Goal: Task Accomplishment & Management: Use online tool/utility

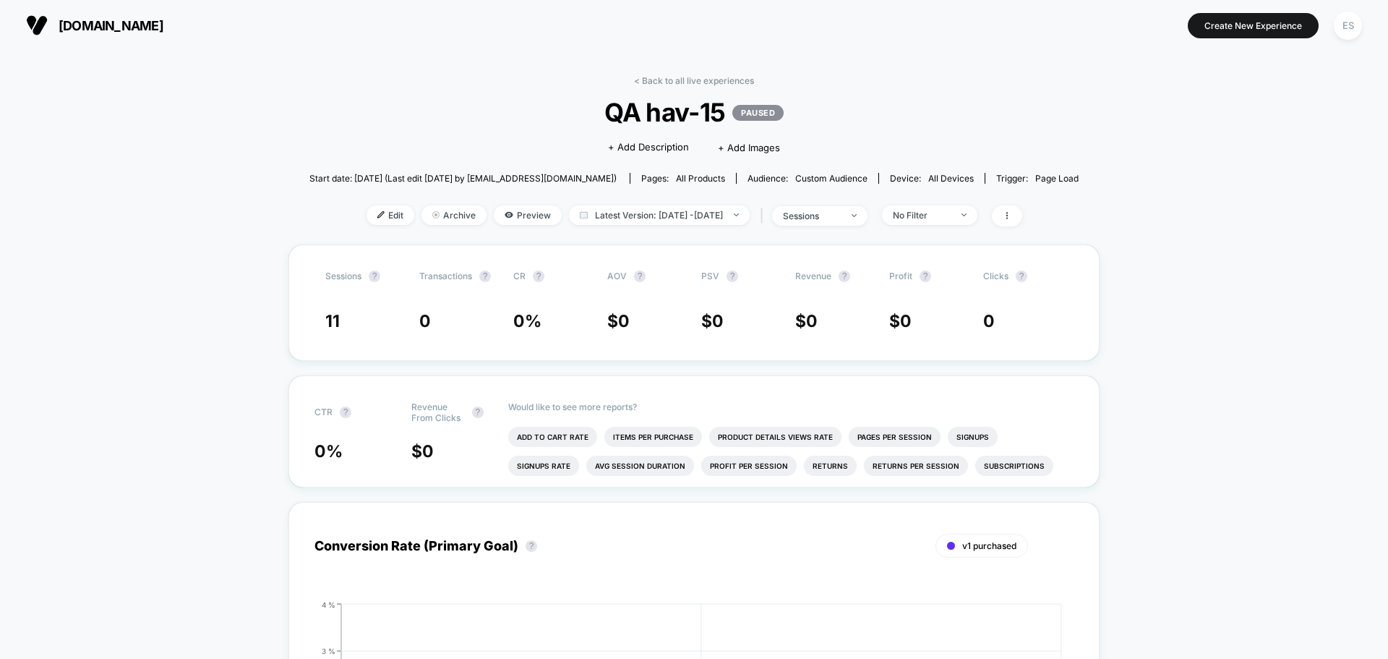
click at [364, 228] on div "< Back to all live experiences QA hav-15 PAUSED Click to edit experience detail…" at bounding box center [693, 159] width 769 height 169
click at [371, 219] on span "Edit" at bounding box center [391, 215] width 48 height 20
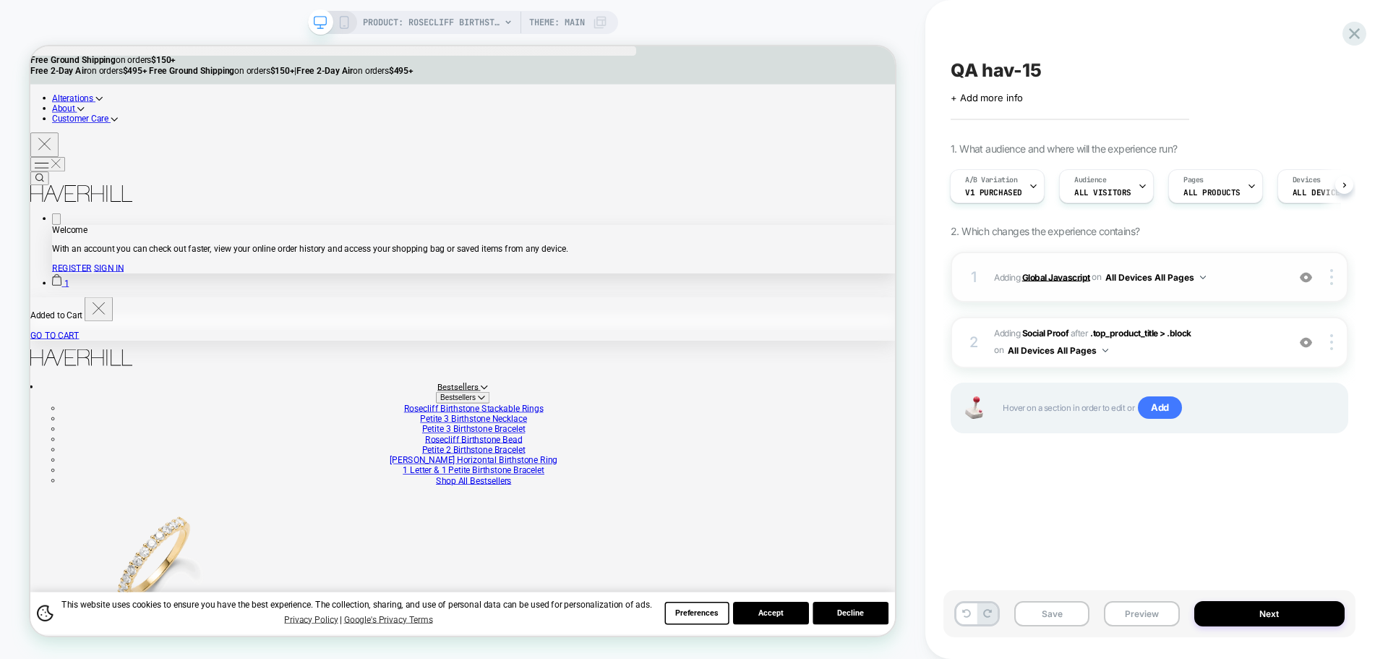
click at [1053, 279] on b "Global Javascript" at bounding box center [1056, 276] width 68 height 11
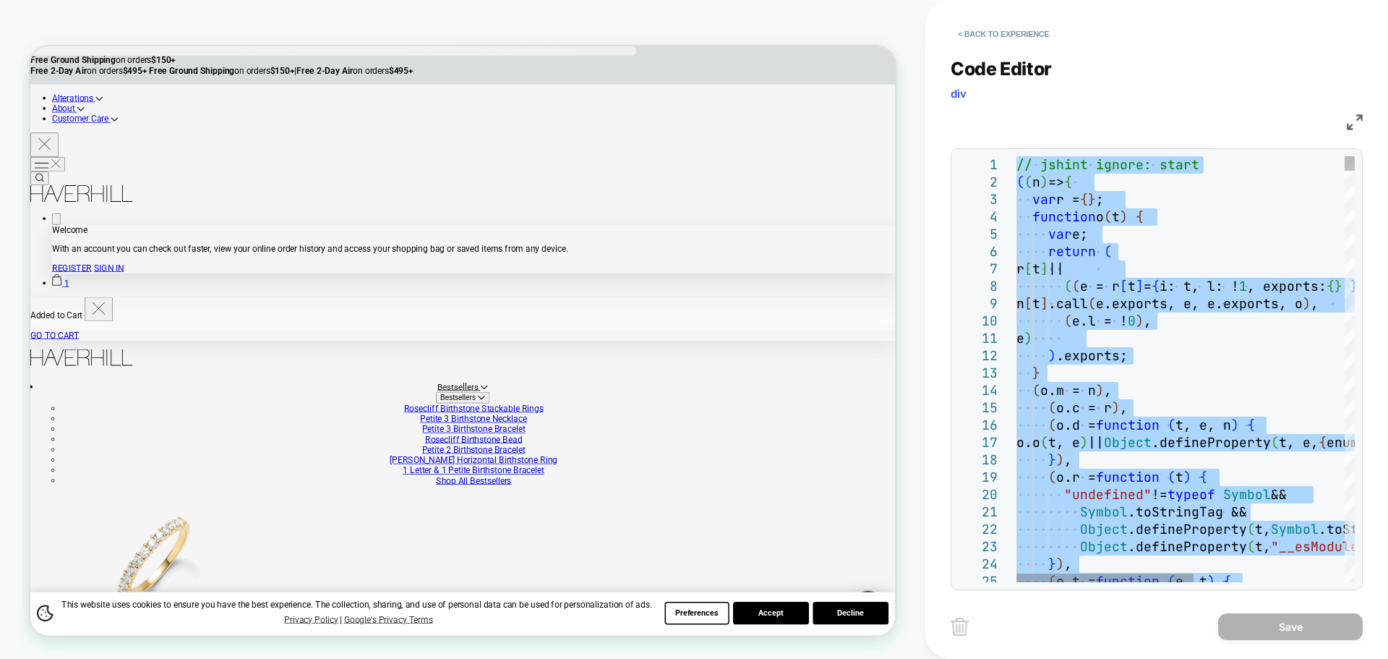
type textarea "**********"
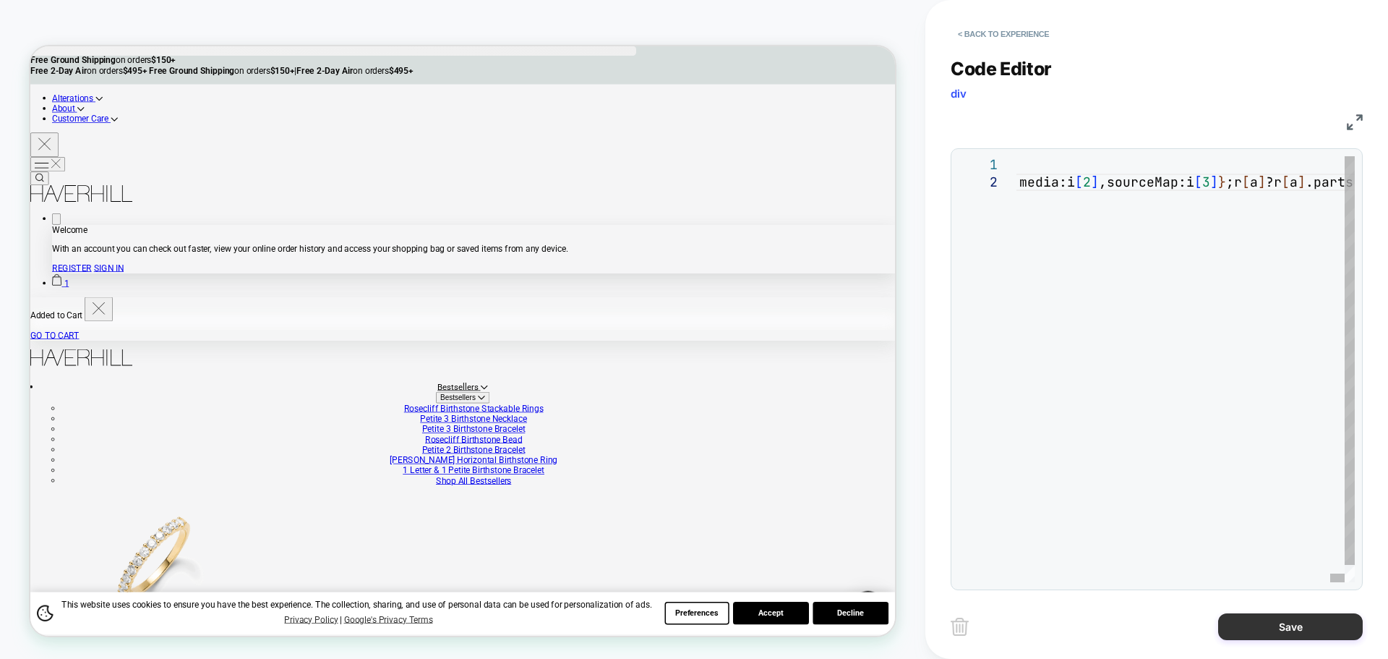
click at [1254, 625] on button "Save" at bounding box center [1290, 626] width 145 height 27
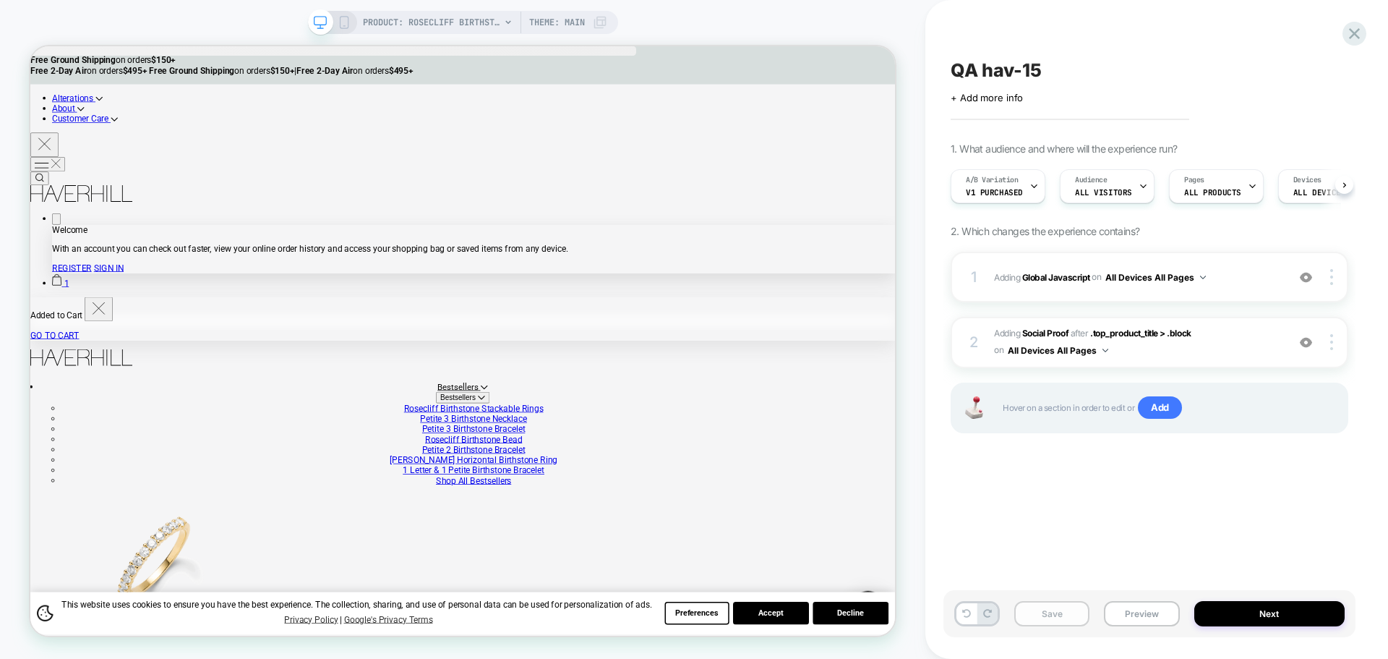
scroll to position [0, 1]
click at [1059, 617] on button "Save" at bounding box center [1051, 613] width 75 height 25
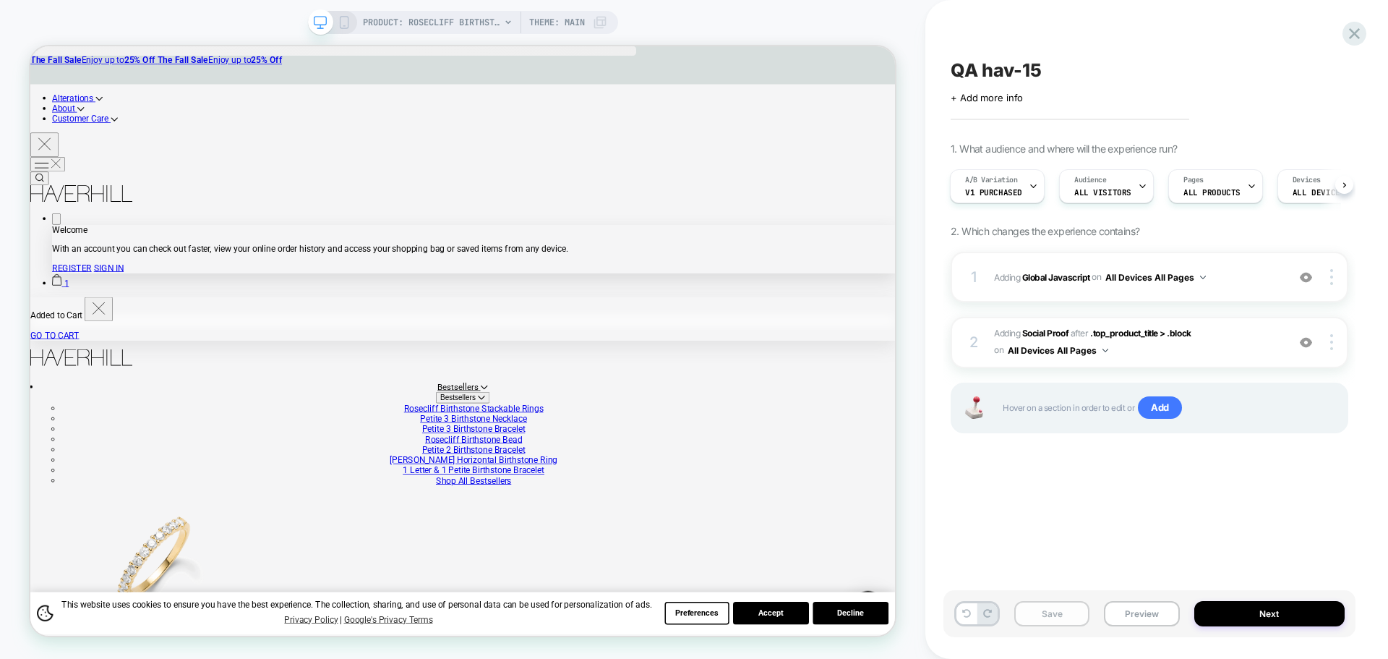
click at [1059, 617] on button "Save" at bounding box center [1051, 613] width 75 height 25
click at [1121, 619] on button "Preview" at bounding box center [1141, 613] width 75 height 25
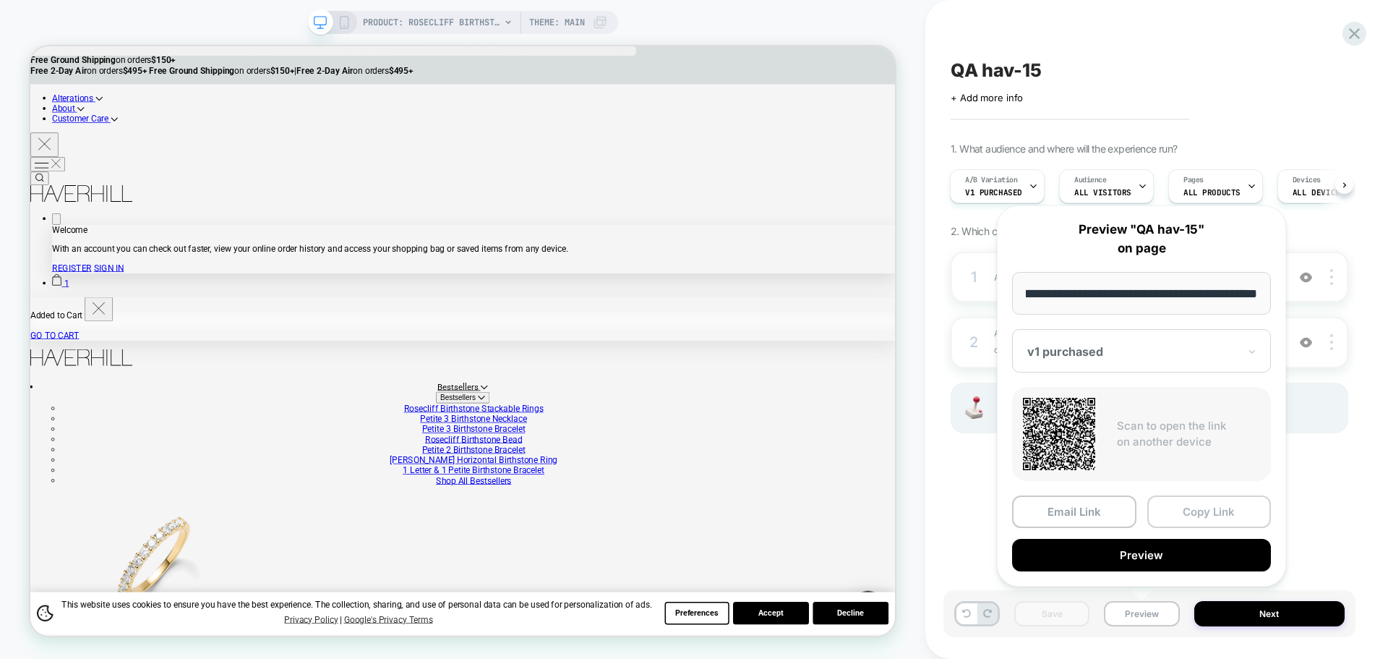
scroll to position [0, 0]
drag, startPoint x: 1201, startPoint y: 510, endPoint x: 1217, endPoint y: 385, distance: 125.4
click at [1201, 510] on button "Copy Link" at bounding box center [1209, 511] width 124 height 33
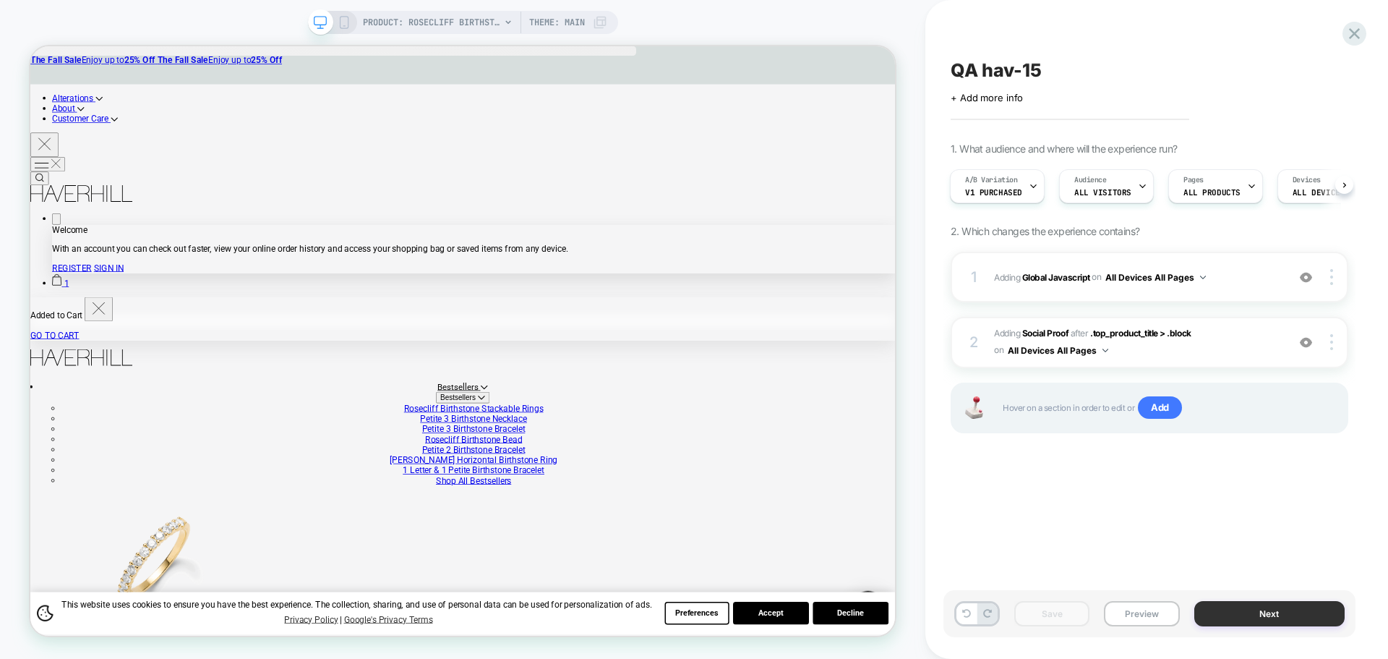
click at [1231, 614] on button "Next" at bounding box center [1269, 613] width 151 height 25
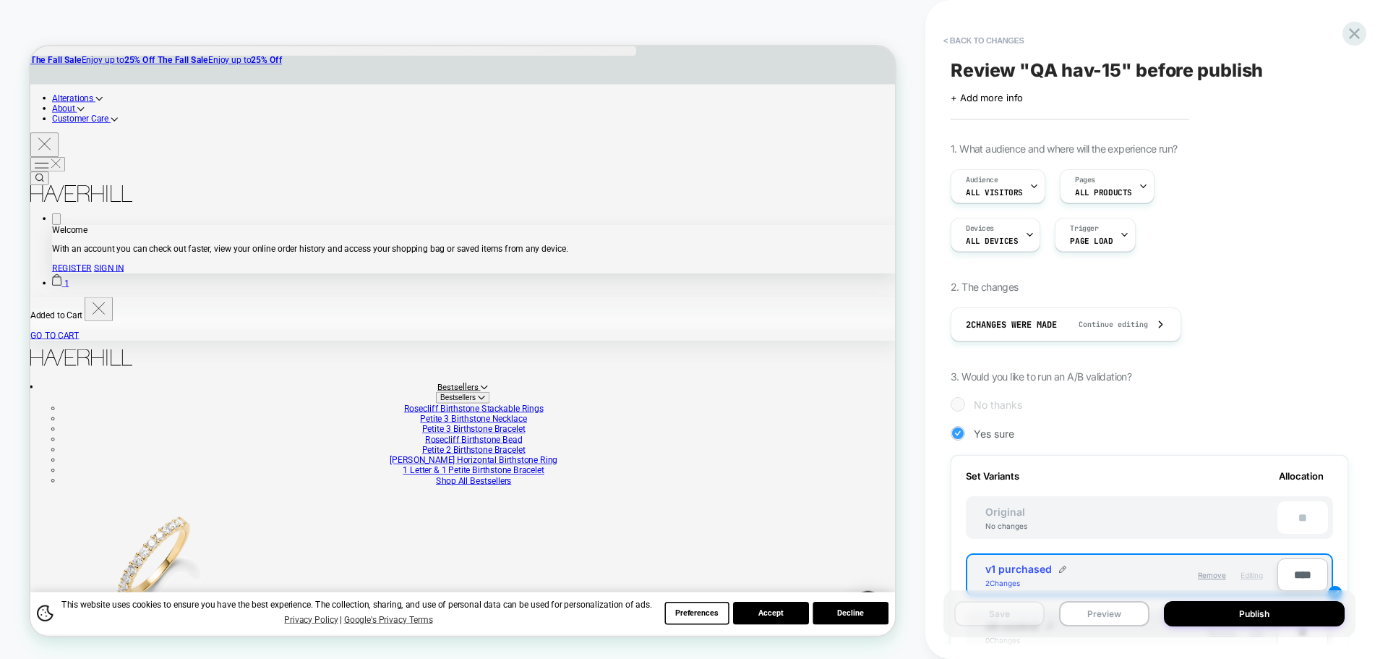
scroll to position [145, 0]
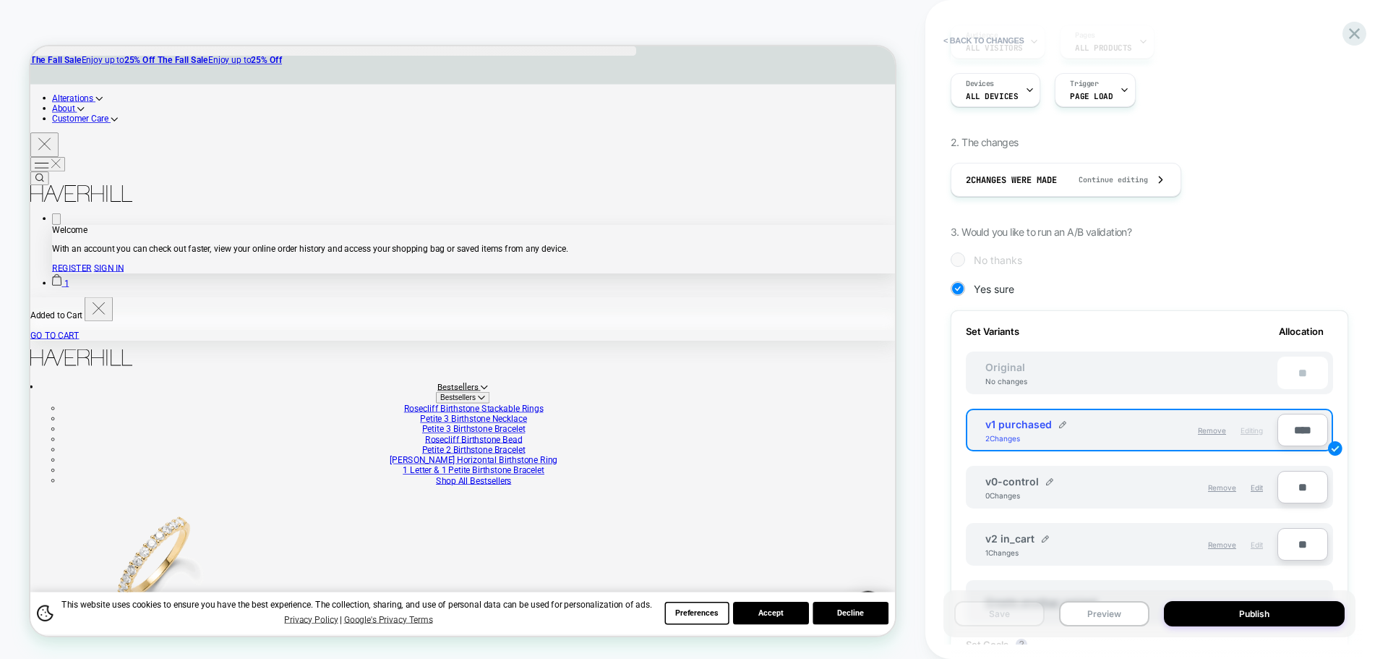
click at [1253, 543] on span "Edit" at bounding box center [1257, 544] width 12 height 9
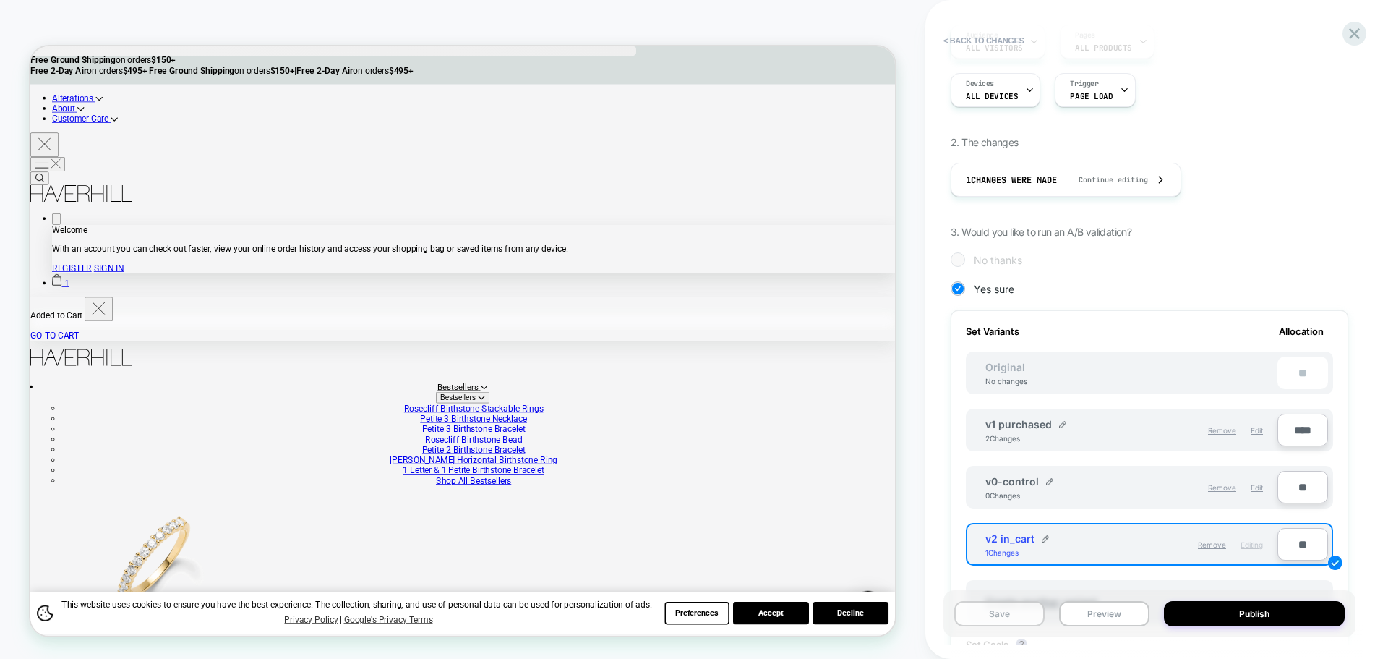
click at [1002, 623] on button "Save" at bounding box center [999, 613] width 90 height 25
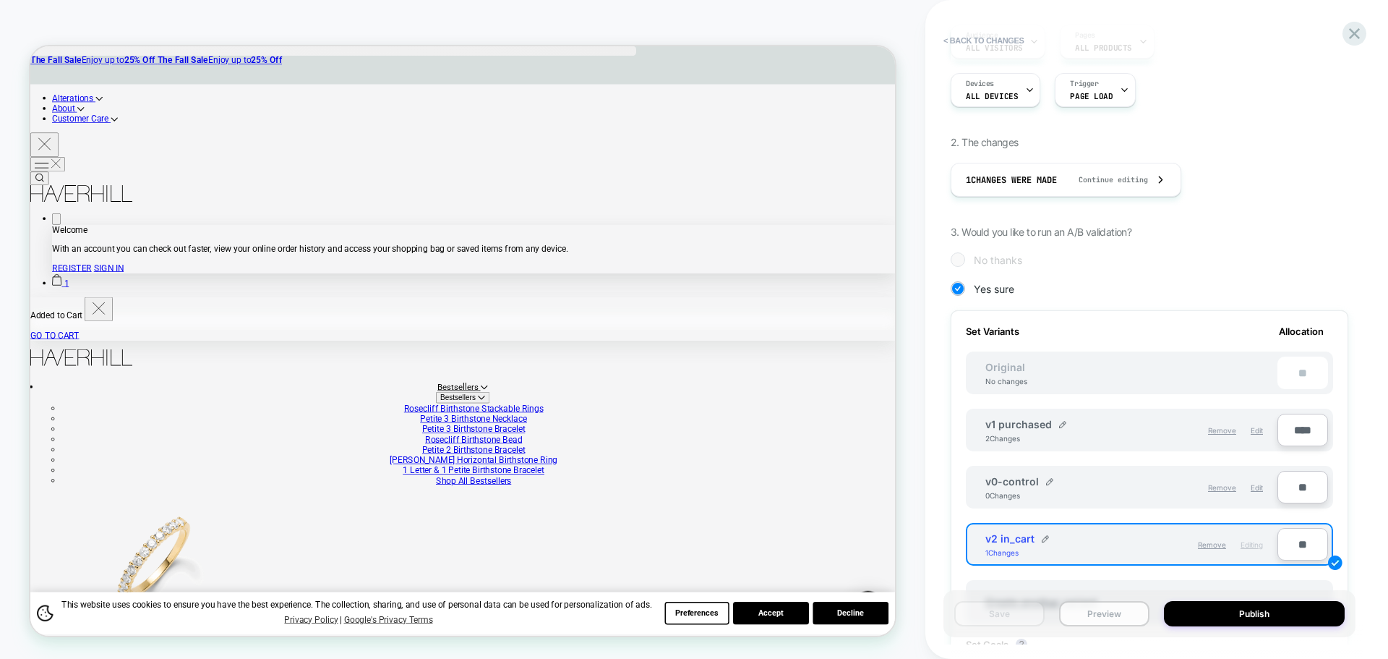
click at [1076, 606] on button "Preview" at bounding box center [1104, 613] width 90 height 25
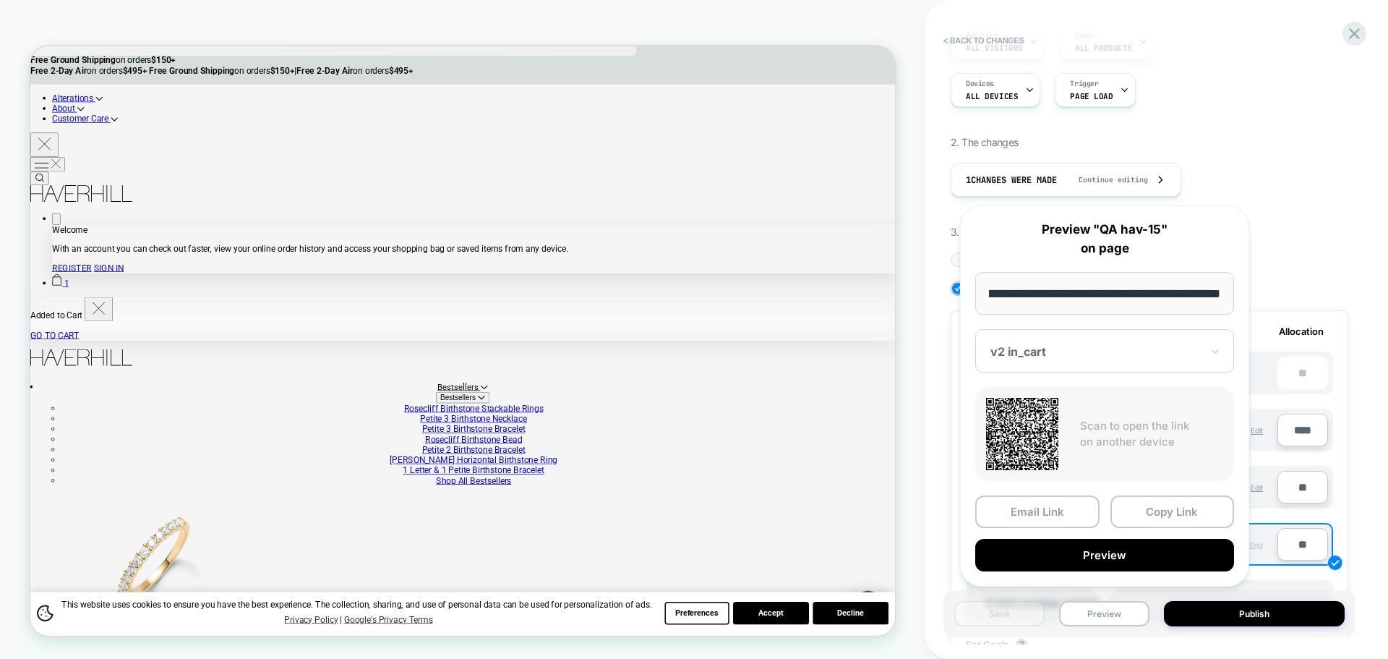
scroll to position [0, 0]
click at [1116, 494] on div "**********" at bounding box center [1104, 395] width 289 height 381
click at [1116, 503] on button "Copy Link" at bounding box center [1172, 511] width 124 height 33
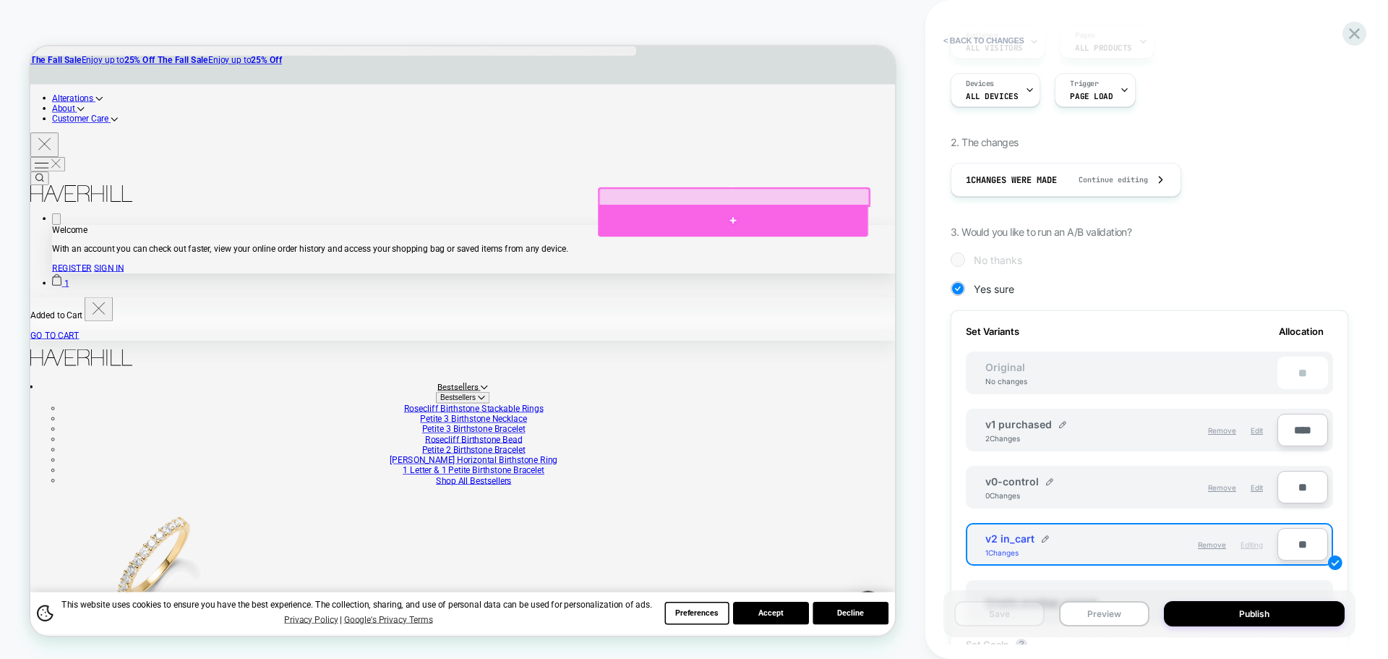
click at [893, 266] on div at bounding box center [967, 278] width 360 height 43
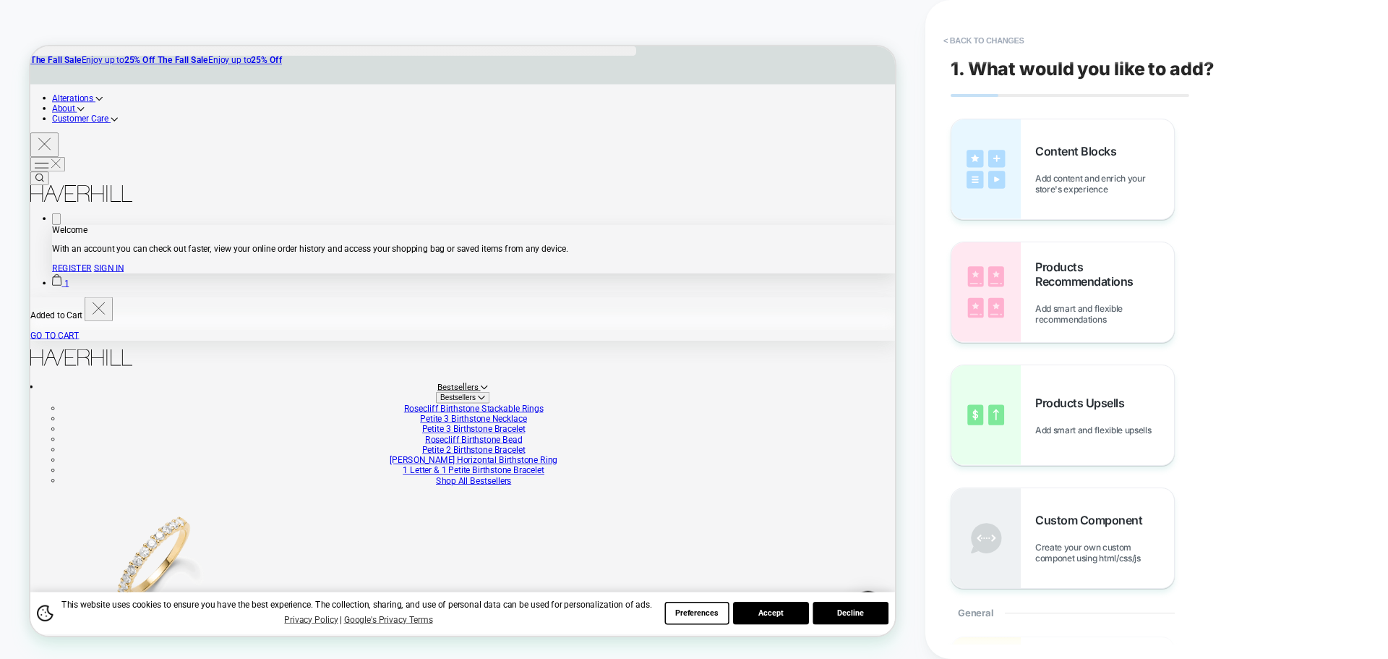
scroll to position [0, 1]
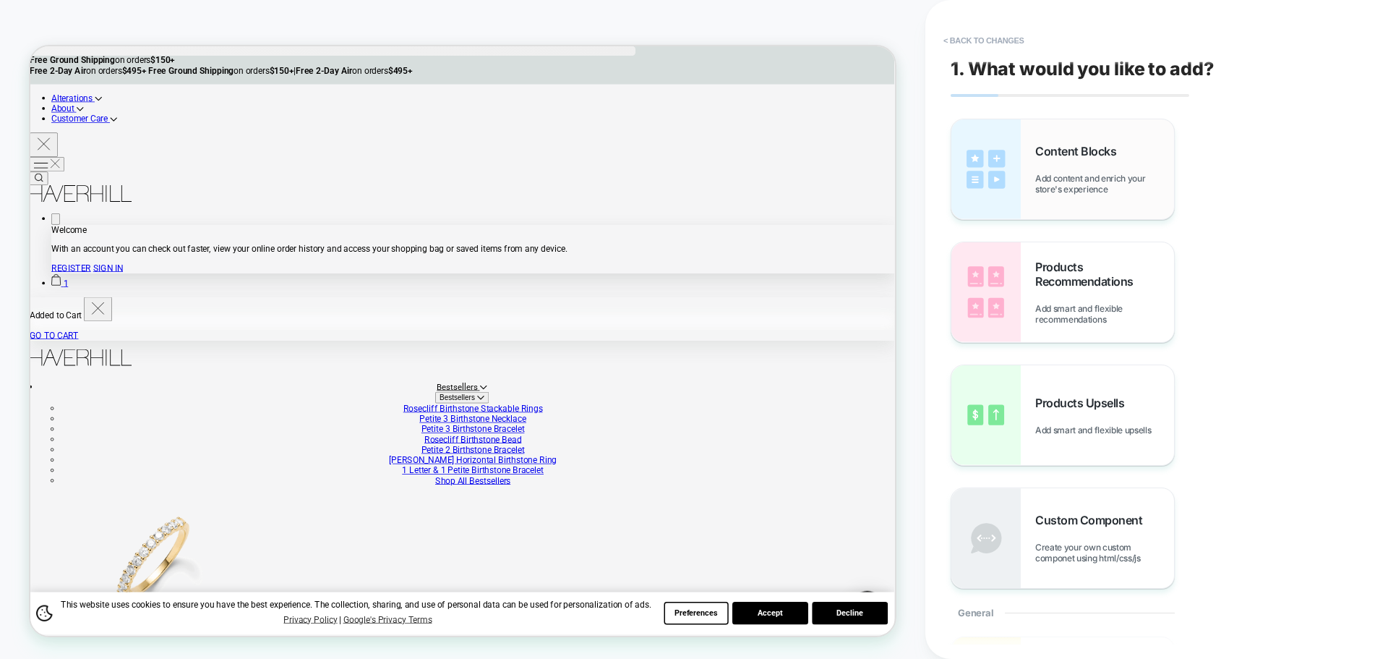
click at [1037, 181] on span "Add content and enrich your store's experience" at bounding box center [1104, 184] width 139 height 22
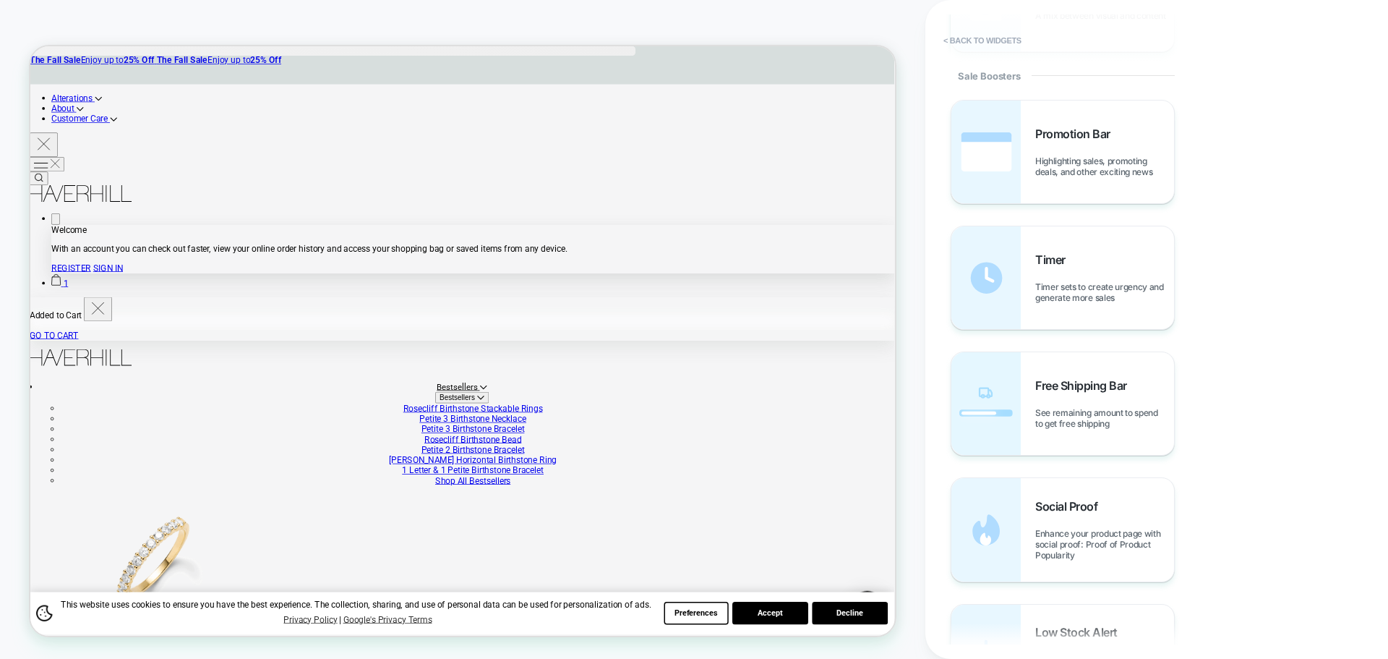
scroll to position [1423, 0]
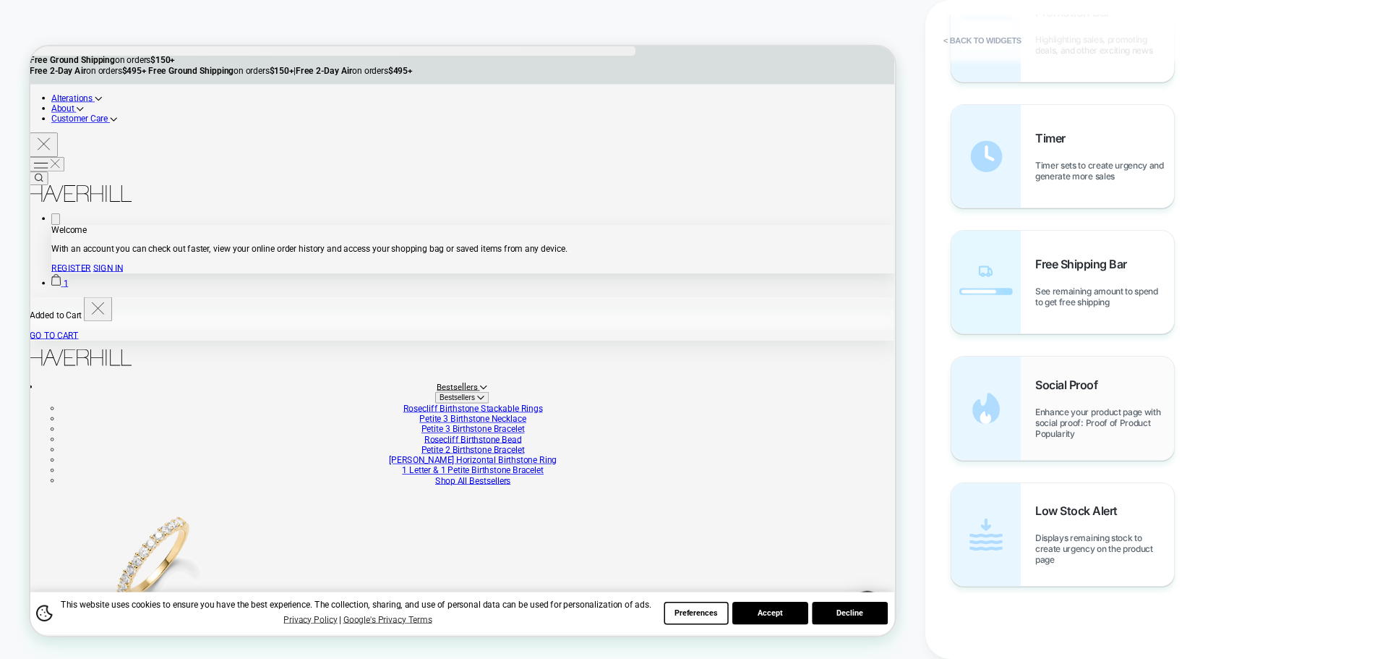
click at [1086, 431] on span "Enhance your product page with social proof: Proof of Product Popularity" at bounding box center [1104, 422] width 139 height 33
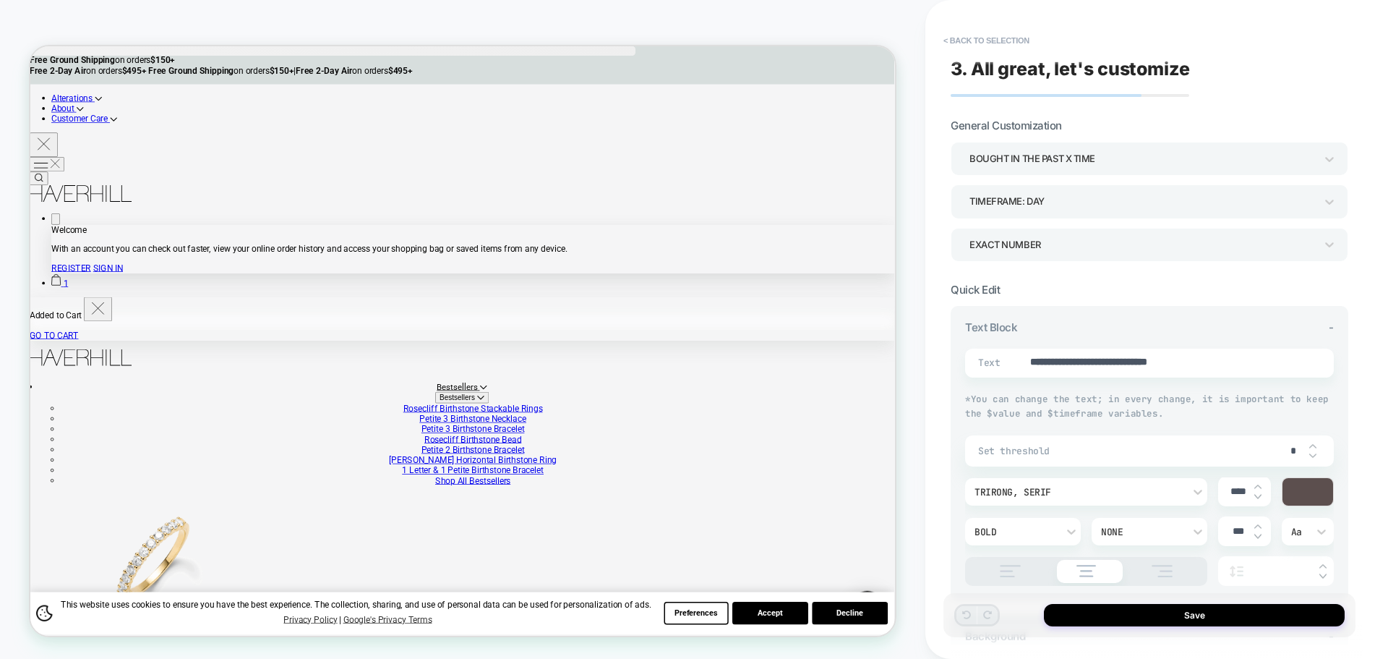
click at [1056, 150] on div "bought in the past x time" at bounding box center [1142, 159] width 346 height 20
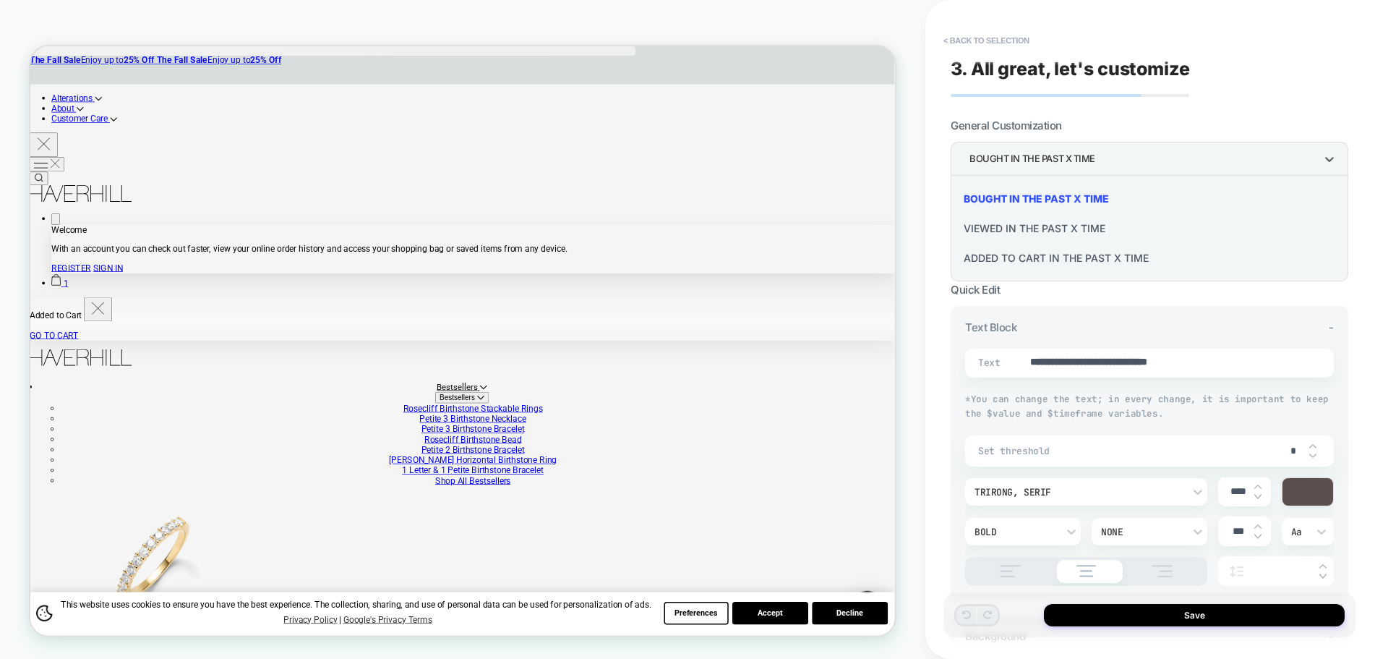
click at [1079, 255] on div "Added to cart in the past x time" at bounding box center [1149, 258] width 386 height 30
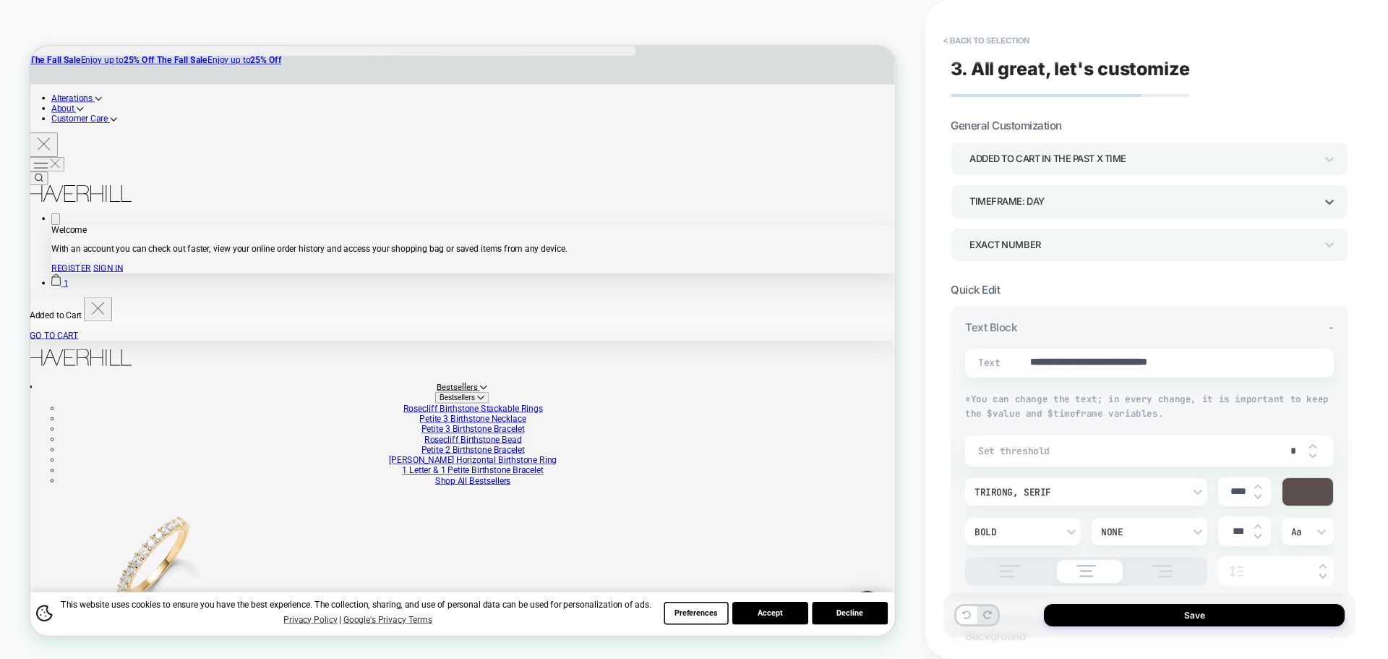
click at [1066, 213] on div "TIMEFRAME: day" at bounding box center [1142, 201] width 360 height 22
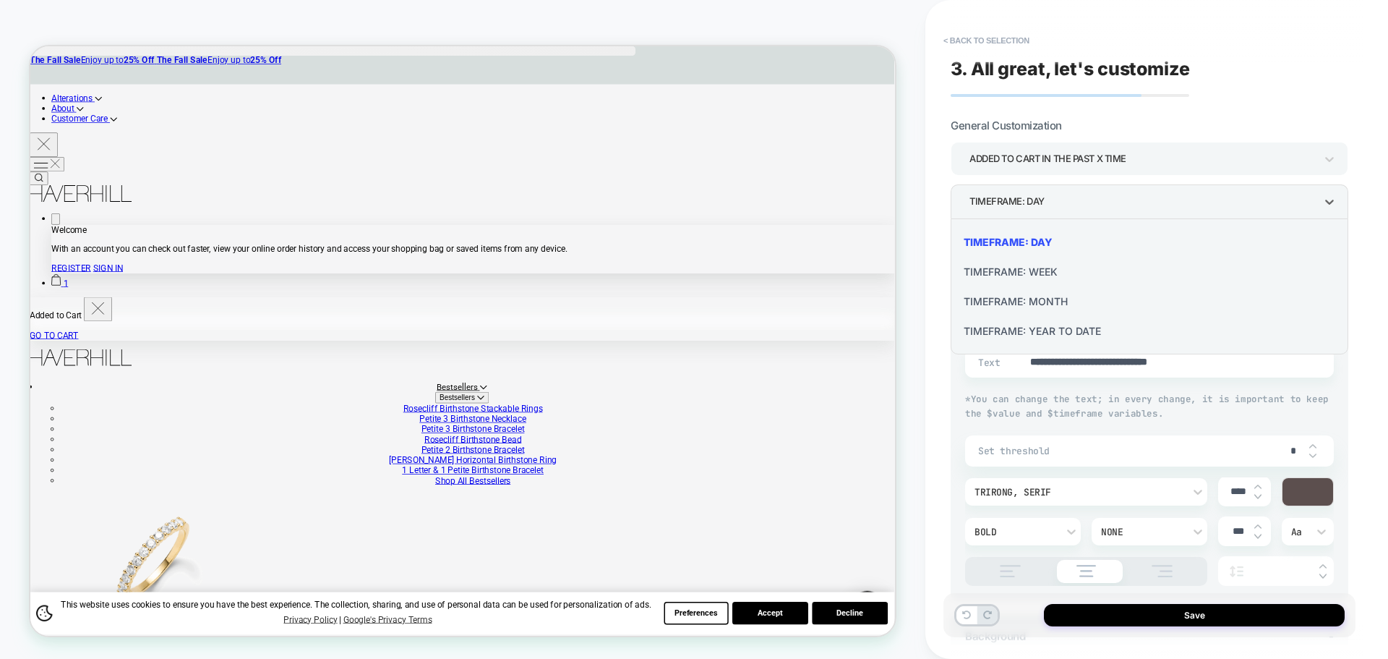
click at [1066, 213] on div at bounding box center [694, 329] width 1388 height 659
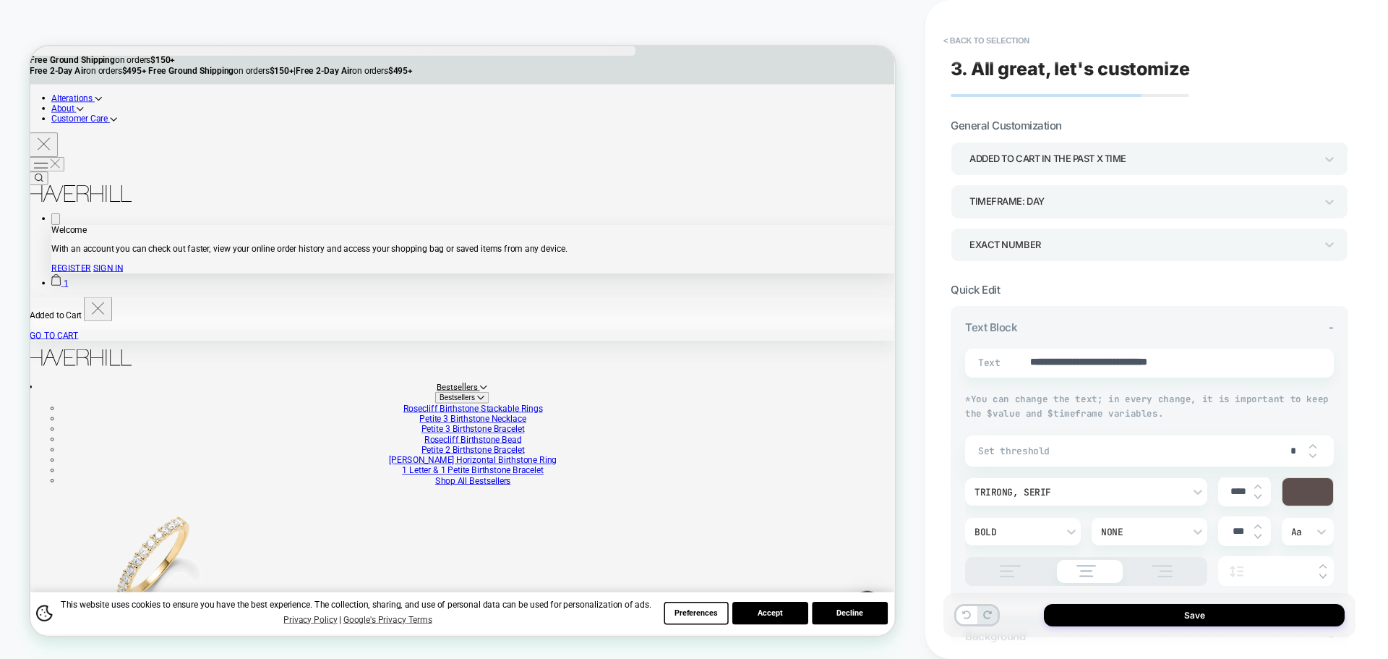
click at [1085, 152] on div "Added to cart in the past x time" at bounding box center [1142, 159] width 346 height 20
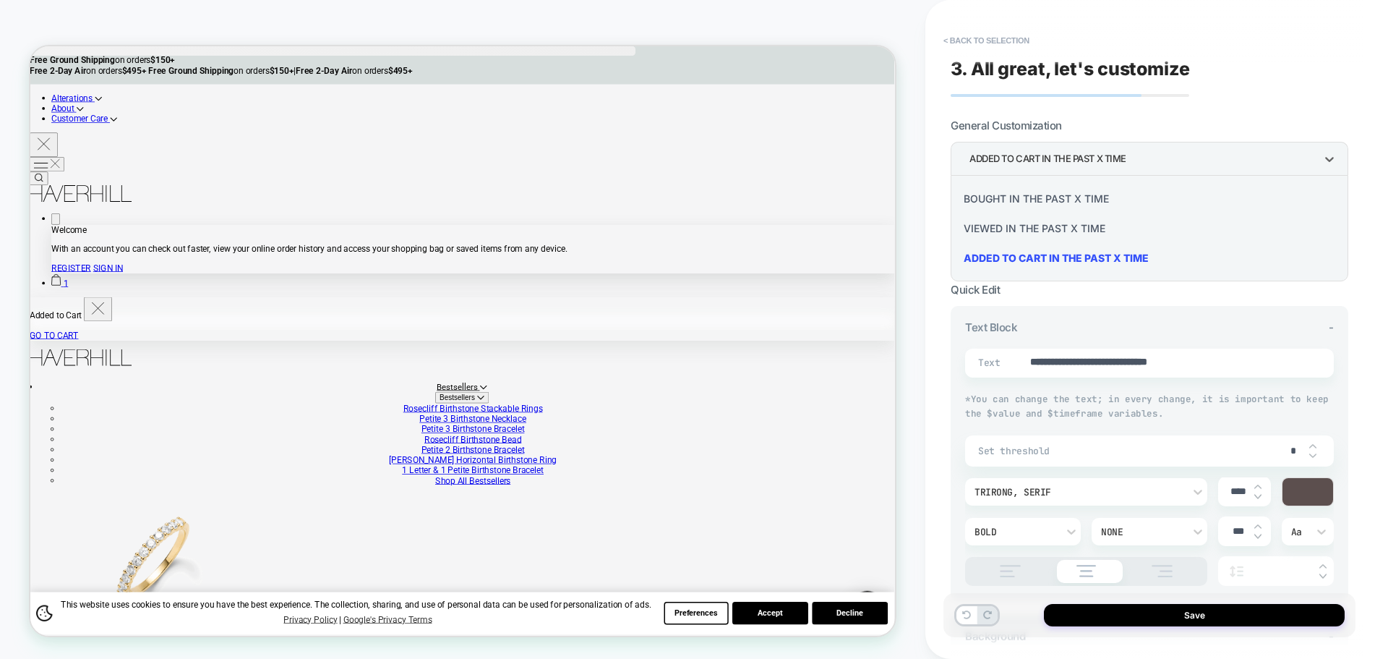
click at [1085, 152] on div at bounding box center [694, 329] width 1388 height 659
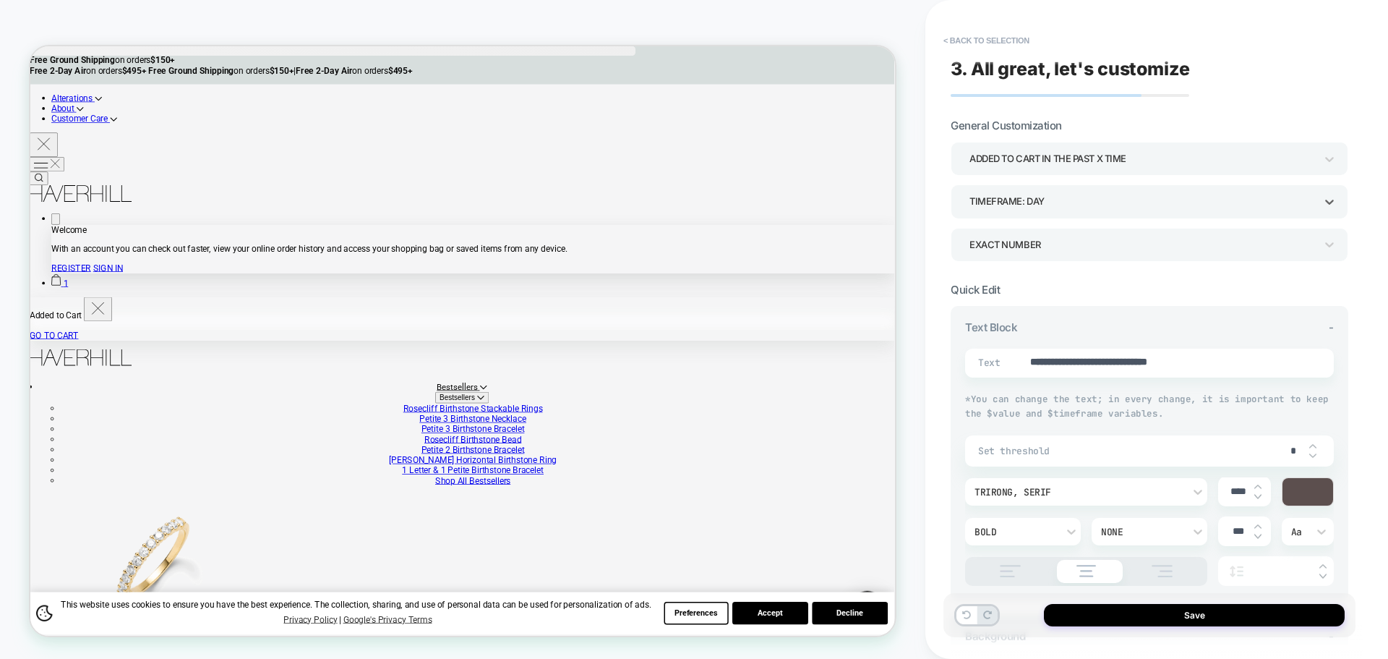
click at [1029, 194] on div "TIMEFRAME: day" at bounding box center [1142, 202] width 346 height 20
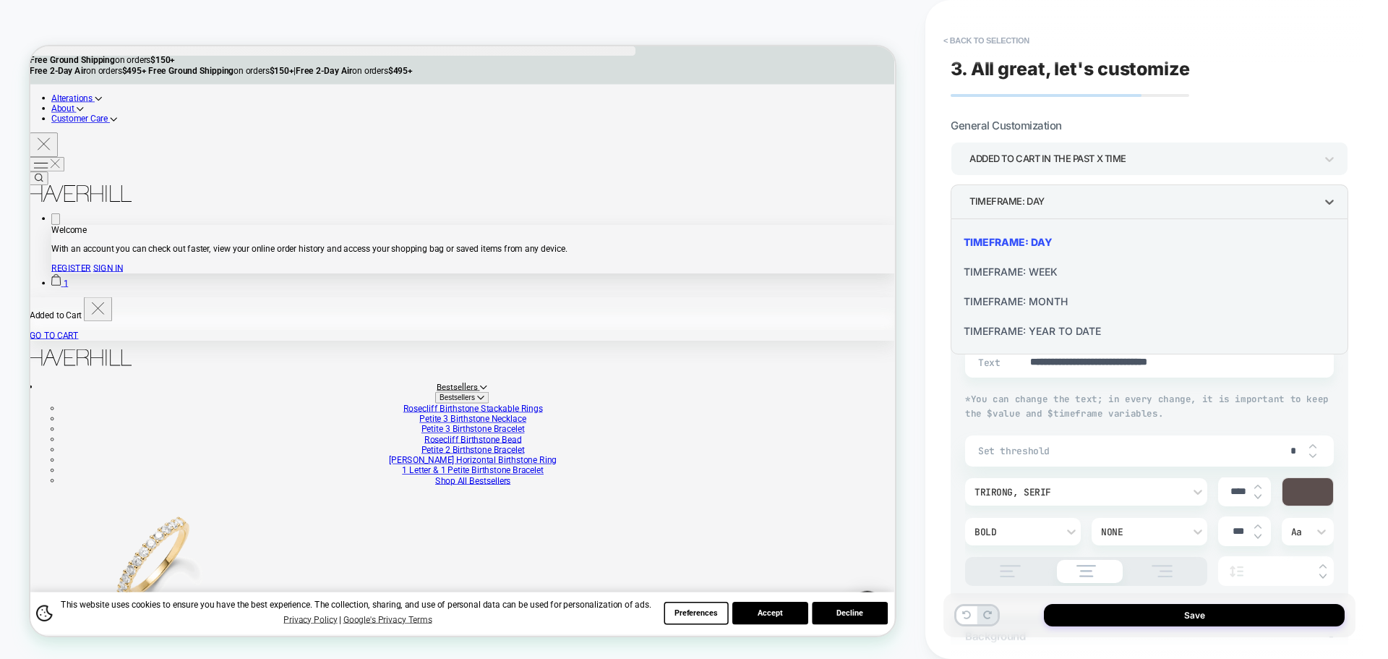
click at [1029, 194] on div at bounding box center [694, 329] width 1388 height 659
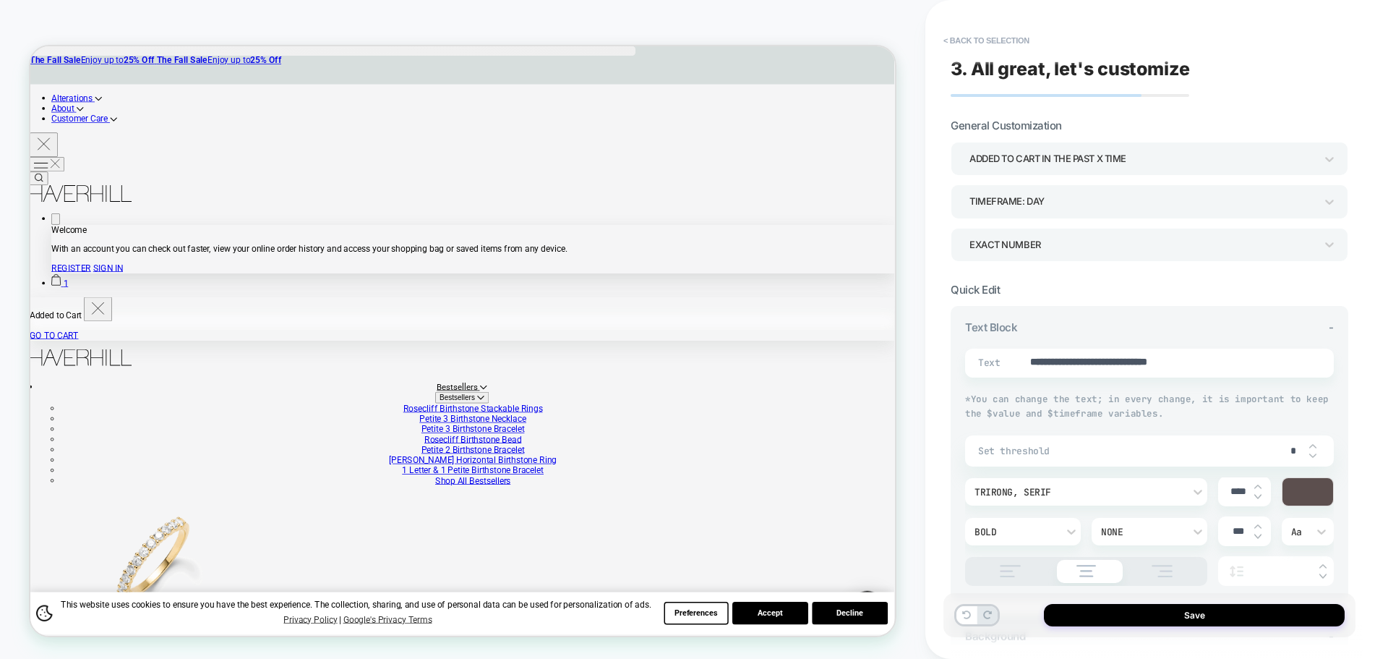
click at [1032, 171] on div "Added to cart in the past x time" at bounding box center [1150, 158] width 398 height 33
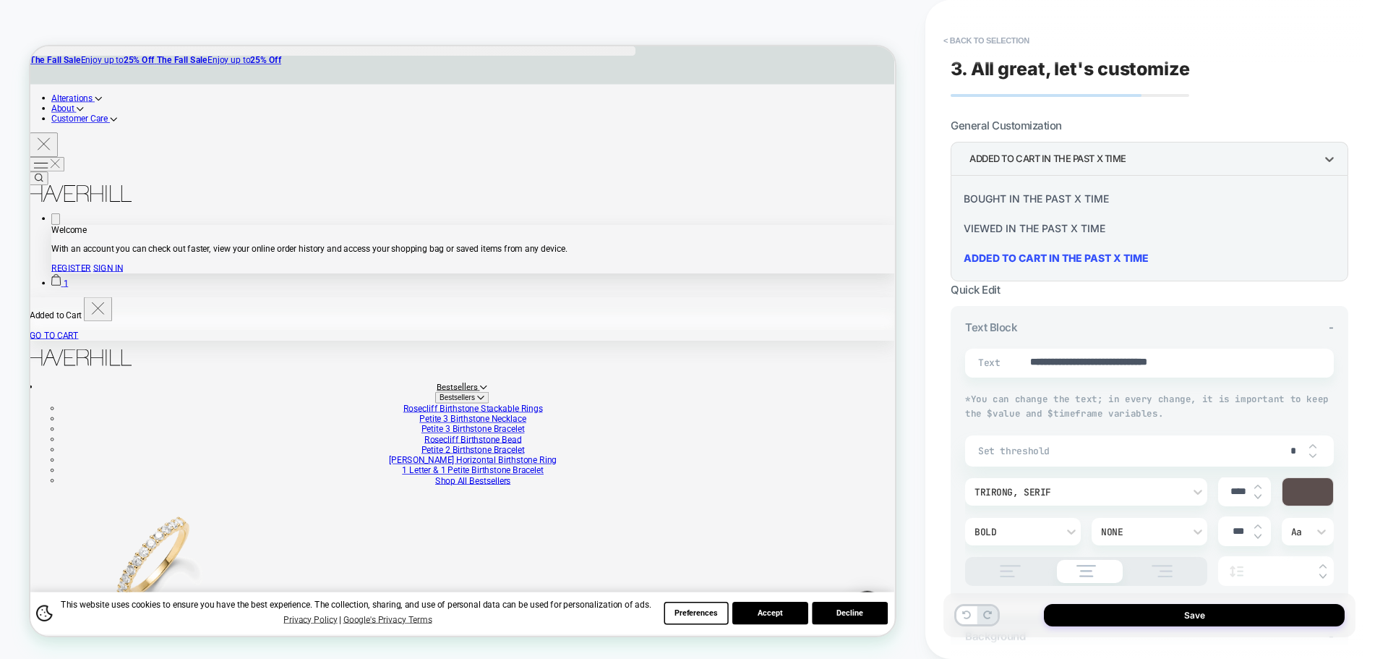
click at [1032, 171] on div at bounding box center [694, 329] width 1388 height 659
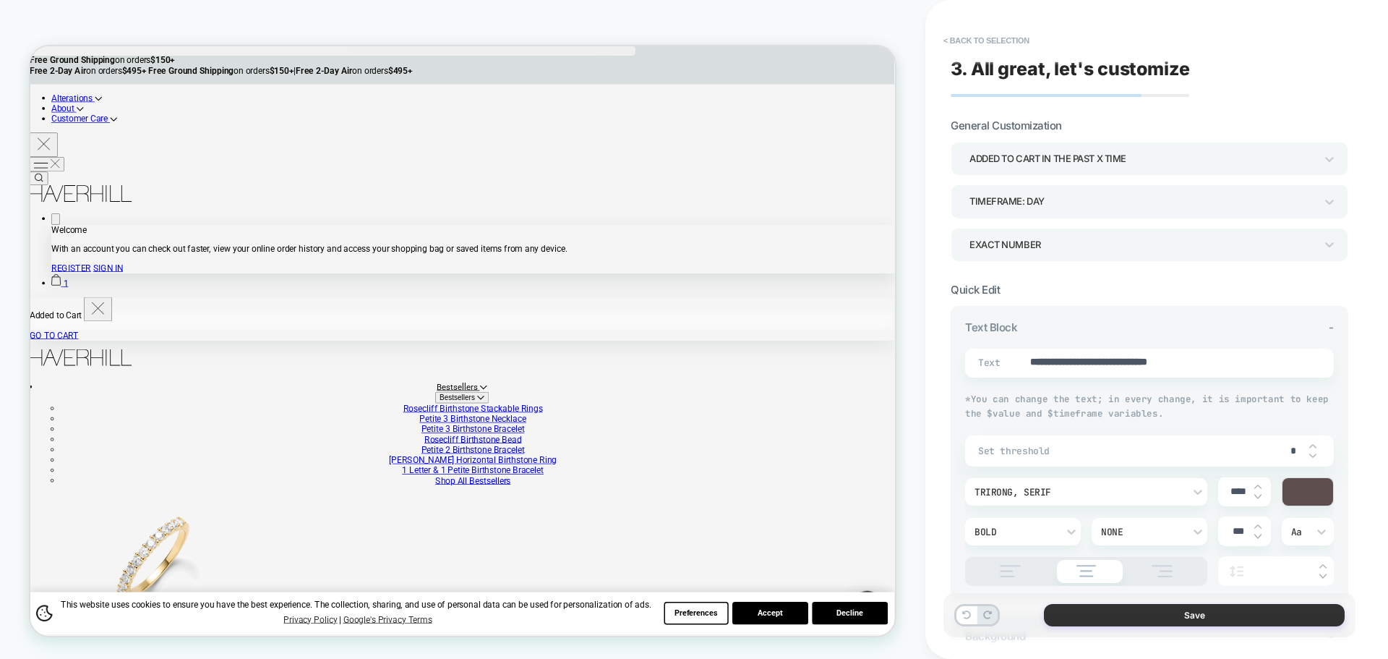
click at [1149, 613] on button "Save" at bounding box center [1194, 615] width 301 height 22
type textarea "*"
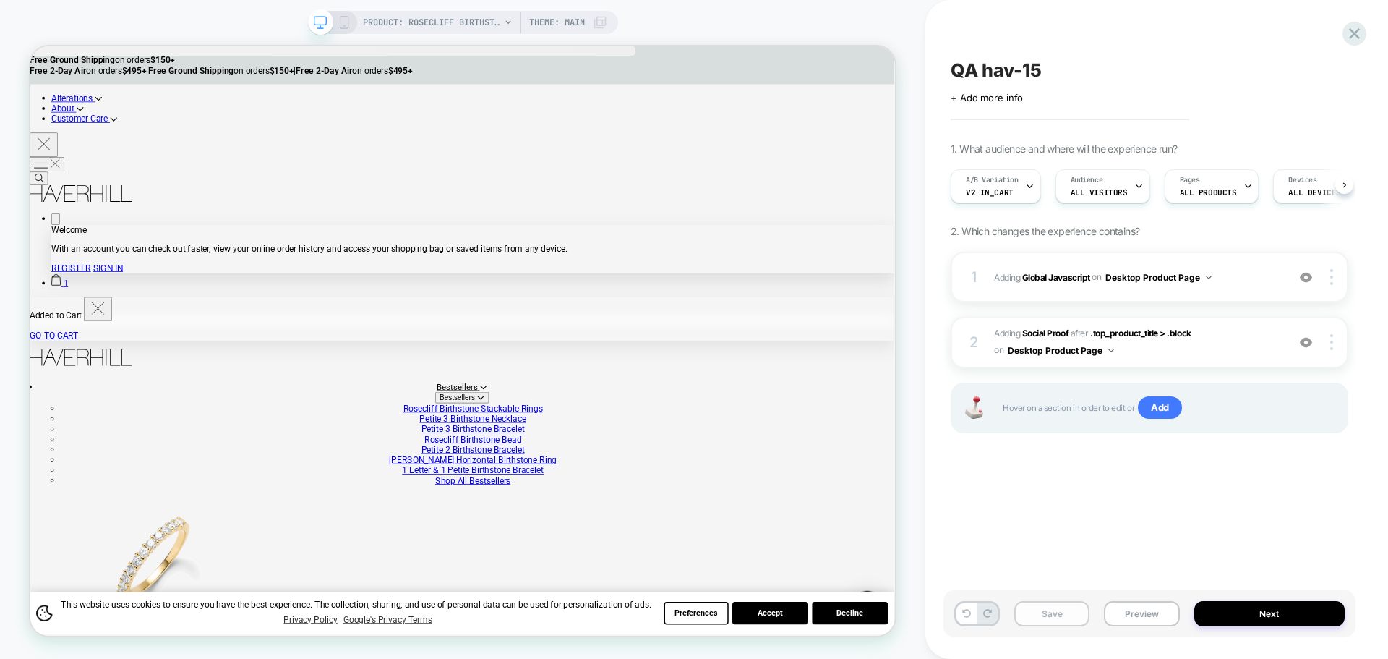
scroll to position [0, 1]
click at [1055, 614] on button "Save" at bounding box center [1051, 613] width 75 height 25
click at [1191, 617] on div "Save Preview Next" at bounding box center [1149, 613] width 412 height 47
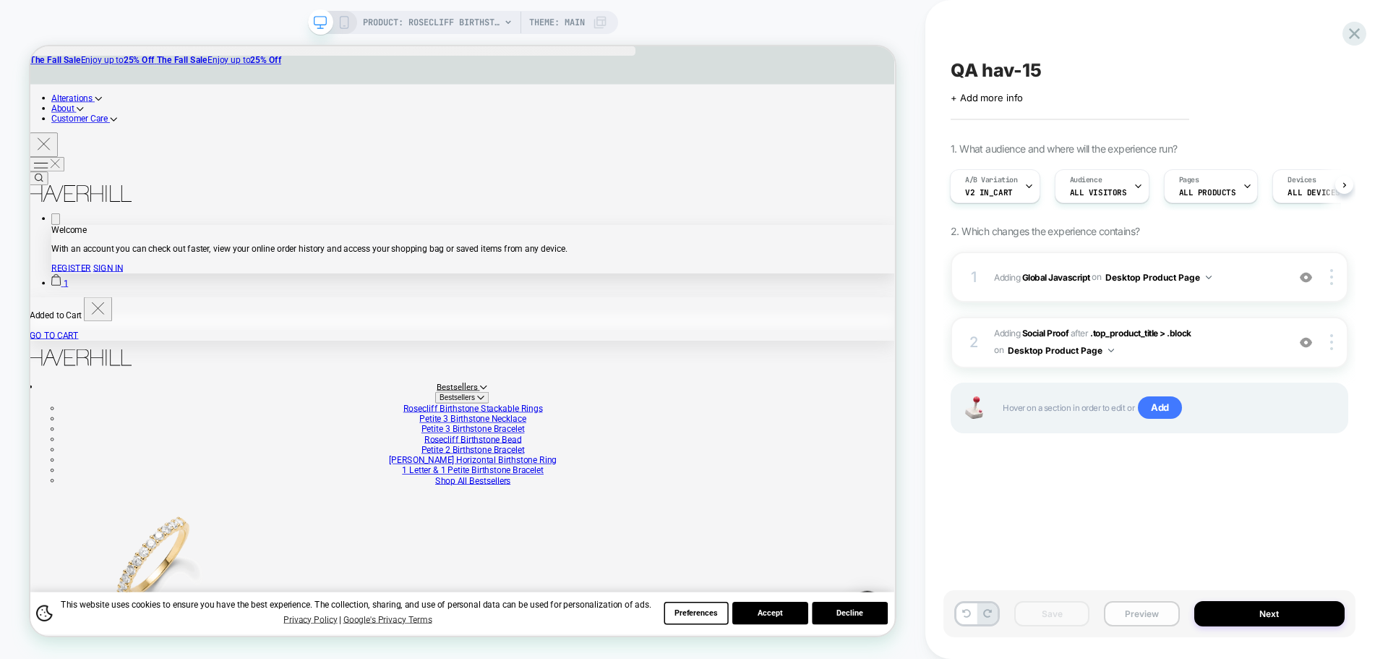
click at [1169, 617] on button "Preview" at bounding box center [1141, 613] width 75 height 25
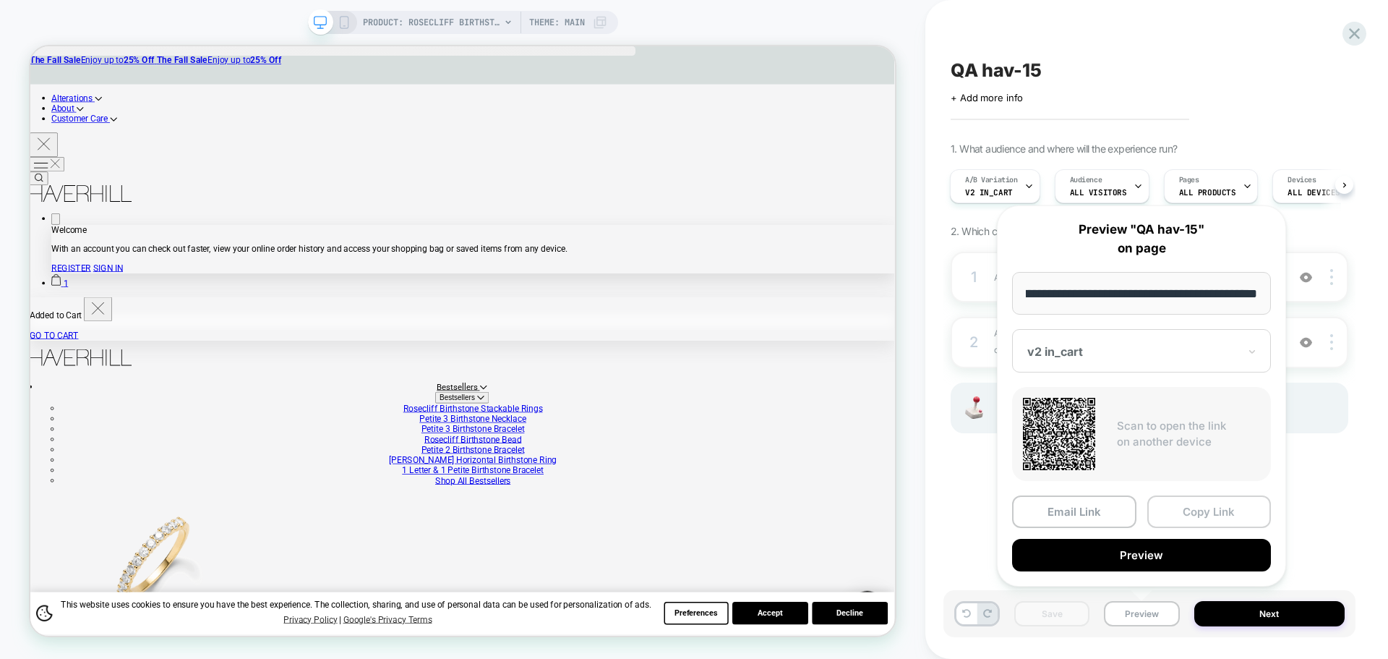
scroll to position [0, 0]
click at [1183, 513] on button "Copy Link" at bounding box center [1209, 511] width 124 height 33
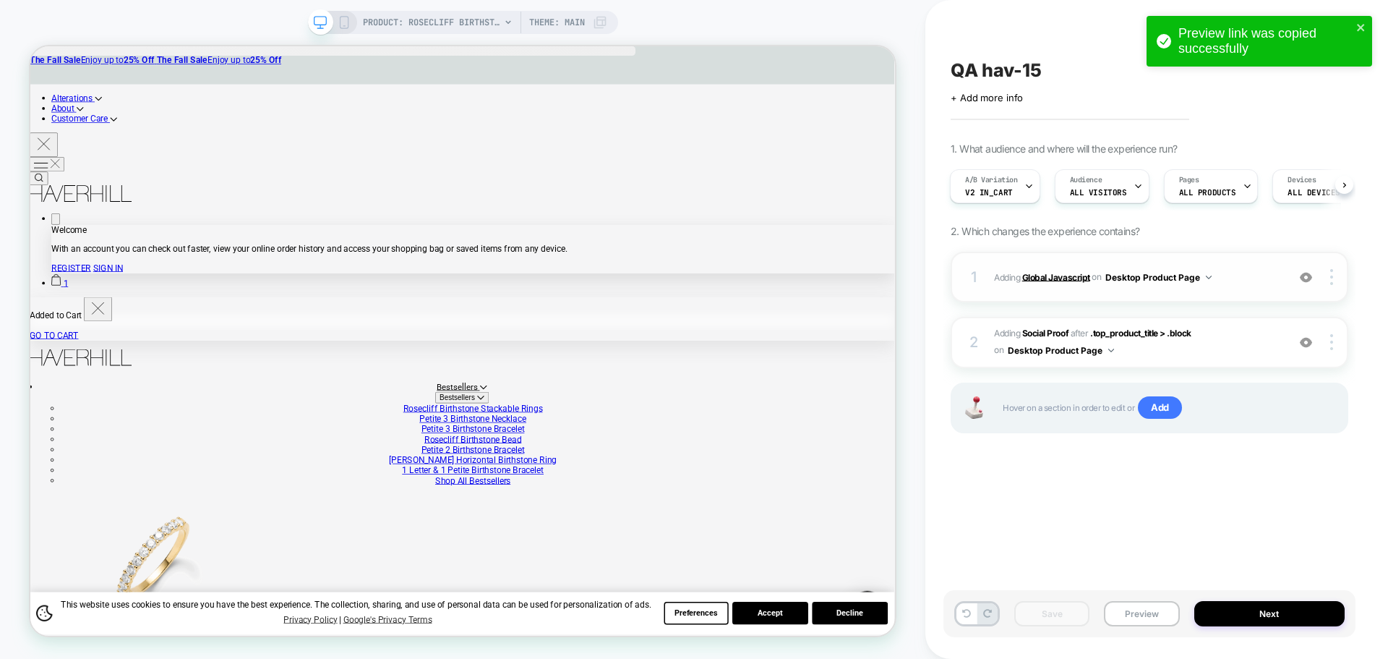
click at [1047, 277] on b "Global Javascript" at bounding box center [1056, 276] width 68 height 11
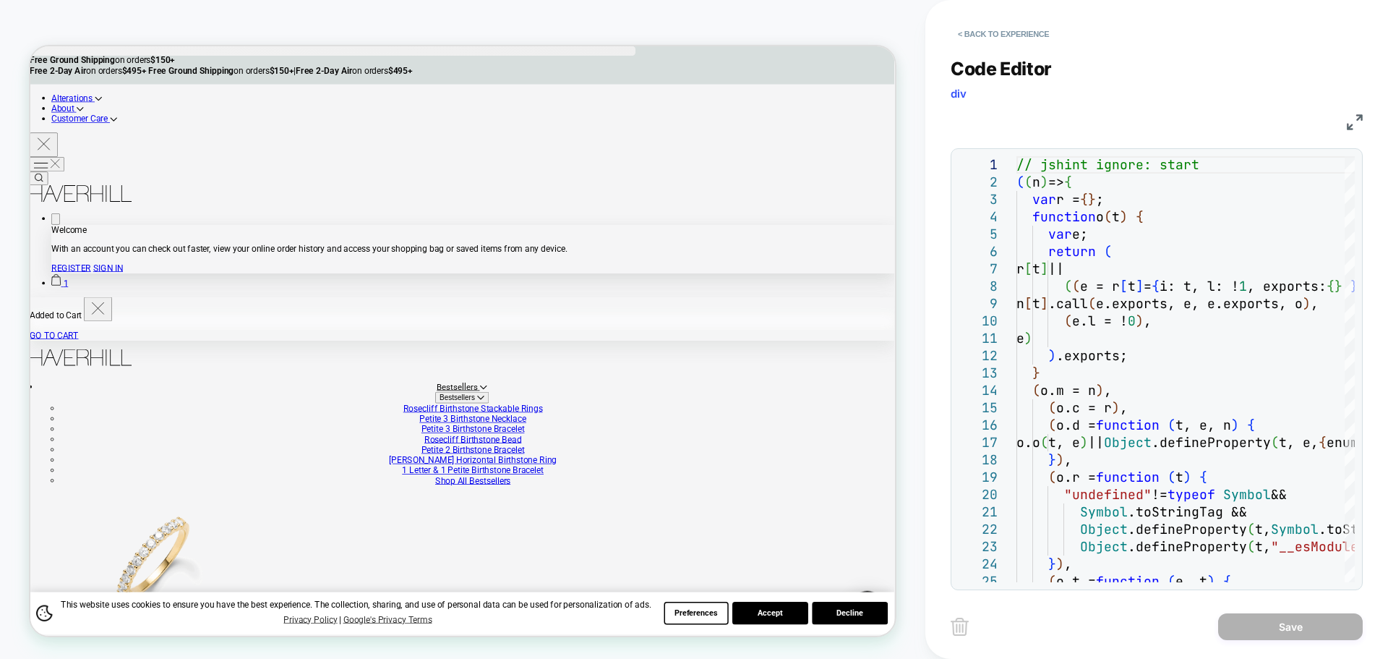
drag, startPoint x: 1071, startPoint y: 377, endPoint x: 1016, endPoint y: 325, distance: 76.7
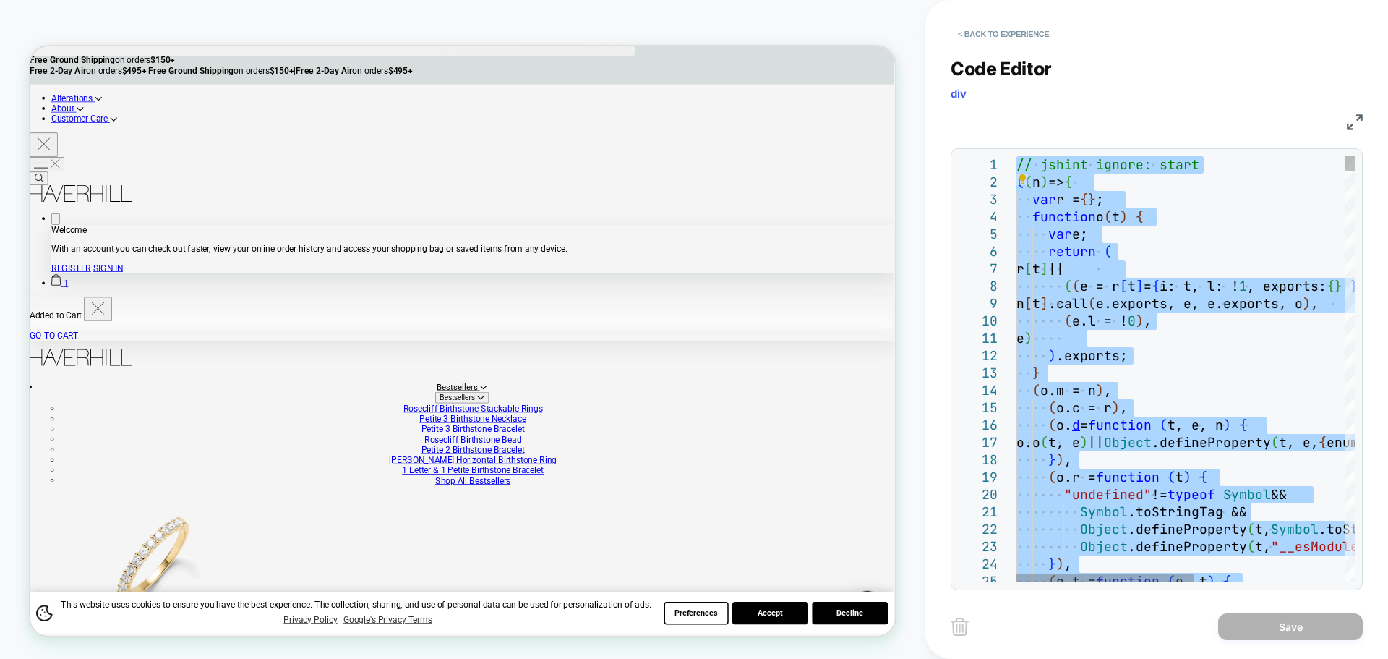
type textarea "**********"
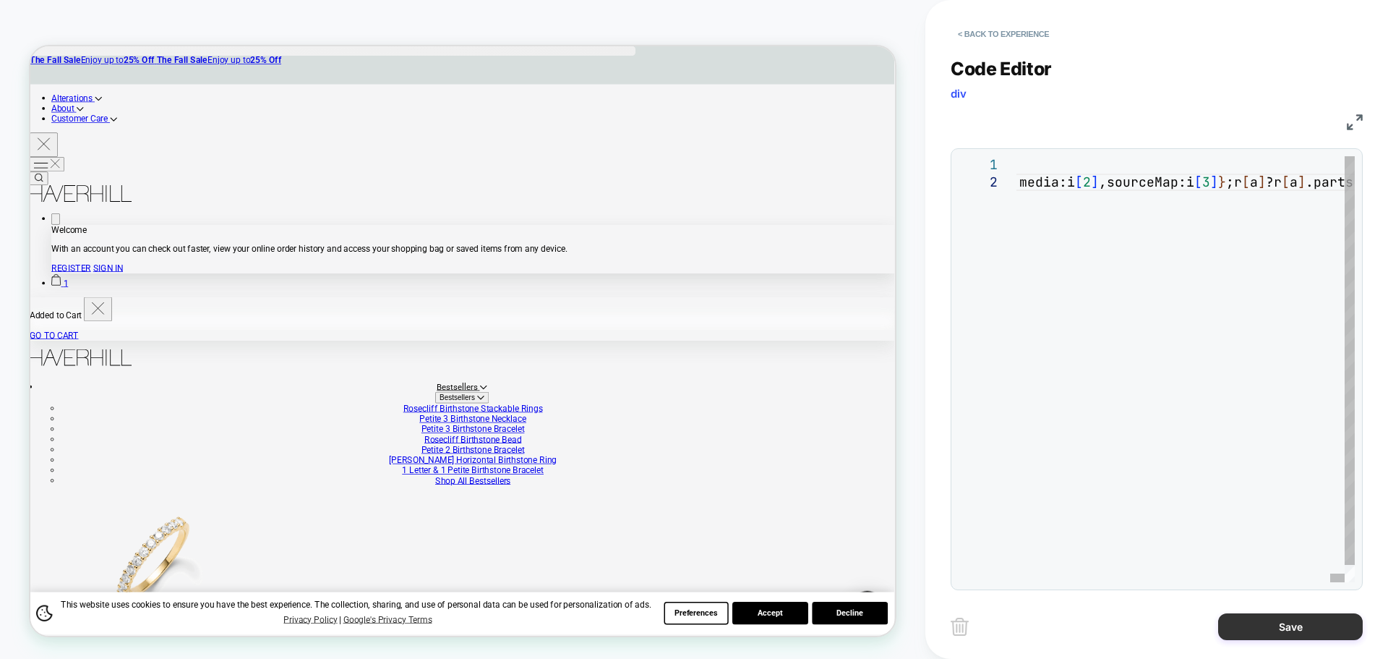
click at [1251, 620] on button "Save" at bounding box center [1290, 626] width 145 height 27
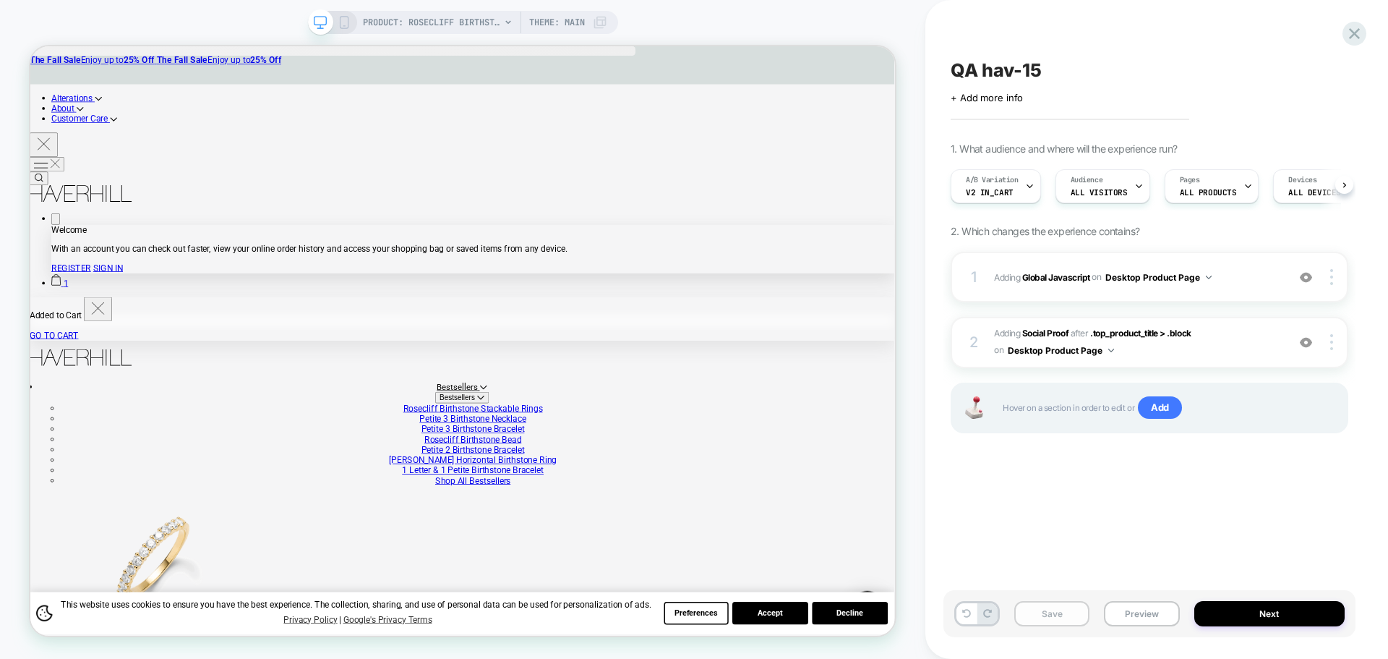
scroll to position [0, 1]
click at [1061, 622] on button "Save" at bounding box center [1051, 613] width 75 height 25
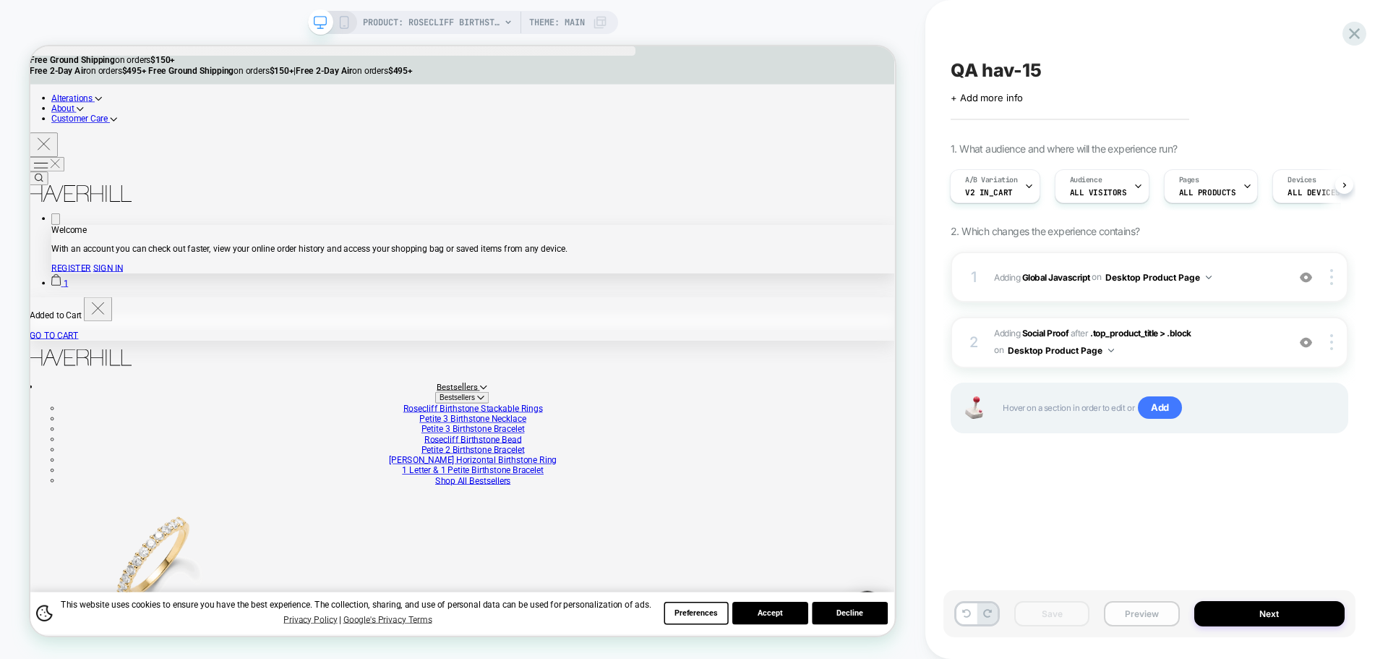
click at [1146, 613] on button "Preview" at bounding box center [1141, 613] width 75 height 25
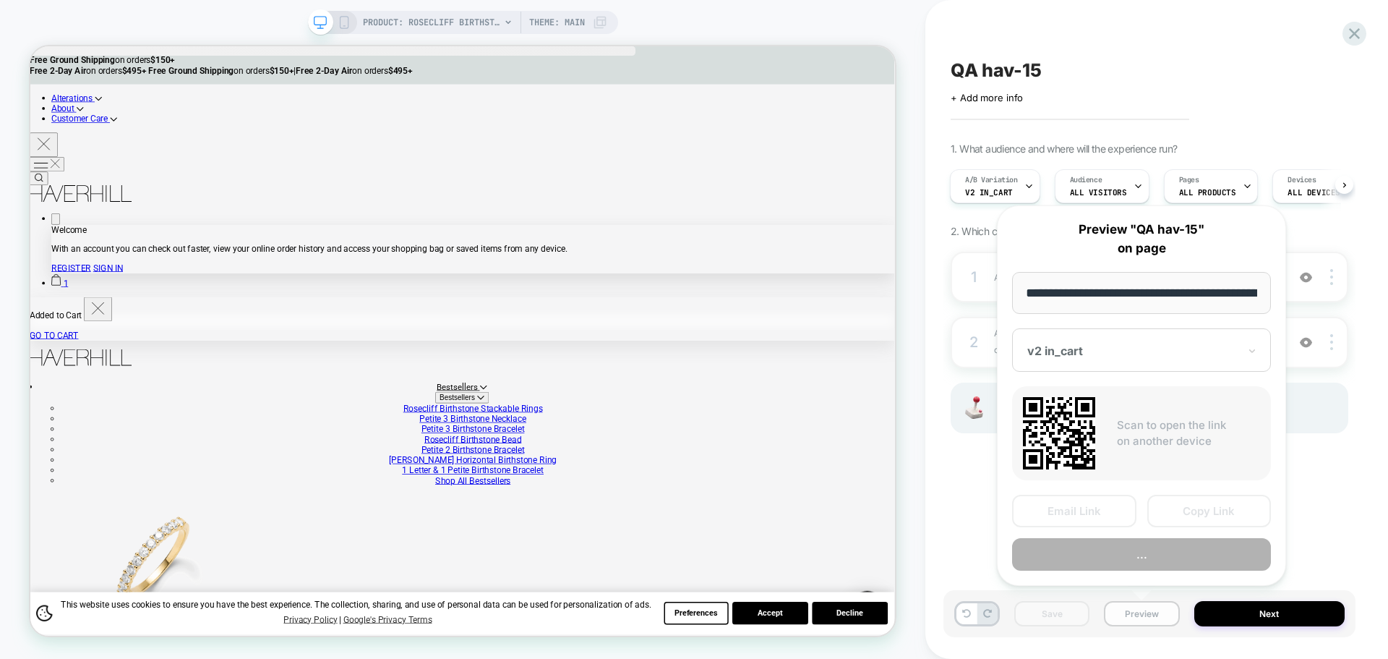
scroll to position [0, 341]
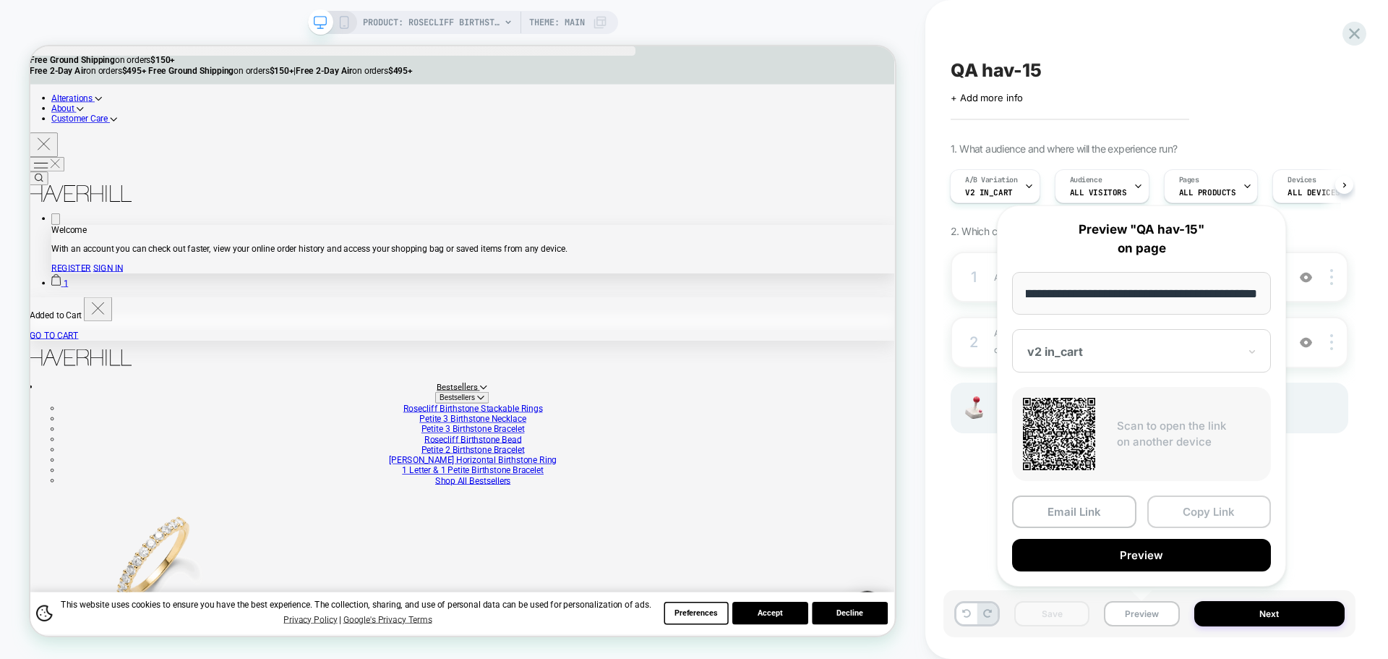
click at [1159, 512] on button "Copy Link" at bounding box center [1209, 511] width 124 height 33
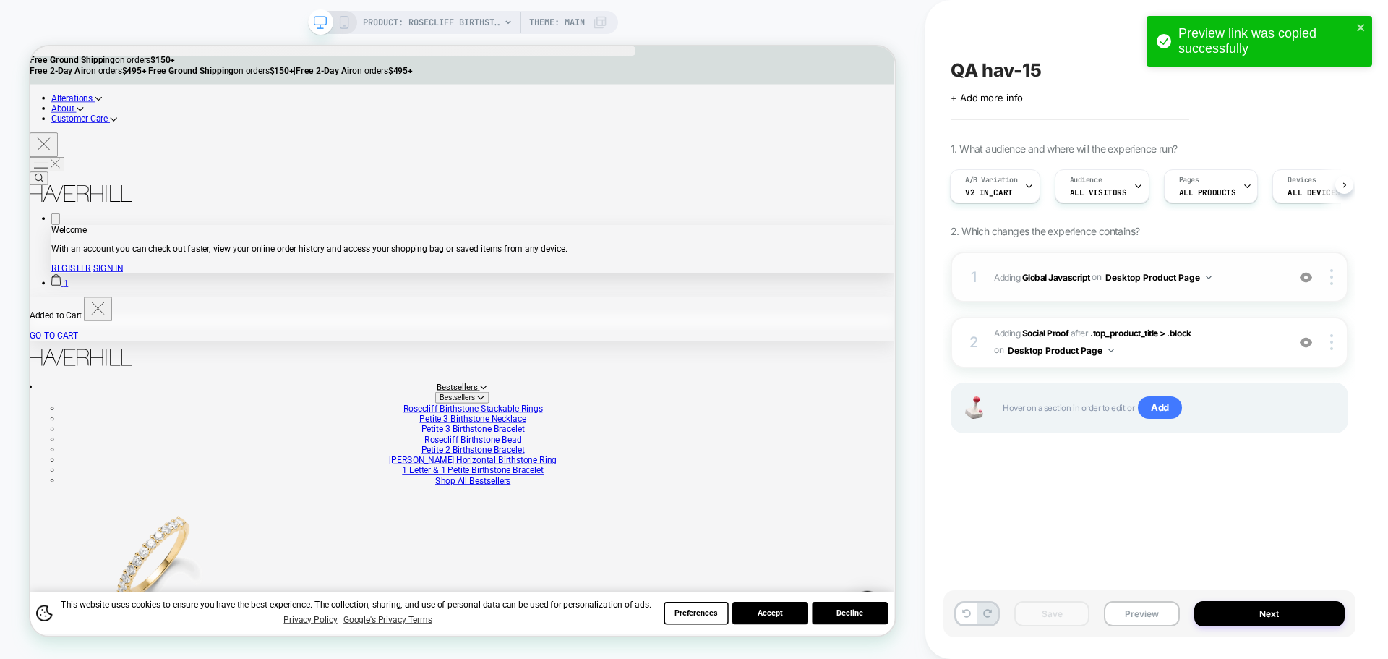
click at [1044, 276] on b "Global Javascript" at bounding box center [1056, 276] width 68 height 11
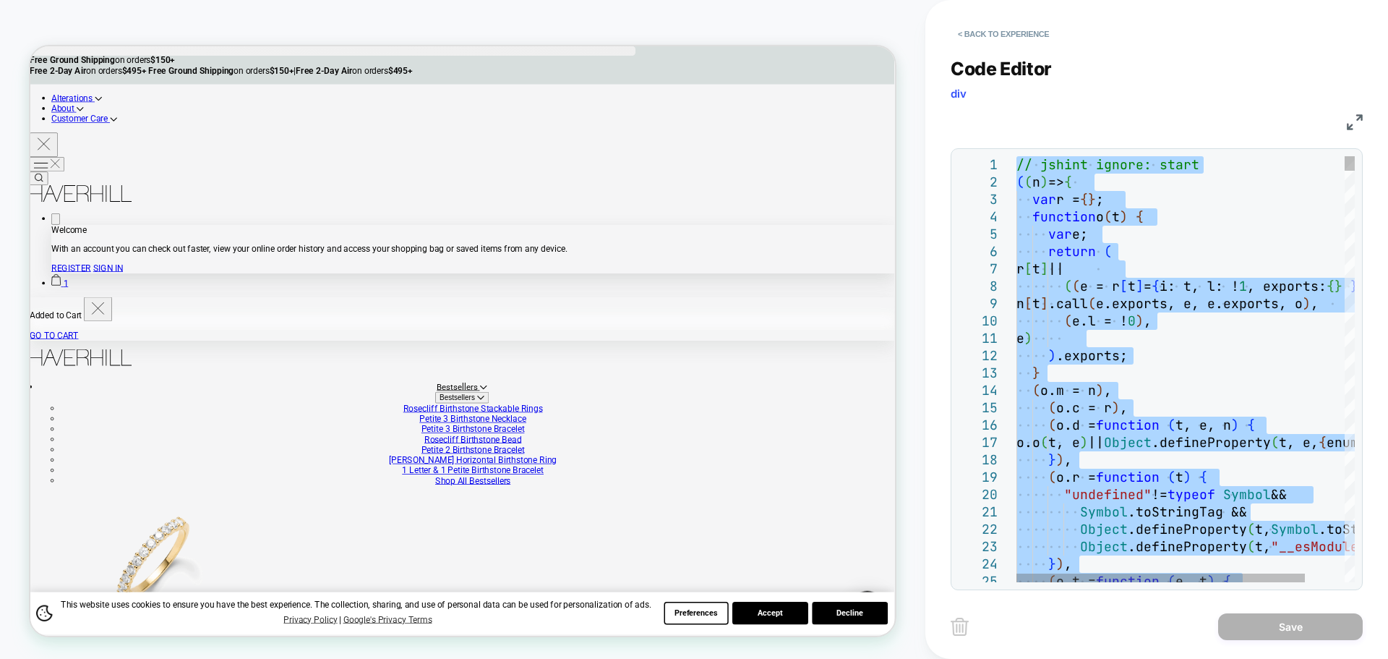
type textarea "**********"
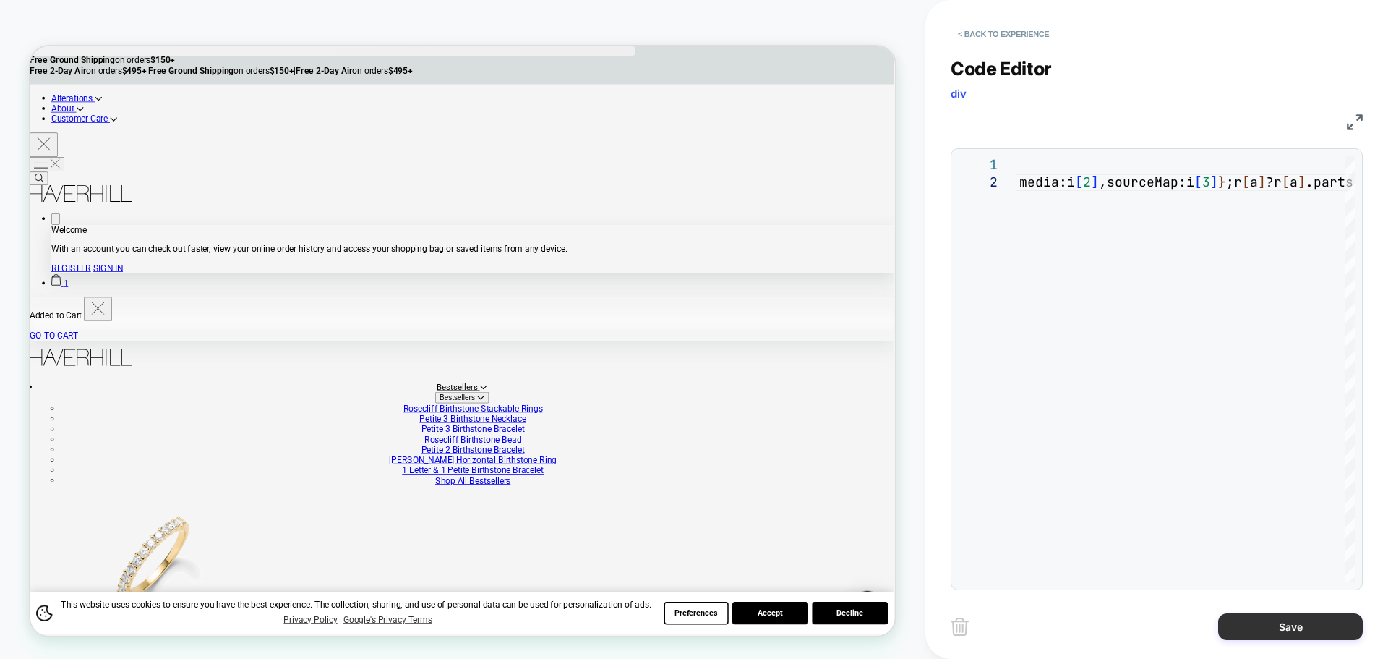
click at [1224, 613] on button "Save" at bounding box center [1290, 626] width 145 height 27
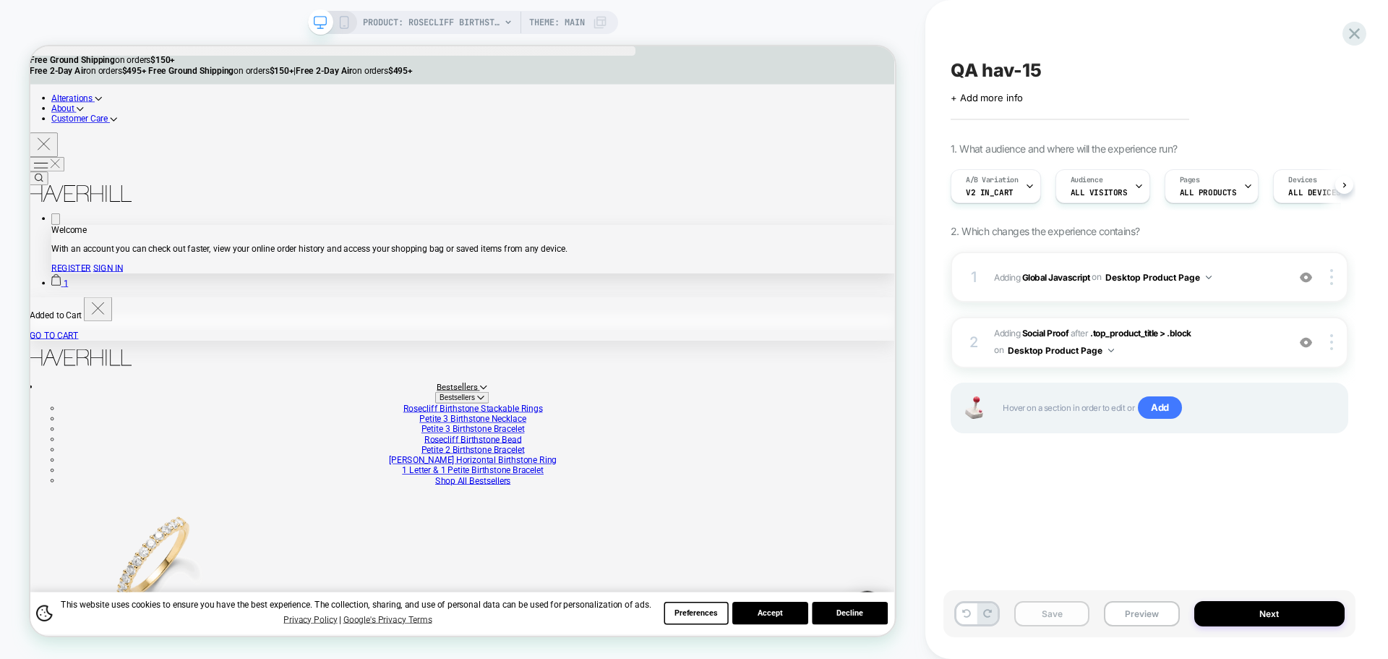
scroll to position [0, 1]
click at [1063, 618] on button "Save" at bounding box center [1051, 613] width 75 height 25
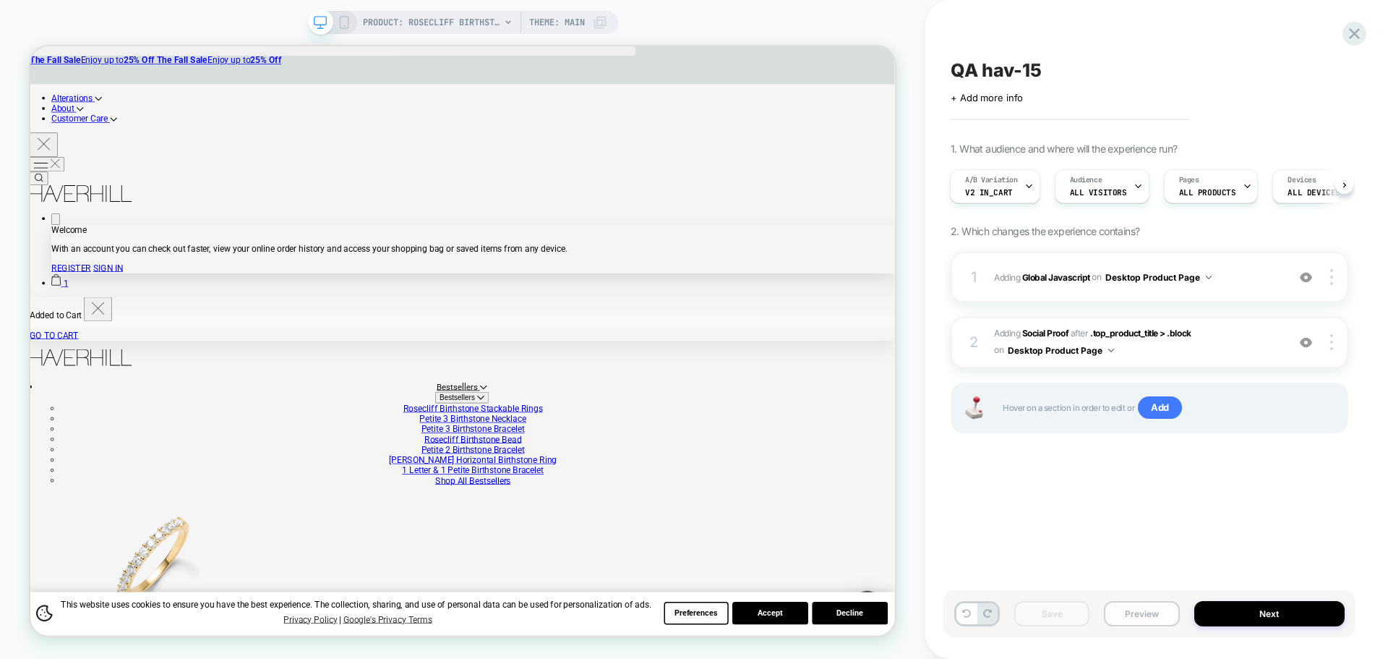
click at [1142, 623] on button "Preview" at bounding box center [1141, 613] width 75 height 25
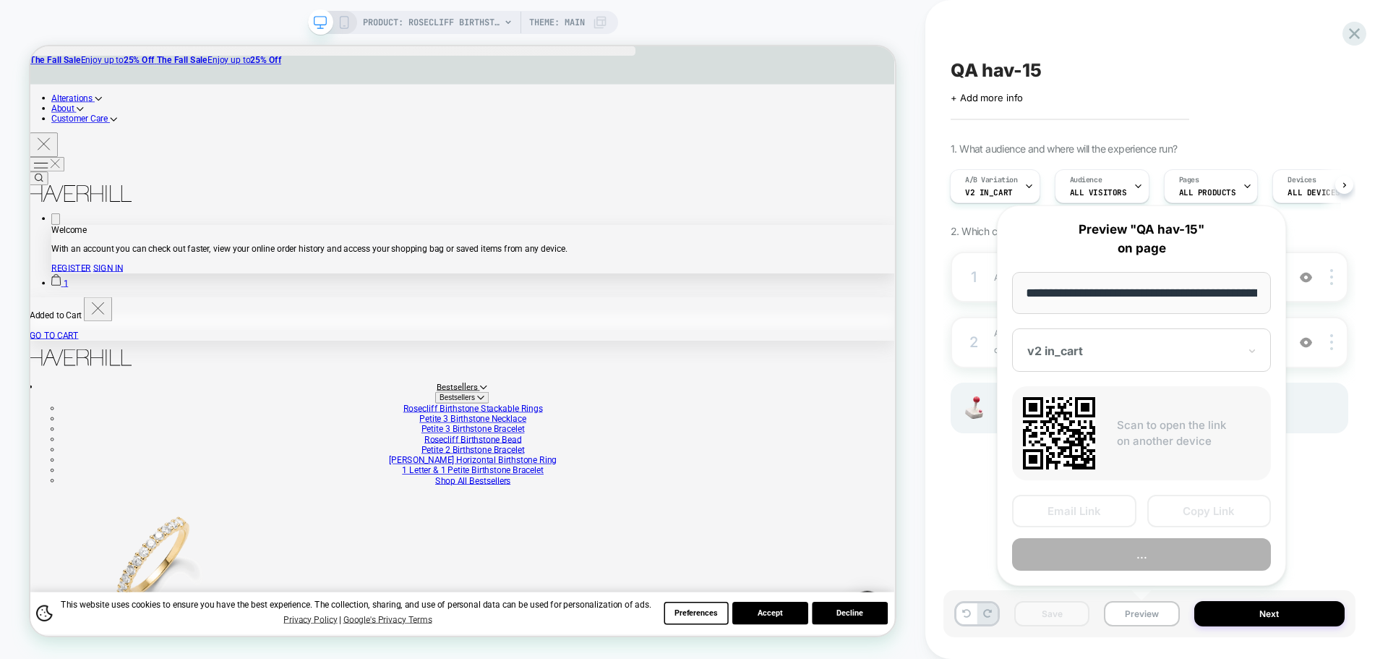
scroll to position [0, 341]
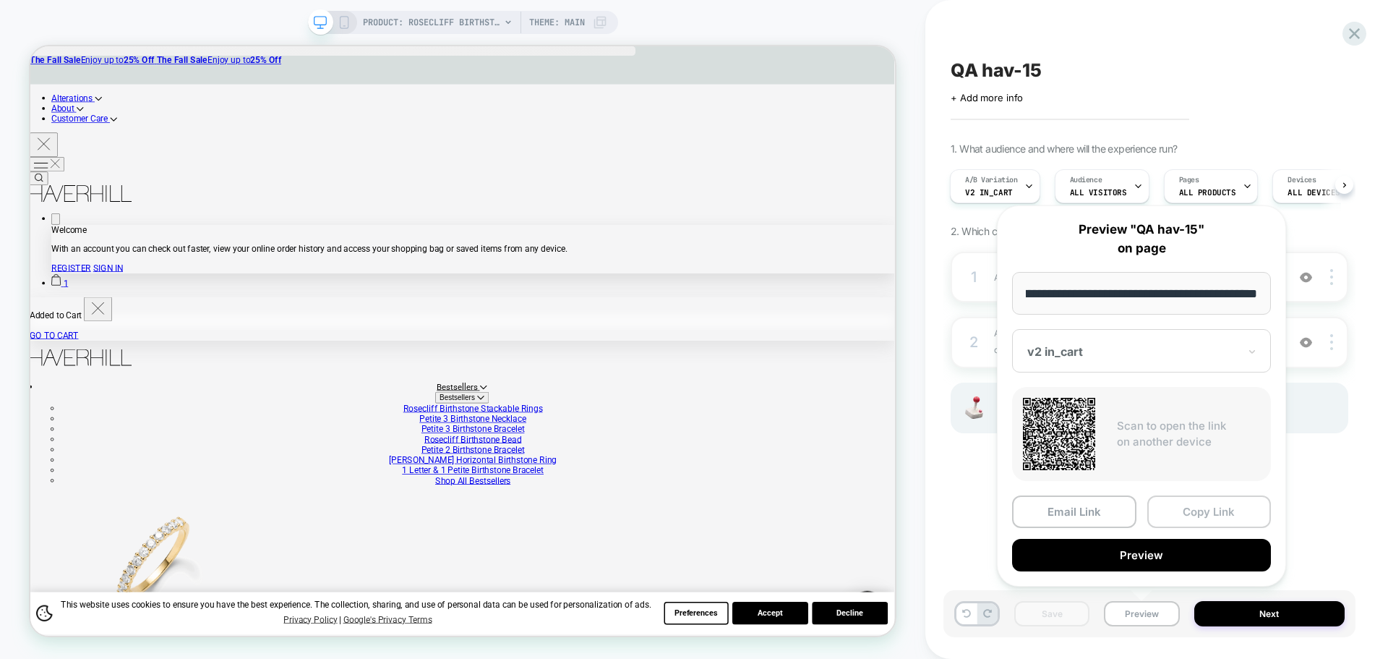
click at [1185, 504] on button "Copy Link" at bounding box center [1209, 511] width 124 height 33
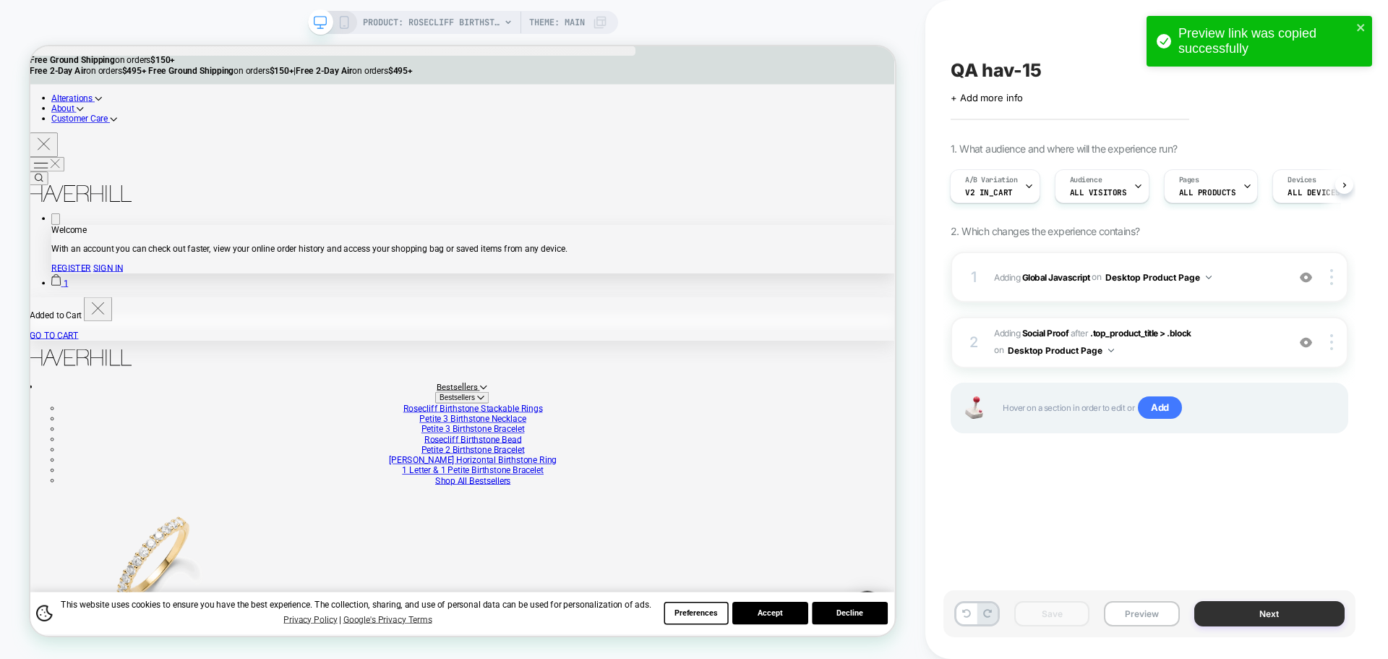
click at [1260, 608] on button "Next" at bounding box center [1269, 613] width 151 height 25
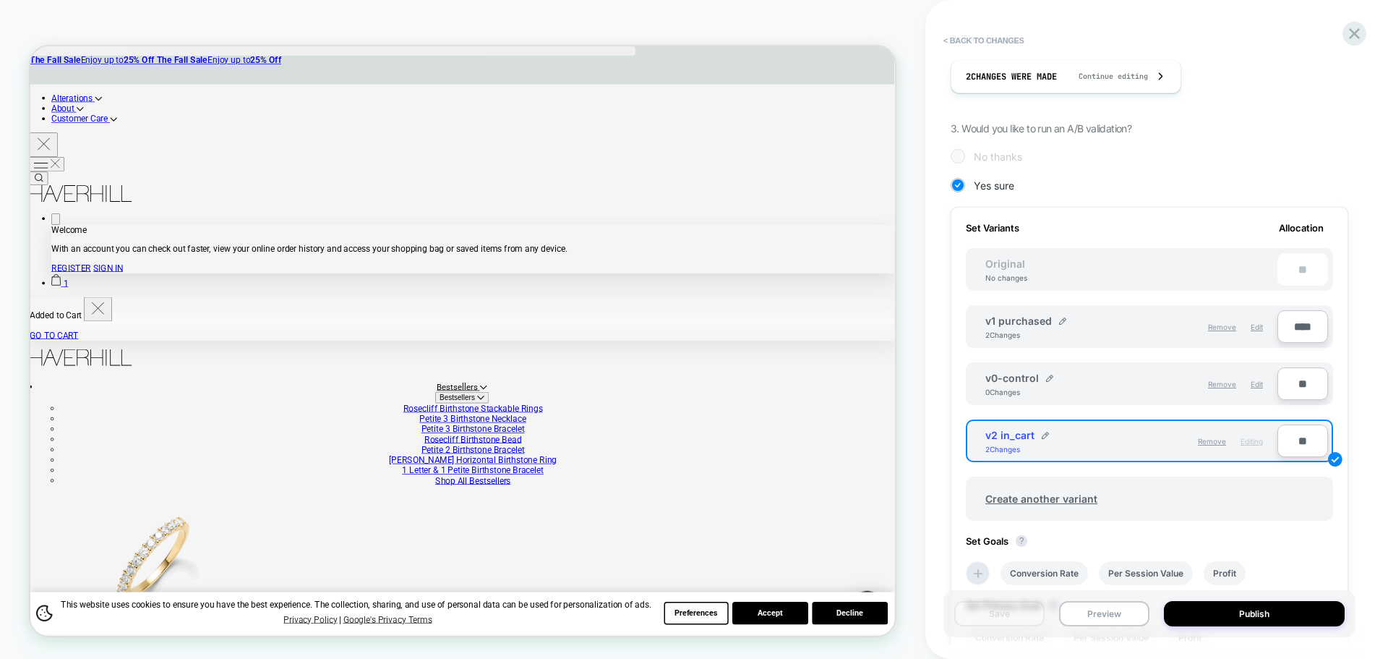
scroll to position [289, 0]
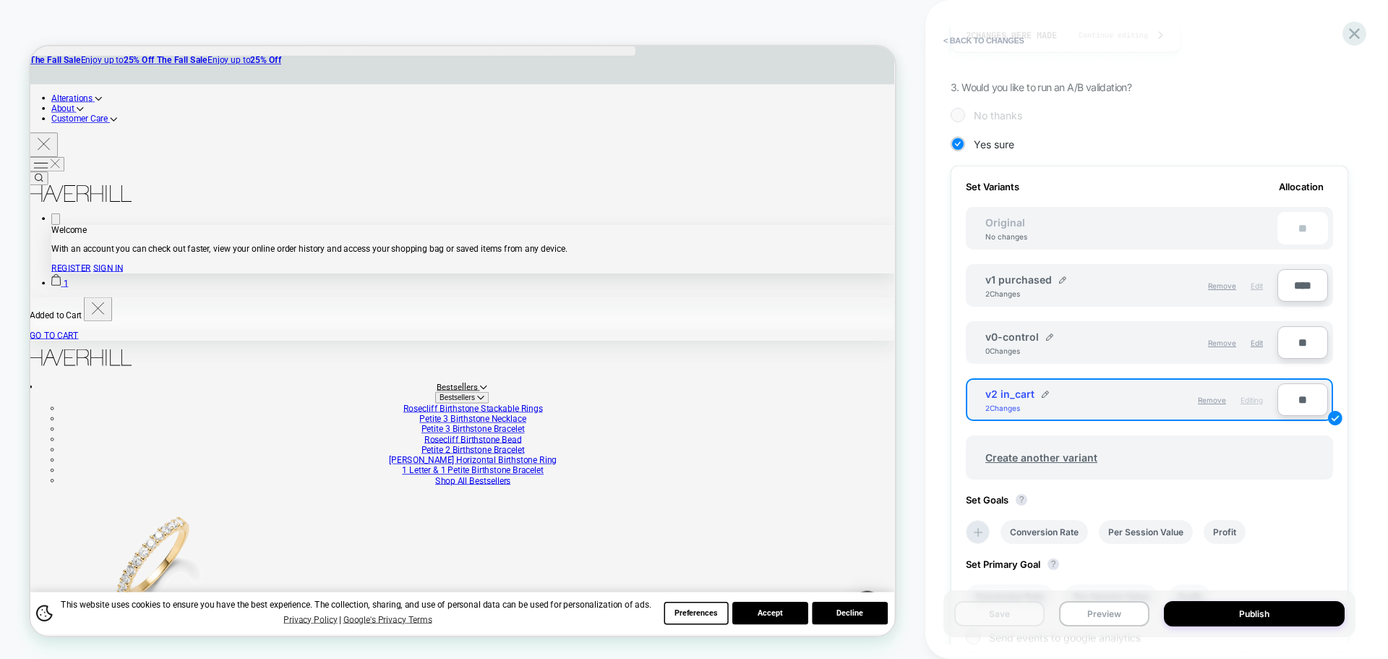
click at [1255, 291] on div "Edit" at bounding box center [1257, 285] width 12 height 25
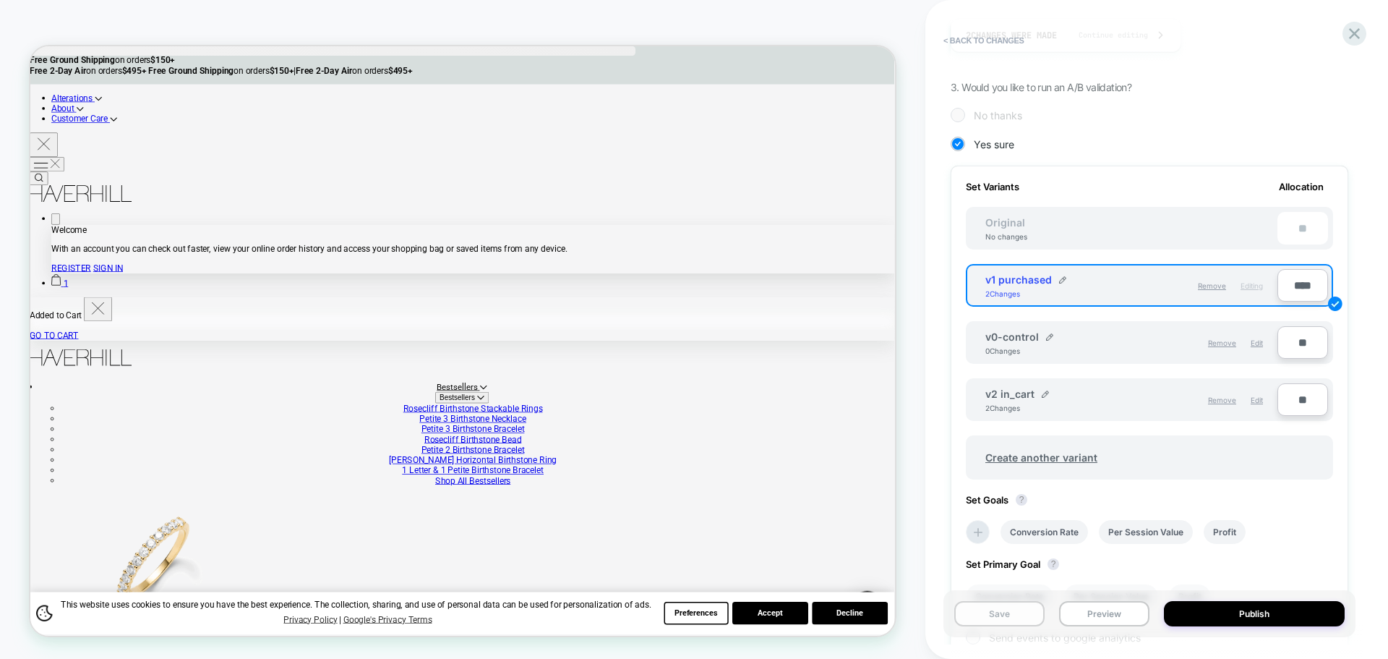
click at [998, 611] on button "Save" at bounding box center [999, 613] width 90 height 25
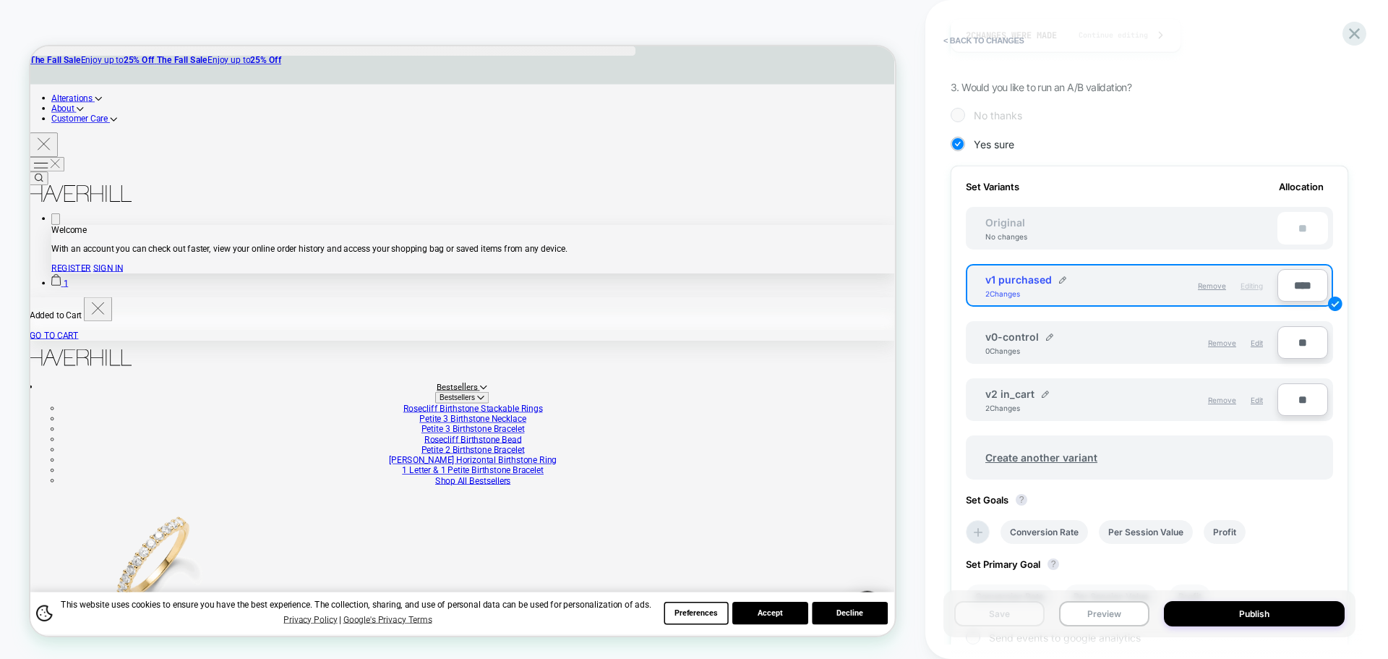
drag, startPoint x: 1108, startPoint y: 617, endPoint x: 1113, endPoint y: 656, distance: 39.3
click at [1108, 617] on button "Preview" at bounding box center [1104, 613] width 90 height 25
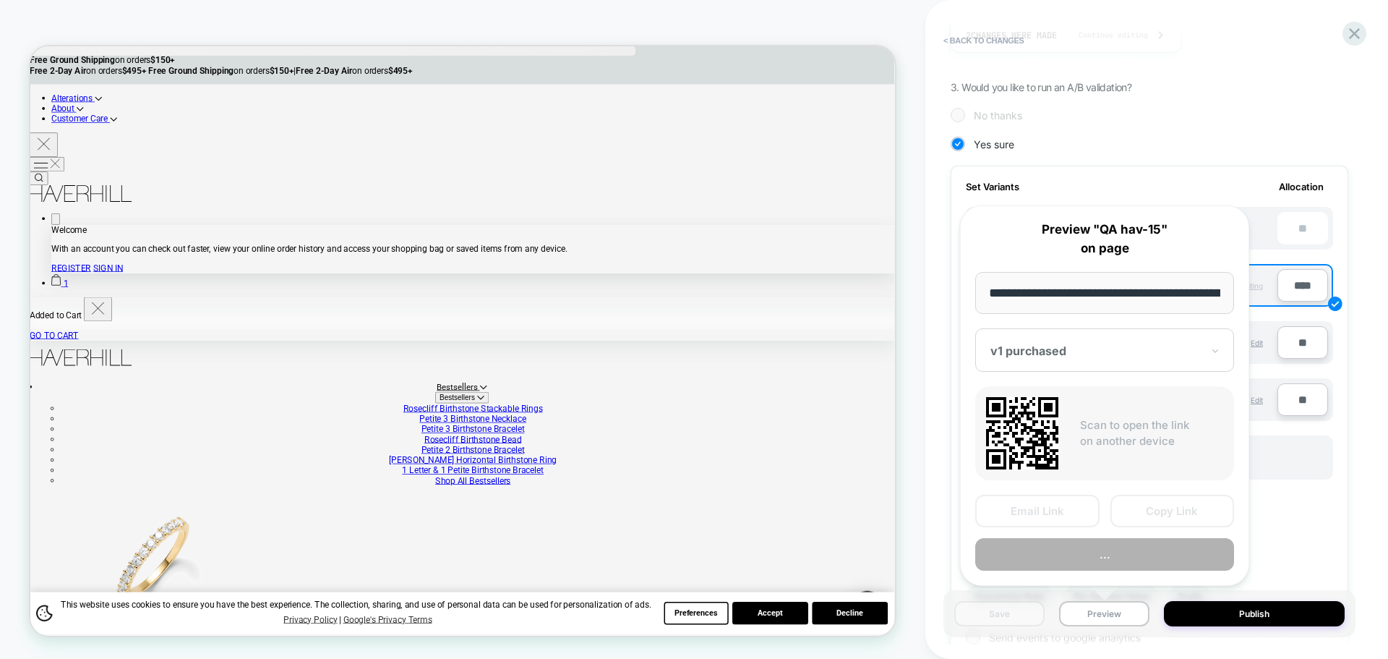
scroll to position [0, 341]
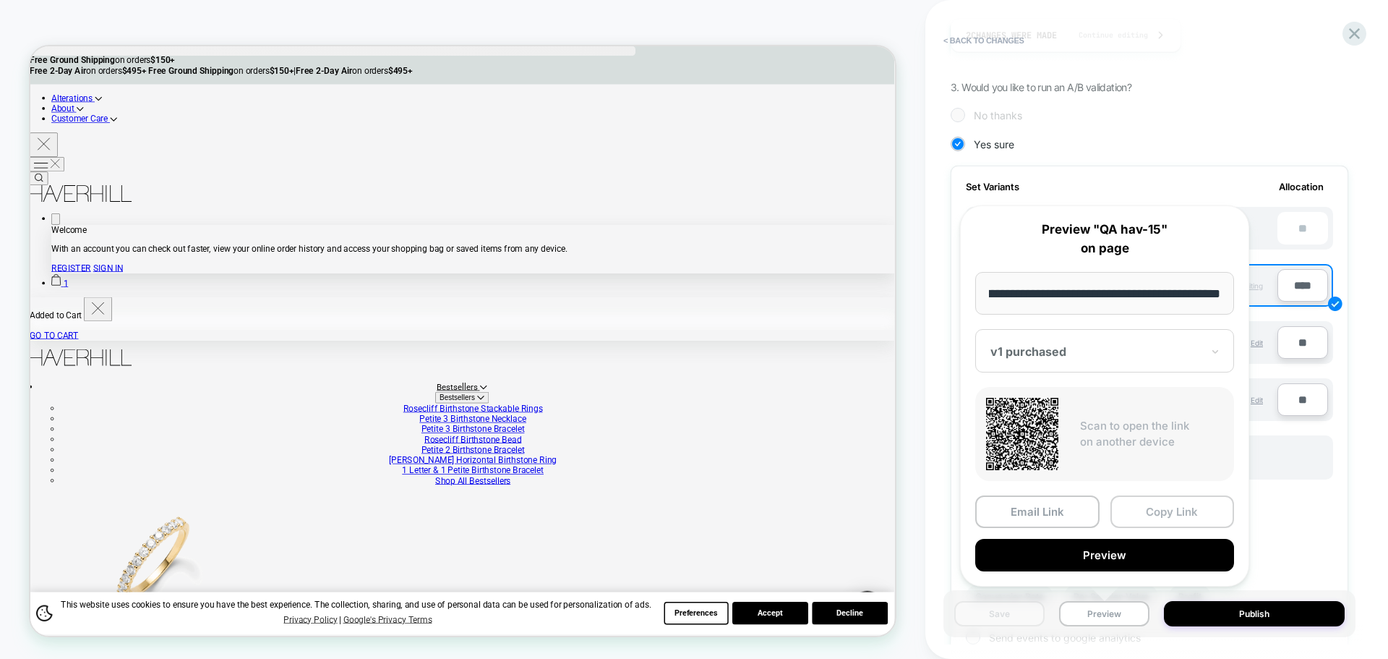
click at [1154, 521] on button "Copy Link" at bounding box center [1172, 511] width 124 height 33
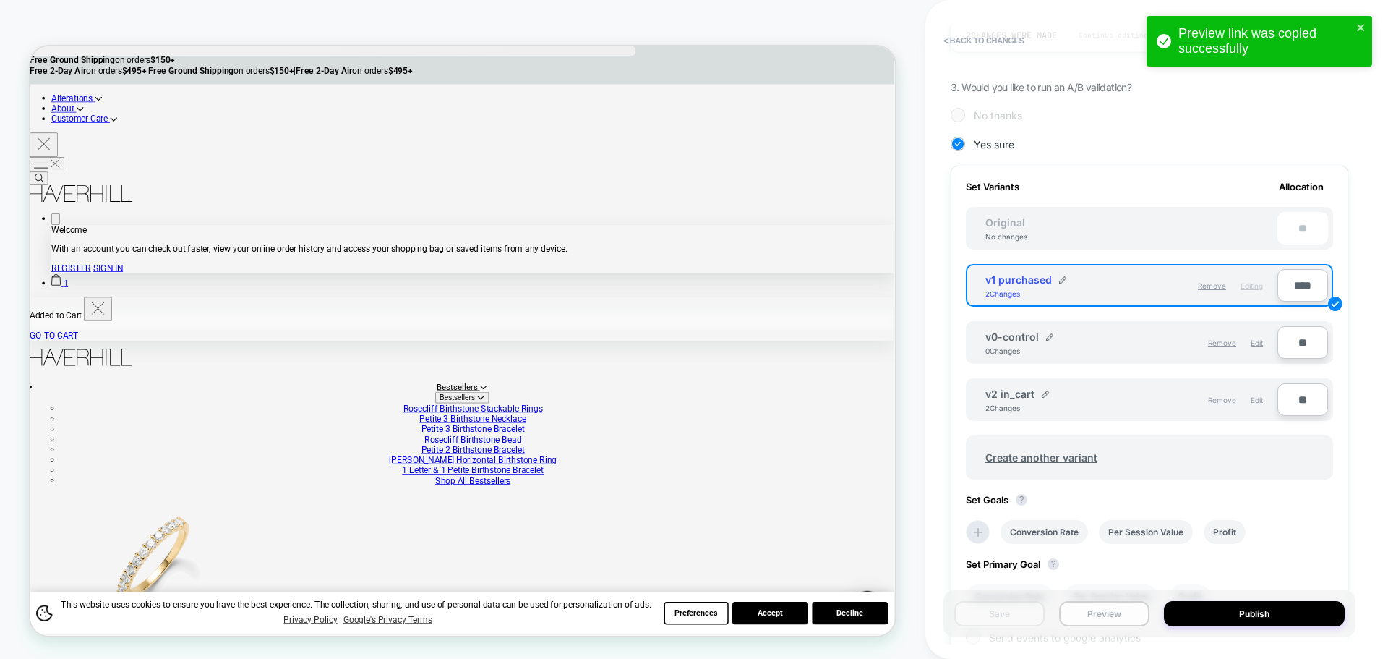
click at [1123, 616] on button "Preview" at bounding box center [1104, 613] width 90 height 25
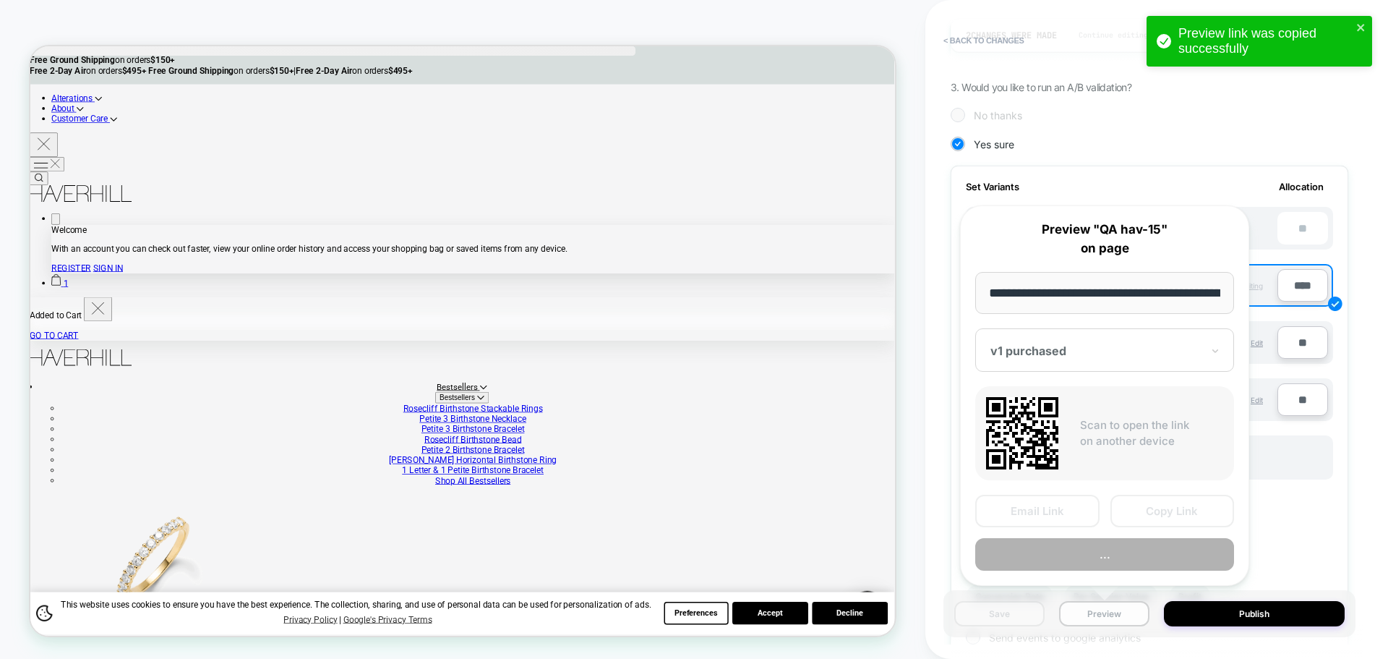
scroll to position [0, 341]
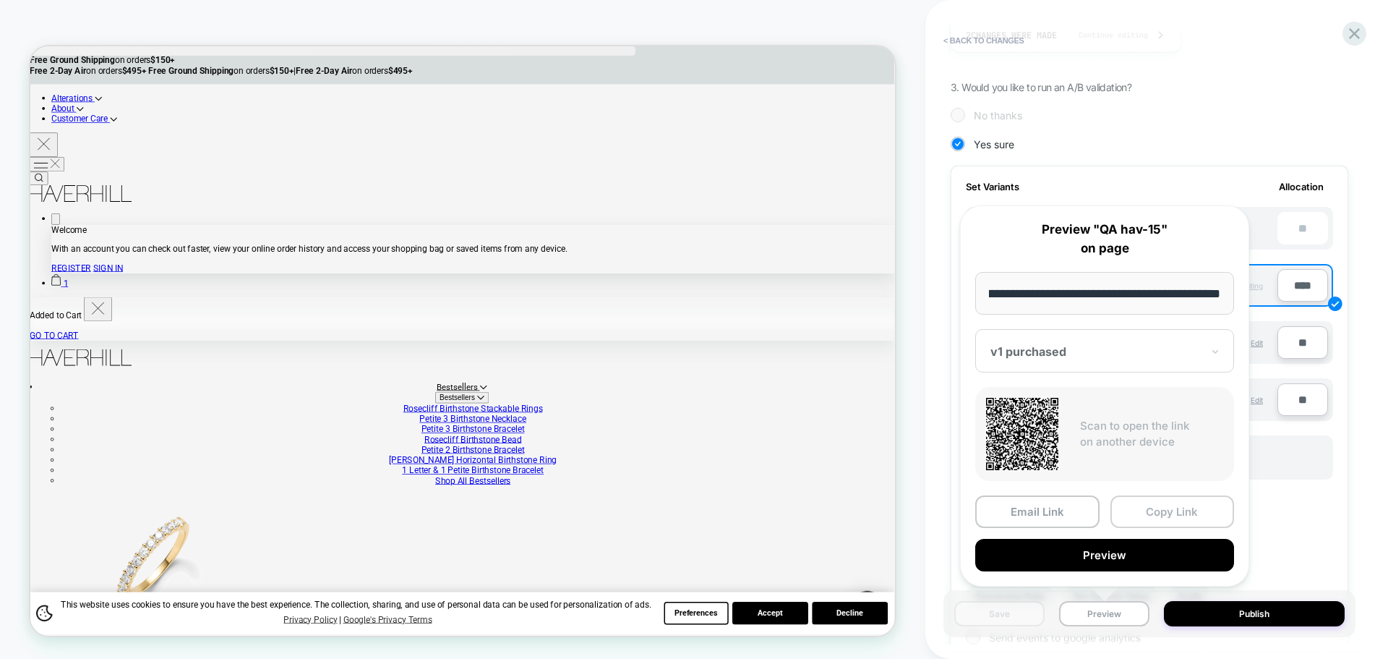
click at [1162, 513] on button "Copy Link" at bounding box center [1172, 511] width 124 height 33
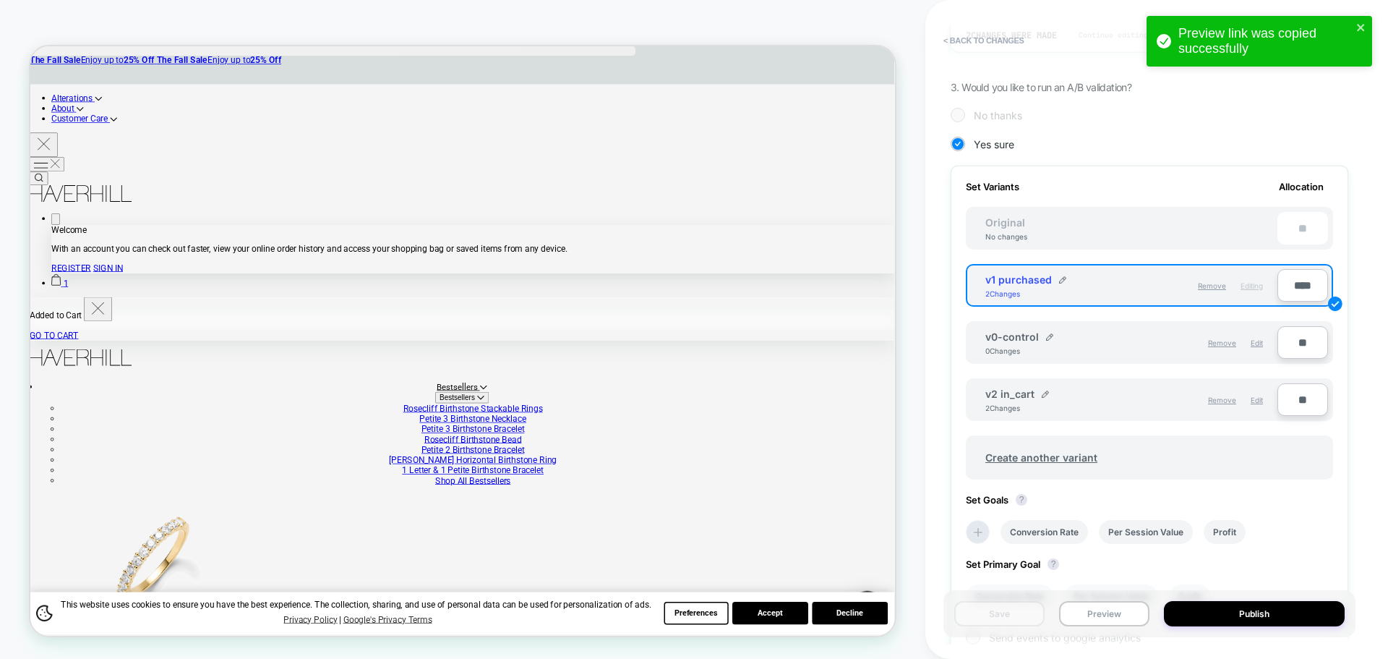
click at [1290, 291] on input "****" at bounding box center [1302, 285] width 51 height 33
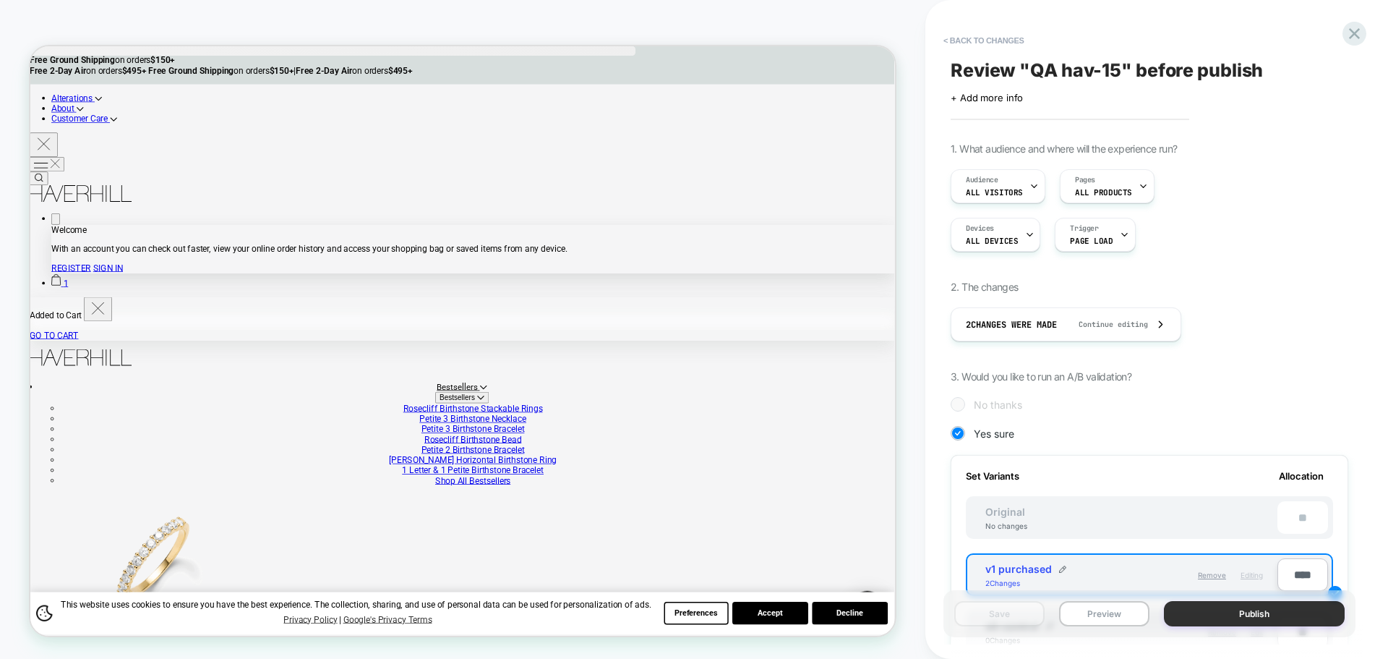
click at [1268, 614] on button "Publish" at bounding box center [1254, 613] width 181 height 25
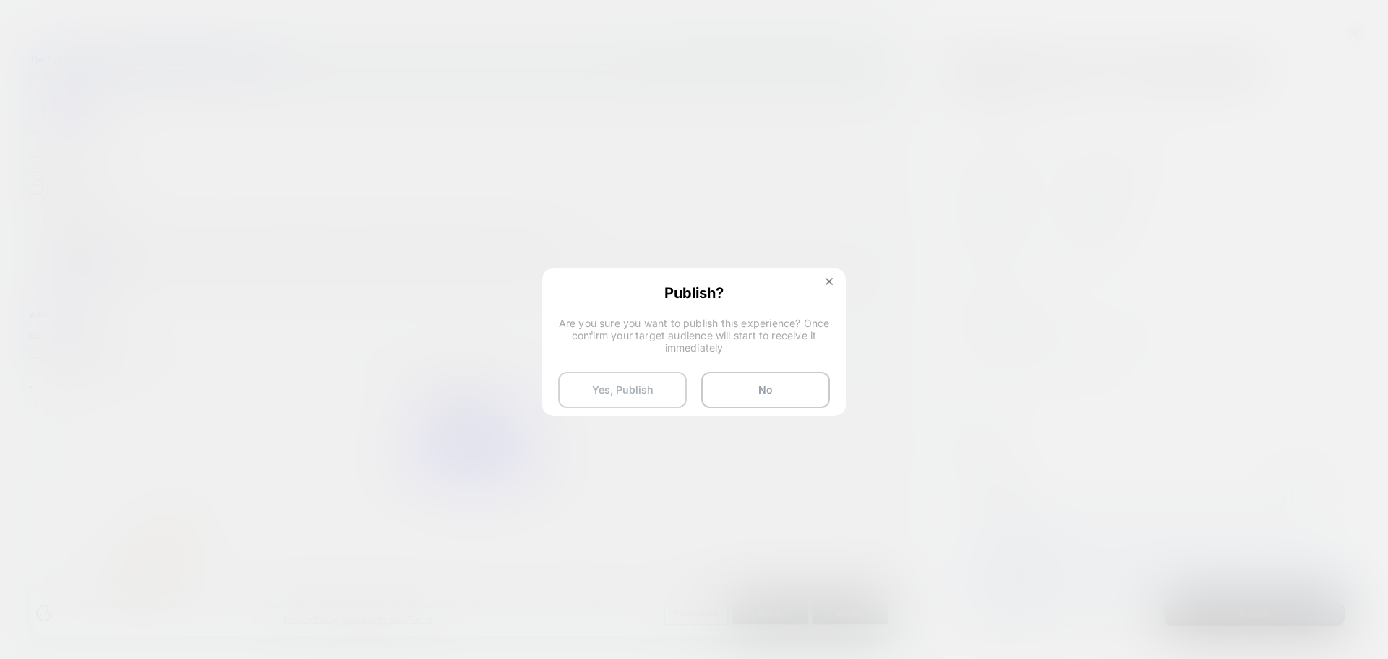
click at [642, 394] on button "Yes, Publish" at bounding box center [622, 390] width 129 height 36
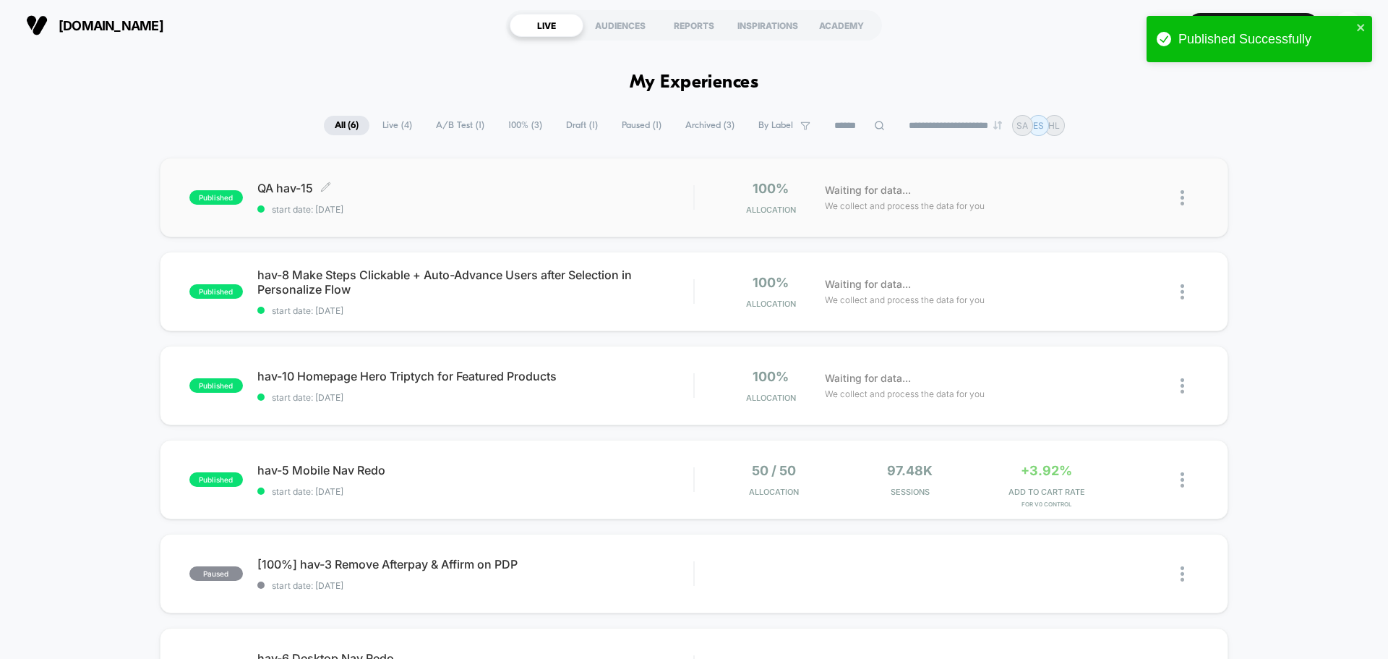
click at [281, 181] on span "QA hav-15 Click to edit experience details" at bounding box center [475, 188] width 436 height 14
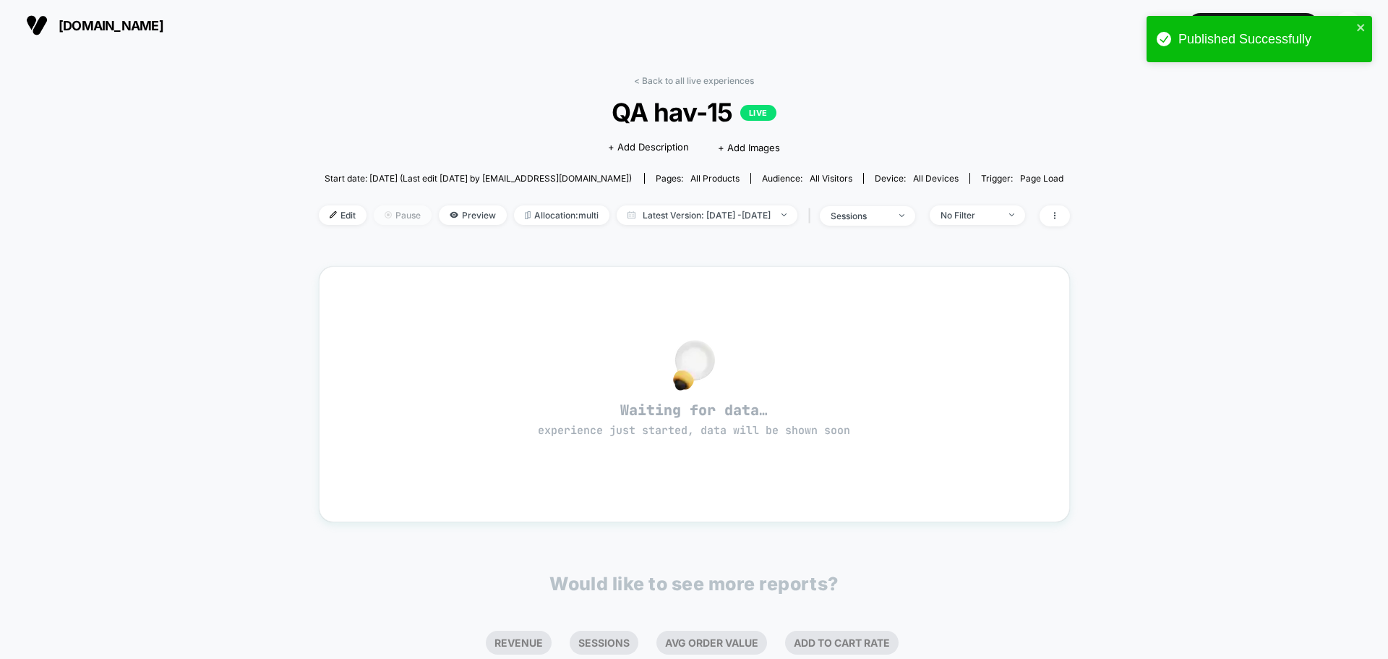
click at [385, 215] on img at bounding box center [388, 214] width 7 height 7
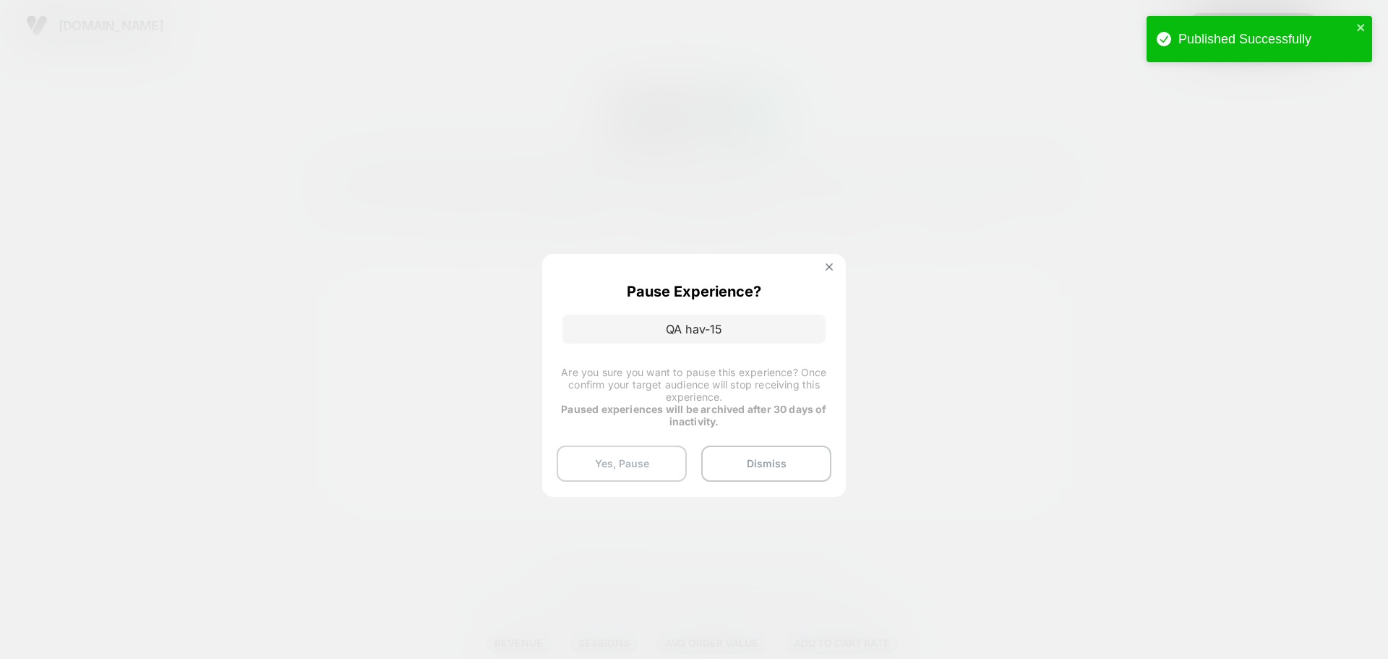
click at [650, 466] on button "Yes, Pause" at bounding box center [622, 463] width 130 height 36
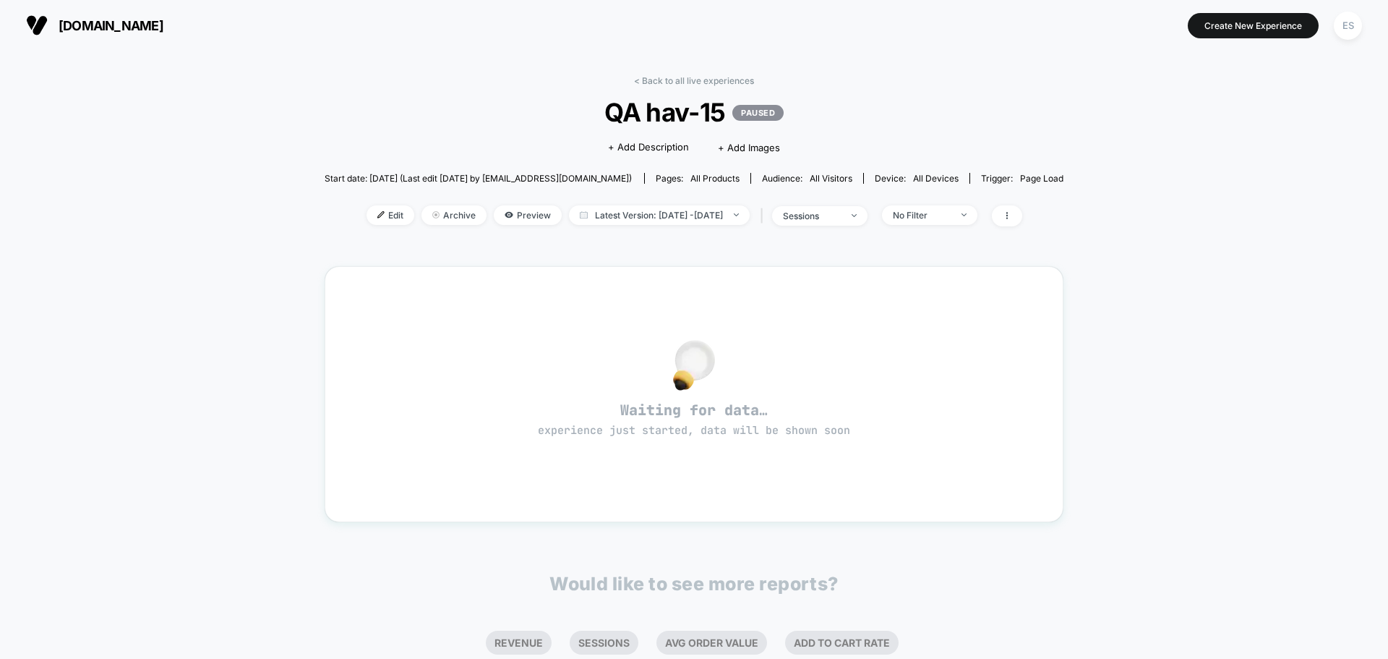
click at [118, 36] on button "[DOMAIN_NAME]" at bounding box center [95, 25] width 146 height 23
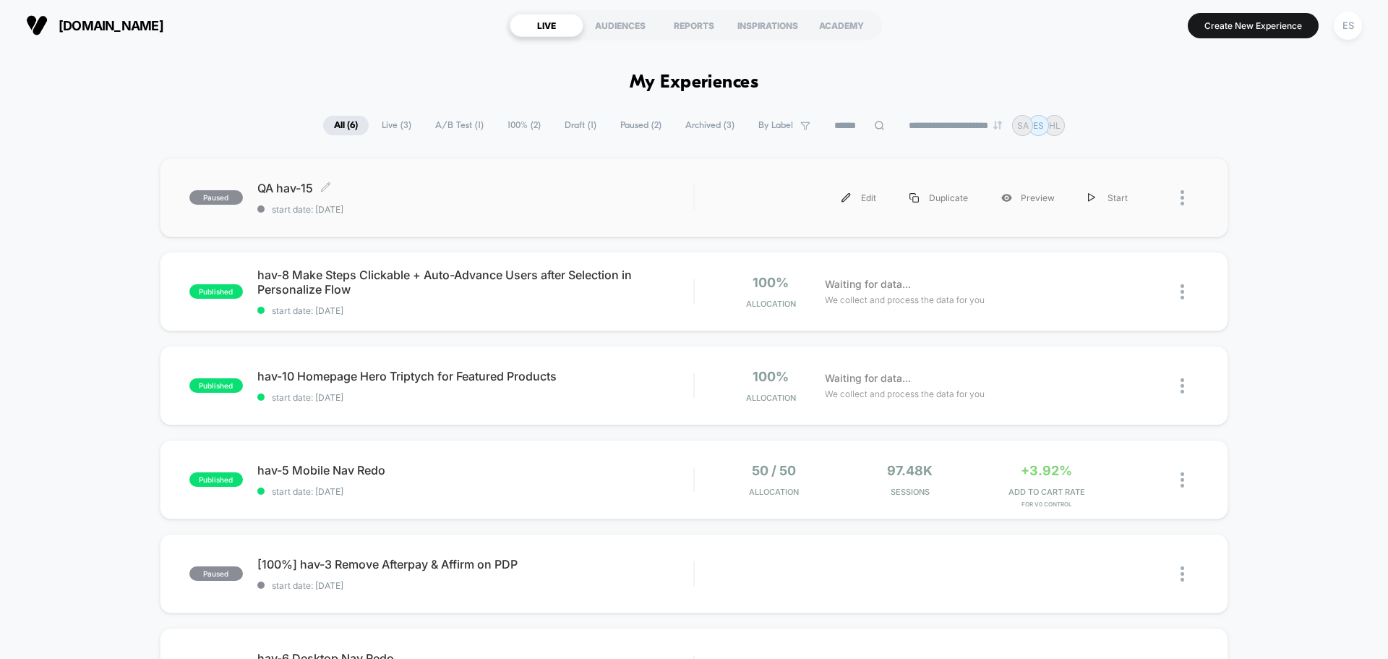
click at [270, 188] on span "QA hav-15 Click to edit experience details" at bounding box center [475, 188] width 436 height 14
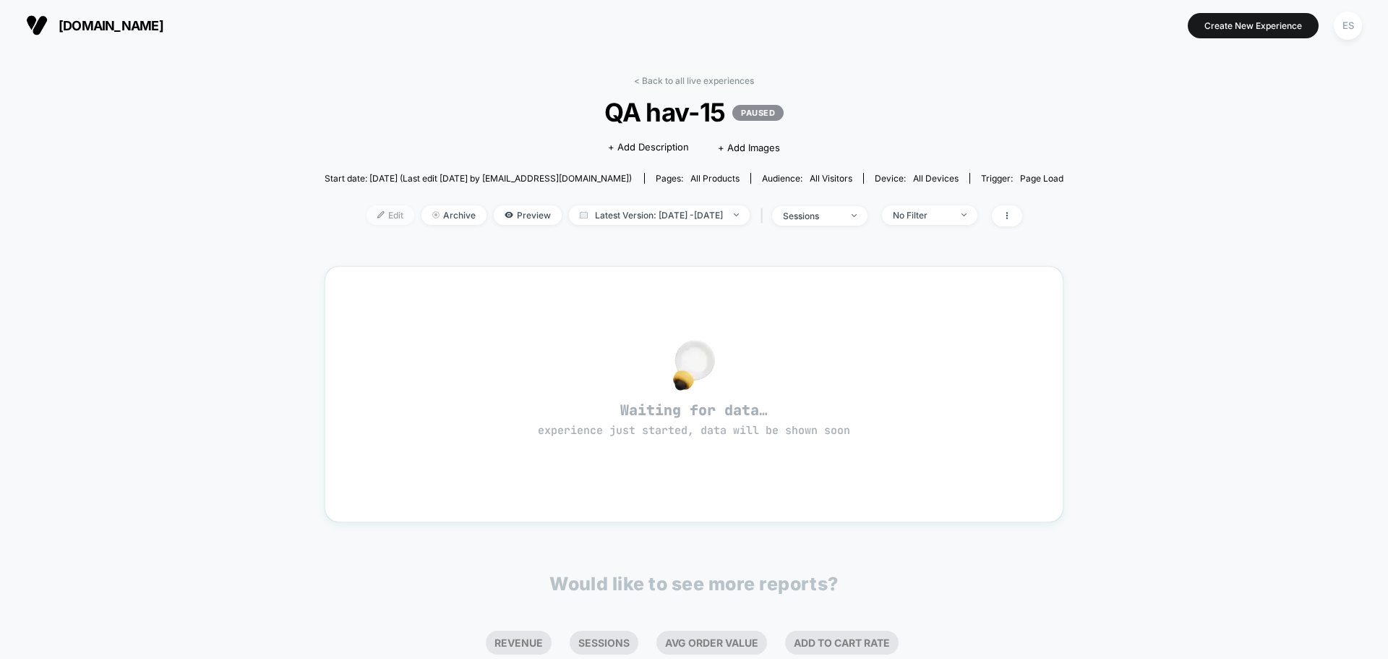
click at [369, 218] on span "Edit" at bounding box center [391, 215] width 48 height 20
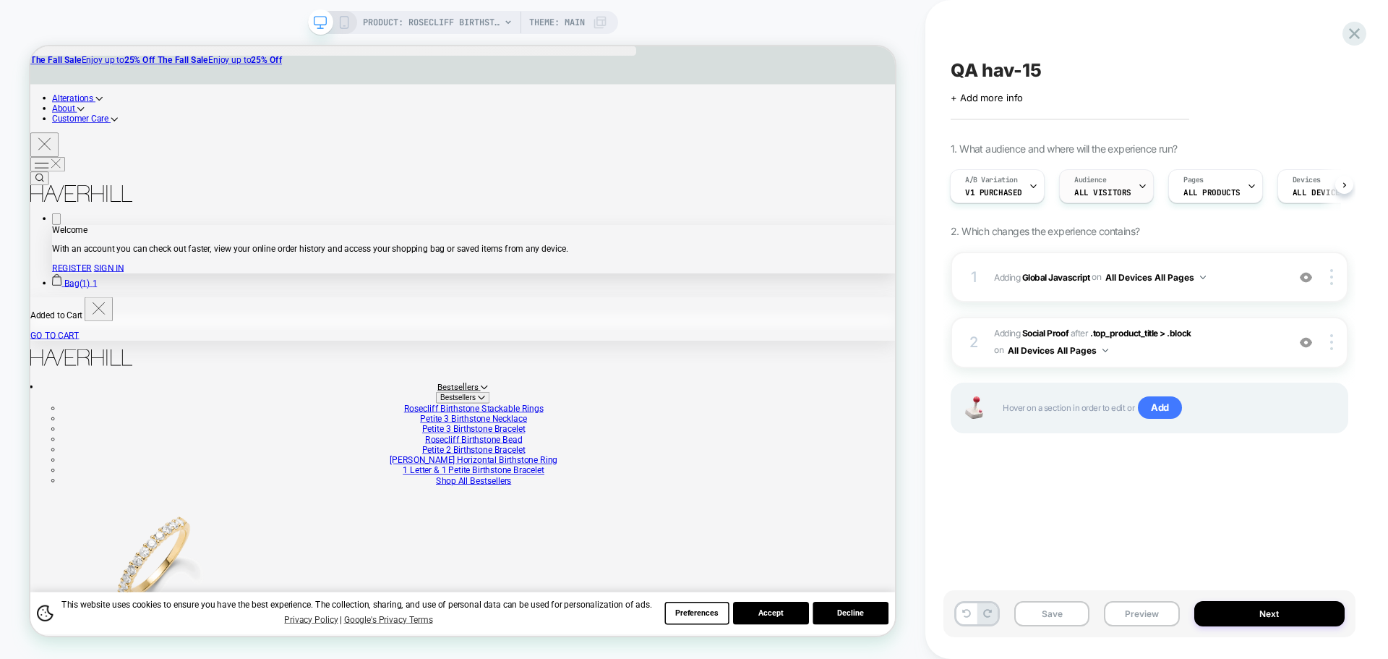
click at [1128, 196] on div "Audience All Visitors" at bounding box center [1103, 186] width 86 height 33
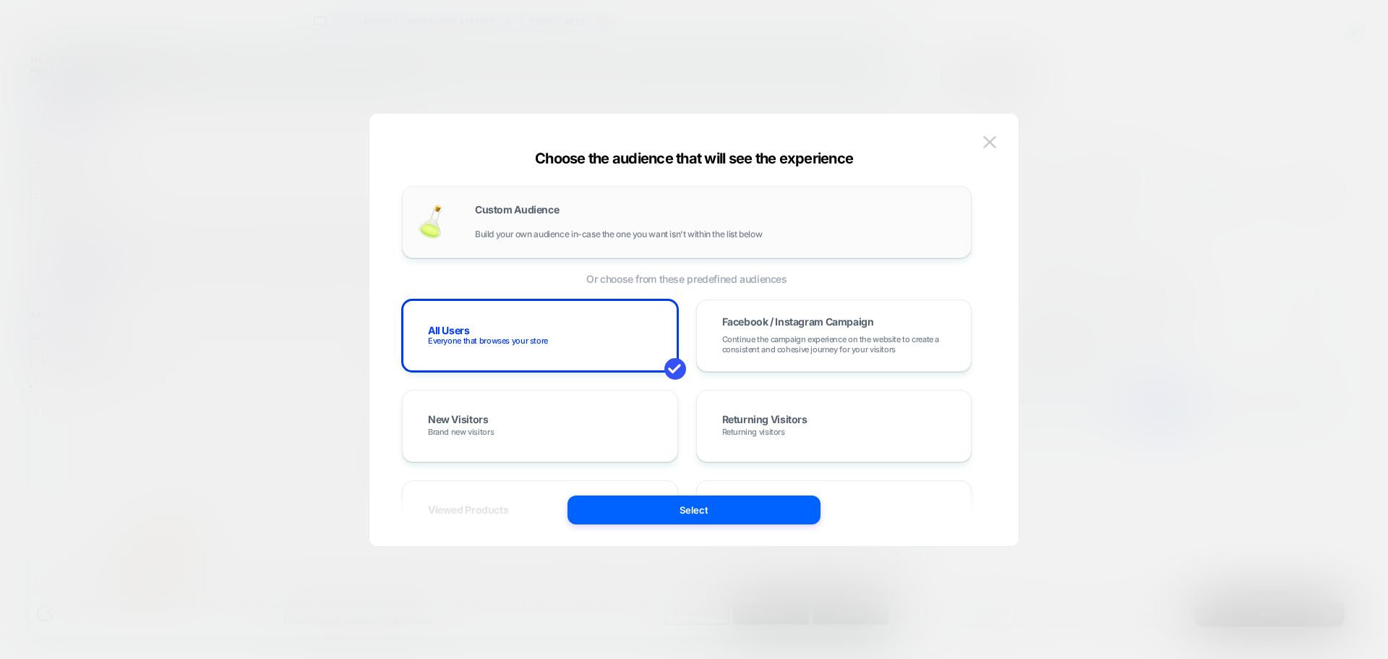
click at [616, 207] on div "Custom Audience Build your own audience in-case the one you want isn't within t…" at bounding box center [715, 222] width 481 height 35
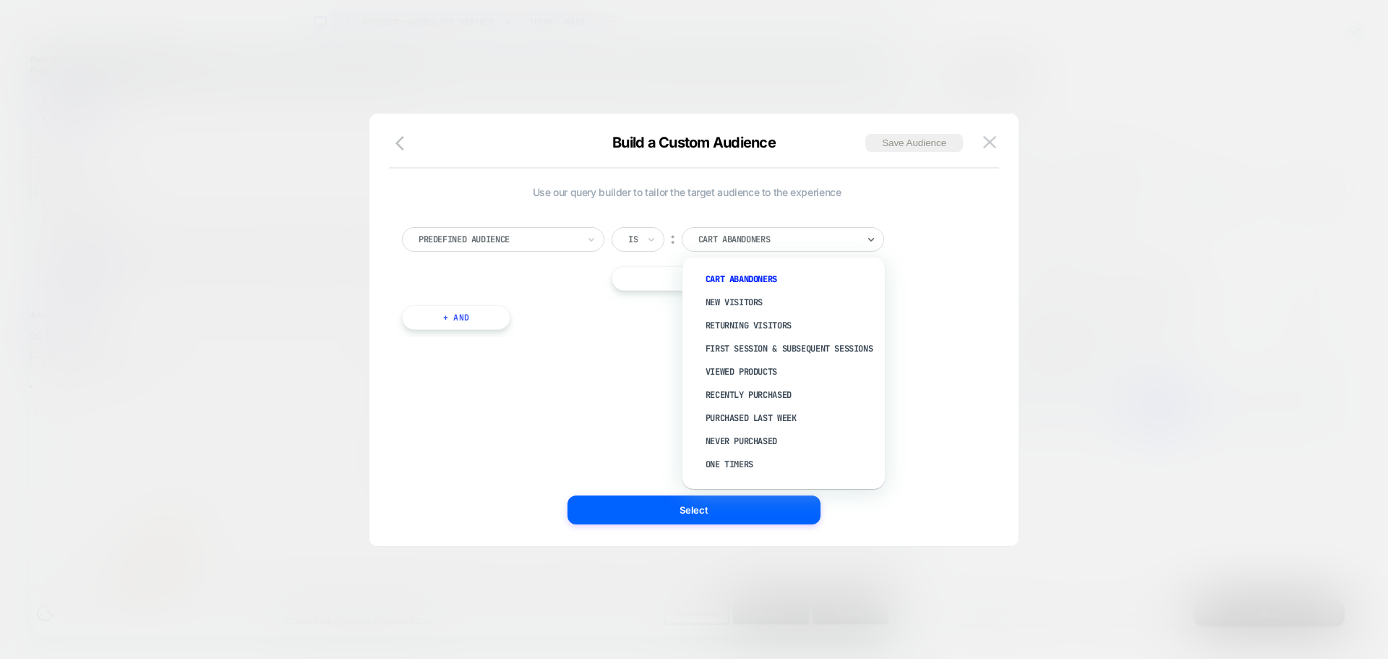
click at [766, 231] on div "Cart Abandoners" at bounding box center [778, 239] width 162 height 16
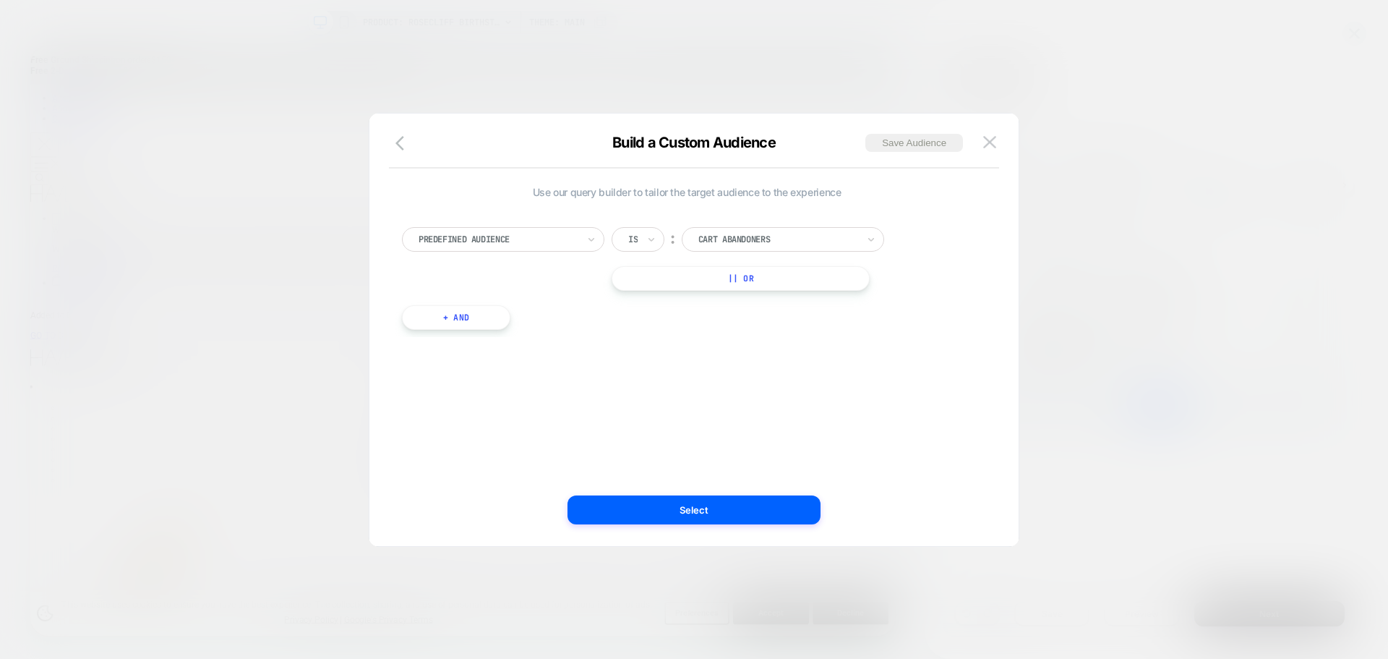
click at [463, 250] on div "Predefined Audience" at bounding box center [503, 239] width 202 height 25
click at [486, 373] on div "UTM Campaign" at bounding box center [510, 369] width 188 height 23
click at [723, 229] on input at bounding box center [772, 239] width 181 height 25
type input "******"
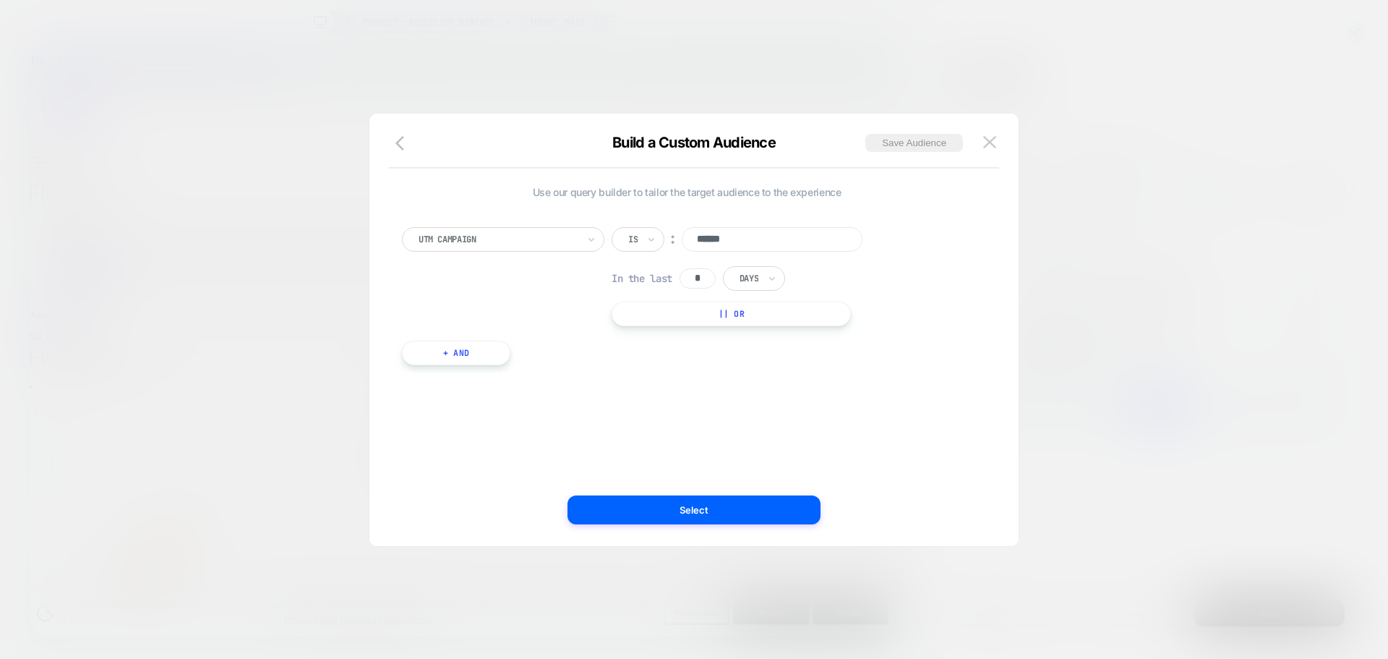
drag, startPoint x: 664, startPoint y: 482, endPoint x: 661, endPoint y: 494, distance: 11.8
click at [663, 487] on div "Use our query builder to tailor the target audience to the experience UTM Campa…" at bounding box center [687, 329] width 606 height 374
click at [661, 494] on div "Use our query builder to tailor the target audience to the experience UTM Campa…" at bounding box center [687, 329] width 606 height 374
click at [661, 506] on button "Select" at bounding box center [693, 509] width 253 height 29
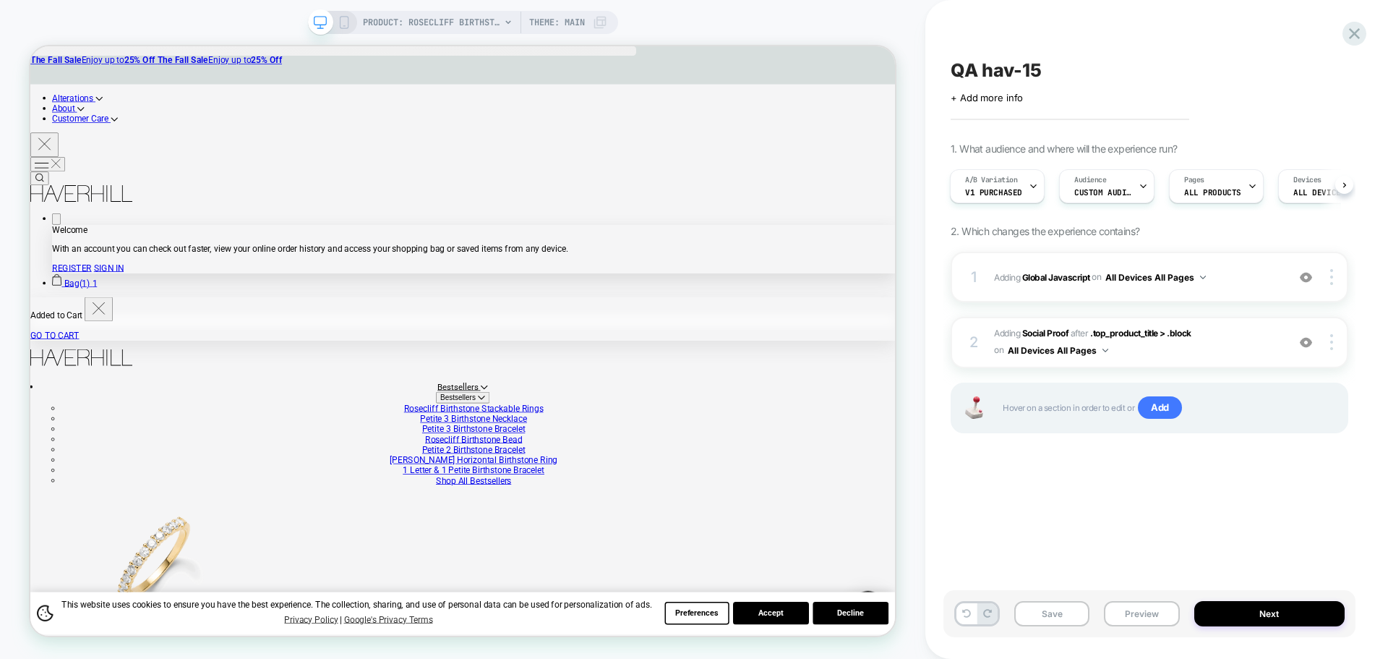
click at [1049, 633] on div "Save Preview Next" at bounding box center [1149, 613] width 412 height 47
click at [1052, 622] on button "Save" at bounding box center [1051, 613] width 75 height 25
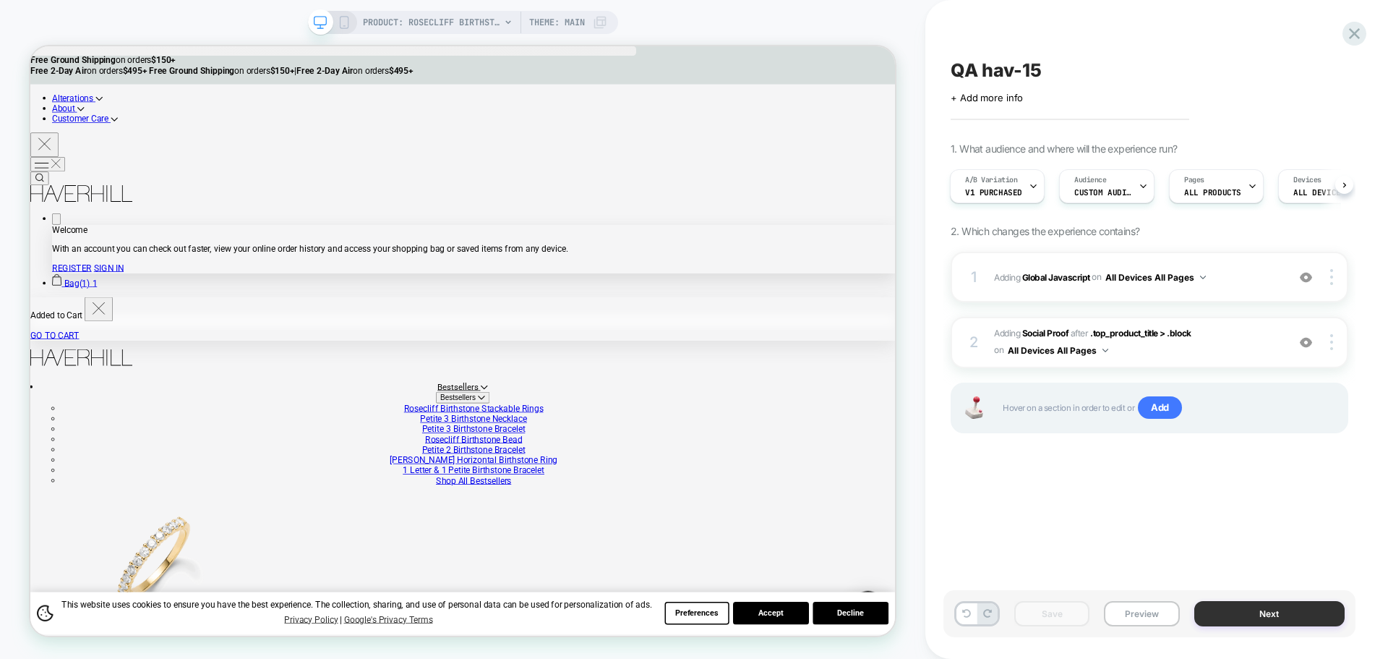
click at [1253, 621] on button "Next" at bounding box center [1269, 613] width 151 height 25
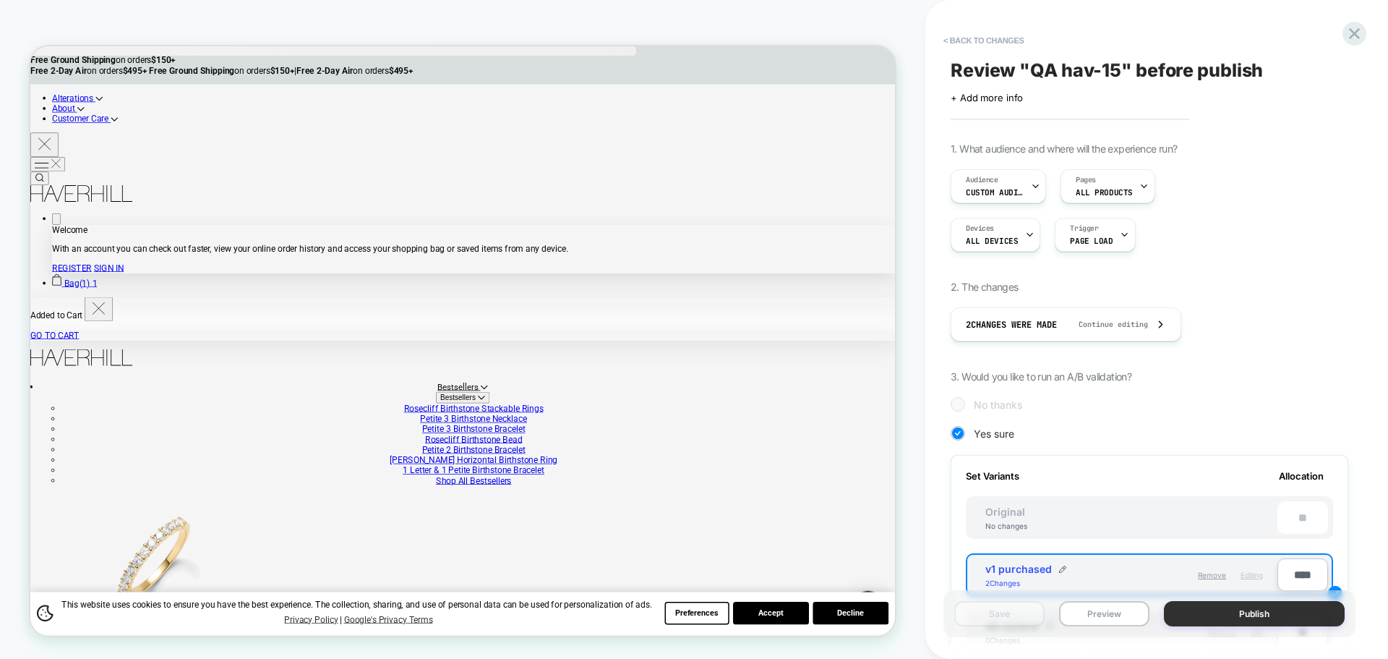
click at [1280, 607] on button "Publish" at bounding box center [1254, 613] width 181 height 25
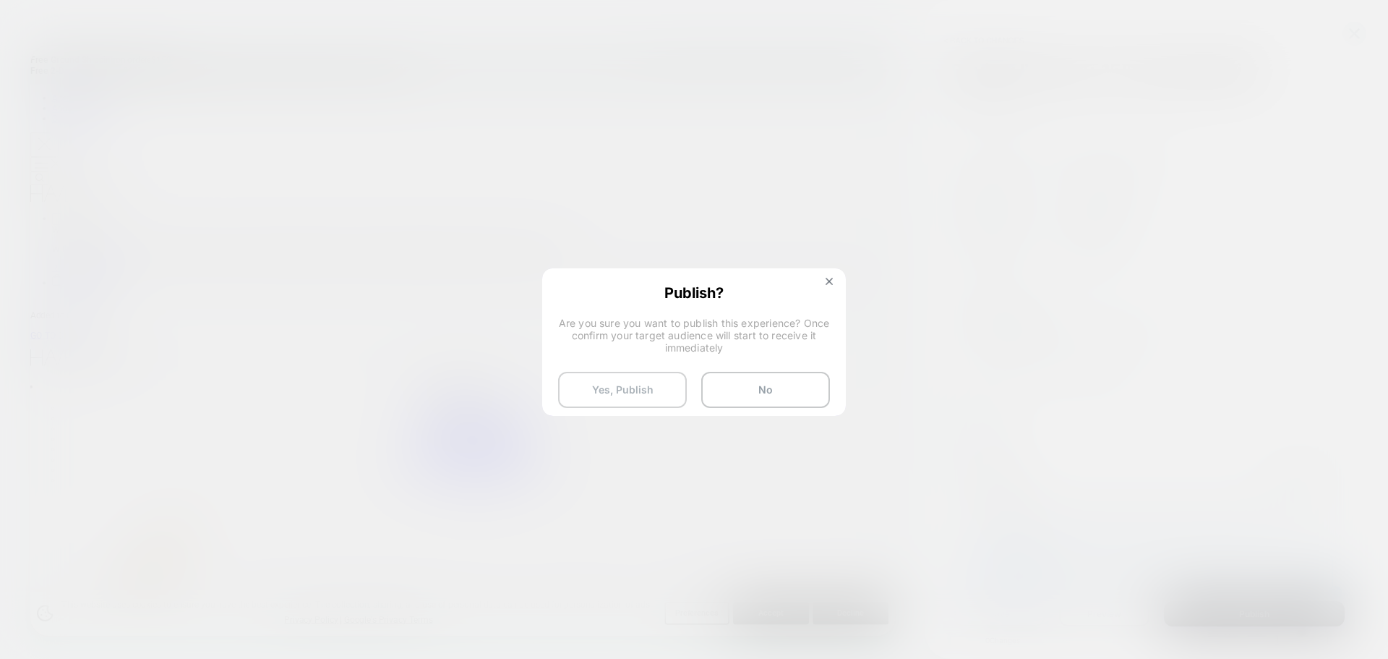
click at [660, 385] on button "Yes, Publish" at bounding box center [622, 390] width 129 height 36
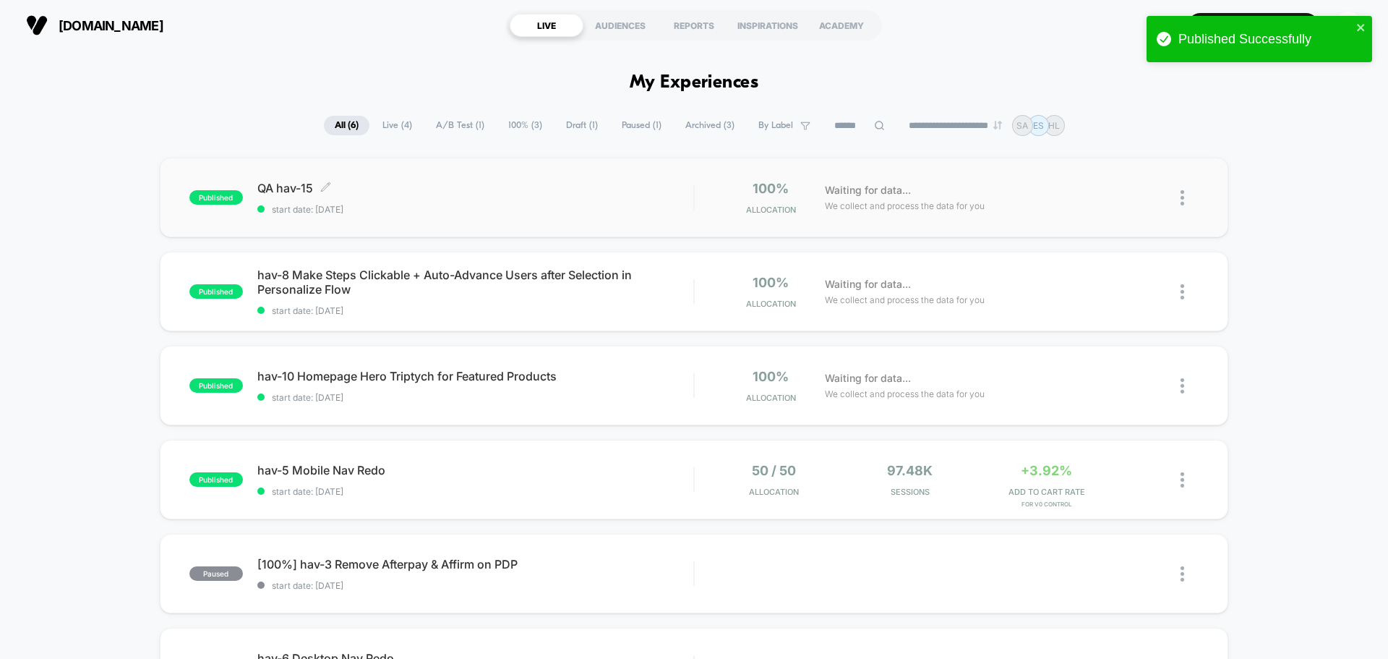
click at [288, 185] on span "QA hav-15 Click to edit experience details" at bounding box center [475, 188] width 436 height 14
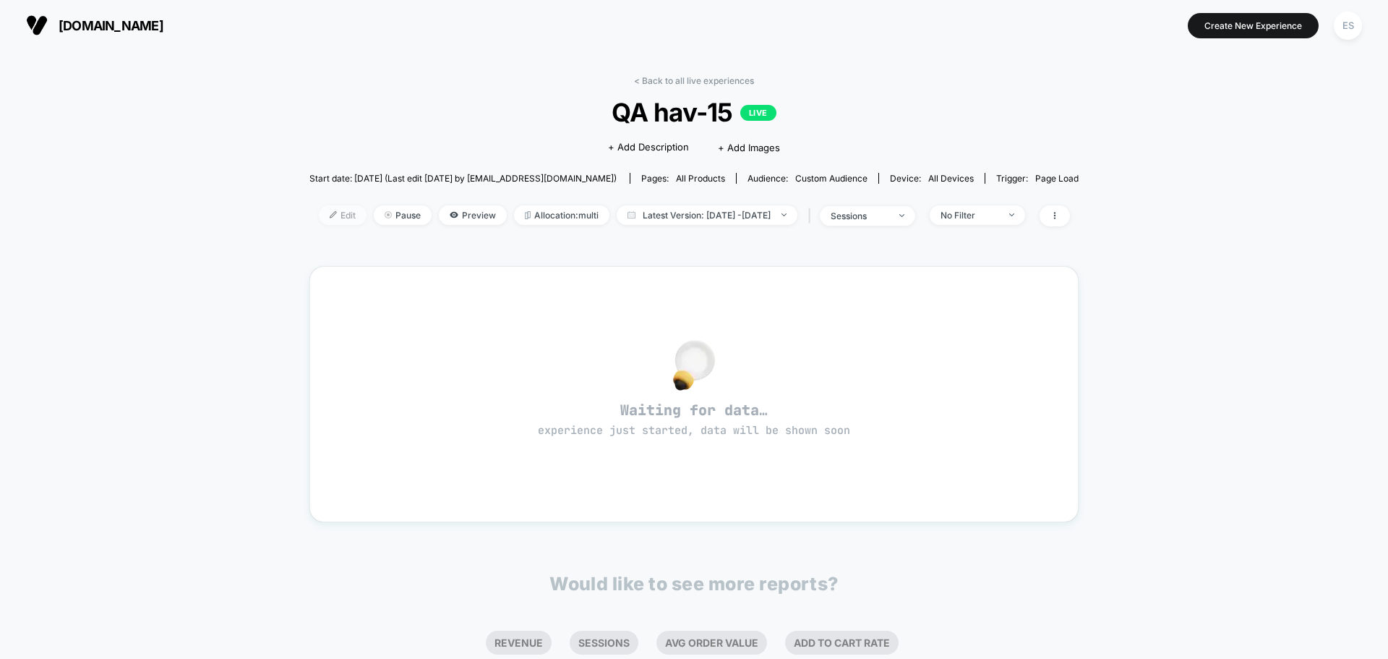
click at [326, 215] on span "Edit" at bounding box center [343, 215] width 48 height 20
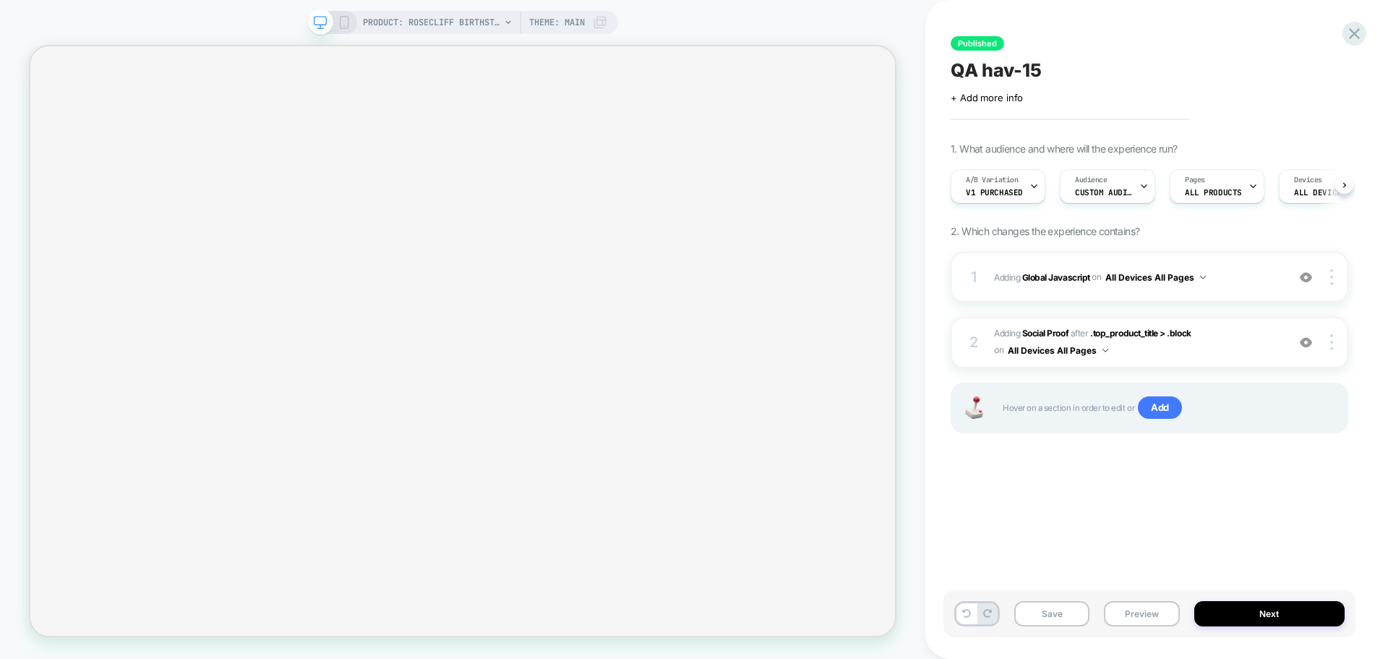
scroll to position [0, 1]
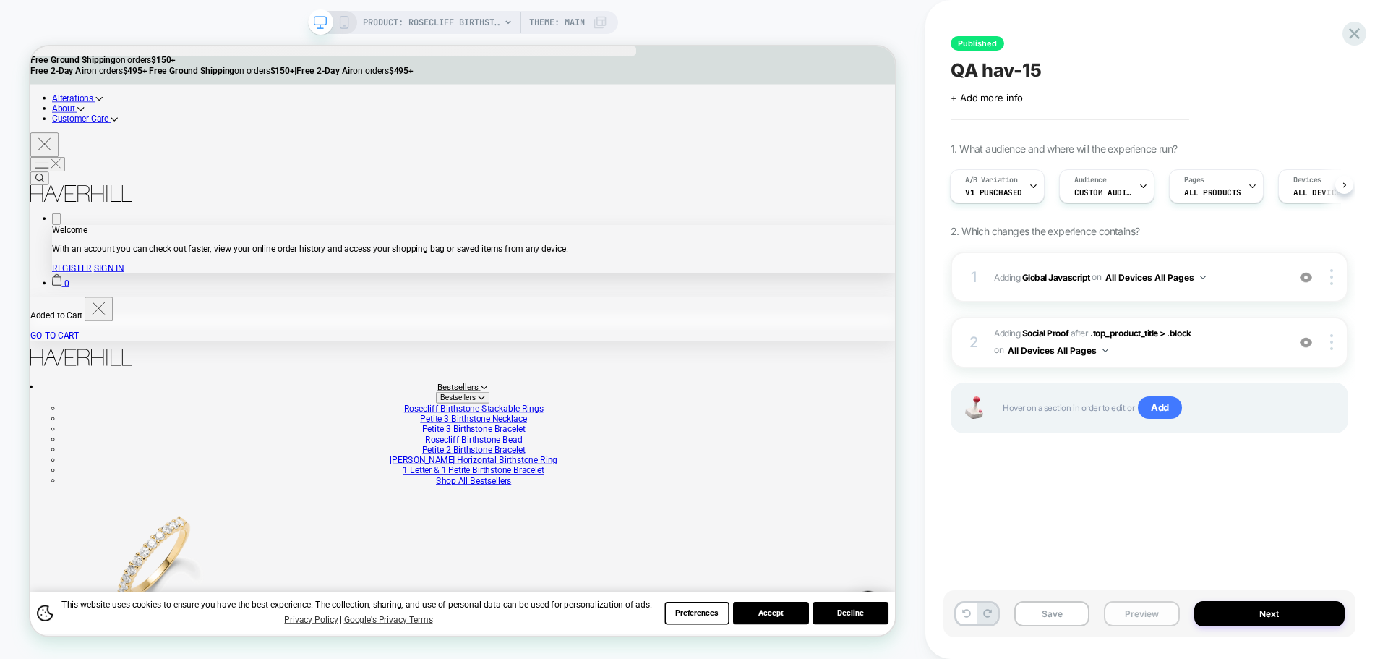
click at [1123, 608] on button "Preview" at bounding box center [1141, 613] width 75 height 25
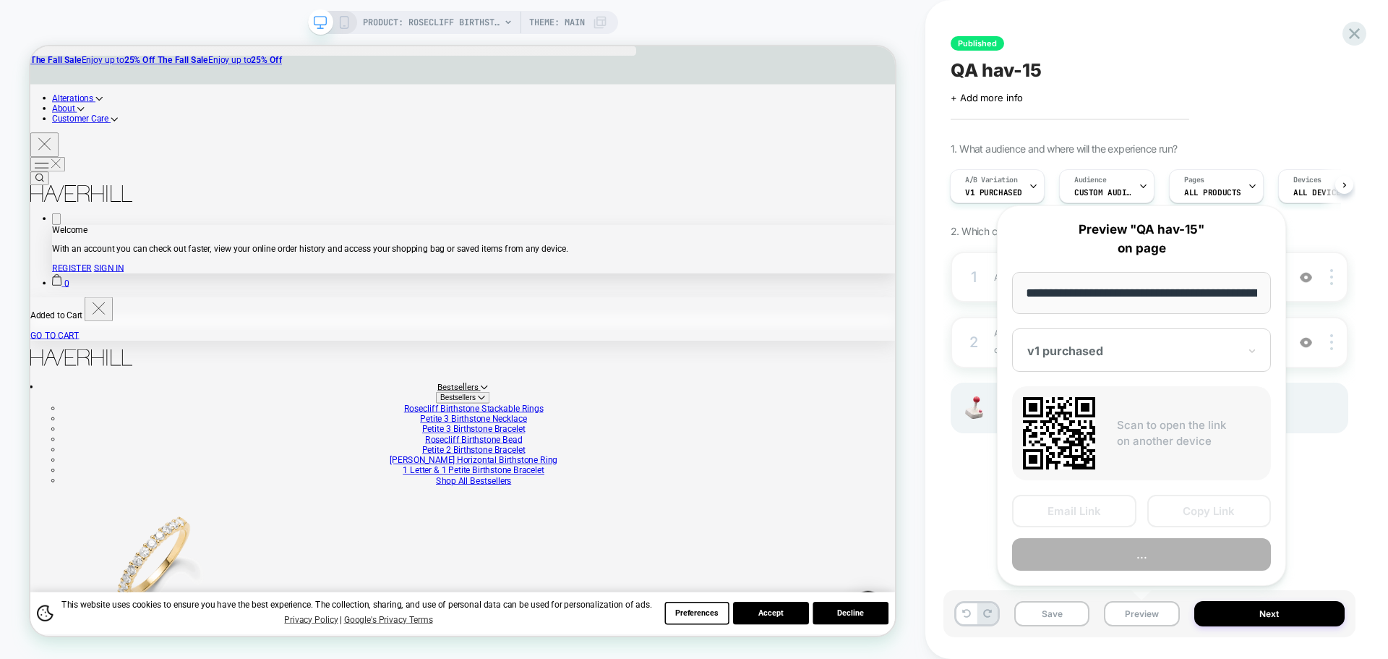
scroll to position [0, 341]
click at [1162, 511] on button "Copy Link" at bounding box center [1209, 511] width 124 height 33
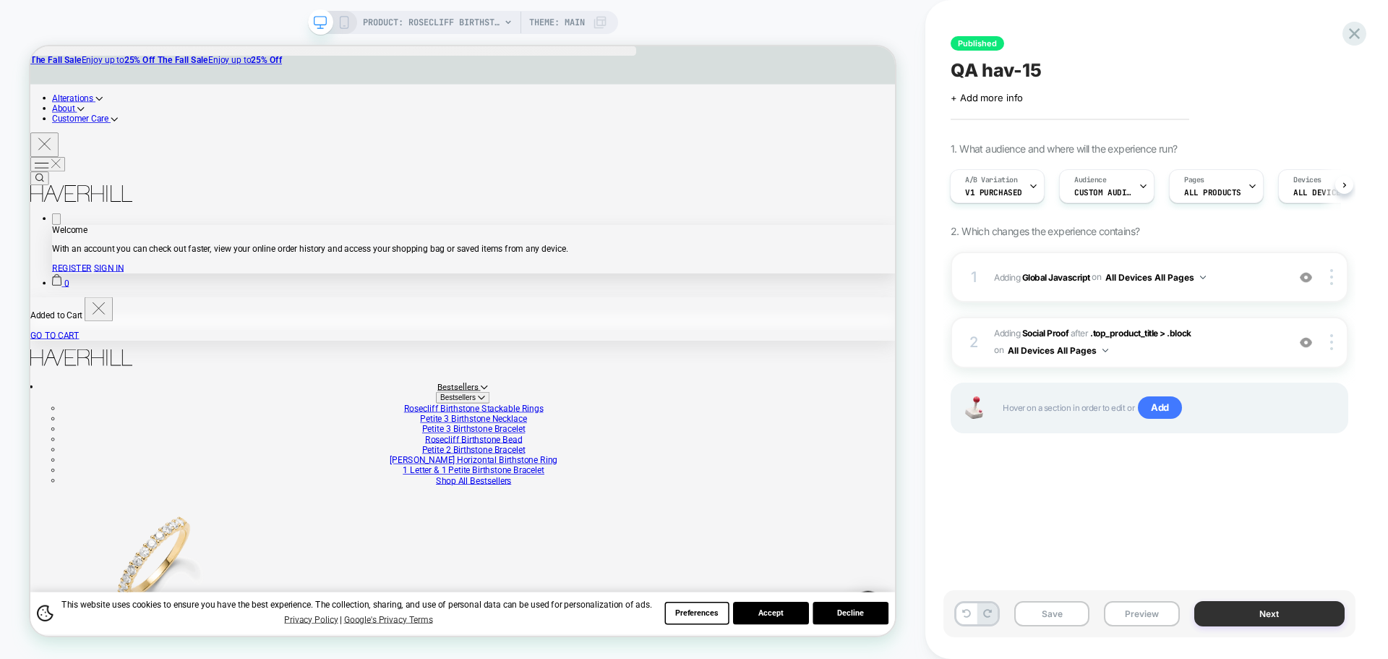
click at [1236, 609] on button "Next" at bounding box center [1269, 613] width 151 height 25
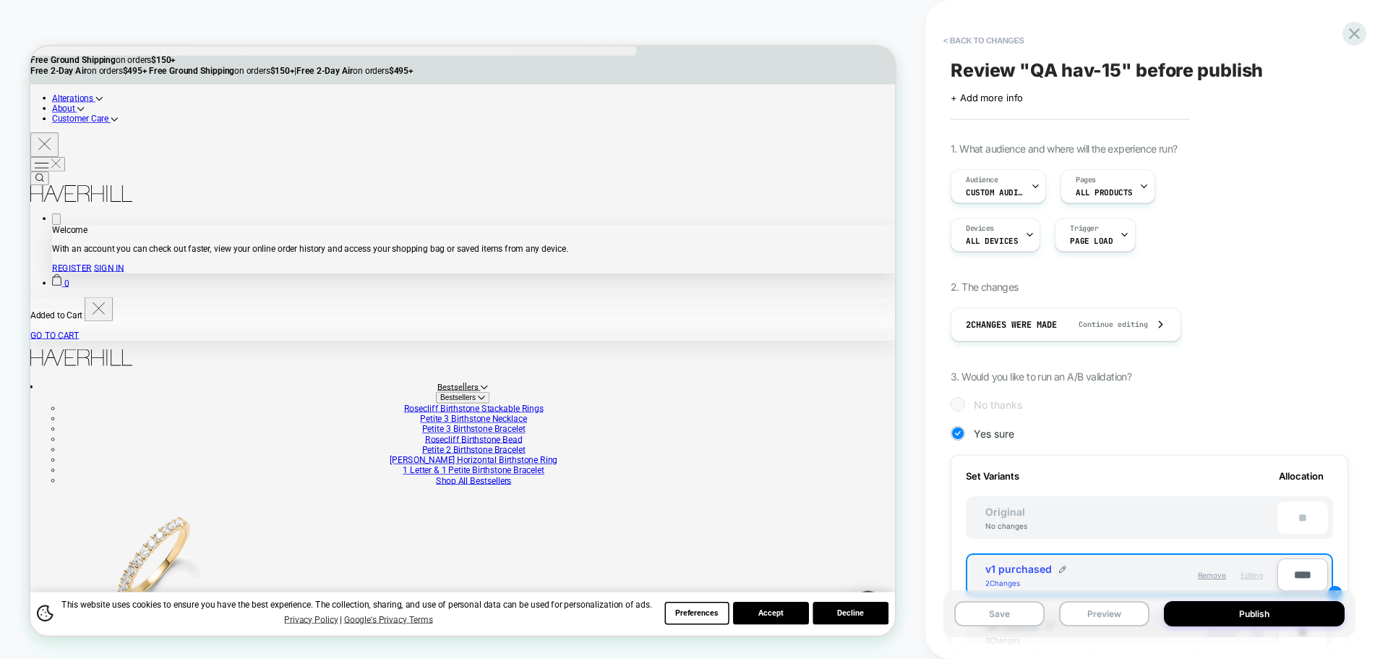
scroll to position [361, 0]
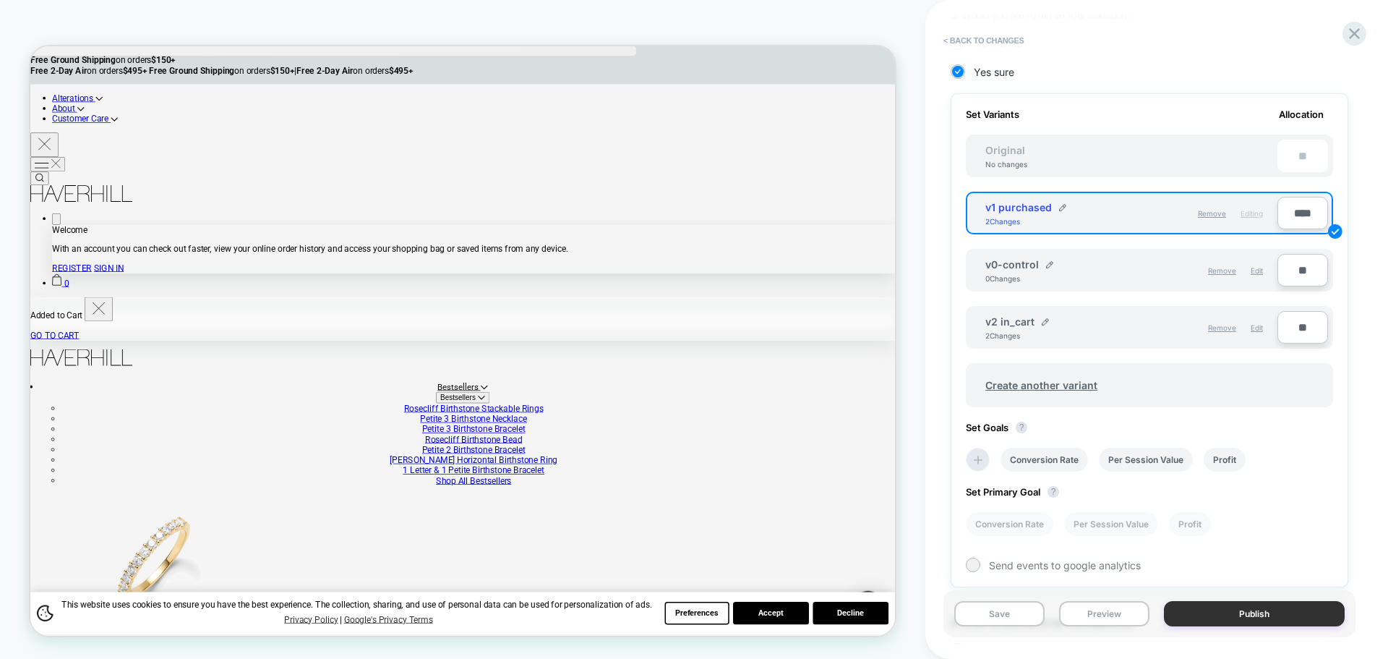
click at [1235, 615] on button "Publish" at bounding box center [1254, 613] width 181 height 25
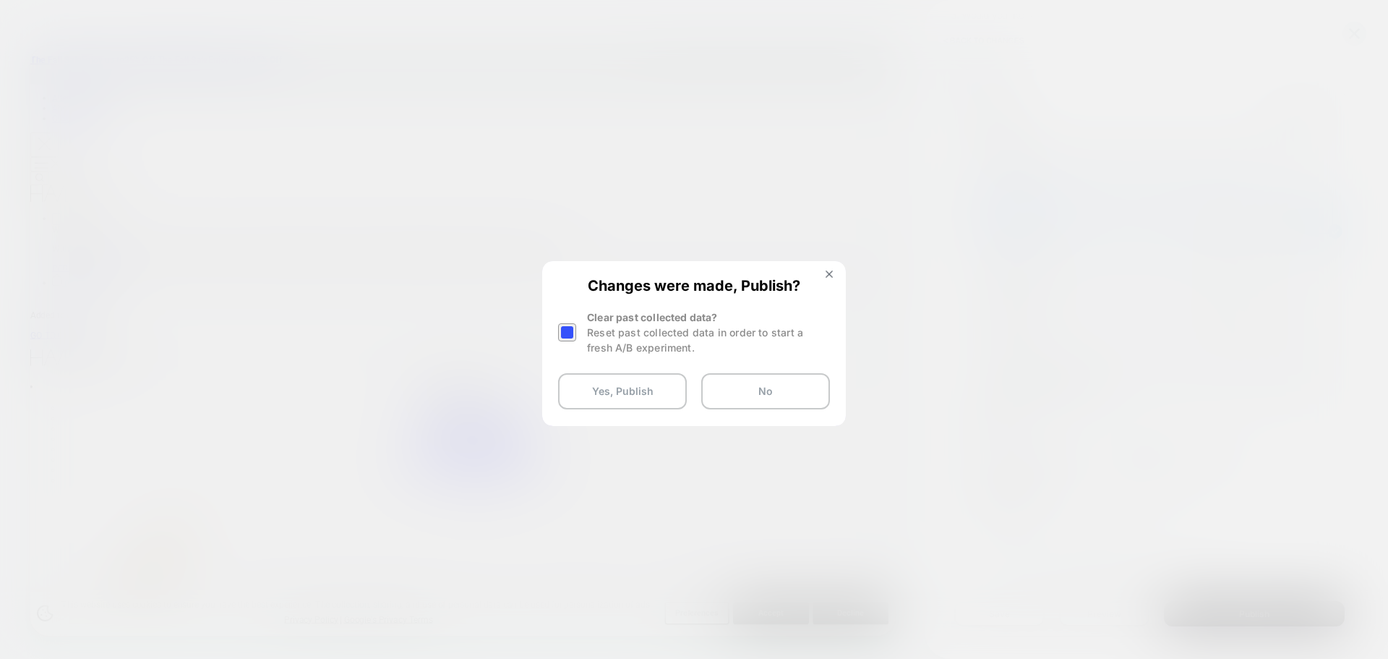
click at [576, 327] on div at bounding box center [569, 332] width 22 height 46
click at [624, 430] on div at bounding box center [694, 329] width 1388 height 659
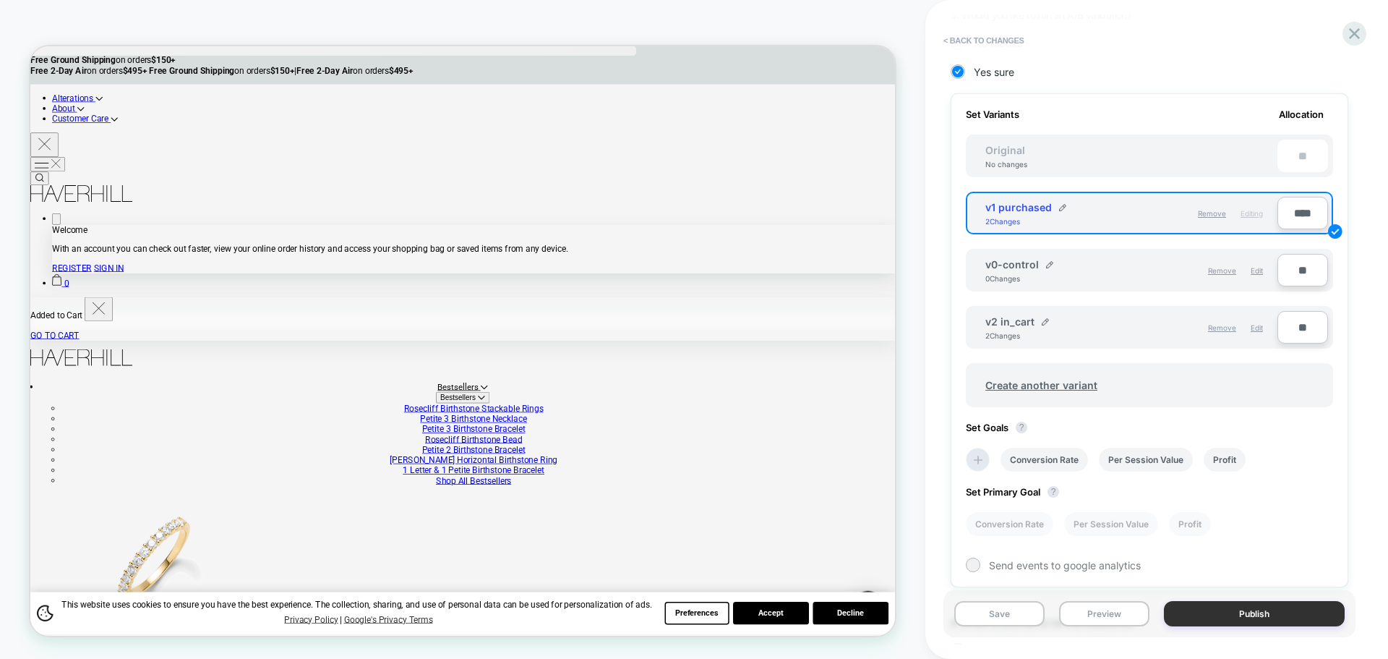
click at [1222, 609] on button "Publish" at bounding box center [1254, 613] width 181 height 25
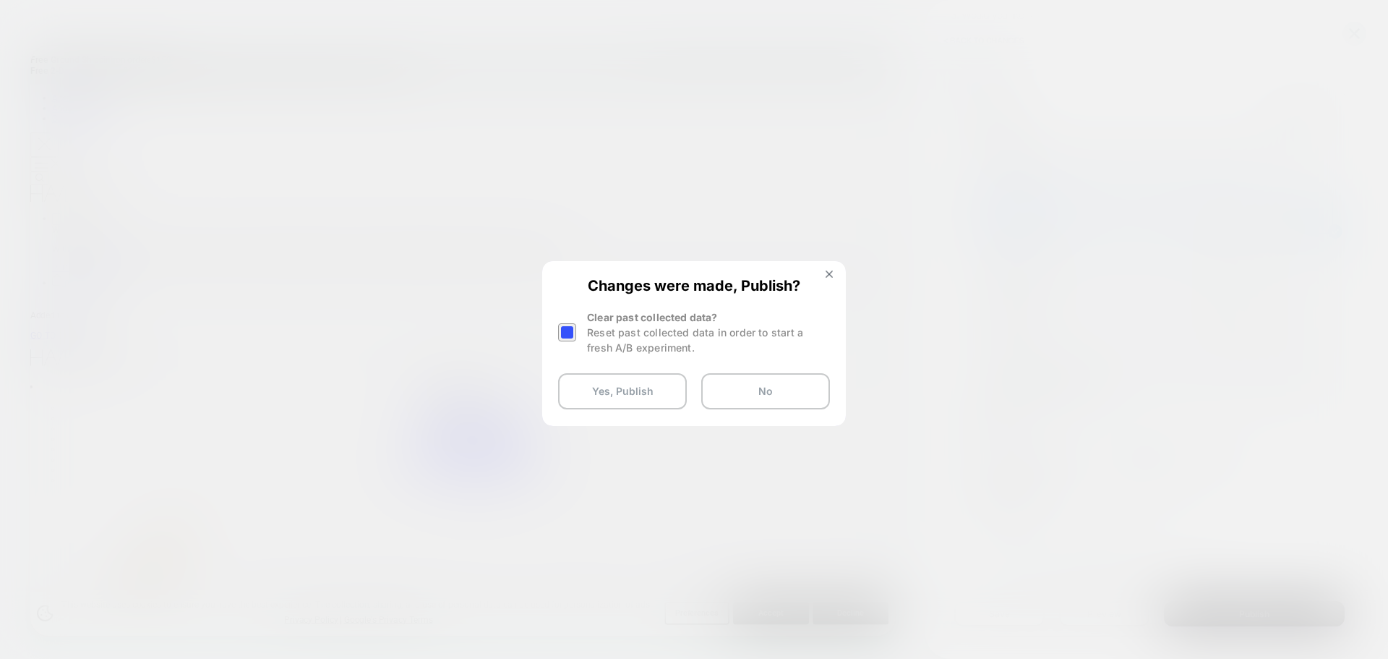
click at [564, 332] on div at bounding box center [567, 332] width 18 height 18
click at [593, 406] on button "Yes, Publish" at bounding box center [622, 391] width 129 height 36
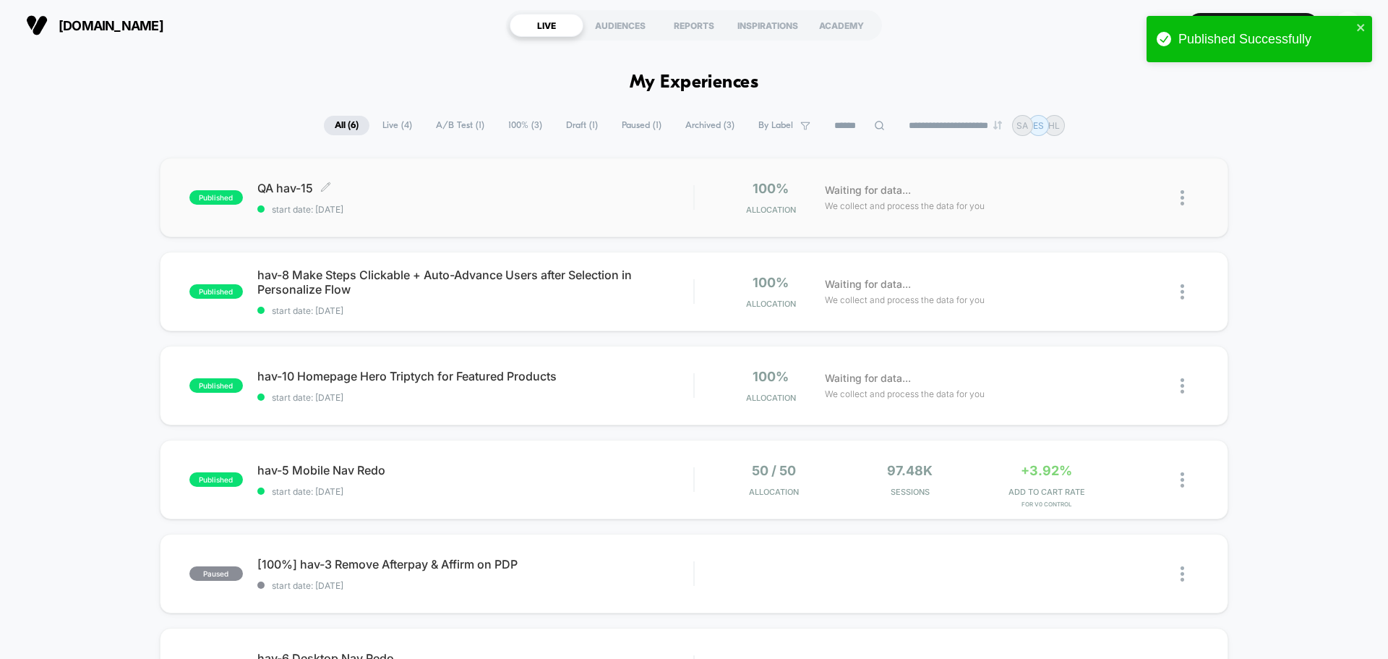
click at [303, 190] on span "QA hav-15 Click to edit experience details" at bounding box center [475, 188] width 436 height 14
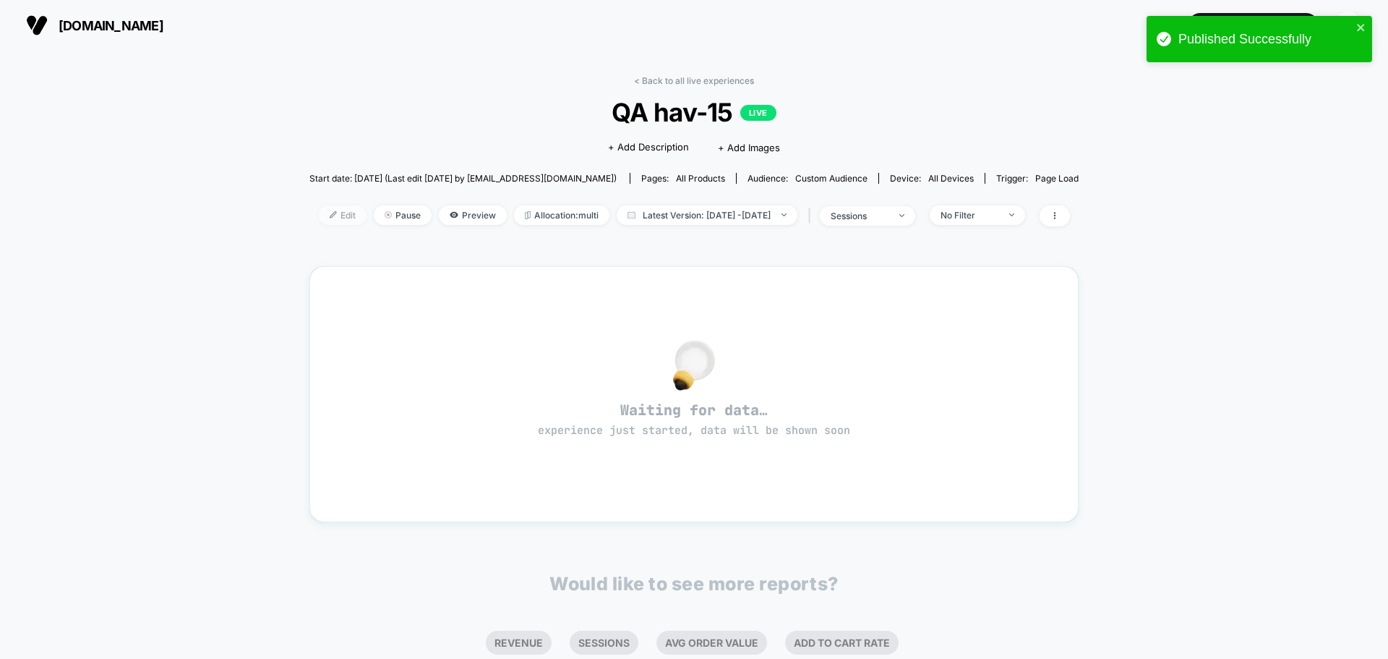
click at [322, 215] on span "Edit" at bounding box center [343, 215] width 48 height 20
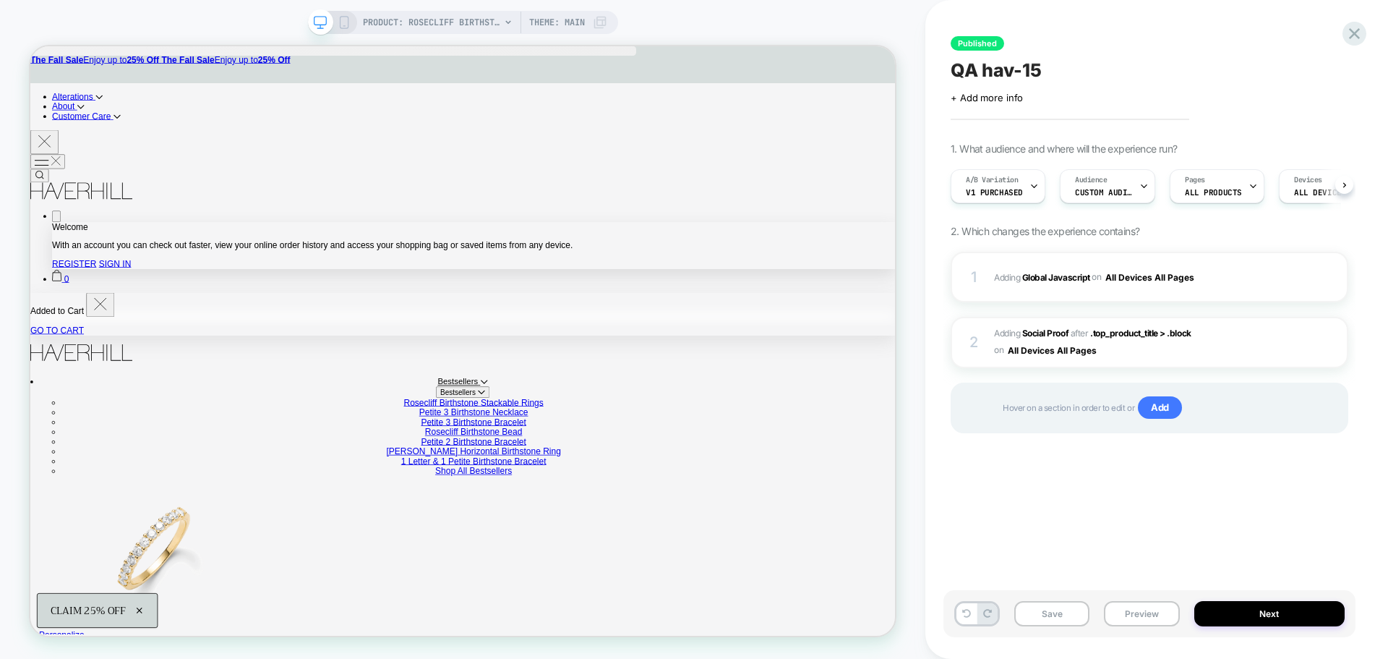
click at [1131, 617] on button "Preview" at bounding box center [1141, 613] width 75 height 25
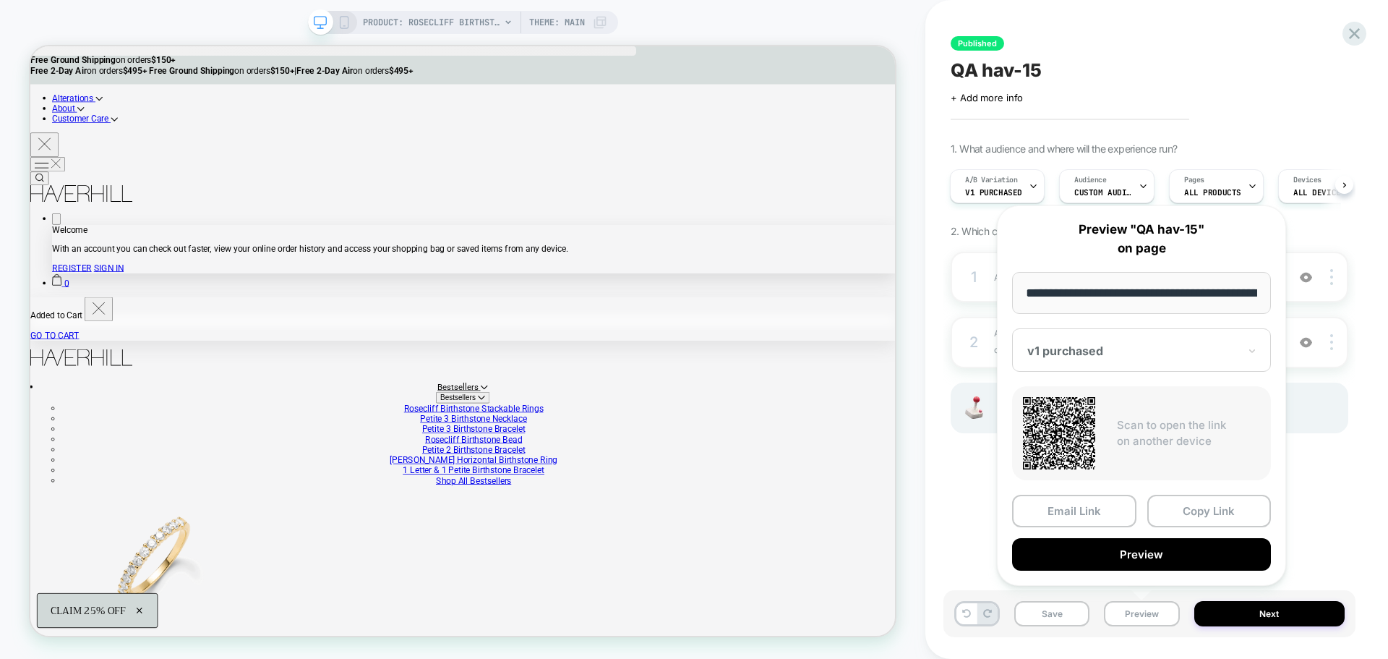
scroll to position [0, 341]
click at [1193, 518] on button "Copy Link" at bounding box center [1209, 511] width 124 height 33
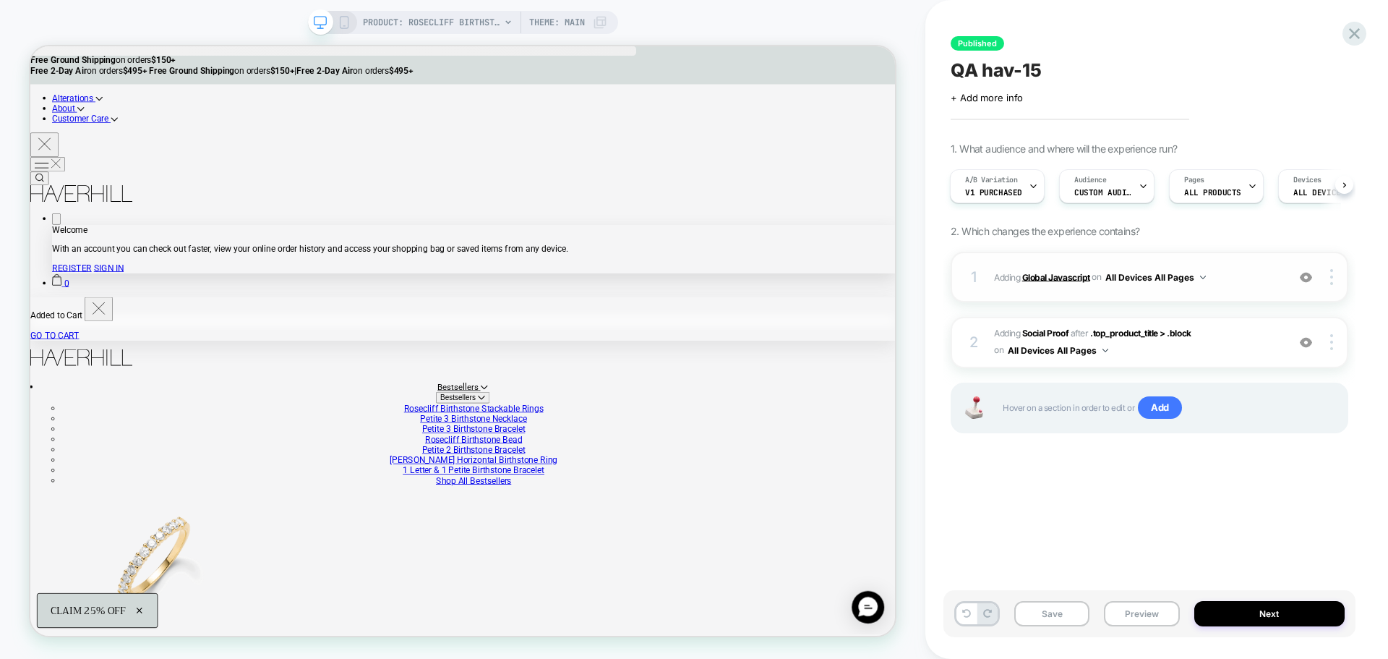
click at [1070, 274] on b "Global Javascript" at bounding box center [1056, 276] width 68 height 11
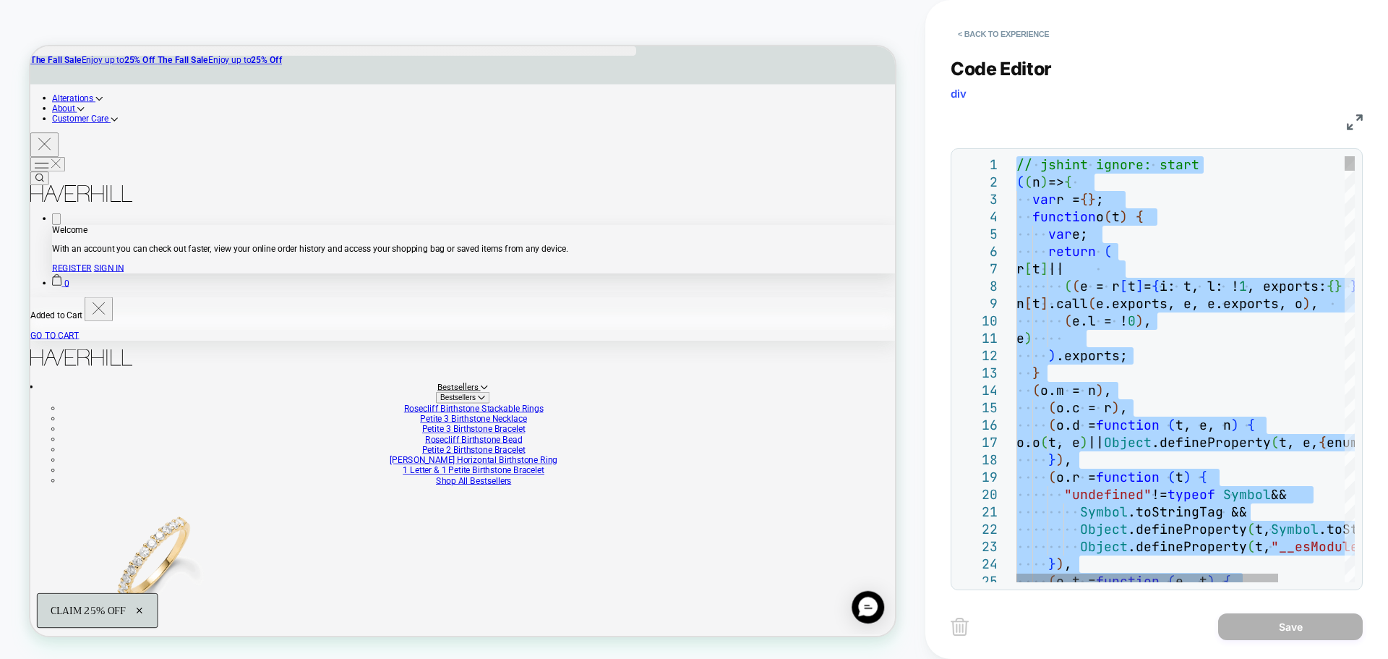
type textarea "**********"
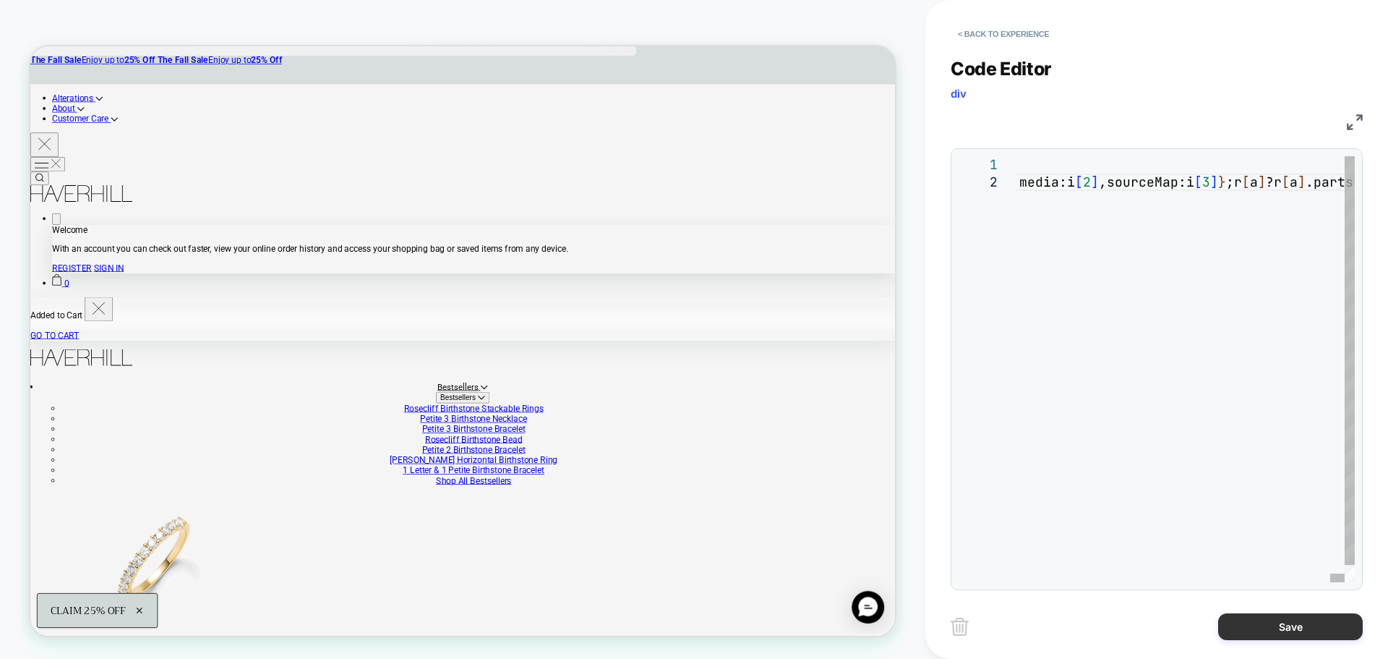
click at [1253, 627] on button "Save" at bounding box center [1290, 626] width 145 height 27
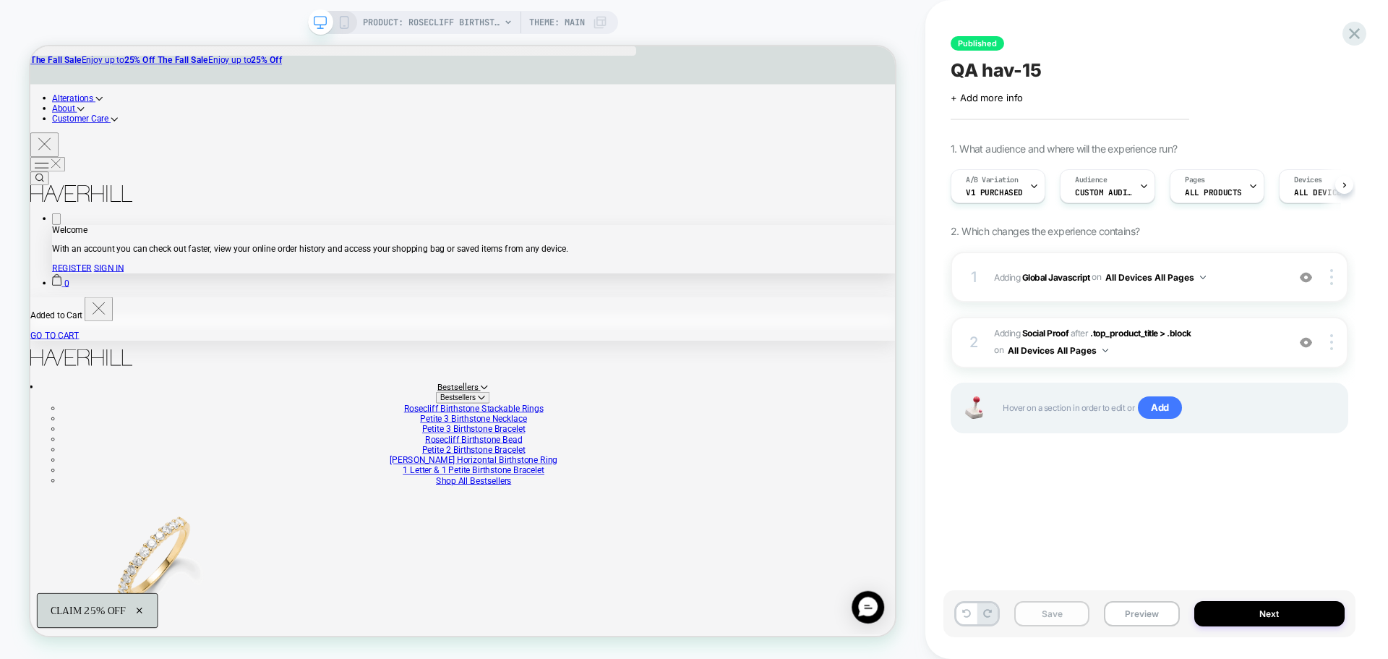
click at [1070, 617] on button "Save" at bounding box center [1051, 613] width 75 height 25
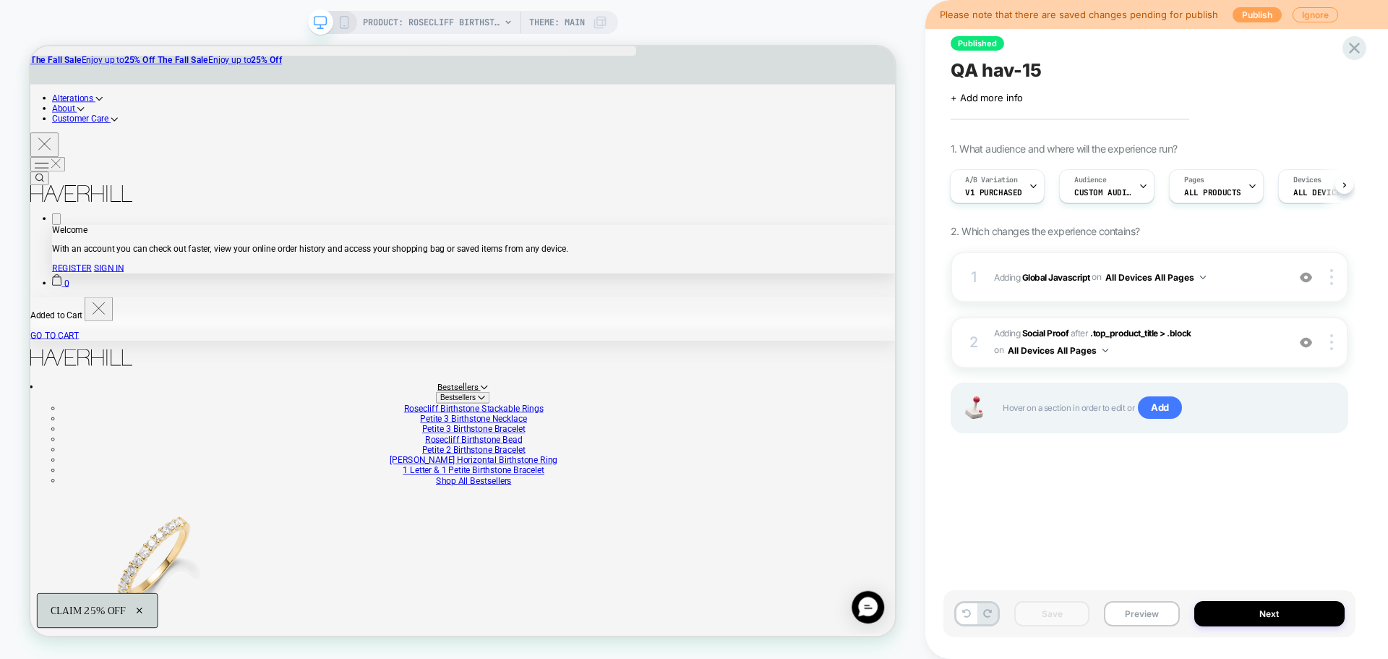
click at [1243, 18] on button "Publish" at bounding box center [1257, 14] width 49 height 15
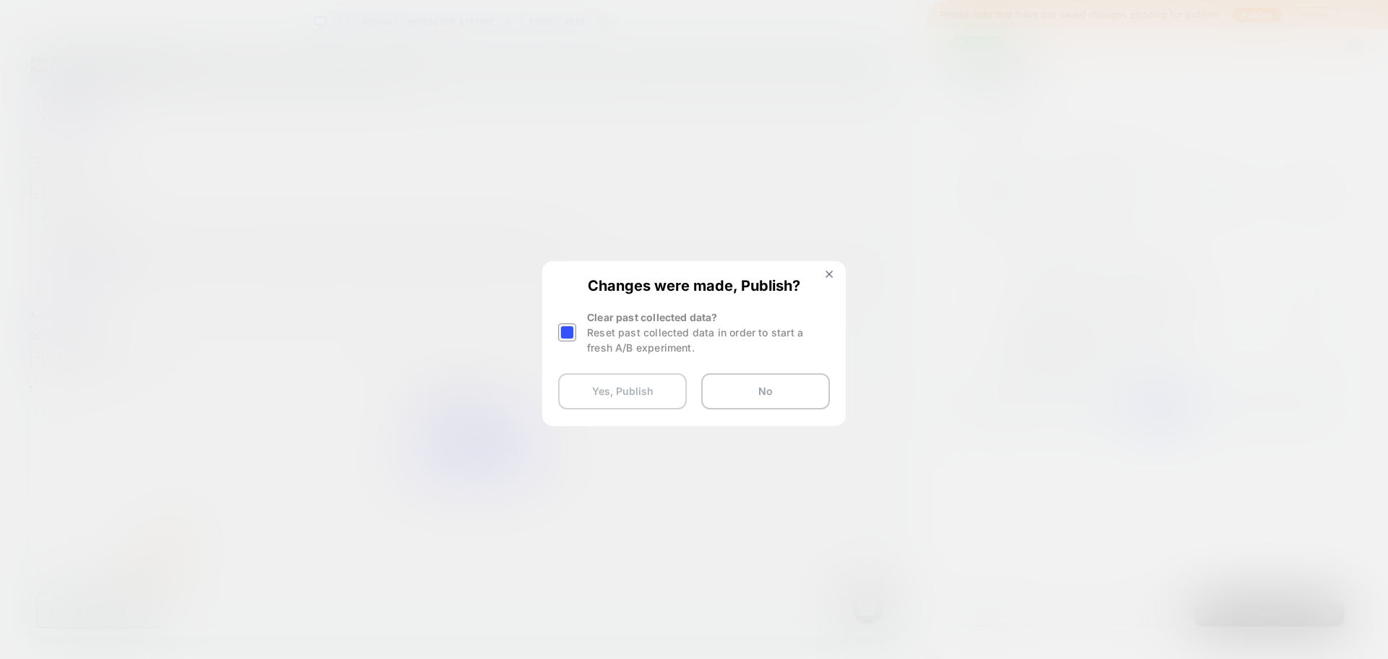
click at [642, 387] on button "Yes, Publish" at bounding box center [622, 391] width 129 height 36
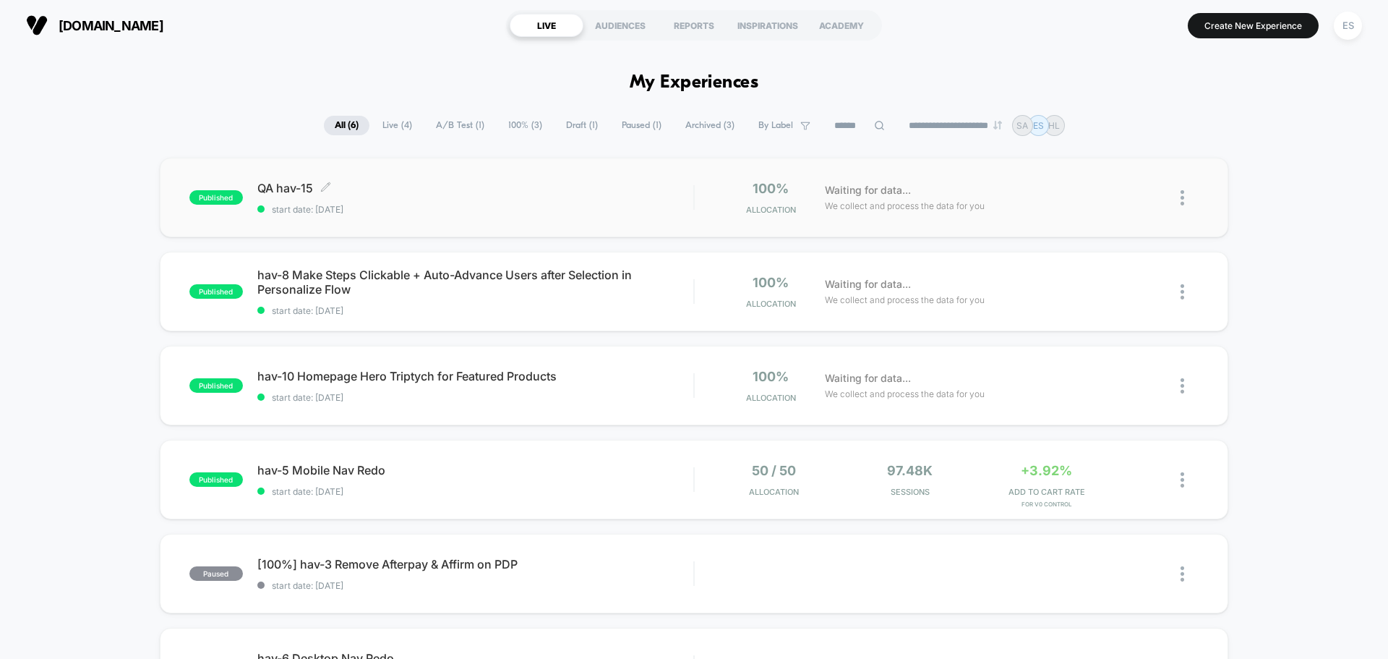
click at [299, 189] on span "QA hav-15 Click to edit experience details" at bounding box center [475, 188] width 436 height 14
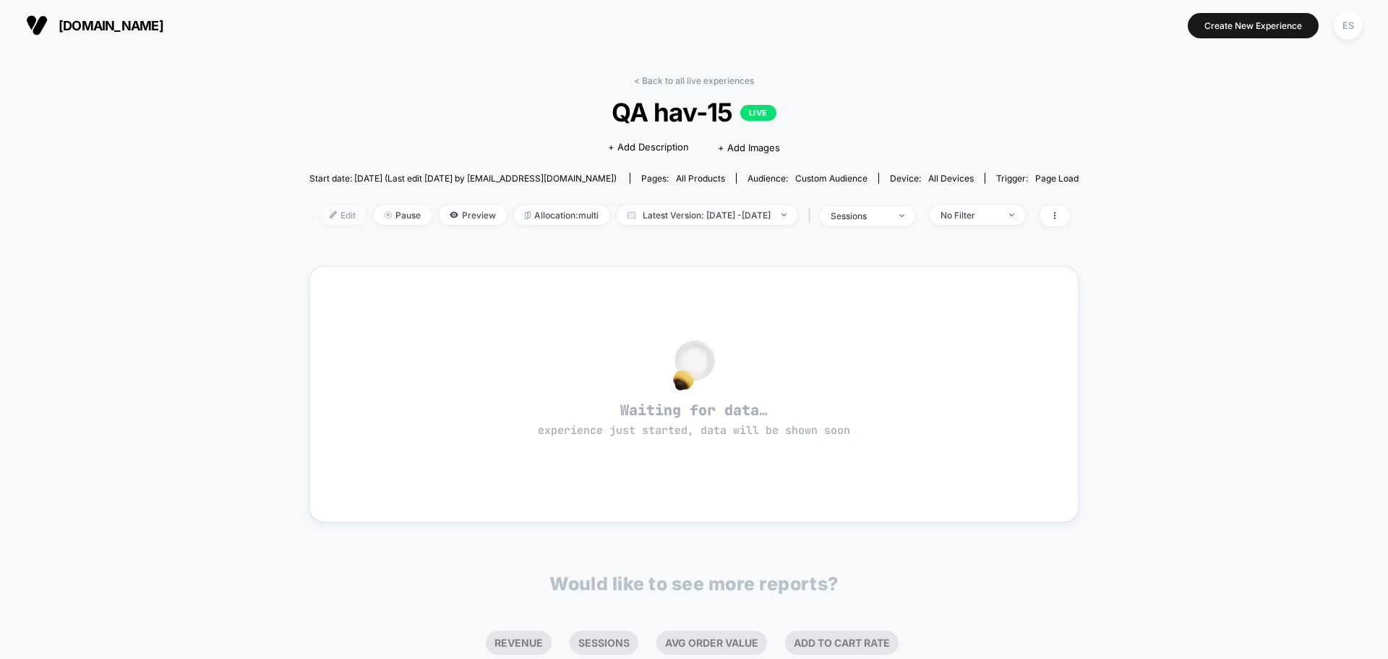
click at [319, 209] on span "Edit" at bounding box center [343, 215] width 48 height 20
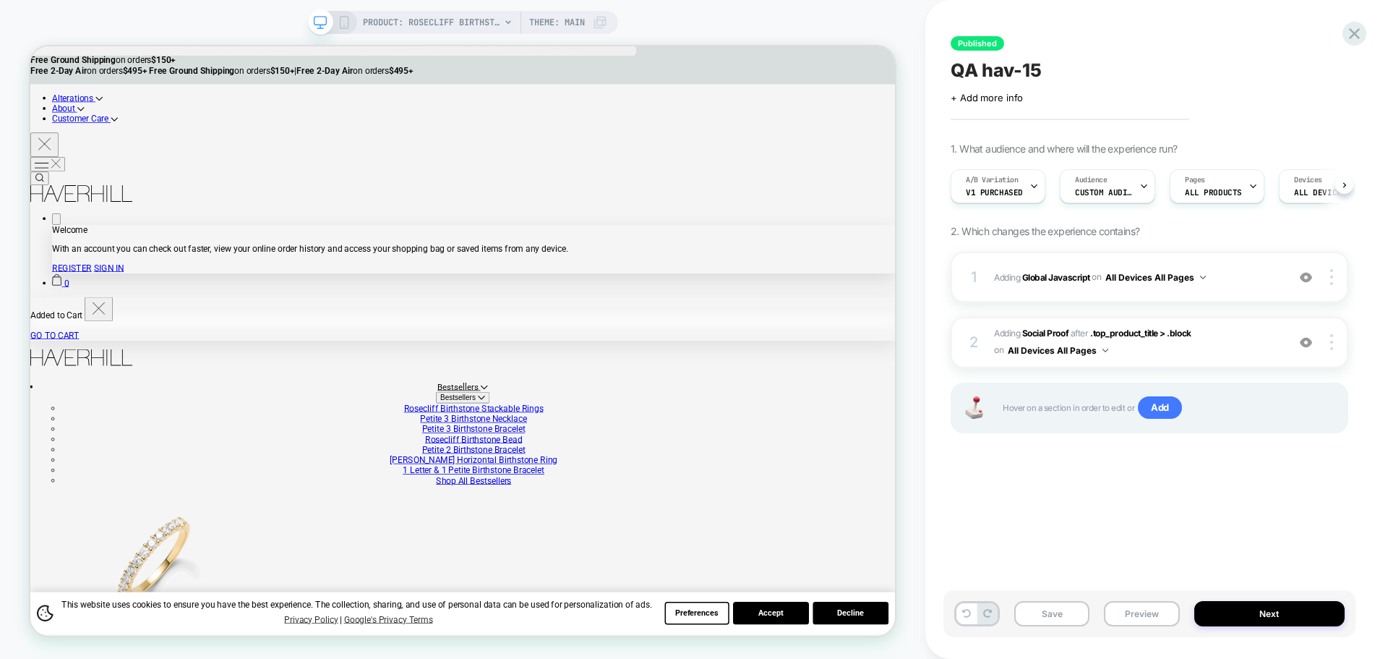
scroll to position [0, 1]
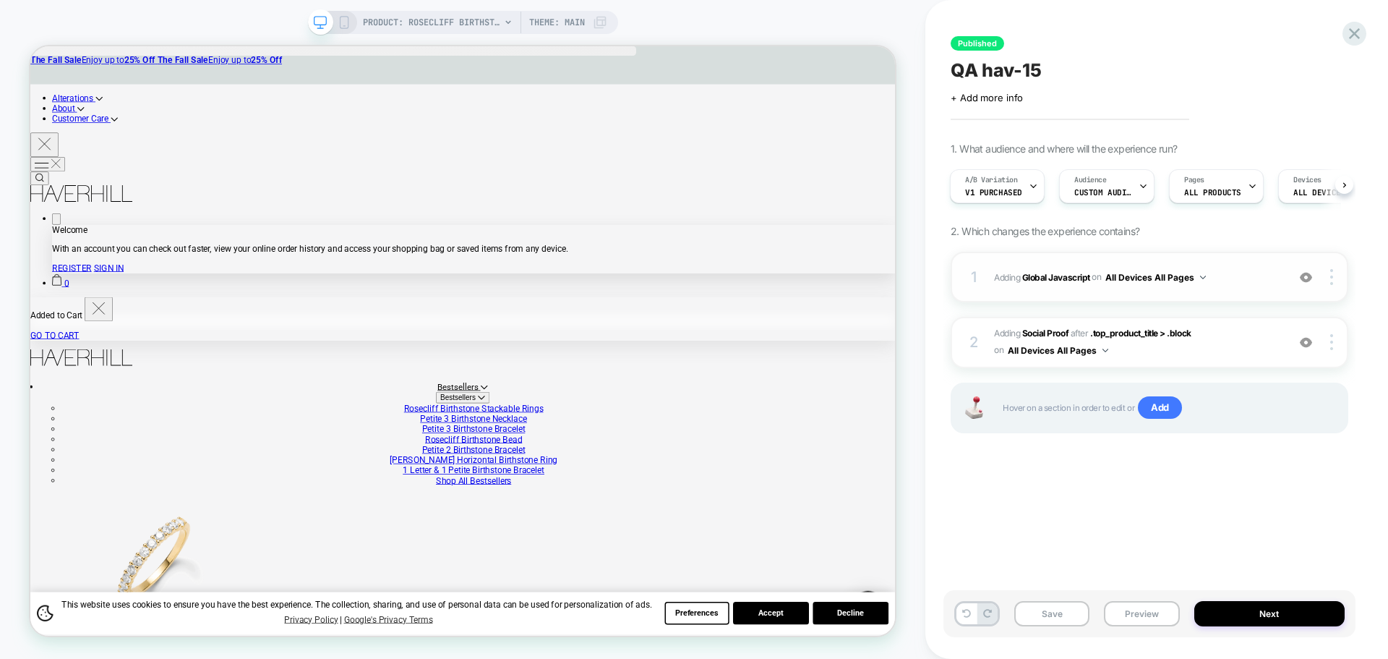
click at [1071, 286] on div "1 Adding Global Javascript on All Devices All Pages Add Before Add After Target…" at bounding box center [1150, 277] width 398 height 51
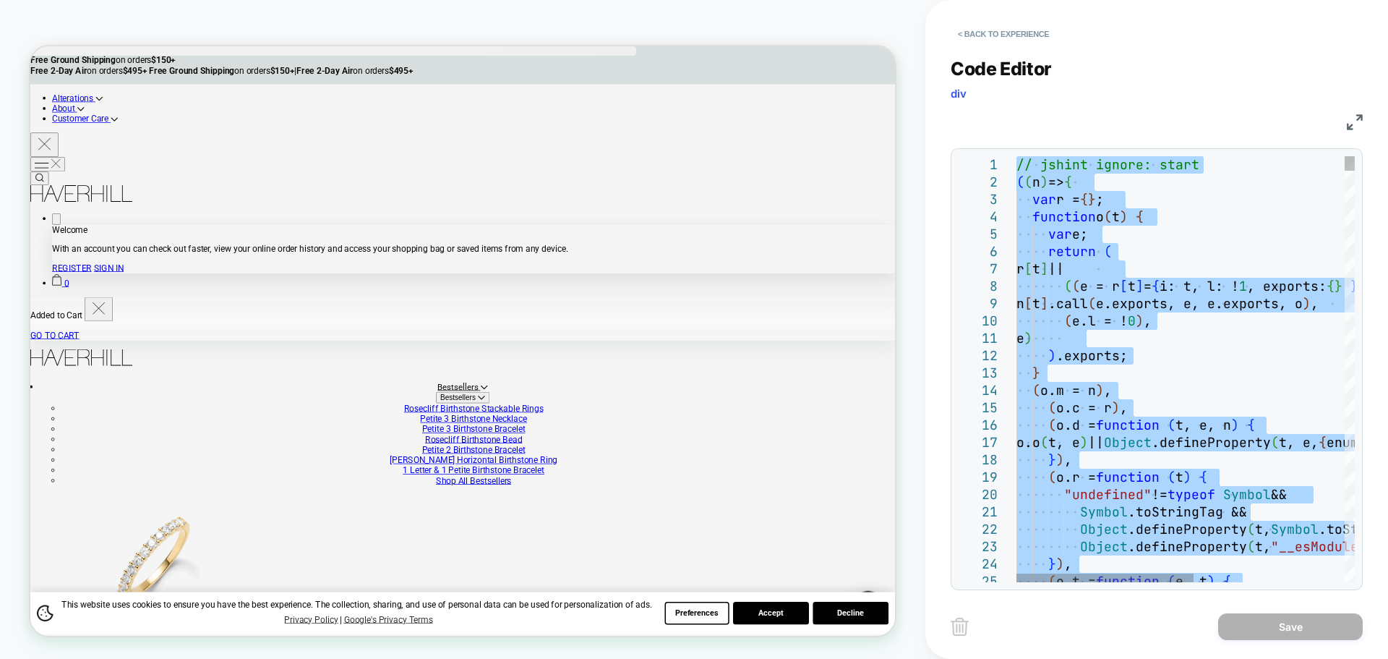
type textarea "**********"
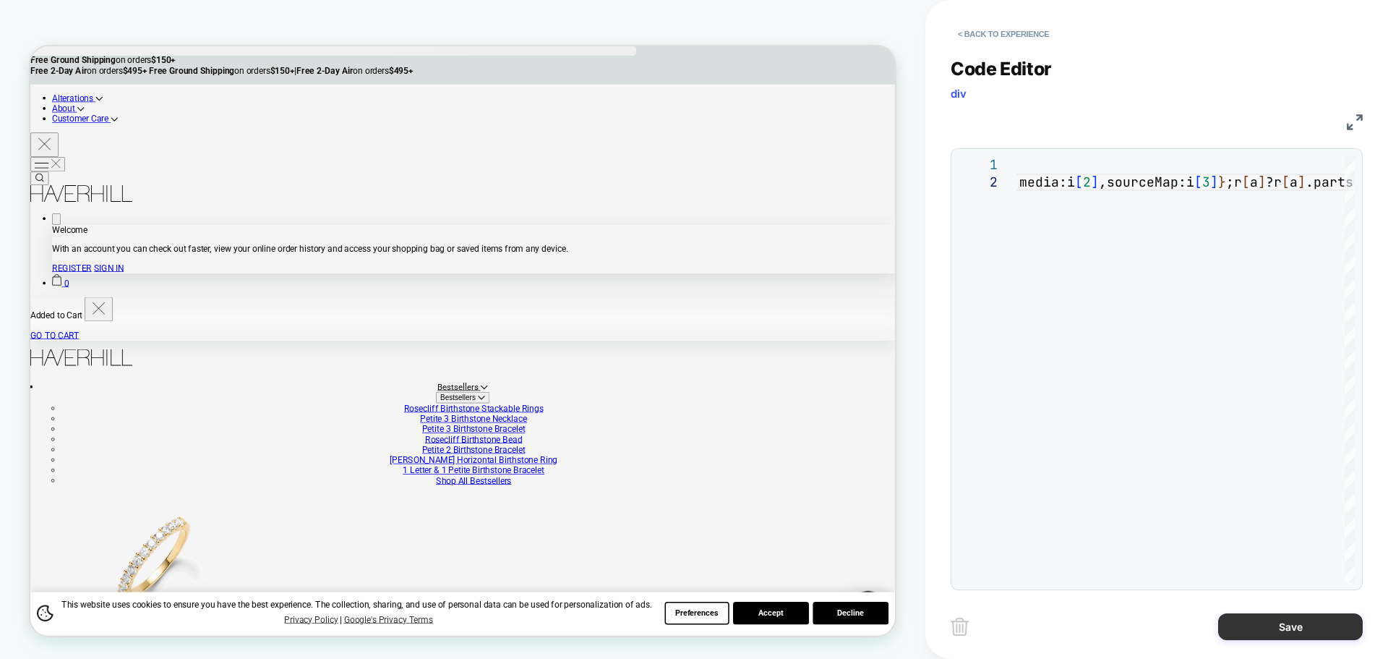
click at [1243, 628] on button "Save" at bounding box center [1290, 626] width 145 height 27
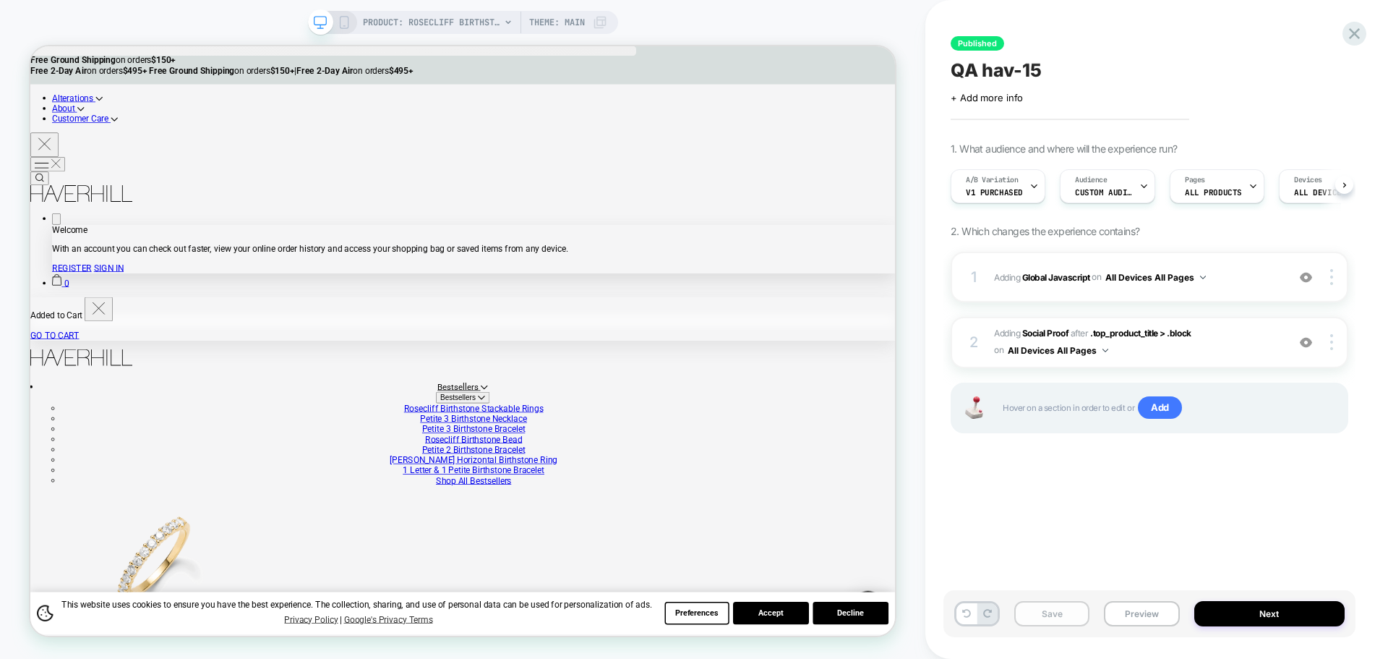
scroll to position [0, 1]
click at [1050, 620] on button "Save" at bounding box center [1051, 613] width 75 height 25
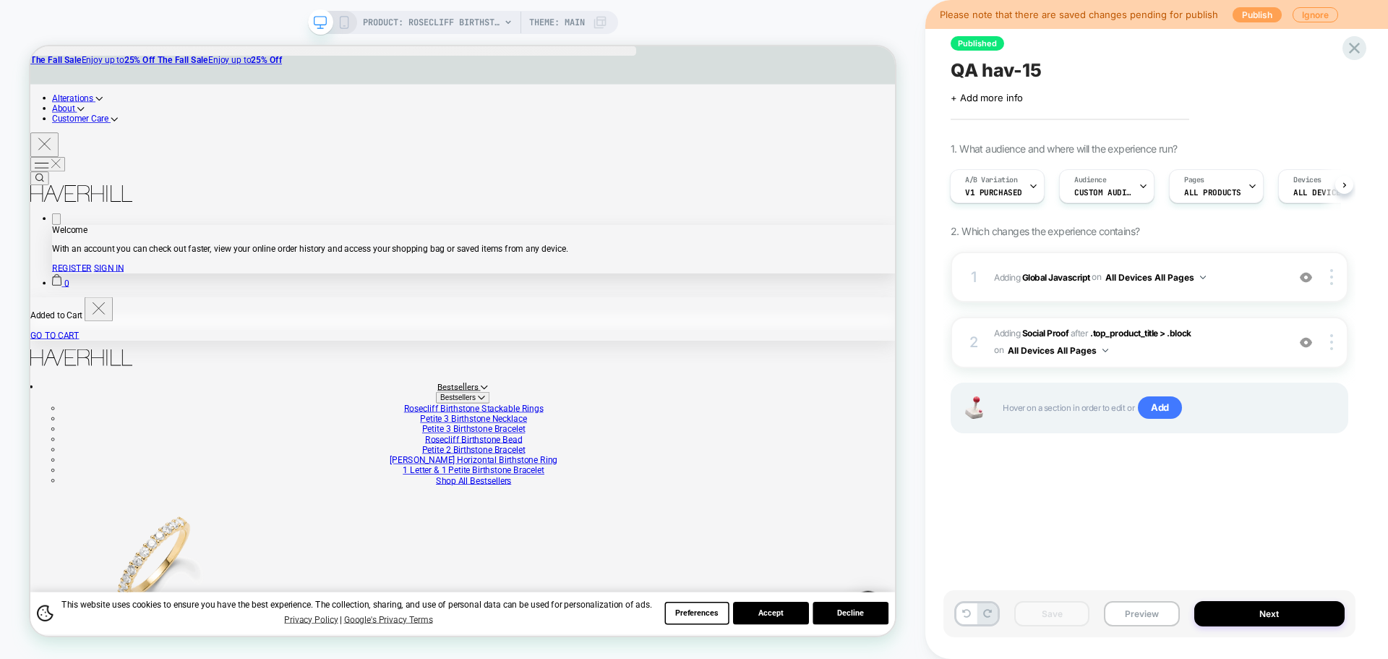
click at [1252, 17] on button "Publish" at bounding box center [1257, 14] width 49 height 15
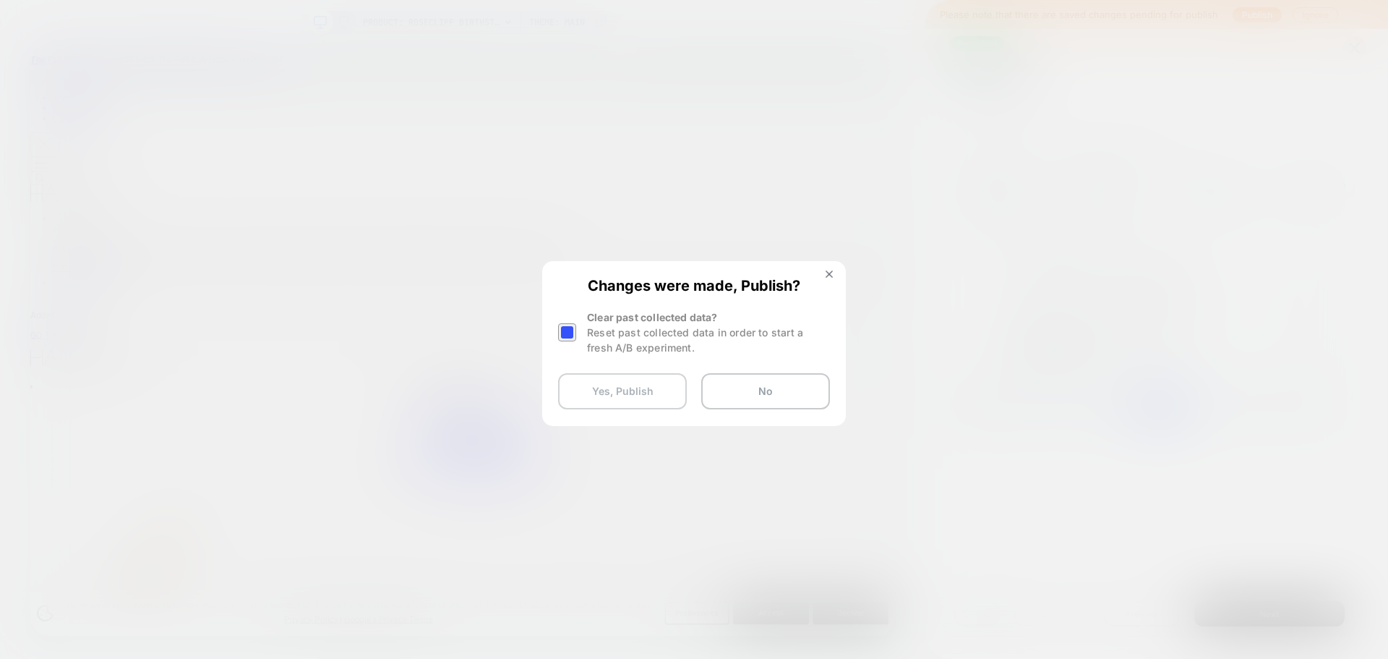
click at [659, 400] on button "Yes, Publish" at bounding box center [622, 391] width 129 height 36
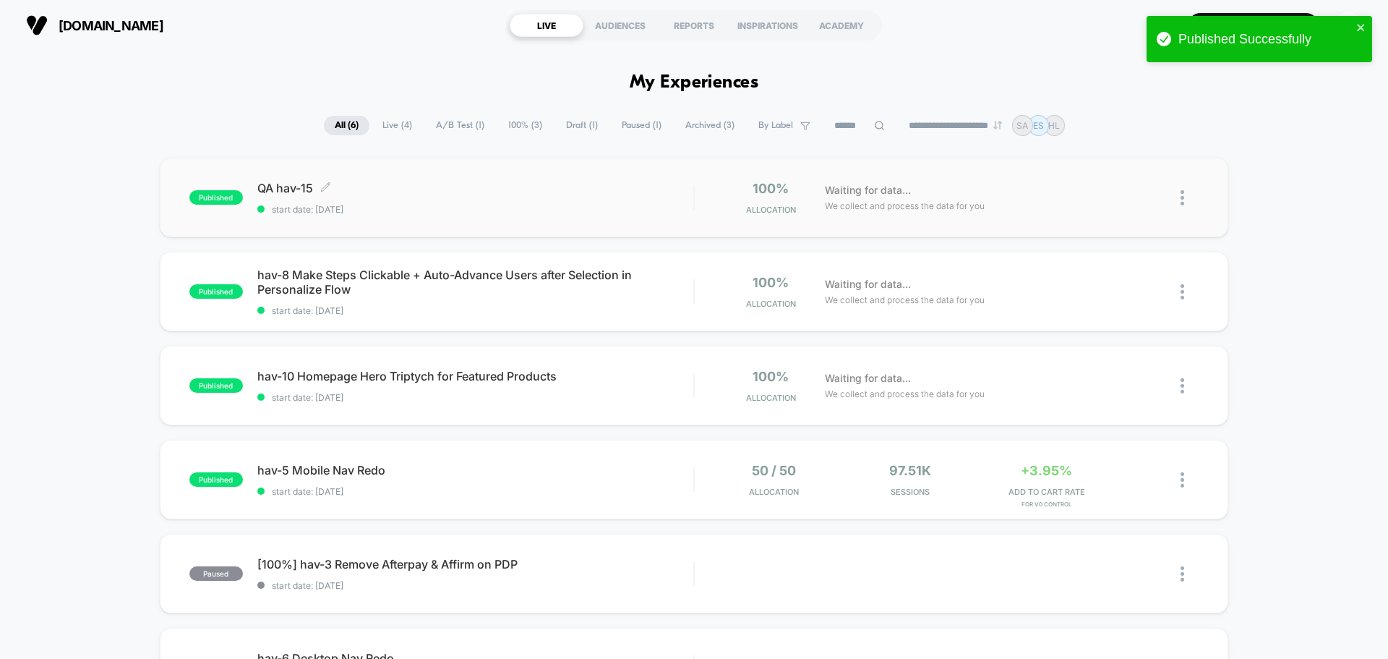
click at [278, 183] on span "QA hav-15 Click to edit experience details" at bounding box center [475, 188] width 436 height 14
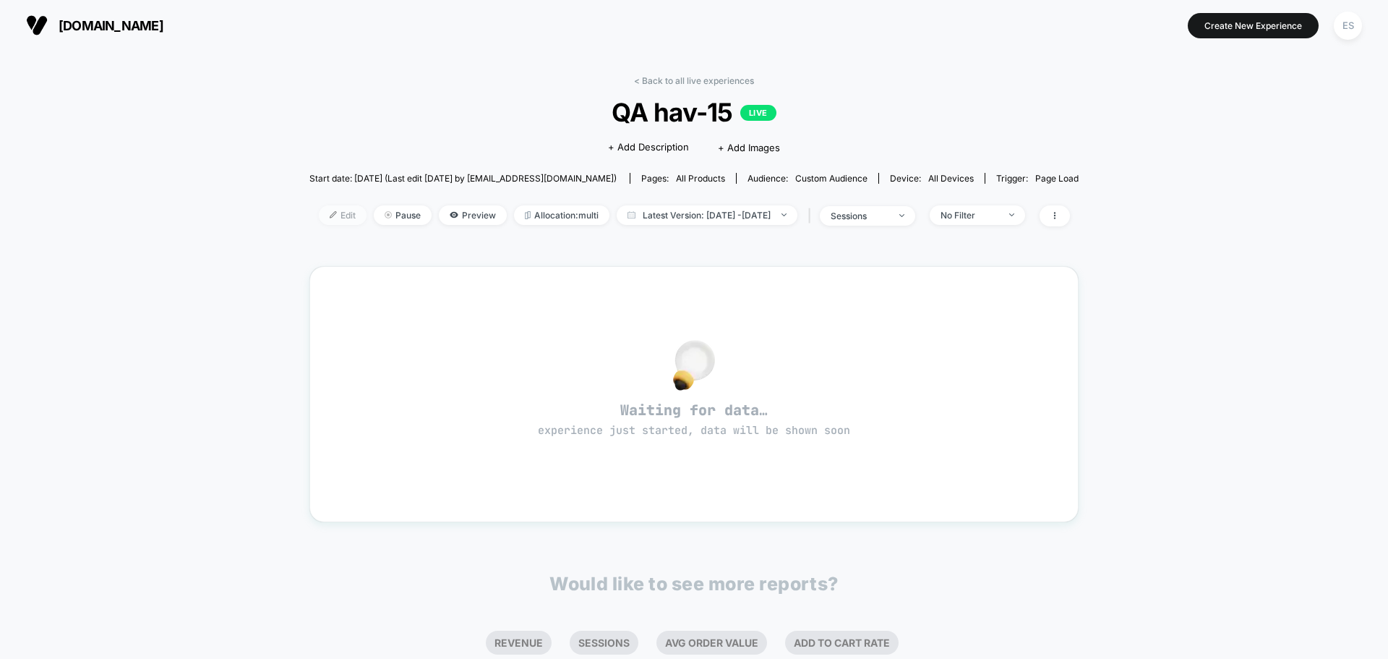
click at [333, 215] on span "Edit" at bounding box center [343, 215] width 48 height 20
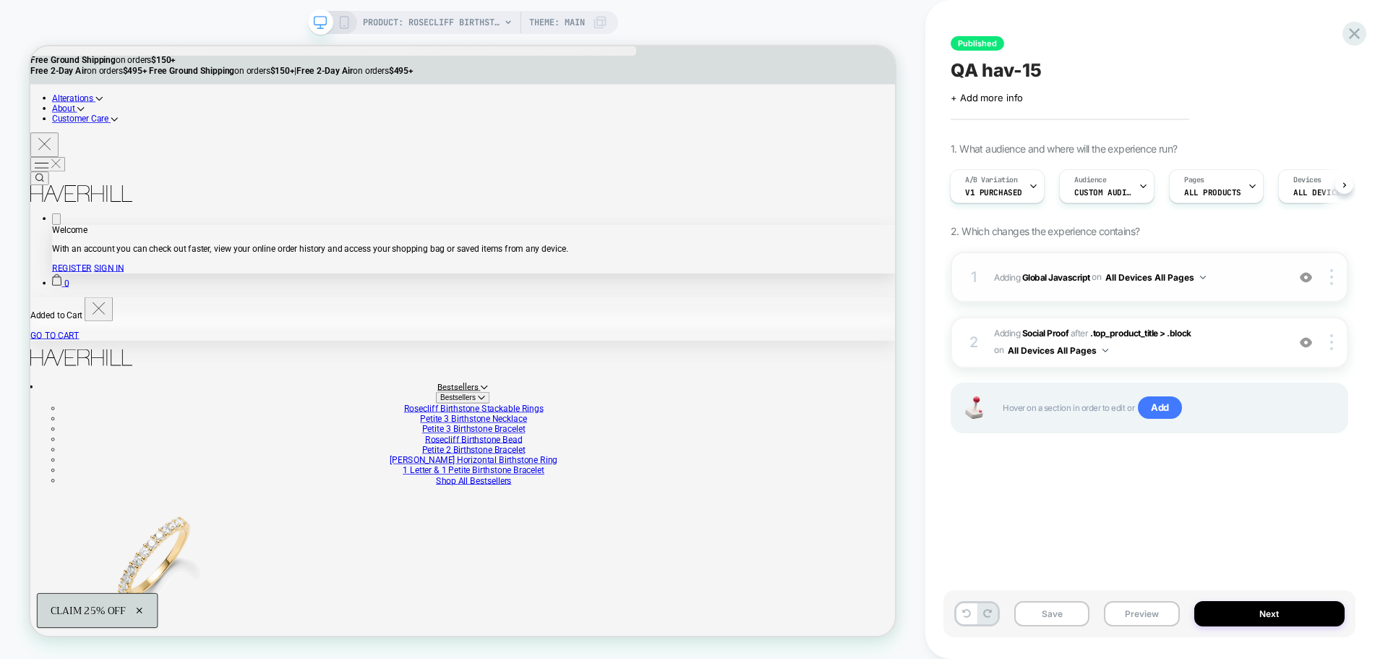
click at [1042, 268] on span "Adding Global Javascript on All Devices All Pages" at bounding box center [1137, 277] width 286 height 18
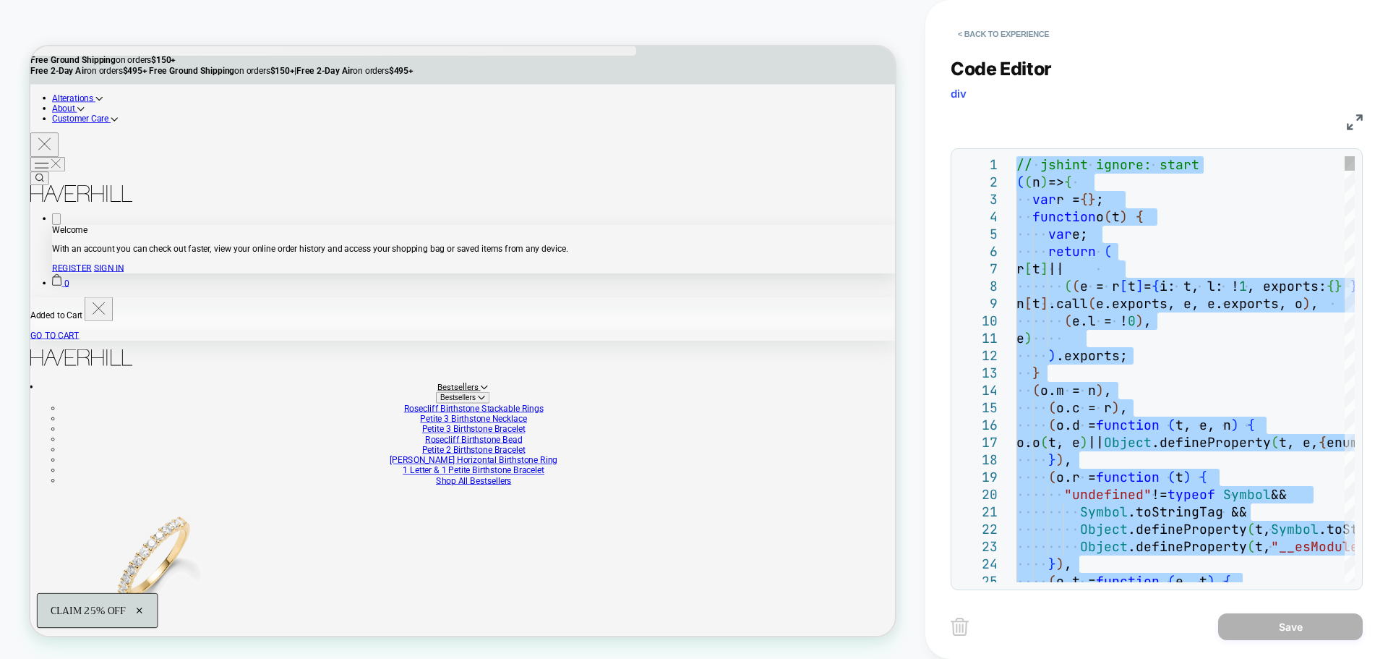
type textarea "**********"
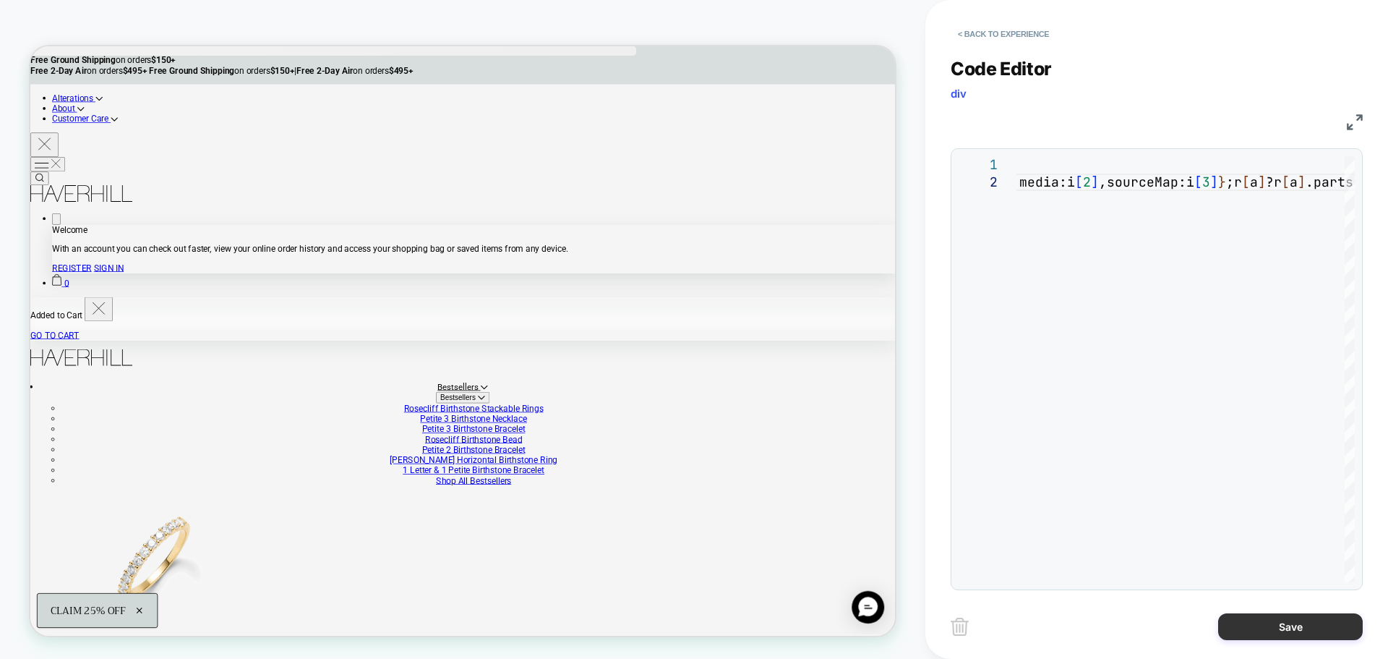
click at [1252, 624] on button "Save" at bounding box center [1290, 626] width 145 height 27
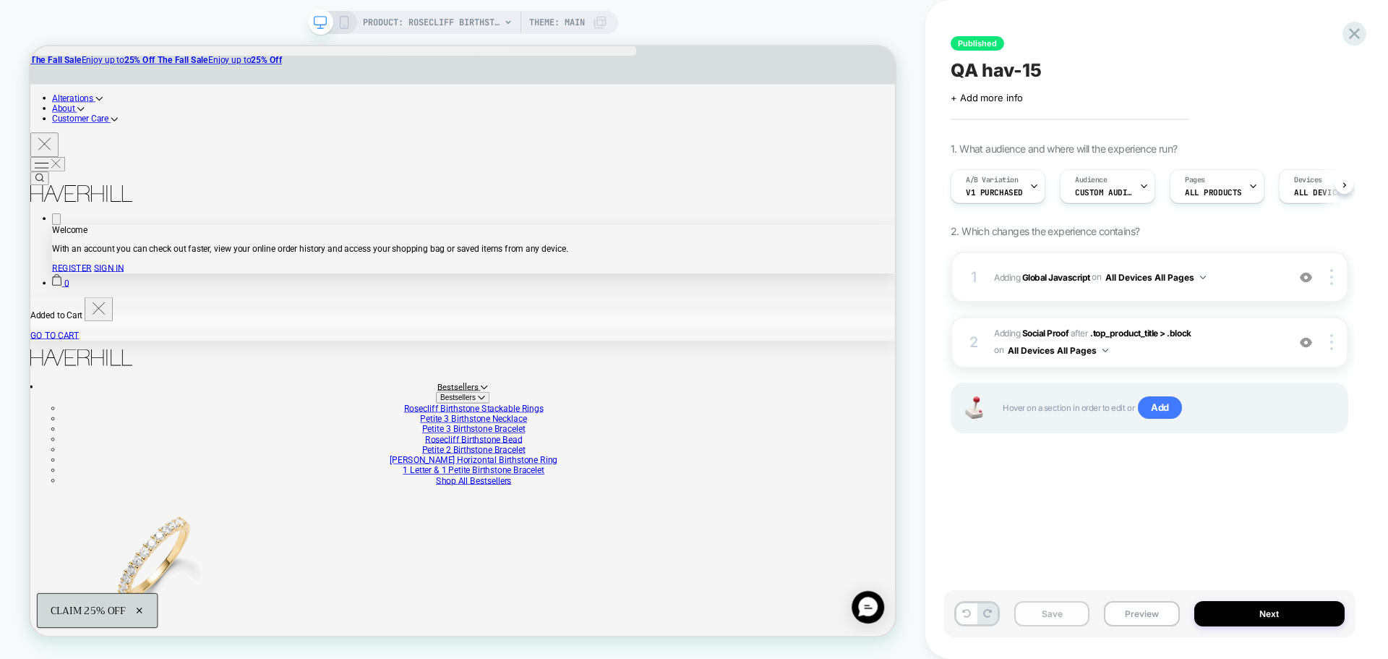
scroll to position [0, 1]
click at [1042, 617] on button "Save" at bounding box center [1051, 613] width 75 height 25
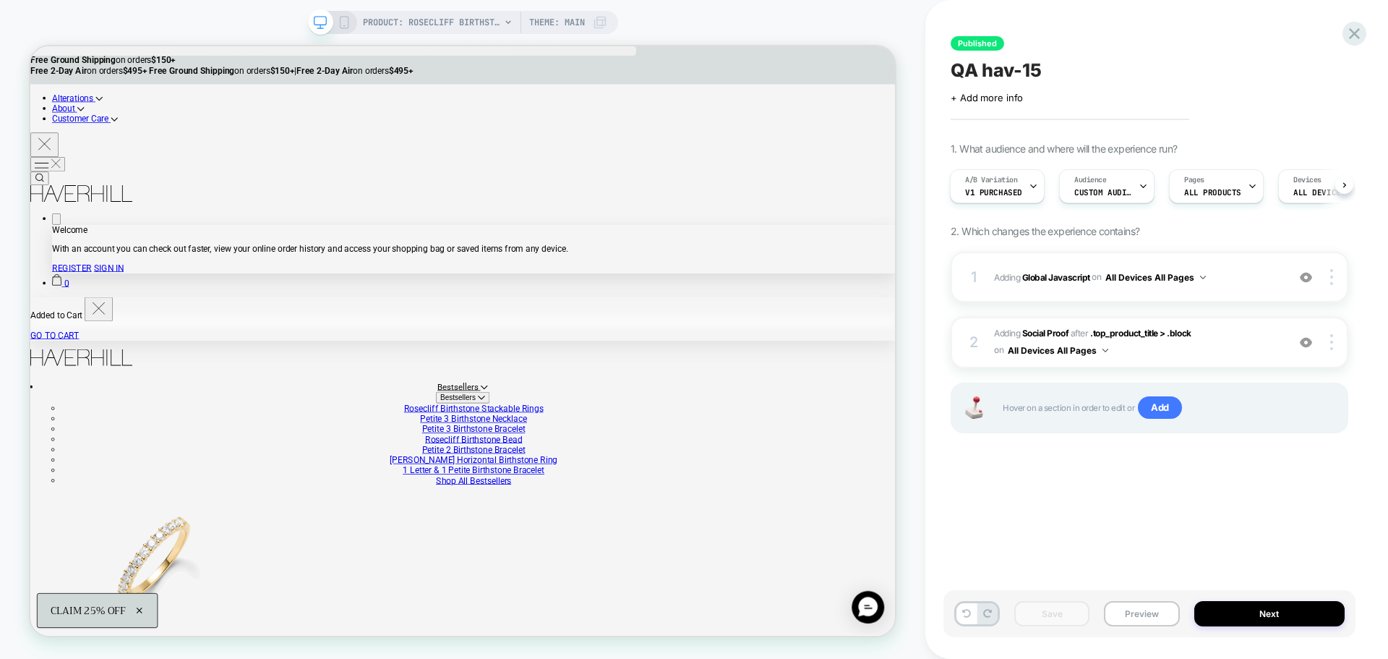
click at [1243, 600] on div "Save Preview Next" at bounding box center [1149, 613] width 412 height 47
click at [1223, 614] on button "Next" at bounding box center [1269, 613] width 151 height 25
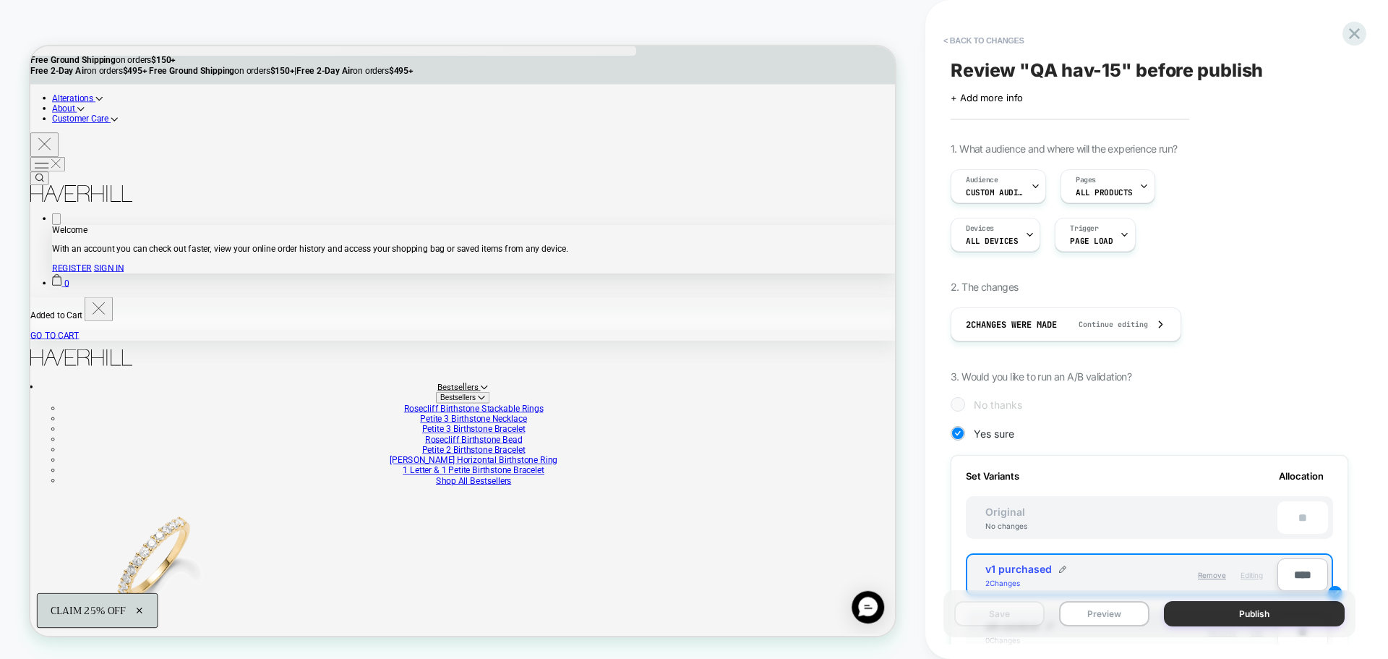
click at [1221, 609] on button "Publish" at bounding box center [1254, 613] width 181 height 25
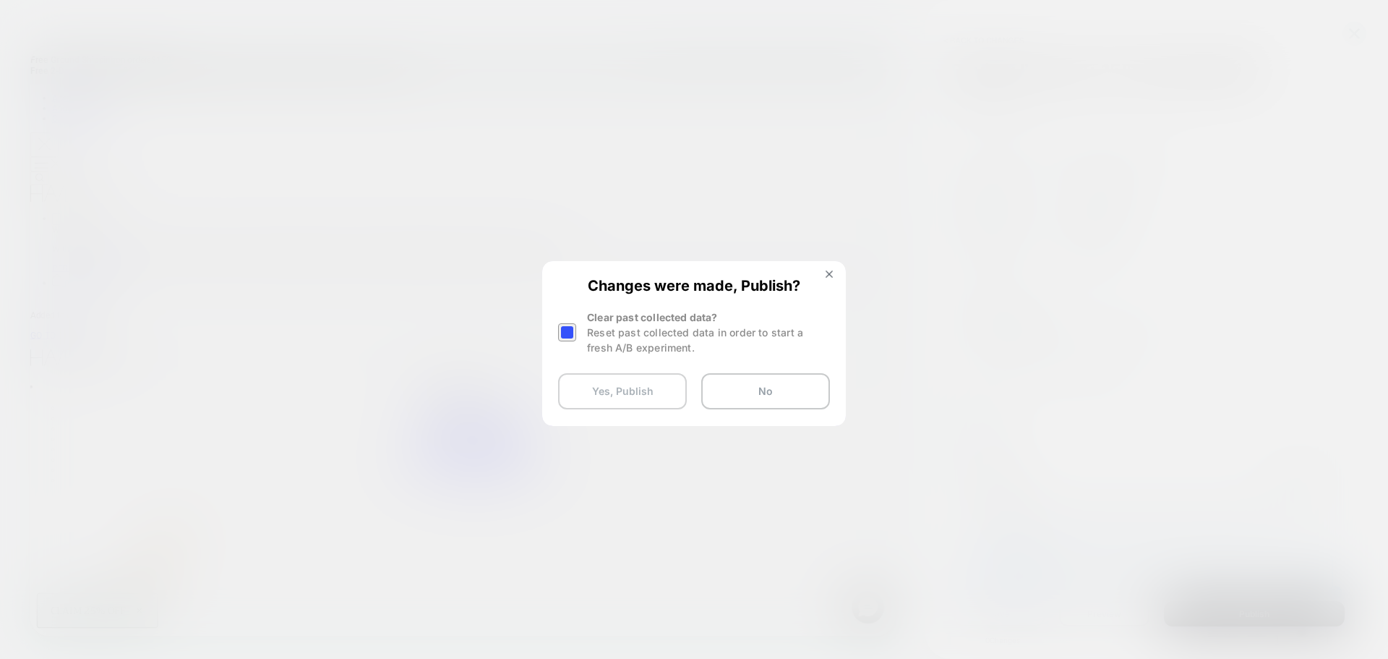
click at [610, 395] on button "Yes, Publish" at bounding box center [622, 391] width 129 height 36
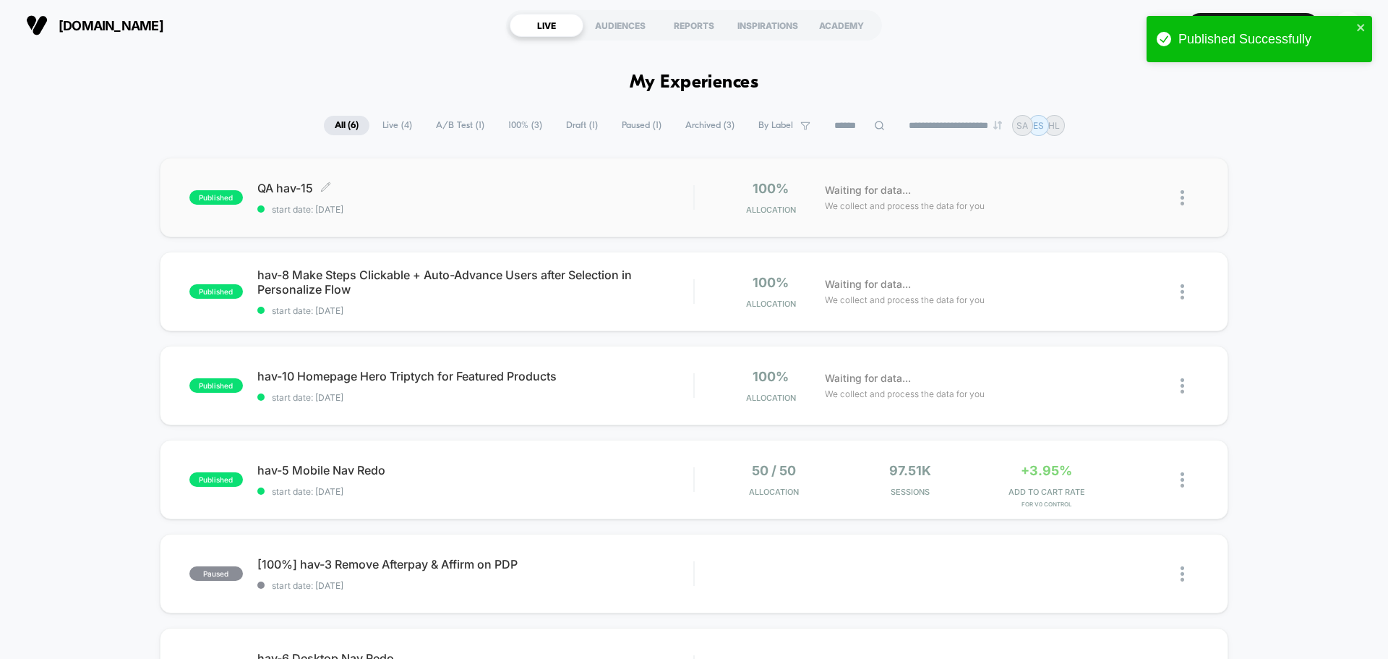
click at [273, 189] on span "QA hav-15 Click to edit experience details" at bounding box center [475, 188] width 436 height 14
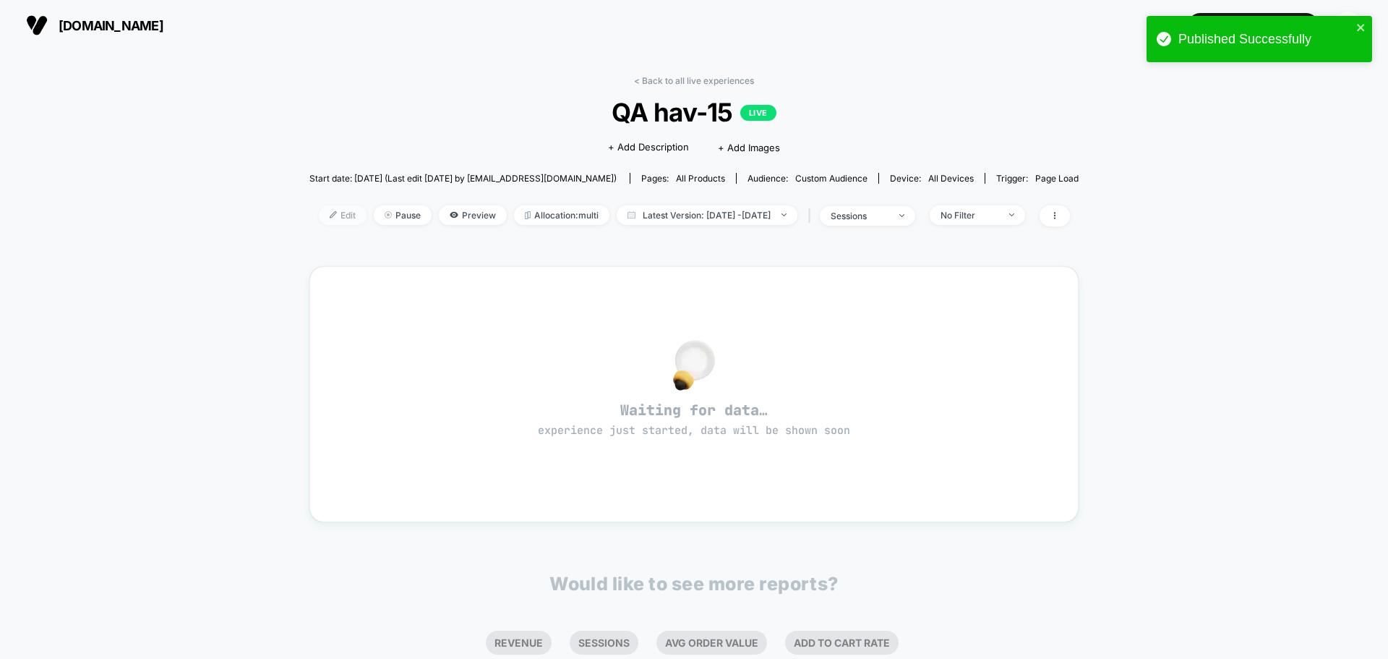
click at [322, 213] on span "Edit" at bounding box center [343, 215] width 48 height 20
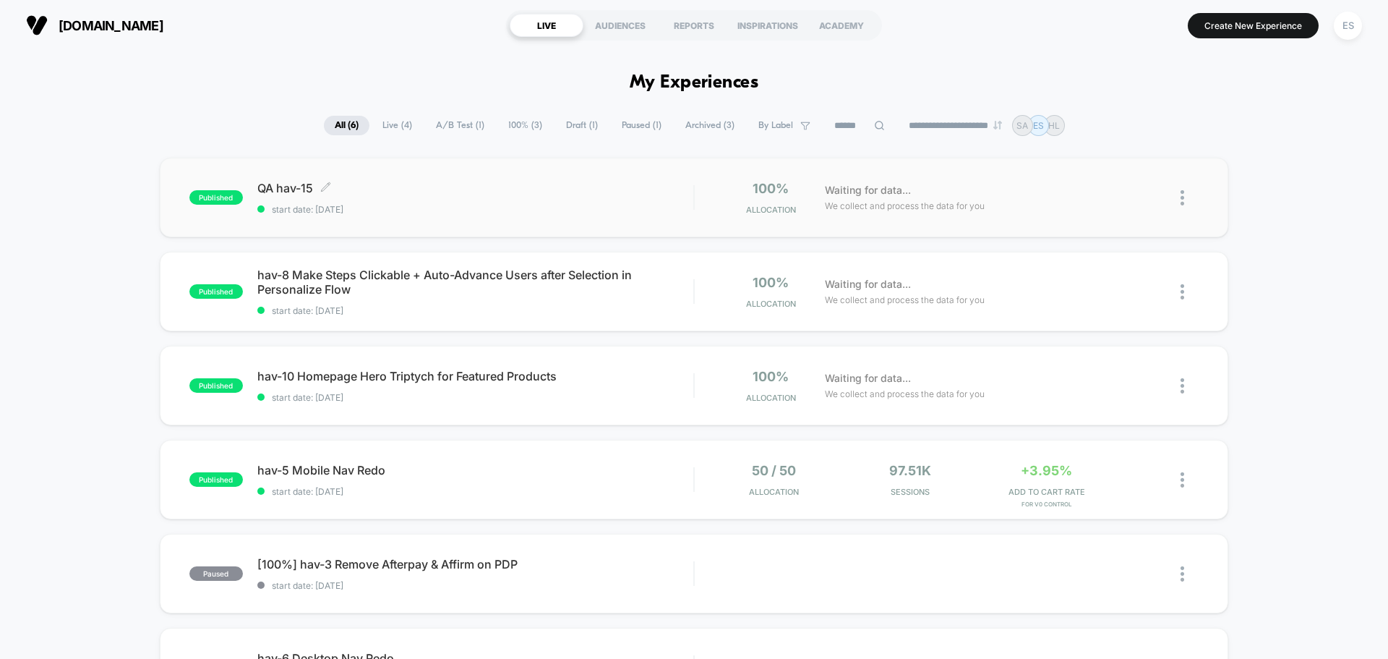
click at [284, 188] on span "QA hav-15 Click to edit experience details" at bounding box center [475, 188] width 436 height 14
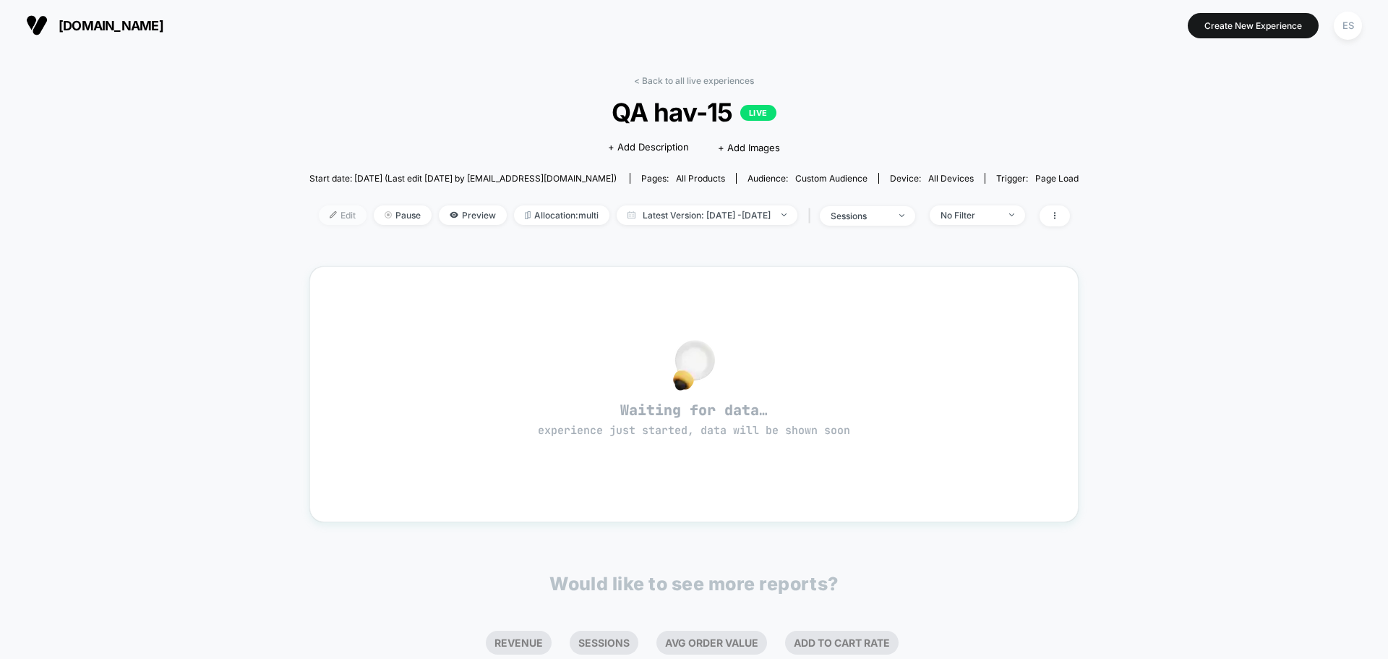
click at [319, 218] on span "Edit" at bounding box center [343, 215] width 48 height 20
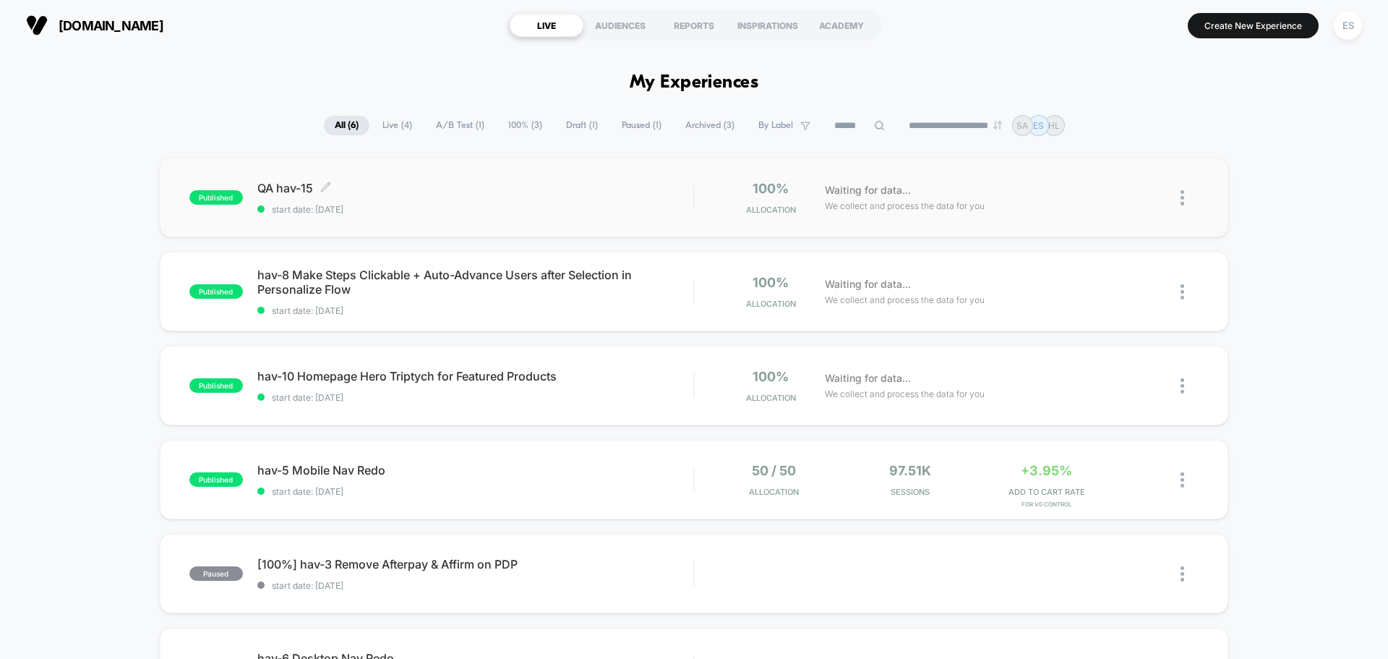
click at [282, 190] on span "QA hav-15 Click to edit experience details" at bounding box center [475, 188] width 436 height 14
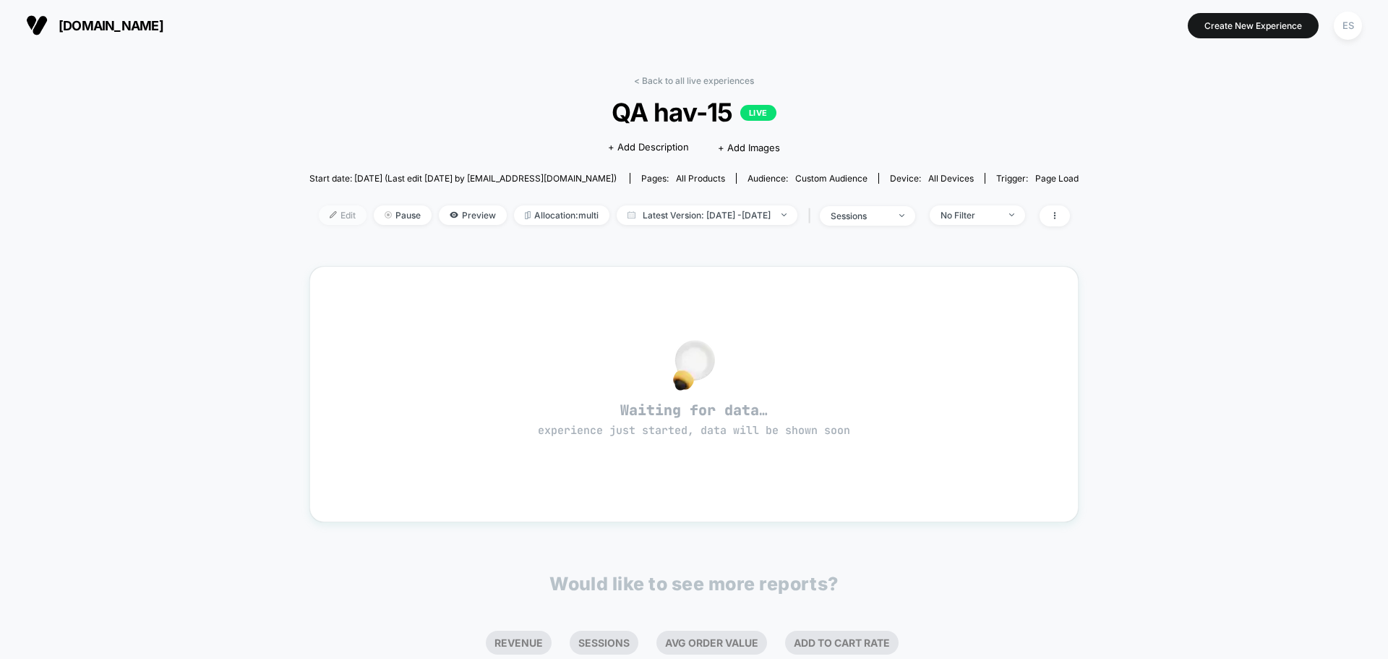
click at [322, 212] on span "Edit" at bounding box center [343, 215] width 48 height 20
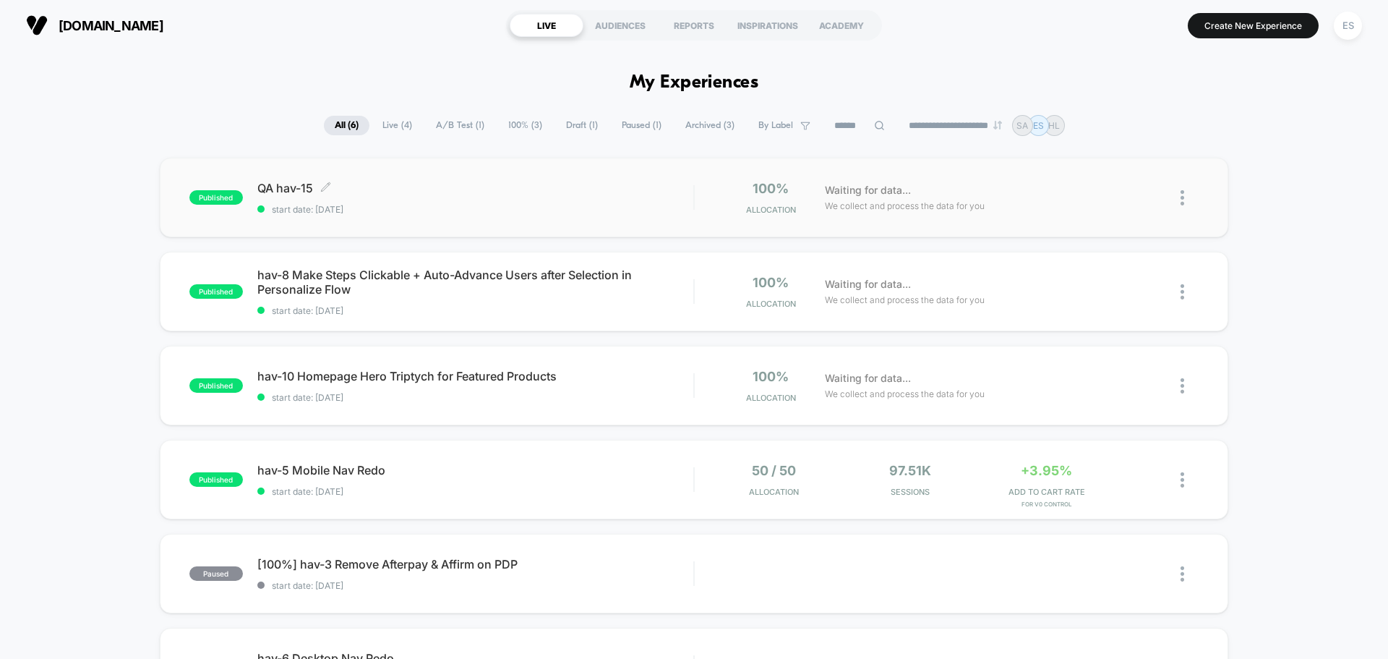
click at [293, 184] on span "QA hav-15 Click to edit experience details" at bounding box center [475, 188] width 436 height 14
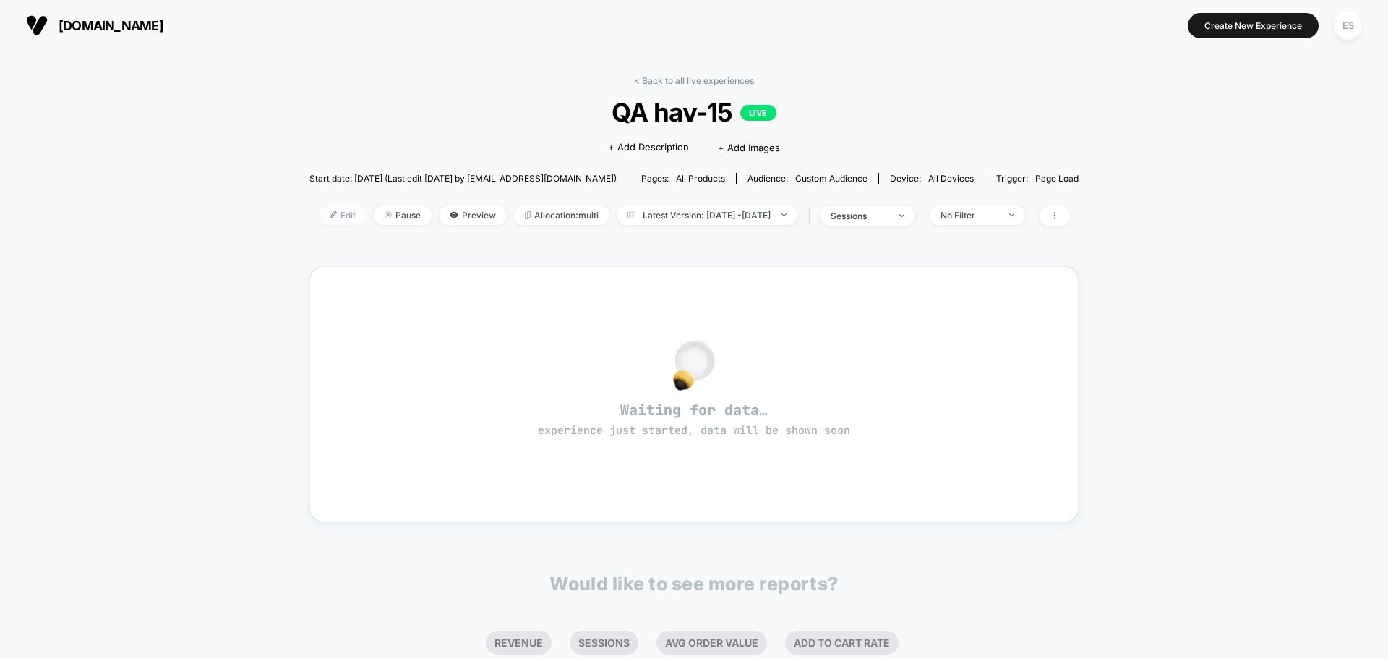
click at [319, 211] on span "Edit" at bounding box center [343, 215] width 48 height 20
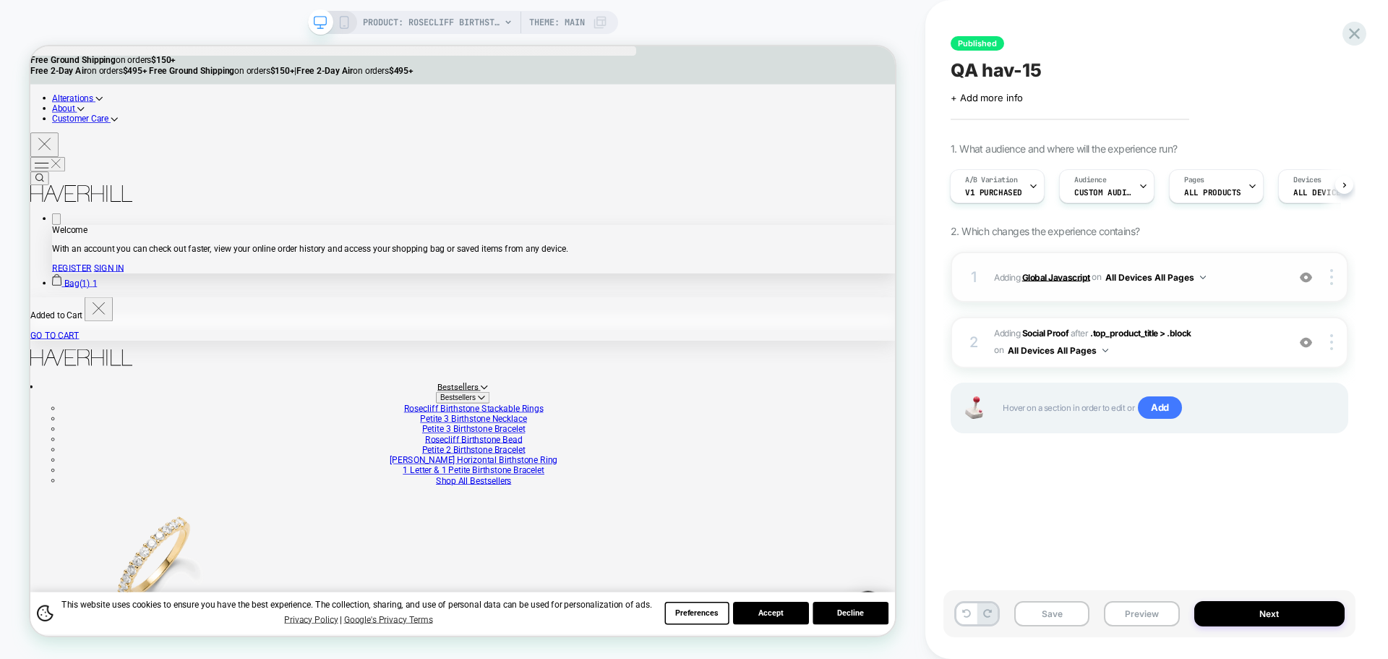
click at [1058, 278] on b "Global Javascript" at bounding box center [1056, 276] width 68 height 11
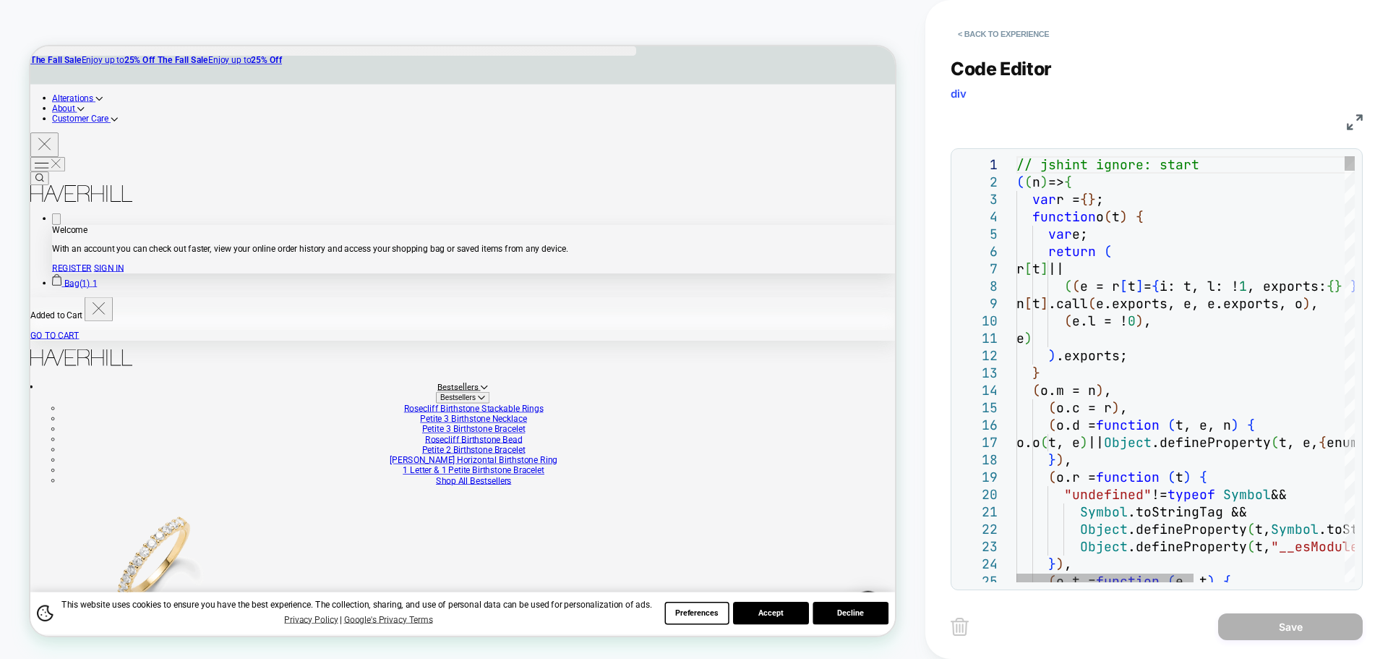
drag, startPoint x: 1126, startPoint y: 354, endPoint x: 1126, endPoint y: 391, distance: 36.9
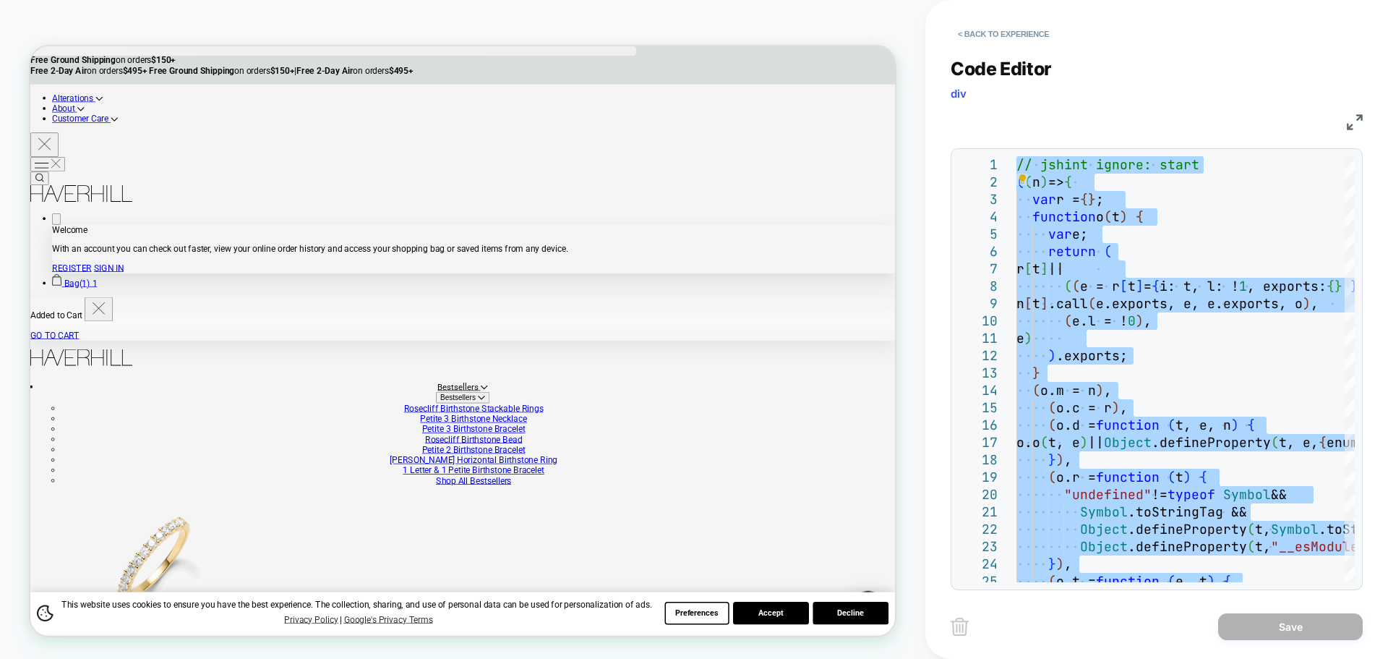
type textarea "**********"
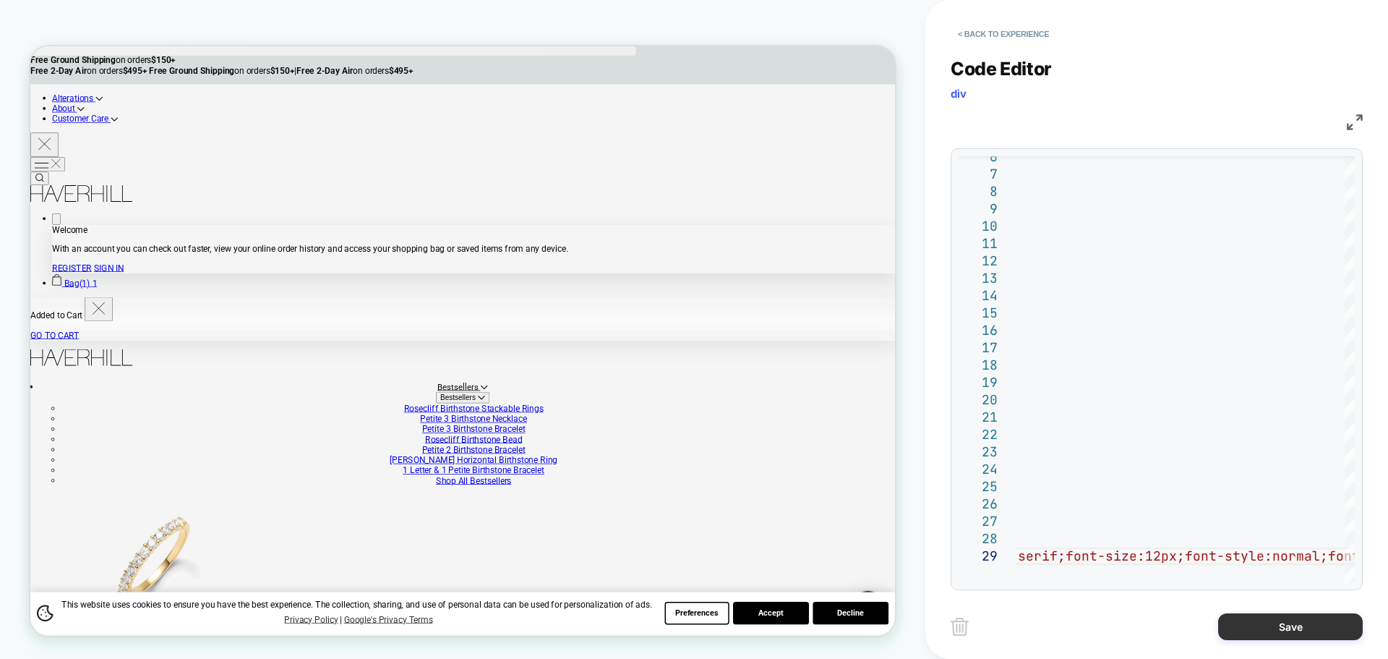
click at [1267, 629] on button "Save" at bounding box center [1290, 626] width 145 height 27
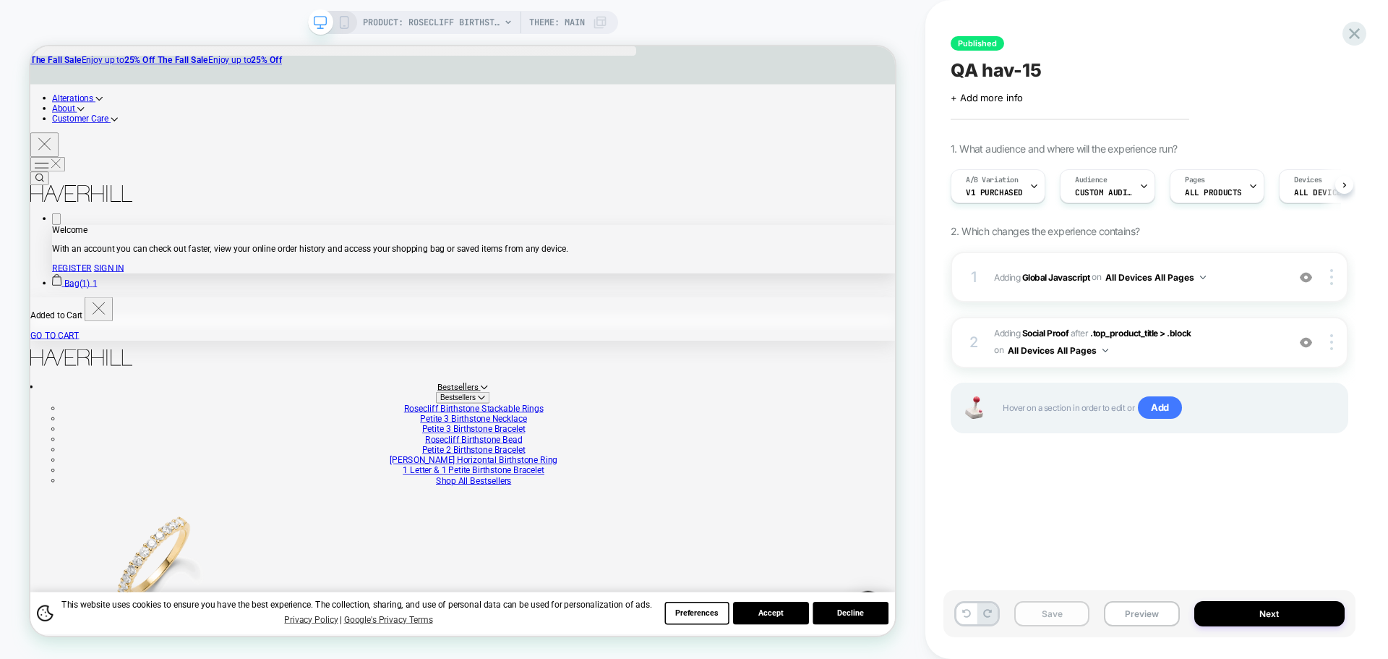
scroll to position [0, 1]
click at [1073, 622] on button "Save" at bounding box center [1051, 613] width 75 height 25
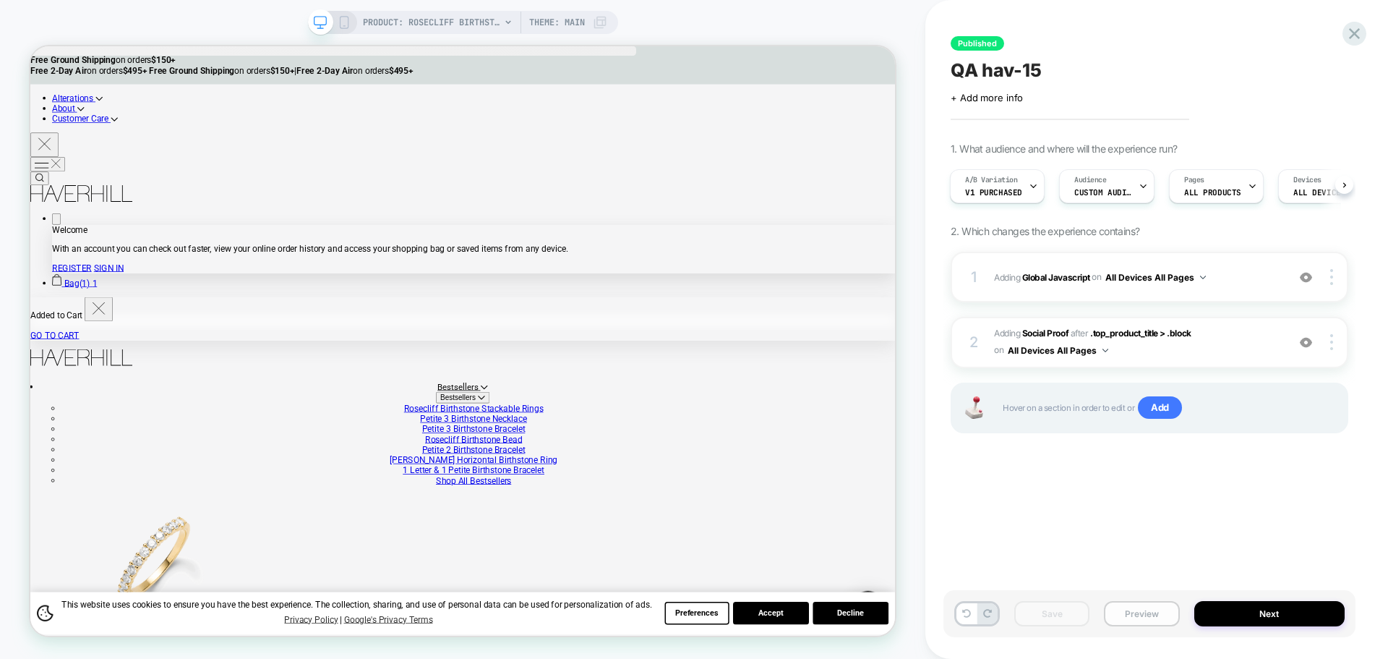
click at [1152, 620] on button "Preview" at bounding box center [1141, 613] width 75 height 25
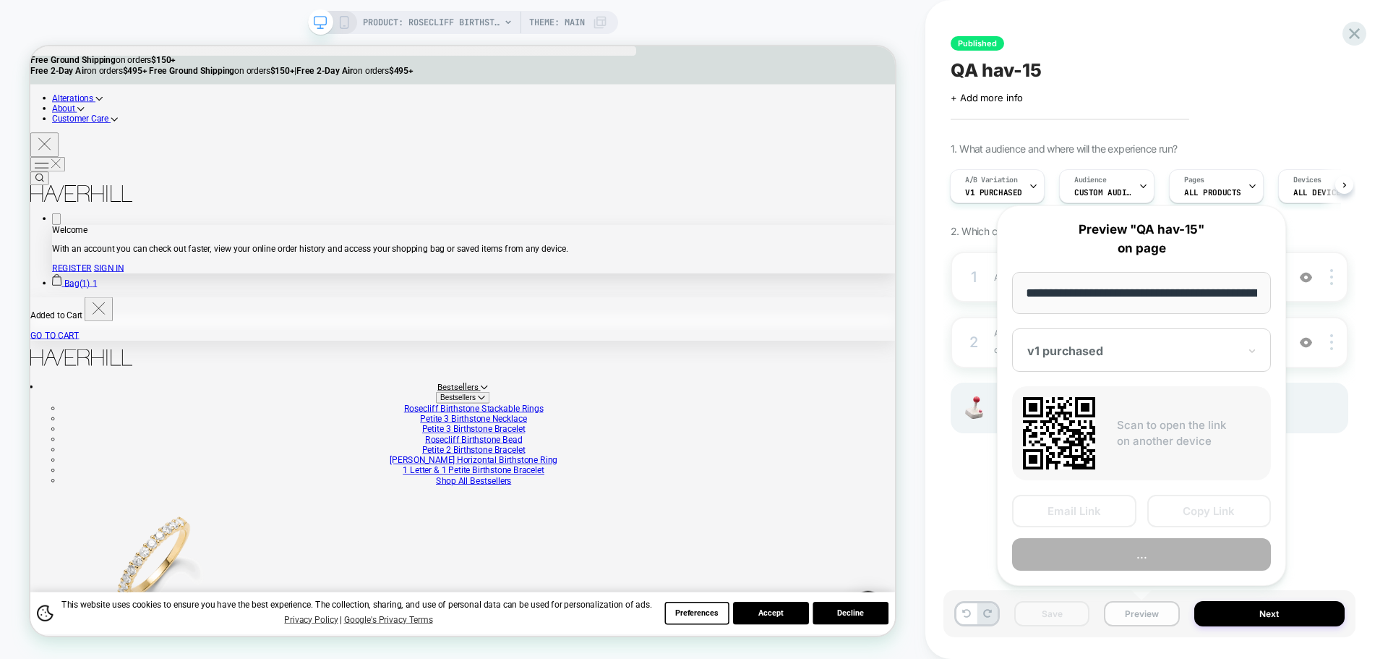
scroll to position [0, 341]
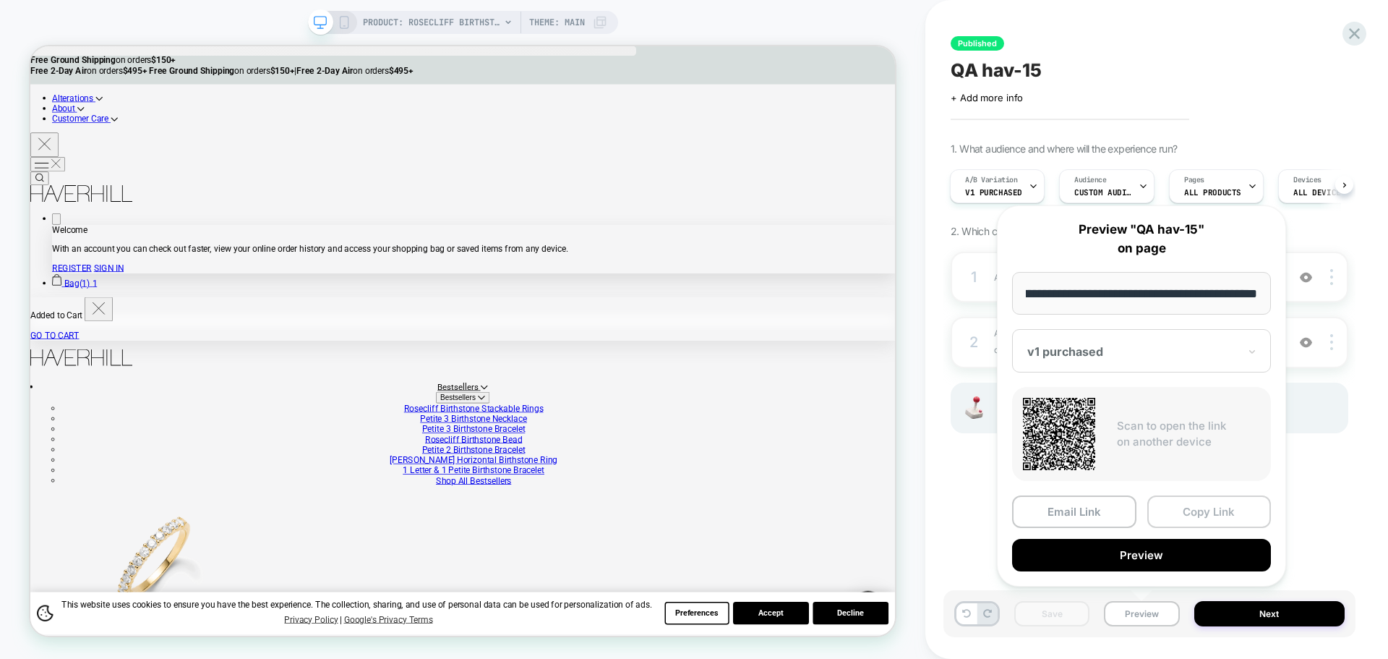
click at [1192, 513] on button "Copy Link" at bounding box center [1209, 511] width 124 height 33
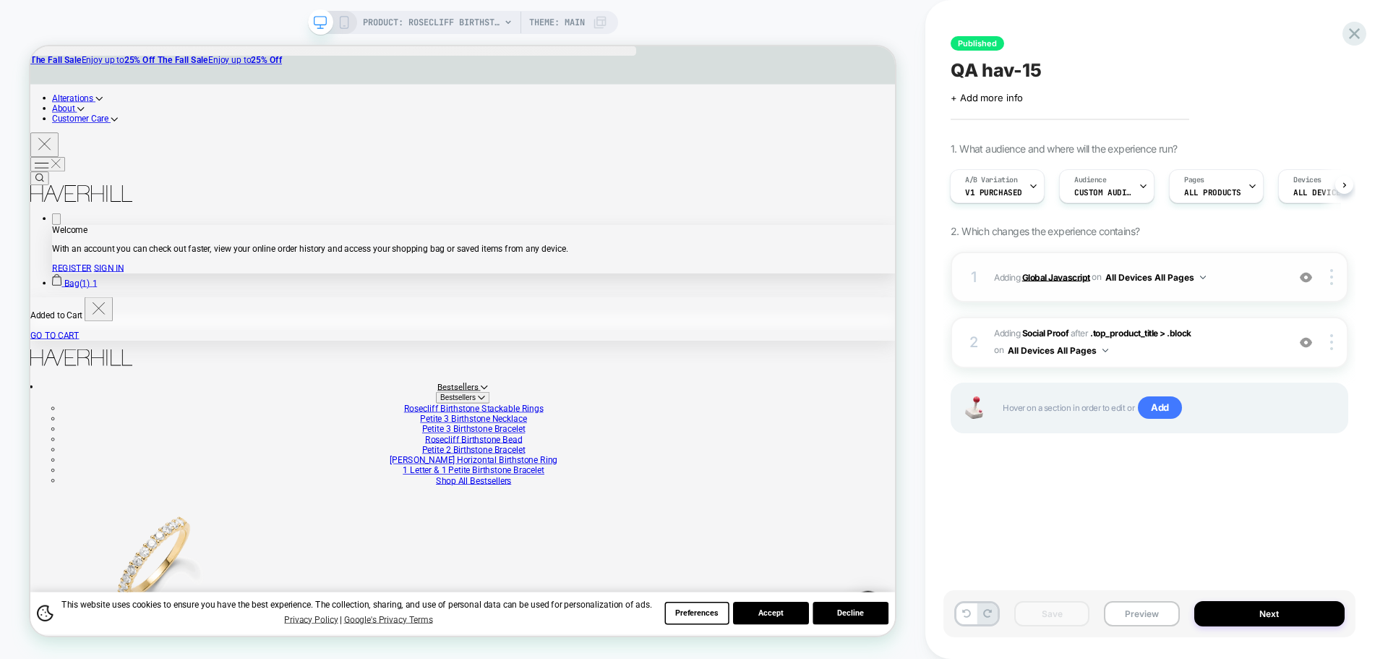
click at [1058, 278] on b "Global Javascript" at bounding box center [1056, 276] width 68 height 11
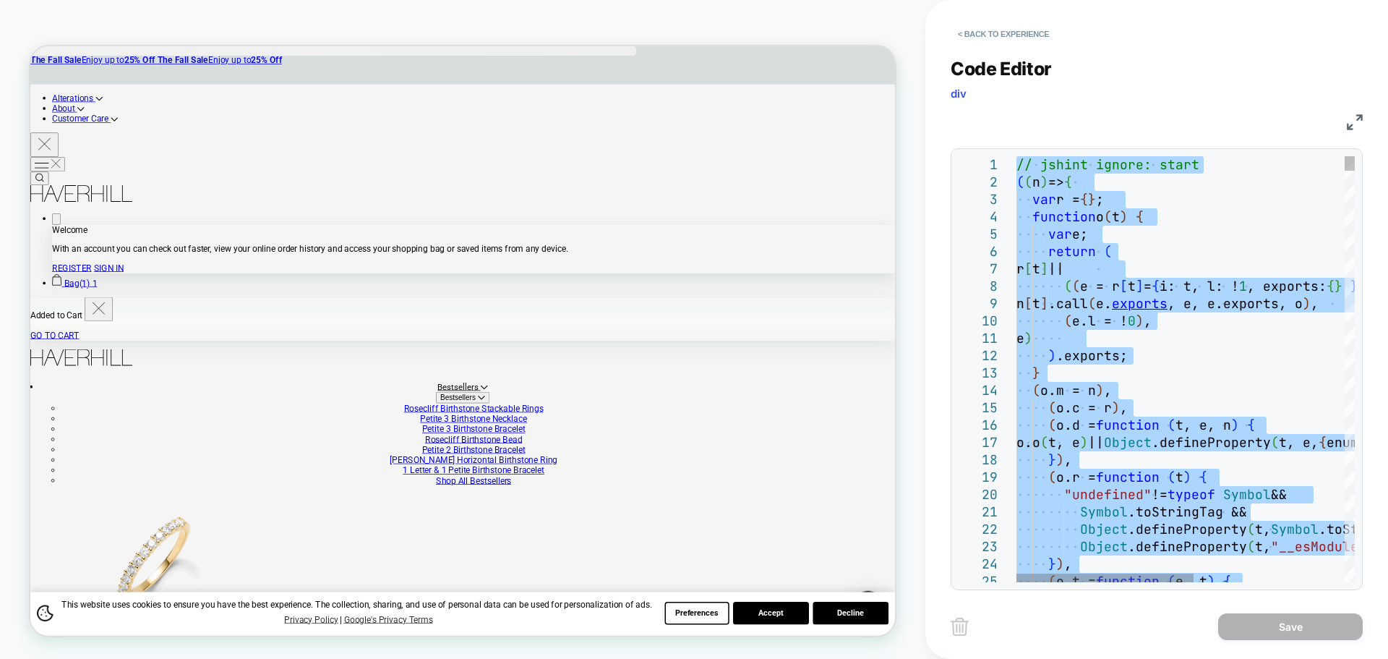
type textarea "**********"
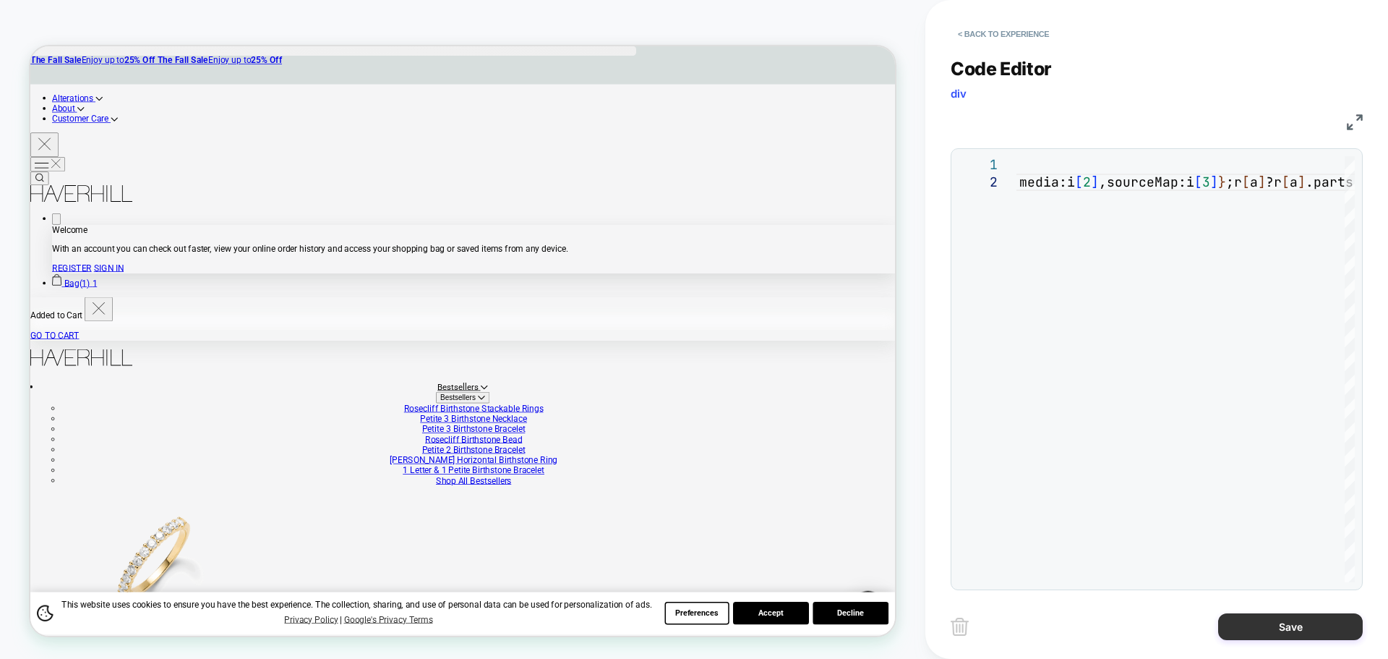
click at [1261, 633] on button "Save" at bounding box center [1290, 626] width 145 height 27
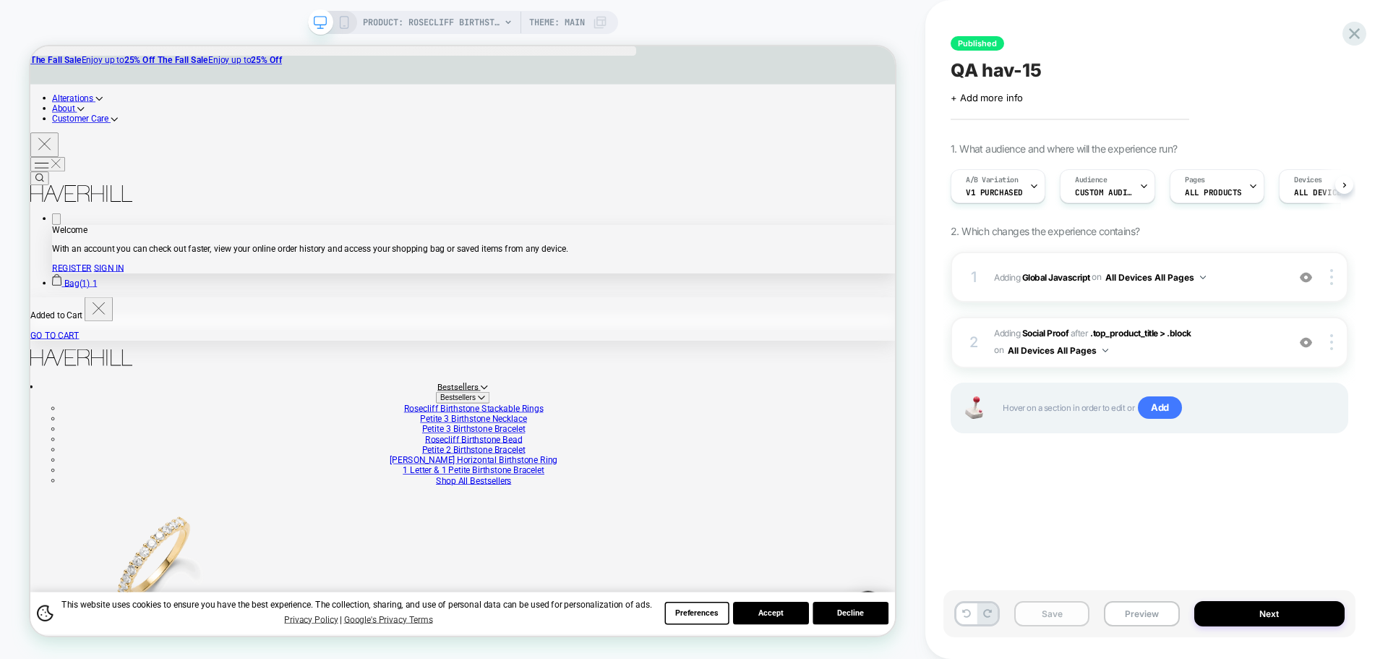
click at [1042, 615] on button "Save" at bounding box center [1051, 613] width 75 height 25
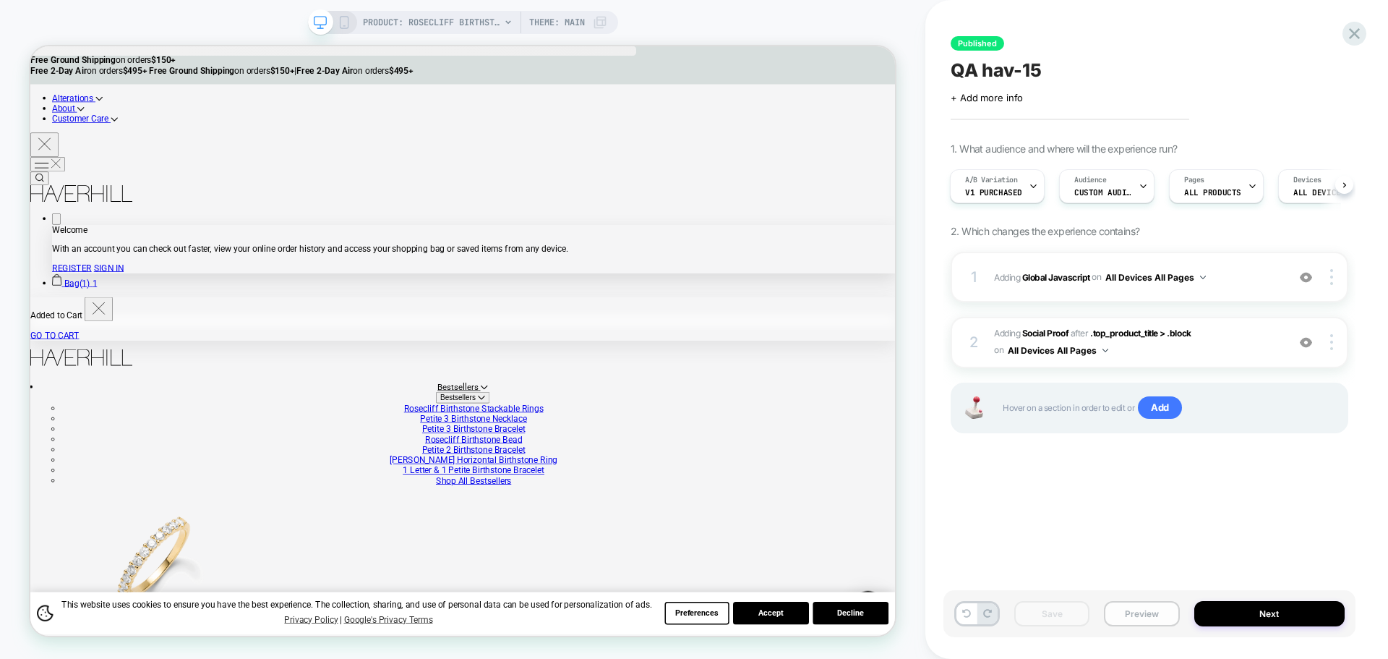
click at [1165, 624] on button "Preview" at bounding box center [1141, 613] width 75 height 25
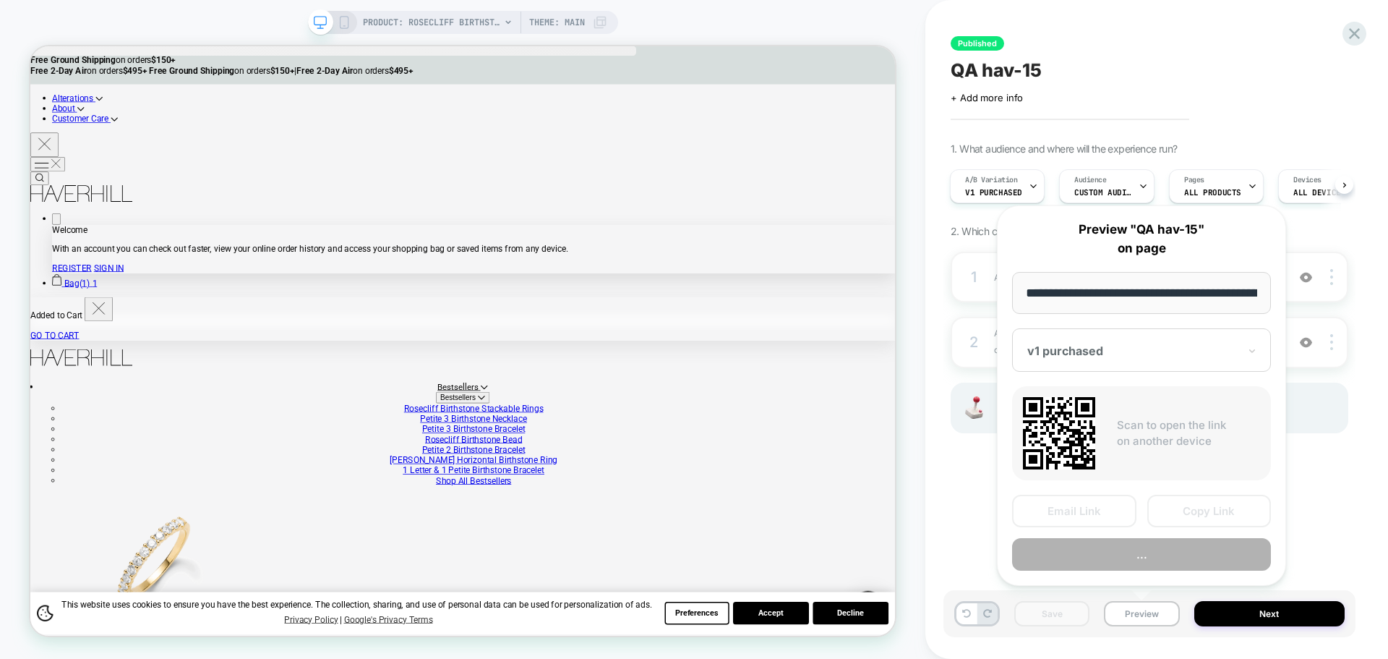
scroll to position [0, 341]
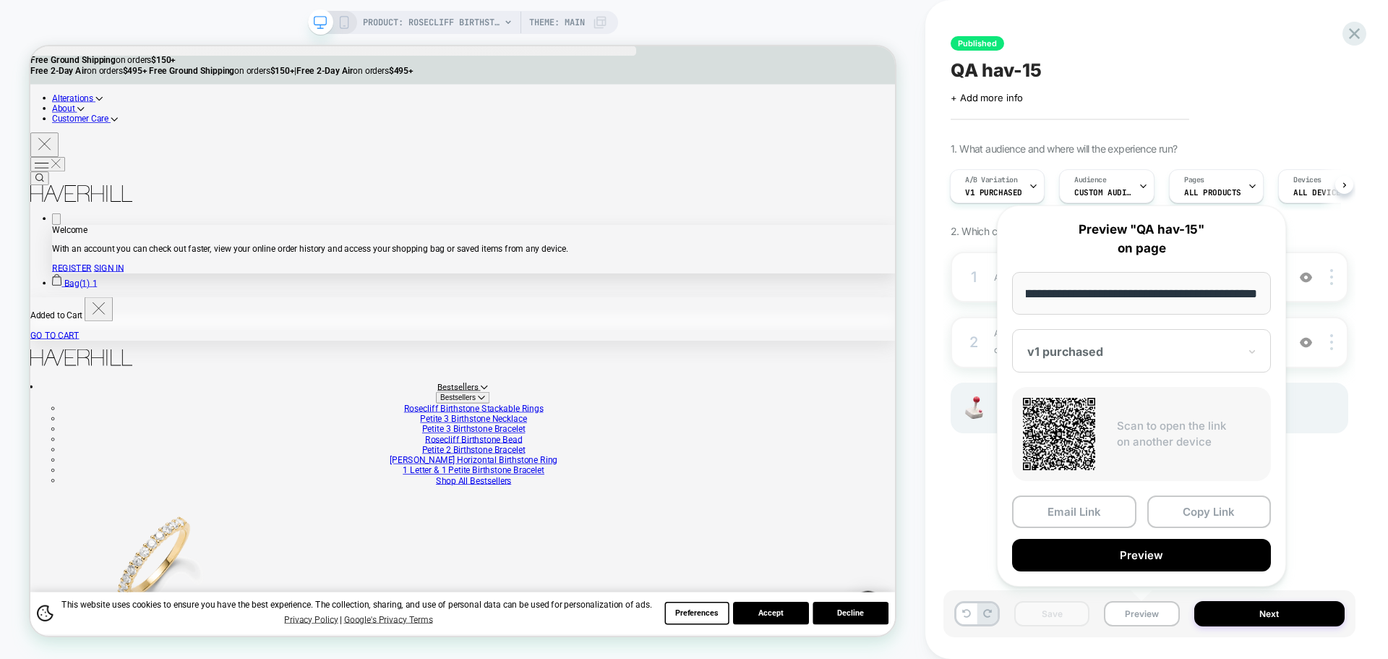
click at [1195, 528] on div "Email Link Copy Link Preview" at bounding box center [1141, 533] width 259 height 76
click at [1211, 513] on button "Copy Link" at bounding box center [1209, 511] width 124 height 33
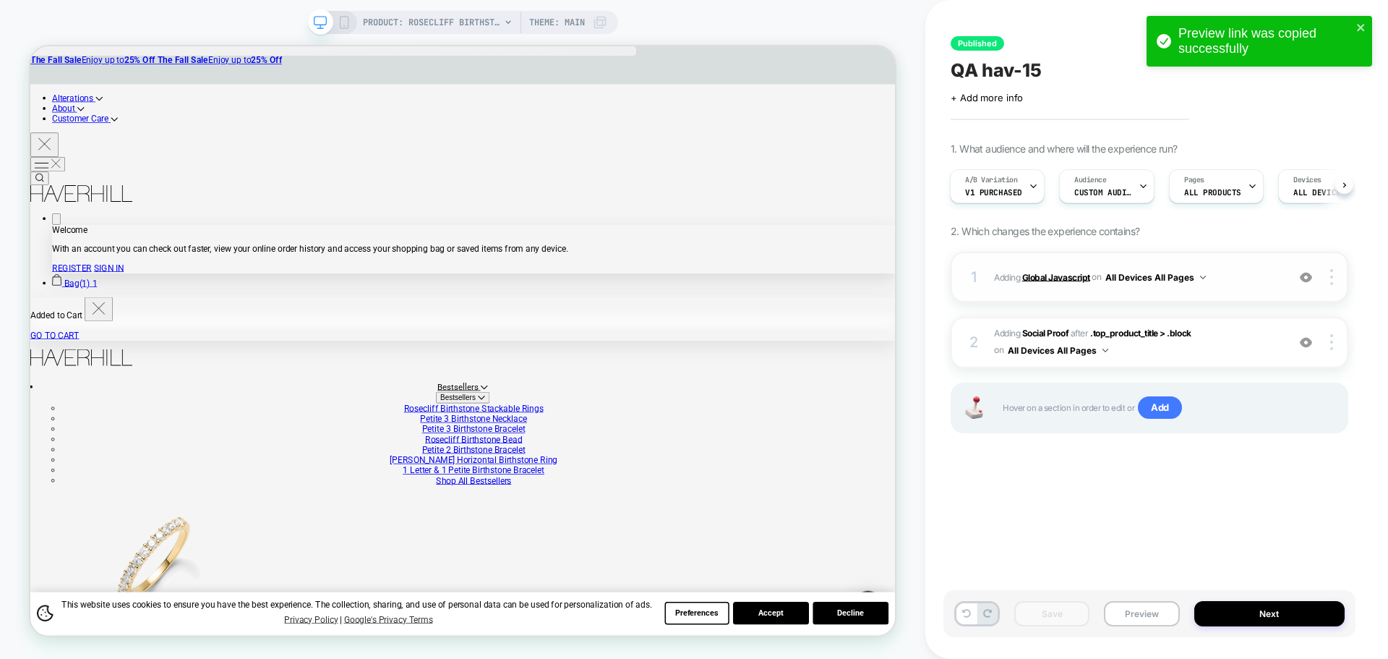
click at [1058, 279] on b "Global Javascript" at bounding box center [1056, 276] width 68 height 11
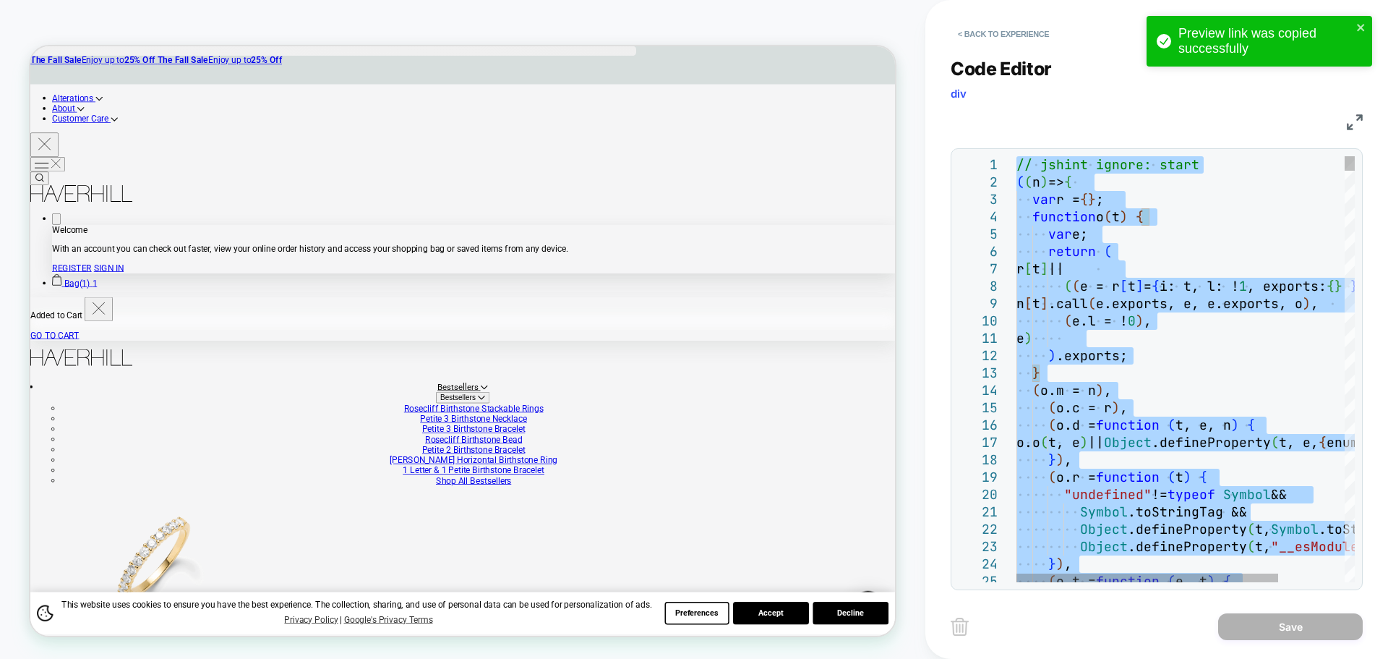
type textarea "**********"
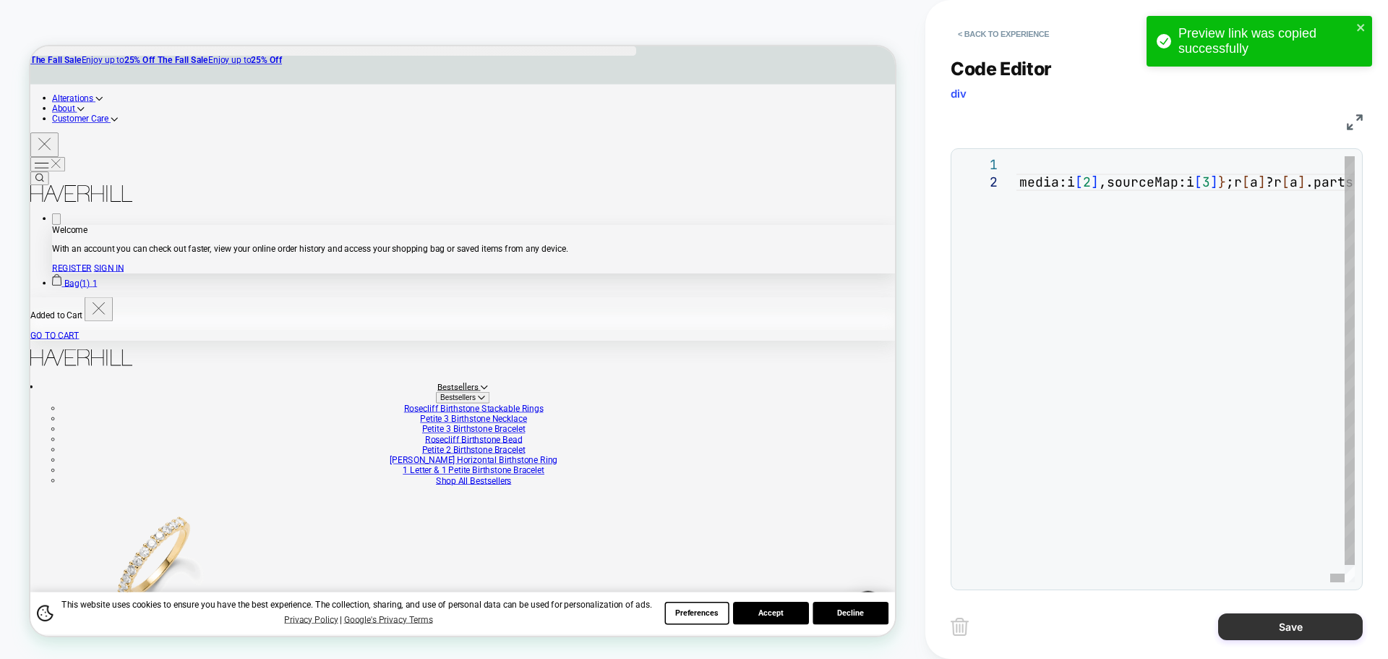
click at [1275, 633] on button "Save" at bounding box center [1290, 626] width 145 height 27
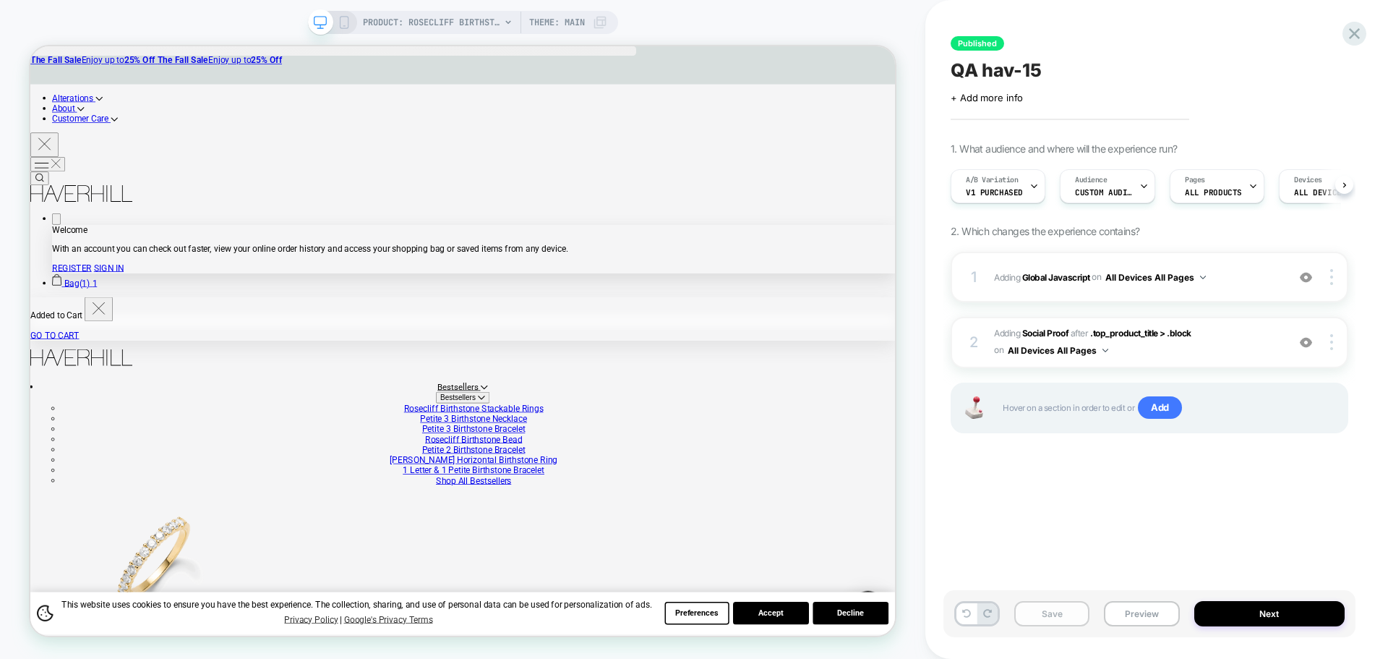
scroll to position [0, 1]
click at [1065, 622] on button "Save" at bounding box center [1051, 613] width 75 height 25
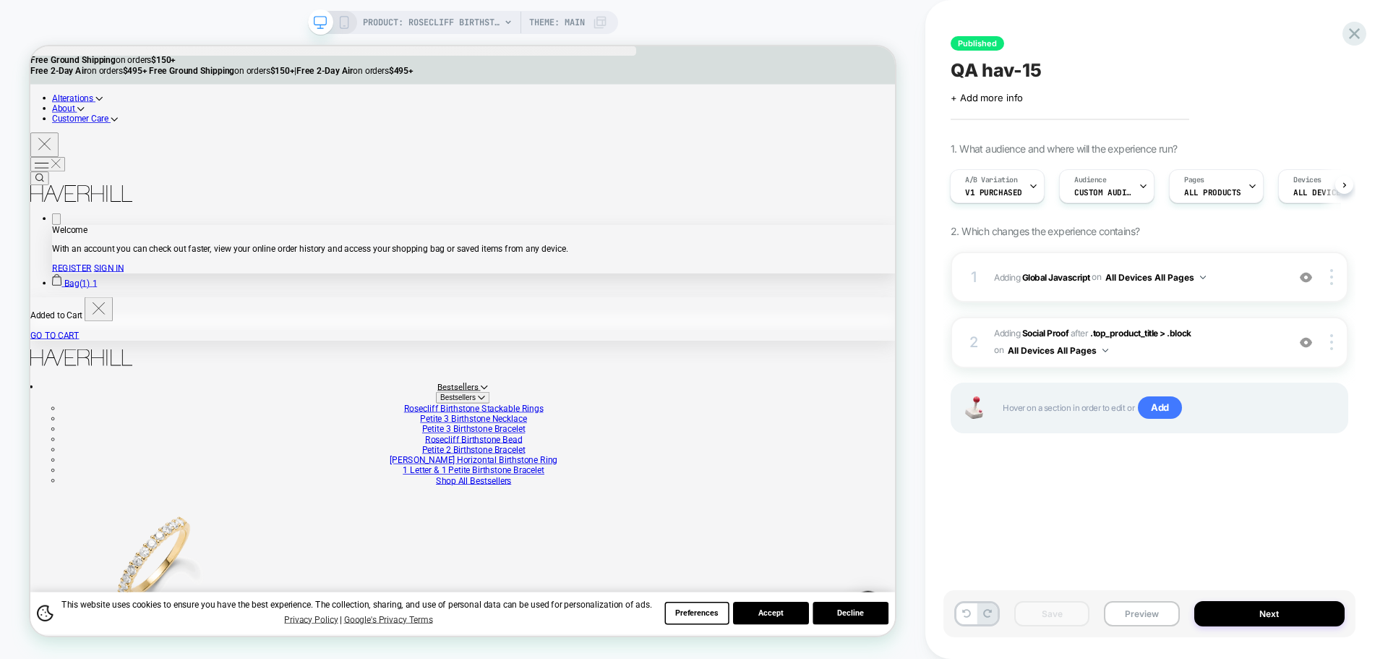
click at [1141, 594] on div "Save Preview Next" at bounding box center [1149, 613] width 412 height 47
click at [1139, 612] on button "Preview" at bounding box center [1141, 613] width 75 height 25
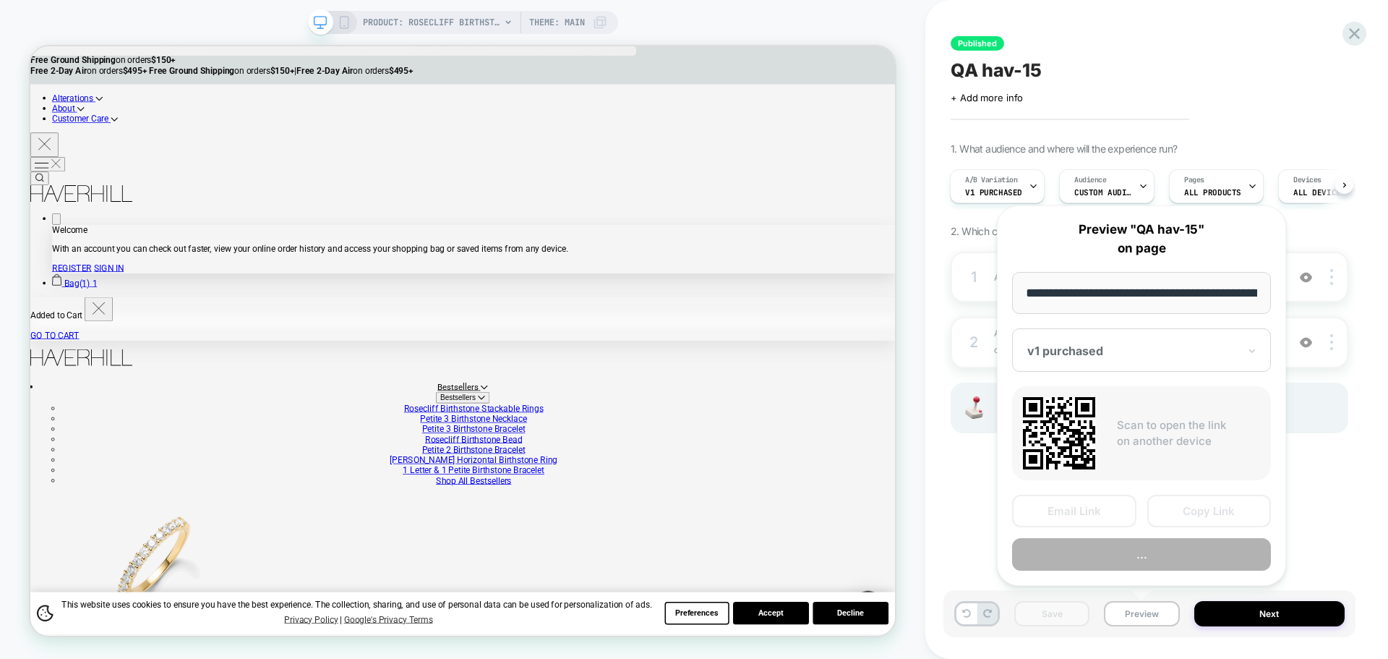
scroll to position [0, 341]
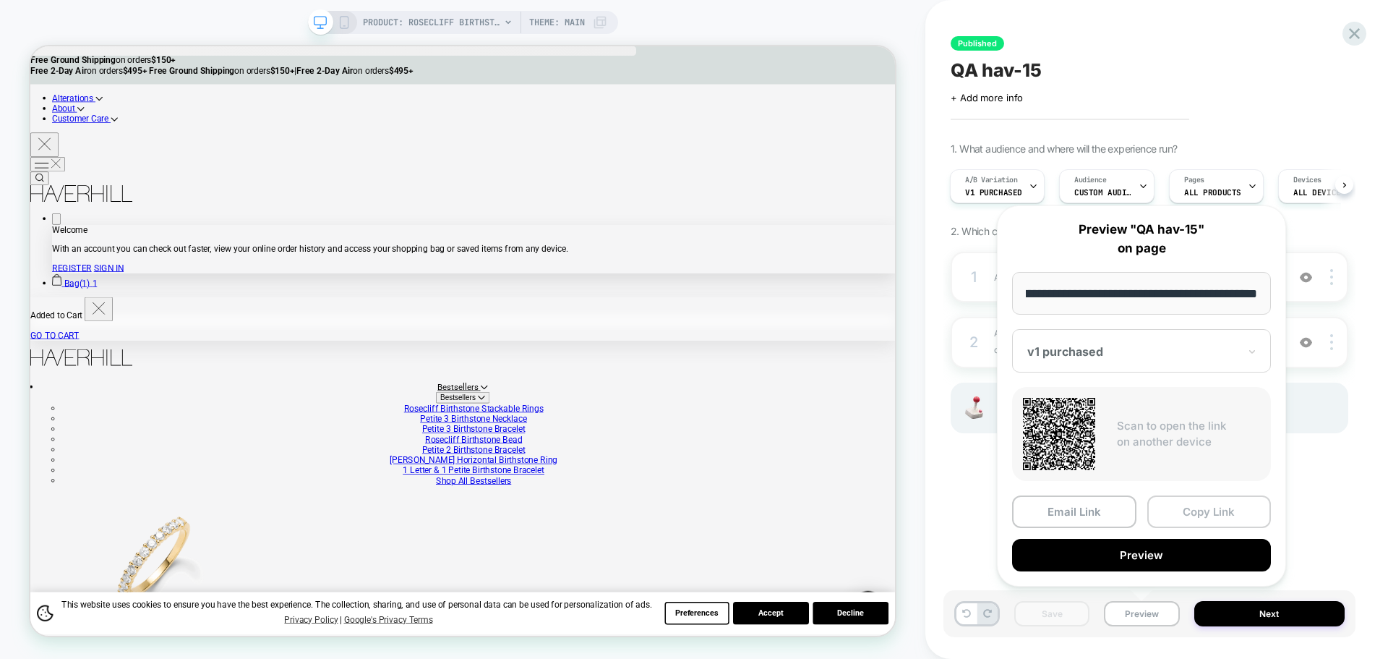
click at [1174, 516] on button "Copy Link" at bounding box center [1209, 511] width 124 height 33
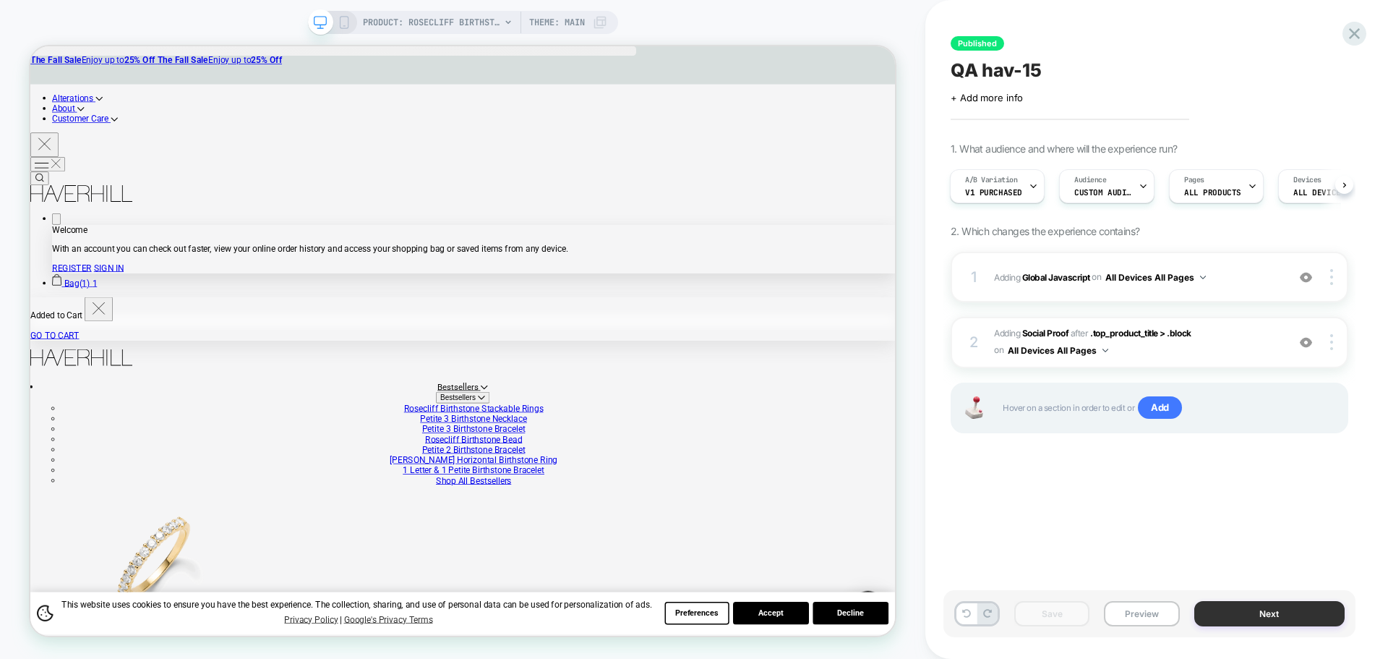
click at [1311, 613] on button "Next" at bounding box center [1269, 613] width 151 height 25
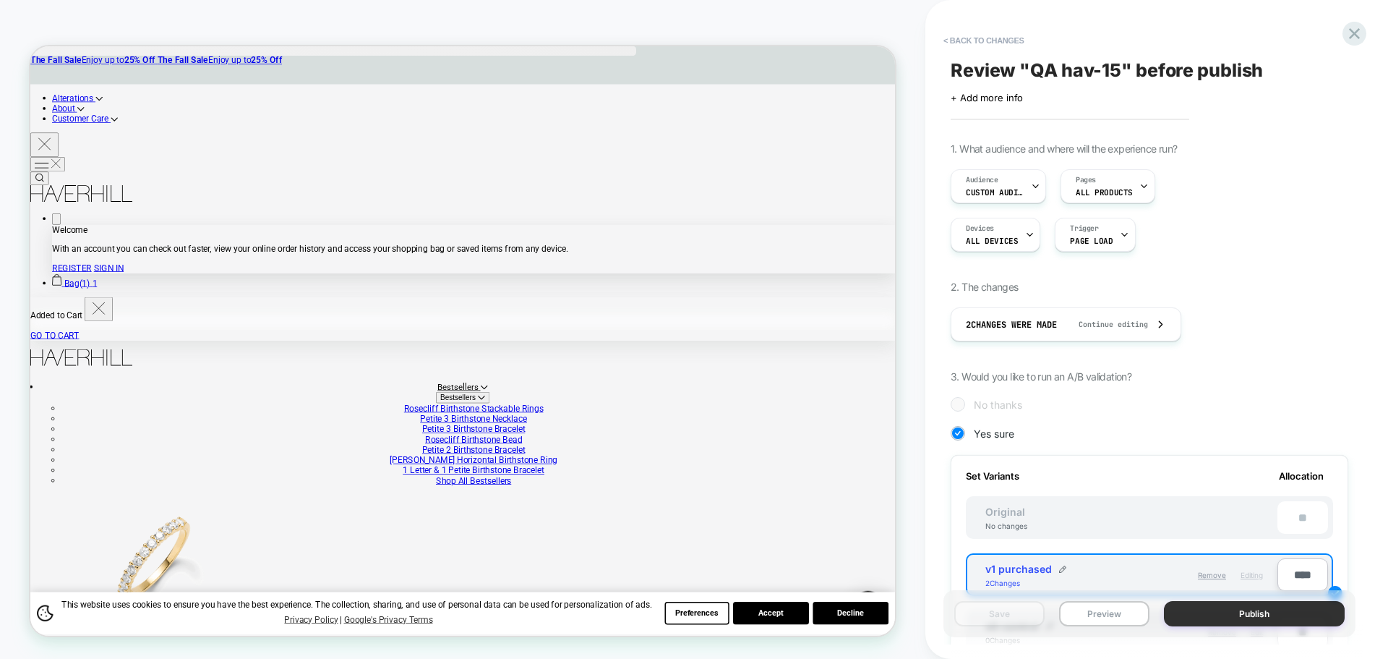
click at [1295, 609] on button "Publish" at bounding box center [1254, 613] width 181 height 25
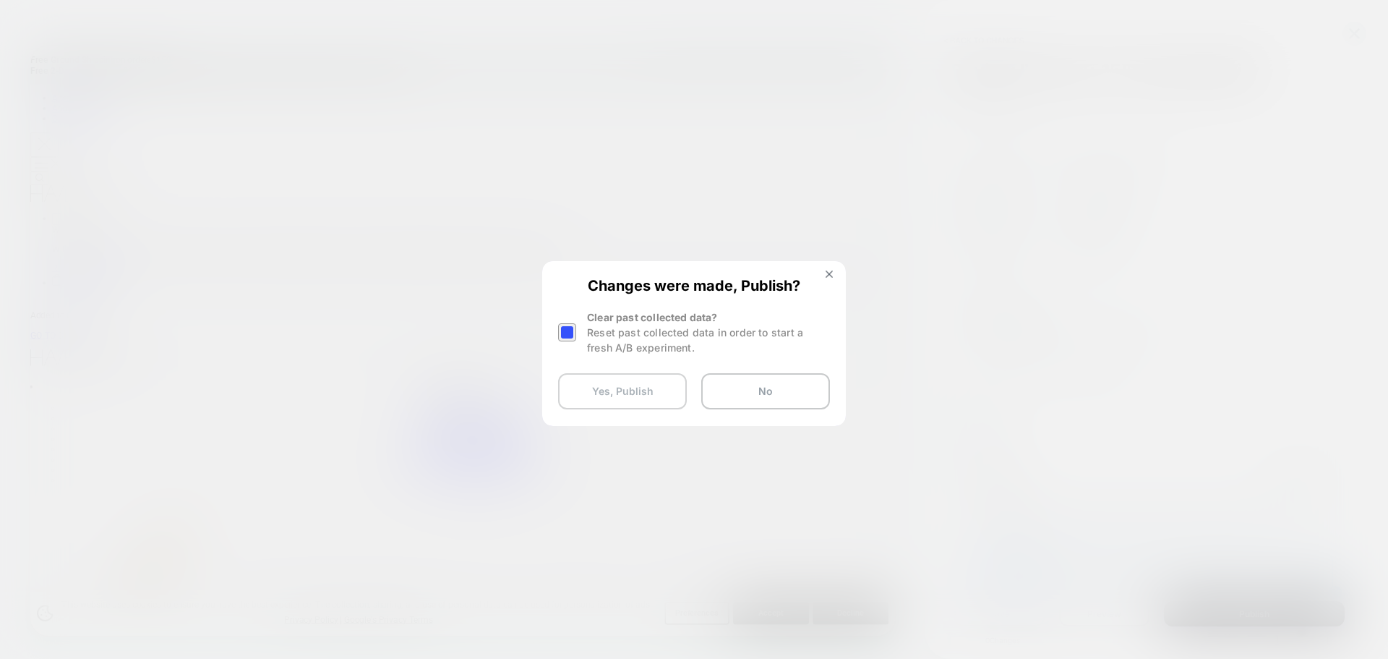
click at [629, 394] on button "Yes, Publish" at bounding box center [622, 391] width 129 height 36
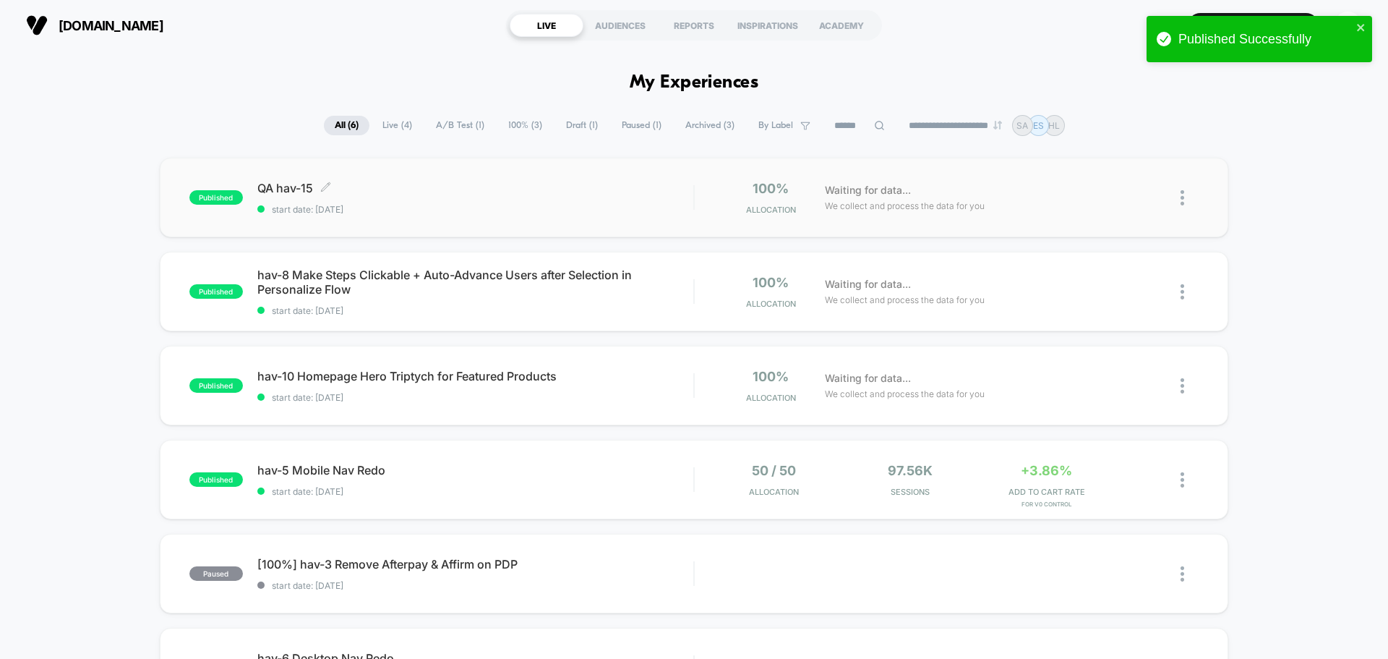
click at [272, 184] on span "QA hav-15 Click to edit experience details" at bounding box center [475, 188] width 436 height 14
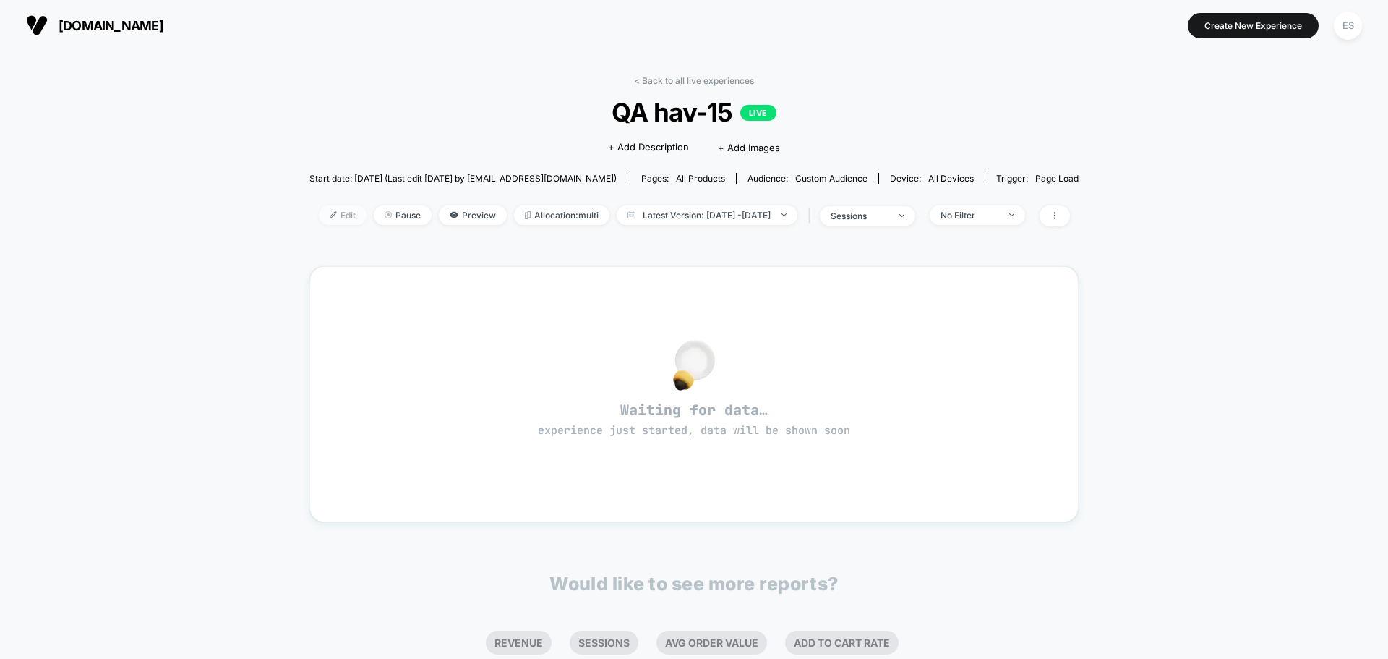
click at [319, 205] on span "Edit" at bounding box center [343, 215] width 48 height 20
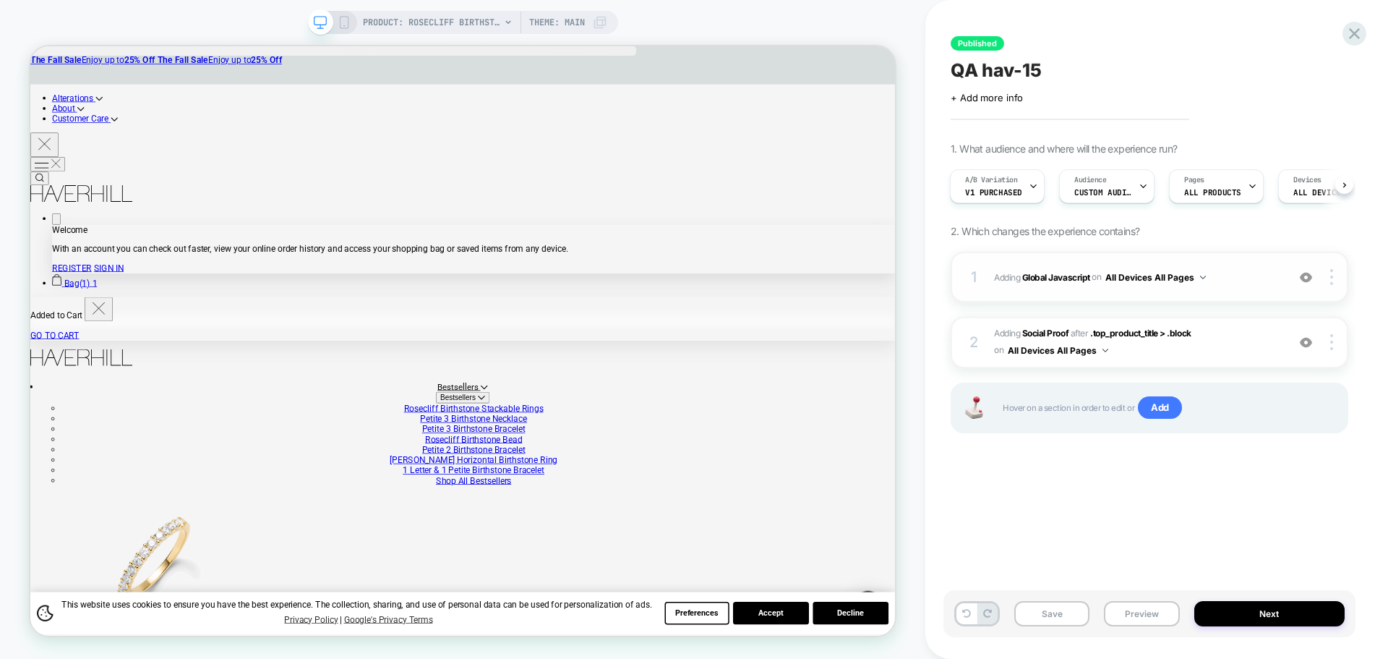
click at [1049, 267] on div "1 Adding Global Javascript on All Devices All Pages Add Before Add After Target…" at bounding box center [1150, 277] width 398 height 51
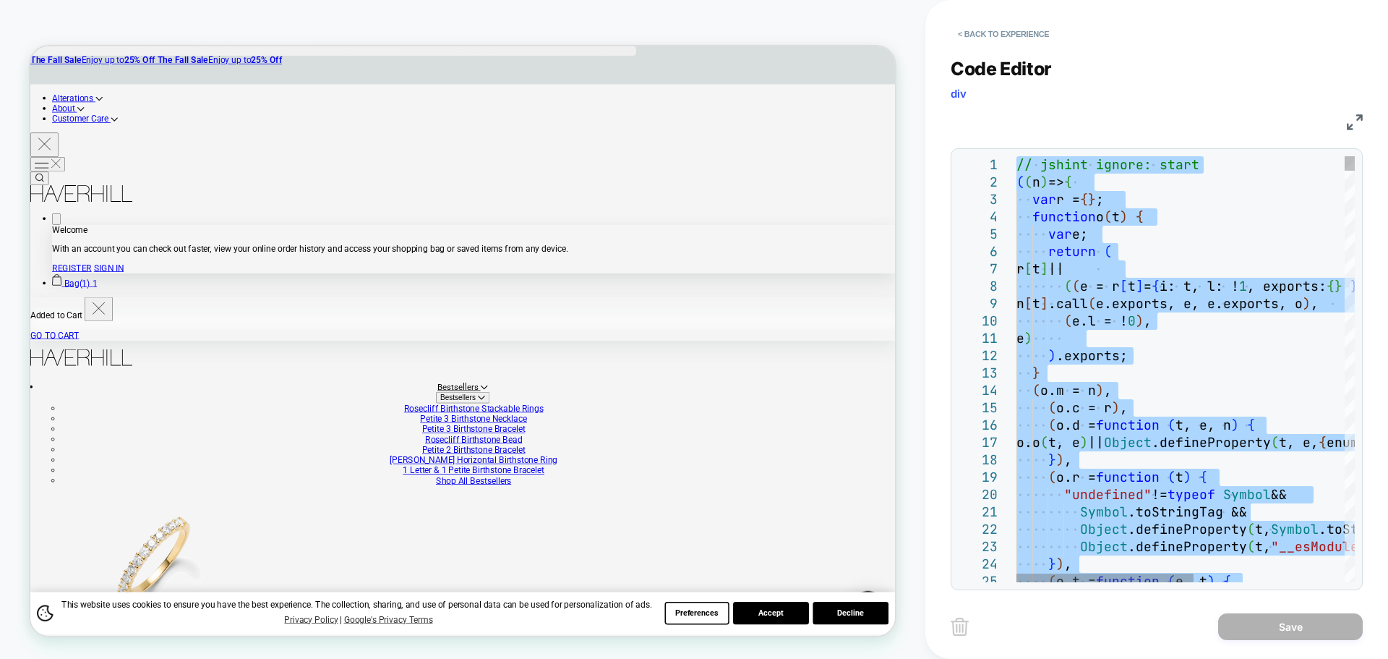
type textarea "**********"
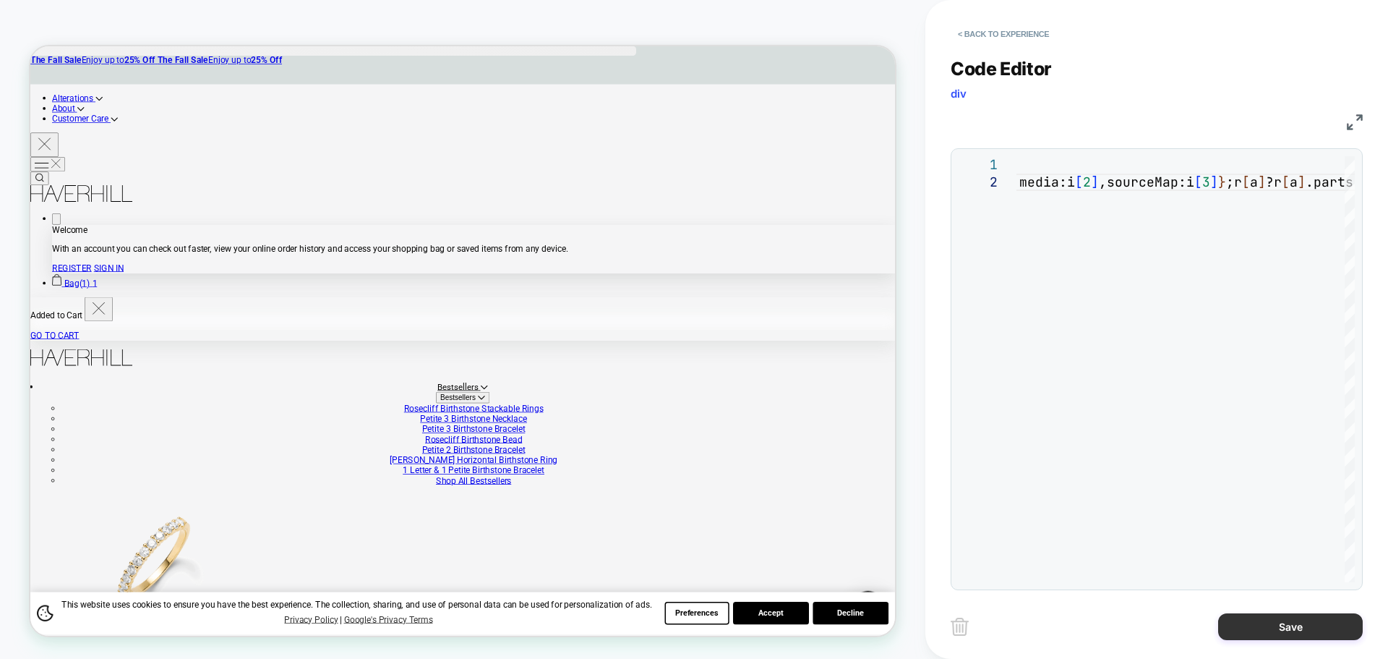
click at [1268, 619] on button "Save" at bounding box center [1290, 626] width 145 height 27
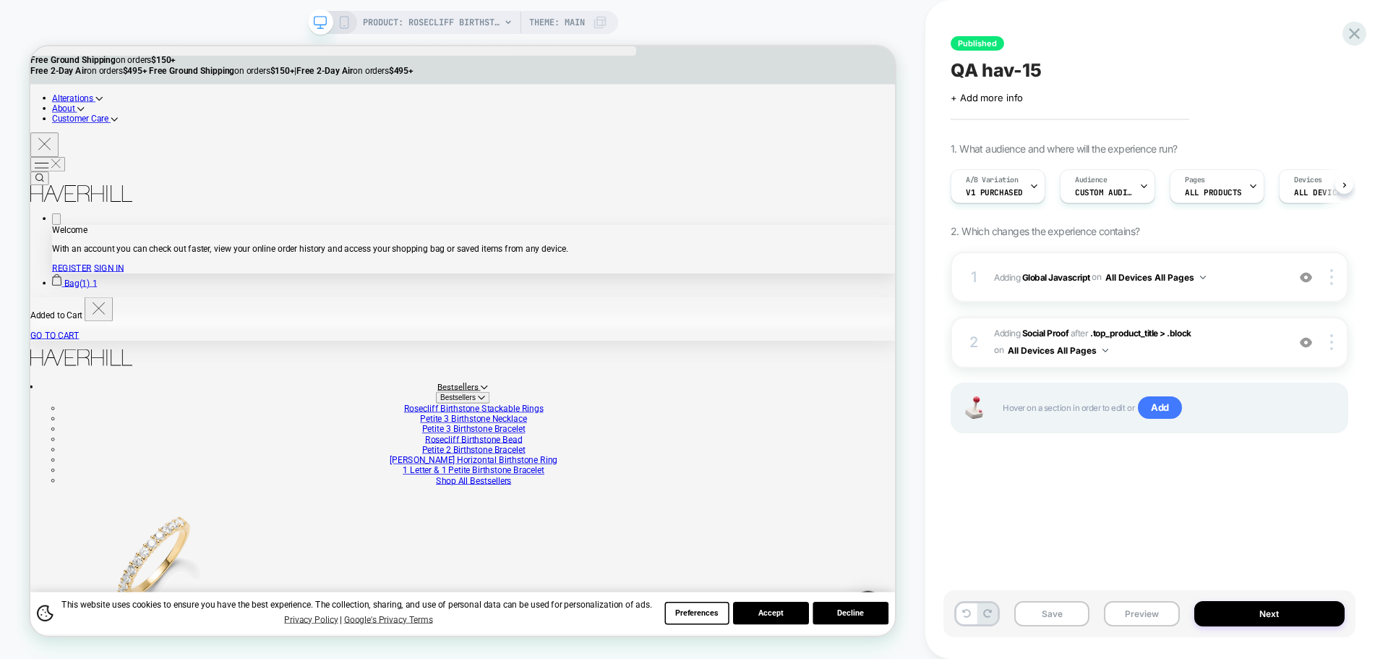
scroll to position [0, 1]
click at [1038, 605] on button "Save" at bounding box center [1051, 613] width 75 height 25
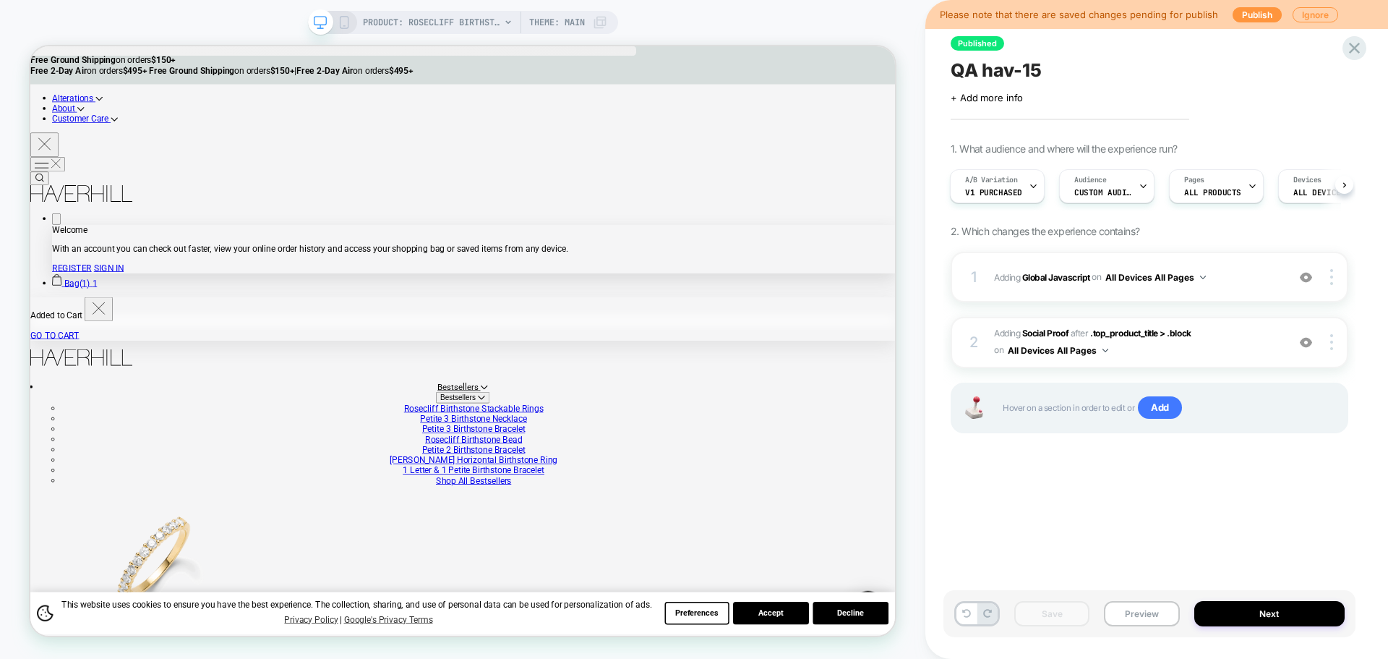
click at [1244, 6] on div "Please note that there are saved changes pending for publish Publish Ignore" at bounding box center [1156, 14] width 463 height 29
click at [1244, 9] on button "Publish" at bounding box center [1257, 14] width 49 height 15
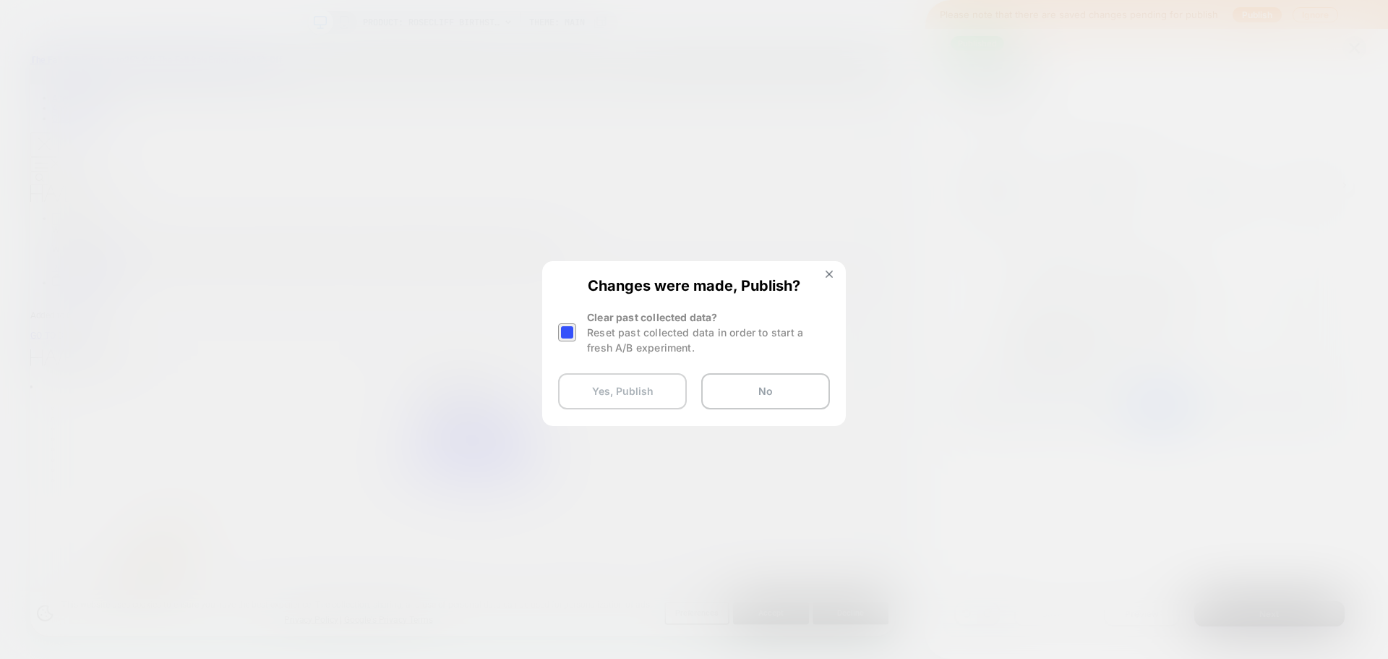
click at [661, 403] on button "Yes, Publish" at bounding box center [622, 391] width 129 height 36
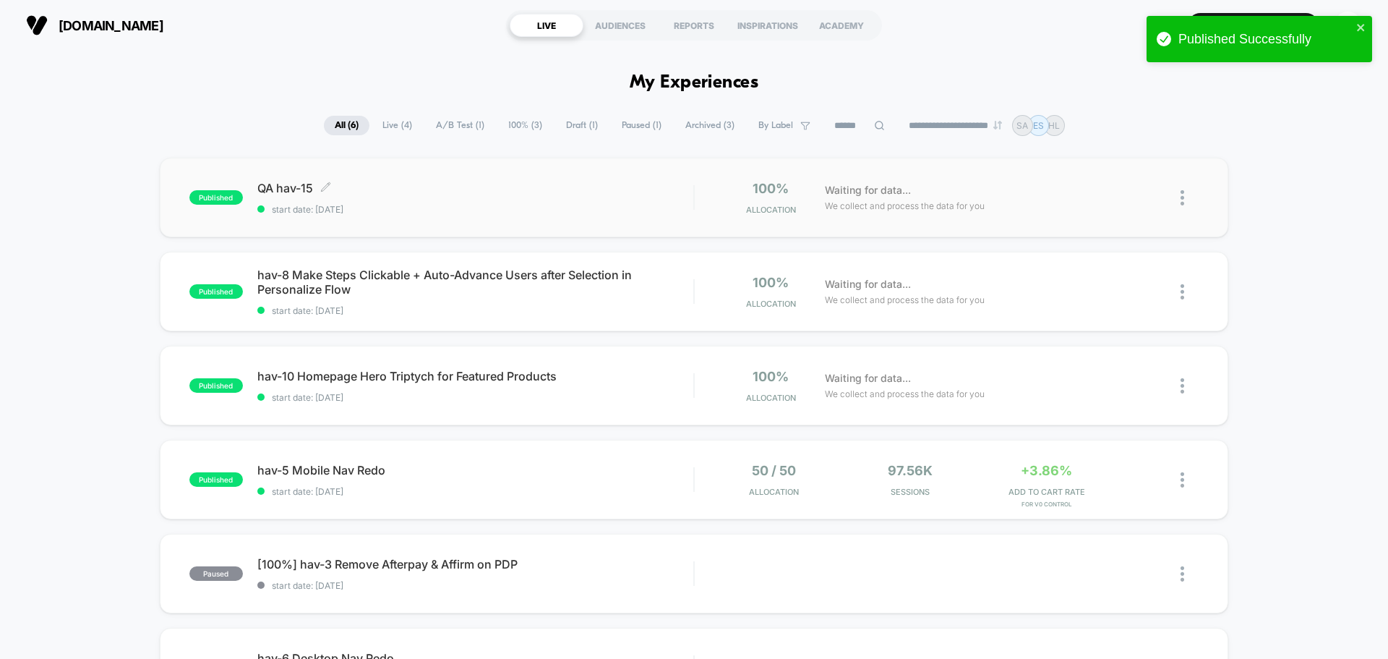
click at [275, 184] on span "QA hav-15 Click to edit experience details" at bounding box center [475, 188] width 436 height 14
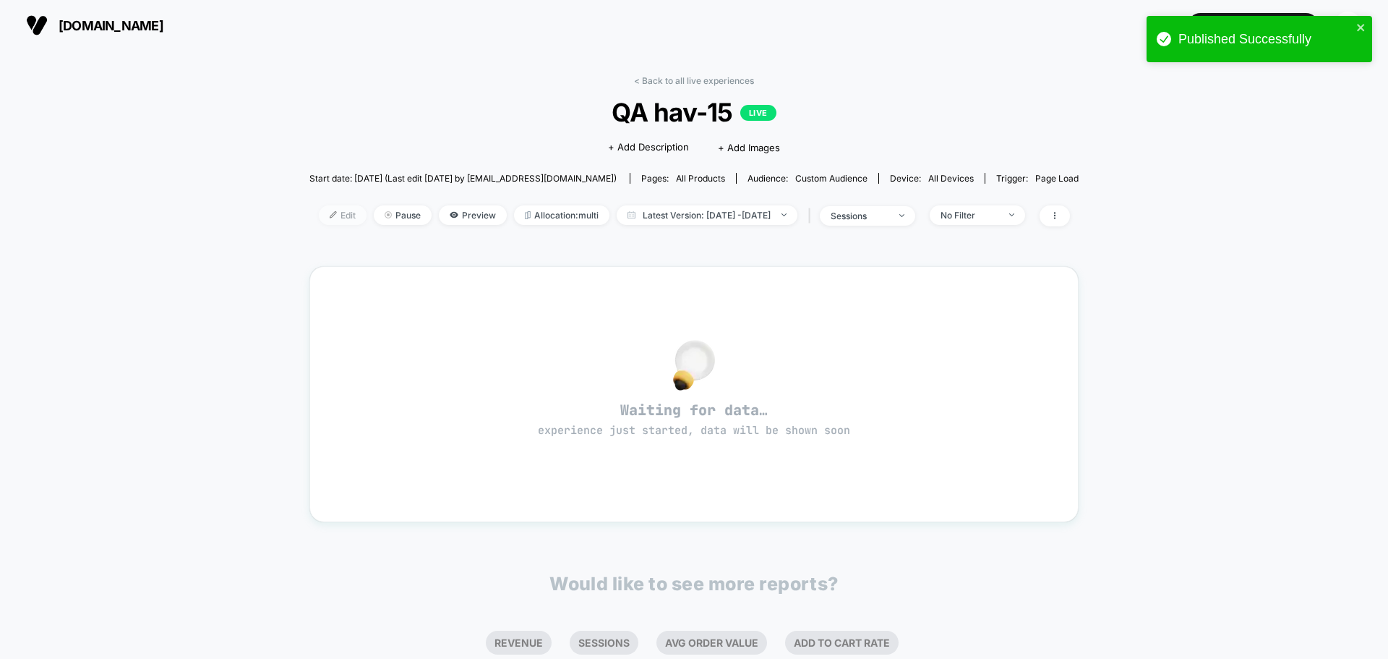
click at [330, 215] on img at bounding box center [333, 214] width 7 height 7
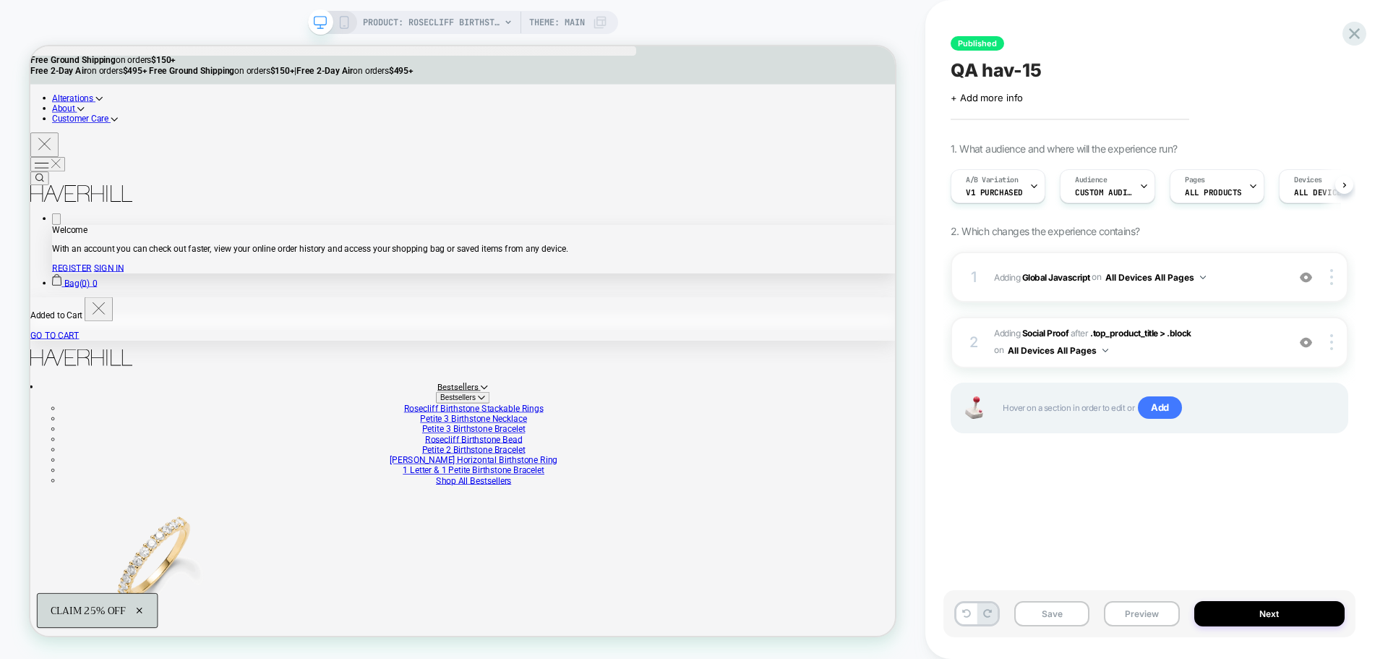
scroll to position [0, 1]
click at [1040, 274] on b "Global Javascript" at bounding box center [1056, 276] width 68 height 11
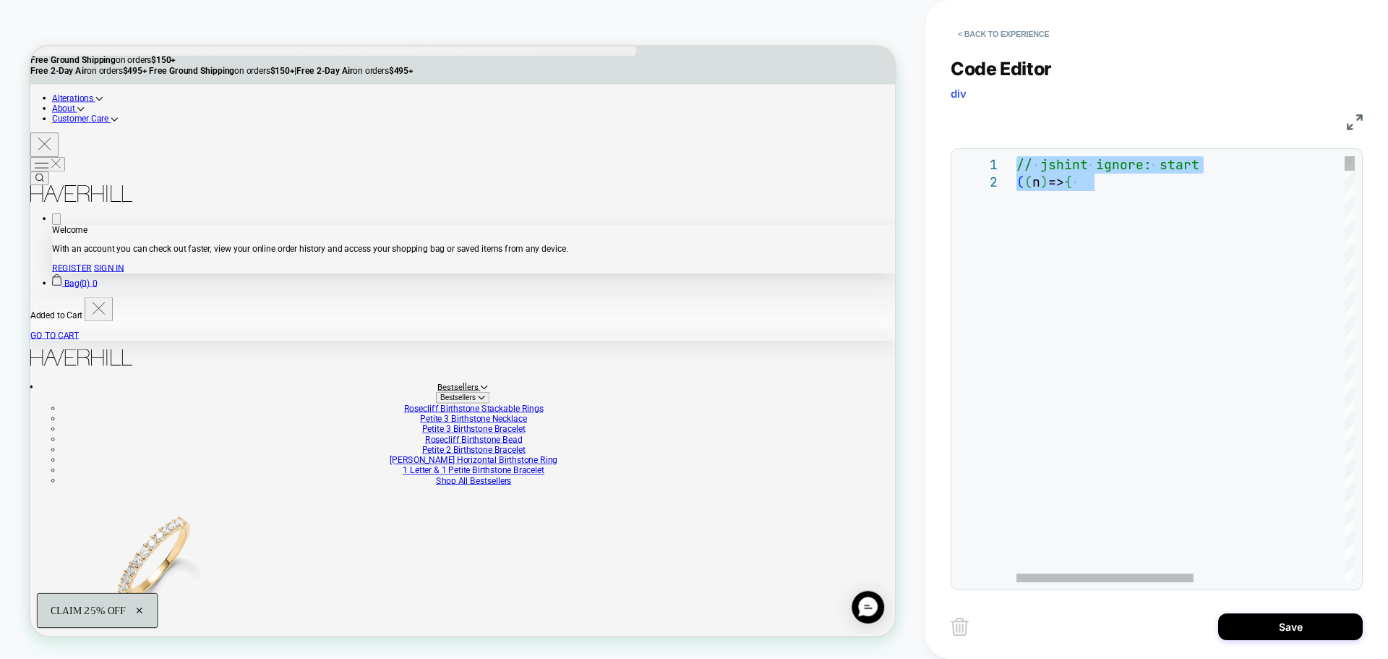
type textarea "**********"
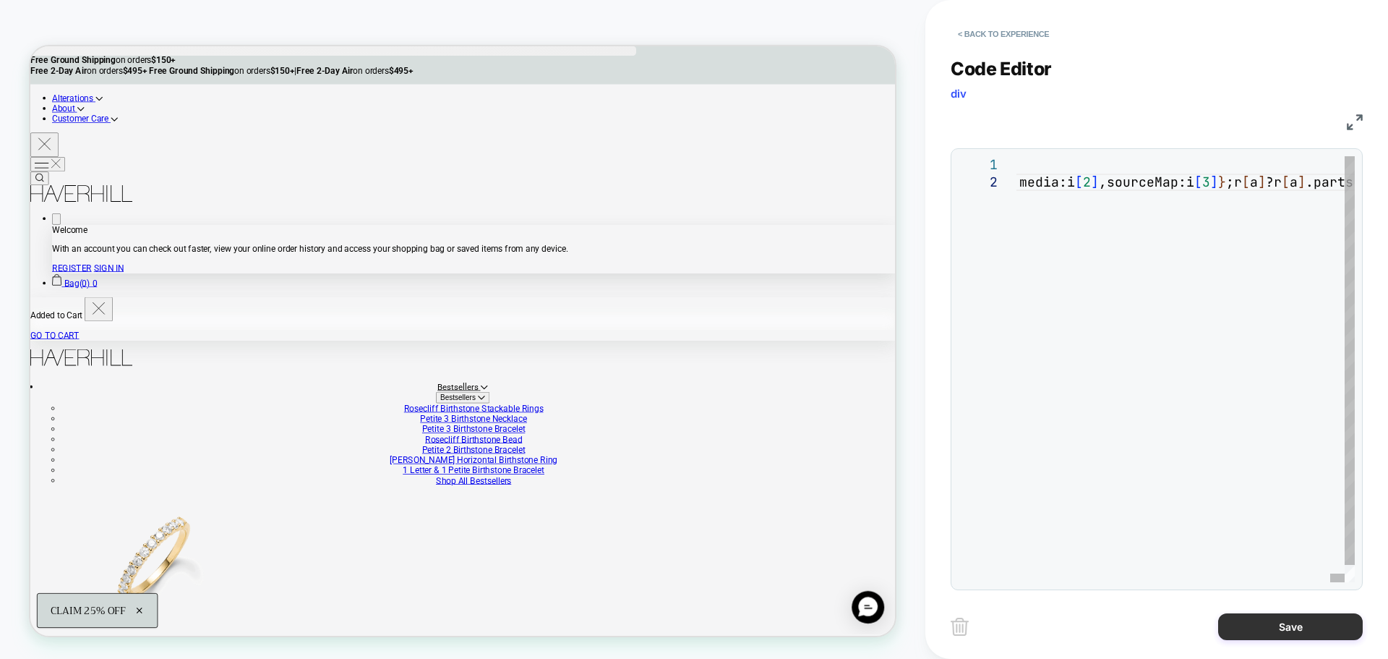
click at [1242, 620] on button "Save" at bounding box center [1290, 626] width 145 height 27
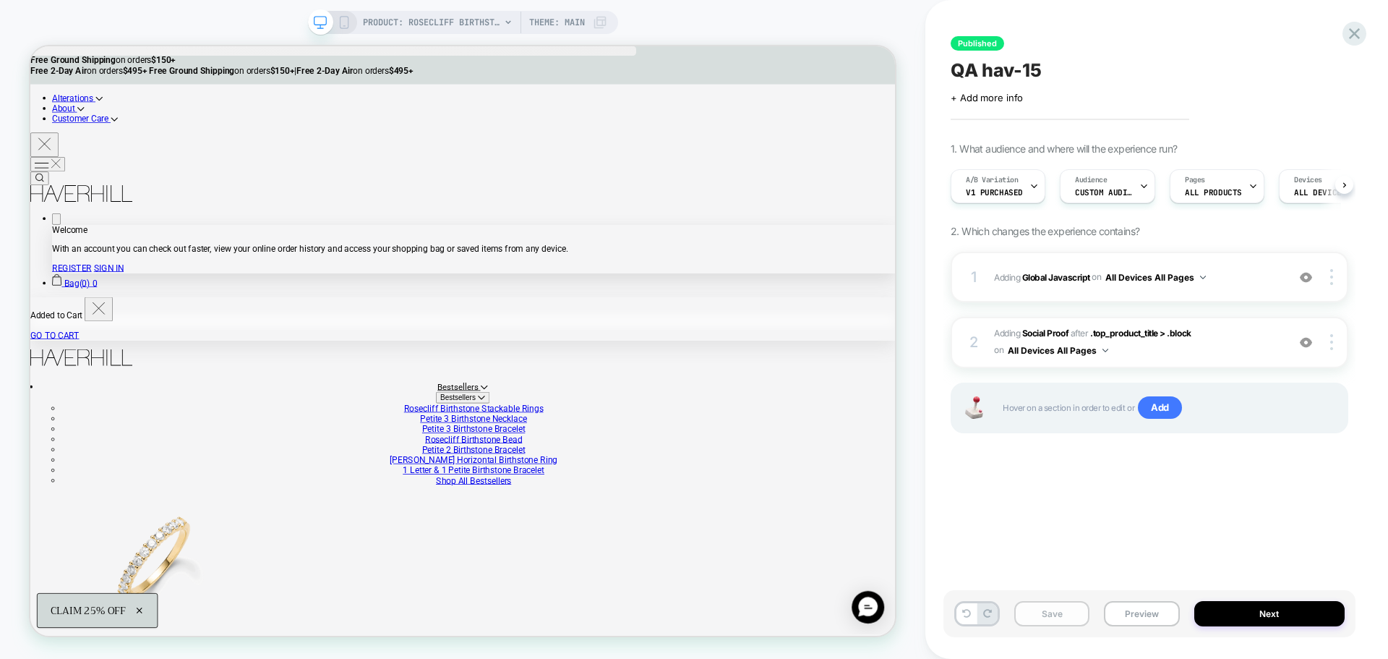
click at [1042, 620] on button "Save" at bounding box center [1051, 613] width 75 height 25
click at [1120, 617] on button "Preview" at bounding box center [1141, 613] width 75 height 25
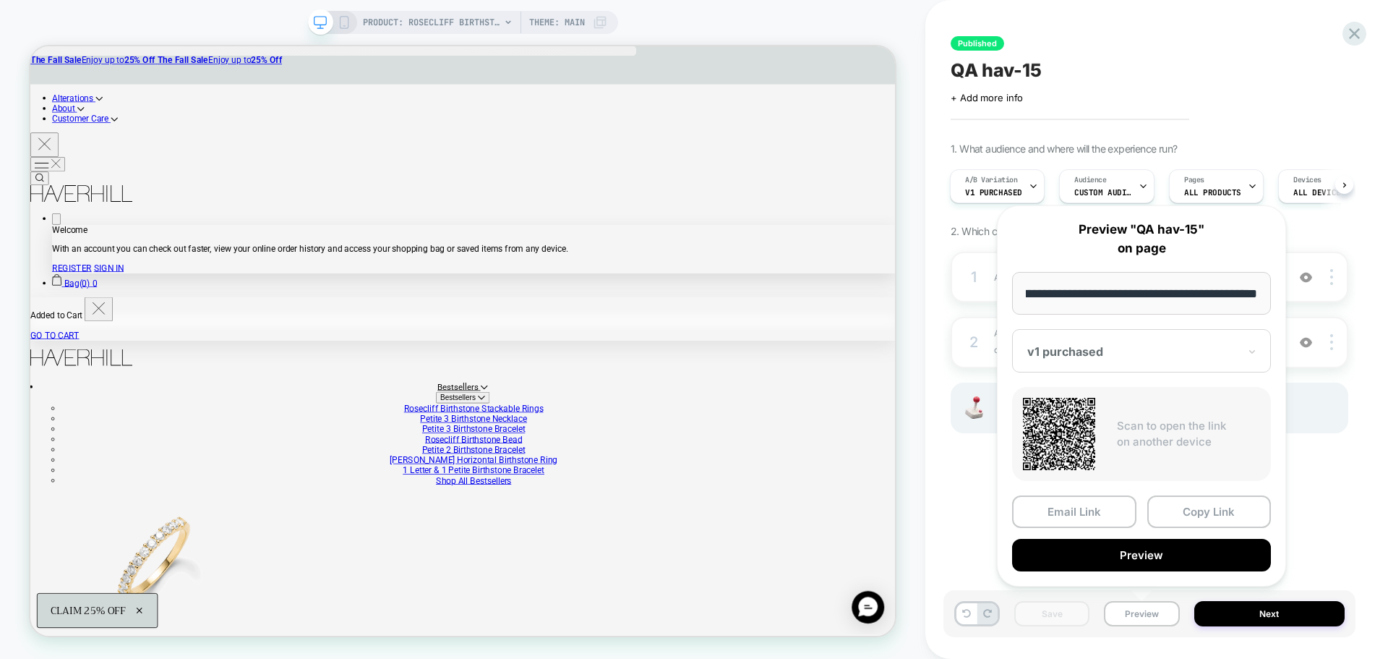
scroll to position [0, 0]
click at [1271, 615] on button "Next" at bounding box center [1269, 613] width 151 height 25
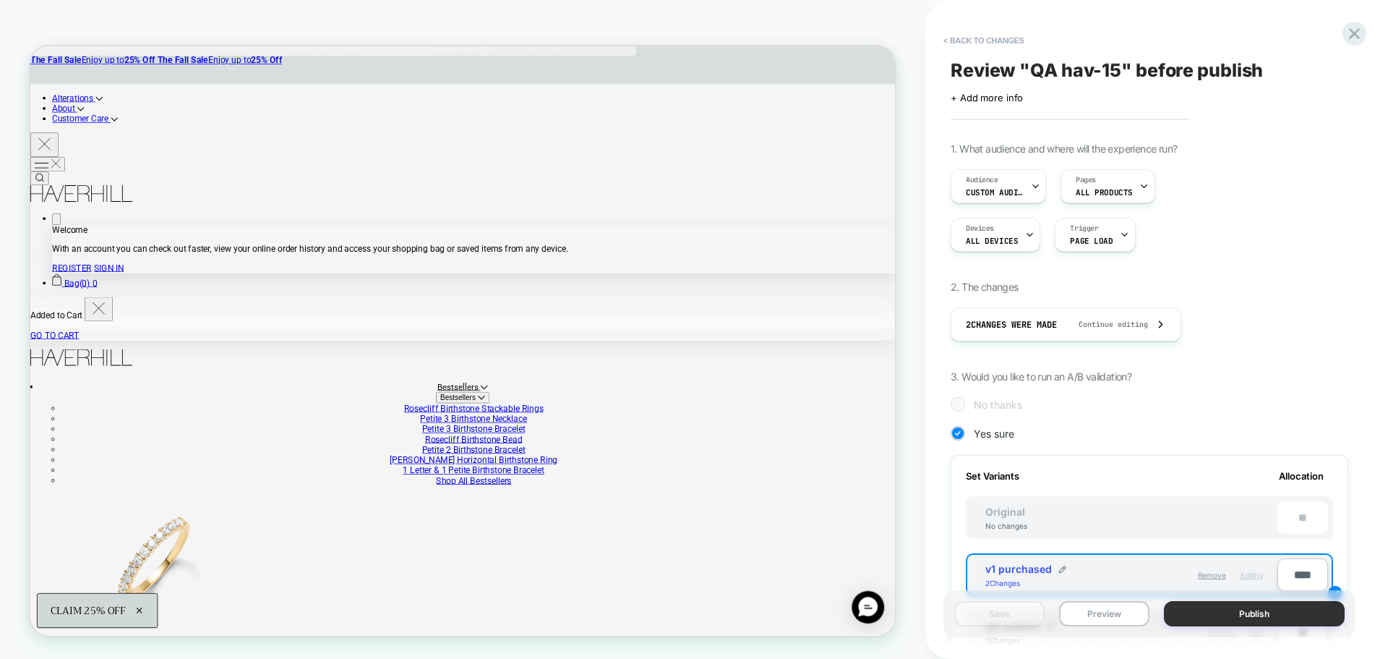
click at [1261, 612] on button "Publish" at bounding box center [1254, 613] width 181 height 25
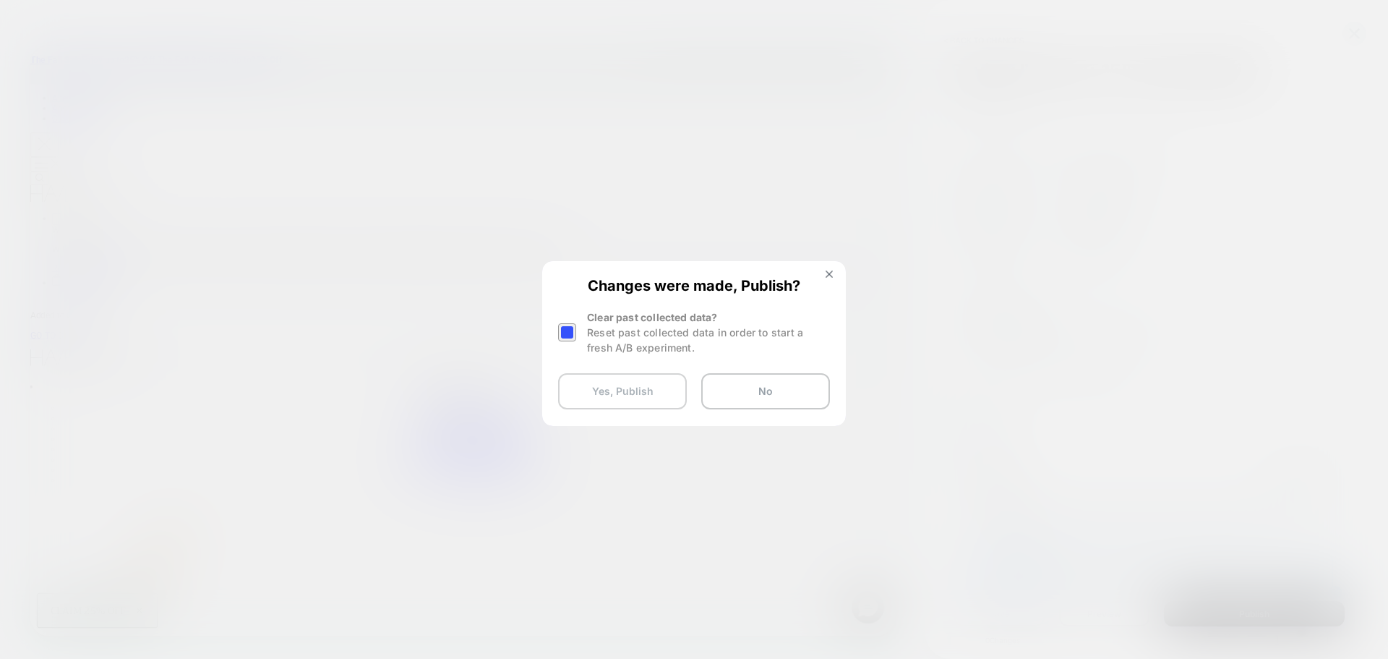
click at [638, 389] on button "Yes, Publish" at bounding box center [622, 391] width 129 height 36
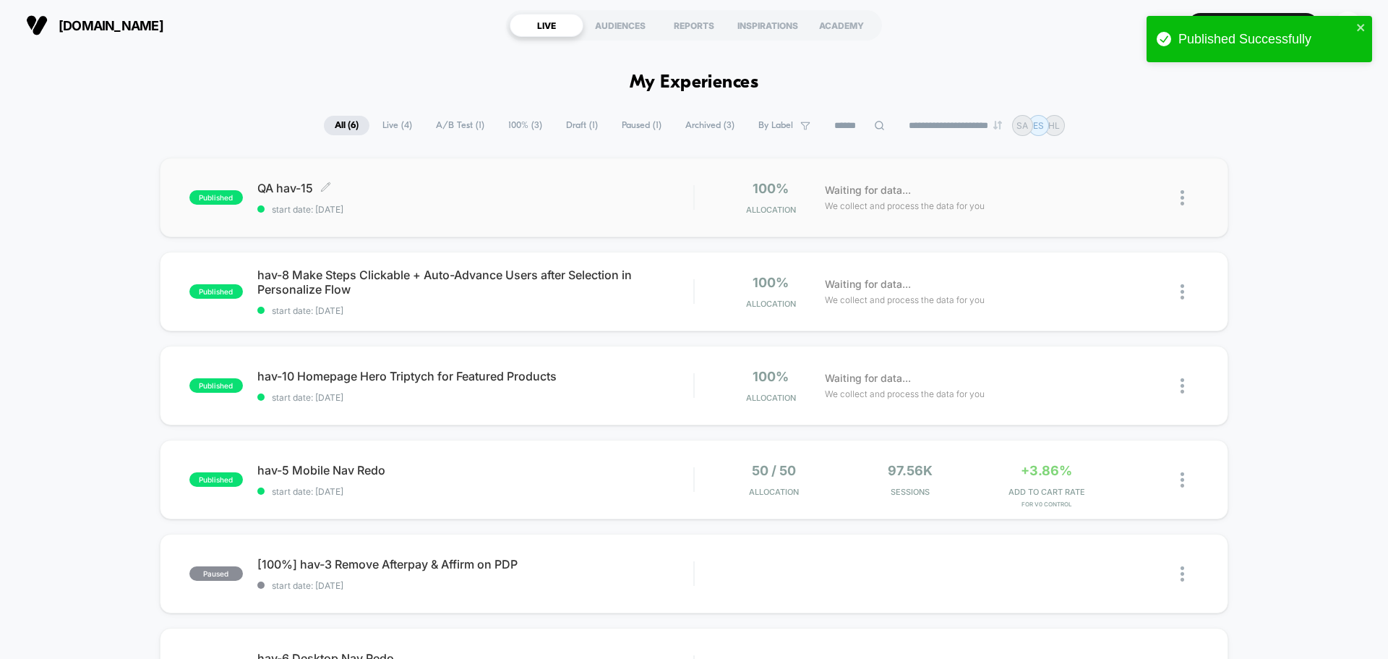
click at [269, 188] on span "QA hav-15 Click to edit experience details" at bounding box center [475, 188] width 436 height 14
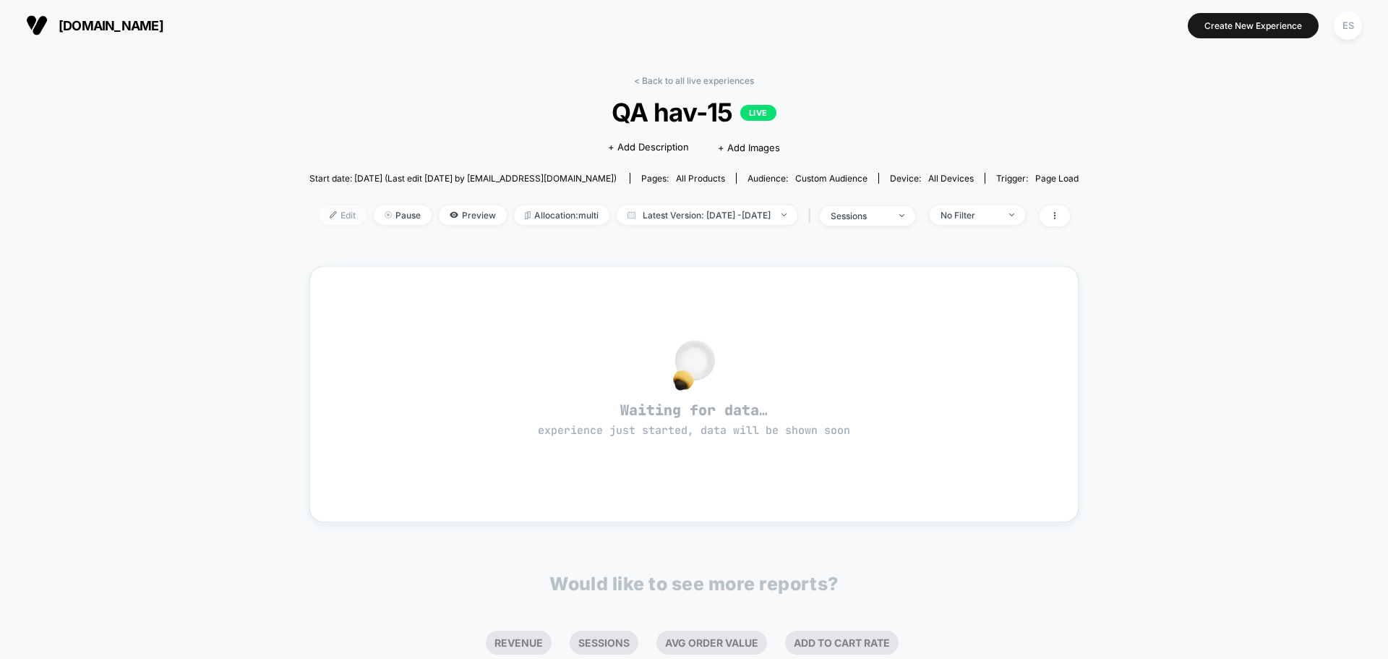
click at [319, 223] on span "Edit" at bounding box center [343, 215] width 48 height 20
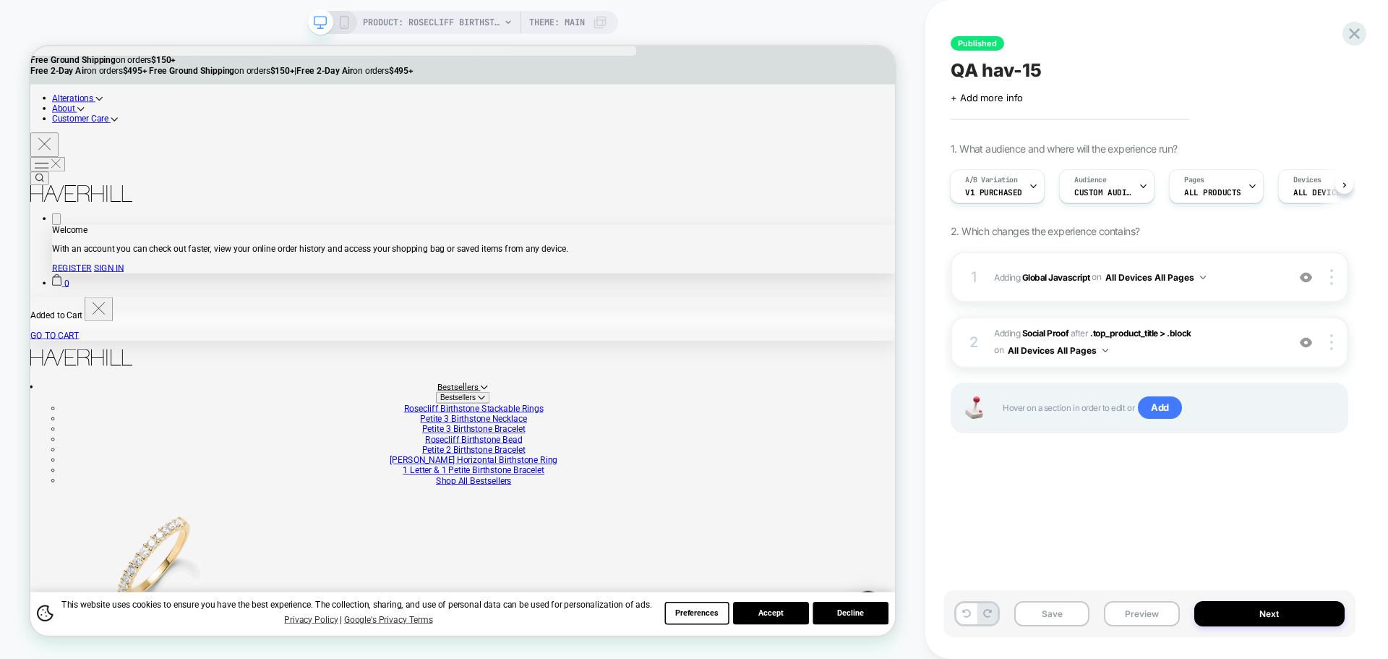
click at [990, 34] on div "Published QA hav-15 Click to edit experience details + Add more info 1. What au…" at bounding box center [1149, 329] width 412 height 630
click at [1248, 627] on div "Save Preview Next" at bounding box center [1149, 613] width 412 height 47
click at [1251, 617] on button "Next" at bounding box center [1269, 613] width 151 height 25
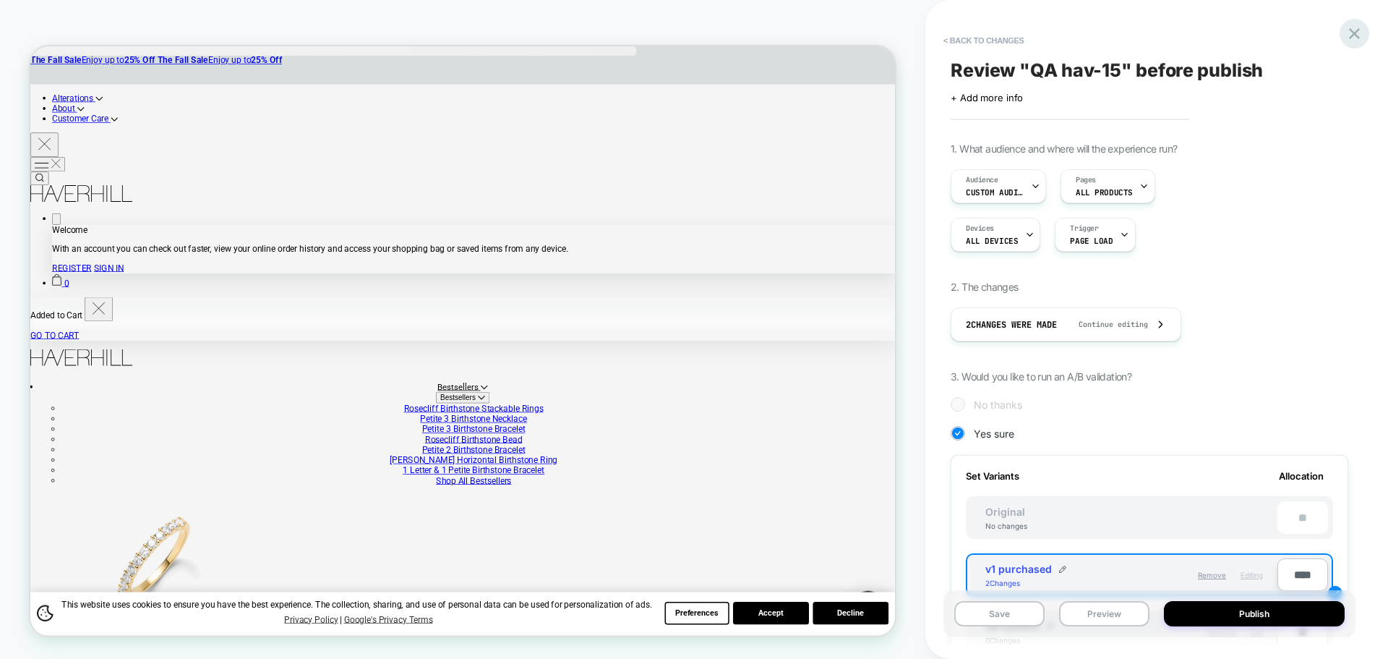
click at [1350, 40] on icon at bounding box center [1355, 34] width 20 height 20
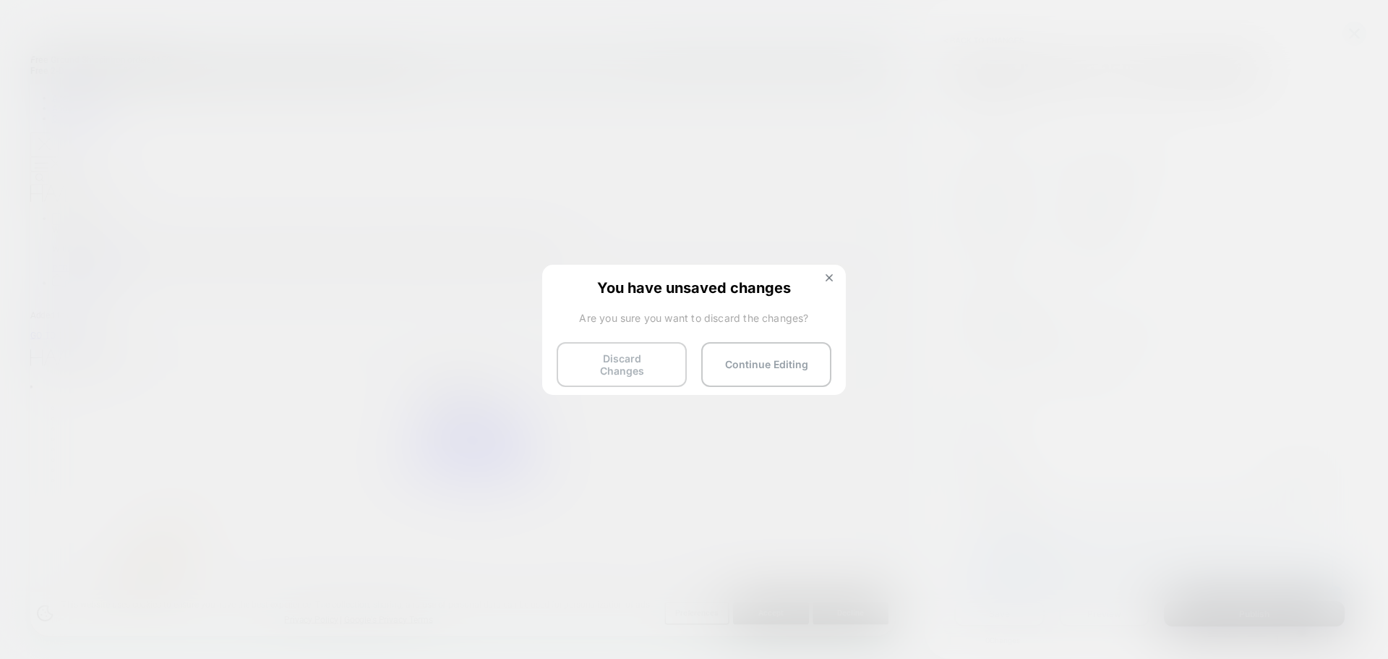
click at [664, 365] on button "Discard Changes" at bounding box center [622, 364] width 130 height 45
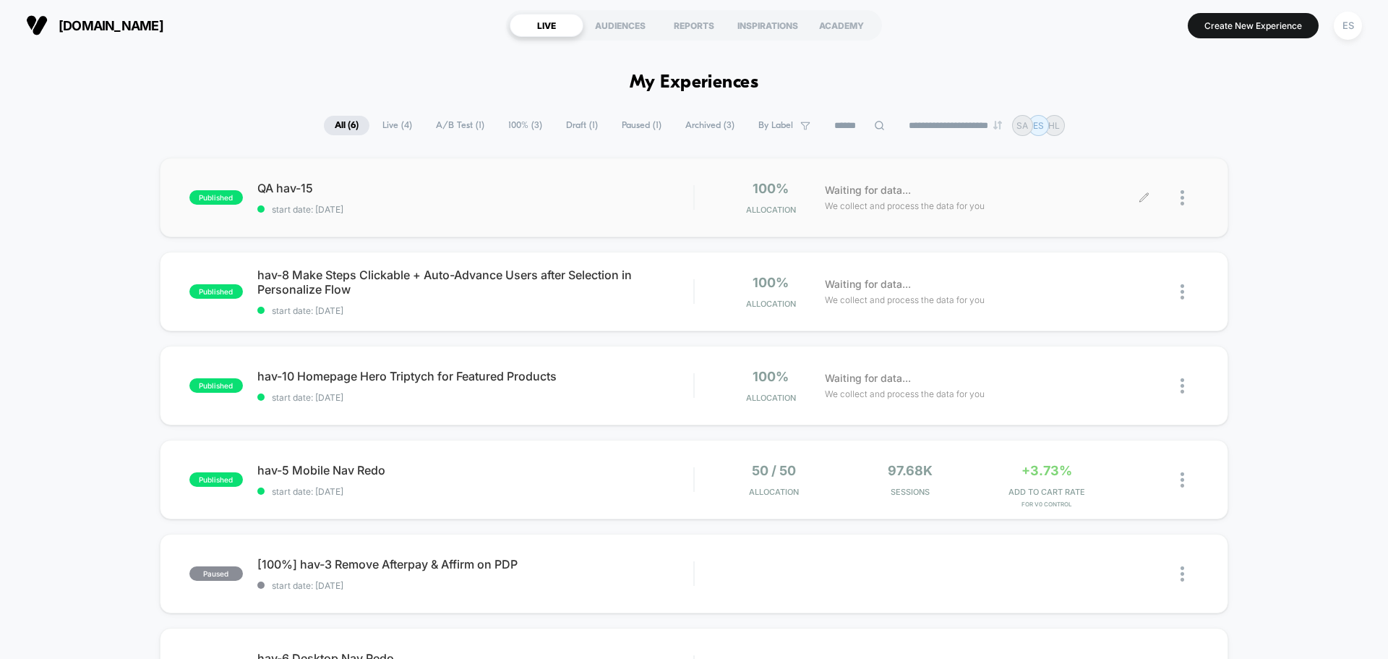
click at [1190, 201] on div at bounding box center [1189, 198] width 18 height 34
click at [1091, 187] on div "Pause" at bounding box center [1108, 181] width 130 height 33
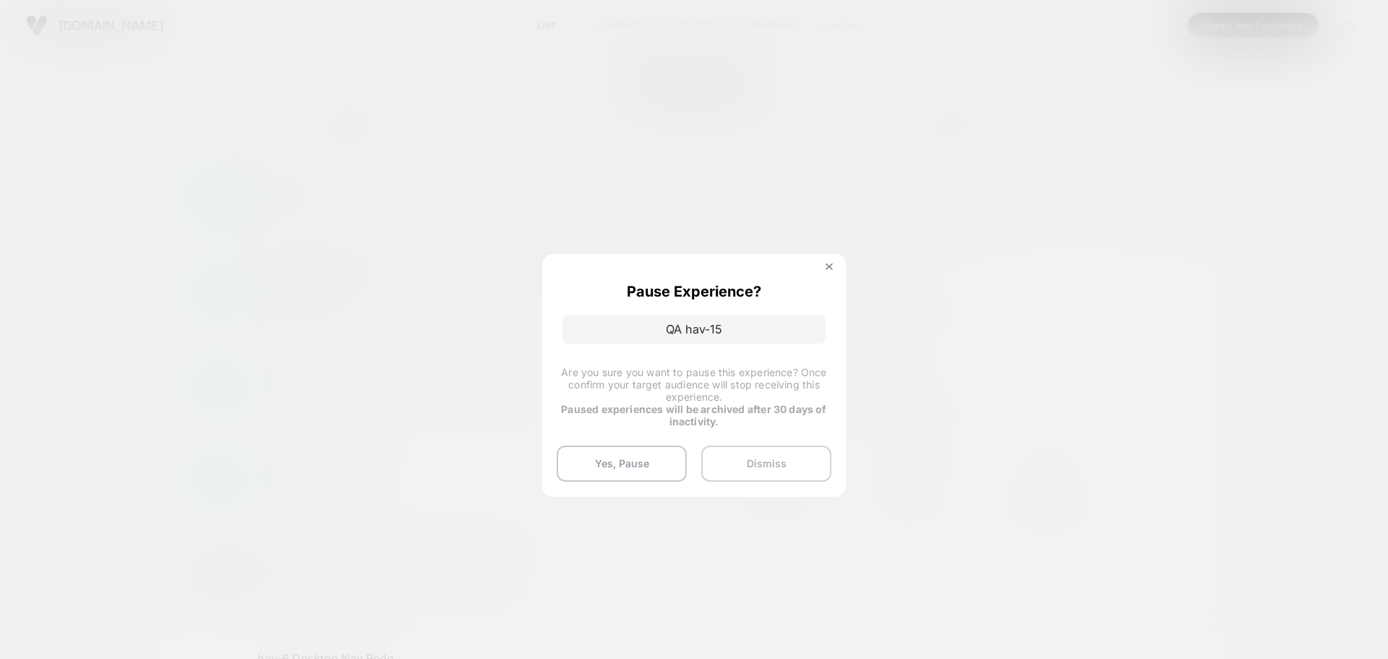
click at [758, 478] on button "Dismiss" at bounding box center [766, 463] width 130 height 36
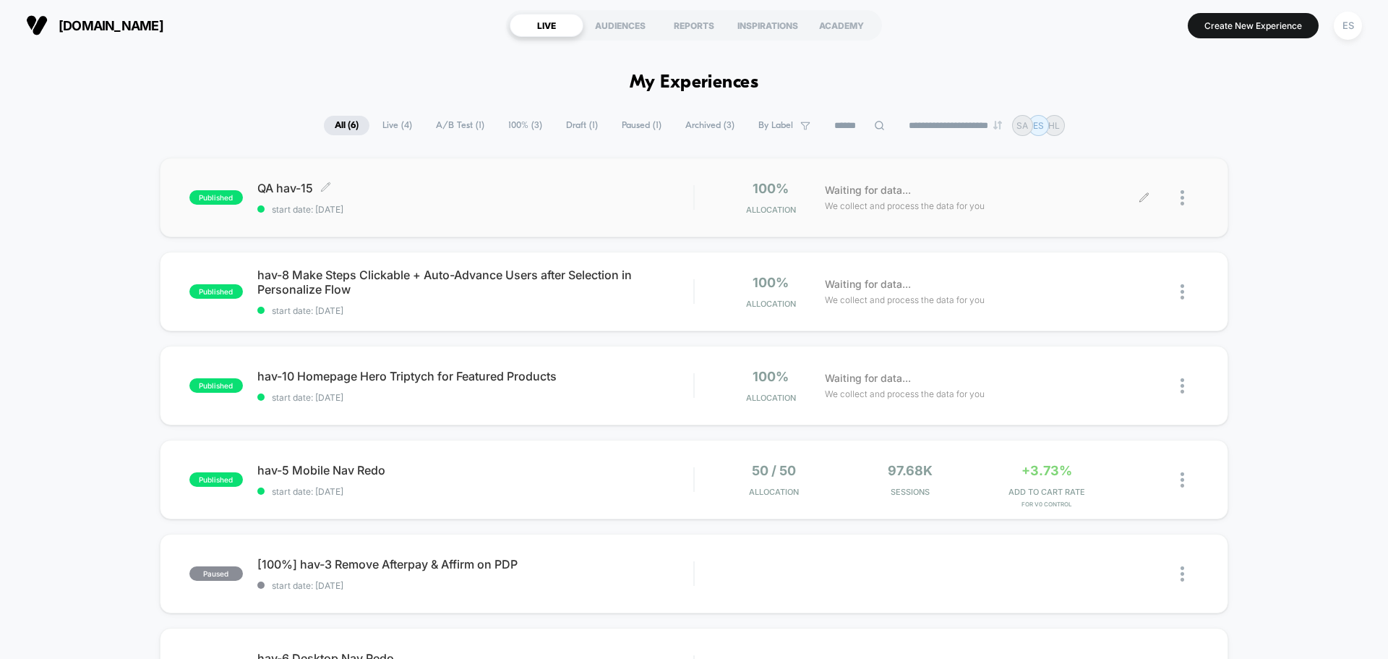
click at [273, 190] on span "QA hav-15 Click to edit experience details" at bounding box center [475, 188] width 436 height 14
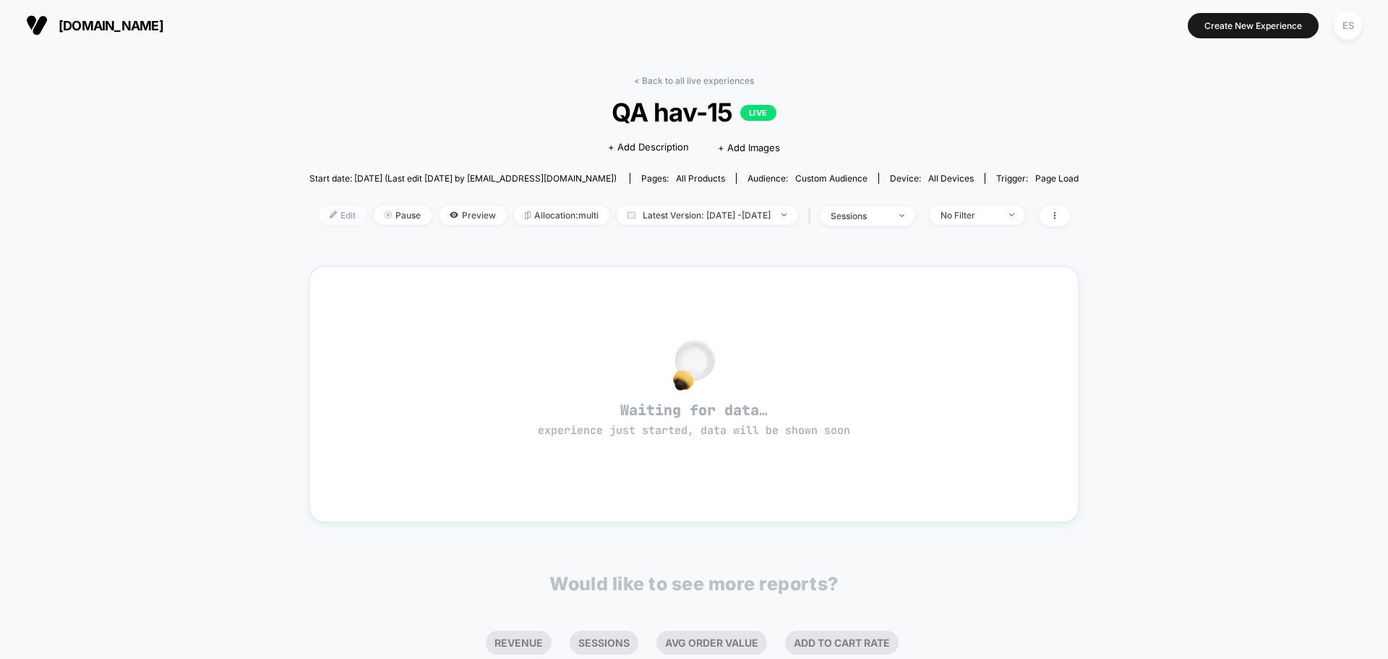
click at [319, 220] on span "Edit" at bounding box center [343, 215] width 48 height 20
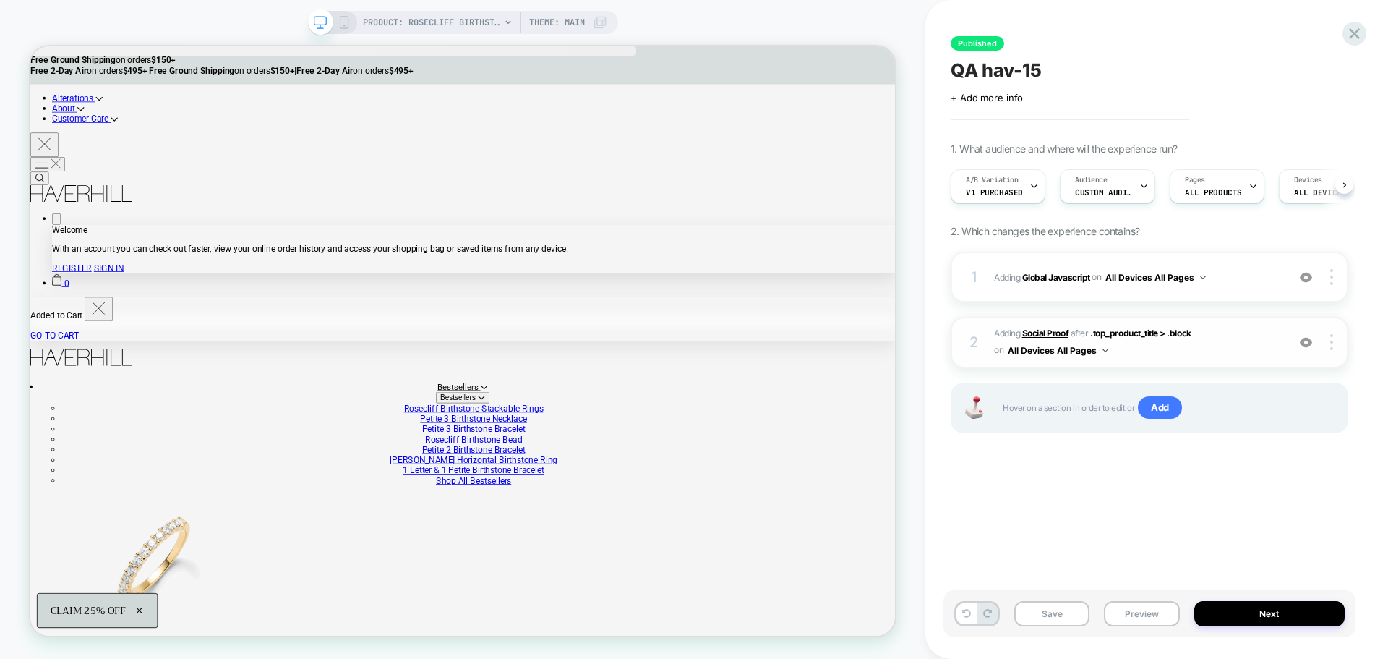
scroll to position [0, 1]
click at [1058, 278] on b "Global Javascript" at bounding box center [1056, 276] width 68 height 11
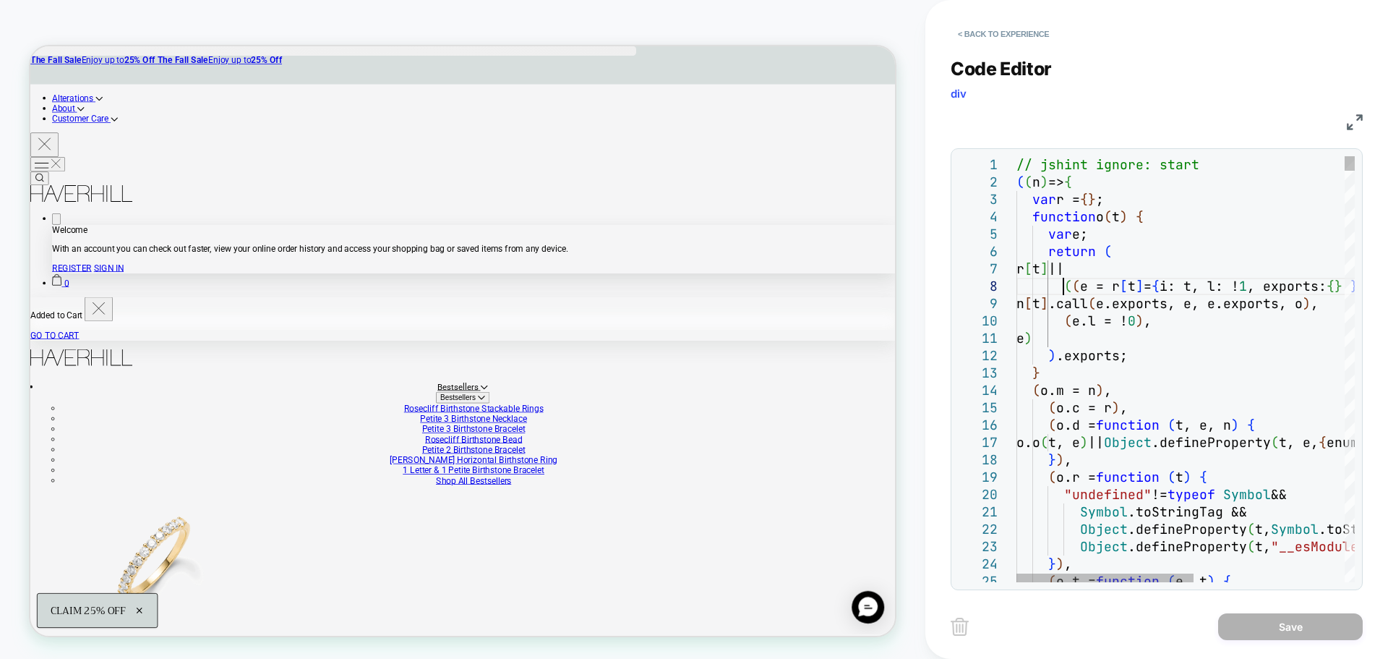
scroll to position [0, 0]
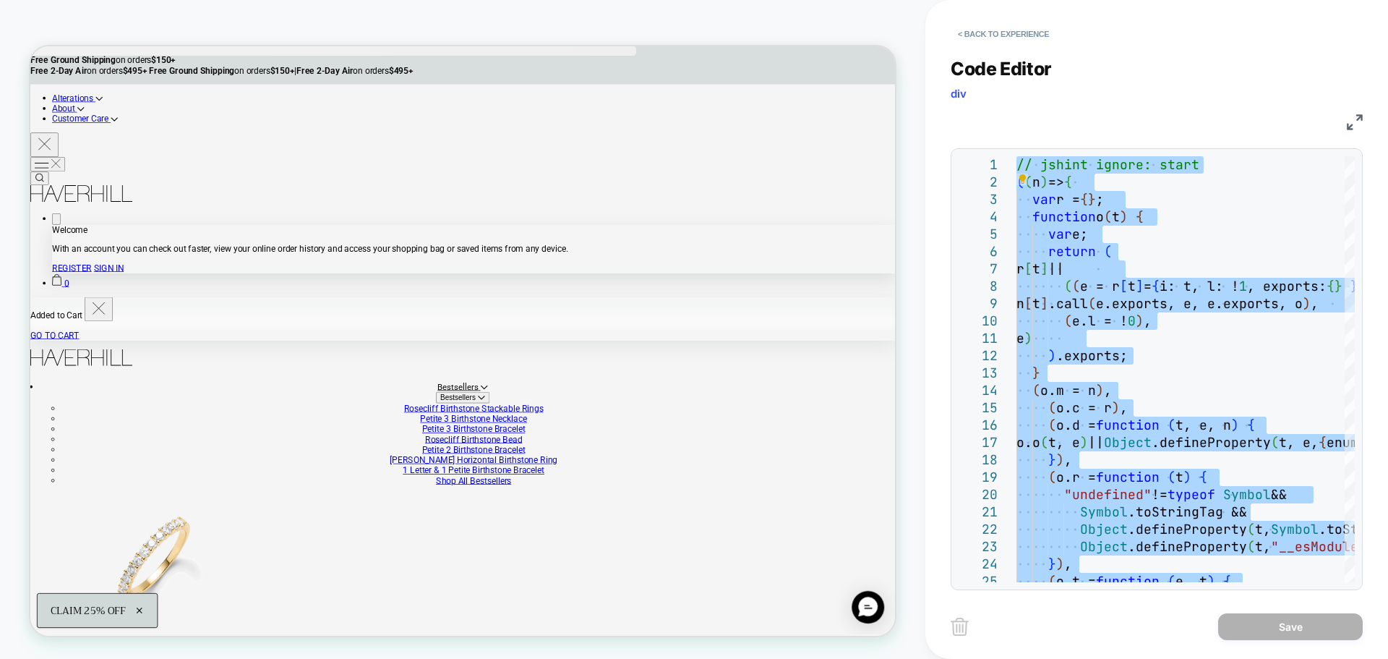
type textarea "**********"
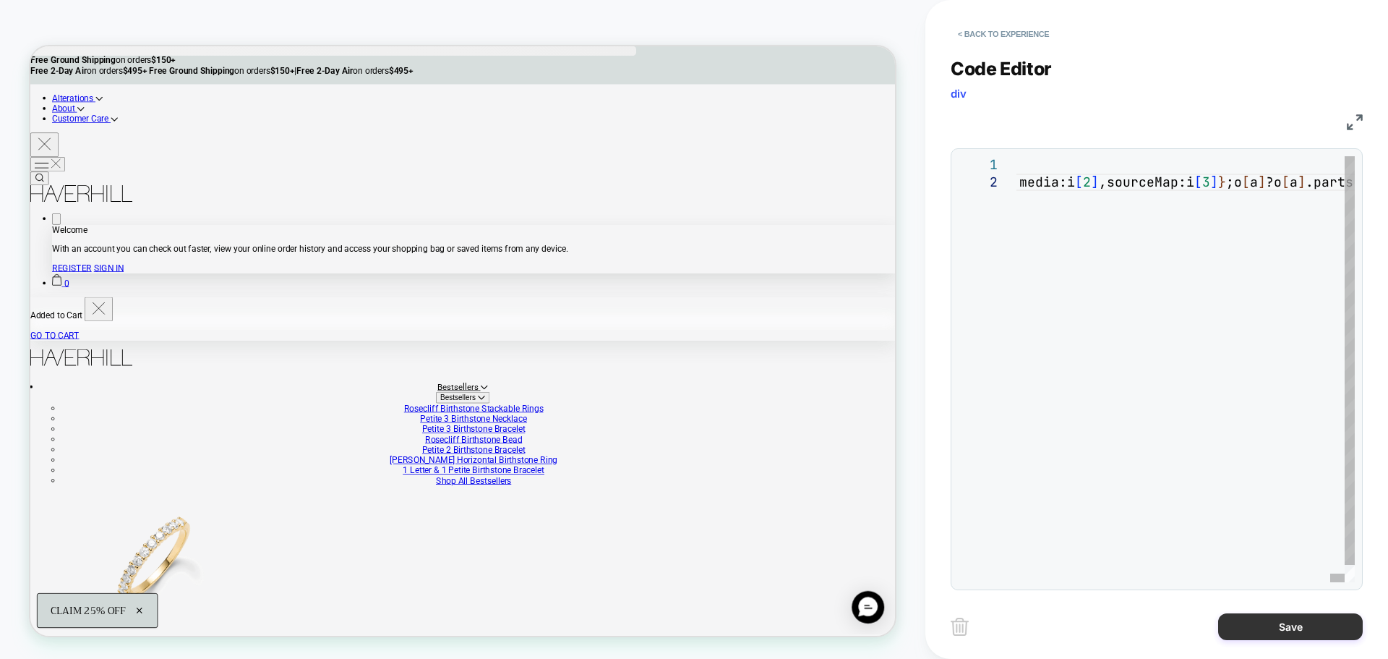
click at [1233, 617] on button "Save" at bounding box center [1290, 626] width 145 height 27
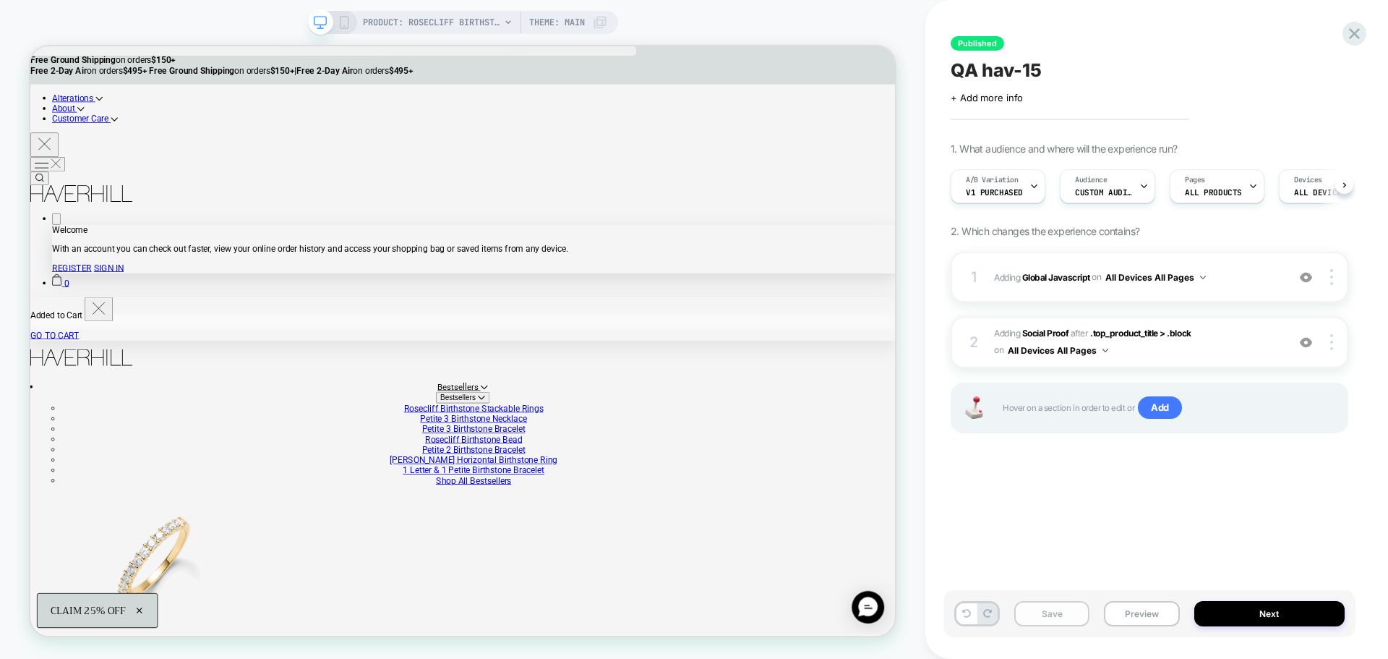
scroll to position [0, 1]
click at [1049, 622] on button "Save" at bounding box center [1051, 613] width 75 height 25
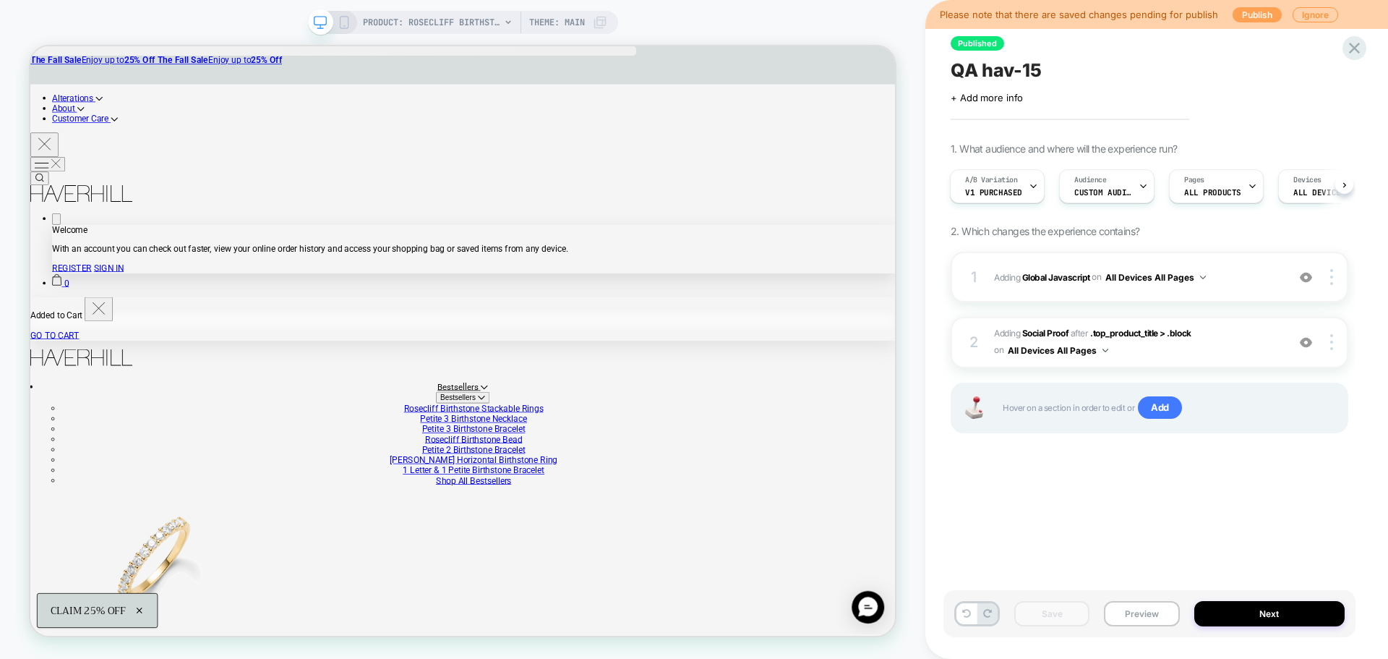
click at [1263, 19] on button "Publish" at bounding box center [1257, 14] width 49 height 15
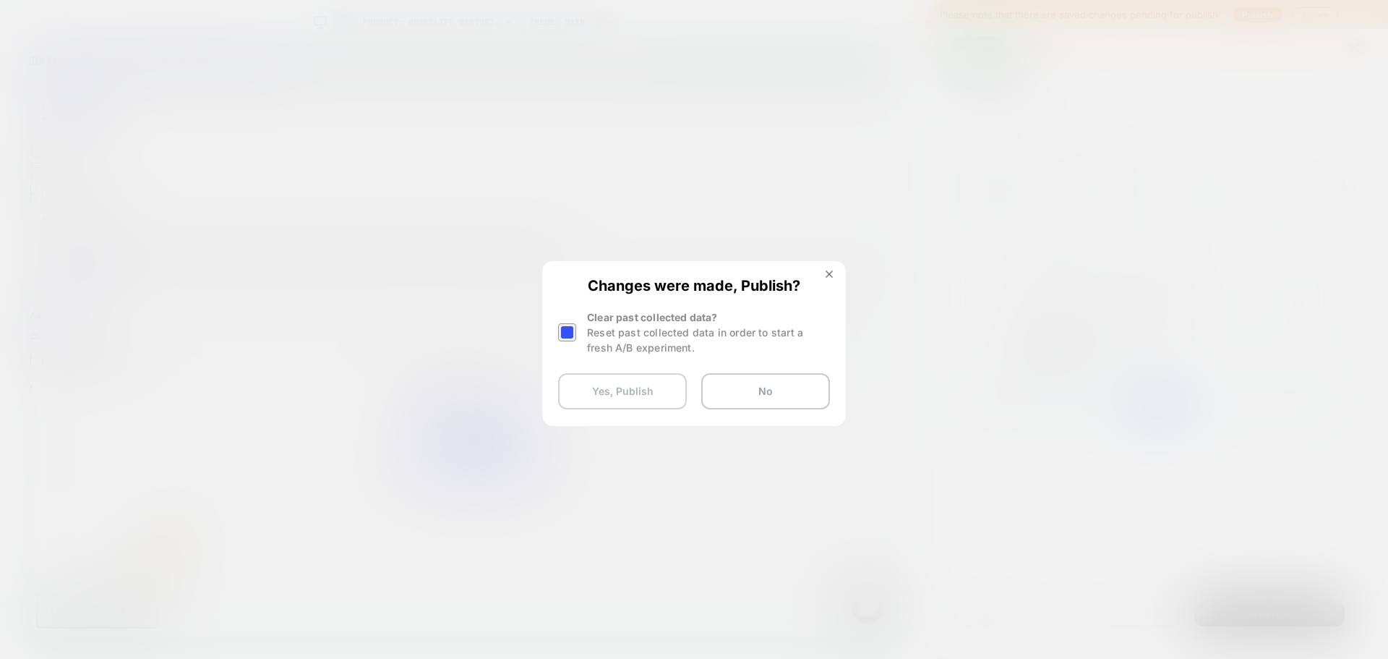
click at [646, 396] on button "Yes, Publish" at bounding box center [622, 391] width 129 height 36
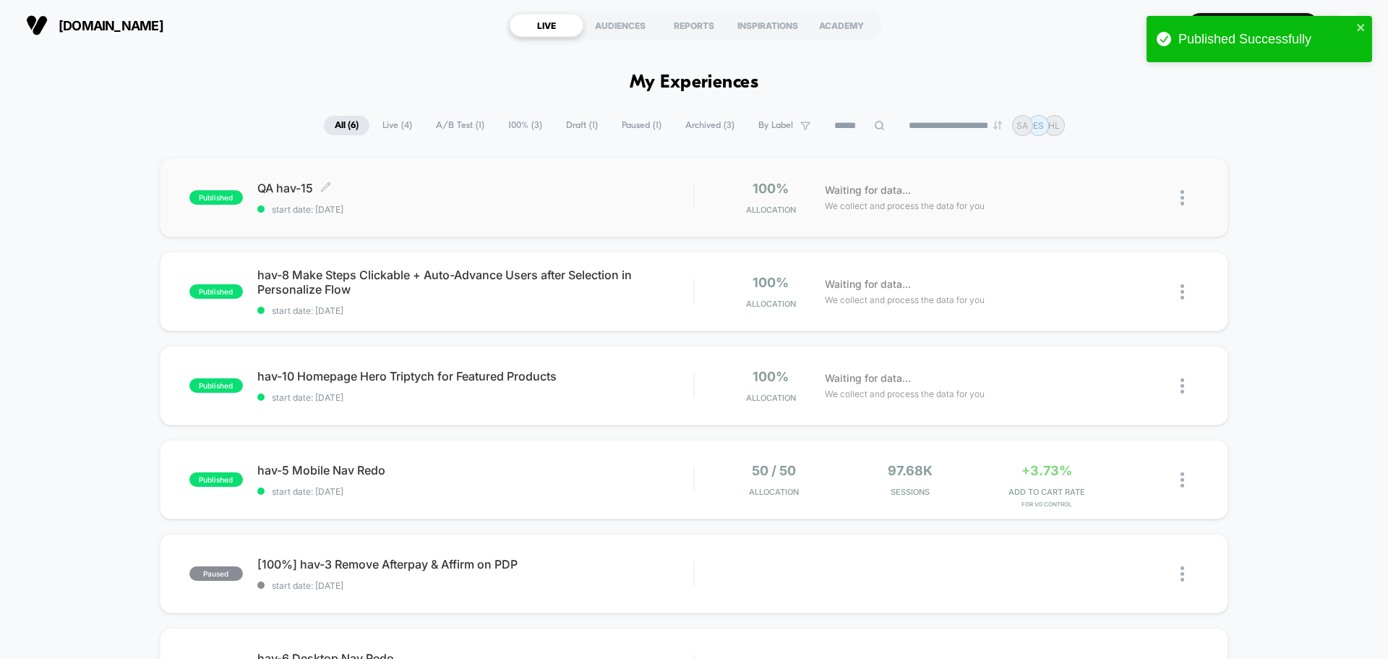
click at [287, 188] on span "QA hav-15 Click to edit experience details" at bounding box center [475, 188] width 436 height 14
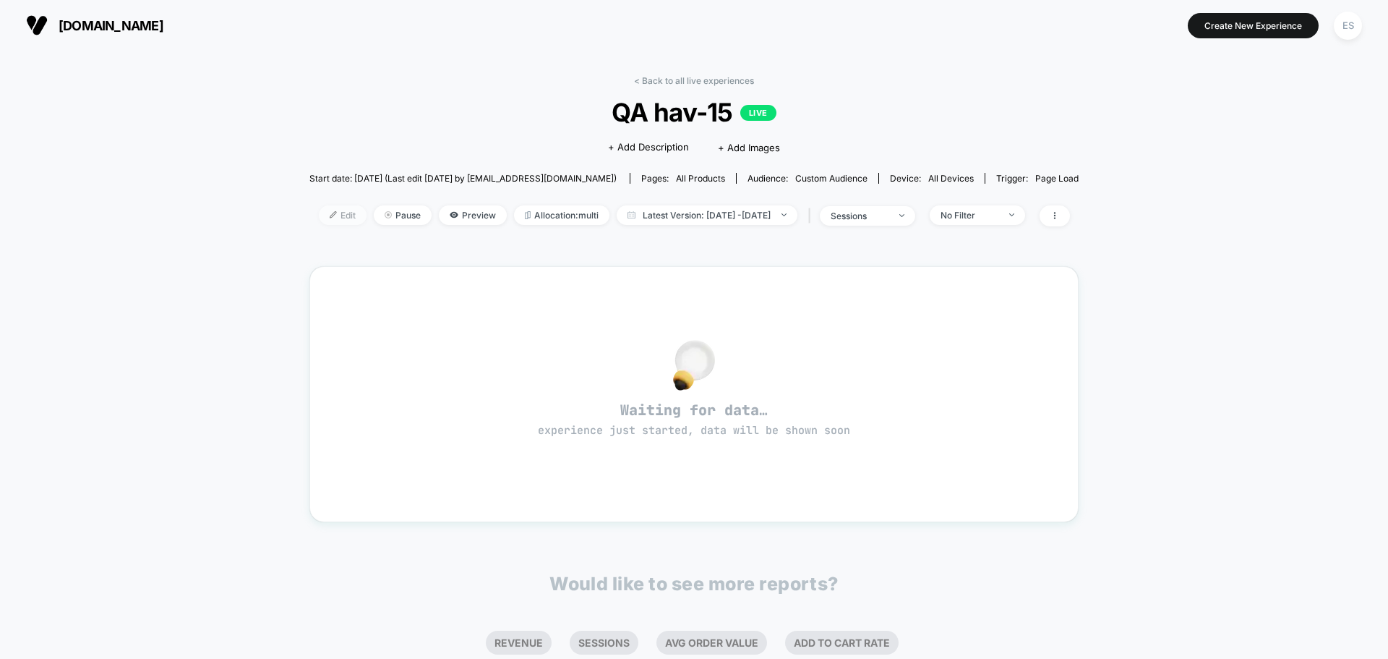
click at [330, 220] on span "Edit" at bounding box center [343, 215] width 48 height 20
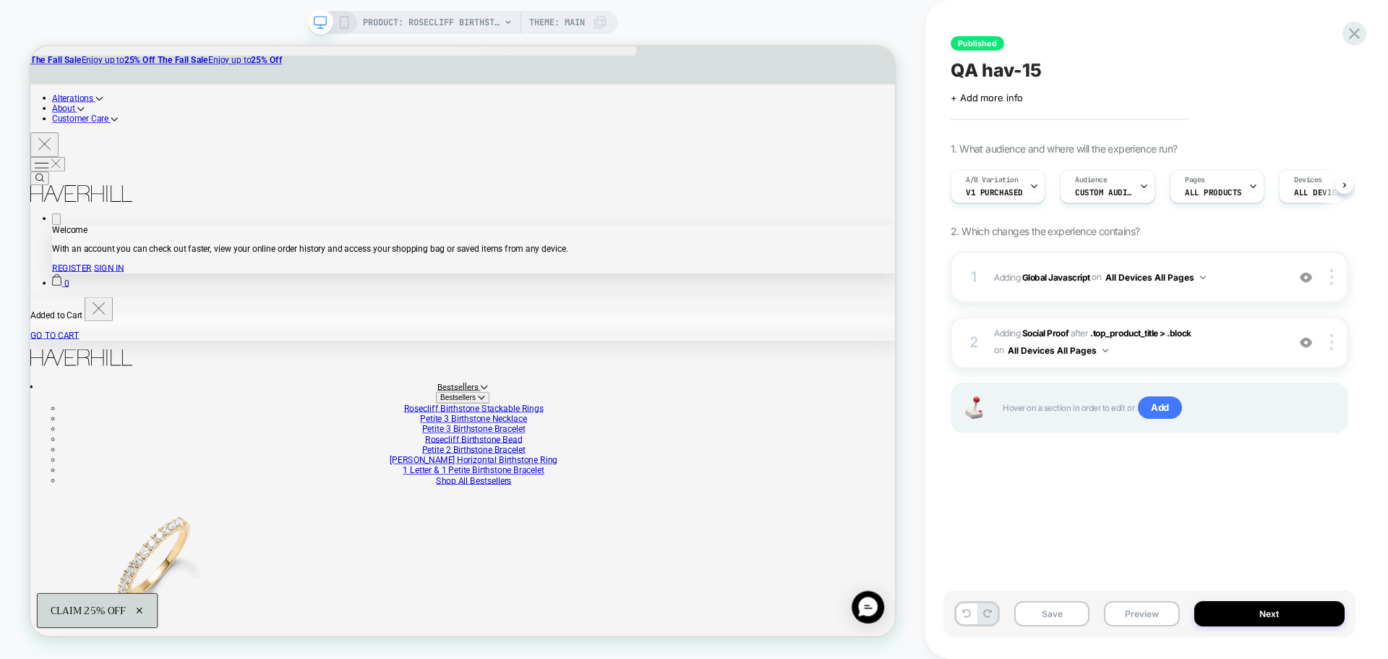
scroll to position [0, 1]
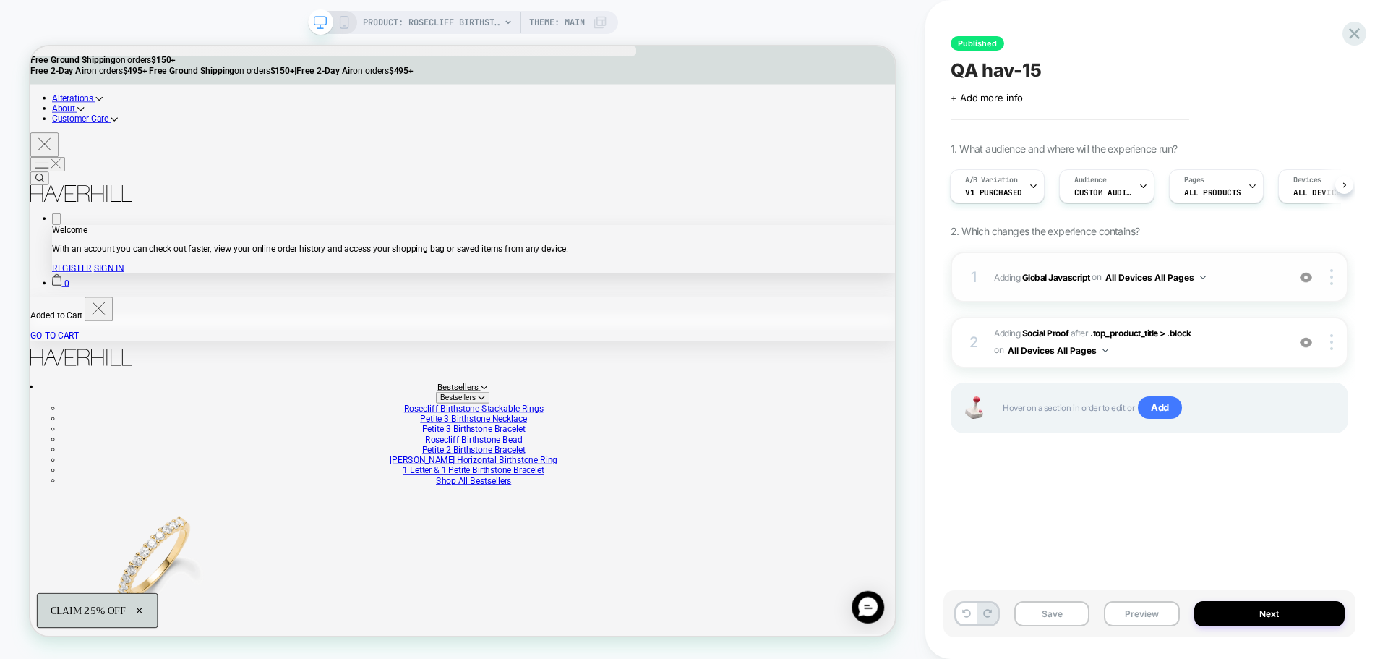
click at [1064, 286] on span "Adding Global Javascript on All Devices All Pages" at bounding box center [1137, 277] width 286 height 18
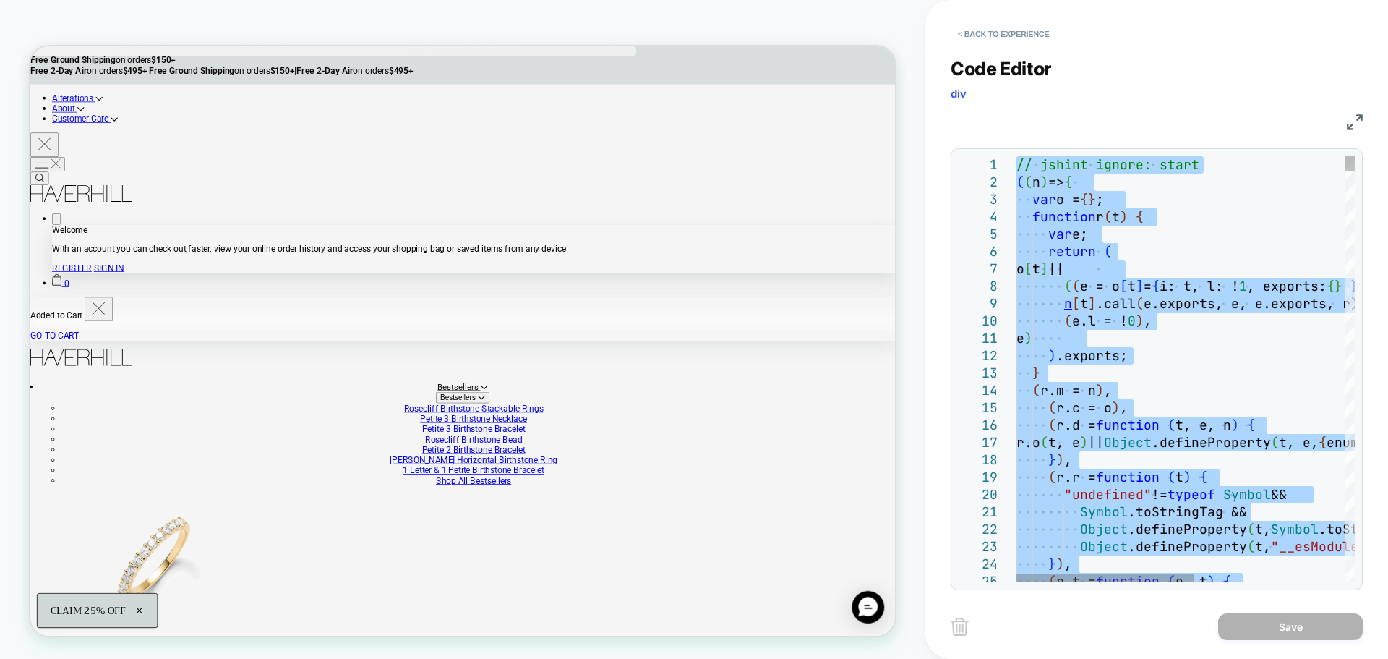
type textarea "**********"
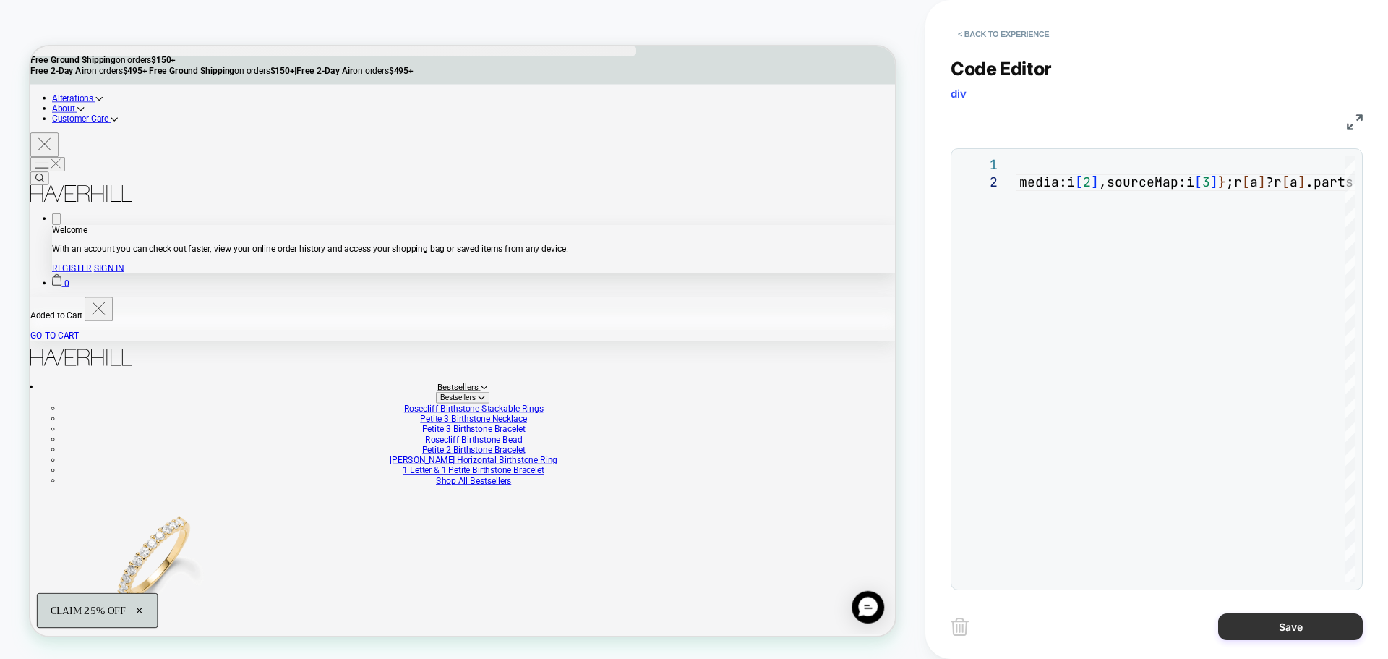
click at [1261, 630] on button "Save" at bounding box center [1290, 626] width 145 height 27
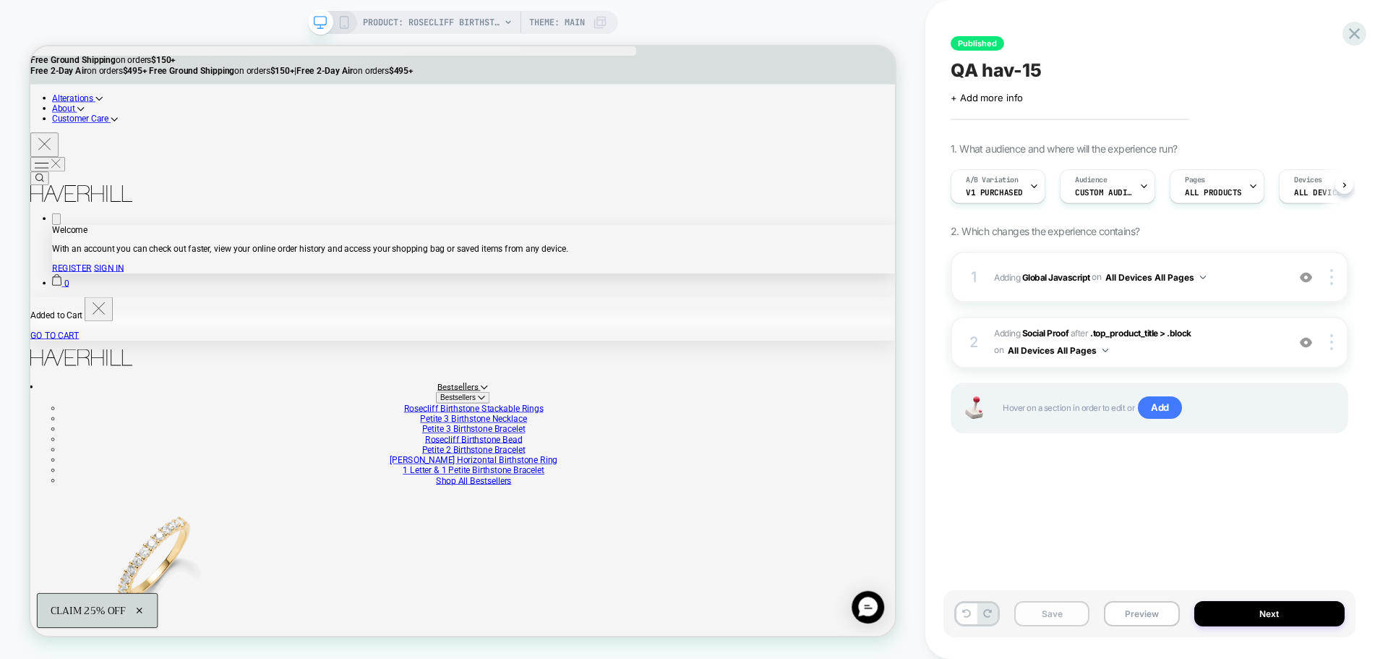
click at [1053, 623] on button "Save" at bounding box center [1051, 613] width 75 height 25
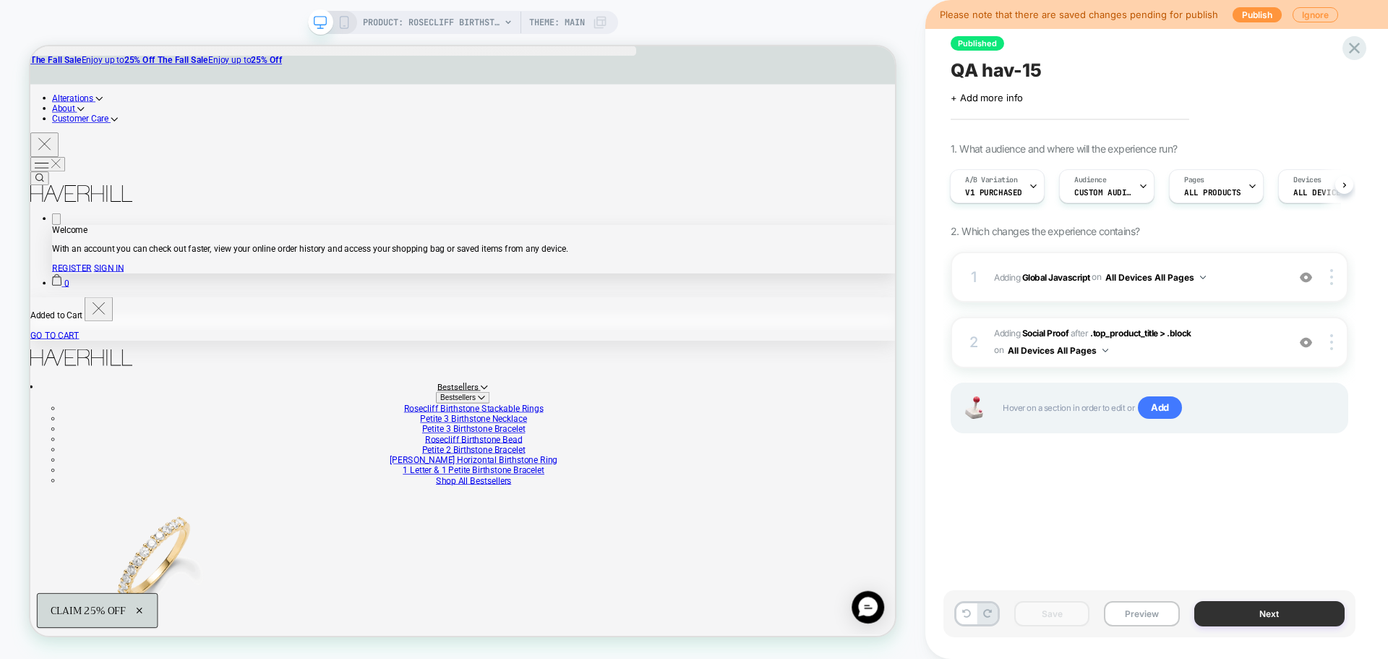
click at [1243, 607] on button "Next" at bounding box center [1269, 613] width 151 height 25
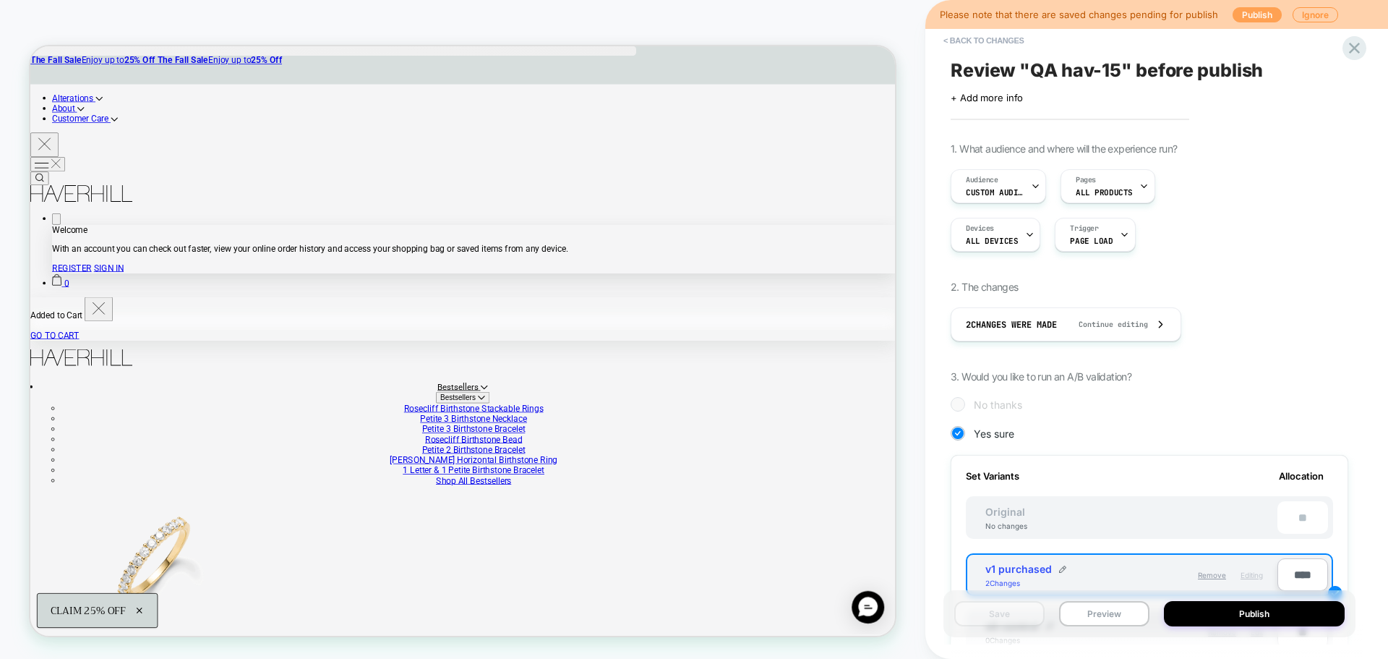
click at [1249, 15] on button "Publish" at bounding box center [1257, 14] width 49 height 15
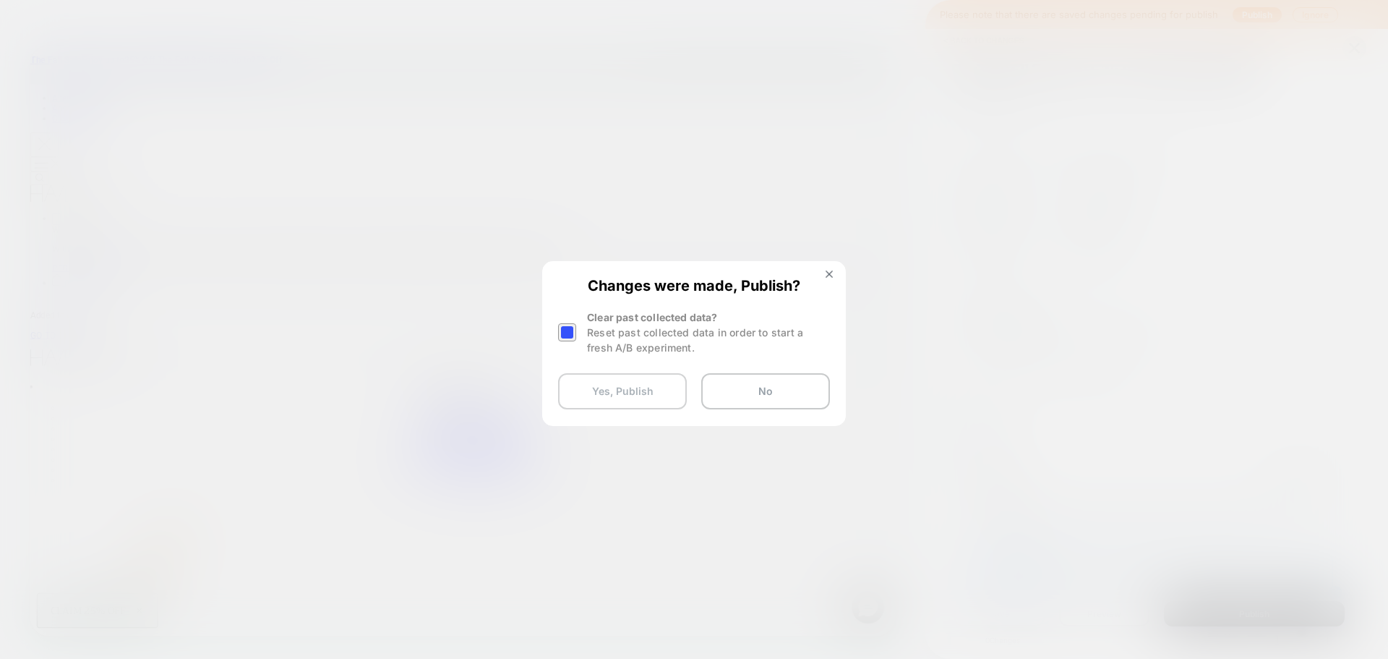
click at [660, 404] on button "Yes, Publish" at bounding box center [622, 391] width 129 height 36
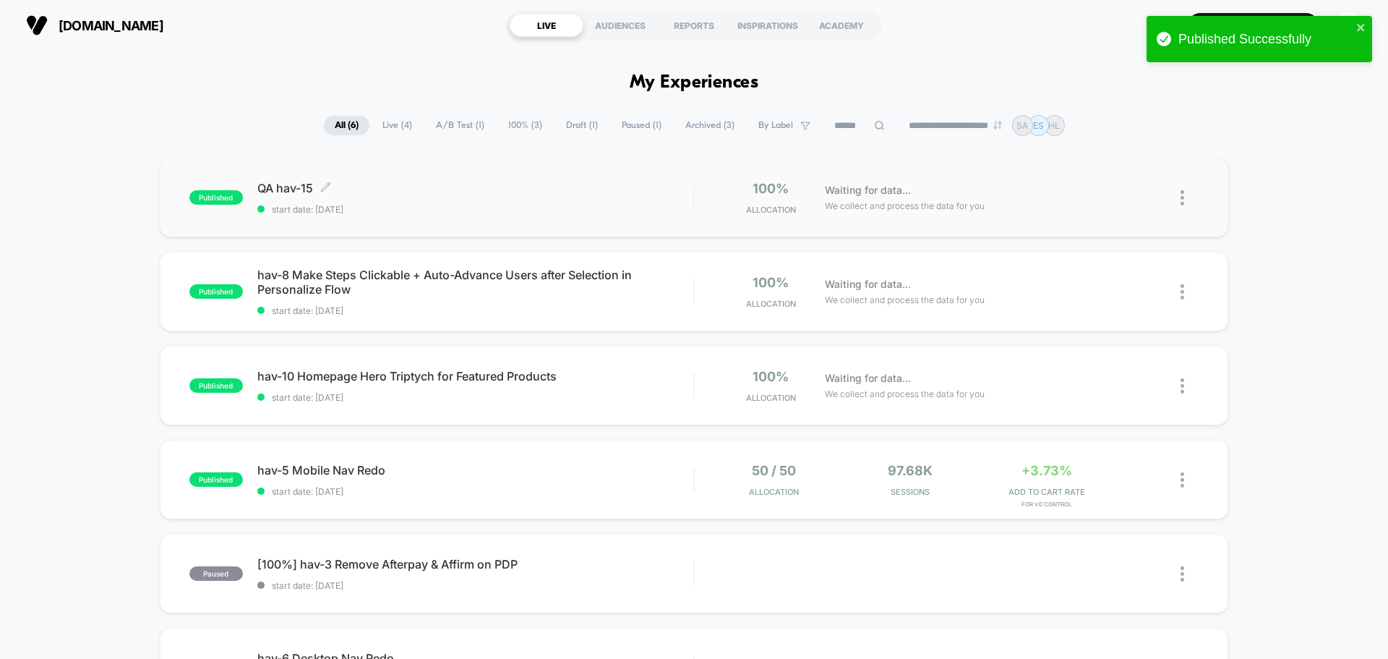
click at [292, 184] on span "QA hav-15 Click to edit experience details" at bounding box center [475, 188] width 436 height 14
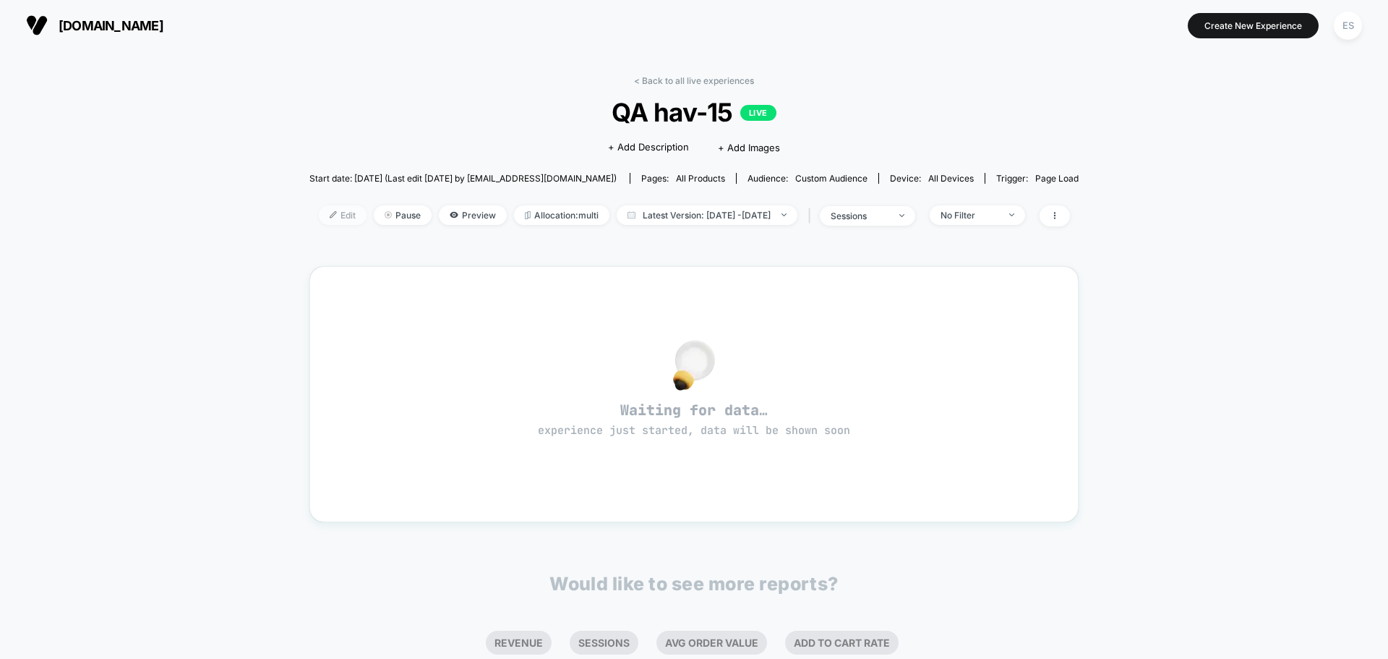
click at [319, 209] on span "Edit" at bounding box center [343, 215] width 48 height 20
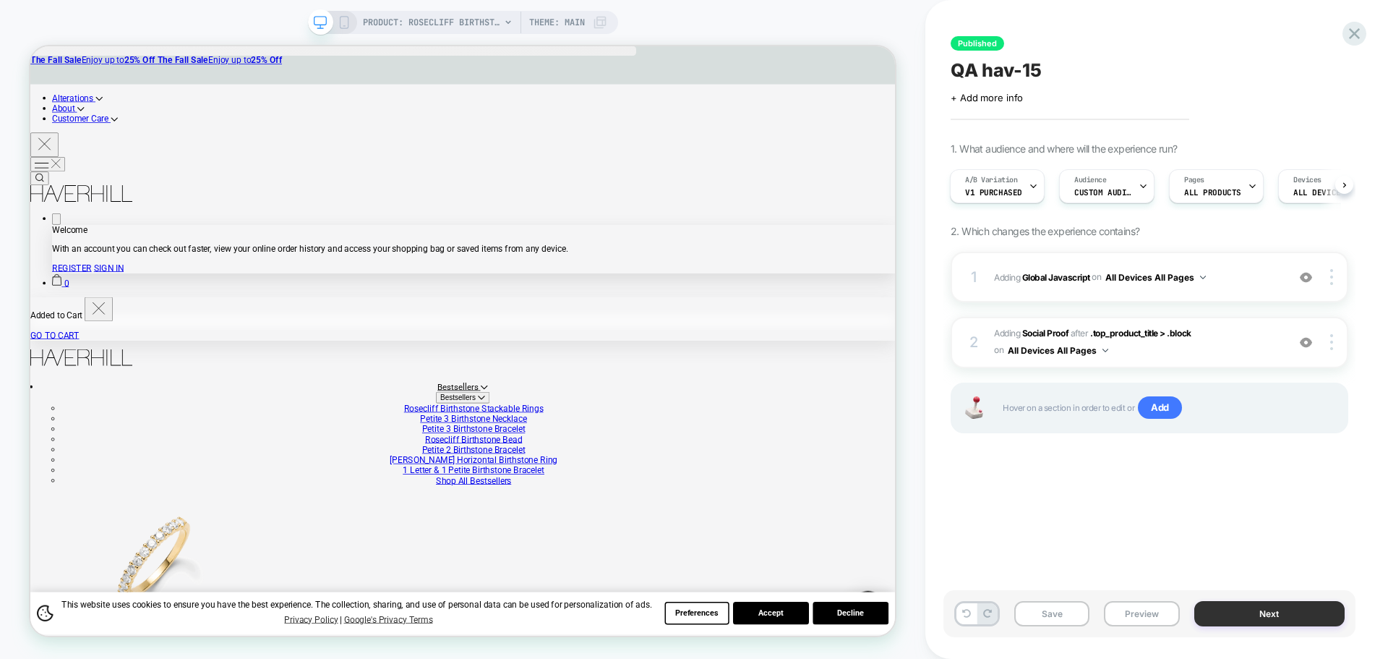
click at [1227, 611] on button "Next" at bounding box center [1269, 613] width 151 height 25
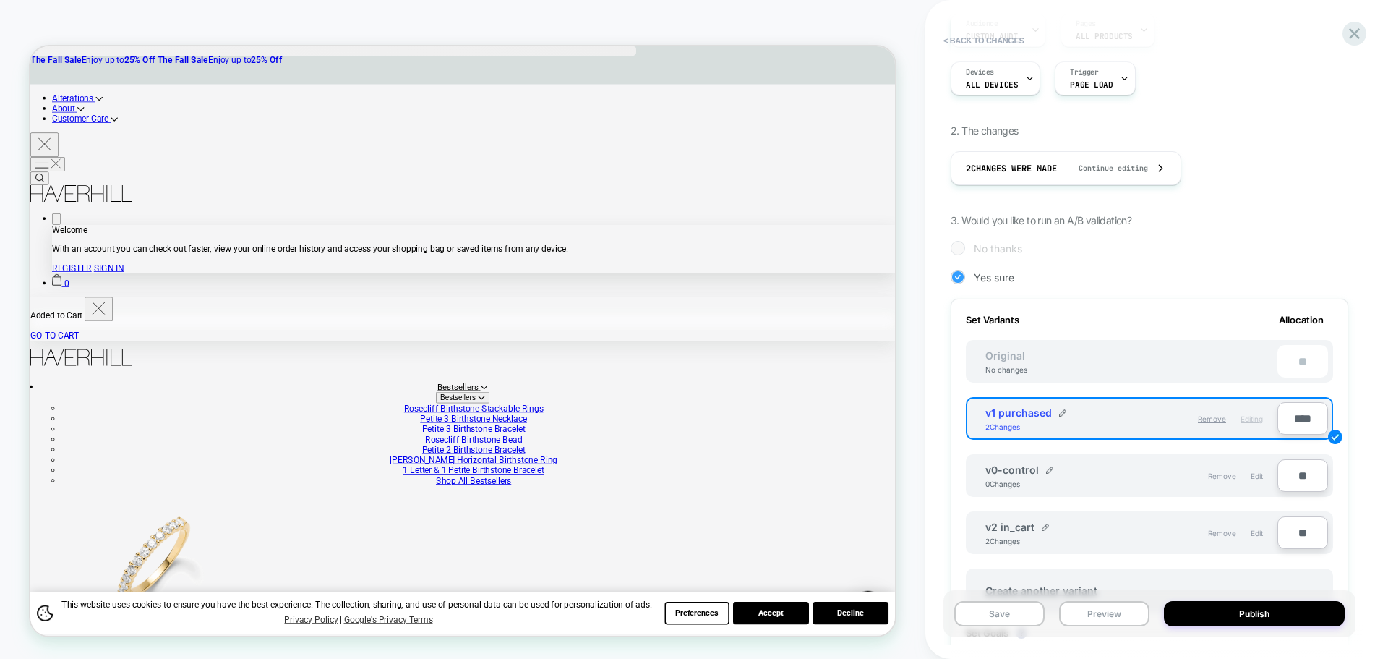
scroll to position [289, 0]
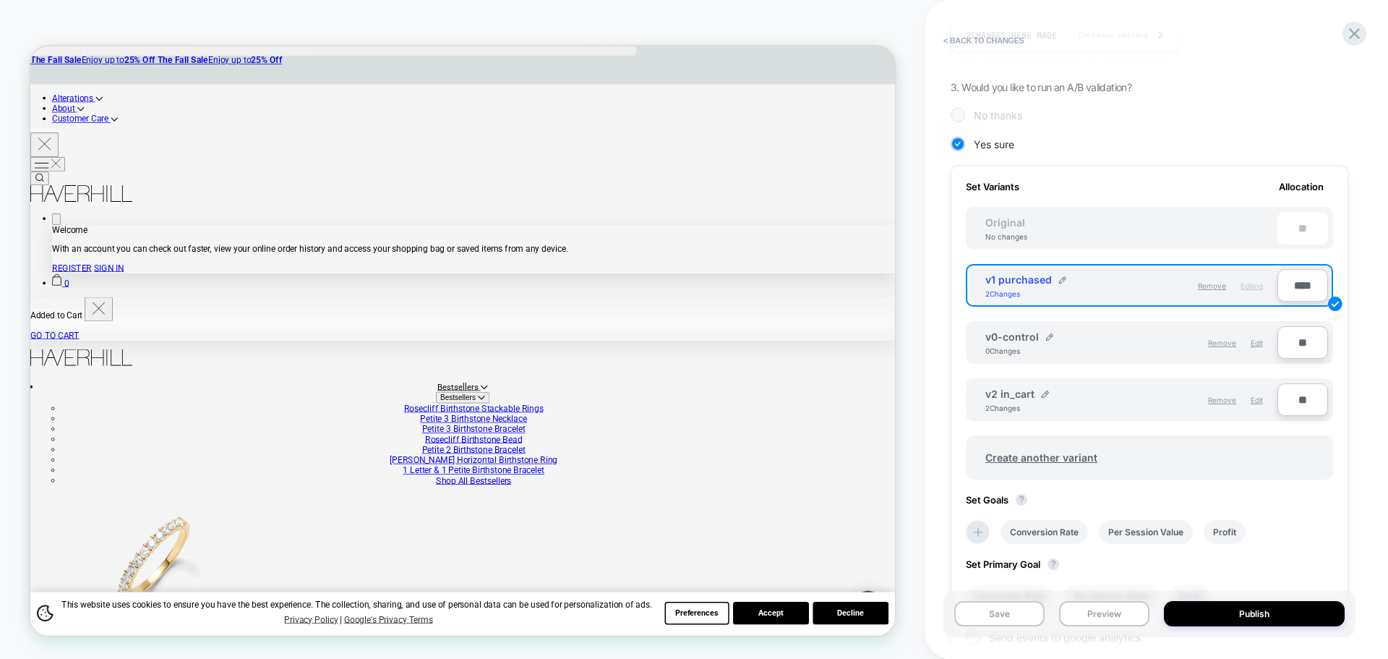
click at [1292, 397] on input "**" at bounding box center [1302, 399] width 51 height 33
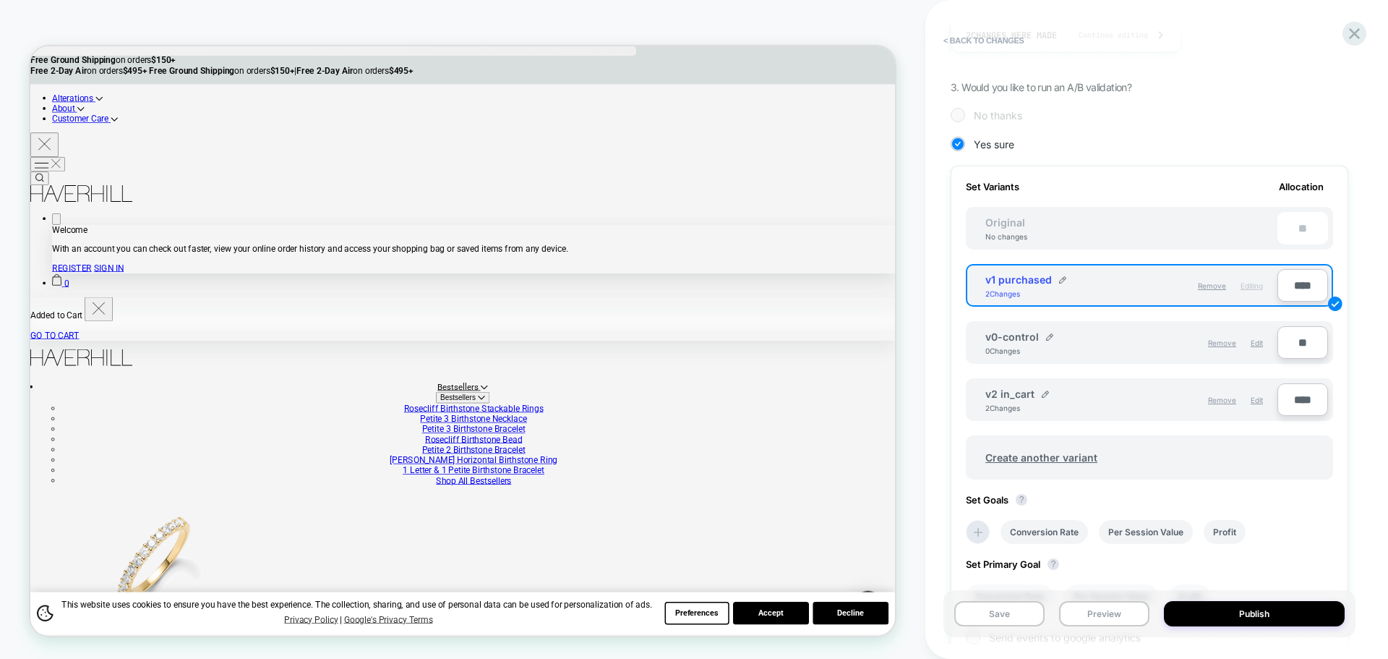
type input "****"
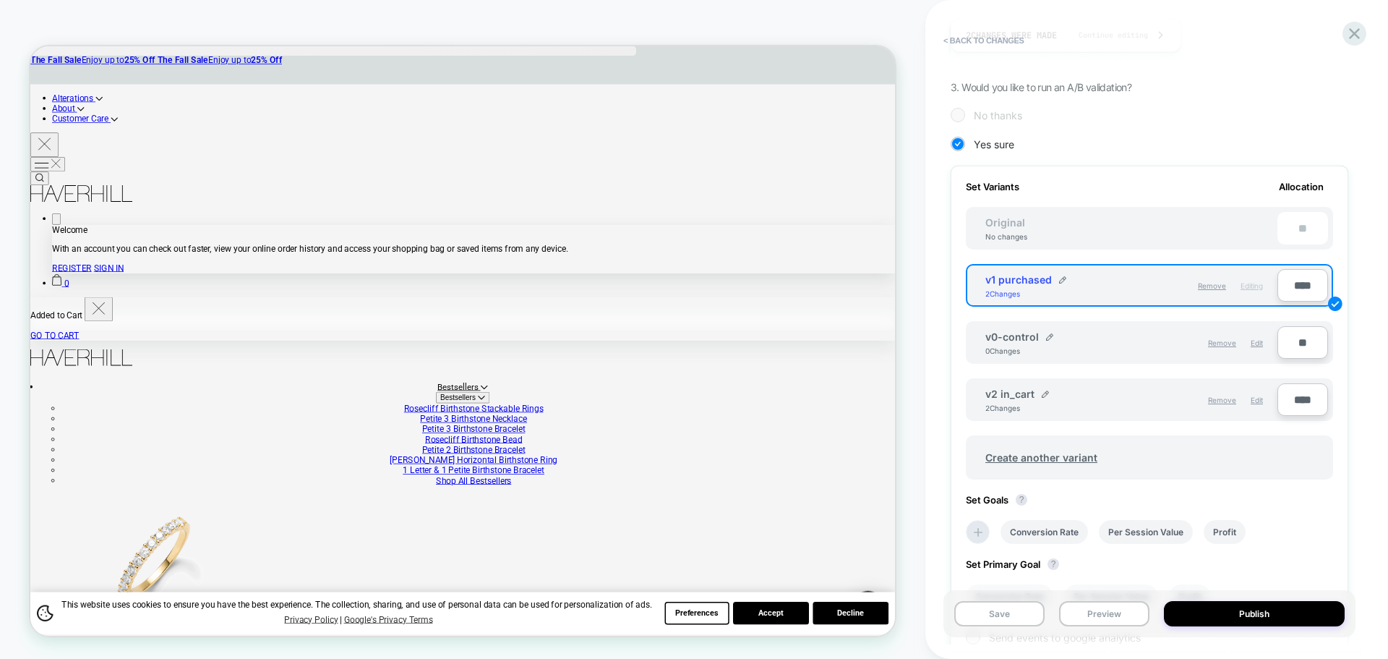
click at [1310, 286] on input "****" at bounding box center [1302, 285] width 51 height 33
click at [1300, 286] on input "****" at bounding box center [1302, 285] width 51 height 33
type input "**"
click at [1206, 127] on div "1. What audience and where will the experience run? Audience Custom Audience Pa…" at bounding box center [1150, 316] width 398 height 927
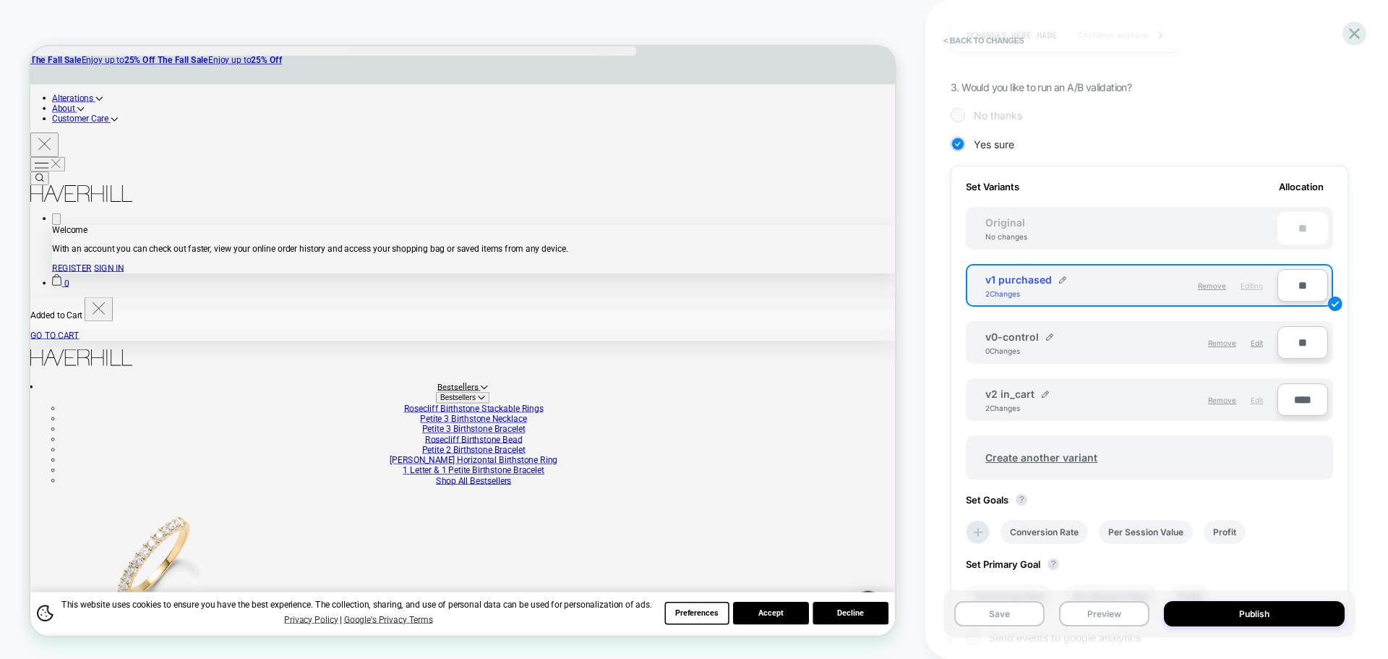
click at [1259, 399] on span "Edit" at bounding box center [1257, 399] width 12 height 9
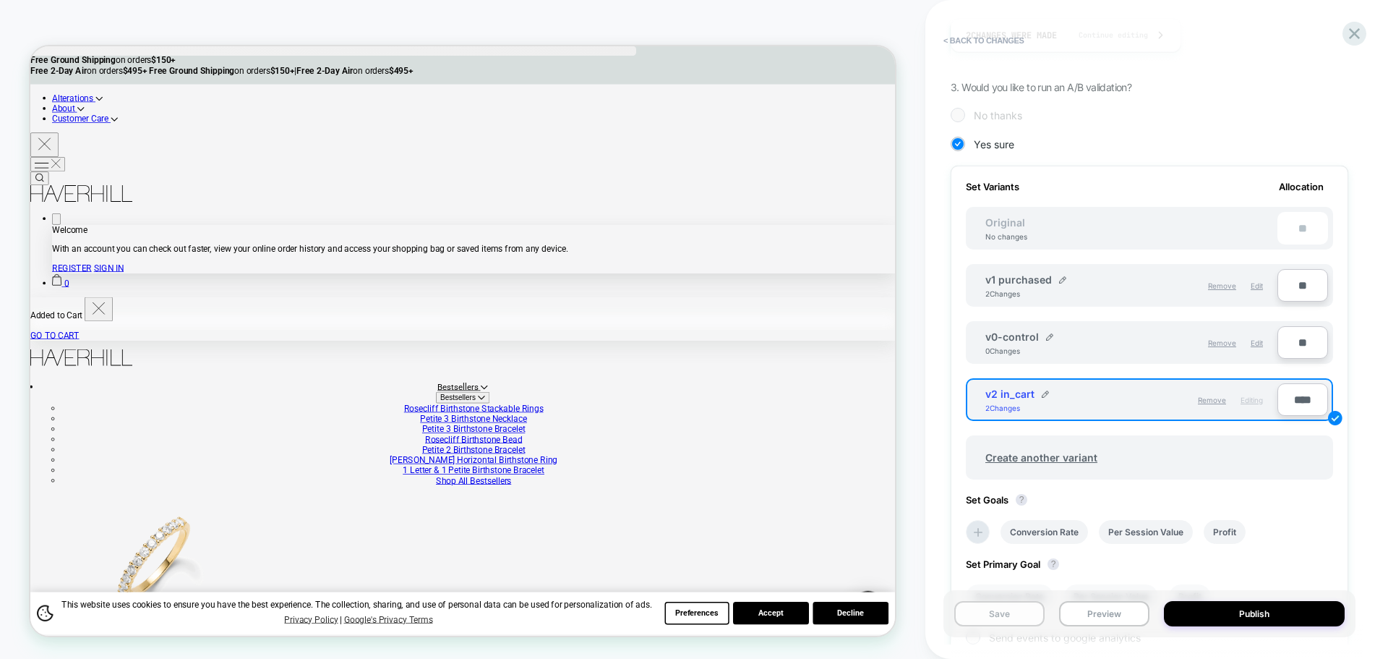
click at [1014, 610] on button "Save" at bounding box center [999, 613] width 90 height 25
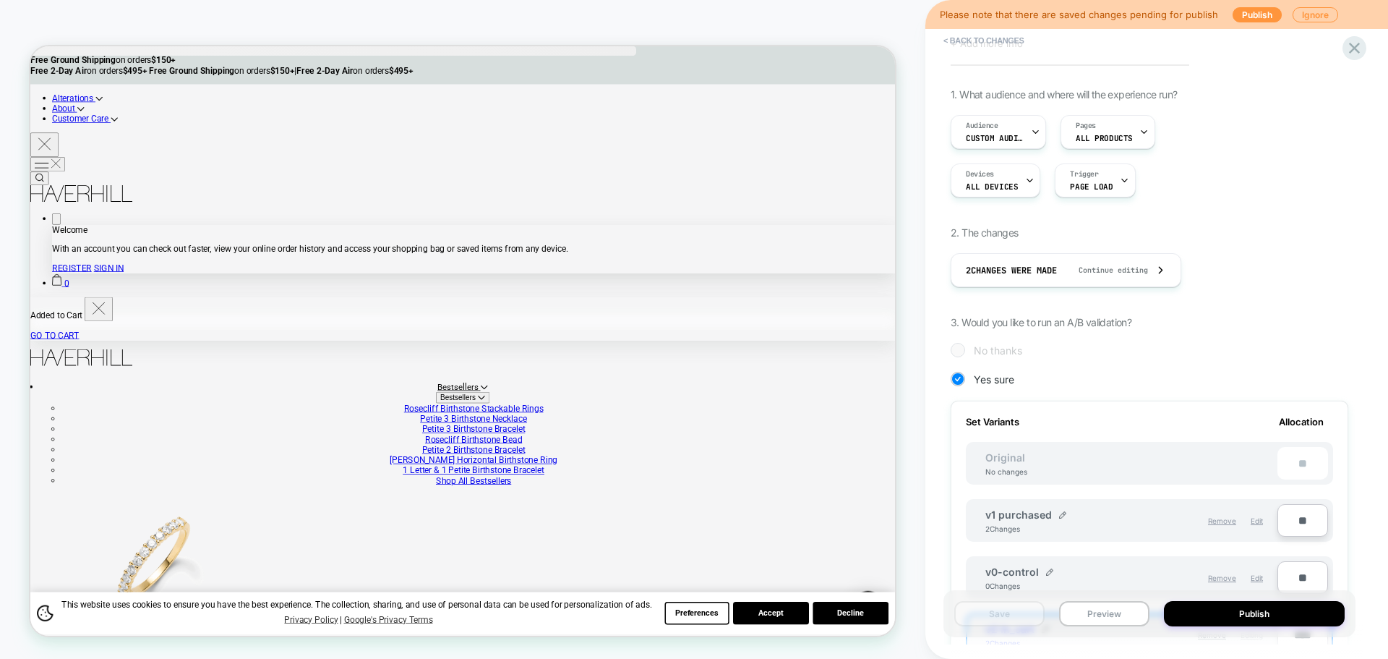
scroll to position [0, 0]
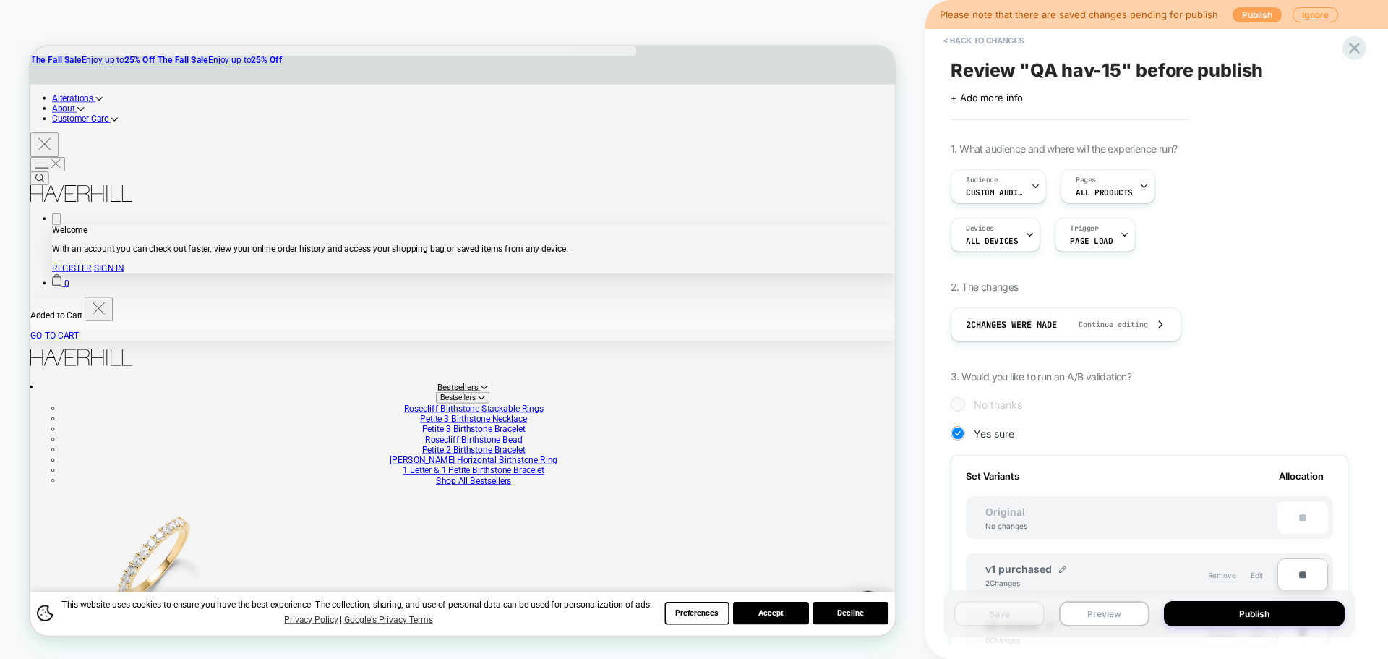
click at [1267, 20] on button "Publish" at bounding box center [1257, 14] width 49 height 15
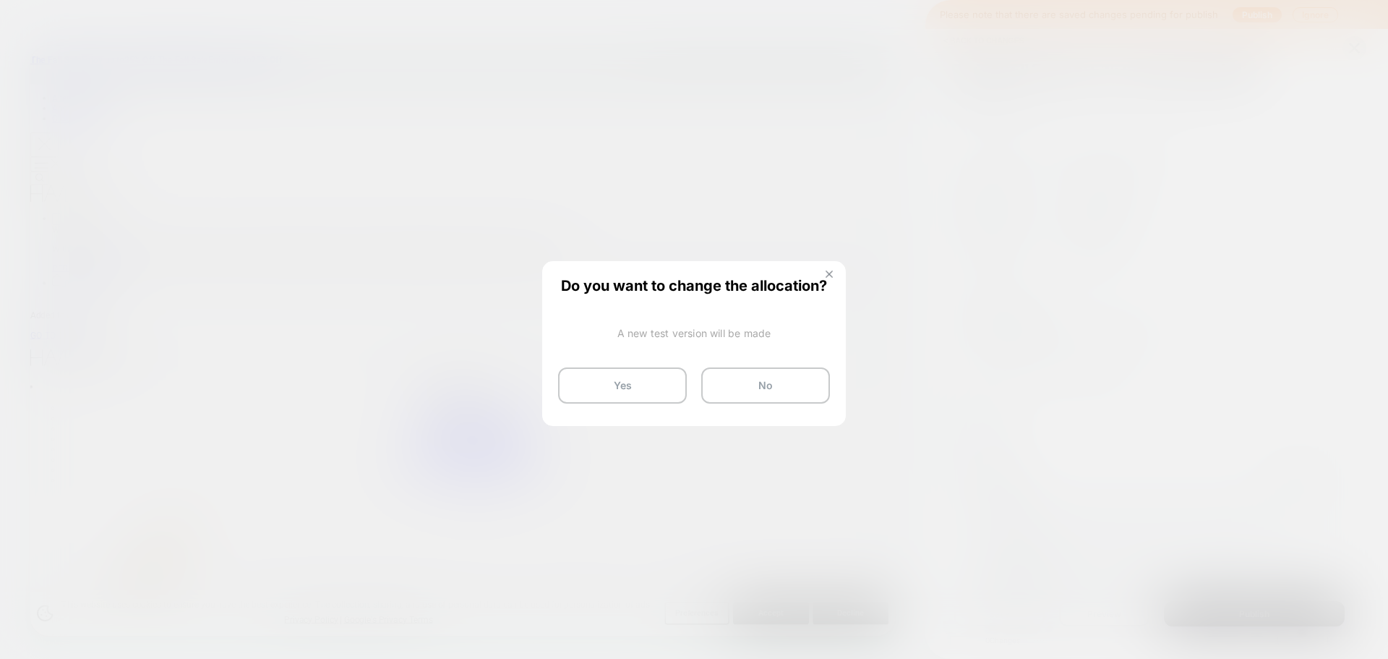
click at [833, 276] on button at bounding box center [829, 276] width 16 height 12
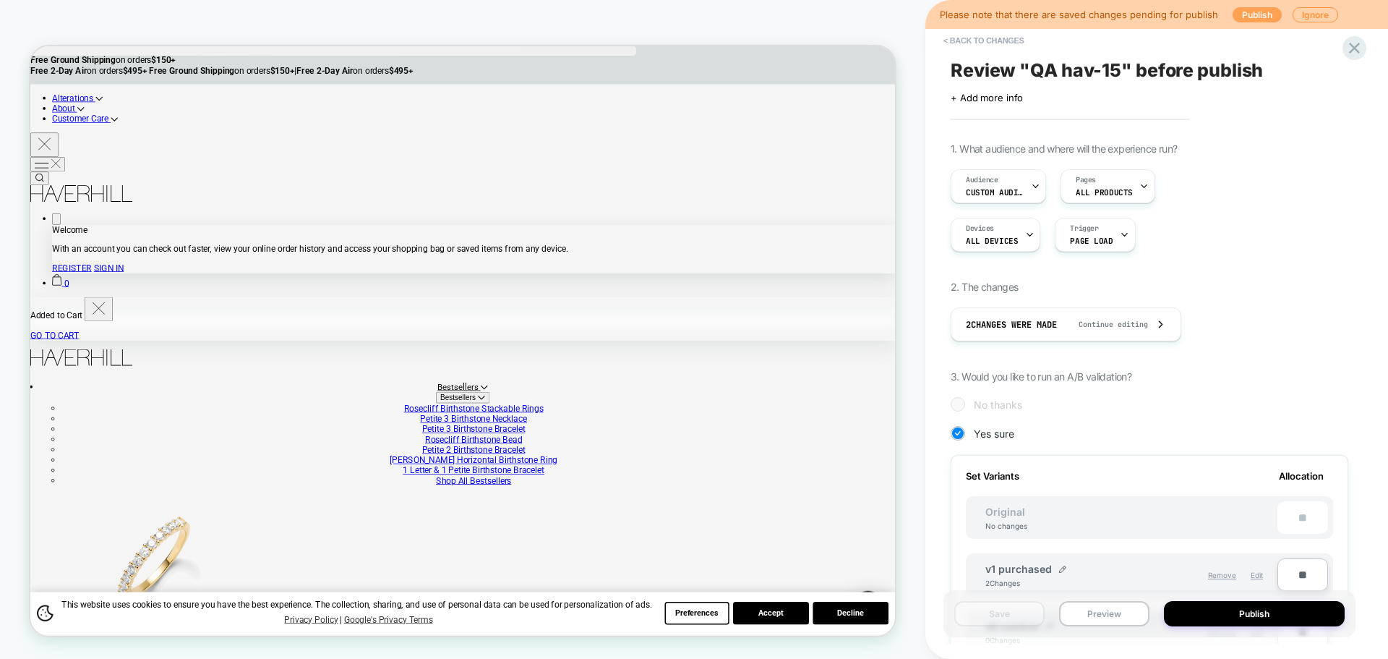
click at [1236, 12] on button "Publish" at bounding box center [1257, 14] width 49 height 15
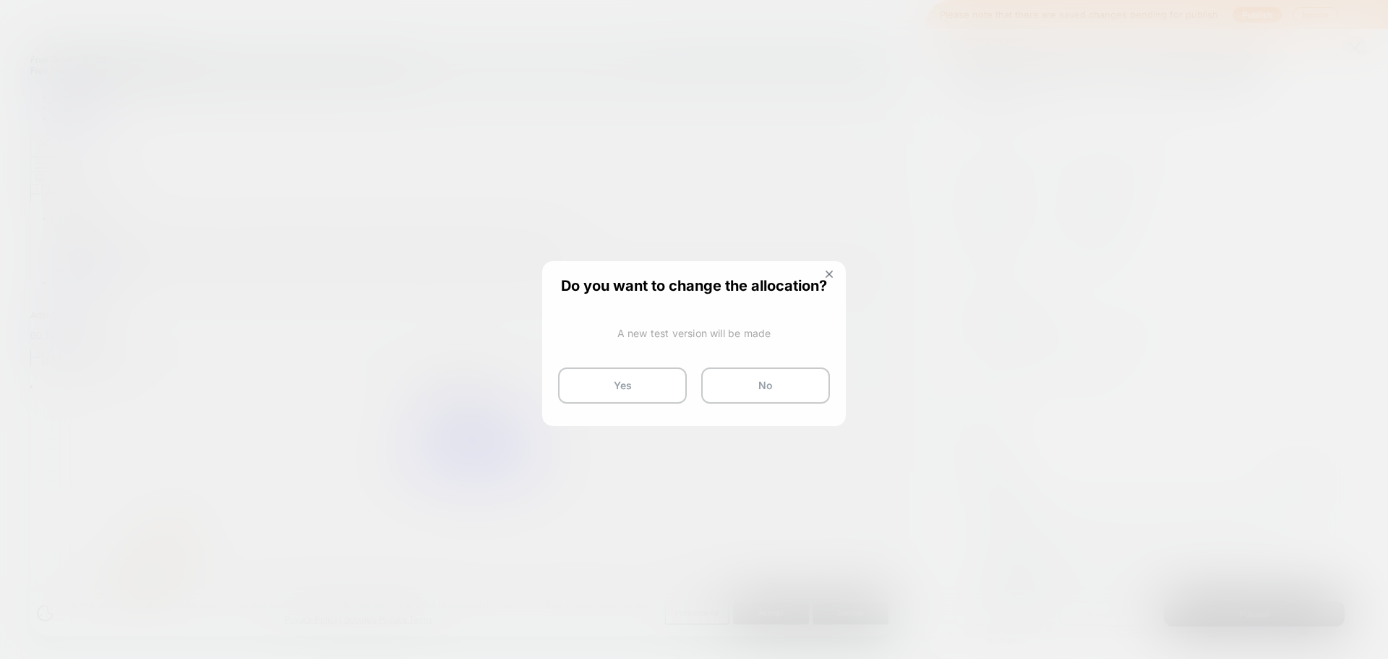
click at [582, 406] on div "Do you want to change the allocation? A new test version will be made Yes No" at bounding box center [694, 339] width 301 height 155
click at [600, 380] on button "Yes" at bounding box center [622, 385] width 129 height 36
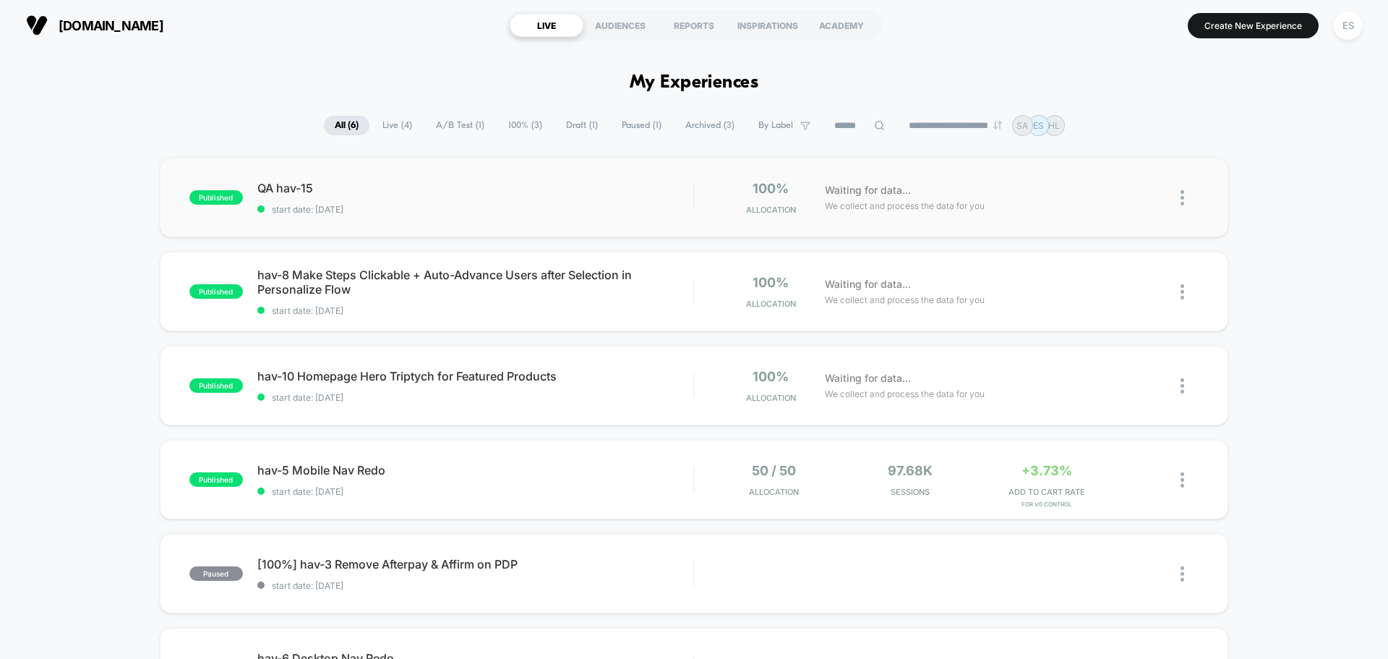
click at [278, 179] on div "published QA hav-15 start date: 9/27/2025 100% Allocation Waiting for data... W…" at bounding box center [694, 198] width 1068 height 80
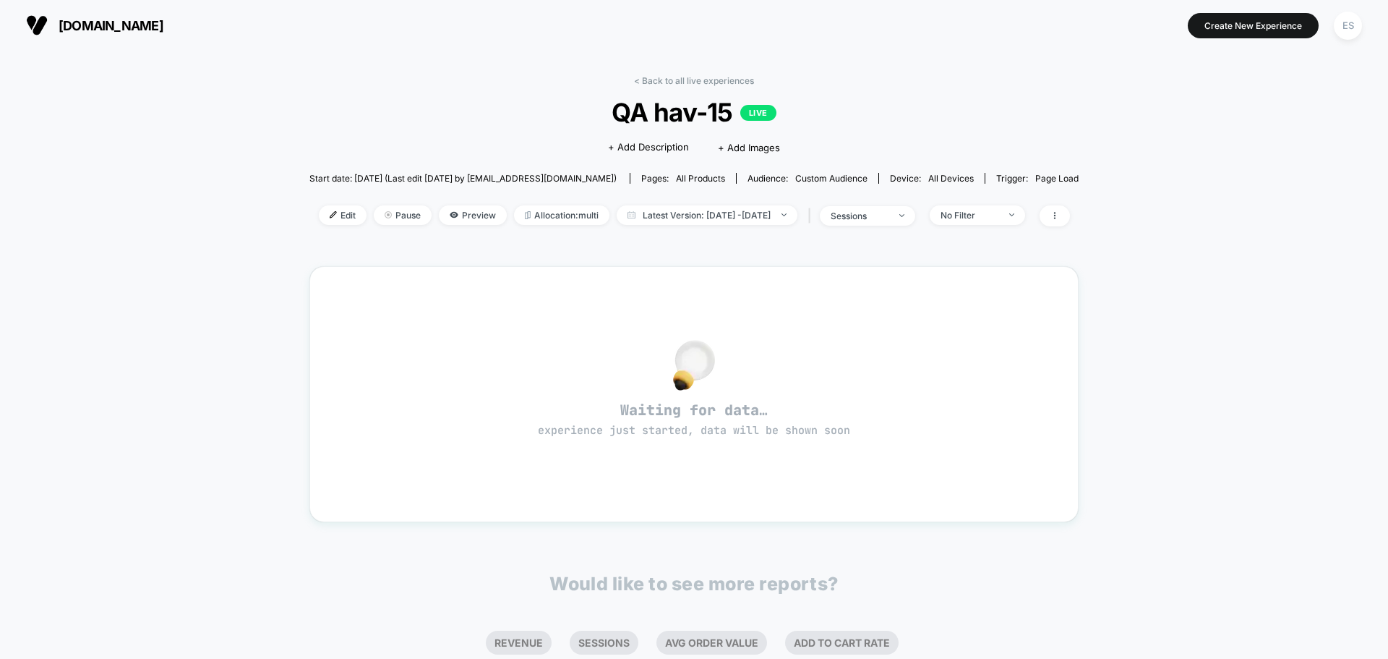
click at [311, 225] on div "Edit Pause Preview Allocation: multi Latest Version: Sep 27, 2025 - Sep 27, 202…" at bounding box center [693, 215] width 769 height 21
click at [319, 219] on span "Edit" at bounding box center [343, 215] width 48 height 20
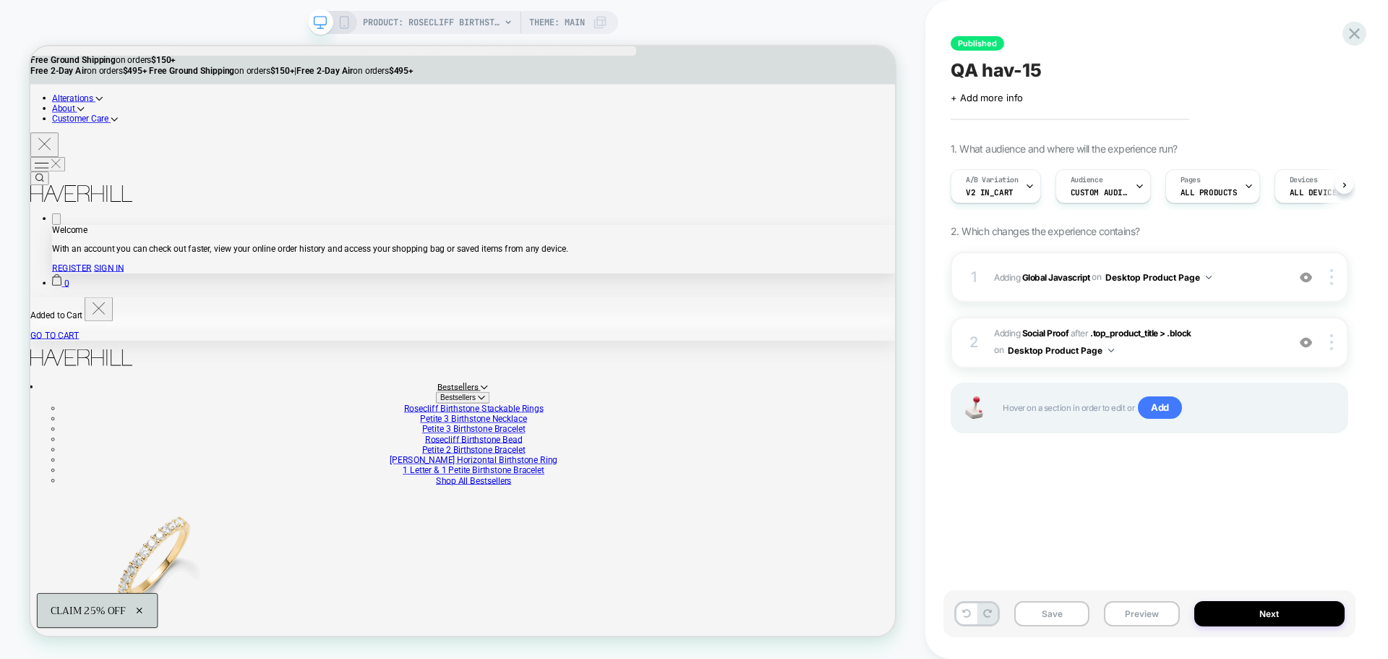
scroll to position [0, 1]
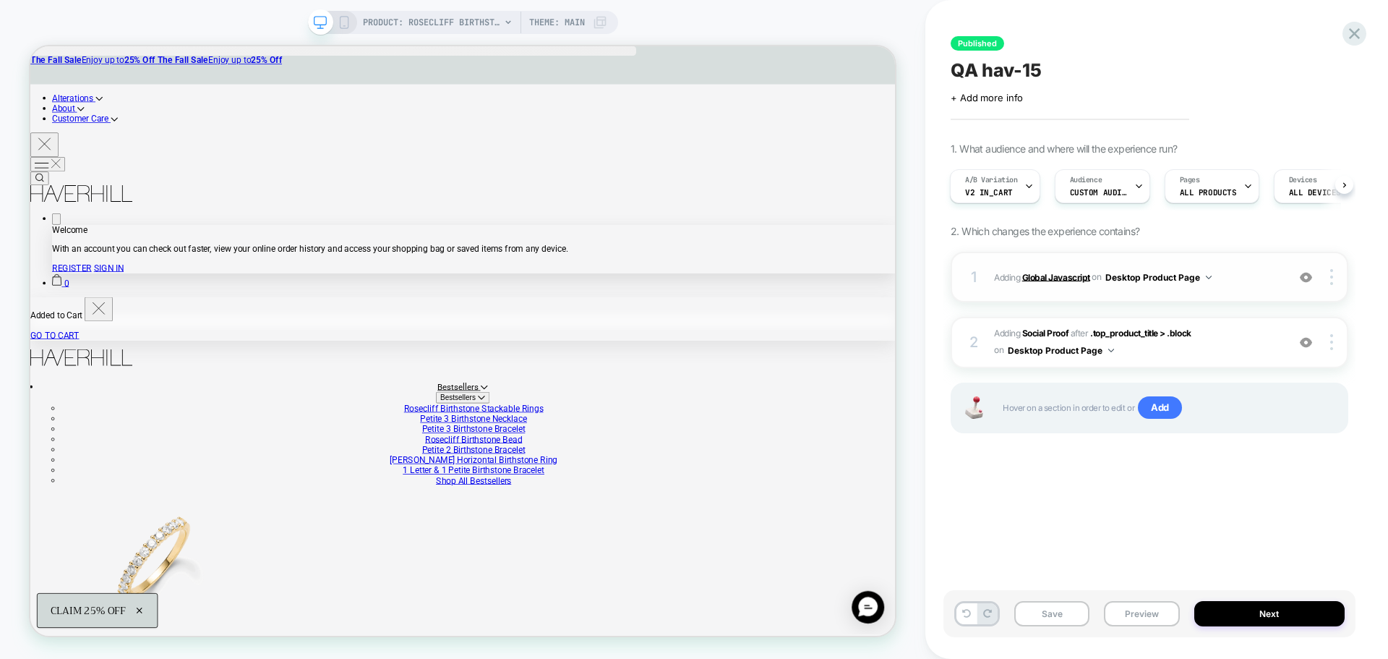
click at [1074, 273] on b "Global Javascript" at bounding box center [1056, 276] width 68 height 11
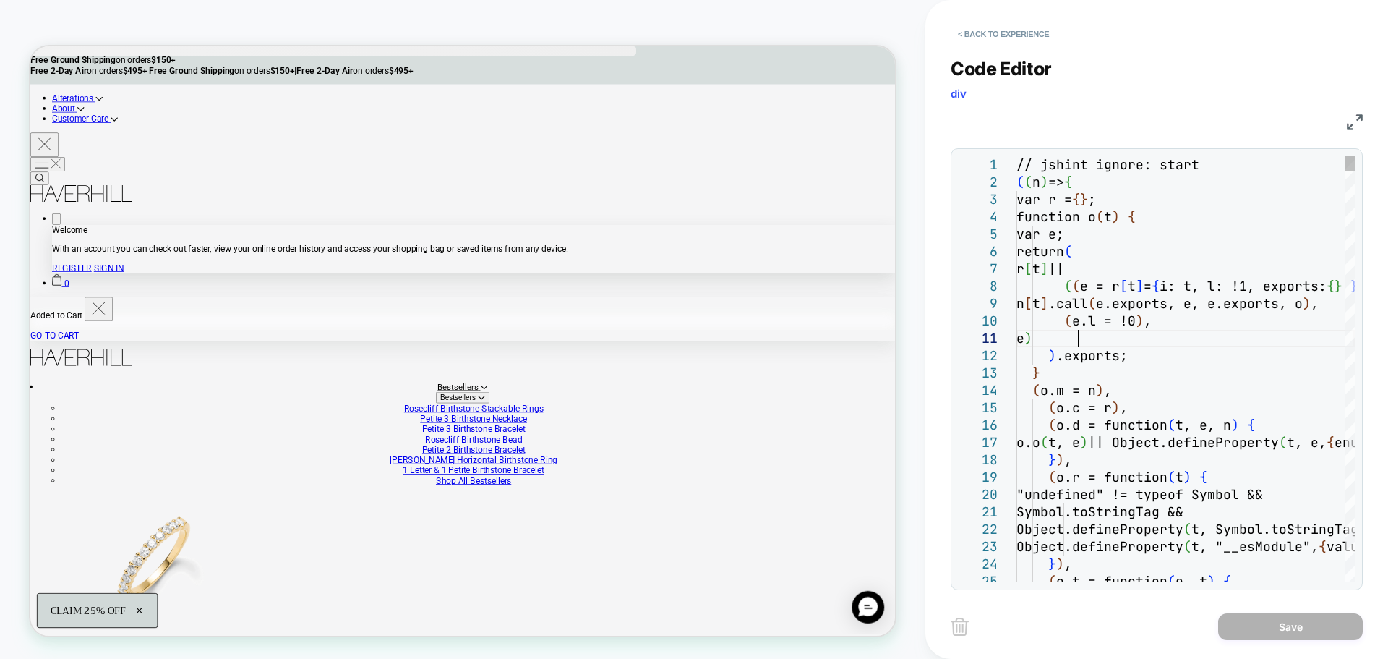
scroll to position [0, 0]
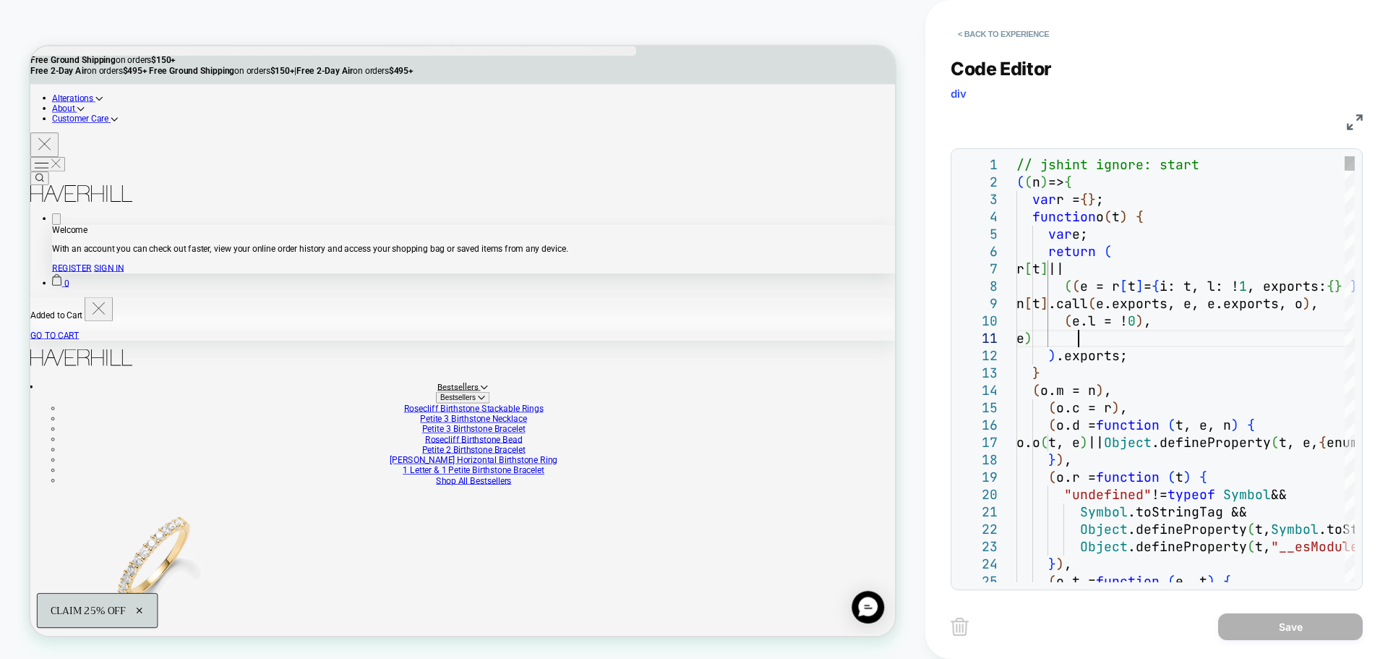
type textarea "**********"
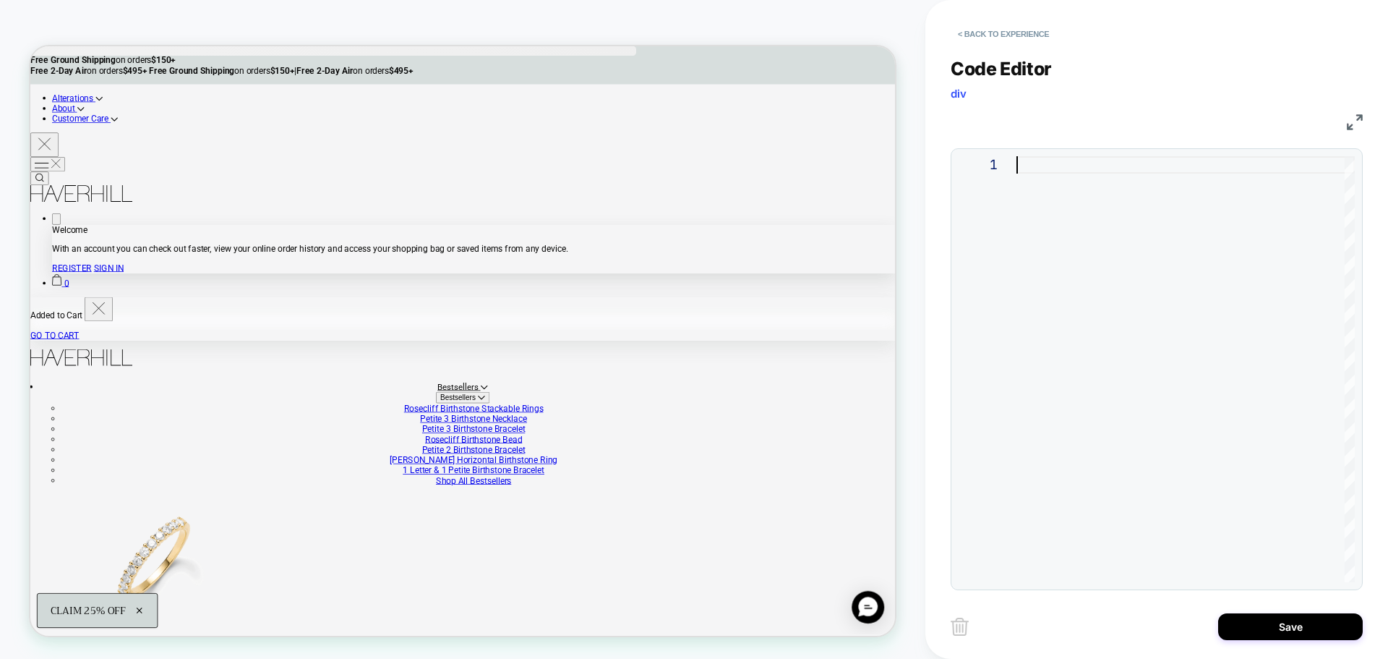
type textarea "**********"
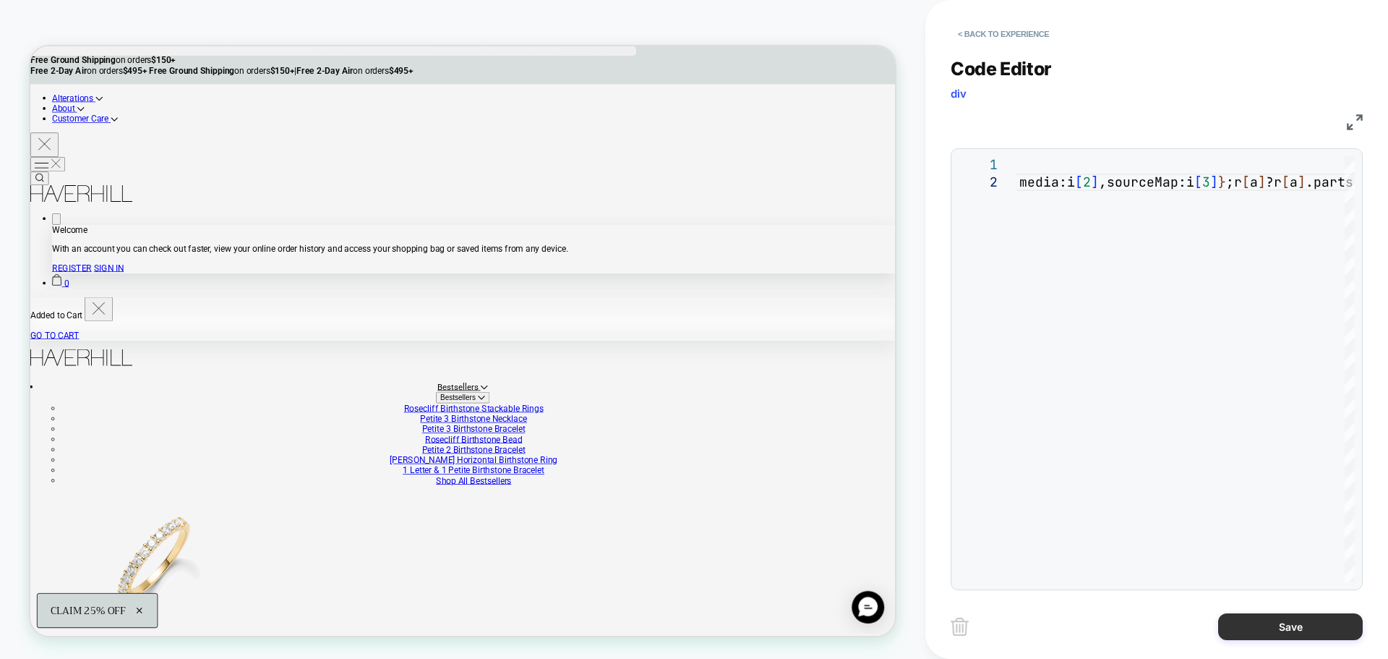
click at [1269, 633] on button "Save" at bounding box center [1290, 626] width 145 height 27
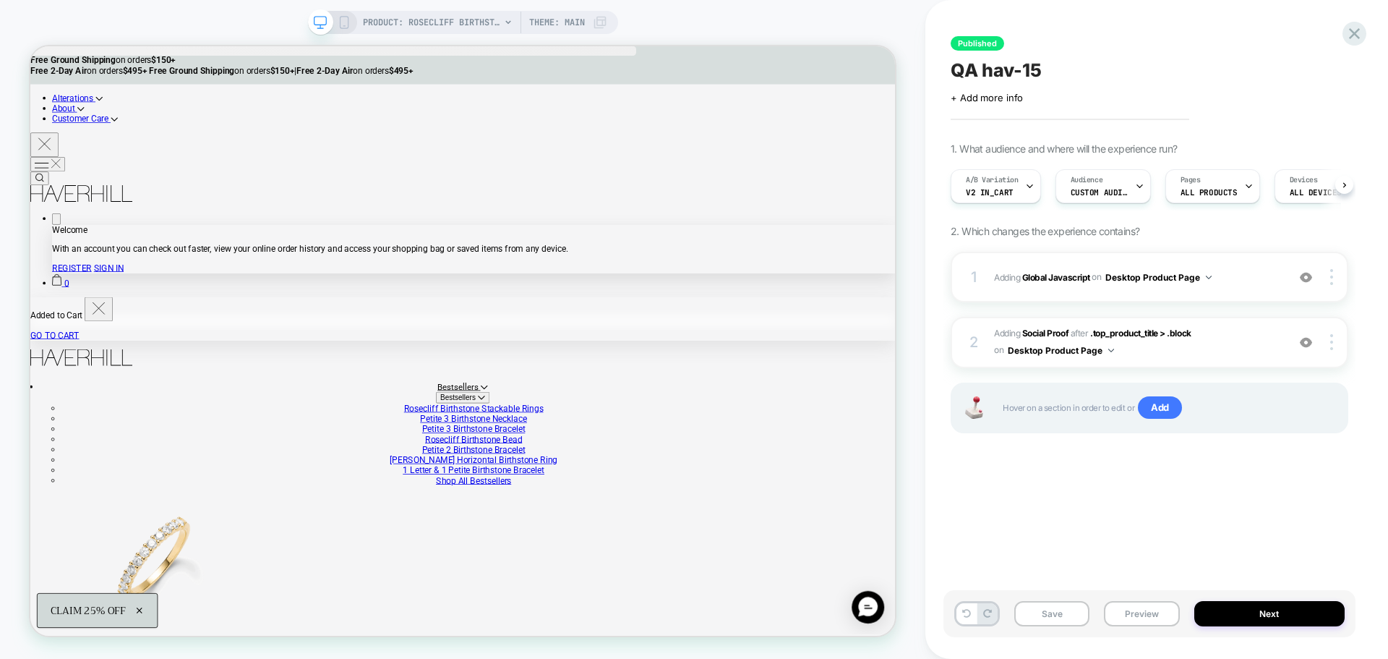
scroll to position [0, 1]
click at [1008, 603] on div "Save Preview Next" at bounding box center [1149, 613] width 412 height 47
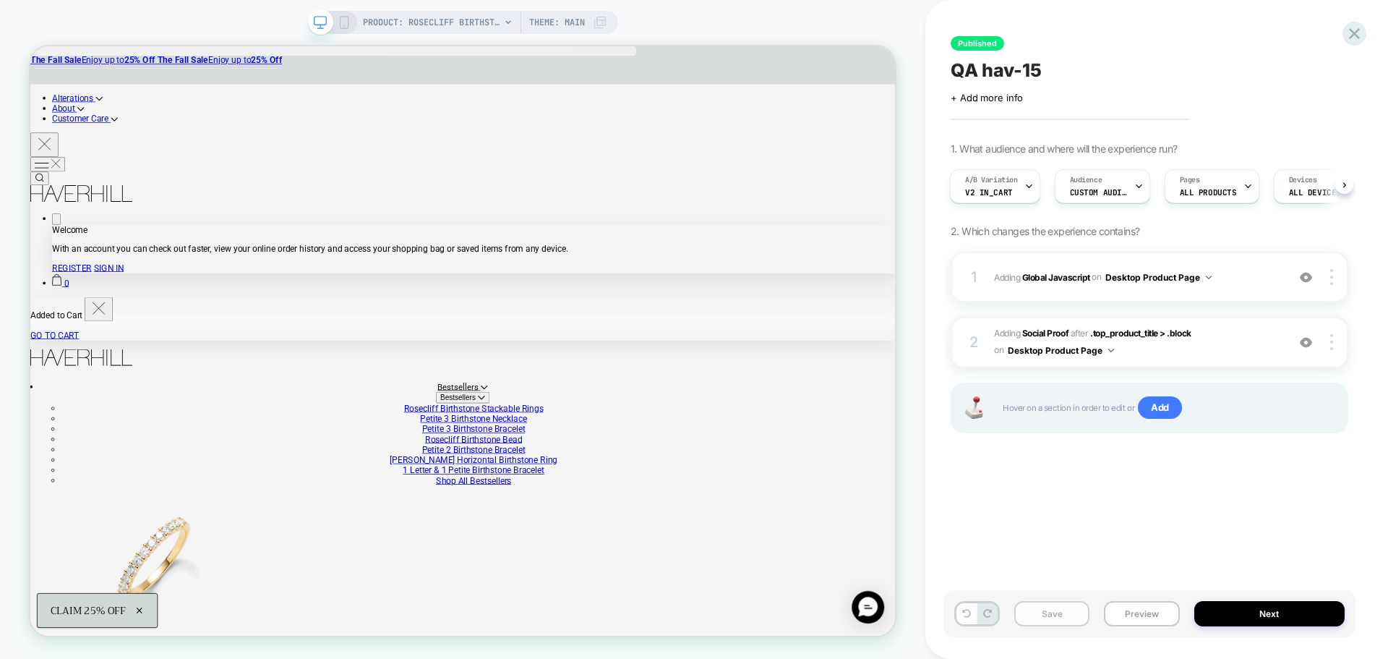
click at [1076, 612] on button "Save" at bounding box center [1051, 613] width 75 height 25
click at [1120, 617] on button "Preview" at bounding box center [1141, 613] width 75 height 25
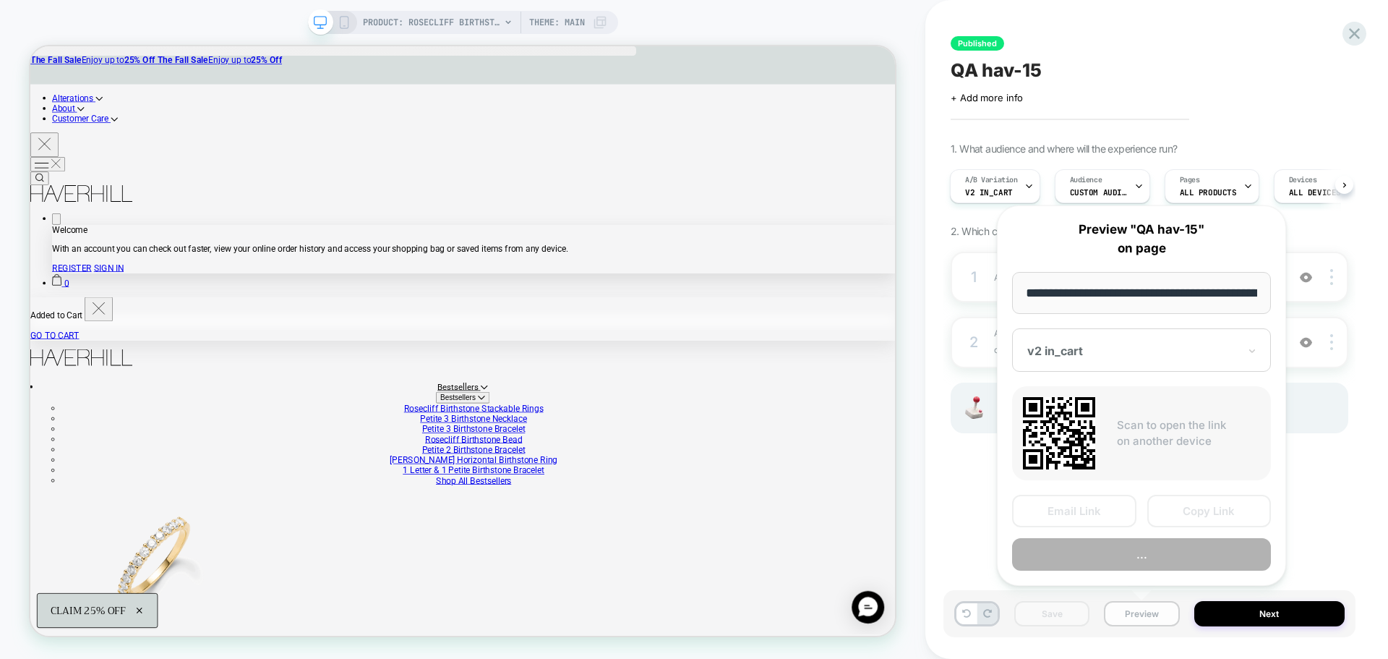
scroll to position [0, 341]
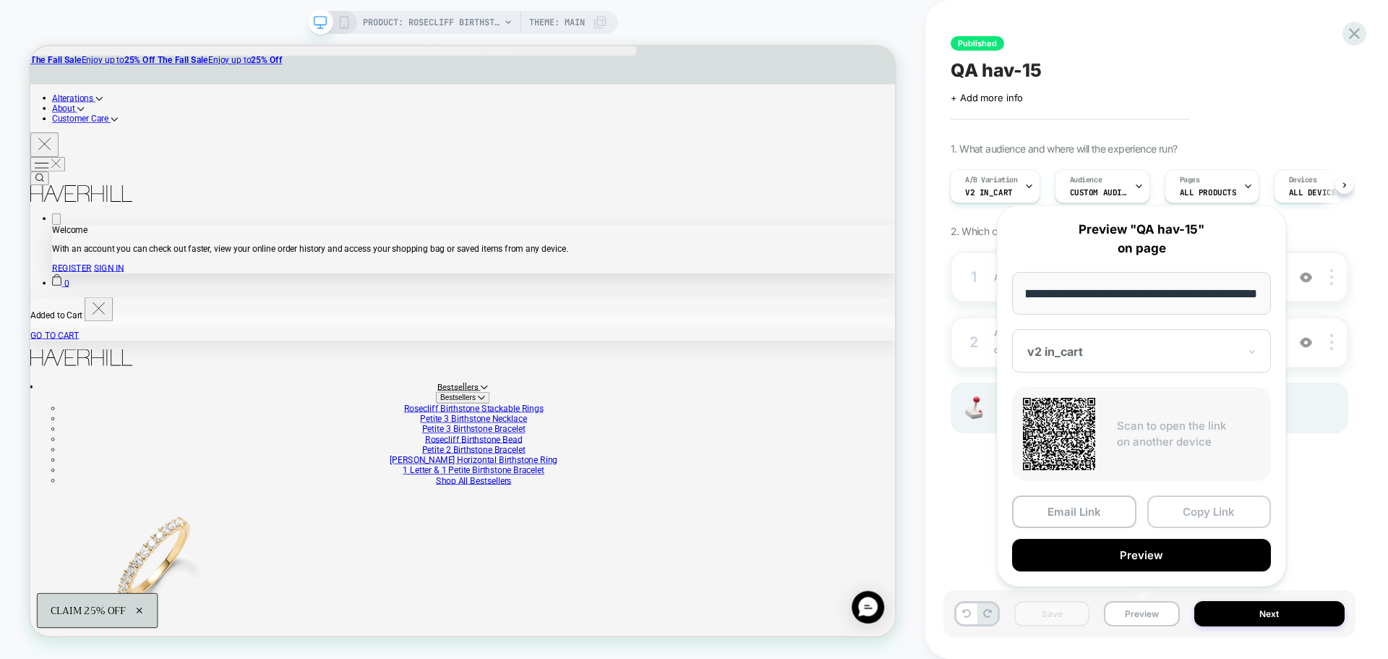
click at [1177, 505] on button "Copy Link" at bounding box center [1209, 511] width 124 height 33
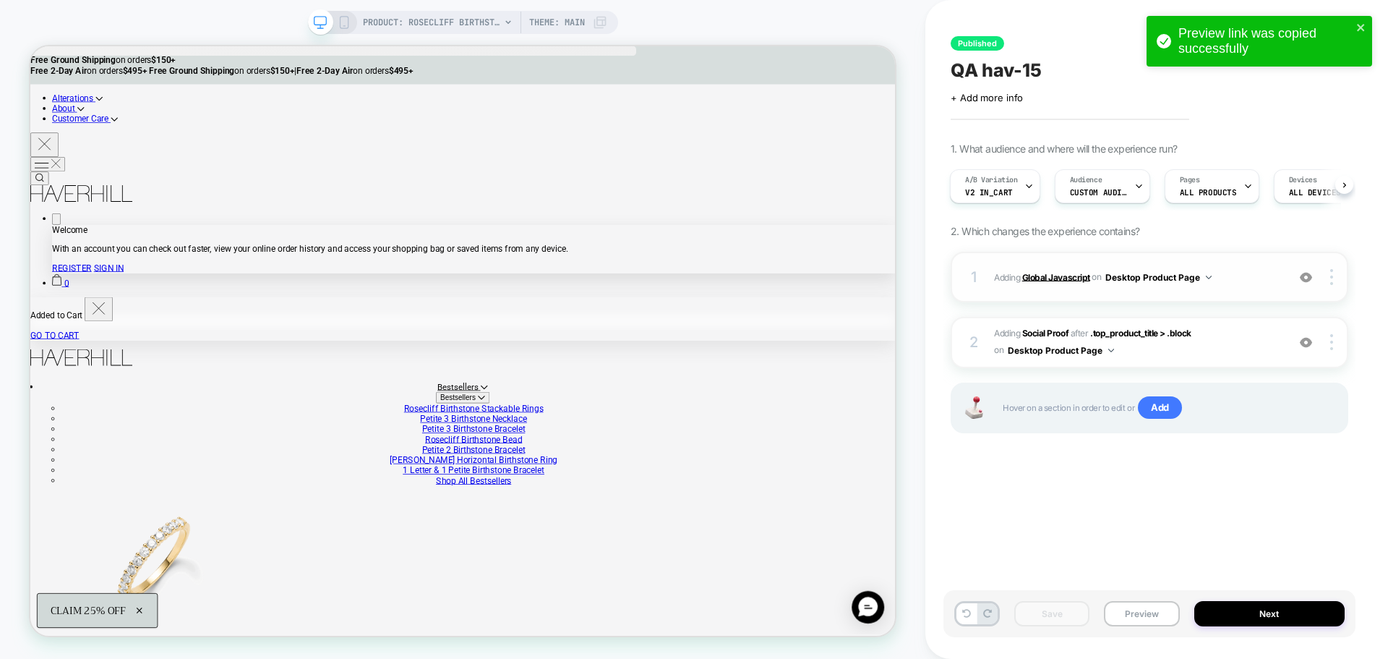
click at [1058, 278] on b "Global Javascript" at bounding box center [1056, 276] width 68 height 11
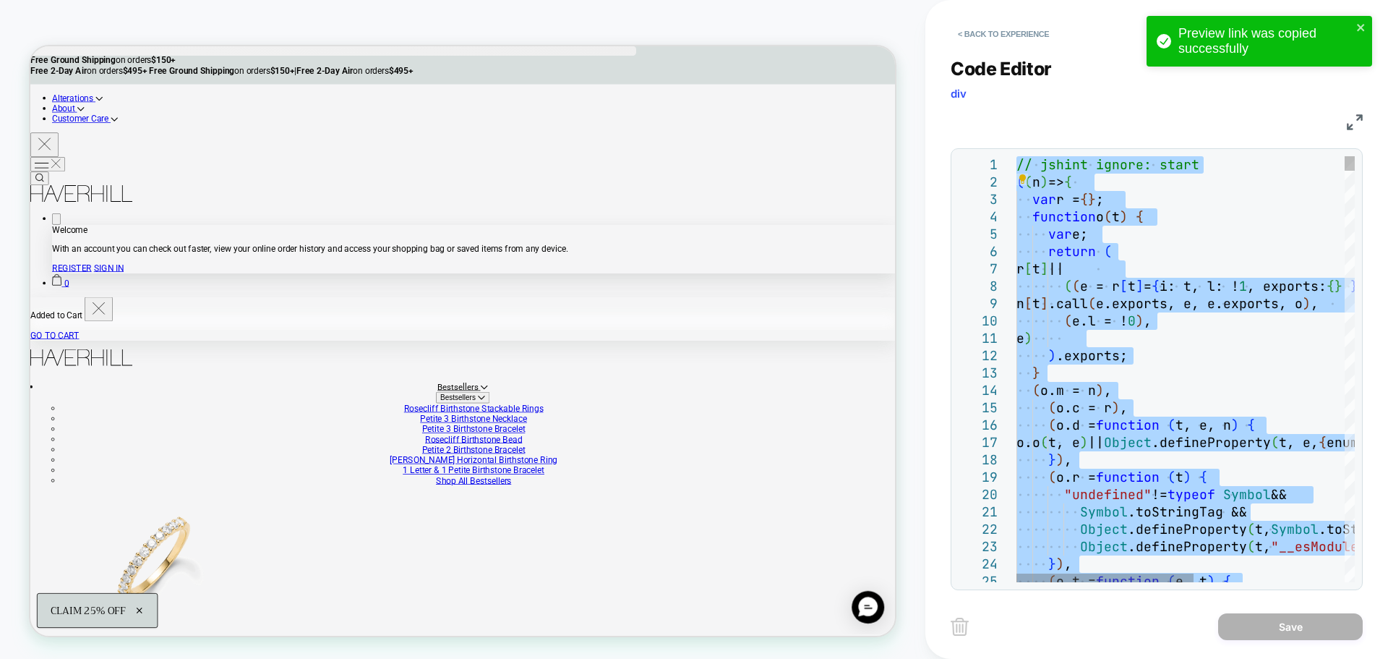
type textarea "**********"
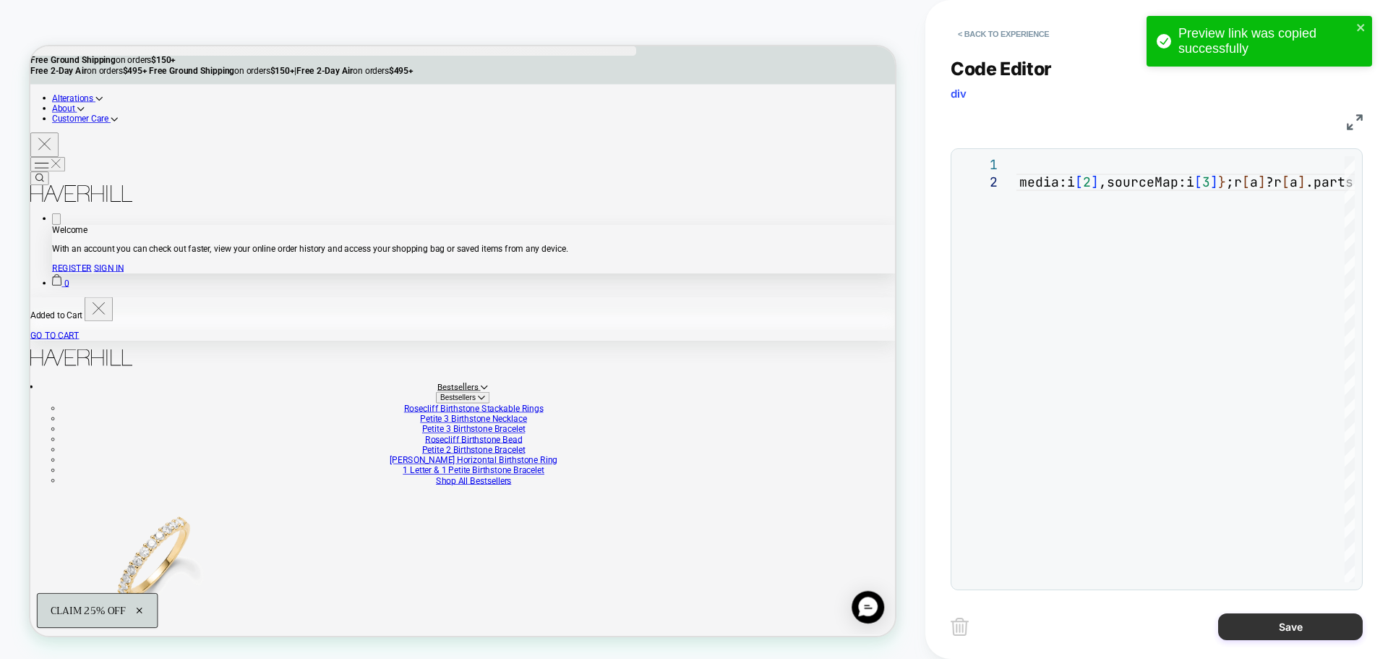
click at [1226, 617] on button "Save" at bounding box center [1290, 626] width 145 height 27
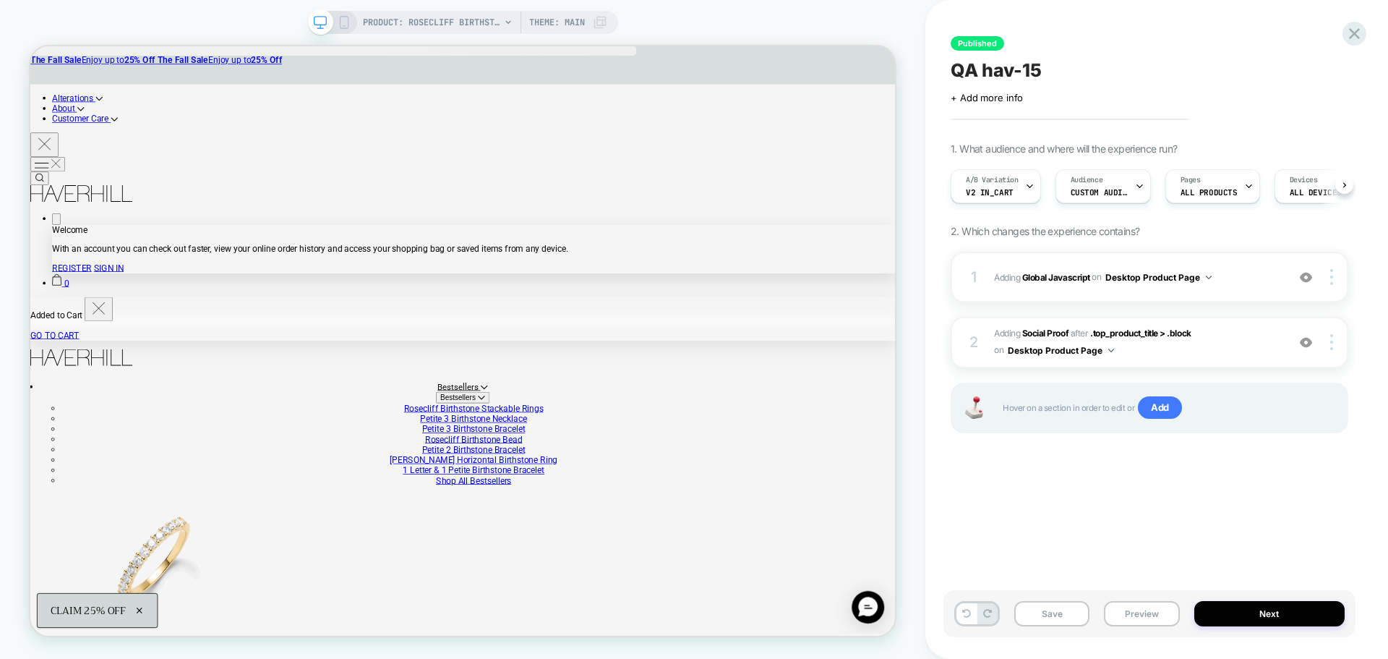
scroll to position [0, 1]
click at [1057, 615] on button "Save" at bounding box center [1051, 613] width 75 height 25
click at [1256, 622] on button "Next" at bounding box center [1269, 613] width 151 height 25
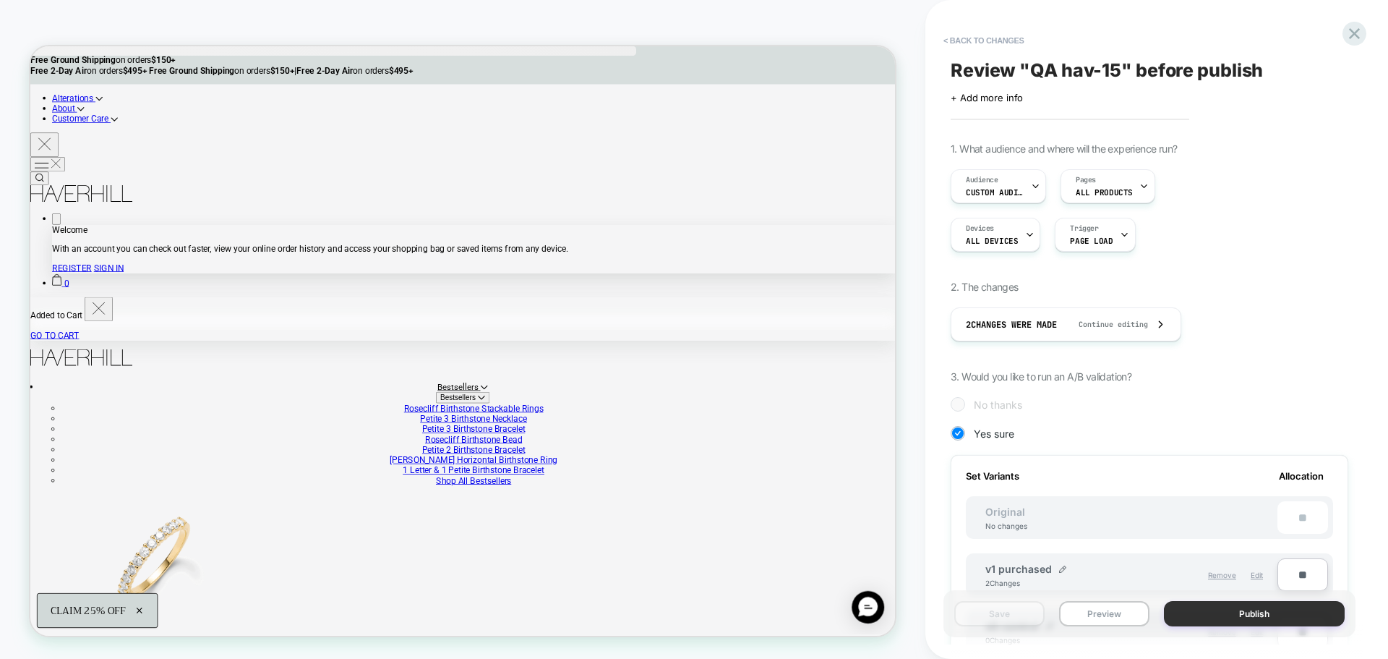
click at [1267, 610] on button "Publish" at bounding box center [1254, 613] width 181 height 25
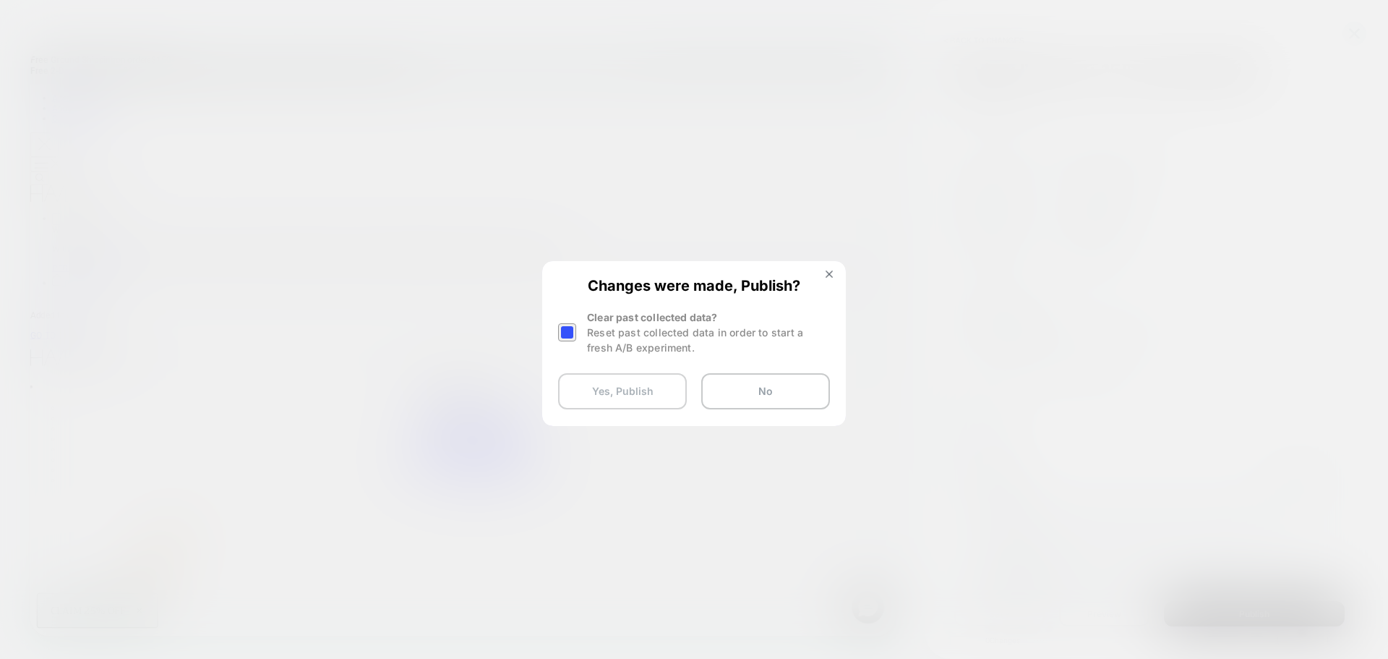
click at [646, 395] on button "Yes, Publish" at bounding box center [622, 391] width 129 height 36
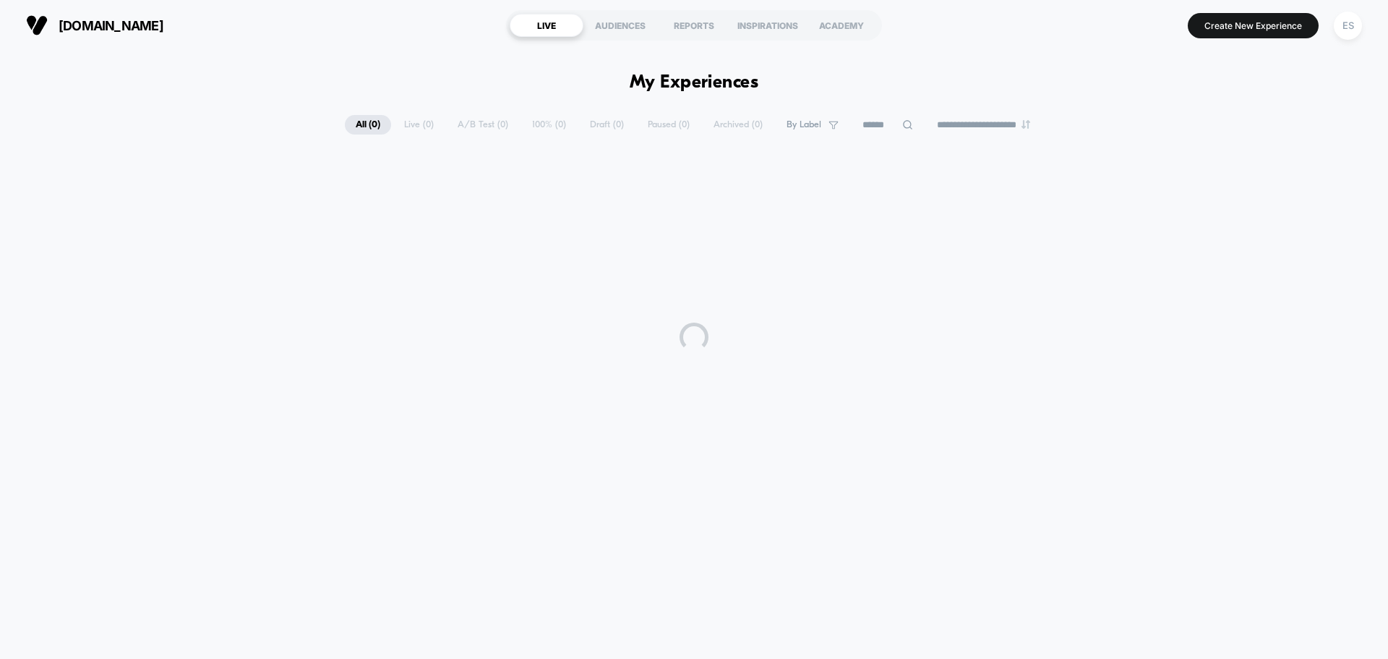
click at [638, 403] on html "**********" at bounding box center [694, 329] width 1388 height 659
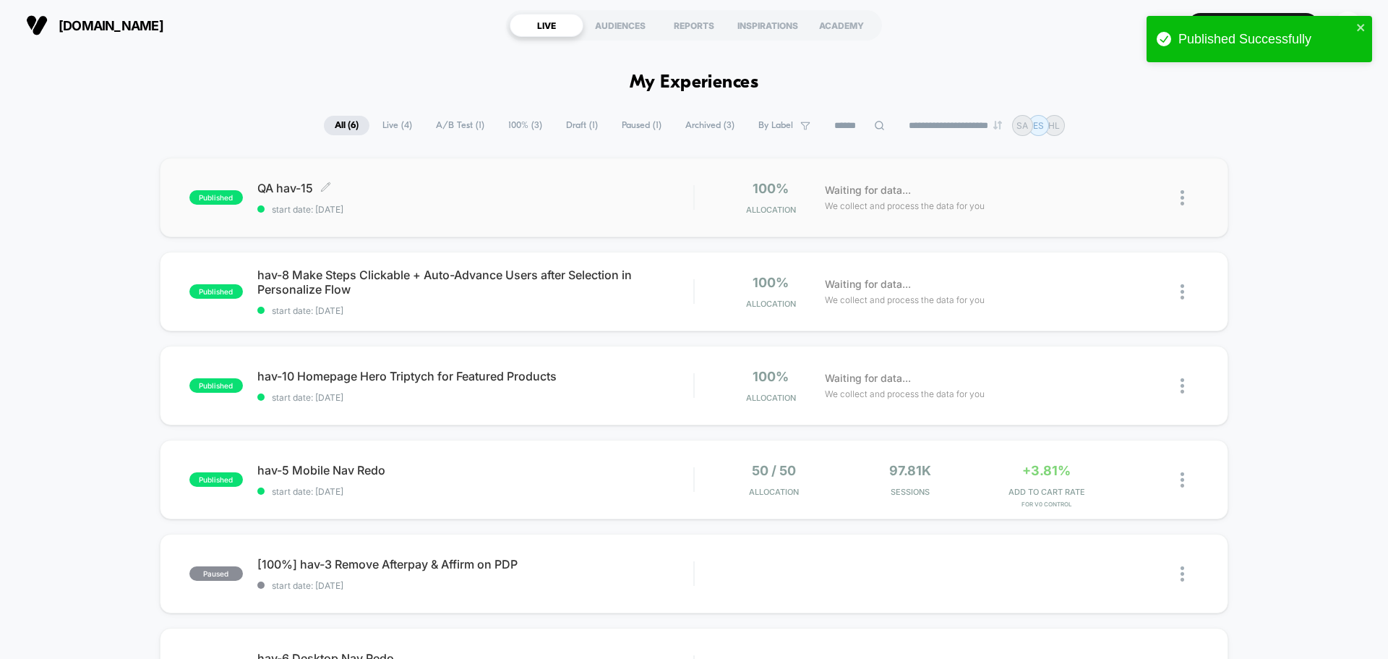
click at [270, 184] on span "QA hav-15 Click to edit experience details" at bounding box center [475, 188] width 436 height 14
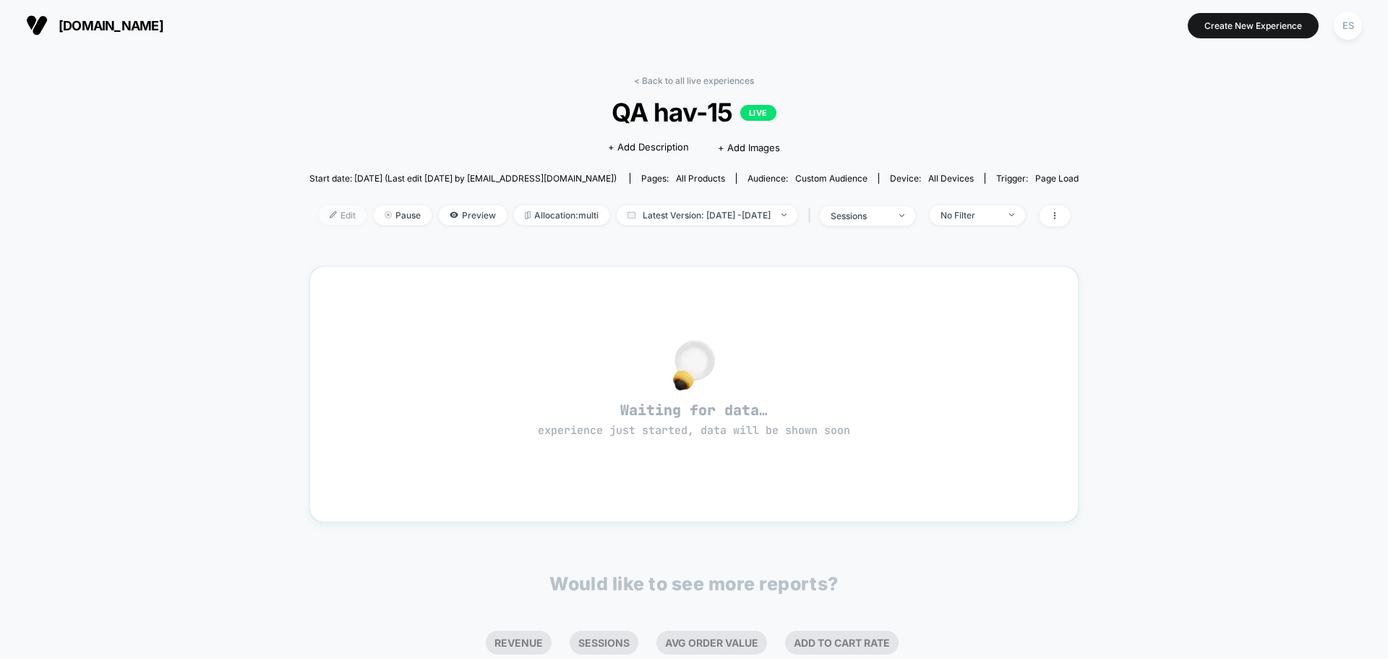
click at [319, 222] on span "Edit" at bounding box center [343, 215] width 48 height 20
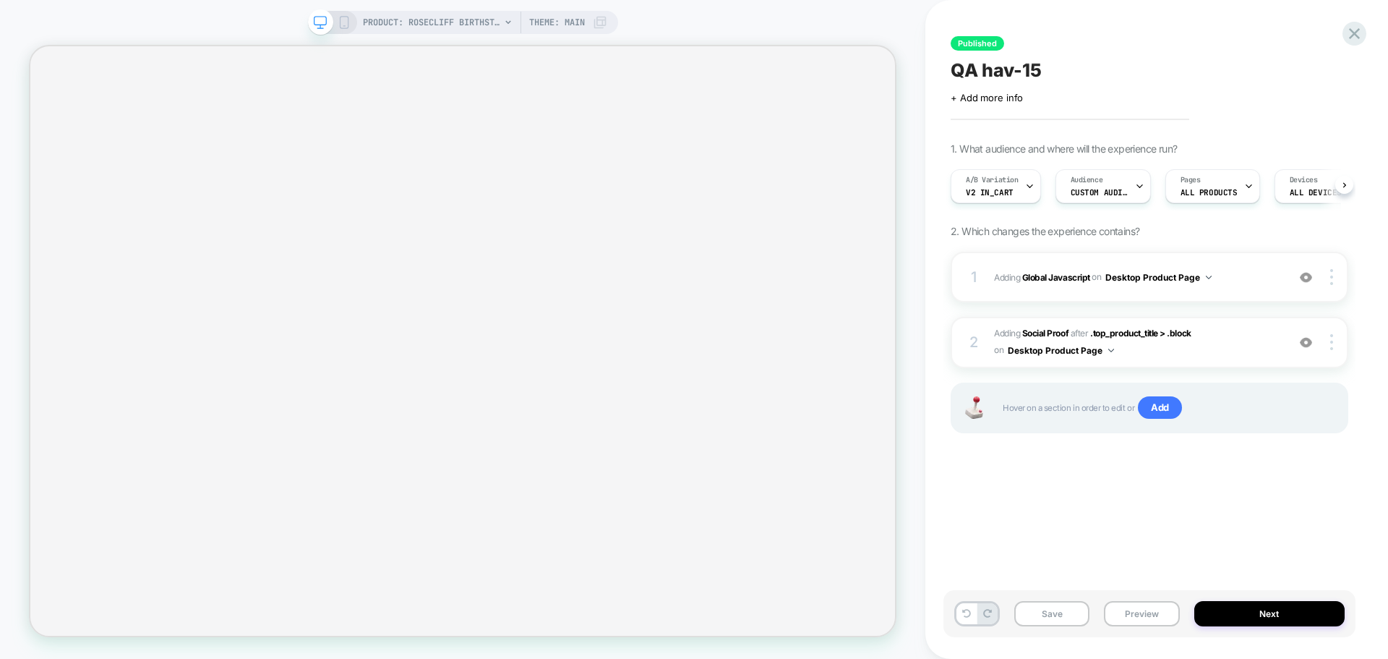
click at [1242, 608] on button "Next" at bounding box center [1269, 613] width 151 height 25
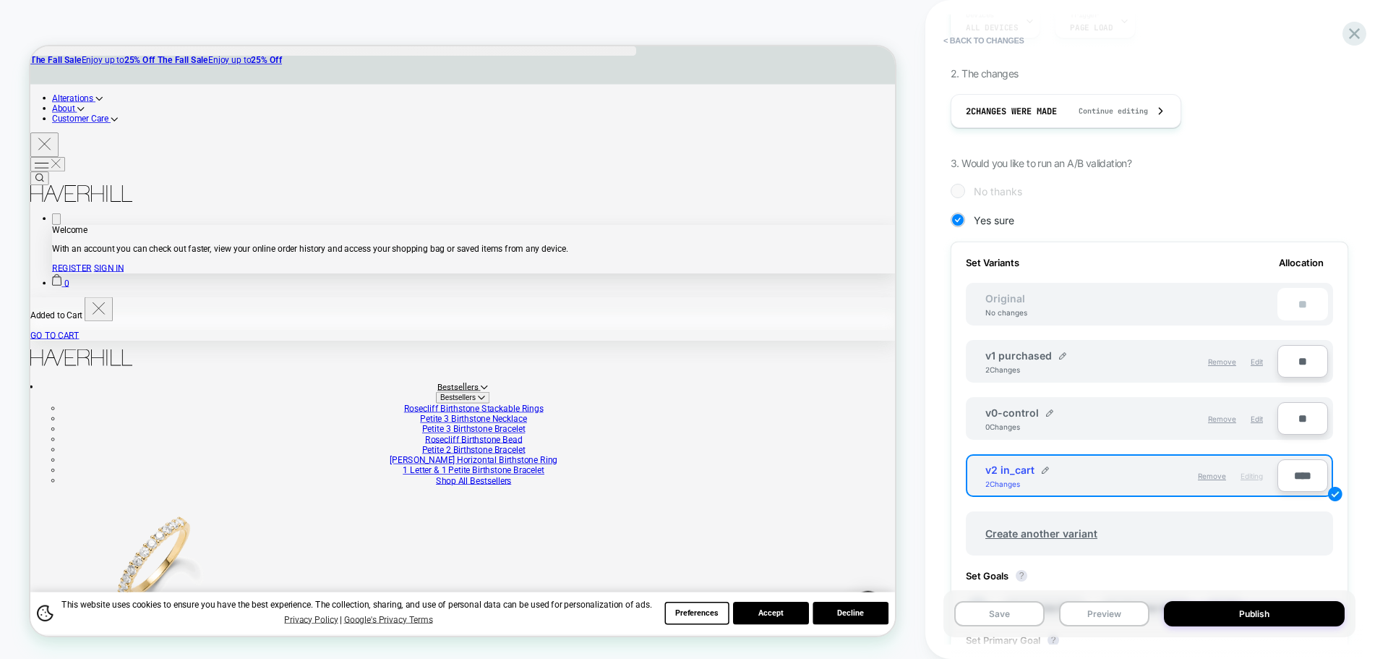
scroll to position [217, 0]
click at [1256, 359] on span "Edit" at bounding box center [1257, 357] width 12 height 9
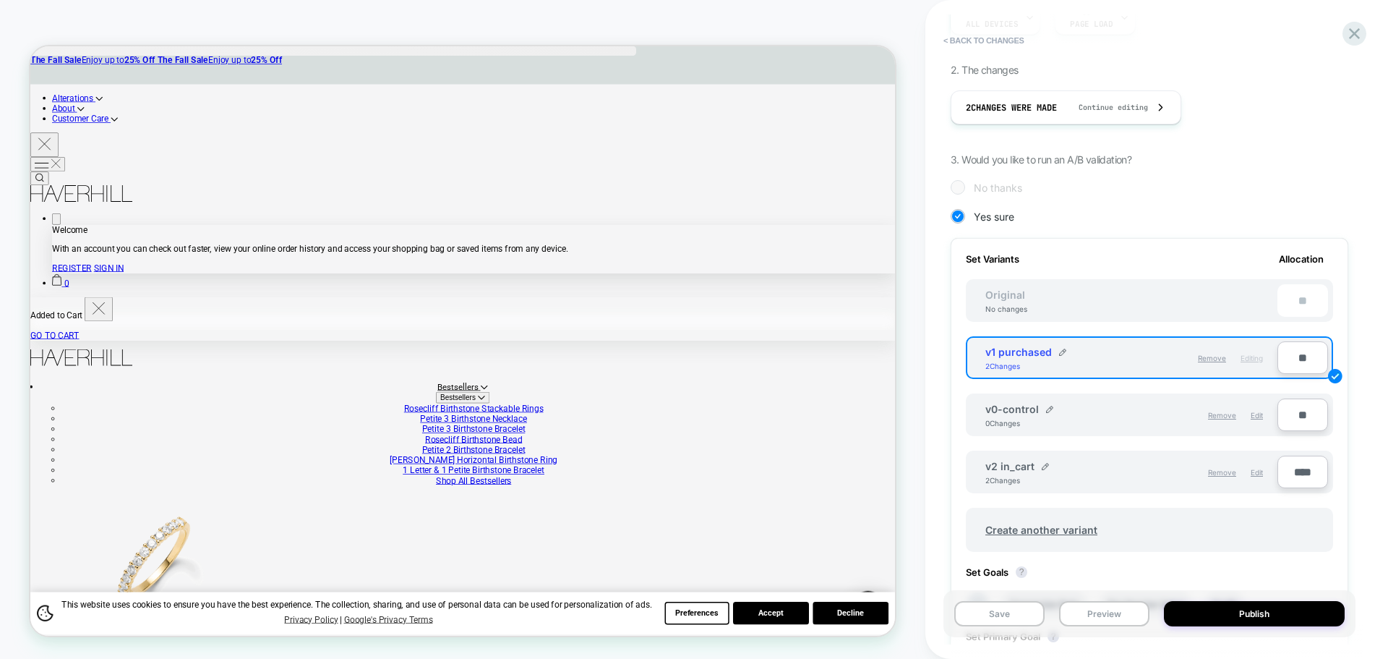
click at [1298, 461] on input "****" at bounding box center [1302, 471] width 51 height 33
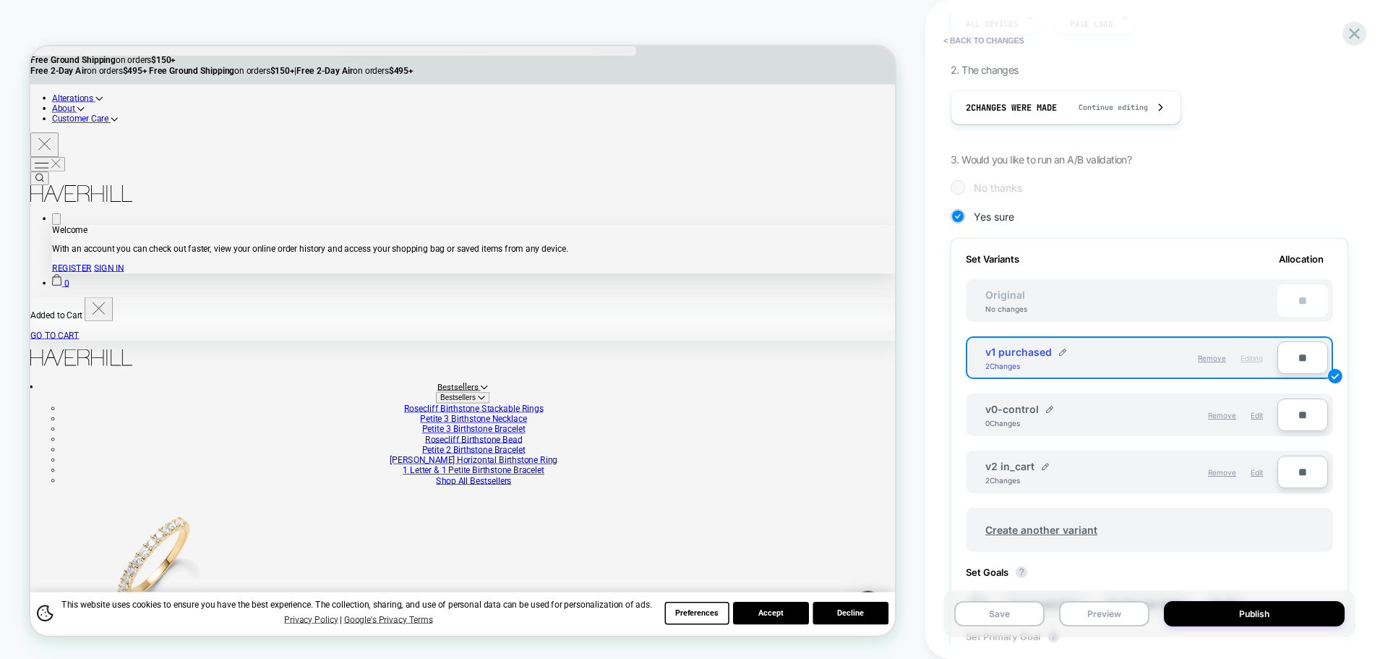
type input "**"
click at [1290, 358] on input "**" at bounding box center [1302, 357] width 51 height 33
type input "****"
click at [1256, 201] on div "1. What audience and where will the experience run? Audience Custom Audience Pa…" at bounding box center [1150, 389] width 398 height 927
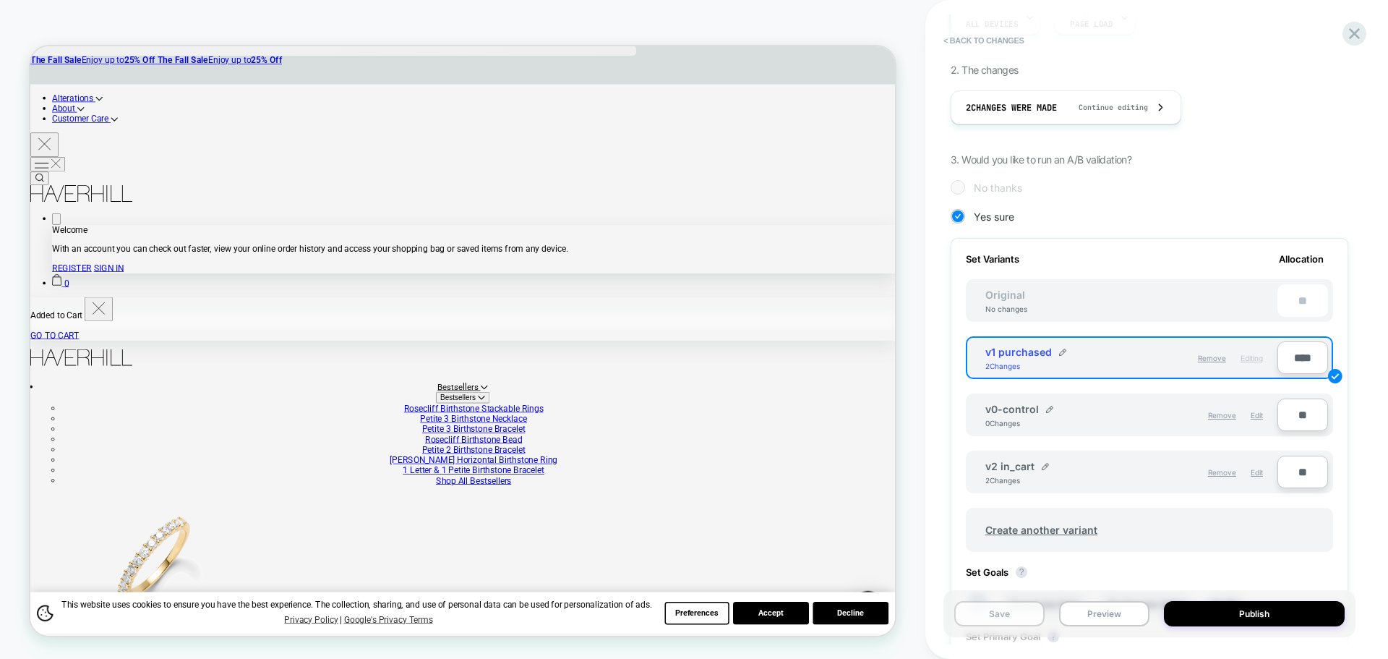
click at [1018, 609] on button "Save" at bounding box center [999, 613] width 90 height 25
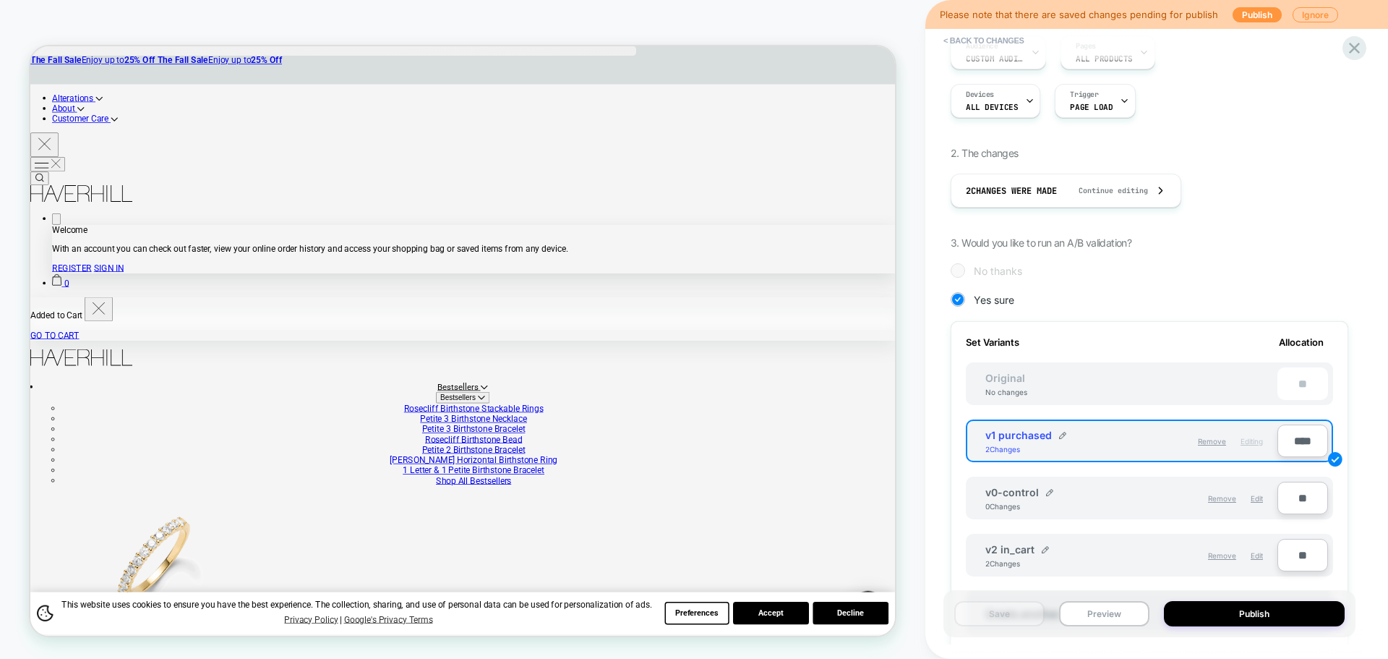
scroll to position [0, 0]
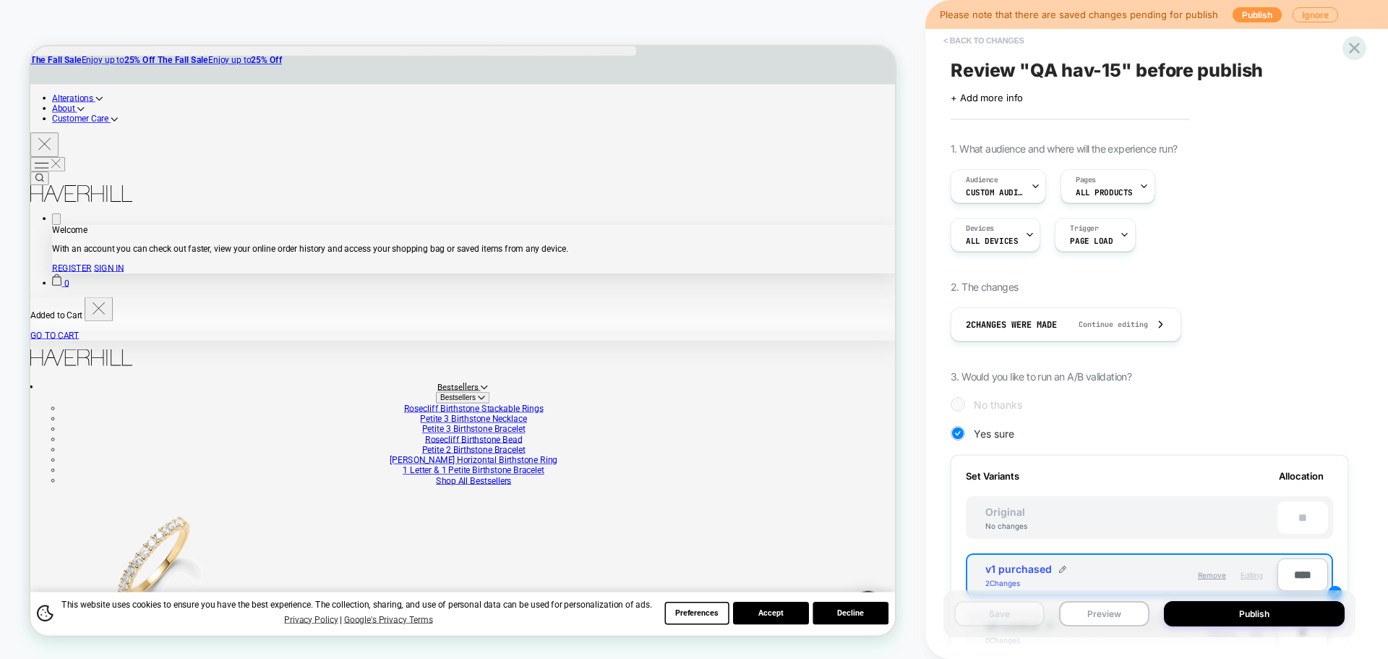
click at [993, 46] on button "< Back to changes" at bounding box center [983, 40] width 95 height 23
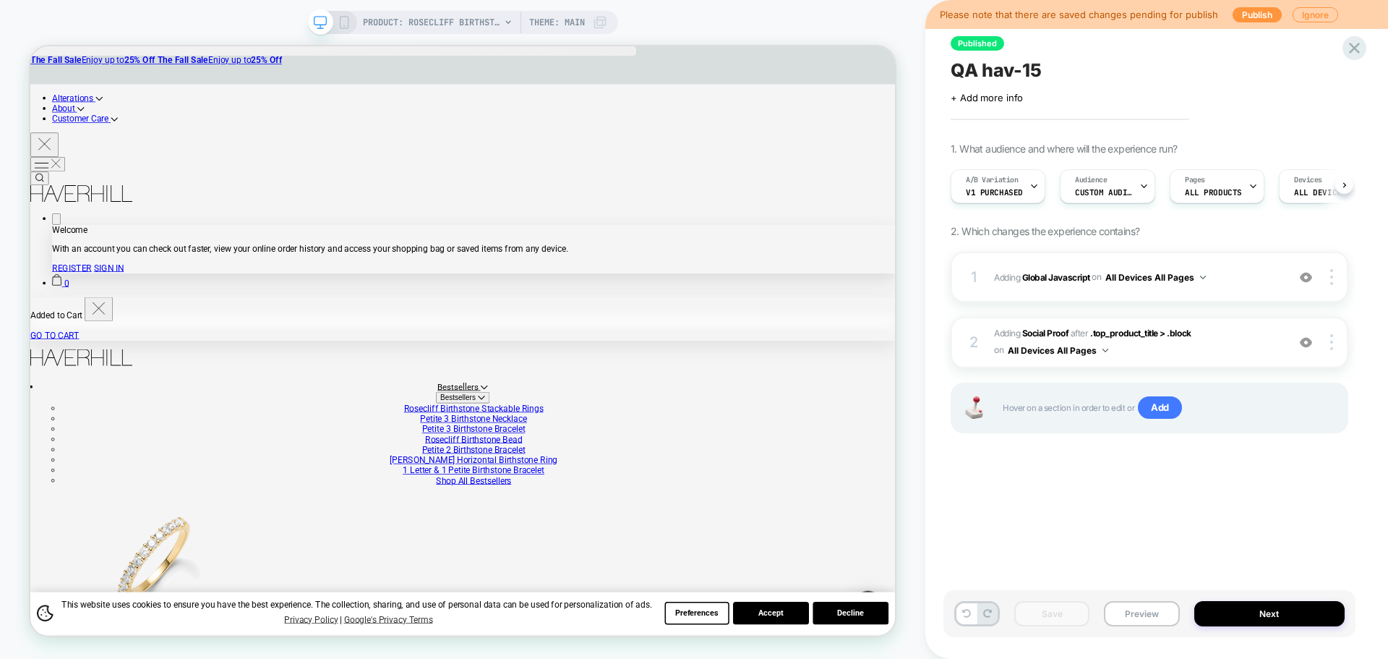
scroll to position [0, 1]
click at [1069, 263] on div "1 Adding Global Javascript on All Devices All Pages Add Before Add After Target…" at bounding box center [1150, 277] width 398 height 51
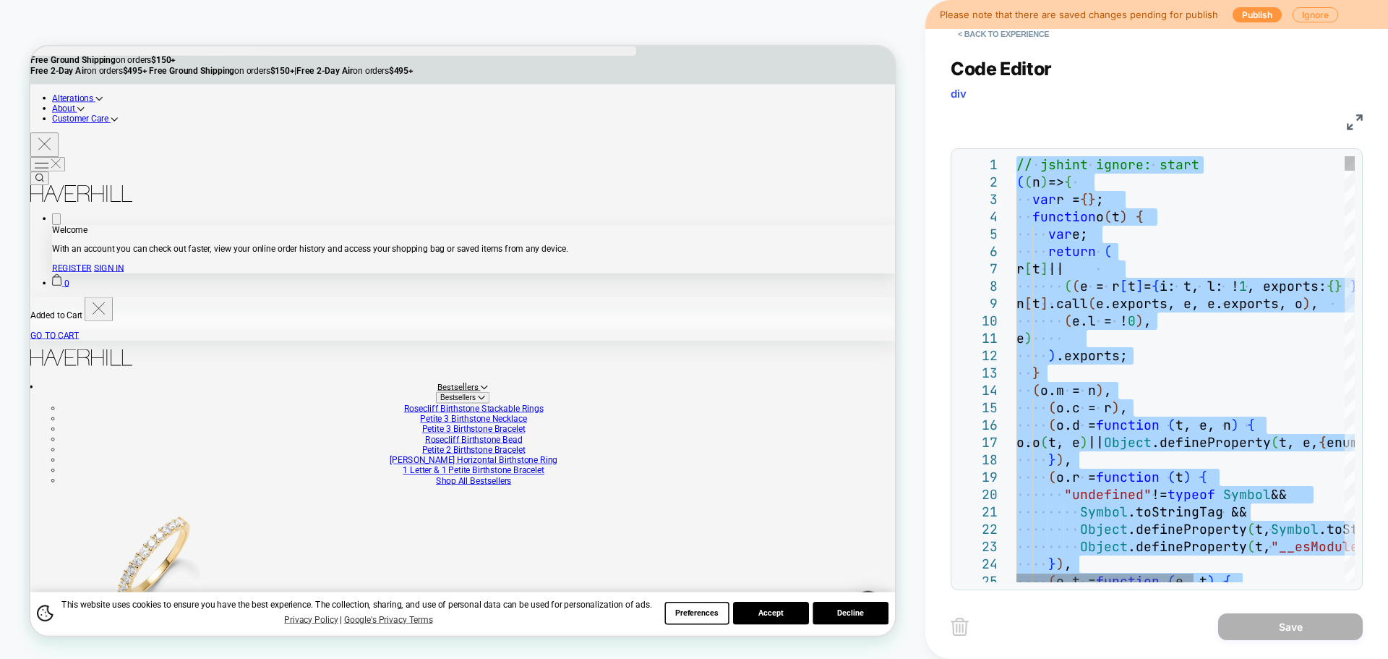
type textarea "**********"
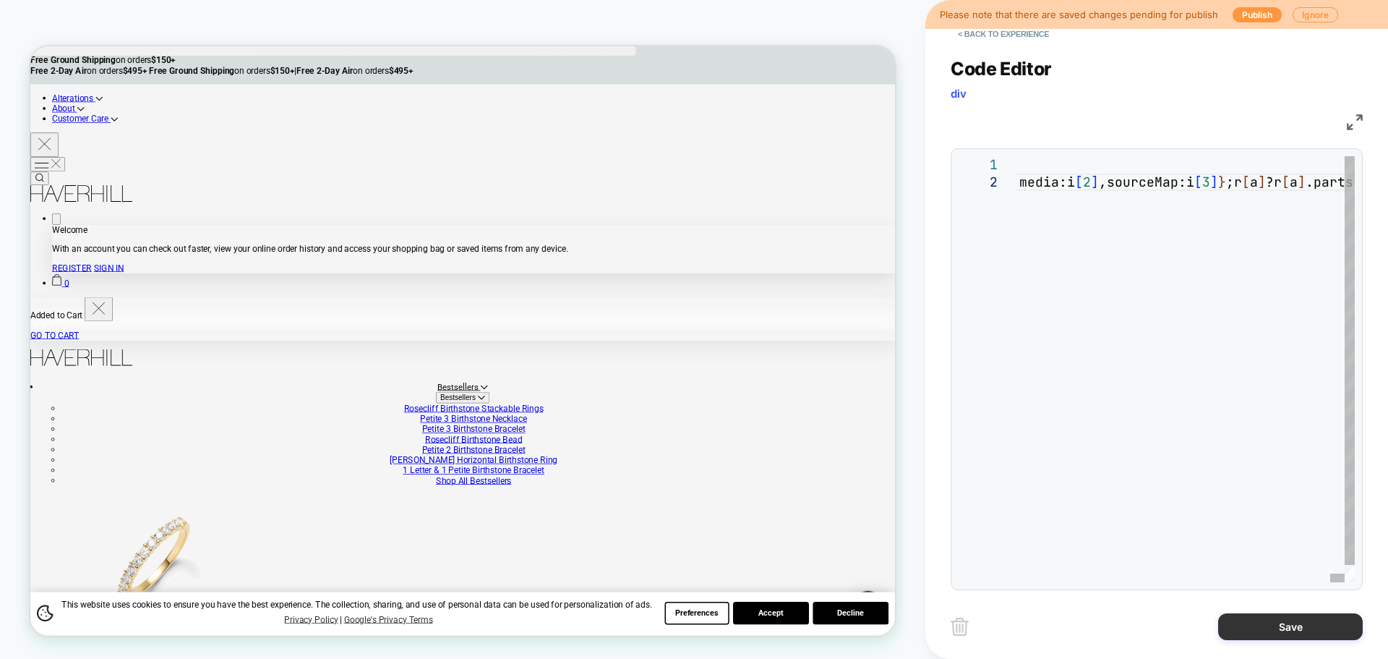
click at [1271, 623] on button "Save" at bounding box center [1290, 626] width 145 height 27
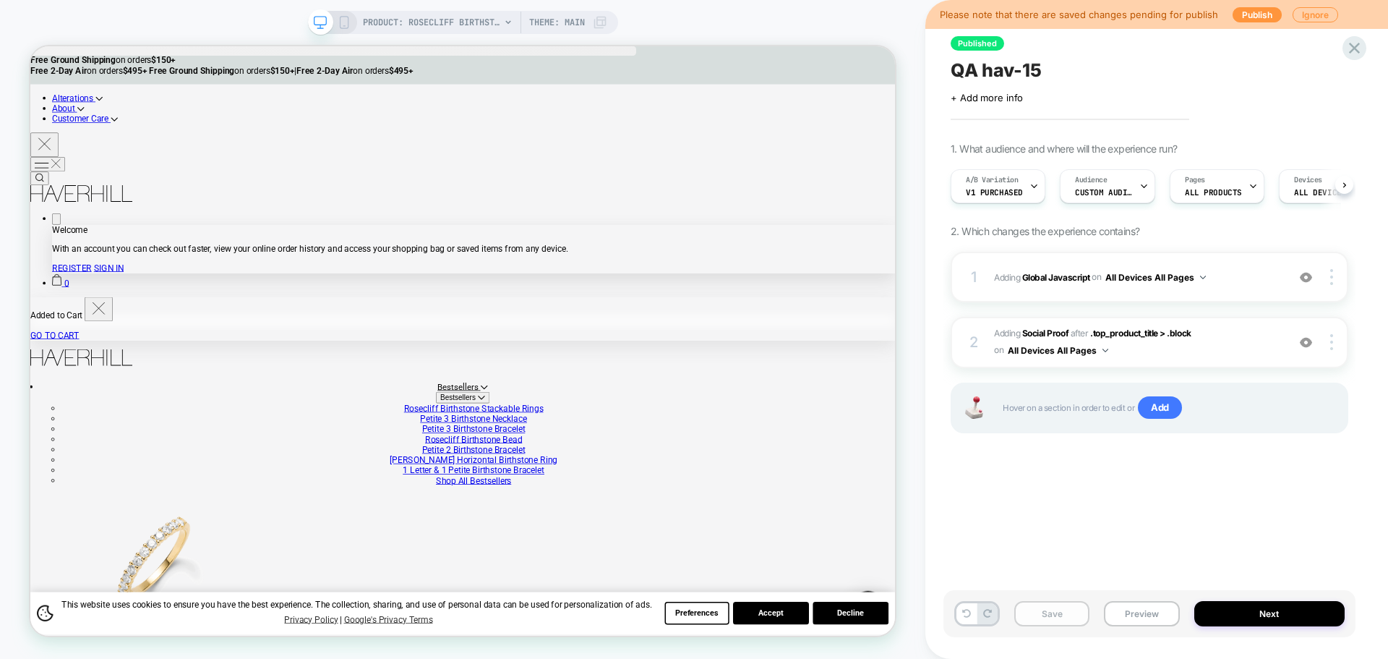
click at [1061, 609] on button "Save" at bounding box center [1051, 613] width 75 height 25
click at [1222, 612] on button "Next" at bounding box center [1269, 613] width 151 height 25
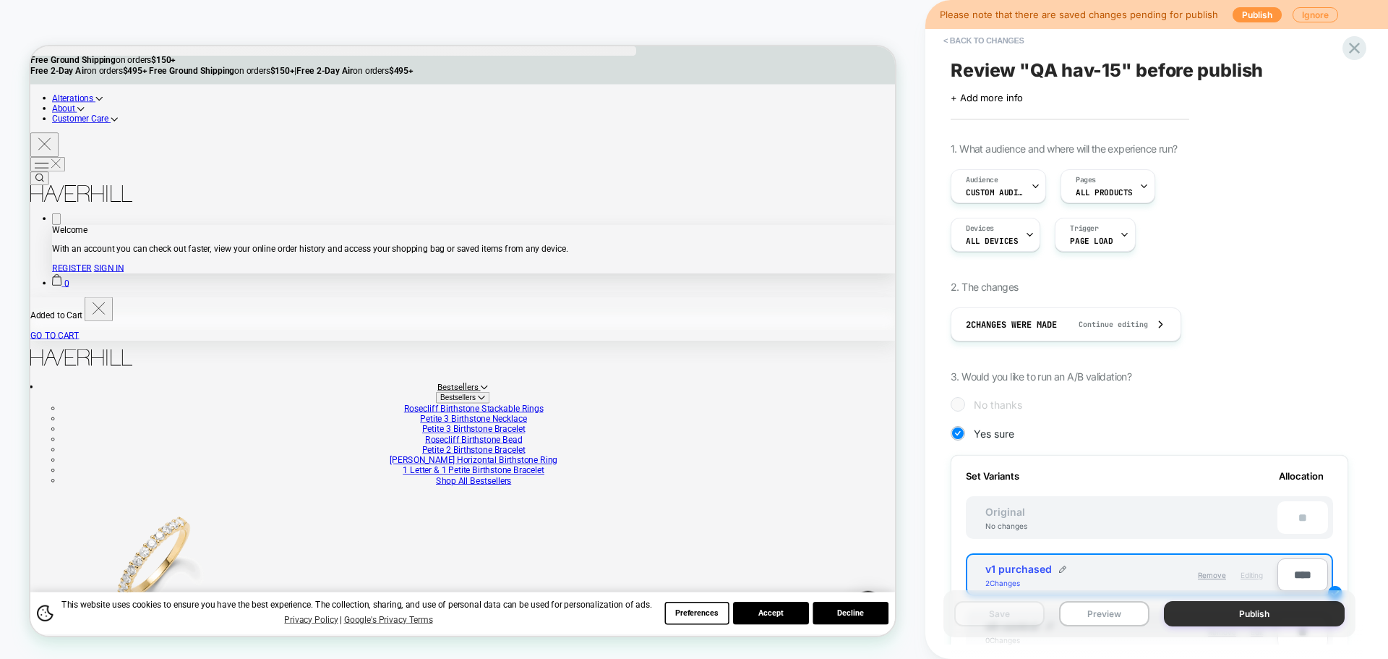
click at [1260, 620] on button "Publish" at bounding box center [1254, 613] width 181 height 25
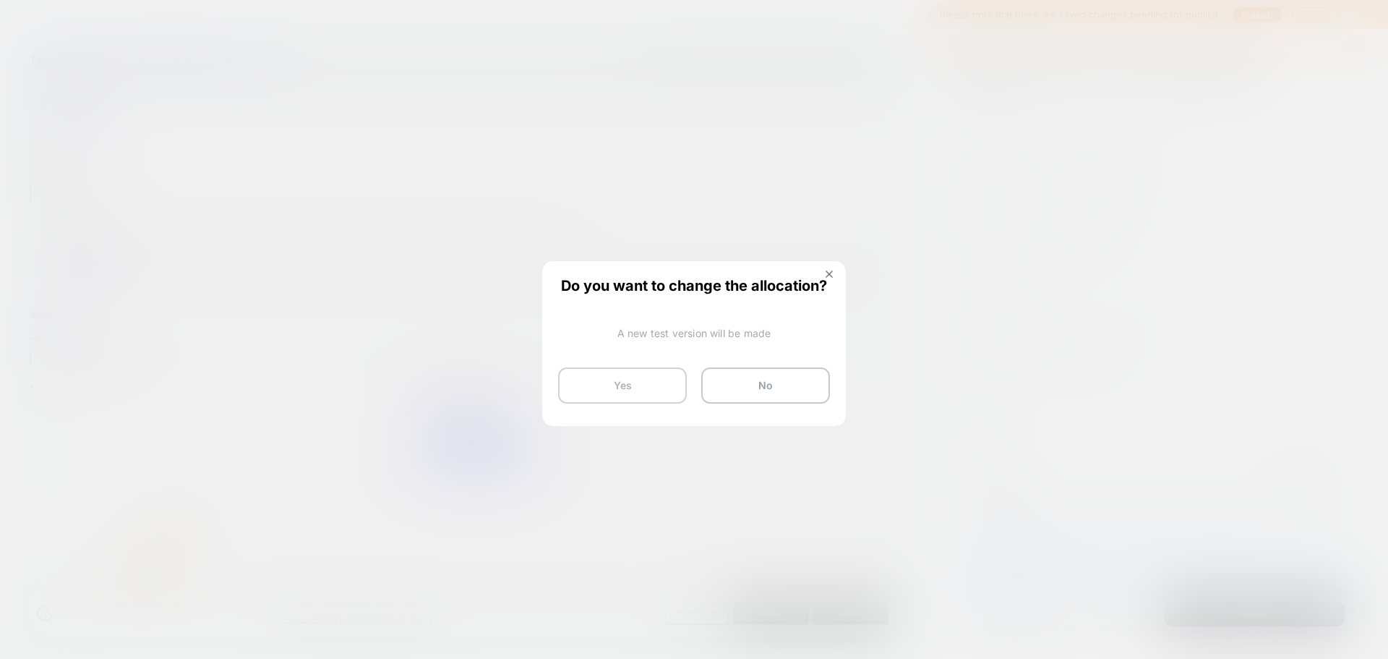
click at [667, 392] on button "Yes" at bounding box center [622, 385] width 129 height 36
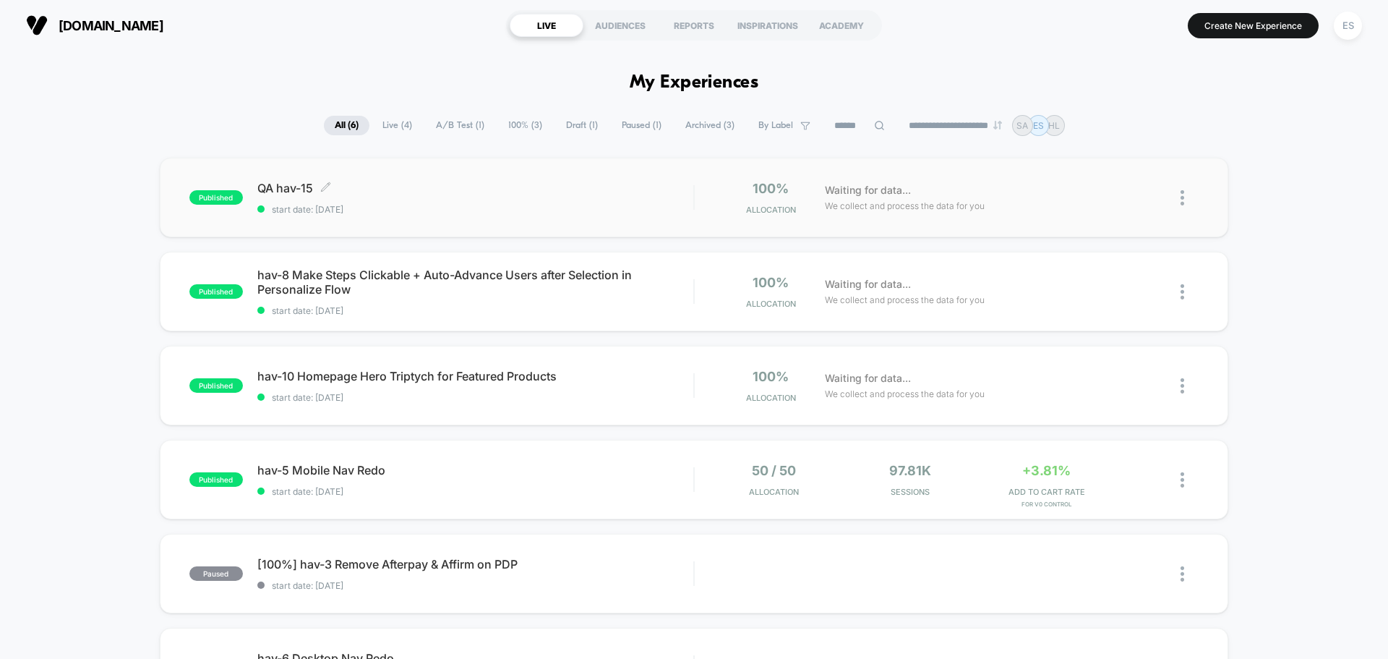
click at [302, 189] on span "QA hav-15 Click to edit experience details" at bounding box center [475, 188] width 436 height 14
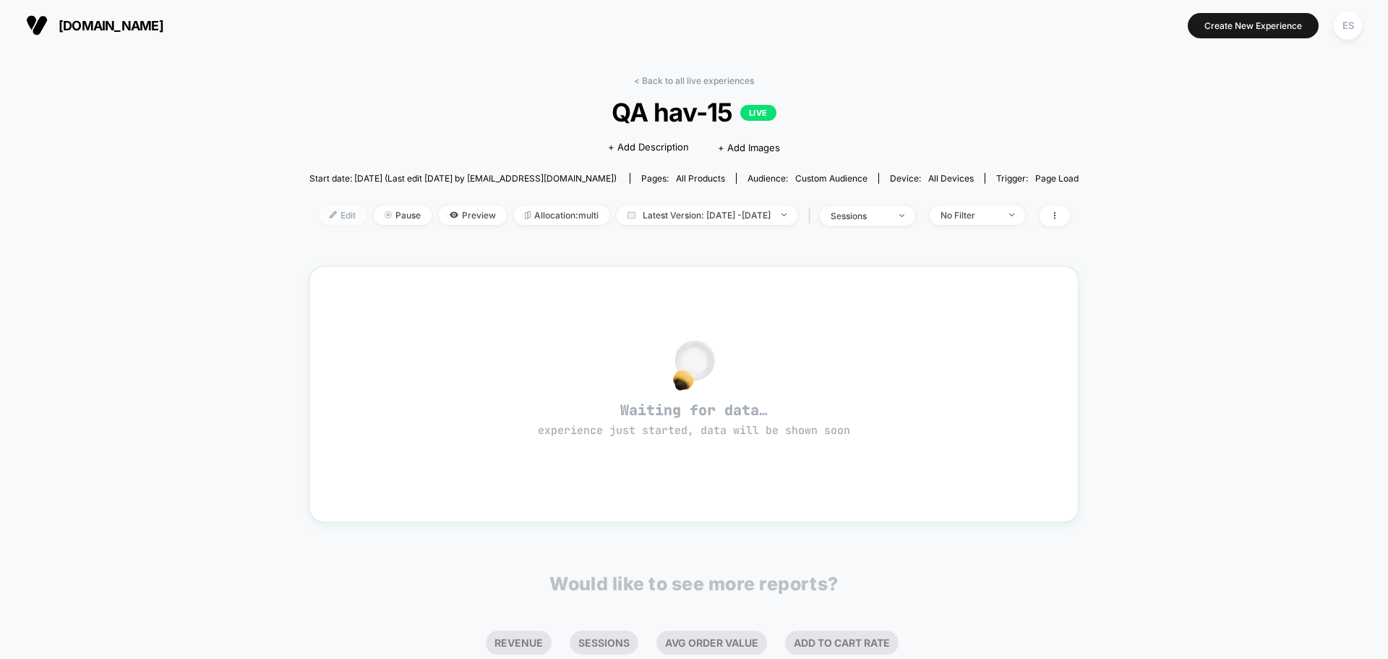
click at [319, 220] on span "Edit" at bounding box center [343, 215] width 48 height 20
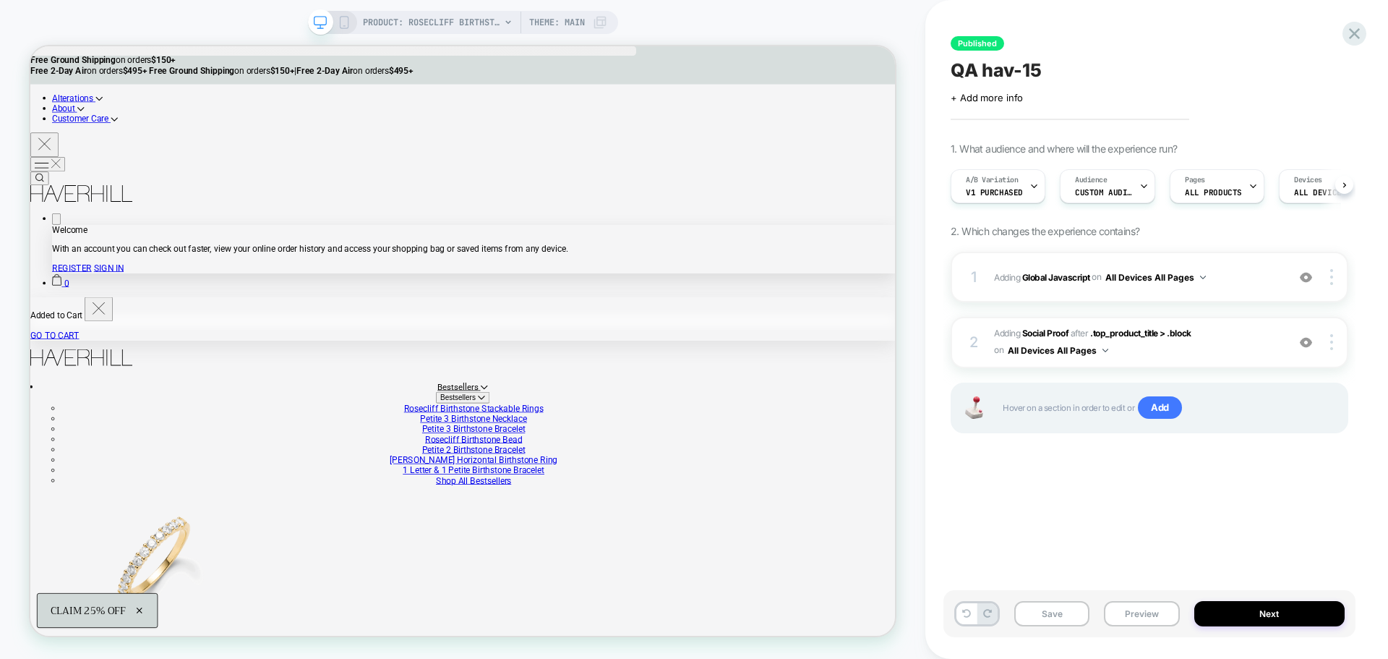
scroll to position [0, 1]
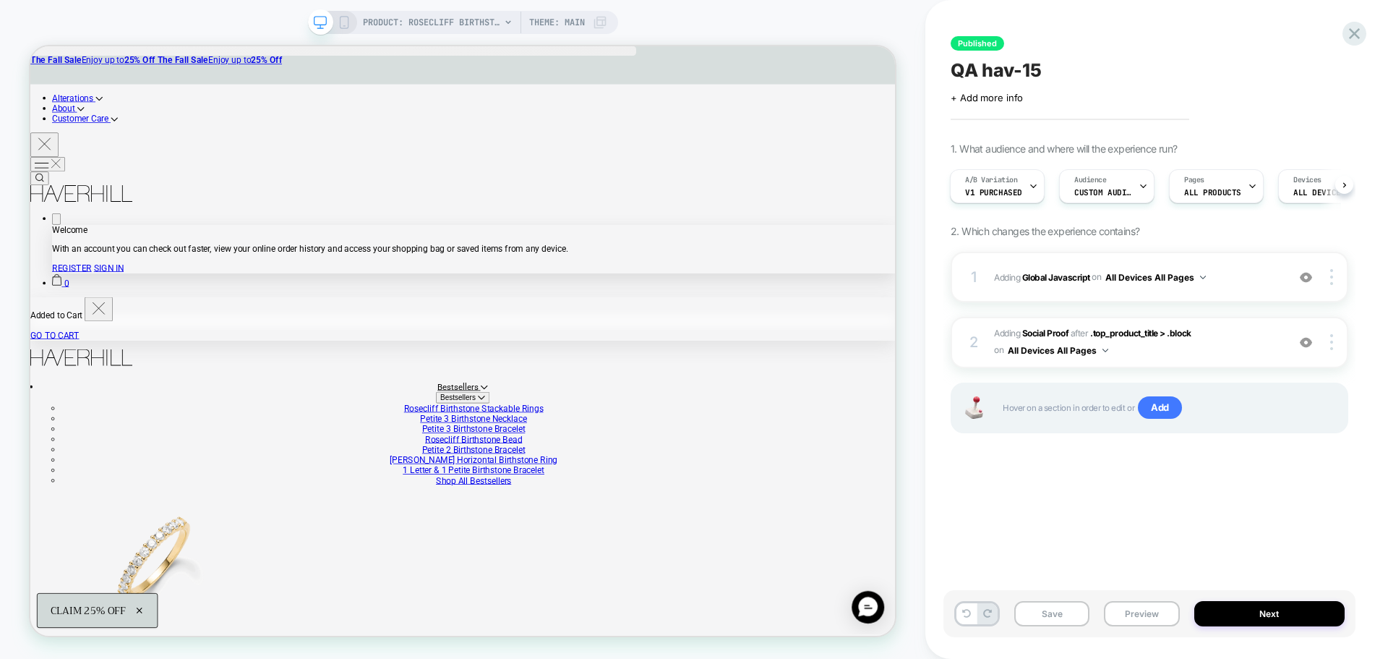
click at [982, 67] on span "QA hav-15" at bounding box center [996, 70] width 91 height 22
click at [982, 67] on textarea "*********" at bounding box center [1013, 70] width 125 height 22
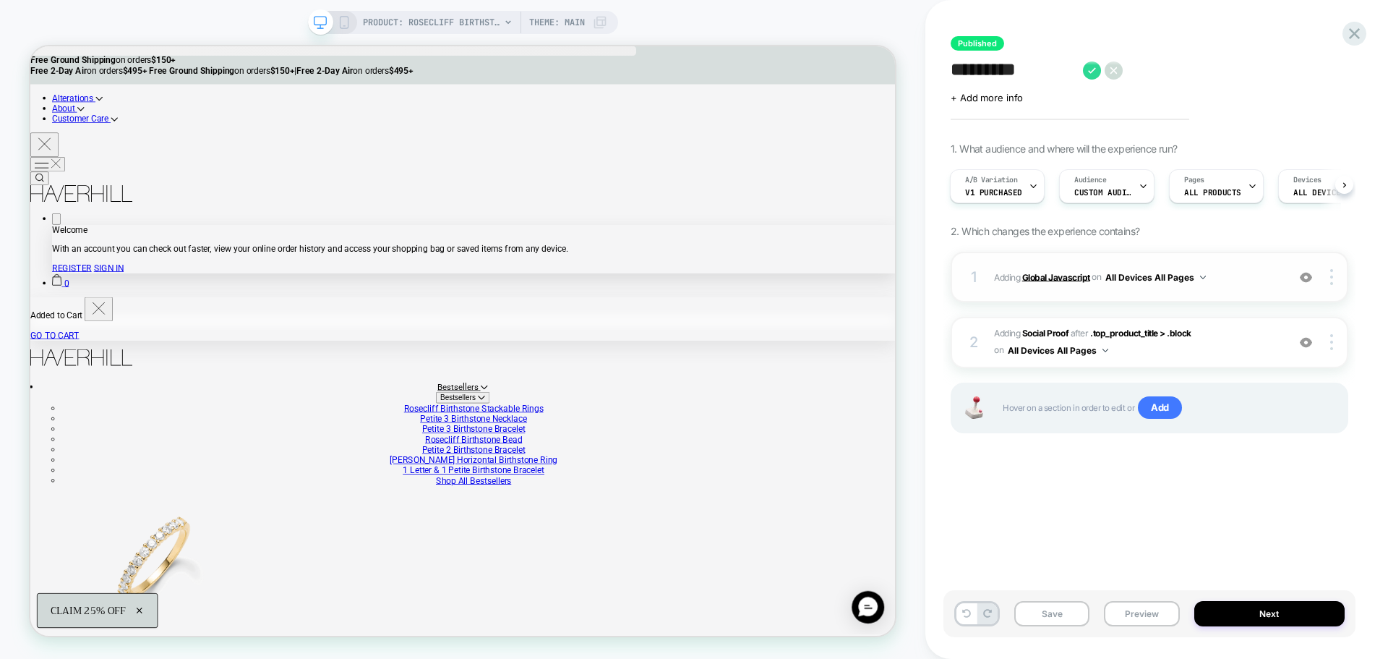
click at [1046, 277] on b "Global Javascript" at bounding box center [1056, 276] width 68 height 11
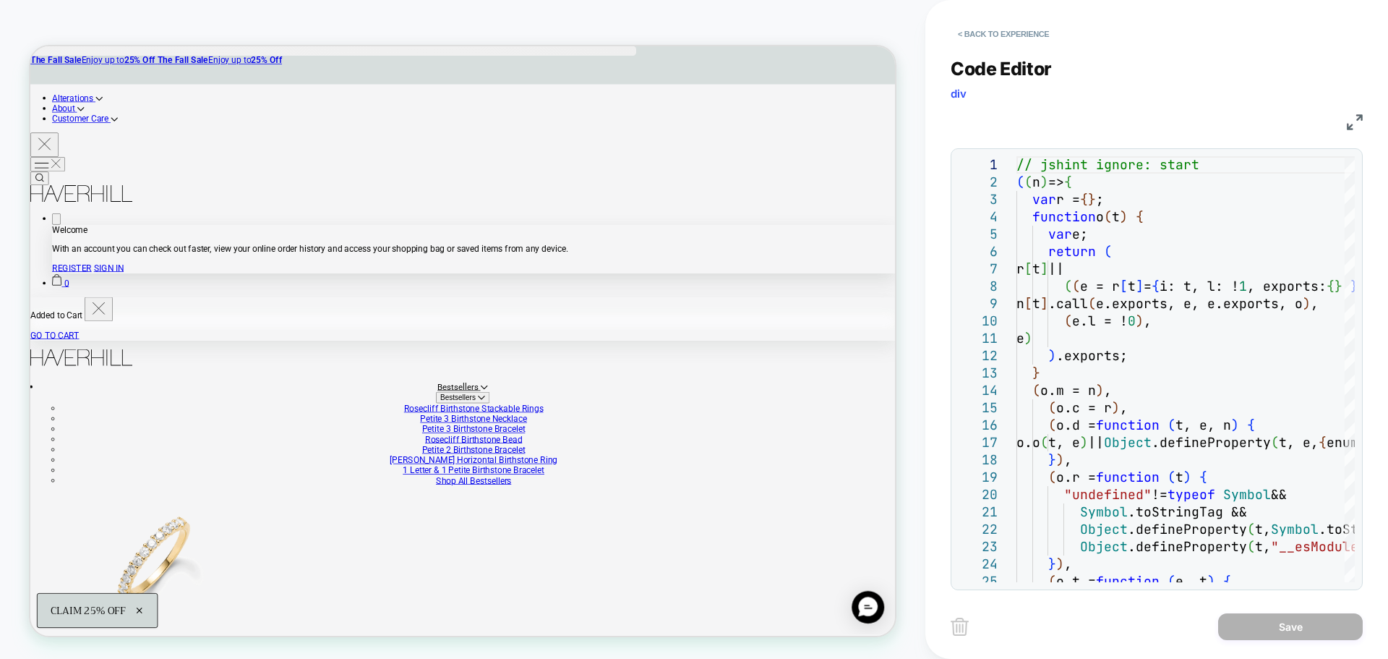
click at [933, 245] on div "< Back to experience Code Editor div JS 1 2 3 4 5 6 7 8 9 10 11 12 13 14 15 16 …" at bounding box center [1156, 329] width 463 height 659
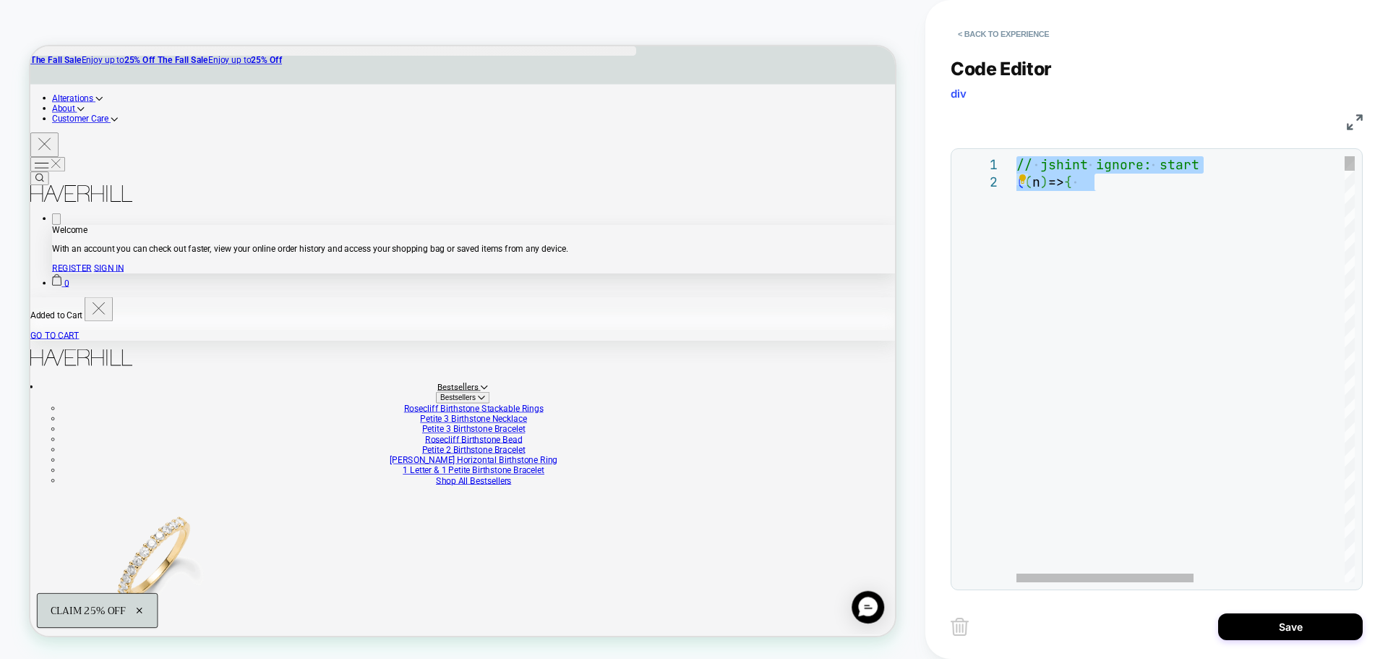
type textarea "**********"
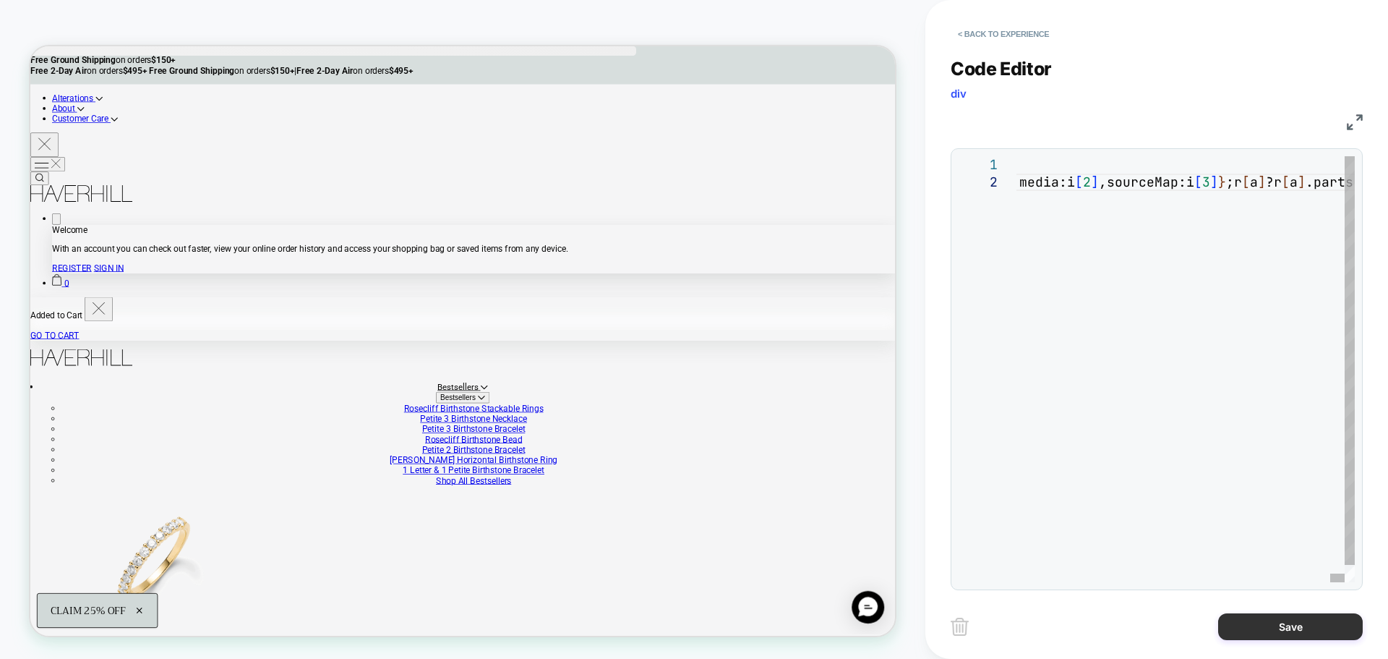
click at [1248, 633] on button "Save" at bounding box center [1290, 626] width 145 height 27
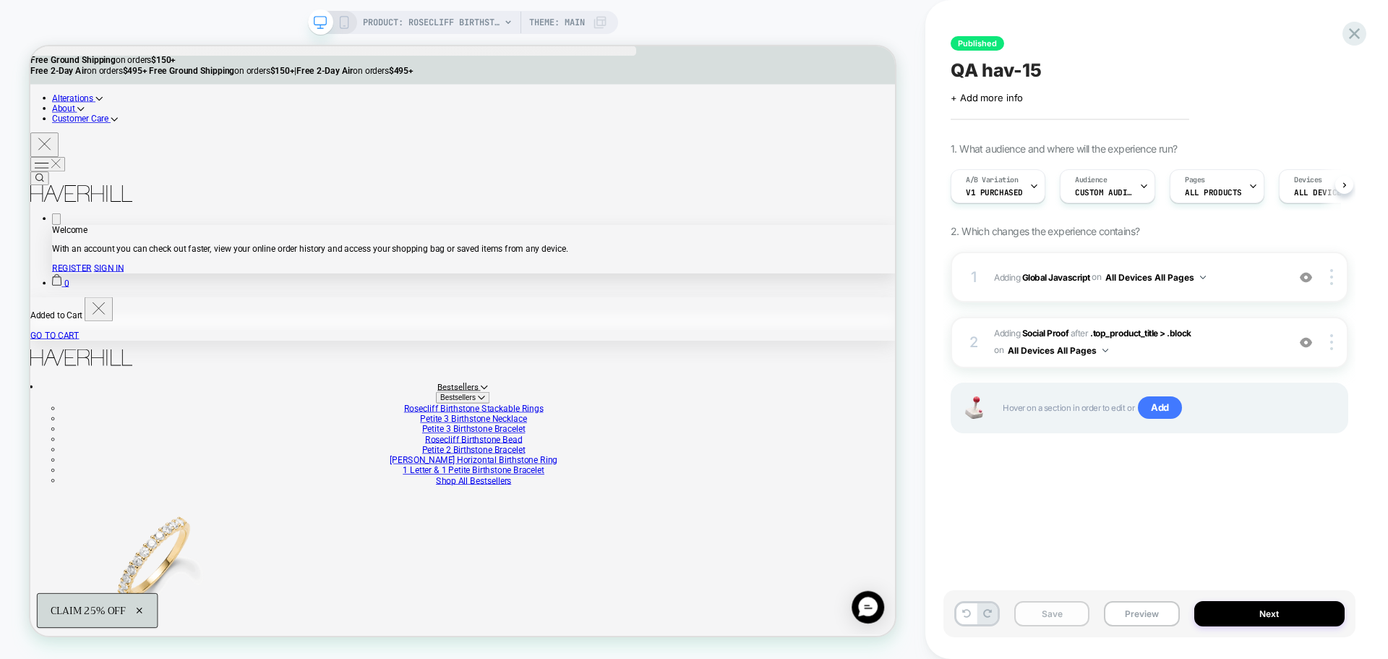
scroll to position [0, 1]
click at [1076, 615] on button "Save" at bounding box center [1051, 613] width 75 height 25
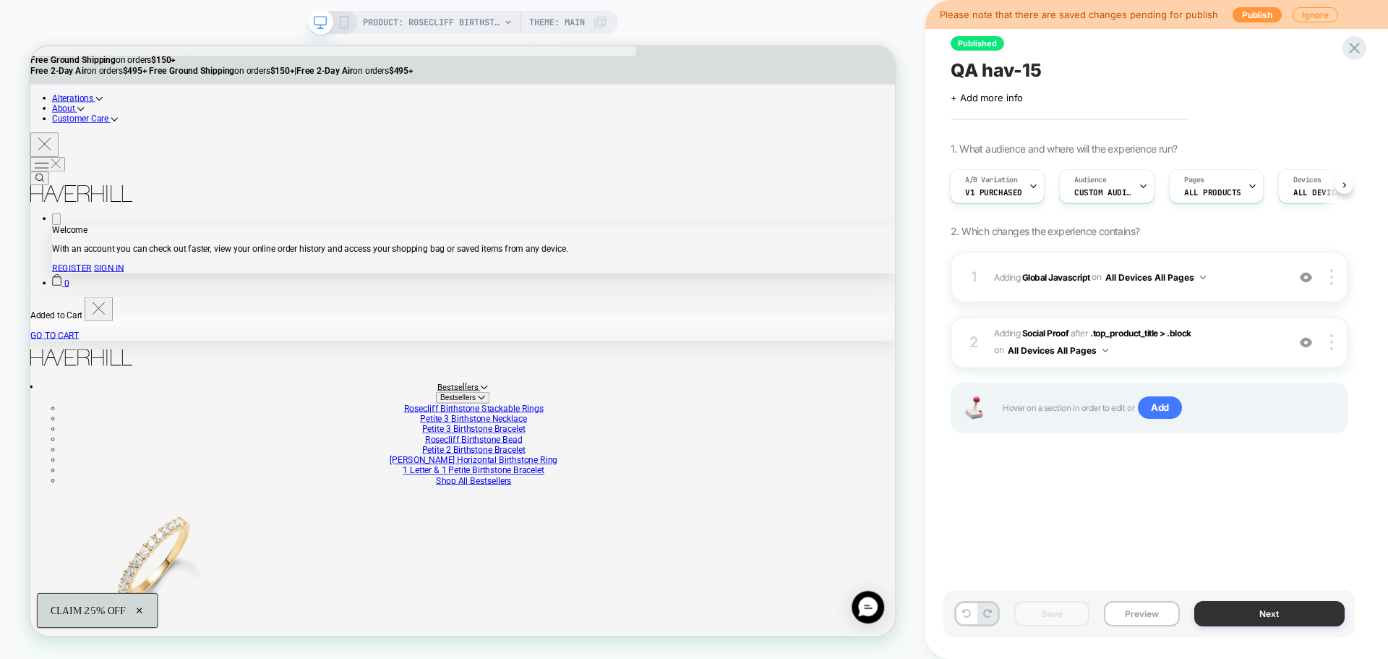
click at [1271, 620] on button "Next" at bounding box center [1269, 613] width 151 height 25
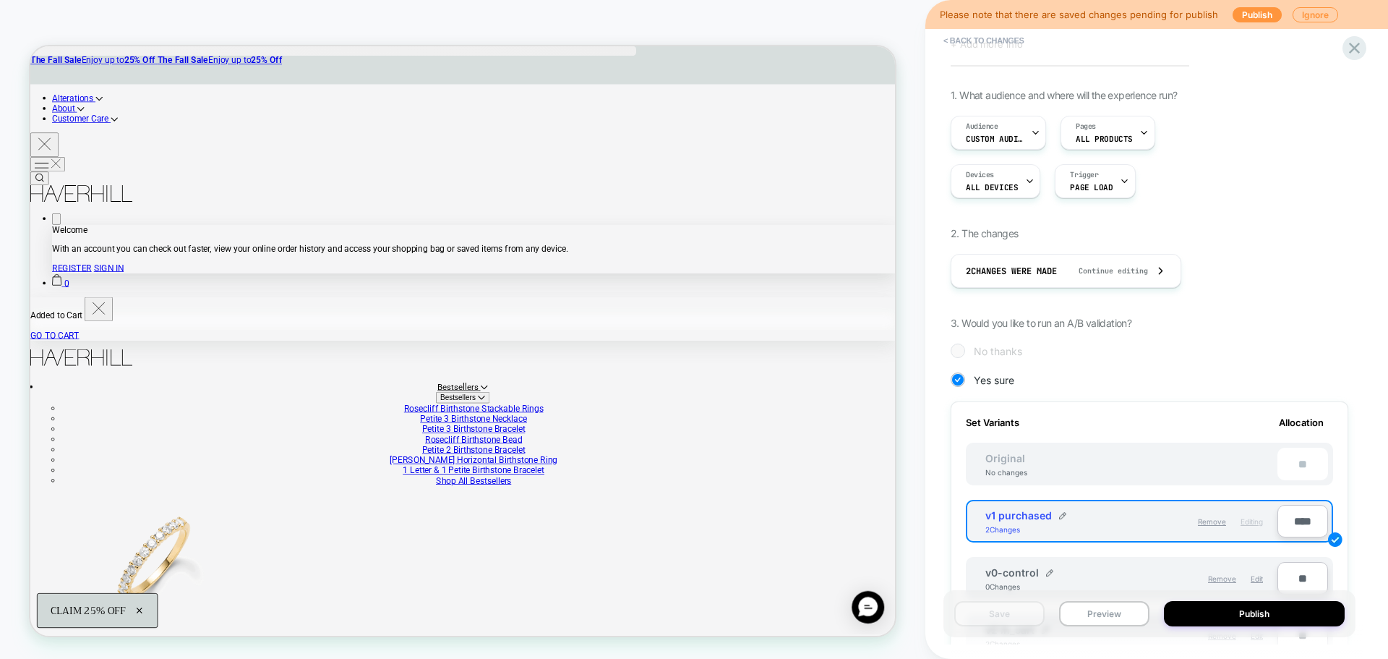
scroll to position [145, 0]
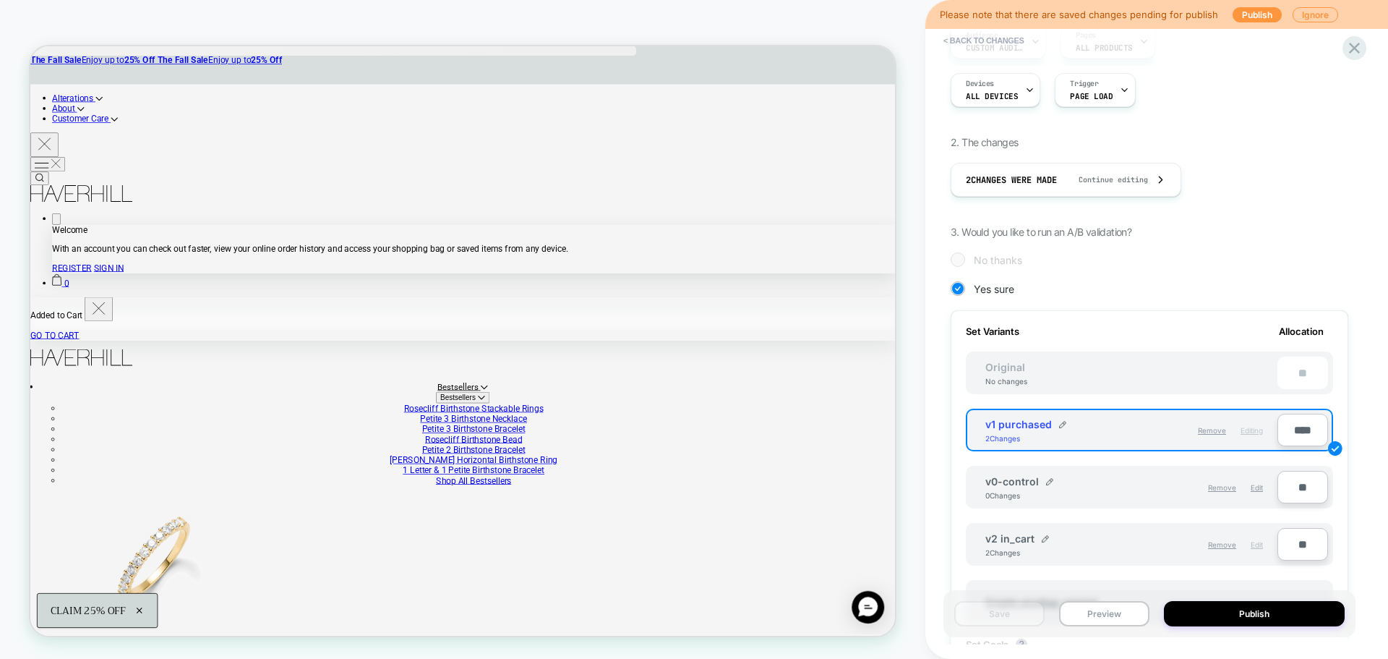
click at [1259, 544] on span "Edit" at bounding box center [1257, 544] width 12 height 9
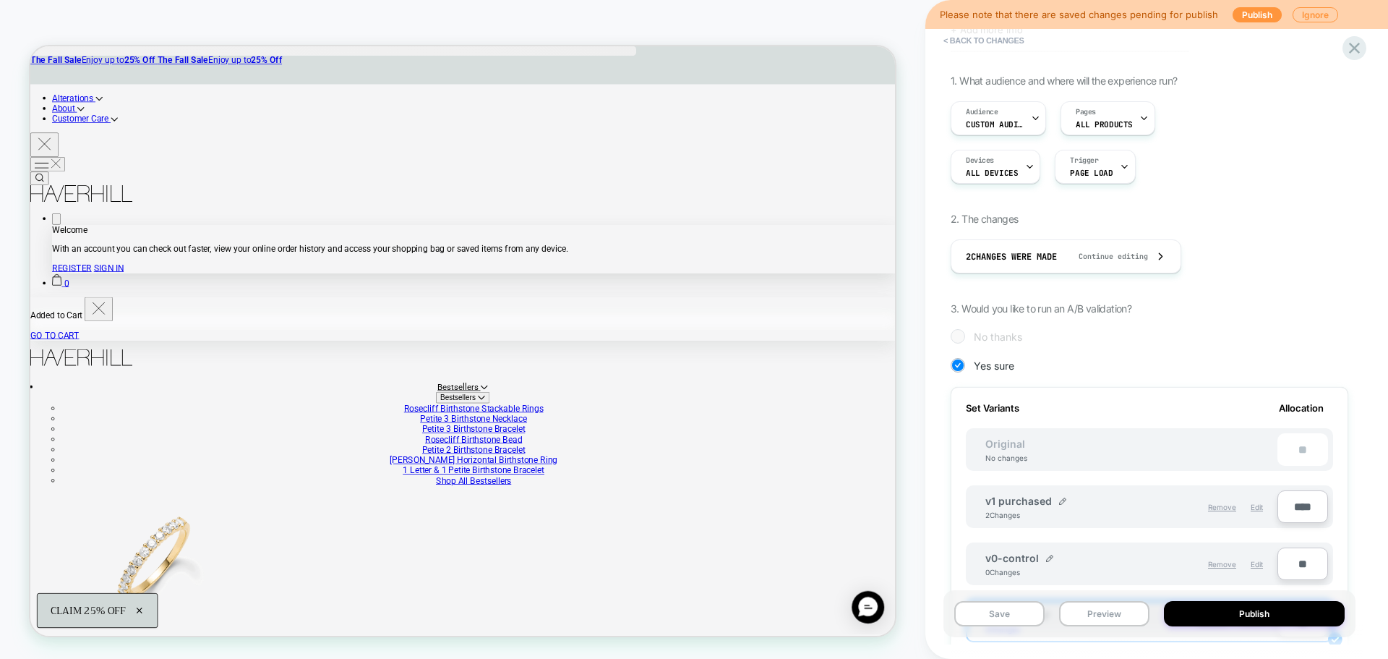
scroll to position [0, 0]
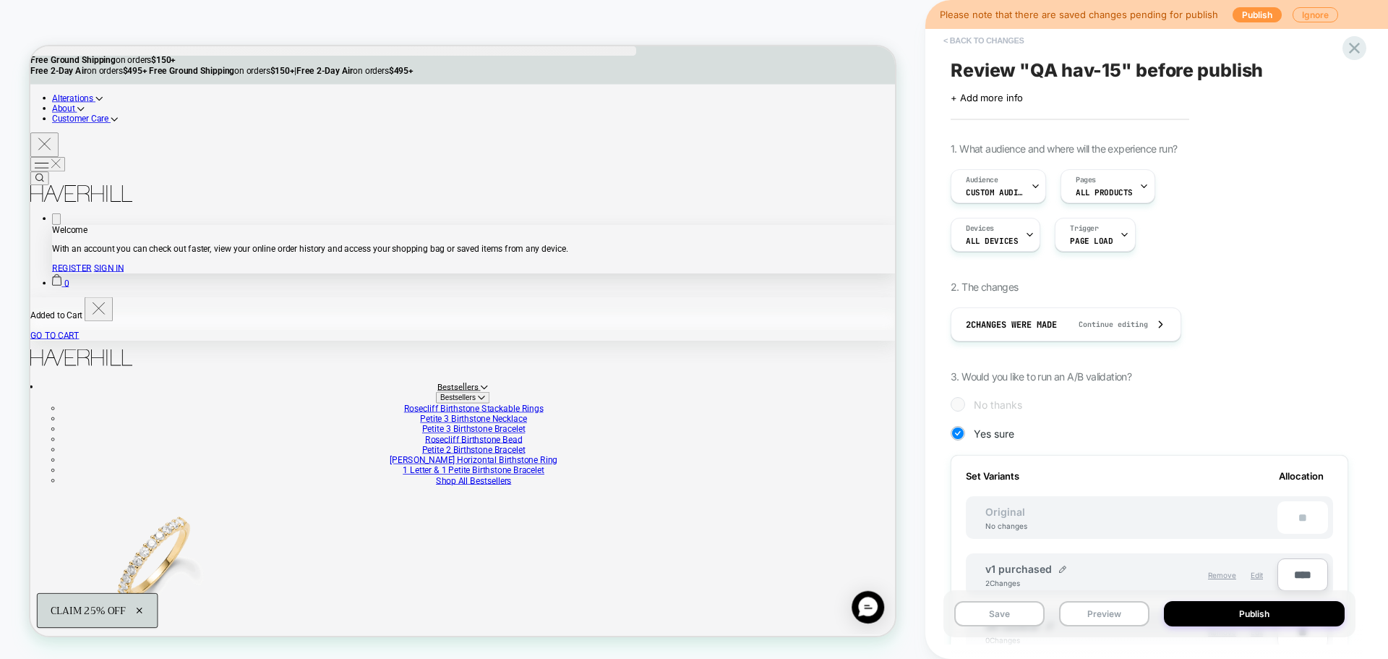
click at [977, 35] on button "< Back to changes" at bounding box center [983, 40] width 95 height 23
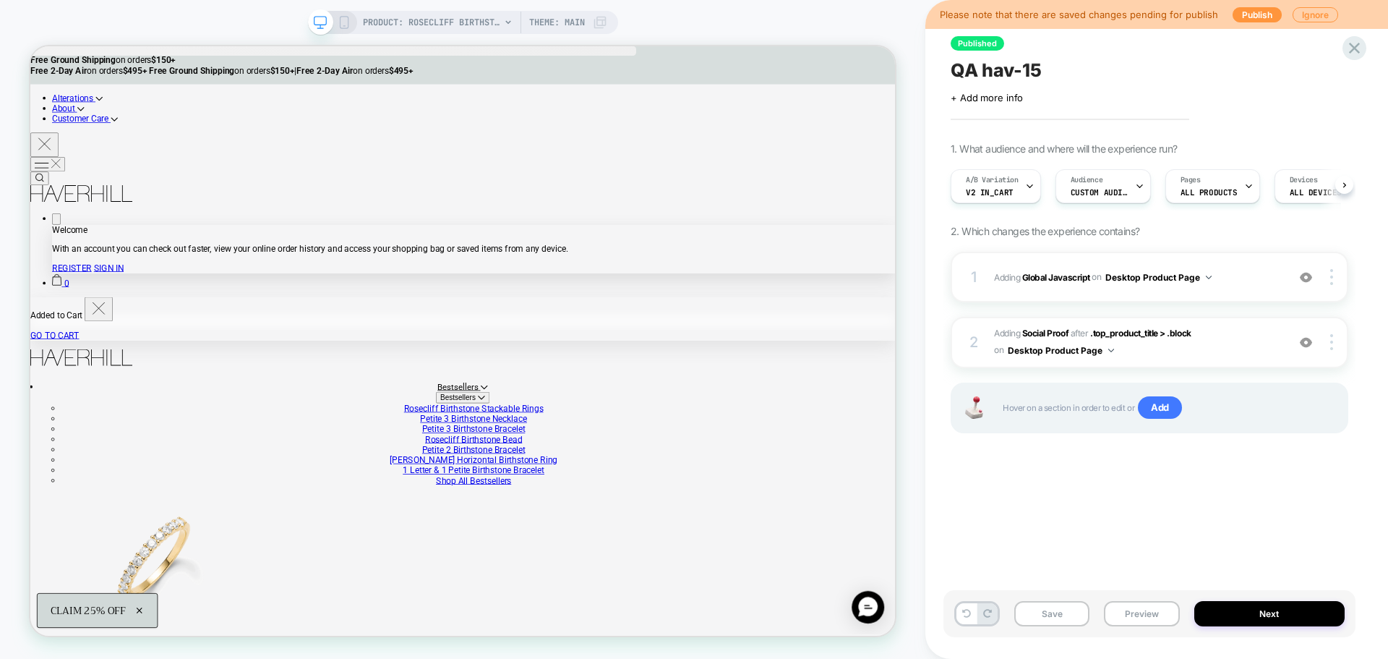
scroll to position [0, 1]
click at [1076, 283] on span "Adding Global Javascript on Desktop Product Page" at bounding box center [1137, 277] width 286 height 18
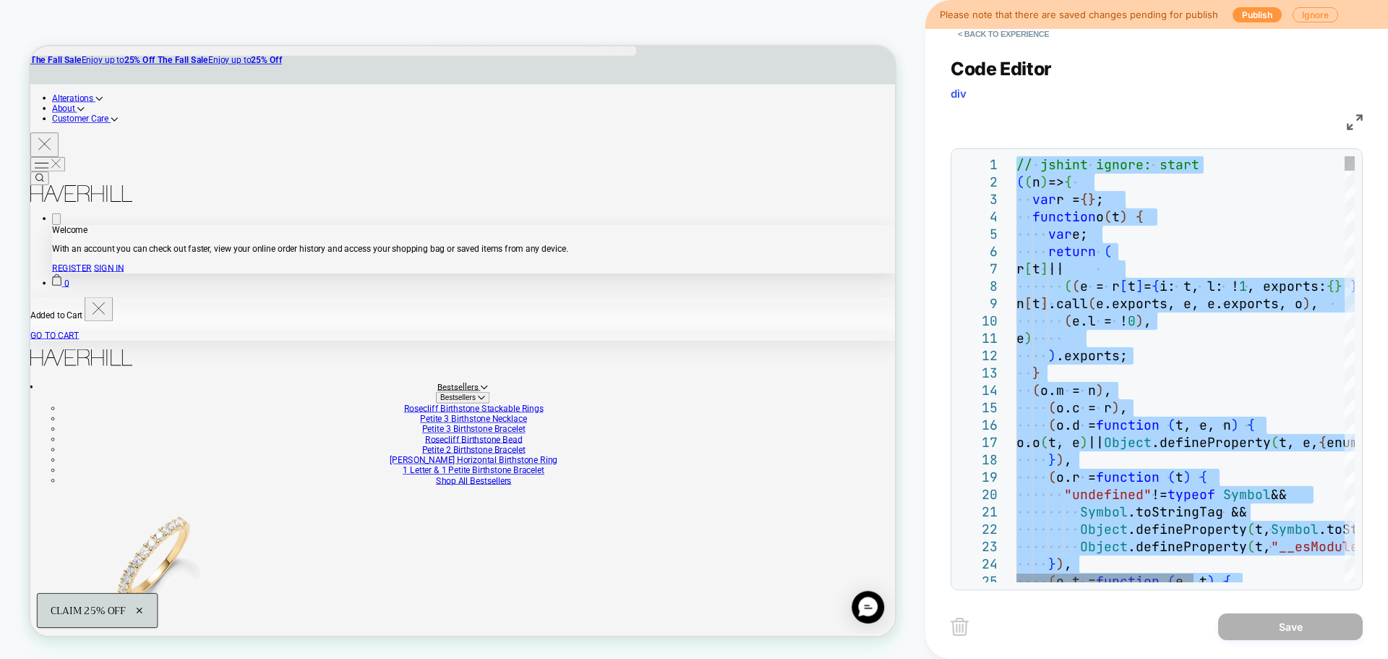
scroll to position [0, 0]
type textarea "**********"
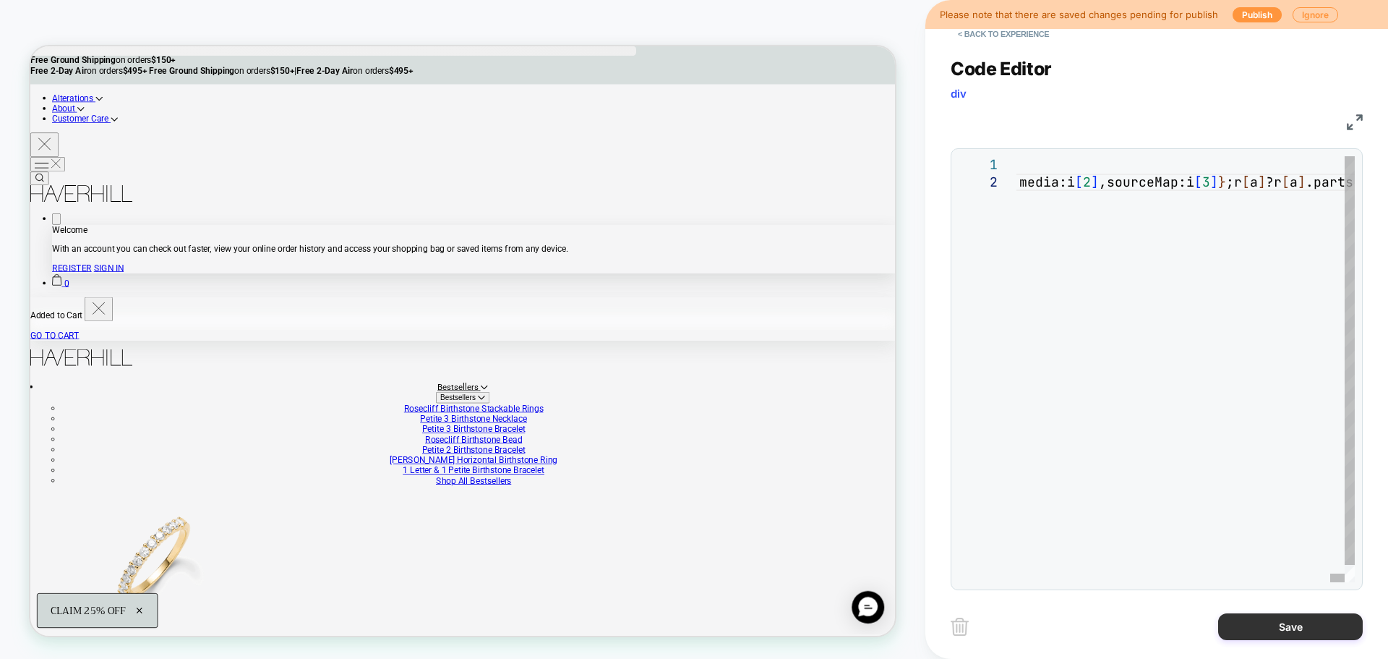
click at [1281, 630] on button "Save" at bounding box center [1290, 626] width 145 height 27
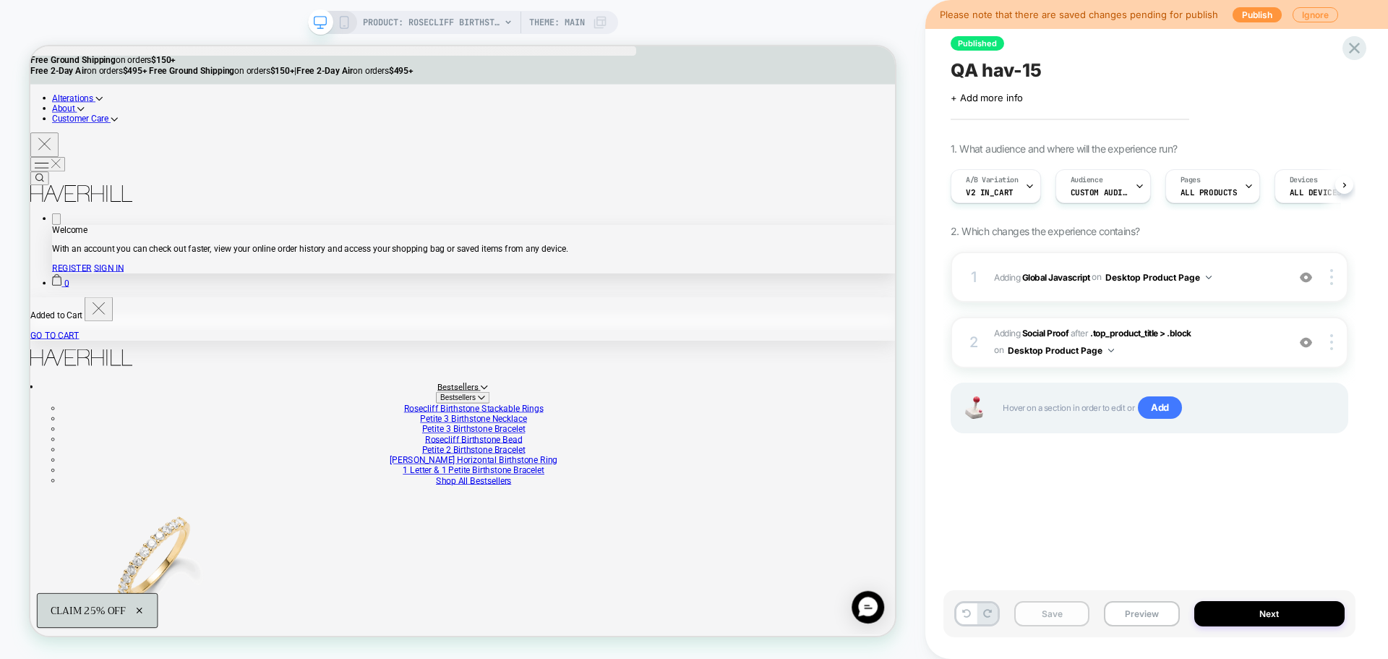
click at [1040, 617] on button "Save" at bounding box center [1051, 613] width 75 height 25
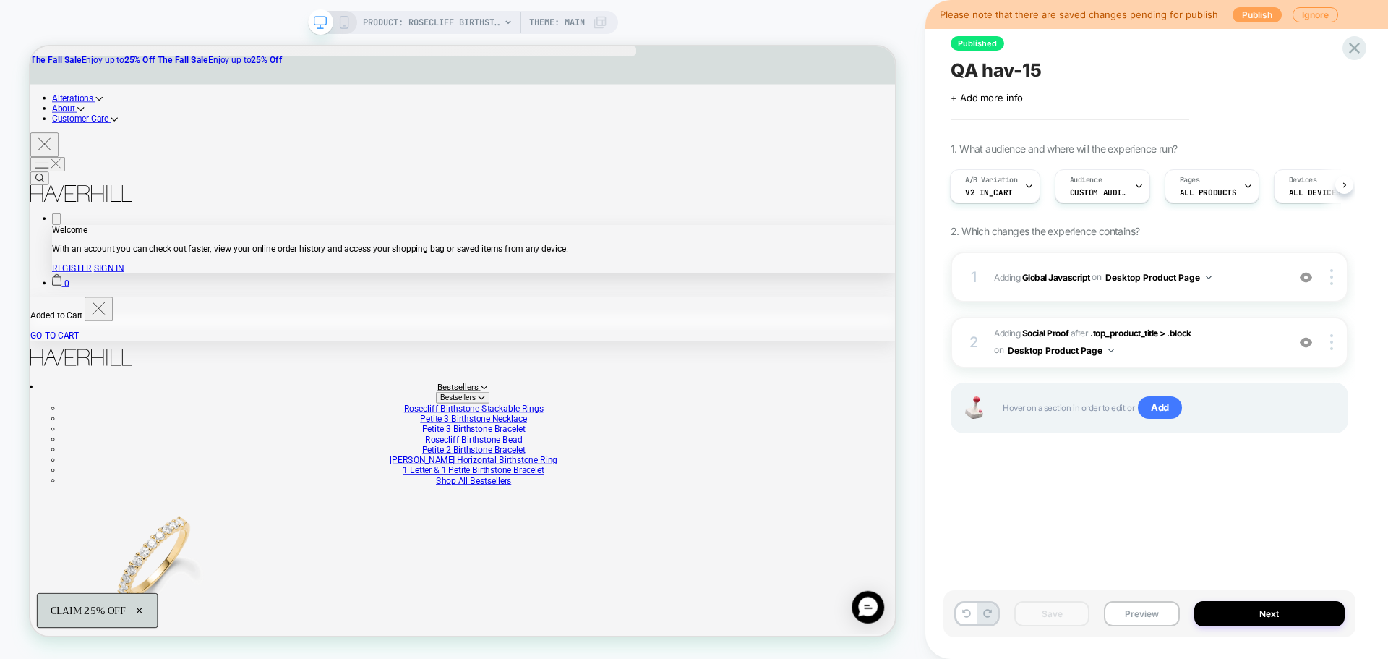
click at [1264, 14] on button "Publish" at bounding box center [1257, 14] width 49 height 15
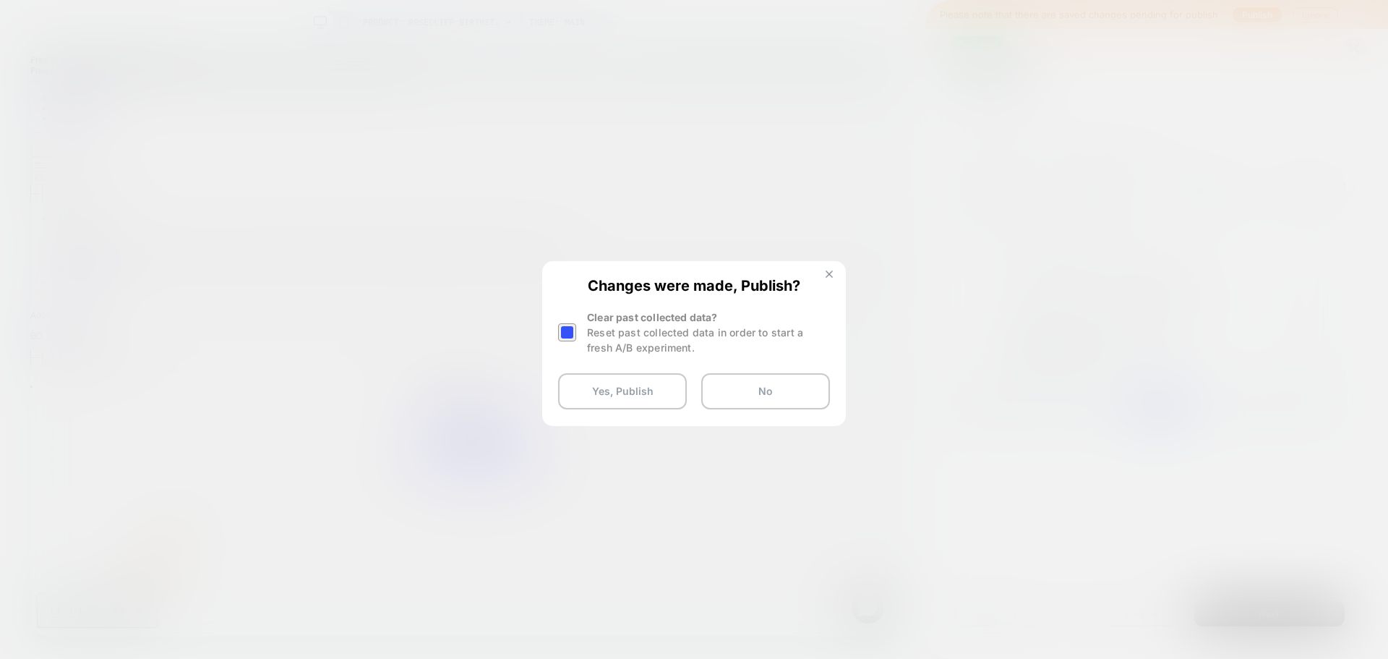
click at [833, 273] on button at bounding box center [829, 276] width 16 height 12
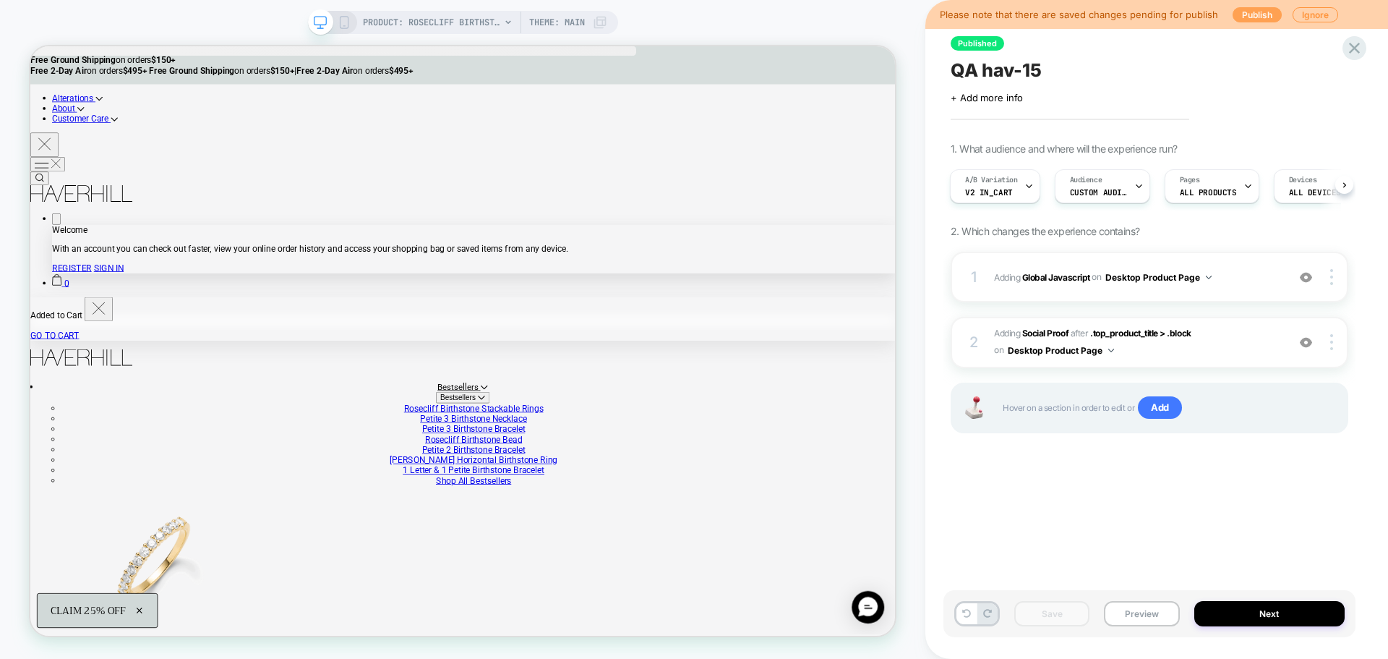
click at [1233, 20] on button "Publish" at bounding box center [1257, 14] width 49 height 15
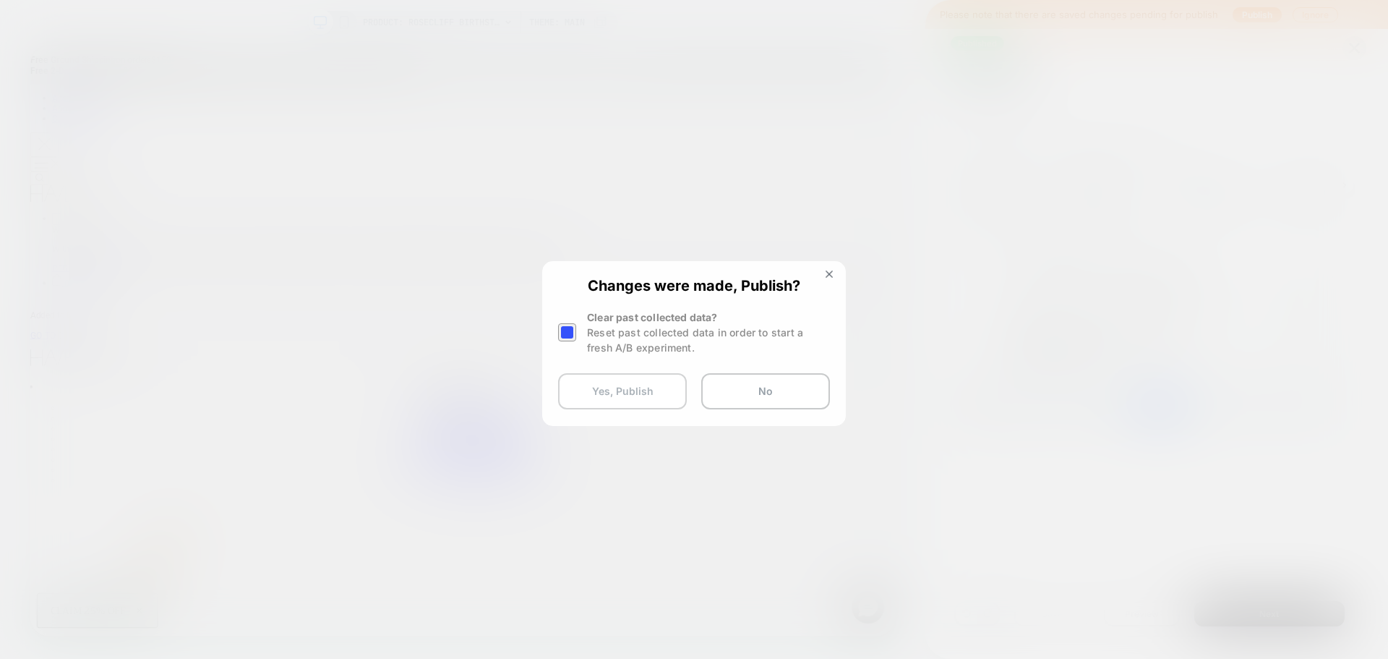
click at [672, 396] on button "Yes, Publish" at bounding box center [622, 391] width 129 height 36
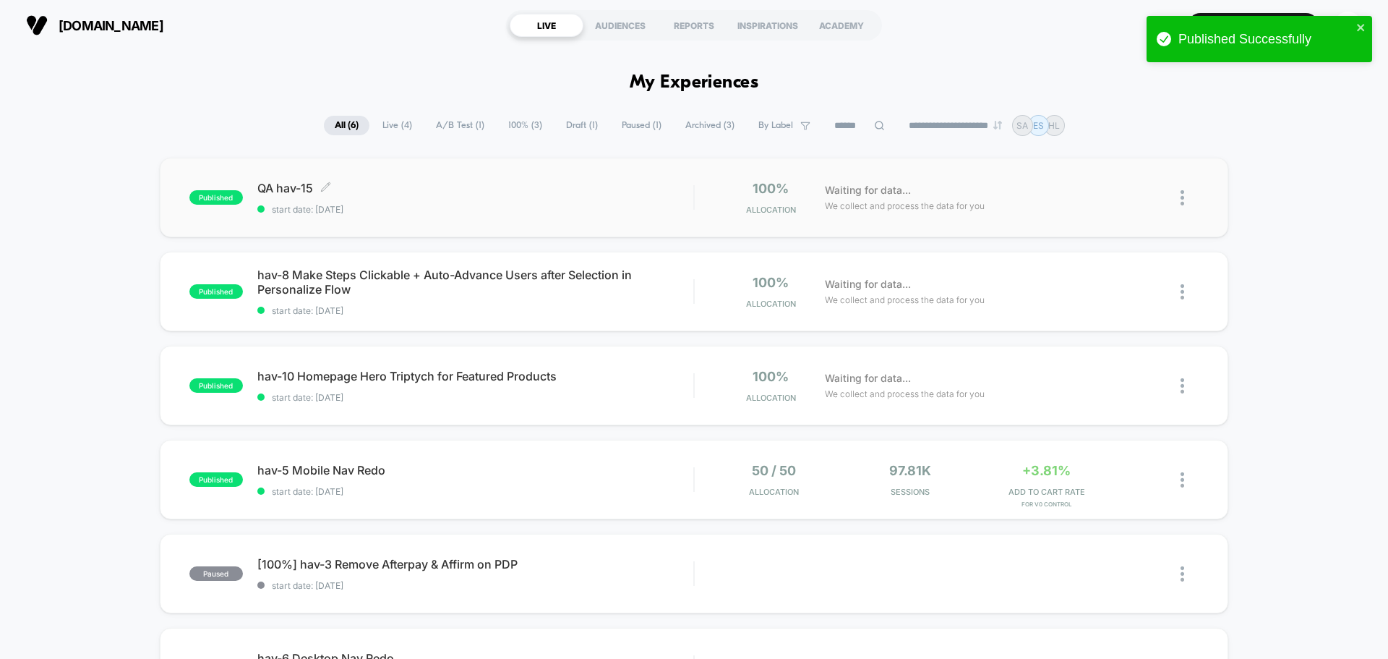
click at [495, 192] on span "QA hav-15 Click to edit experience details" at bounding box center [475, 188] width 436 height 14
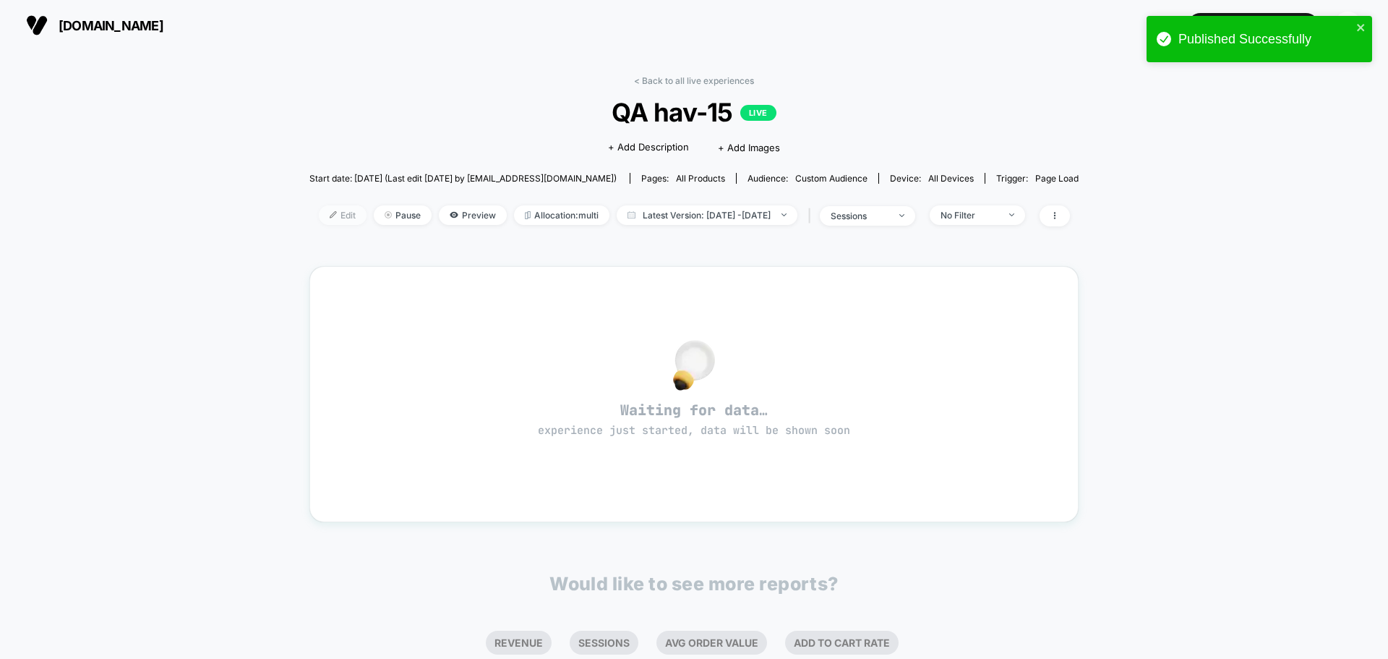
click at [325, 219] on span "Edit" at bounding box center [343, 215] width 48 height 20
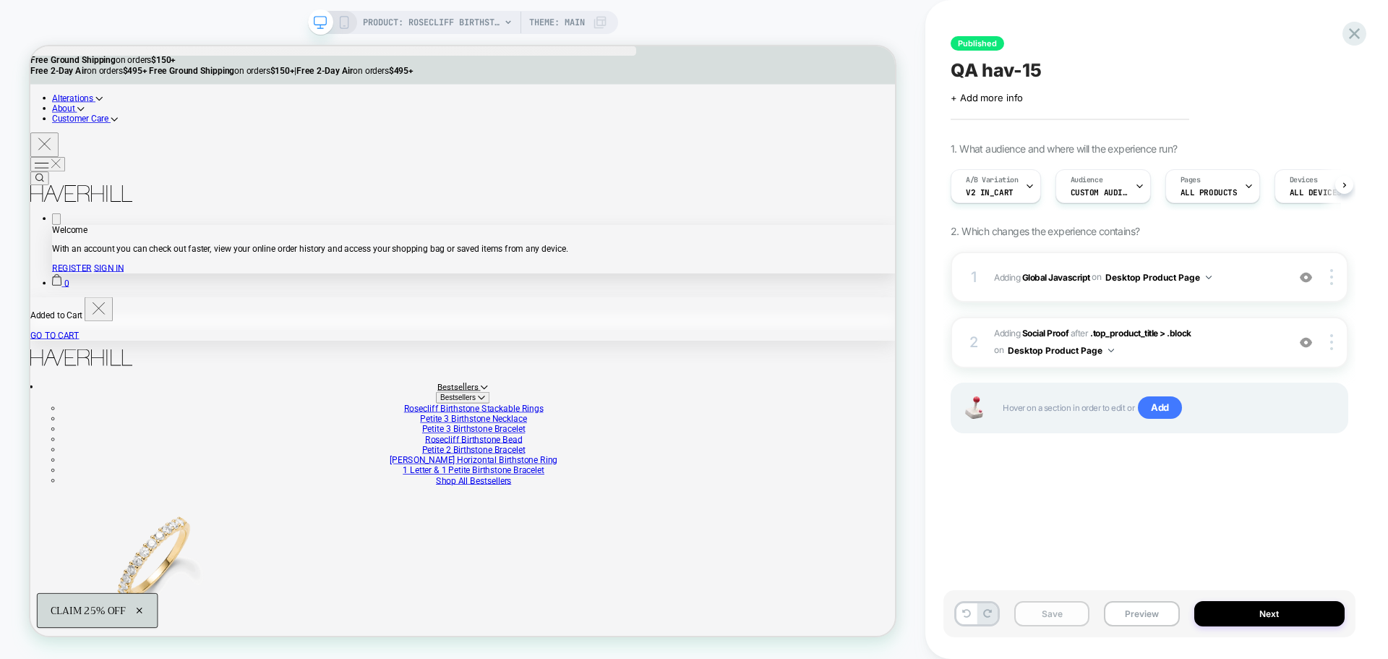
scroll to position [0, 1]
click at [1153, 613] on button "Preview" at bounding box center [1141, 613] width 75 height 25
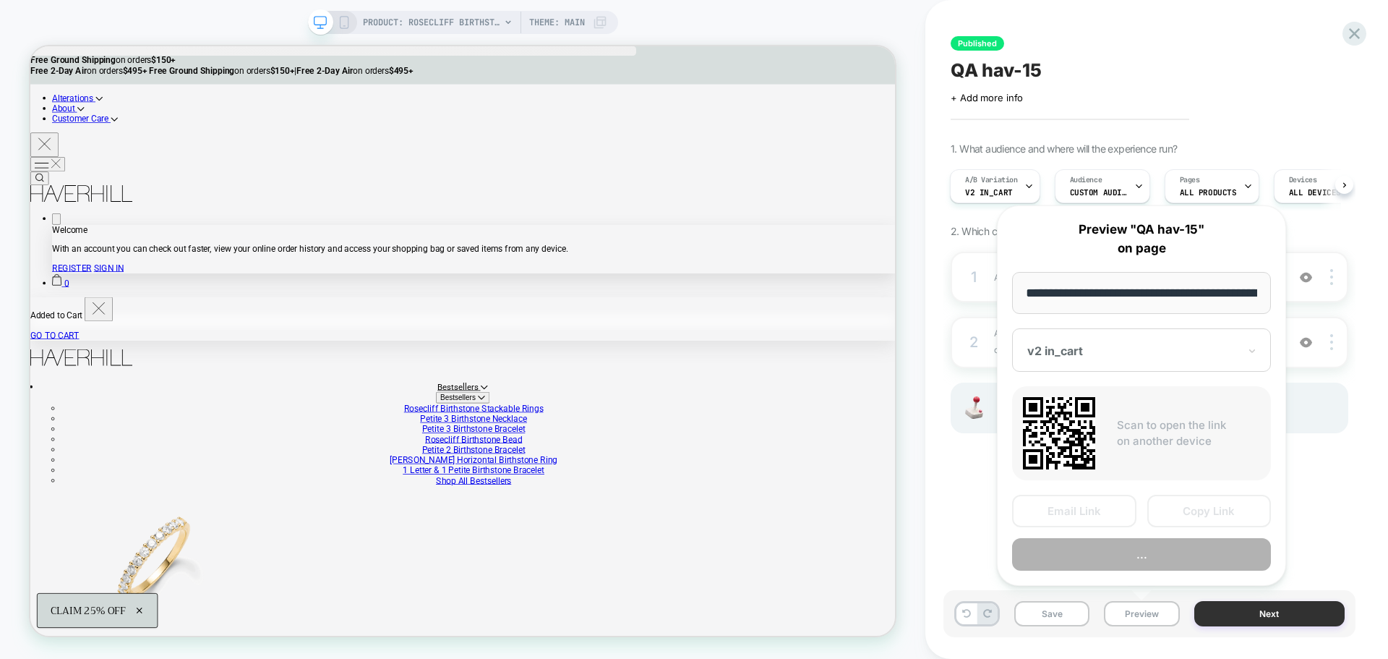
scroll to position [0, 341]
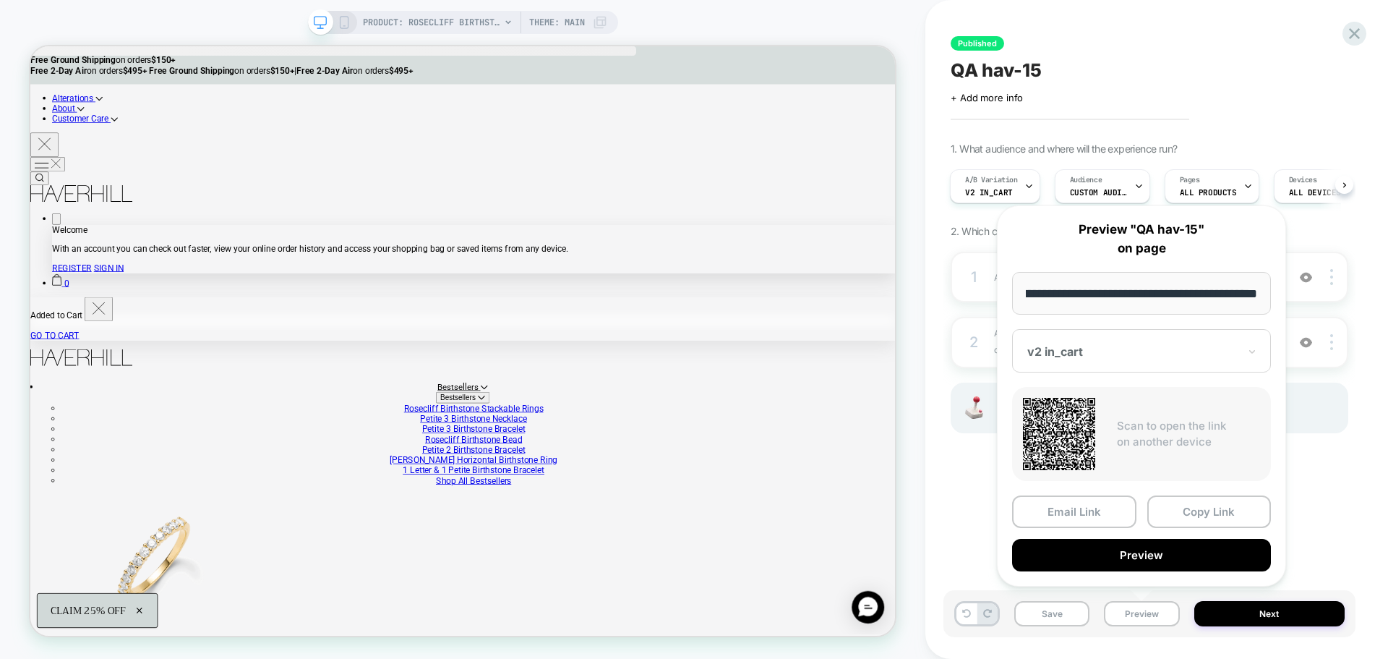
click at [1081, 353] on div at bounding box center [1132, 351] width 211 height 14
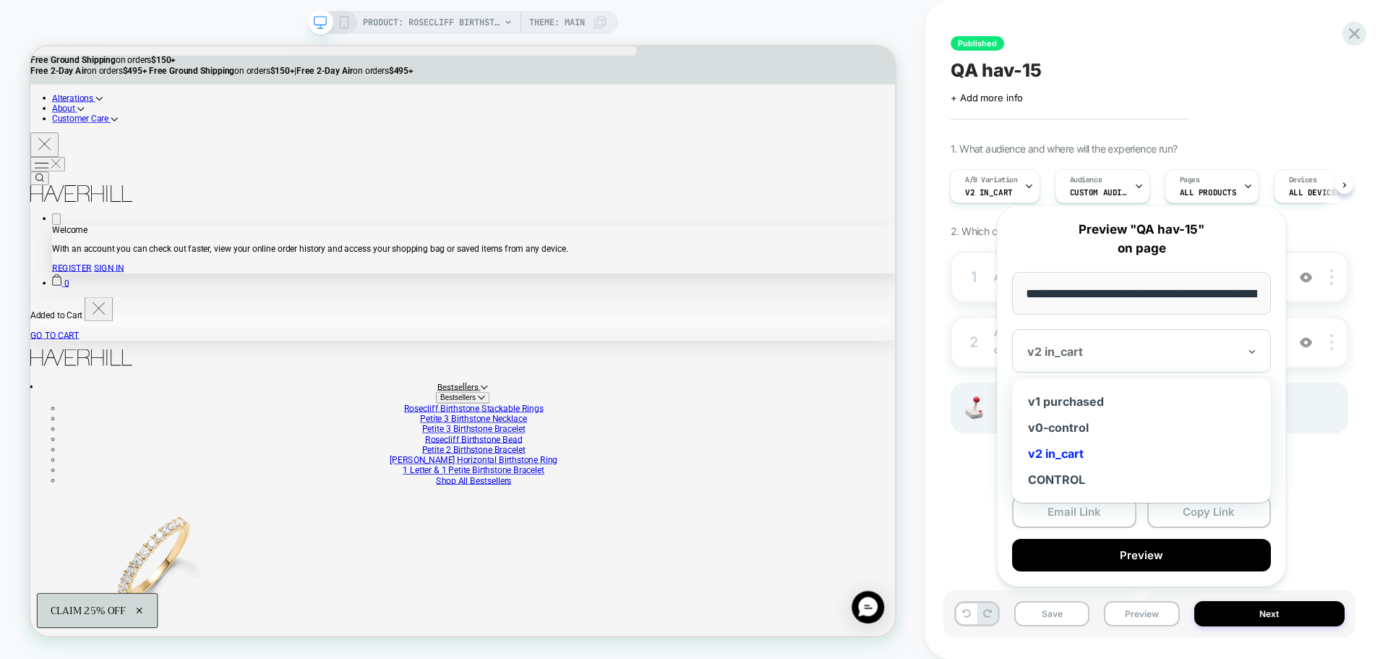
click at [1081, 353] on div at bounding box center [1132, 351] width 211 height 14
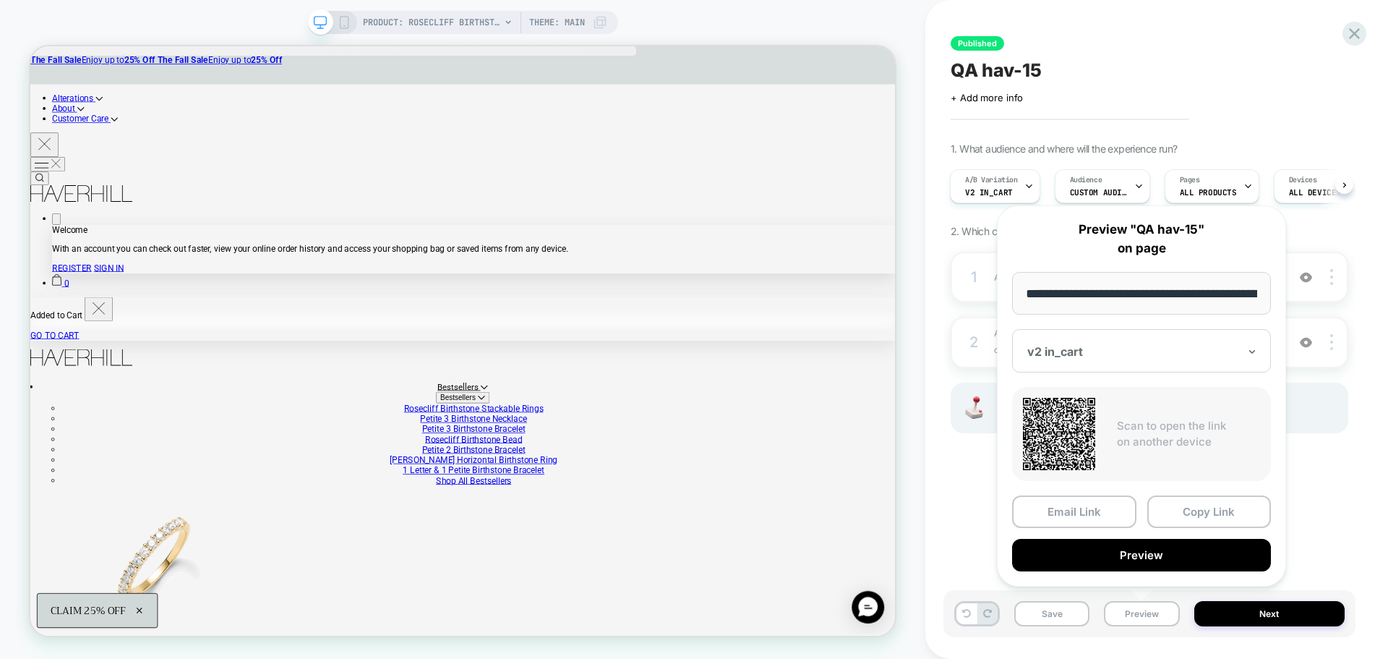
click at [1081, 353] on div at bounding box center [1132, 351] width 211 height 14
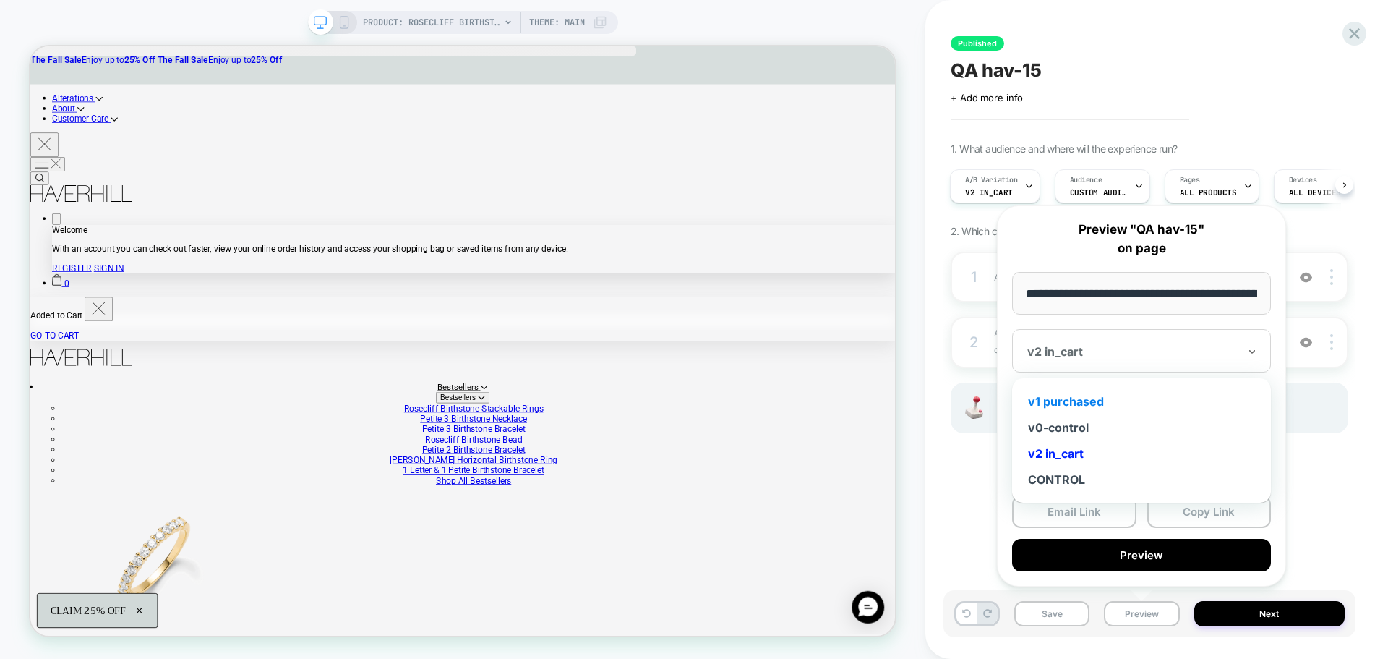
click at [1094, 398] on div "v1 purchased" at bounding box center [1141, 401] width 244 height 26
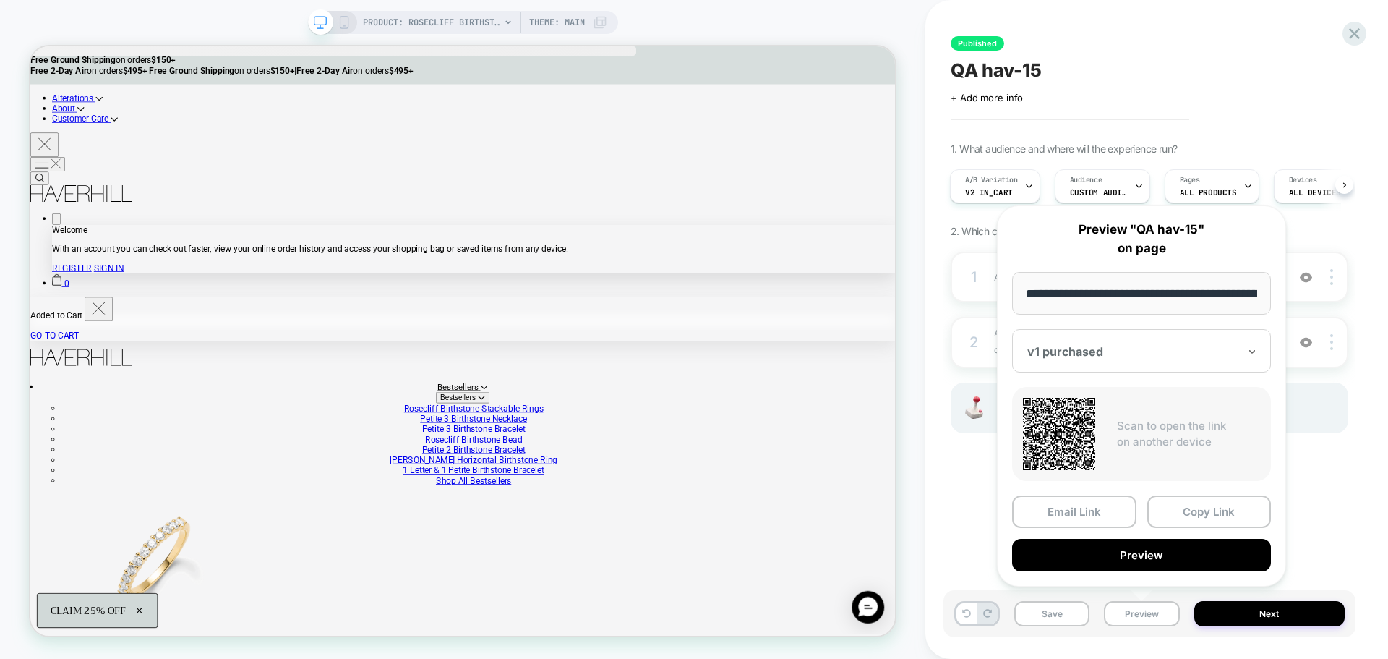
click at [993, 490] on div "**********" at bounding box center [1141, 396] width 318 height 410
click at [1241, 515] on button "Copy Link" at bounding box center [1209, 511] width 124 height 33
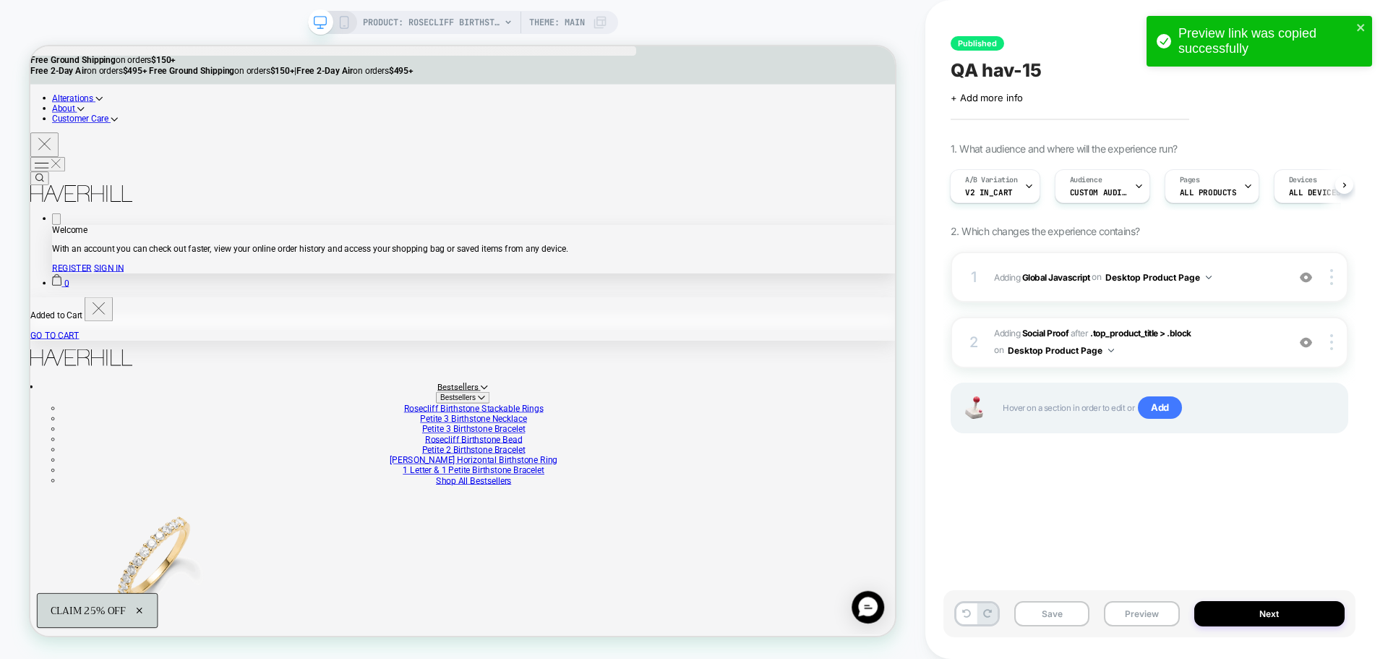
click at [1292, 526] on div "Published QA hav-15 Click to edit experience details + Add more info 1. What au…" at bounding box center [1149, 329] width 412 height 630
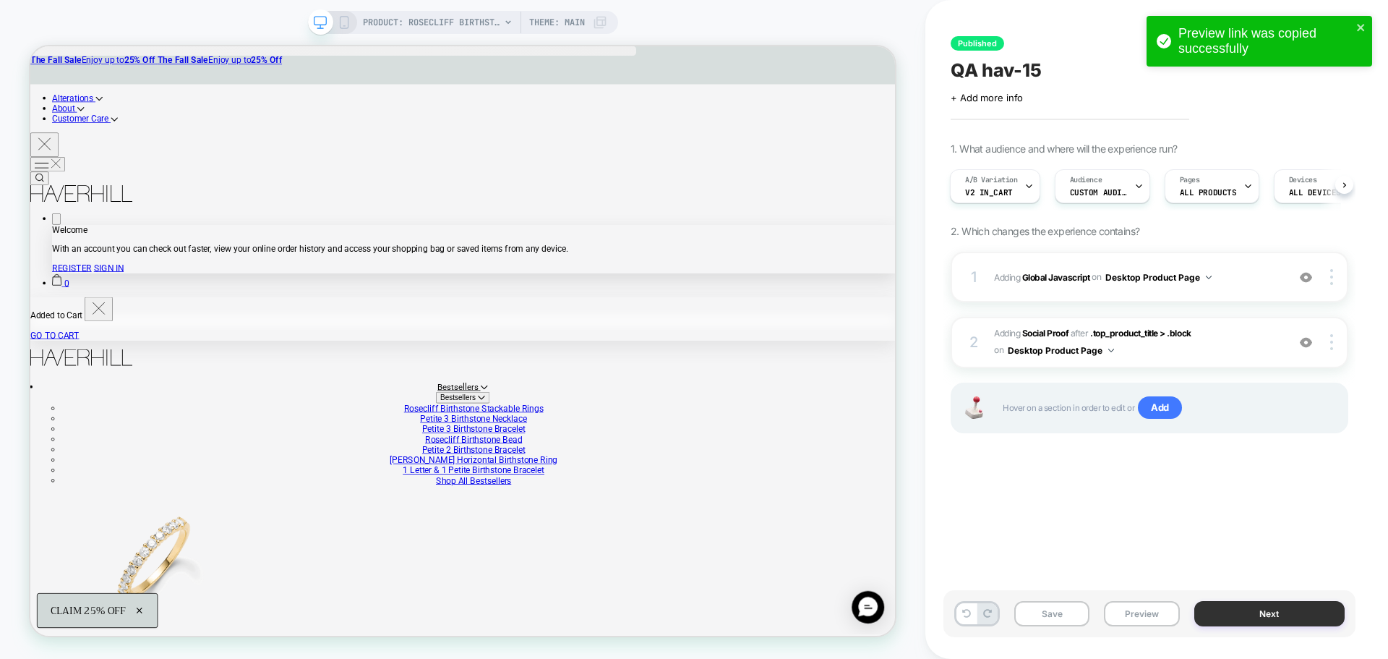
click at [1237, 617] on button "Next" at bounding box center [1269, 613] width 151 height 25
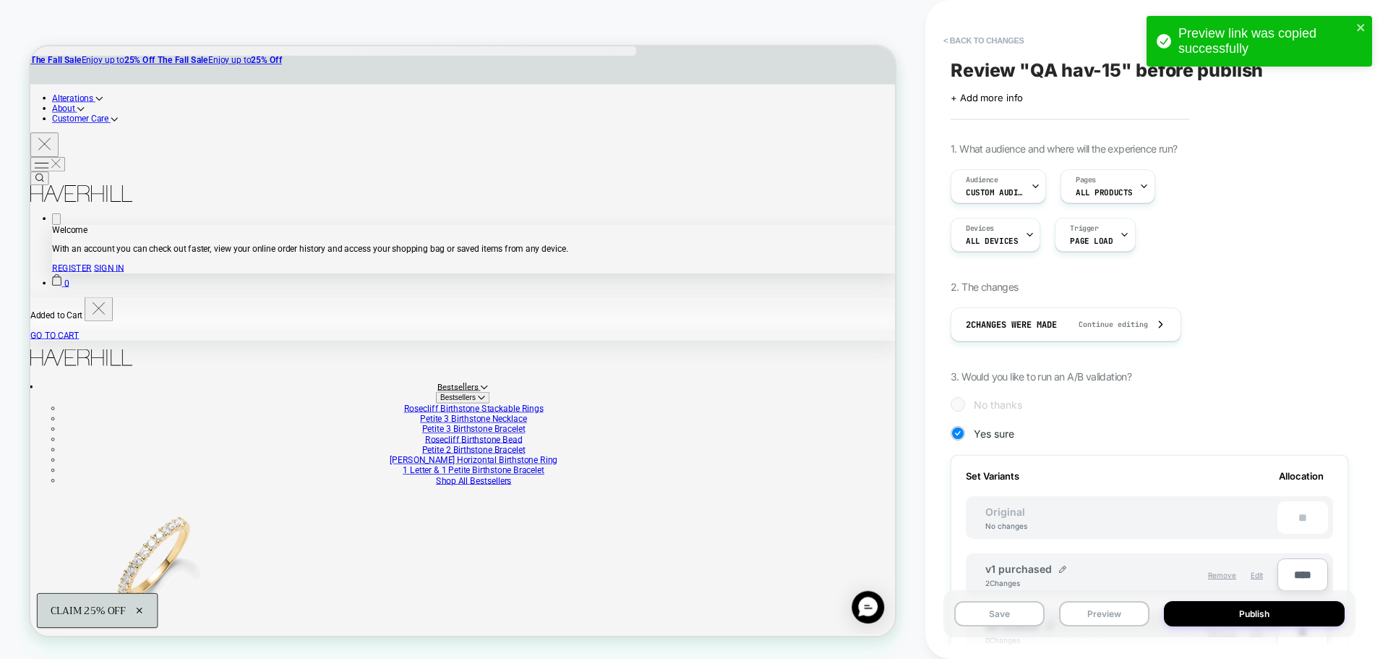
scroll to position [289, 0]
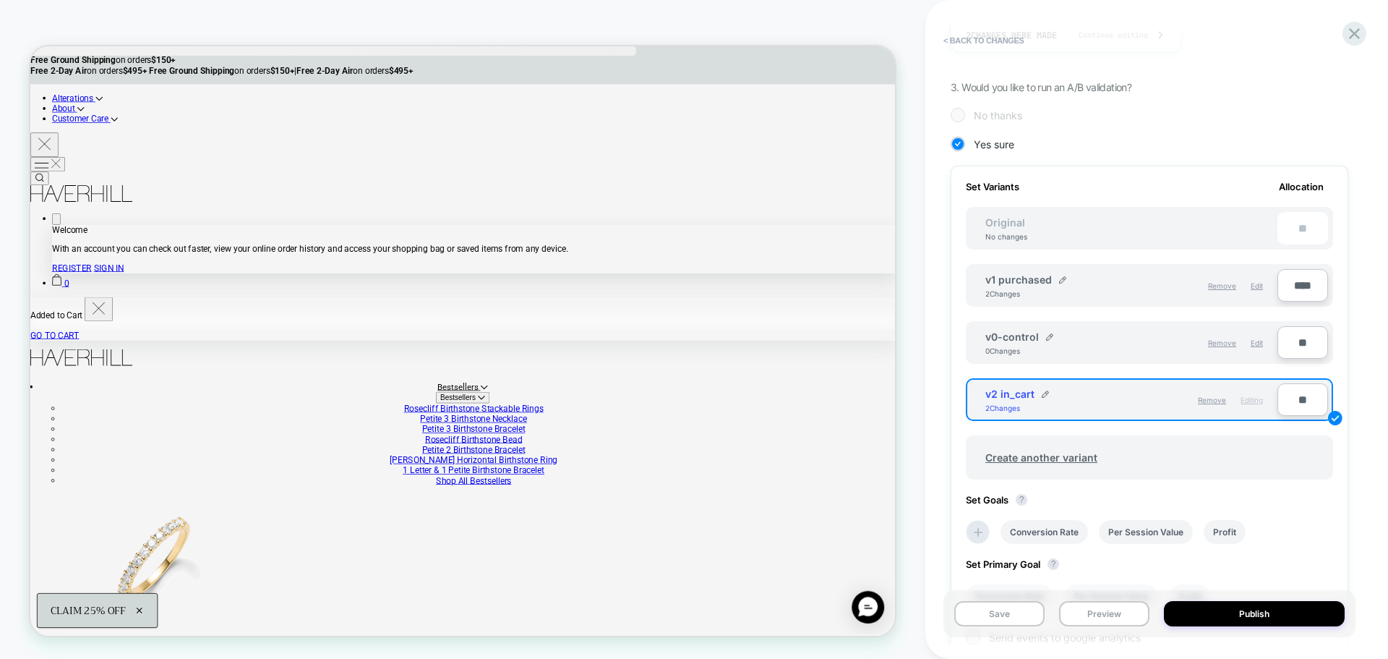
click at [1290, 406] on input "**" at bounding box center [1302, 399] width 51 height 33
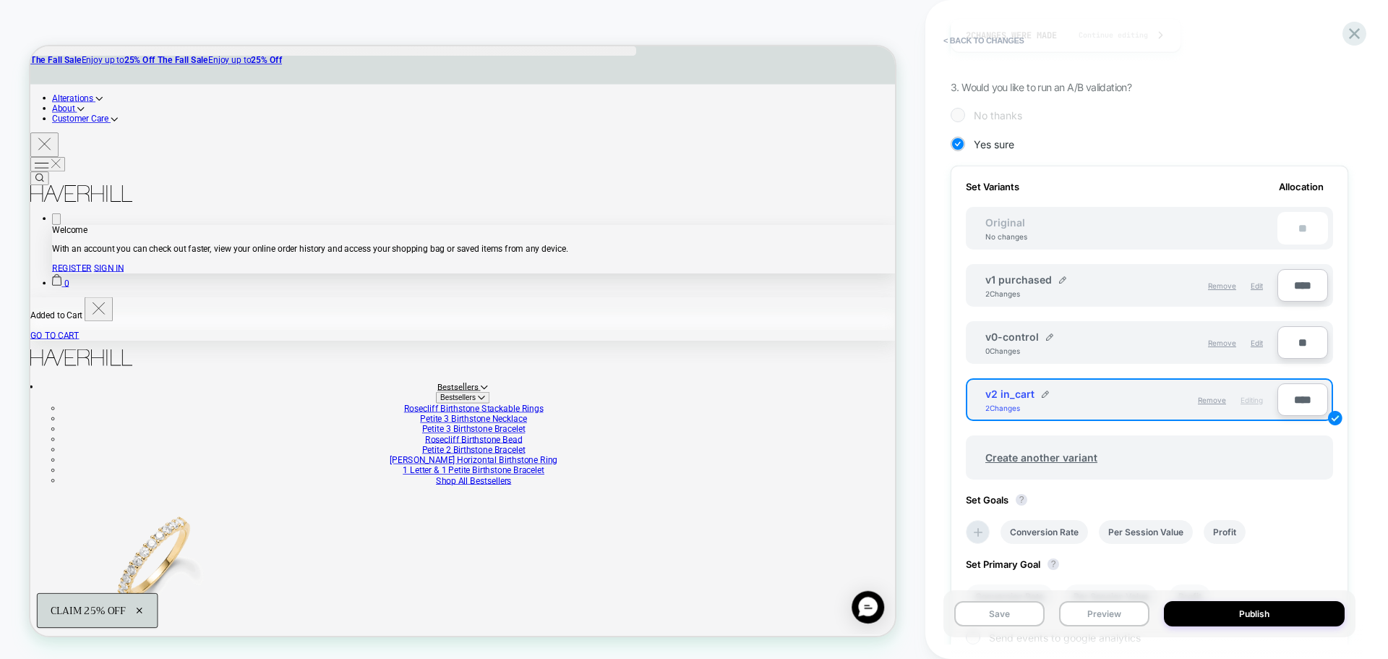
type input "****"
click at [1299, 284] on input "****" at bounding box center [1302, 285] width 51 height 33
type input "**"
click at [1221, 139] on div "Yes sure" at bounding box center [1150, 144] width 398 height 14
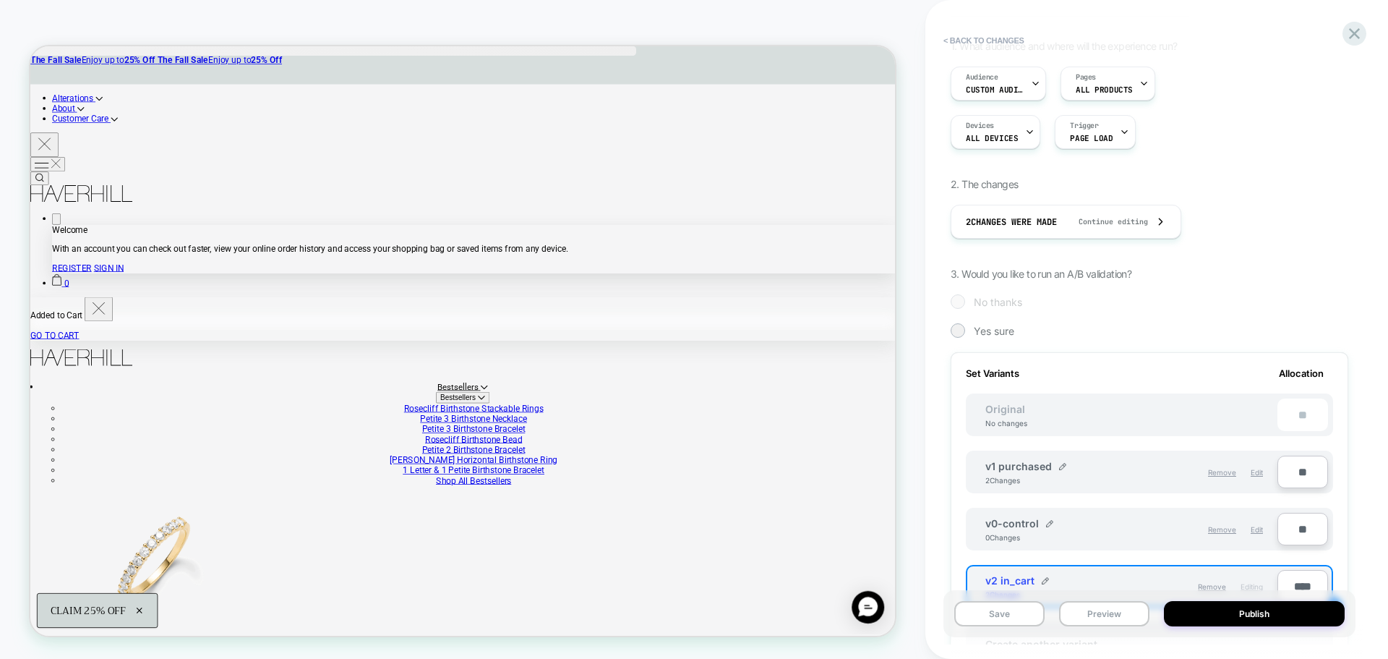
scroll to position [0, 0]
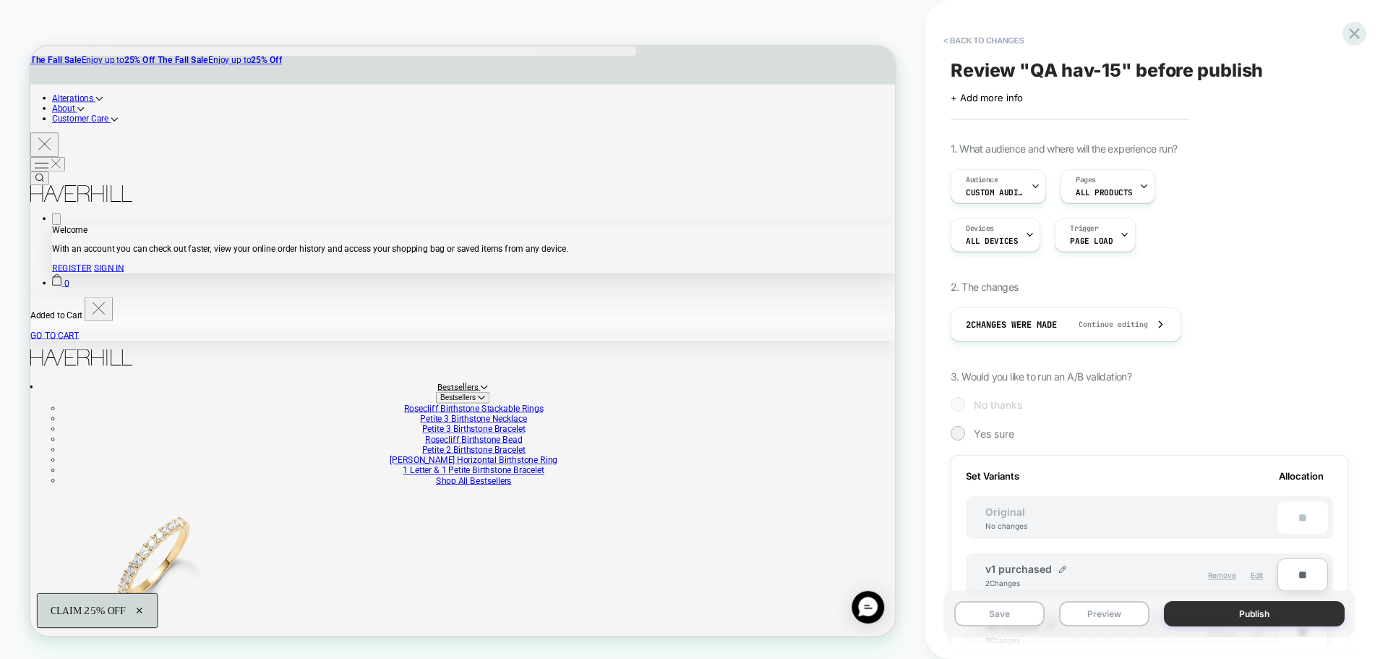
click at [1280, 618] on button "Publish" at bounding box center [1254, 613] width 181 height 25
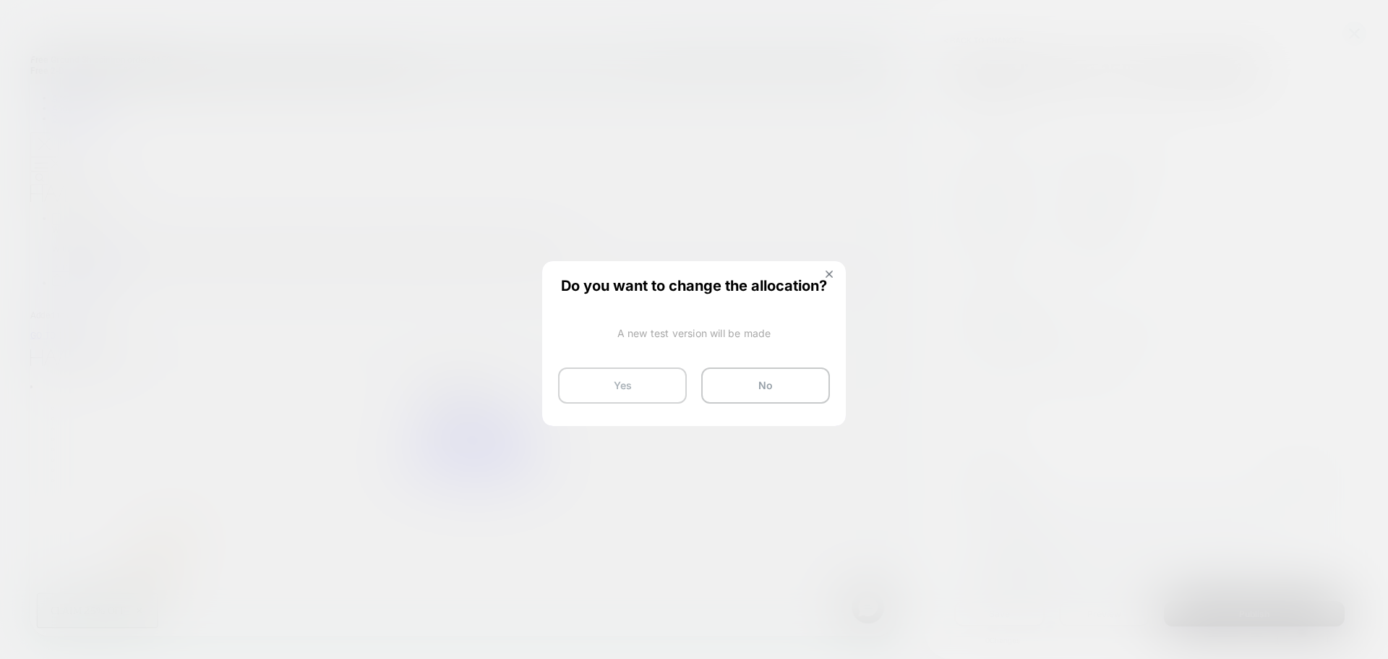
click at [664, 398] on button "Yes" at bounding box center [622, 385] width 129 height 36
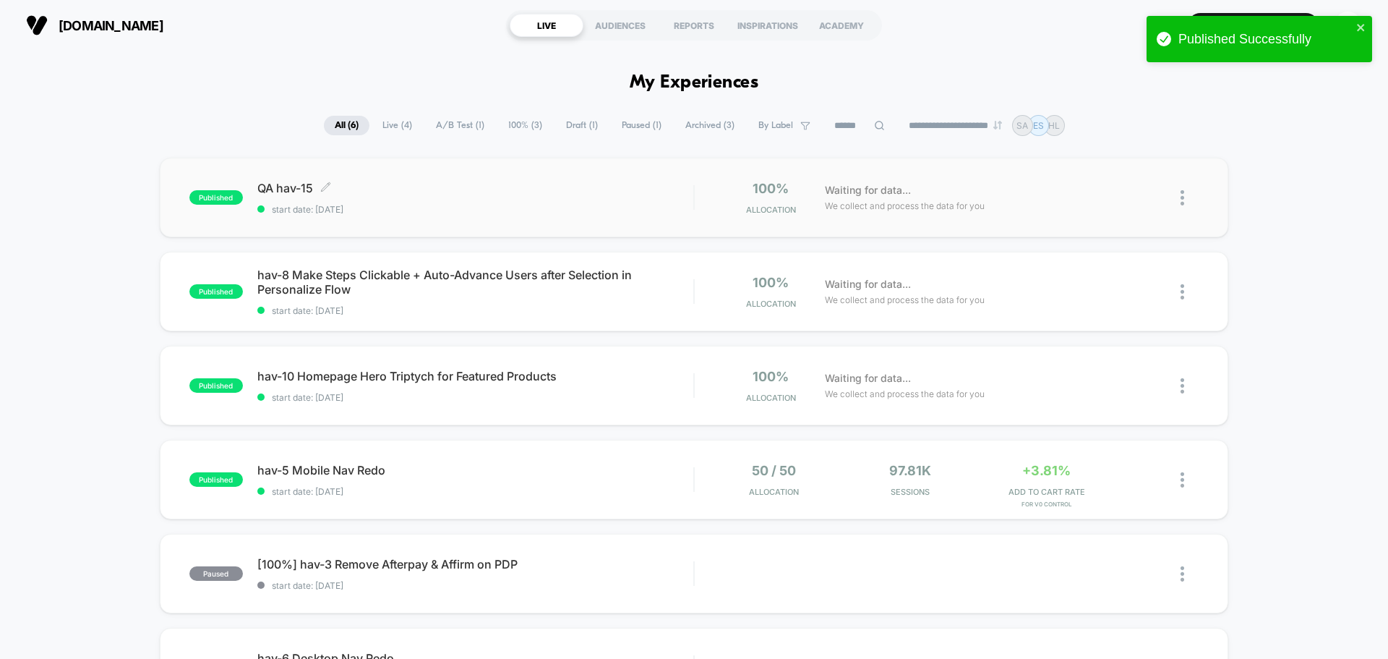
click at [295, 187] on span "QA hav-15 Click to edit experience details" at bounding box center [475, 188] width 436 height 14
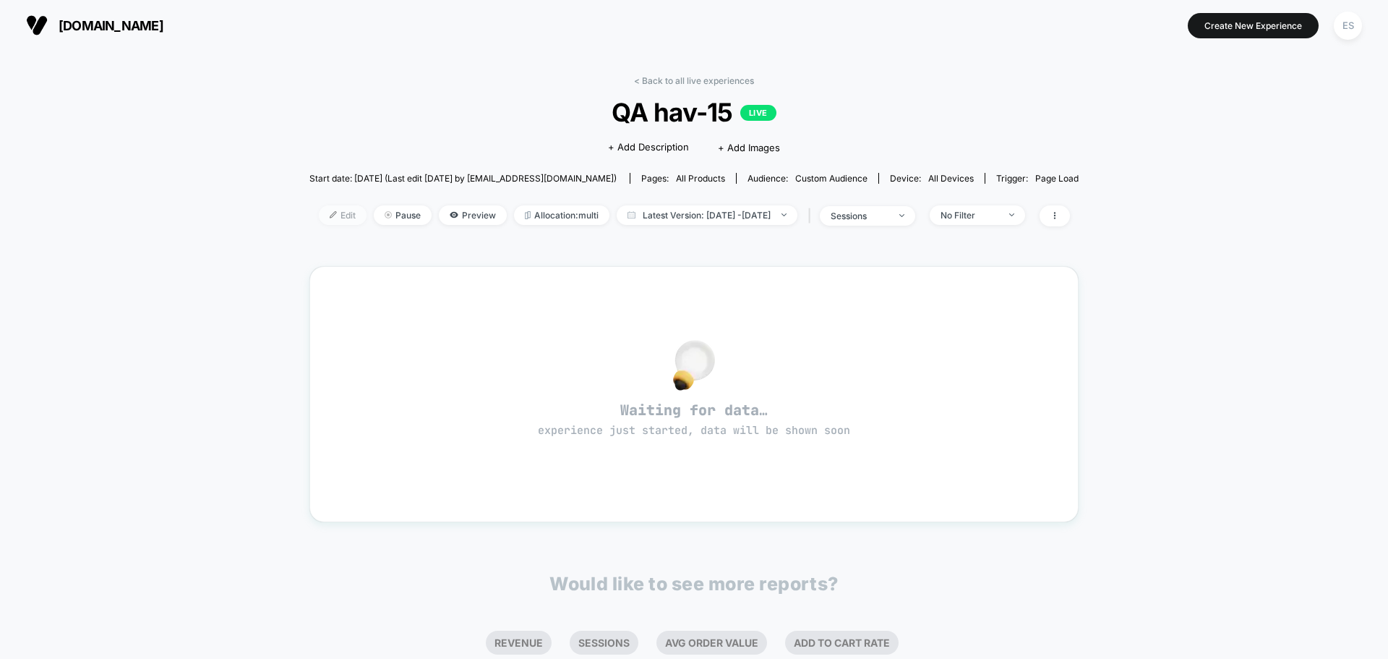
click at [309, 207] on div "< Back to all live experiences QA hav-15 LIVE Click to edit experience details …" at bounding box center [693, 159] width 769 height 169
click at [319, 210] on span "Edit" at bounding box center [343, 215] width 48 height 20
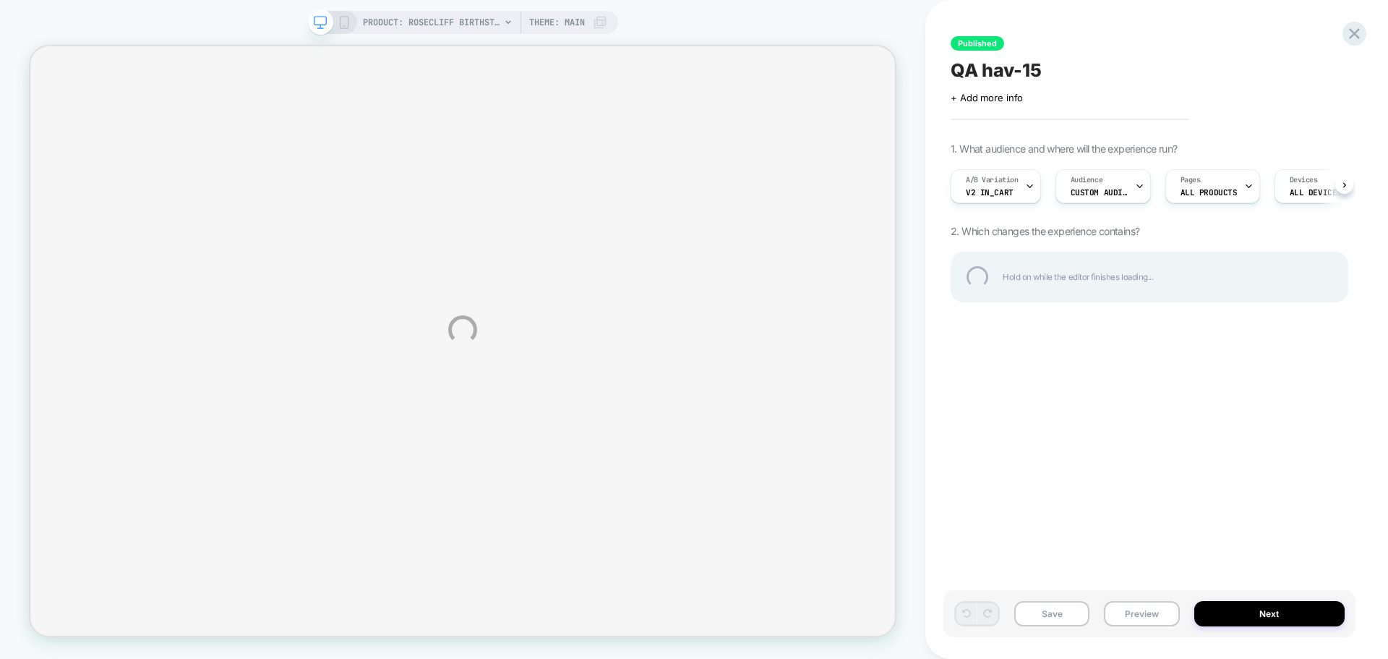
click at [1247, 620] on div "PRODUCT: Rosecliff Birthstone Stackable Ring in 14k Gold [personalized] PRODUCT…" at bounding box center [694, 329] width 1388 height 659
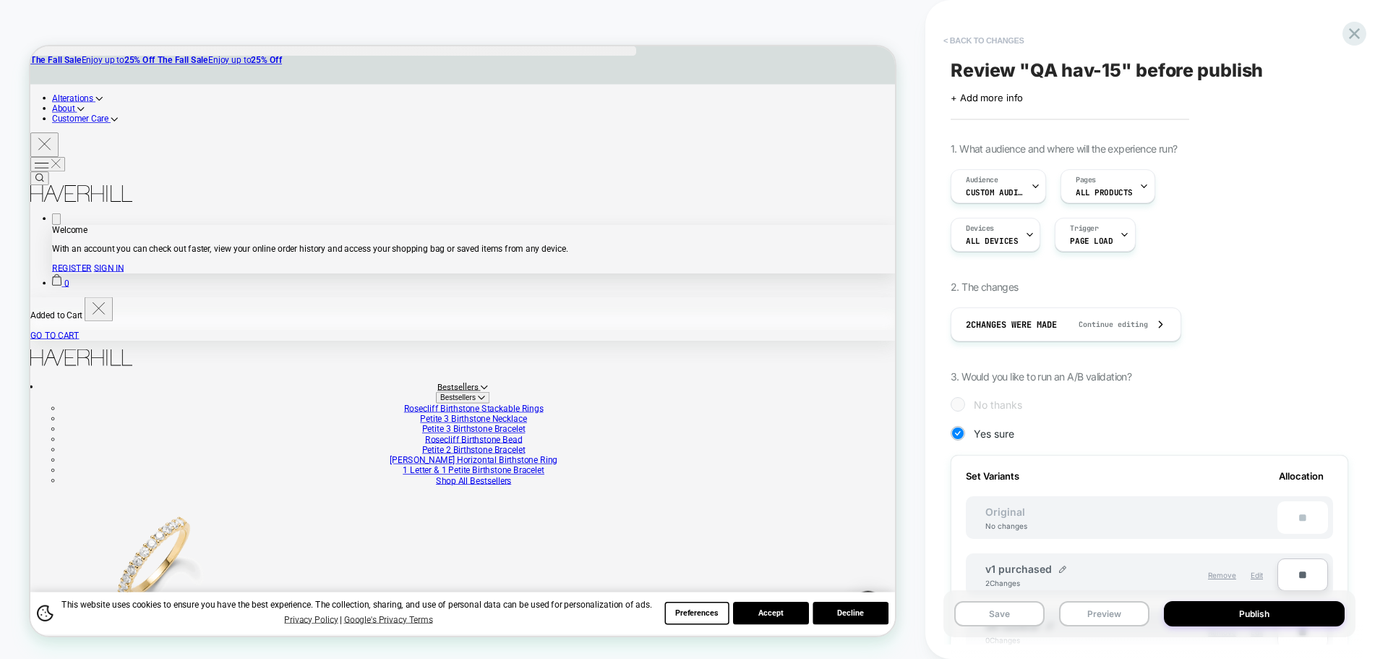
click at [968, 50] on button "< Back to changes" at bounding box center [983, 40] width 95 height 23
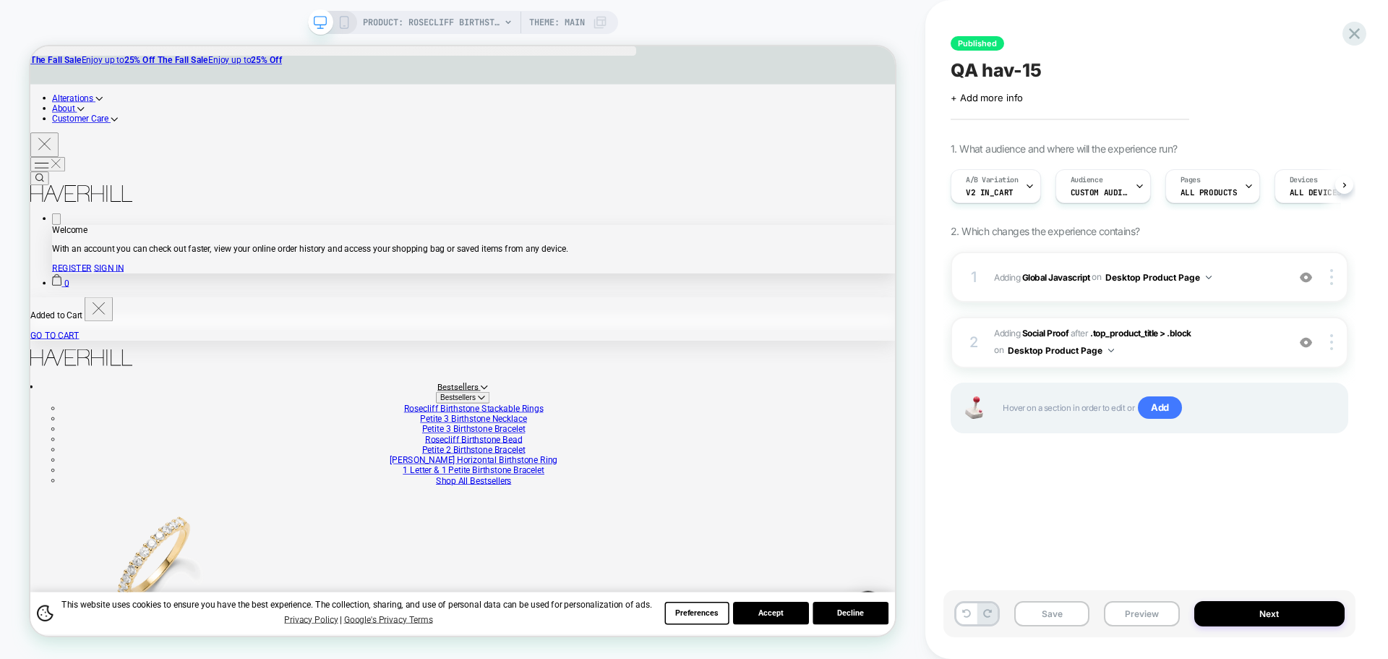
scroll to position [0, 1]
click at [1066, 274] on b "Global Javascript" at bounding box center [1056, 276] width 68 height 11
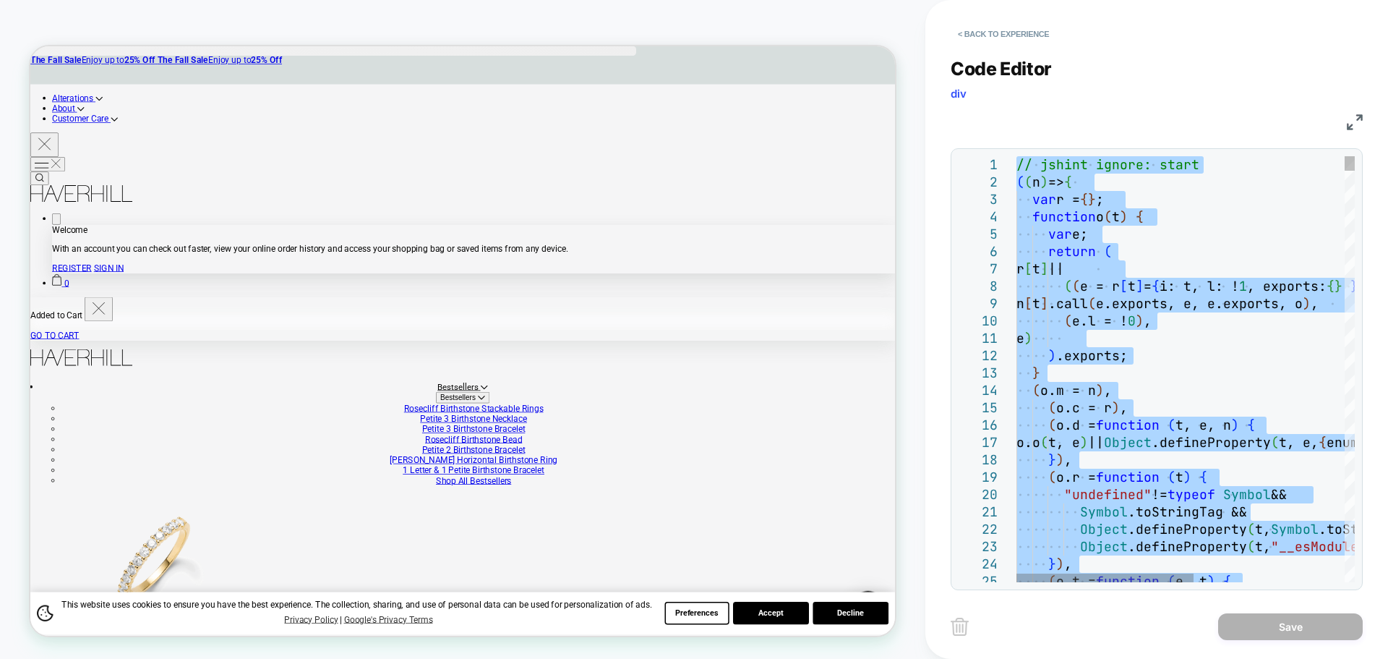
type textarea "**********"
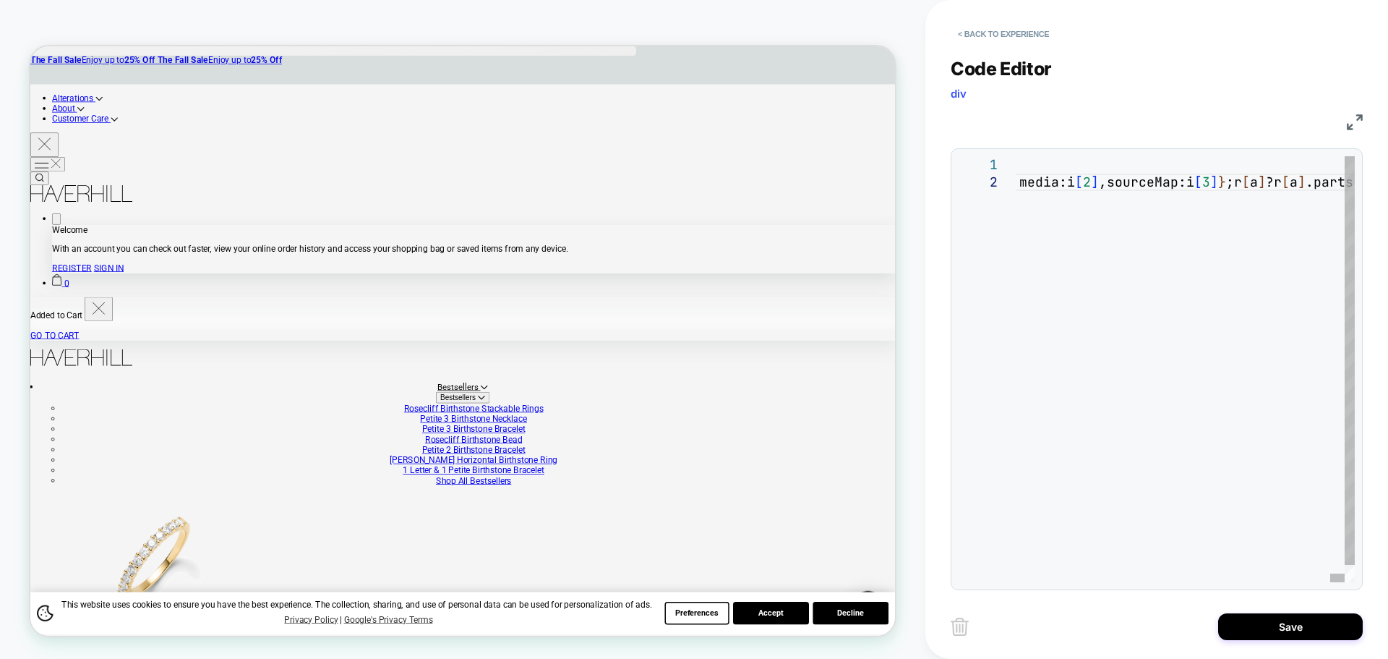
click at [1291, 636] on button "Save" at bounding box center [1290, 626] width 145 height 27
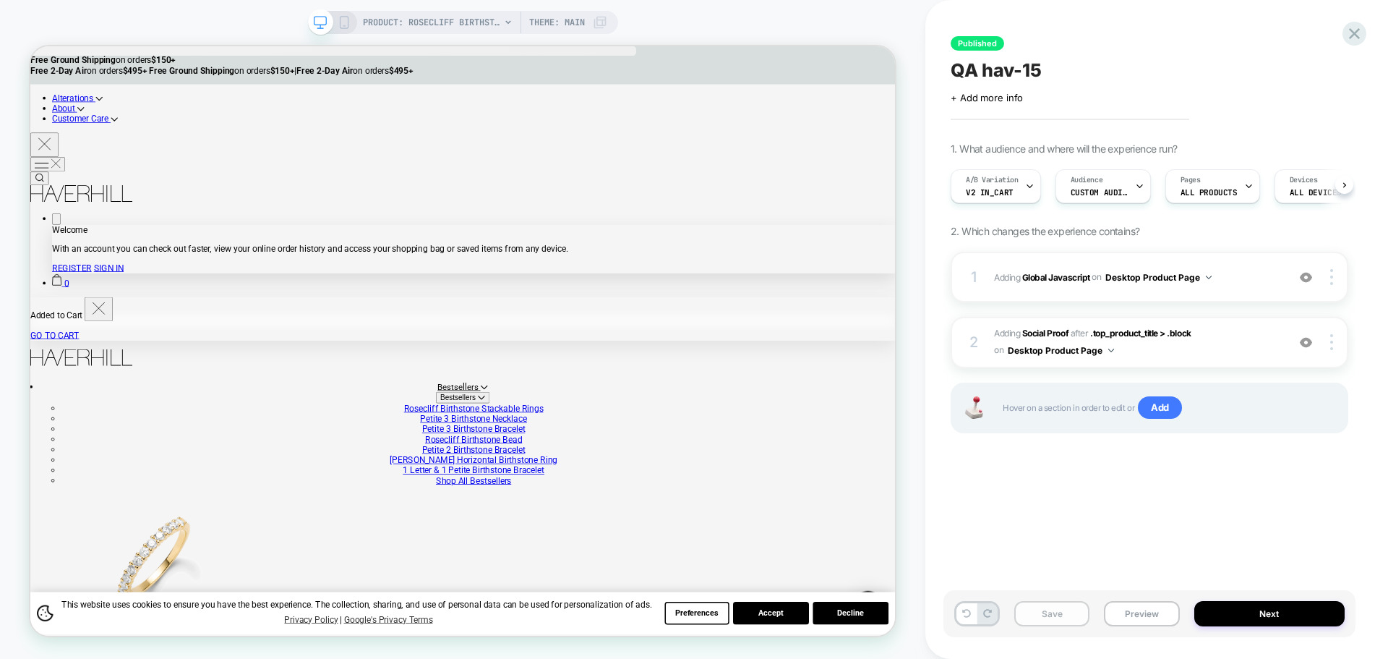
scroll to position [0, 1]
click at [1055, 619] on button "Save" at bounding box center [1051, 613] width 75 height 25
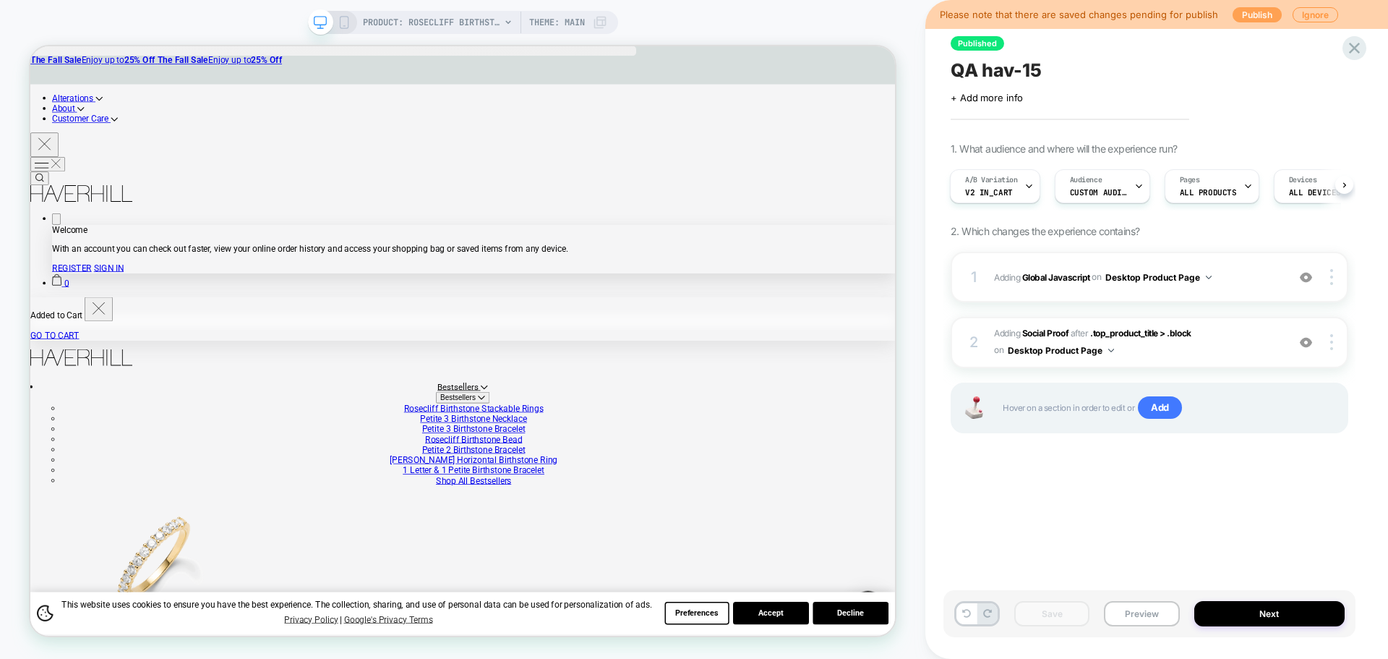
click at [1255, 17] on button "Publish" at bounding box center [1257, 14] width 49 height 15
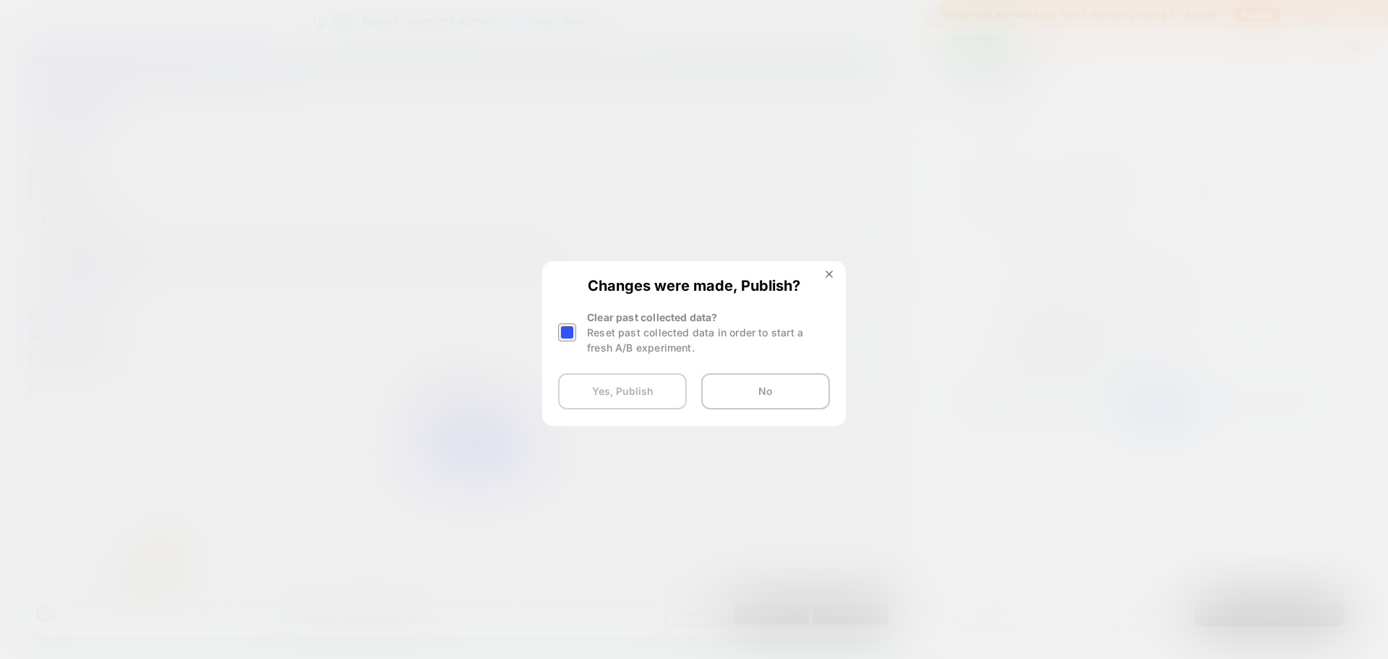
click at [652, 394] on button "Yes, Publish" at bounding box center [622, 391] width 129 height 36
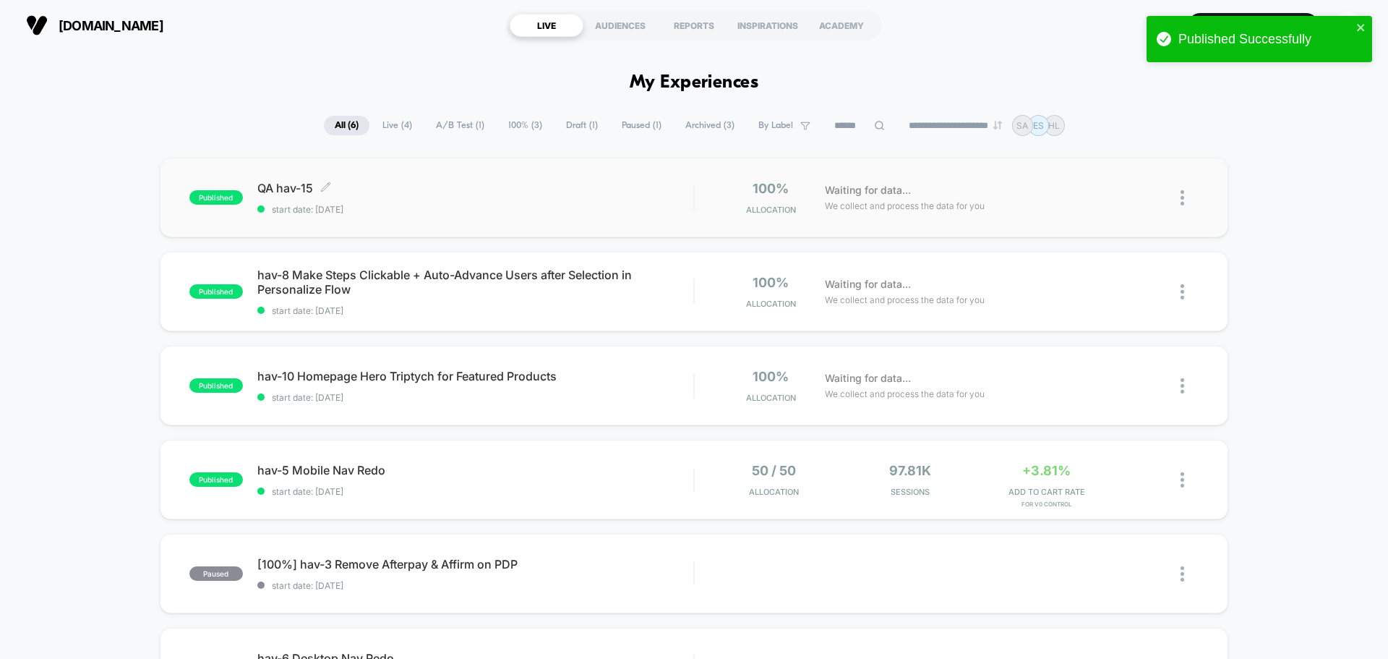
click at [295, 190] on span "QA hav-15 Click to edit experience details" at bounding box center [475, 188] width 436 height 14
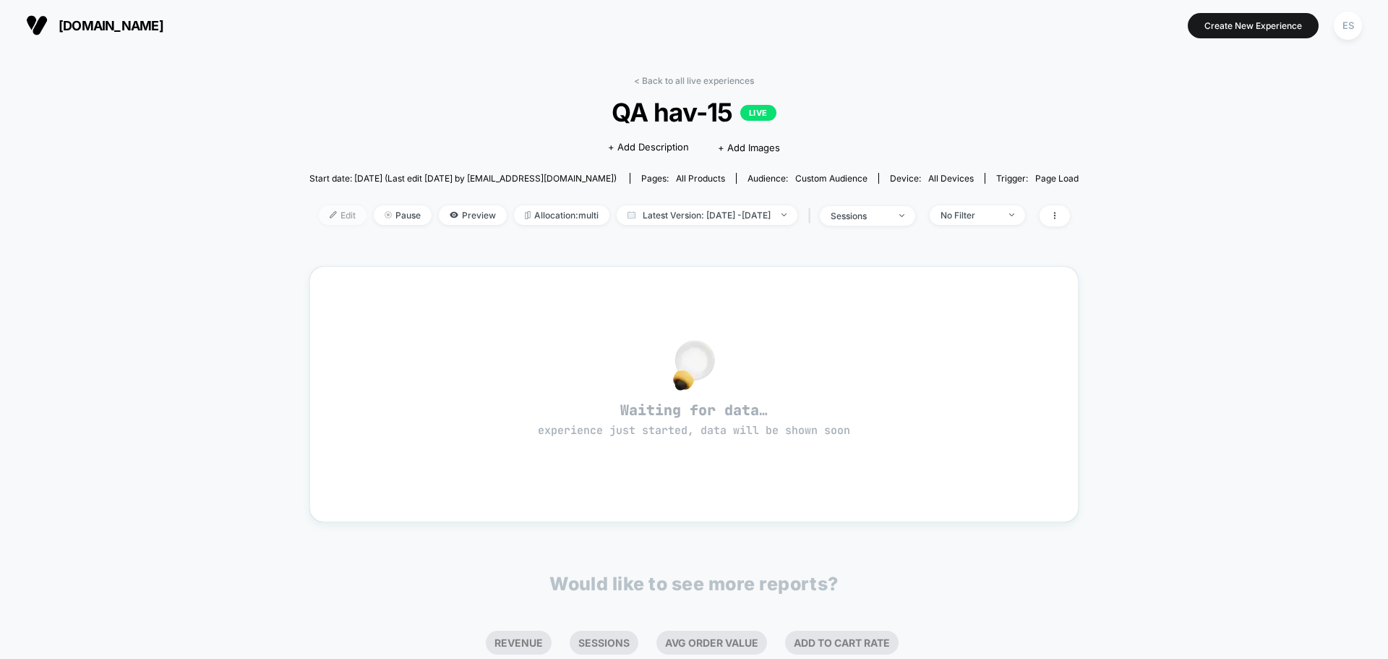
click at [319, 220] on span "Edit" at bounding box center [343, 215] width 48 height 20
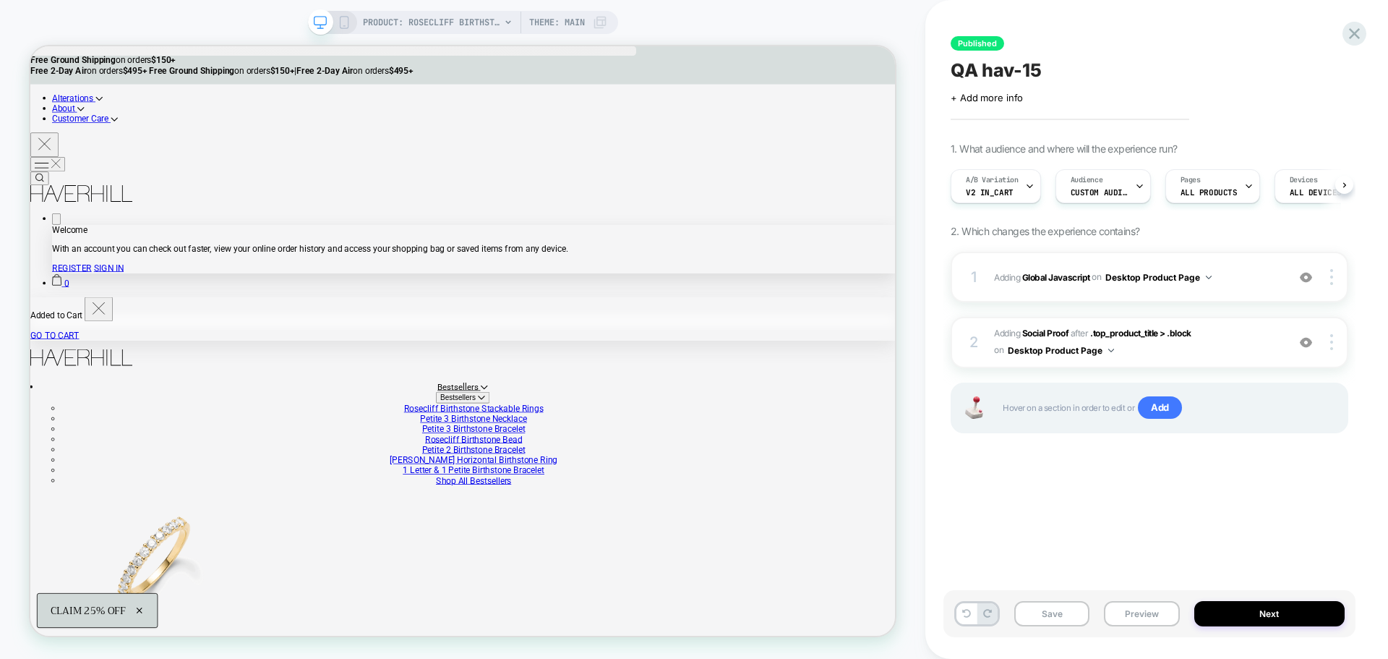
scroll to position [0, 1]
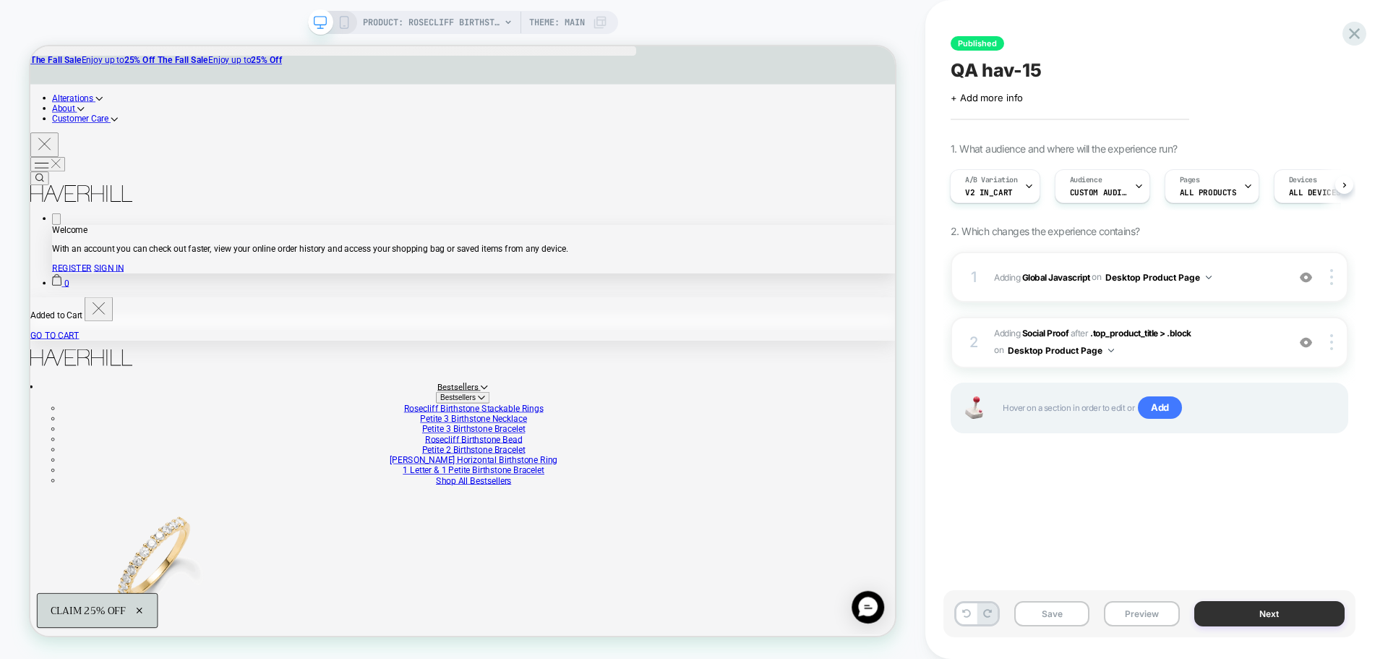
click at [1222, 614] on button "Next" at bounding box center [1269, 613] width 151 height 25
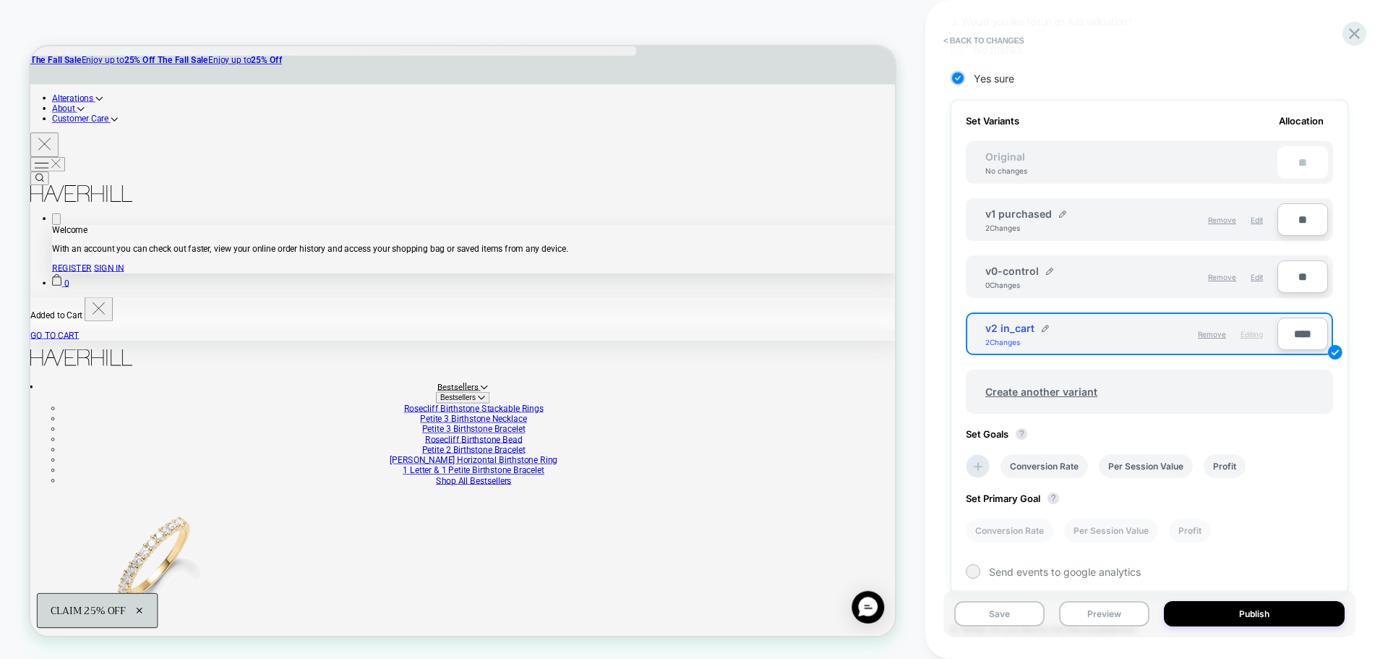
scroll to position [361, 0]
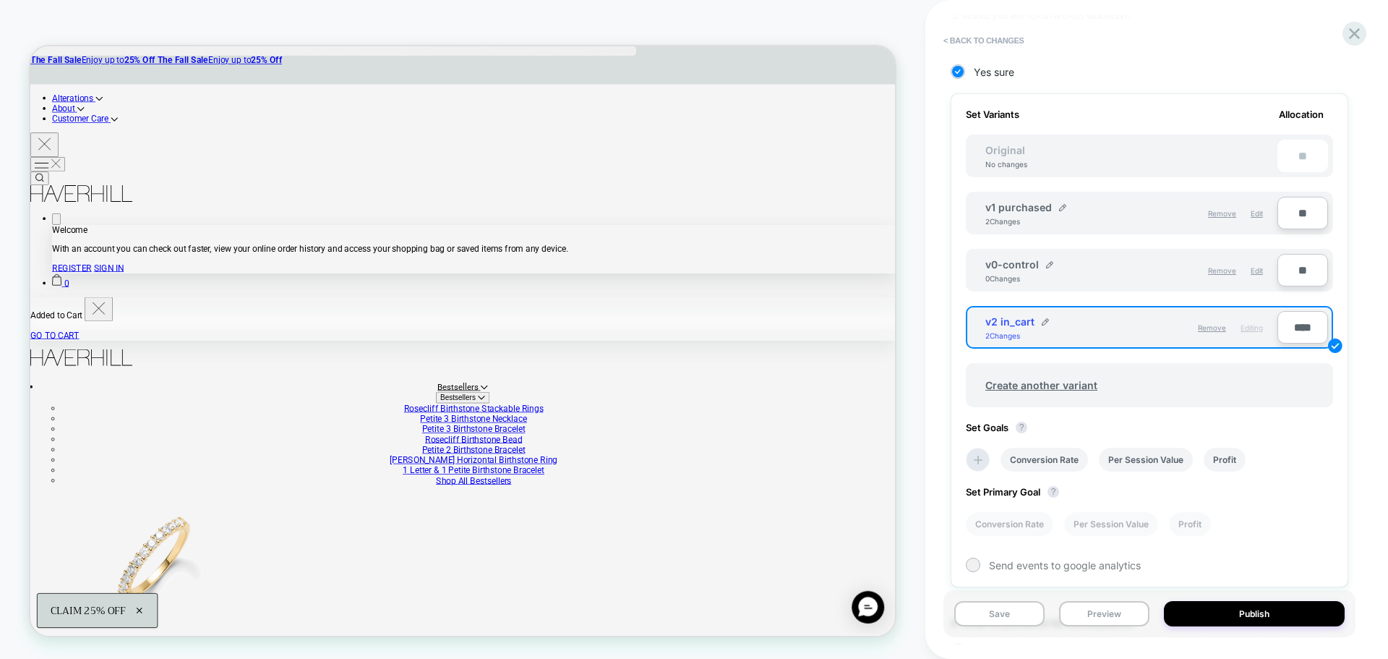
click at [1297, 217] on input "**" at bounding box center [1302, 213] width 51 height 33
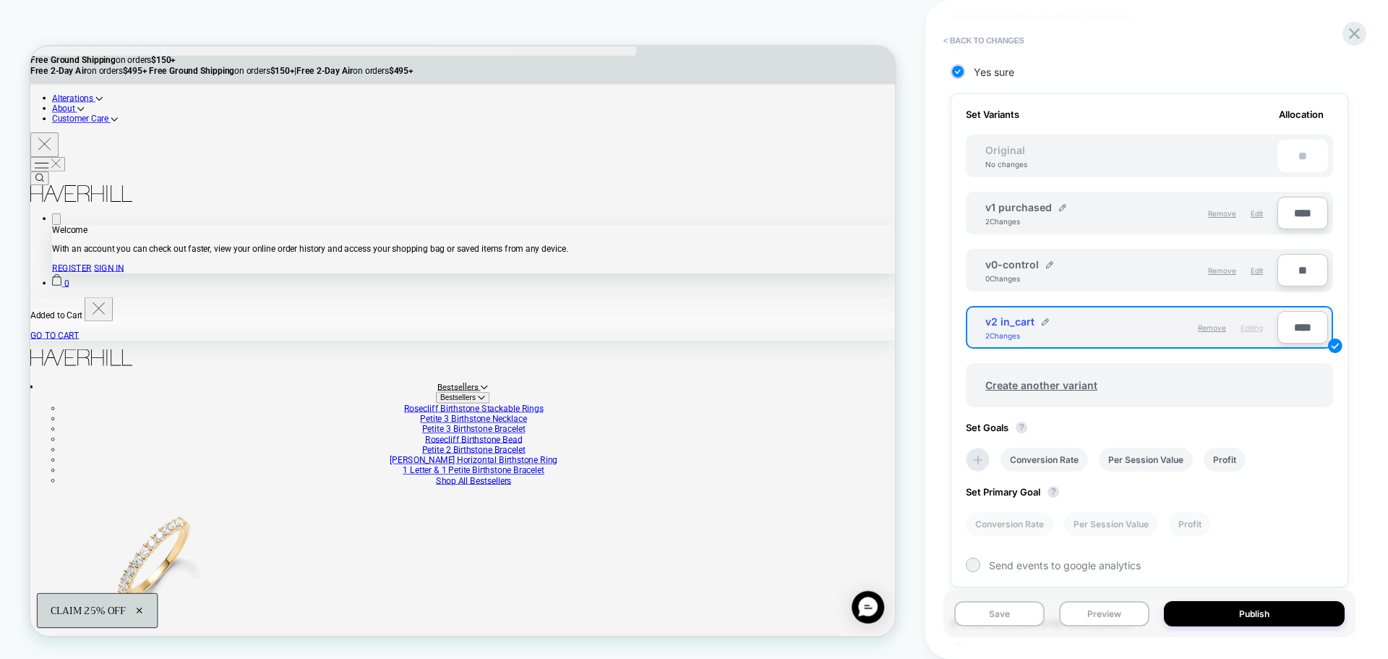
type input "****"
click at [1305, 333] on input "****" at bounding box center [1302, 327] width 51 height 33
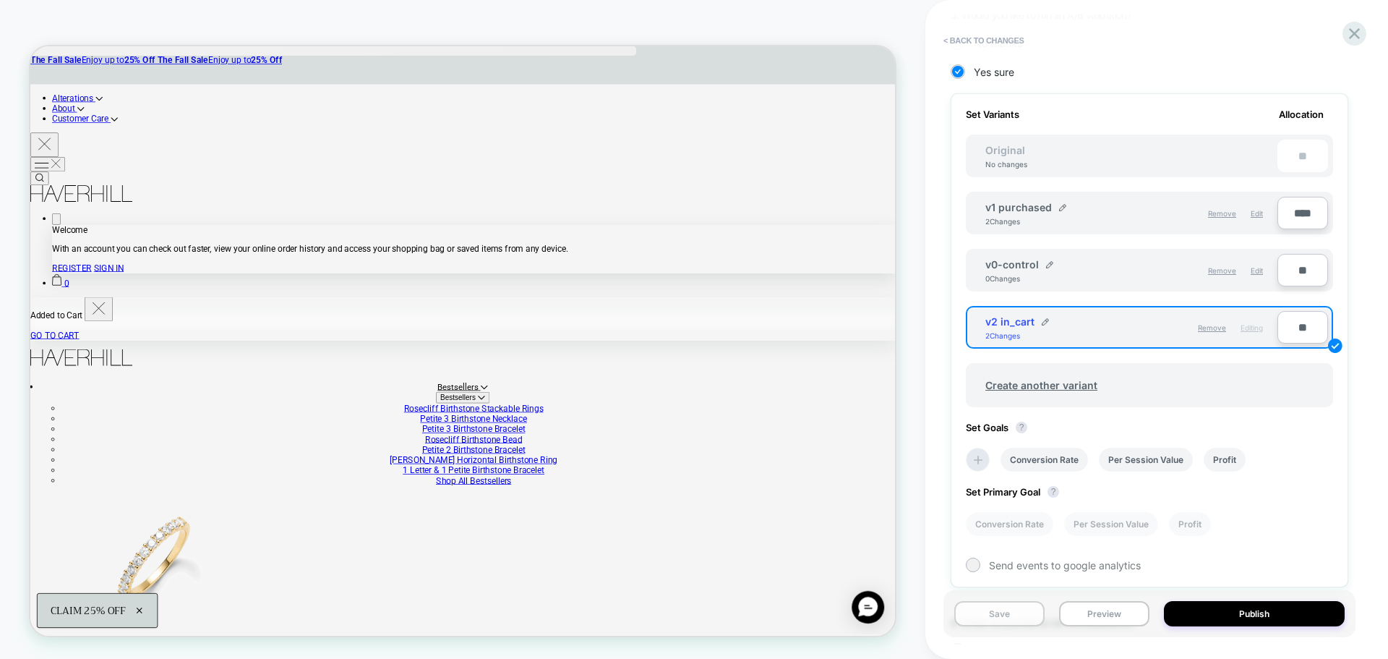
type input "**"
click at [998, 608] on button "Save" at bounding box center [999, 613] width 90 height 25
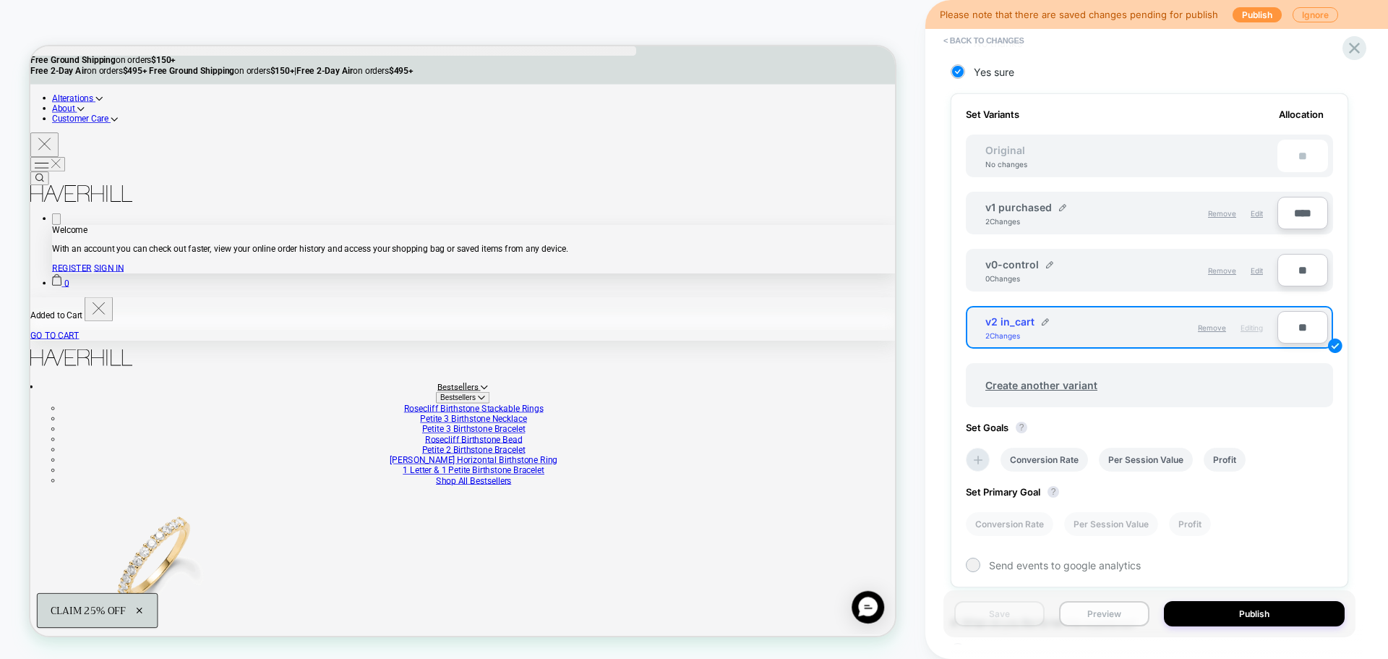
click at [1084, 615] on button "Preview" at bounding box center [1104, 613] width 90 height 25
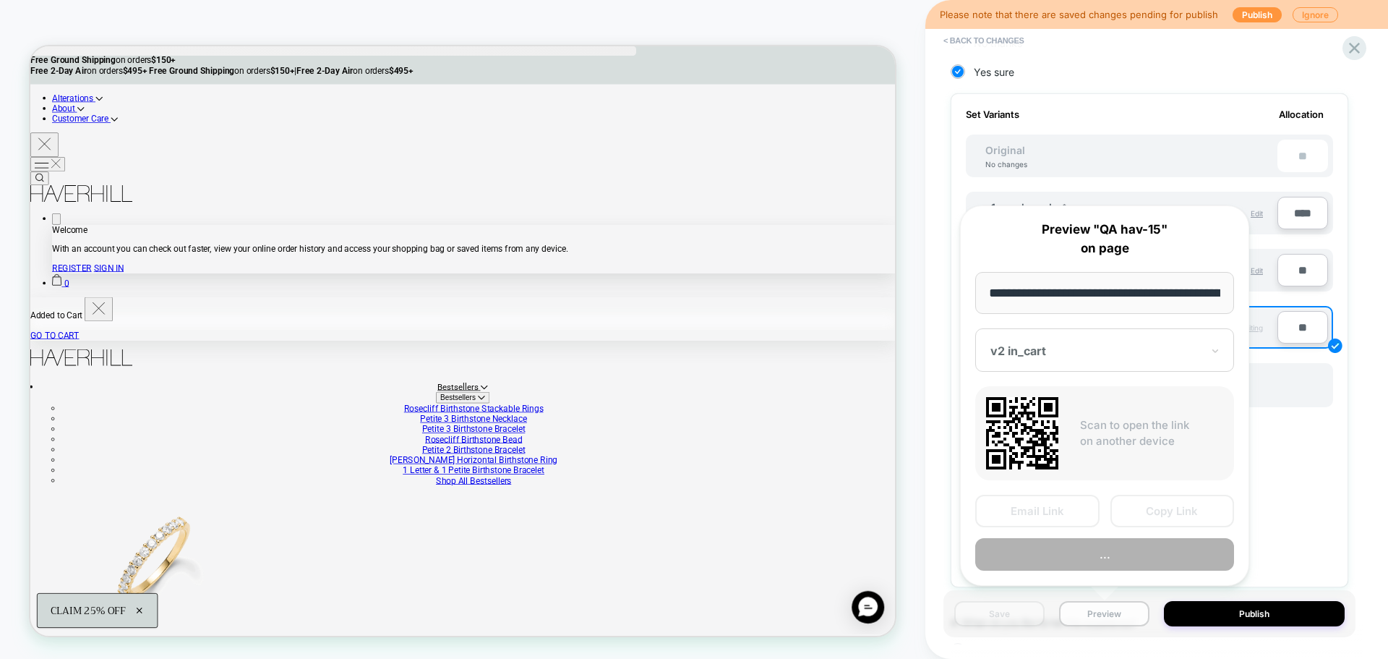
scroll to position [0, 341]
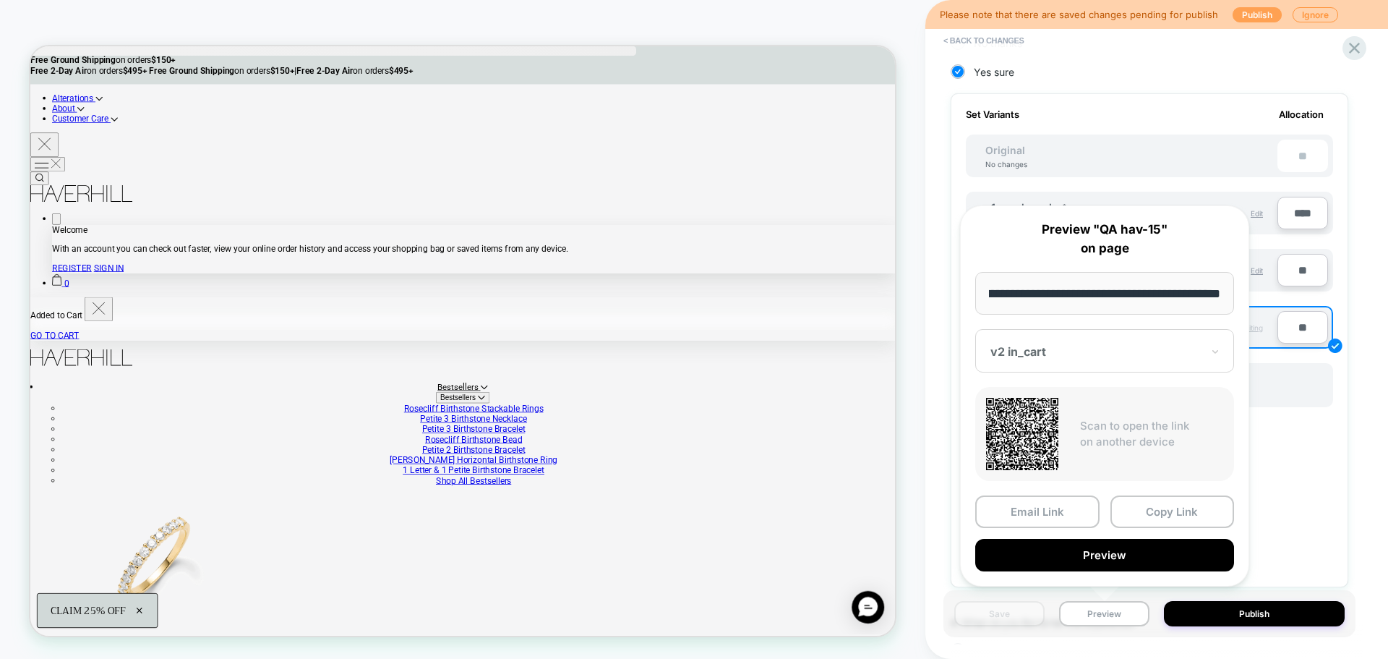
click at [1257, 19] on button "Publish" at bounding box center [1257, 14] width 49 height 15
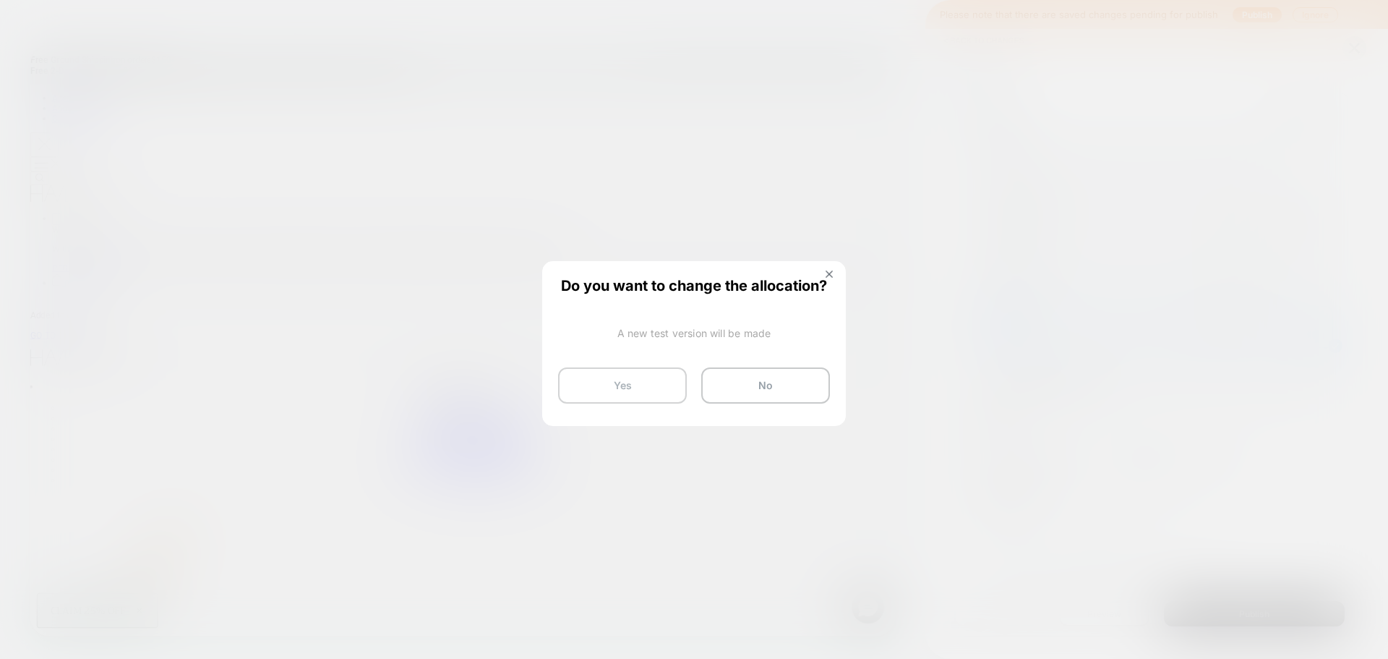
click at [671, 398] on button "Yes" at bounding box center [622, 385] width 129 height 36
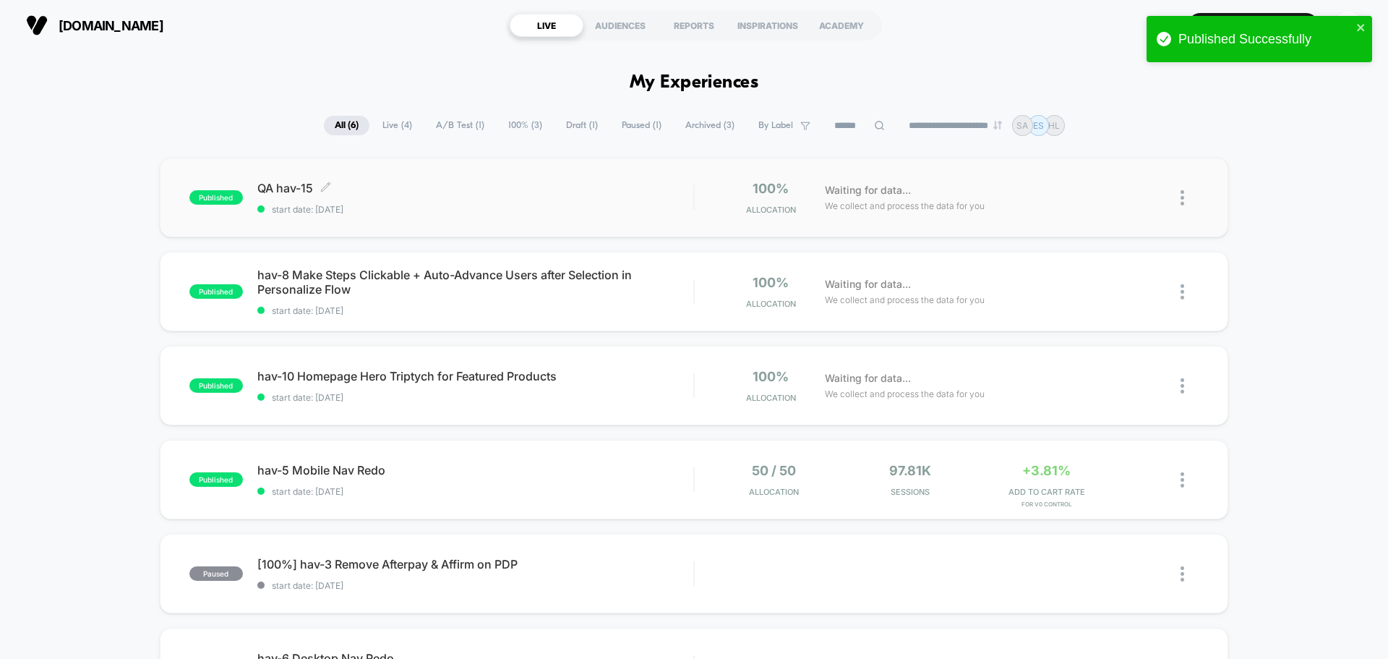
click at [285, 184] on span "QA hav-15 Click to edit experience details" at bounding box center [475, 188] width 436 height 14
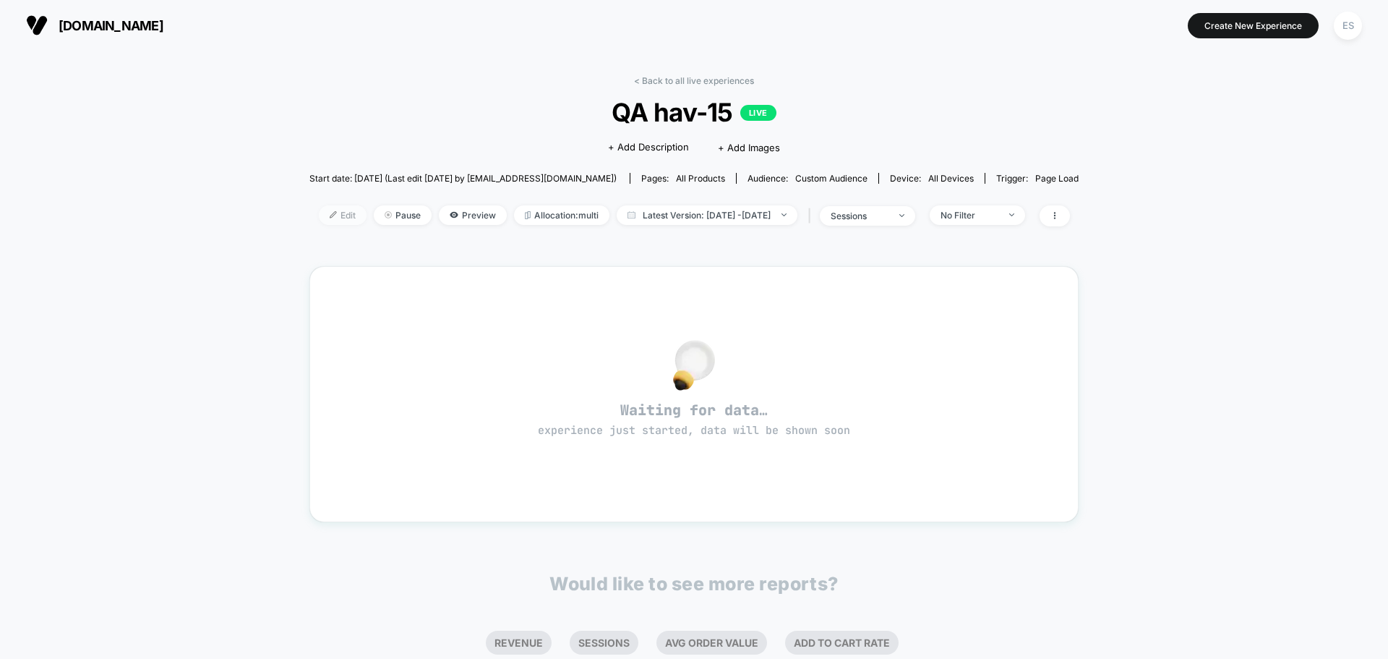
click at [319, 208] on span "Edit" at bounding box center [343, 215] width 48 height 20
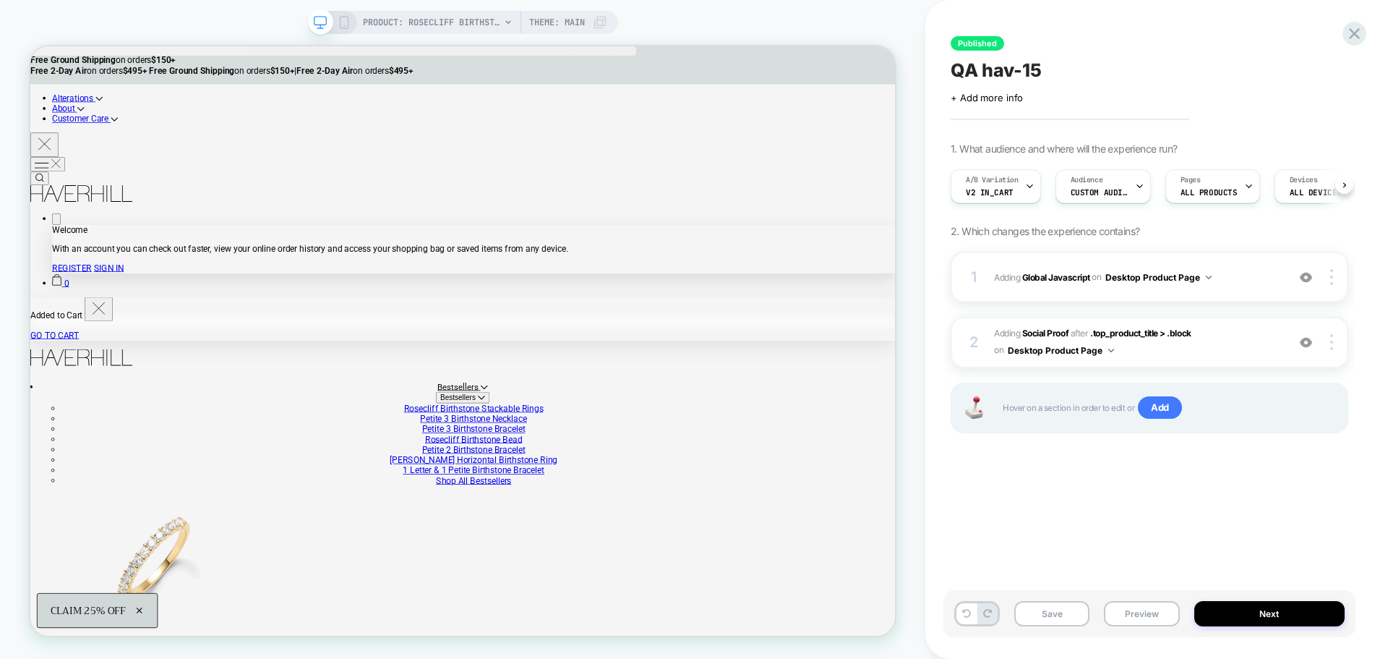
scroll to position [0, 1]
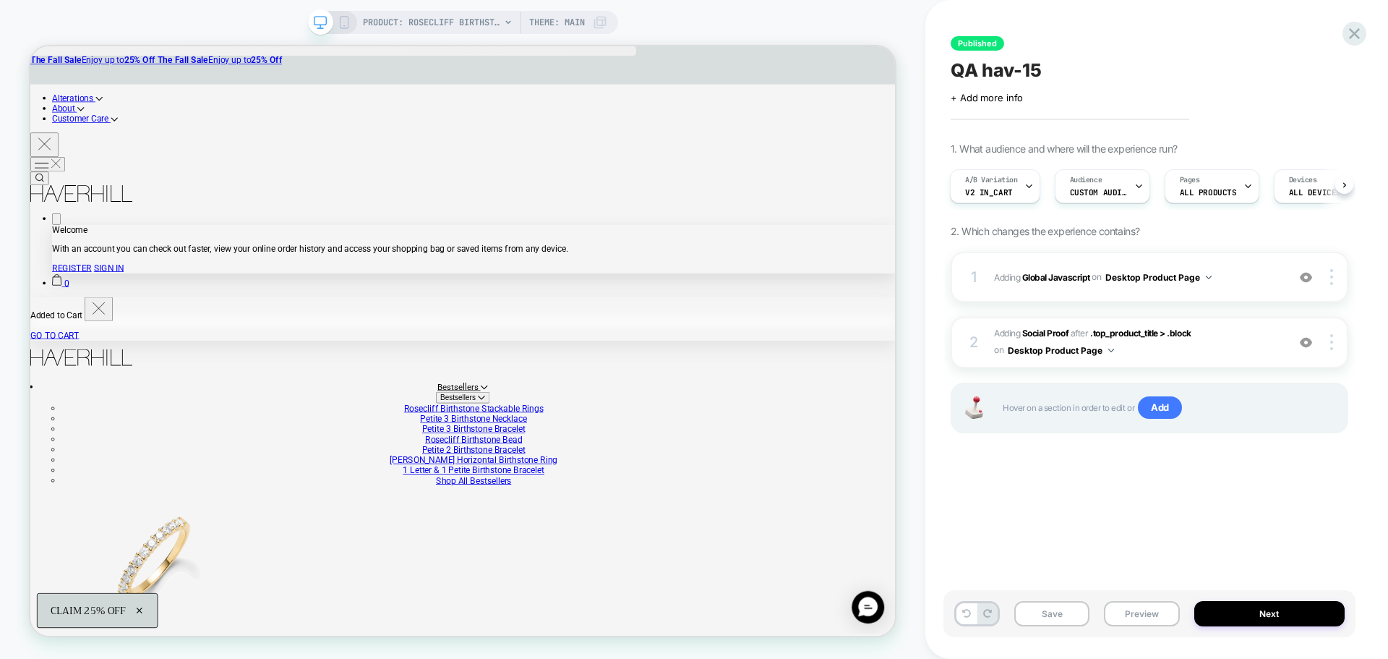
click at [1231, 599] on div "Save Preview Next" at bounding box center [1149, 613] width 412 height 47
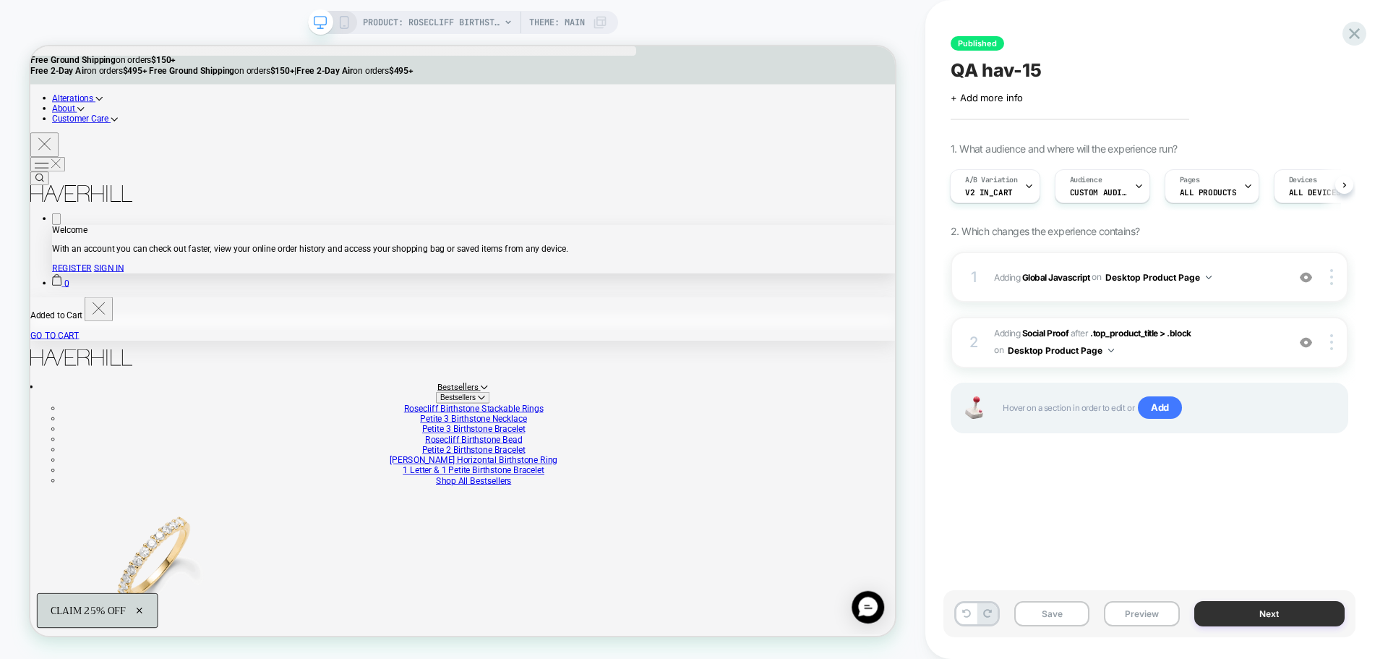
click at [1231, 607] on button "Next" at bounding box center [1269, 613] width 151 height 25
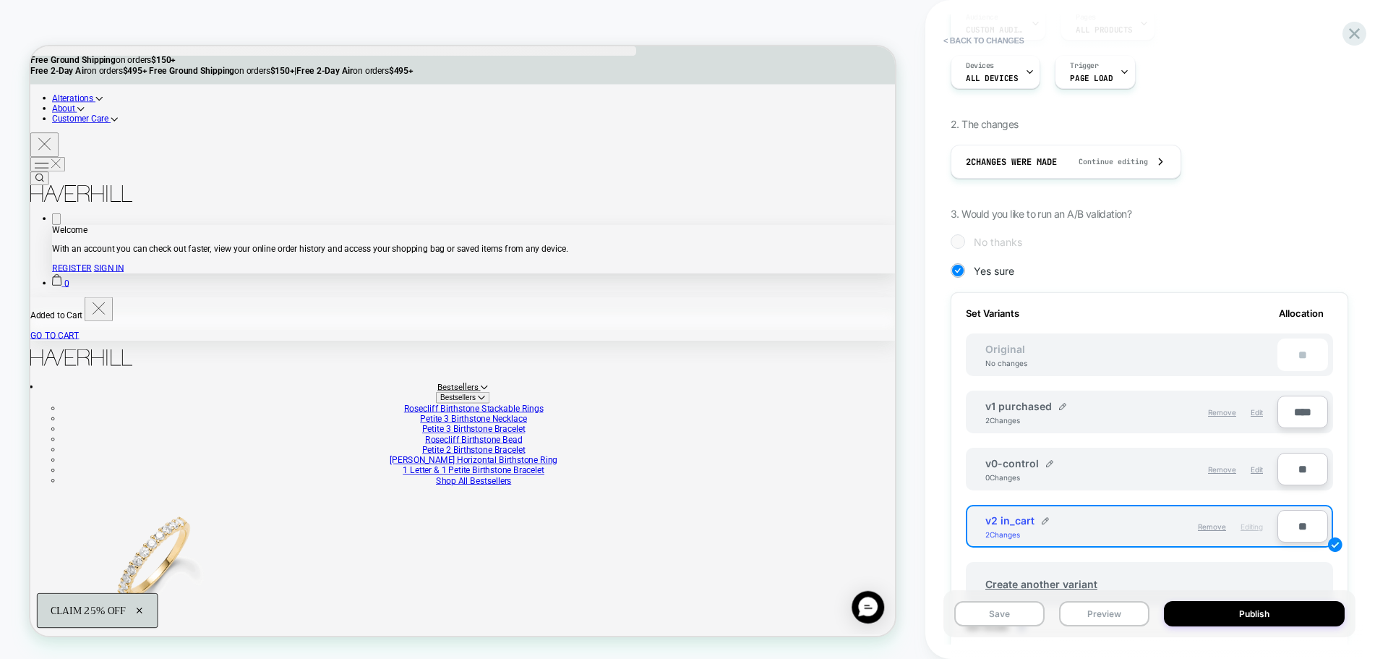
scroll to position [361, 0]
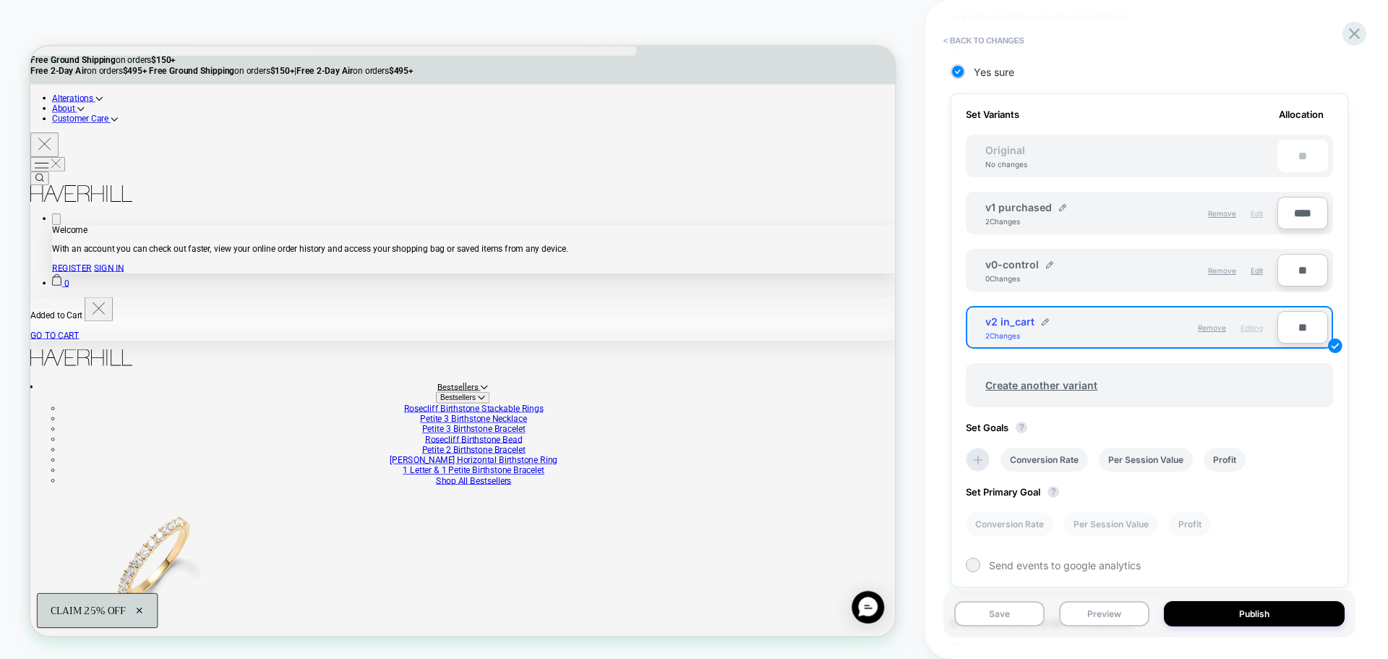
click at [1256, 214] on span "Edit" at bounding box center [1257, 213] width 12 height 9
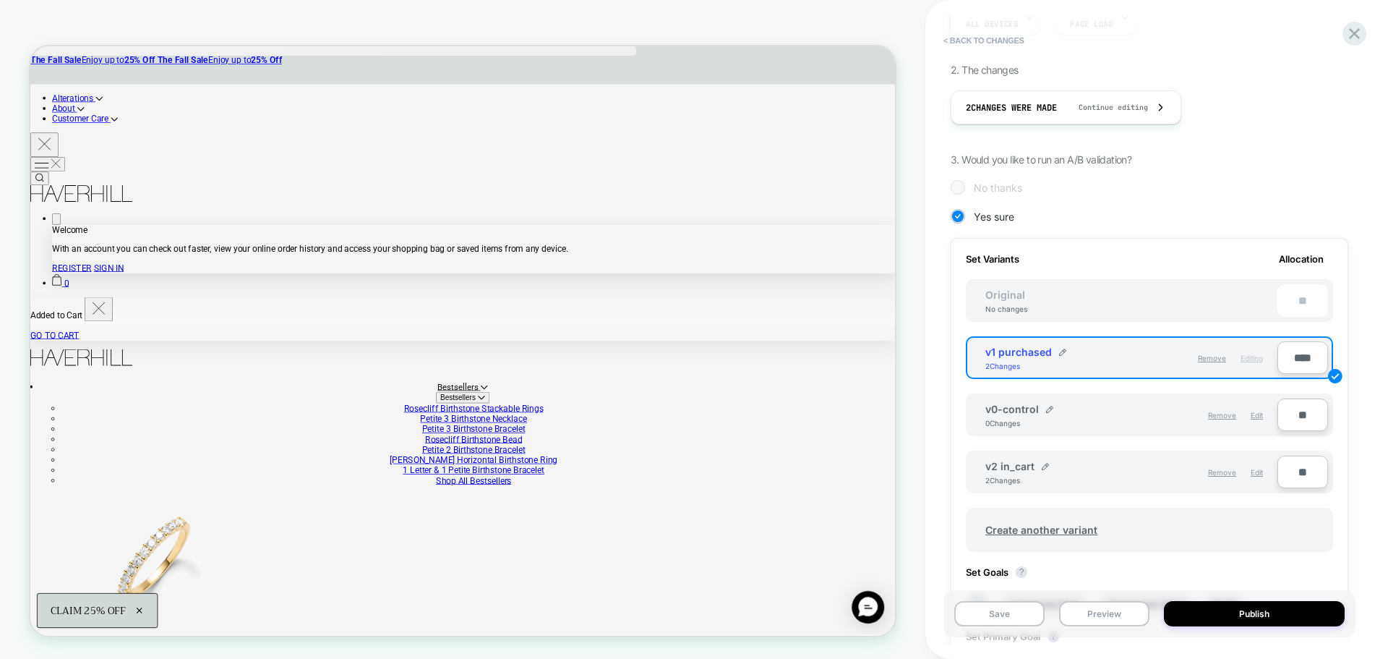
scroll to position [0, 0]
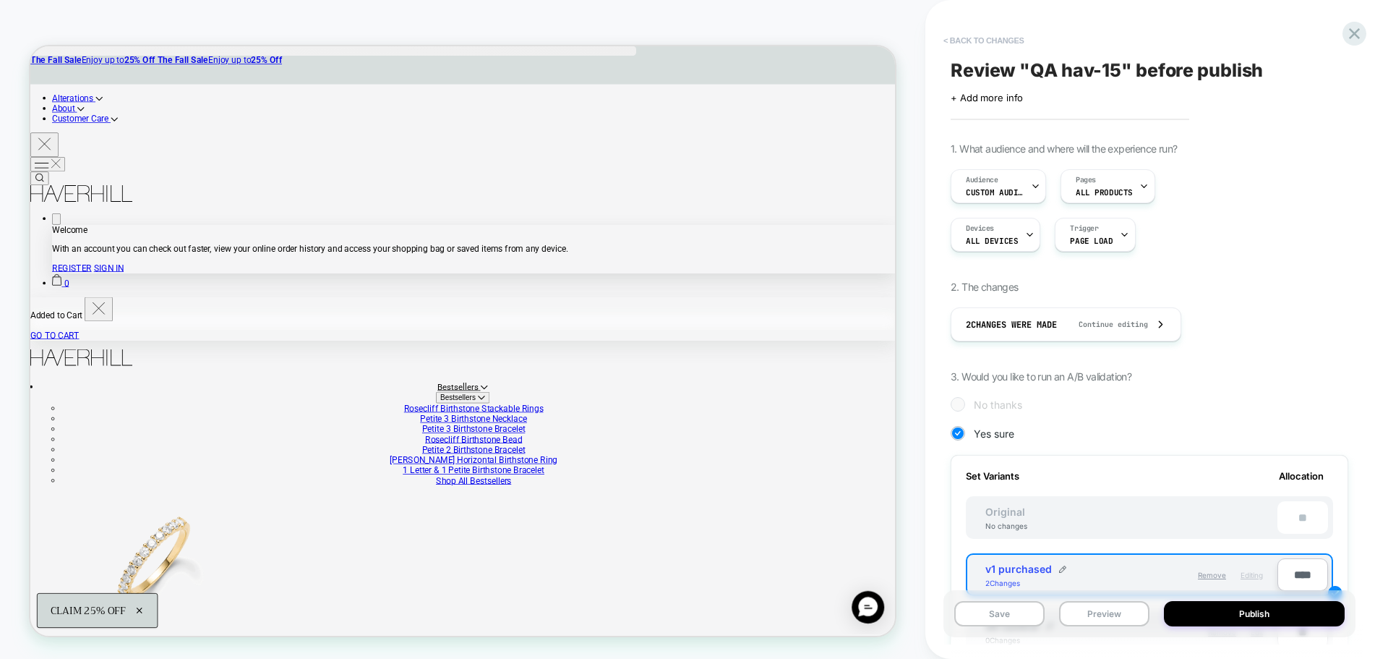
click at [987, 39] on button "< Back to changes" at bounding box center [983, 40] width 95 height 23
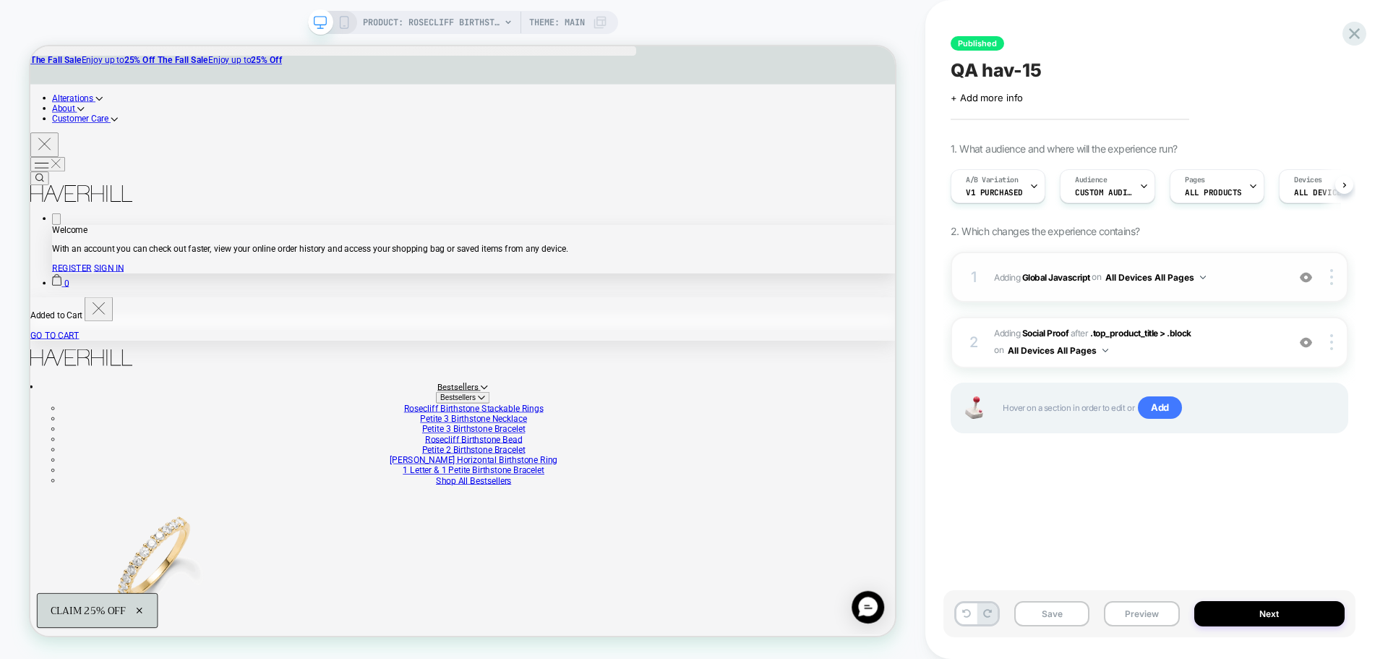
scroll to position [0, 1]
click at [1071, 279] on b "Global Javascript" at bounding box center [1056, 276] width 68 height 11
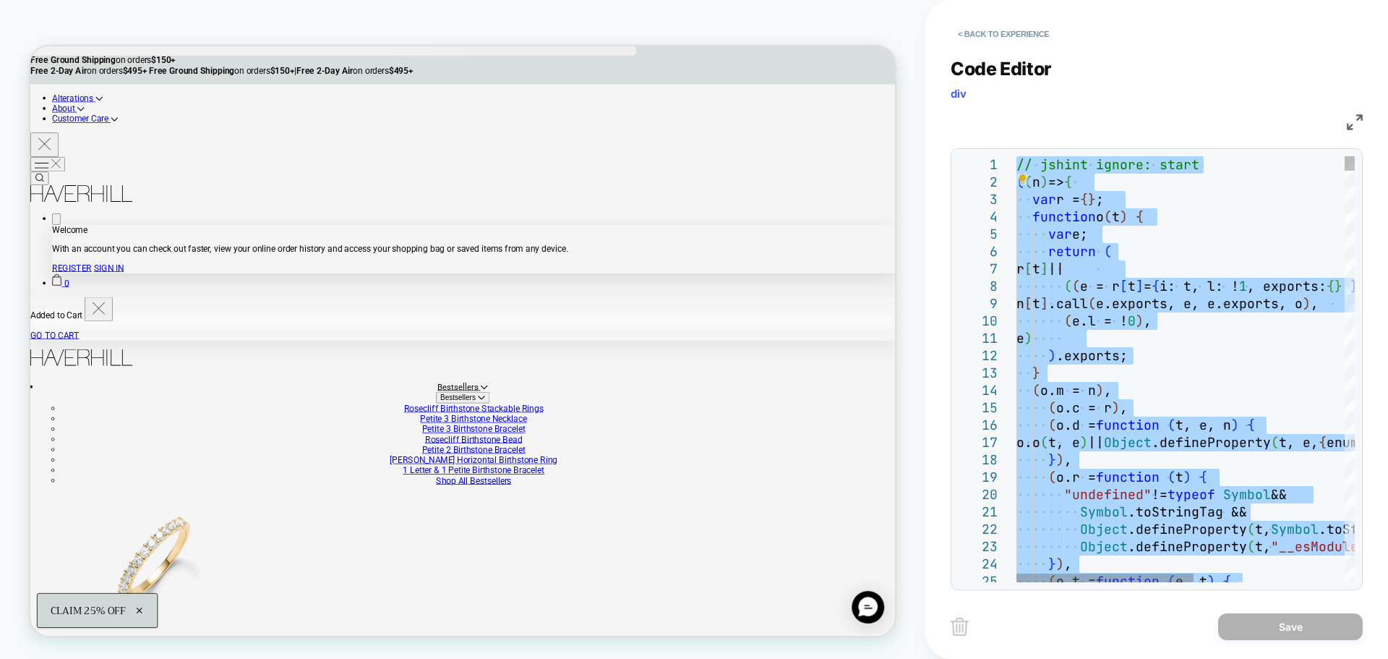
type textarea "**********"
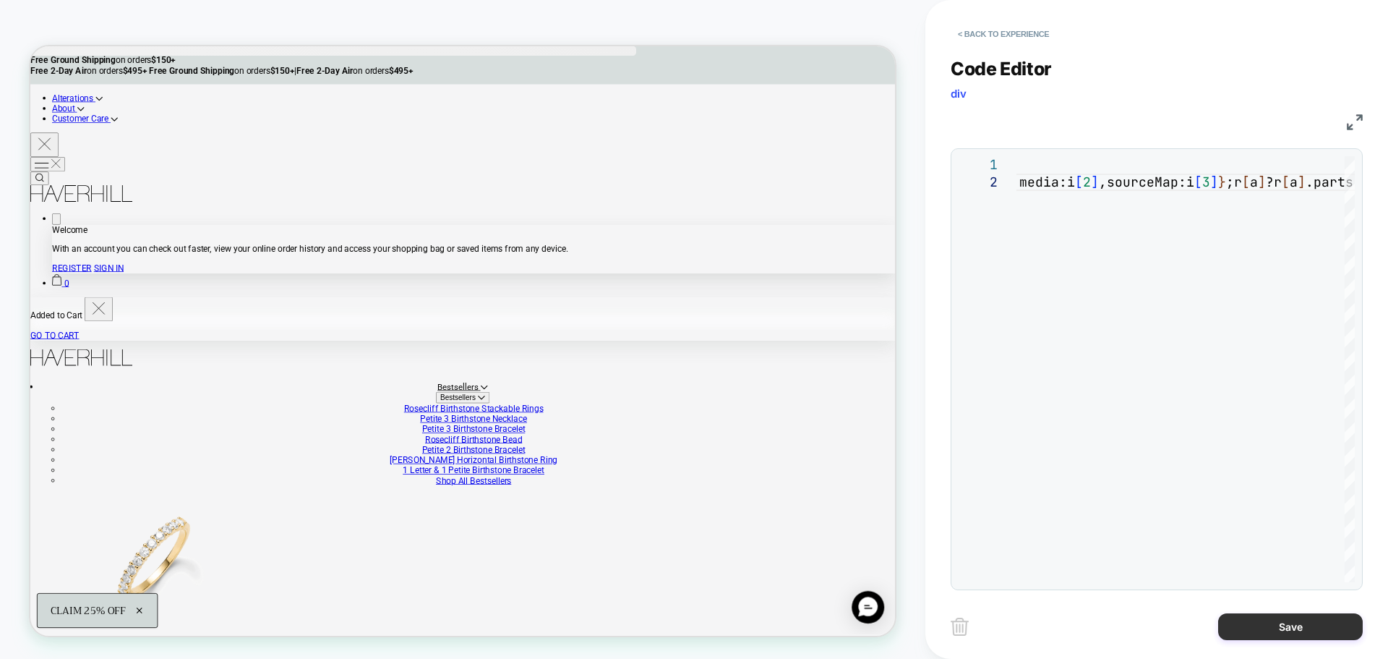
click at [1271, 624] on button "Save" at bounding box center [1290, 626] width 145 height 27
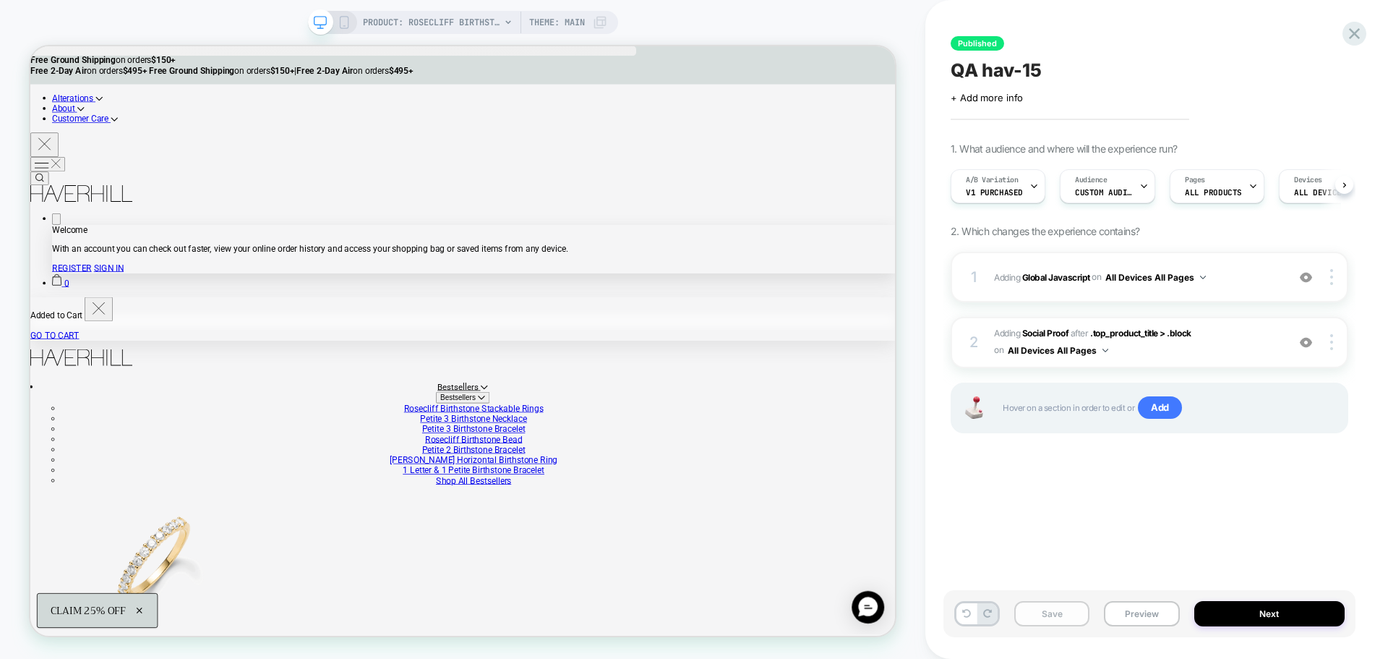
scroll to position [0, 1]
click at [1062, 615] on button "Save" at bounding box center [1051, 613] width 75 height 25
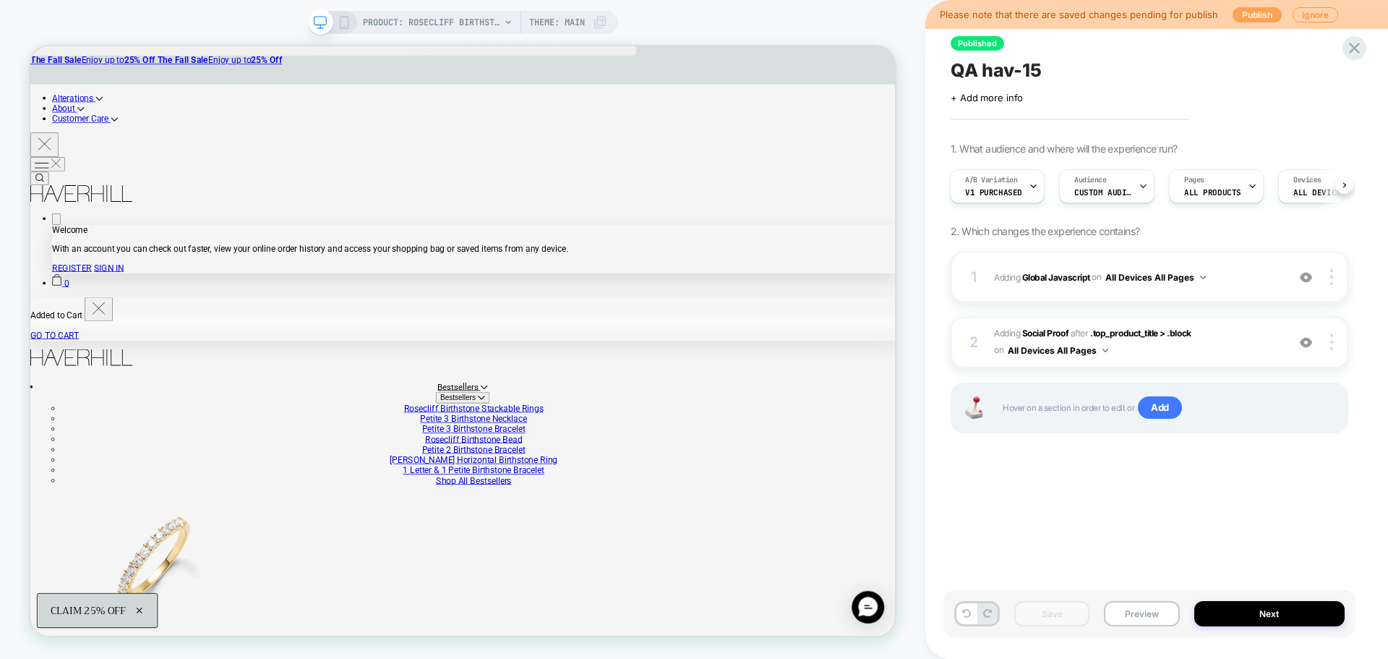
click at [1244, 11] on button "Publish" at bounding box center [1257, 14] width 49 height 15
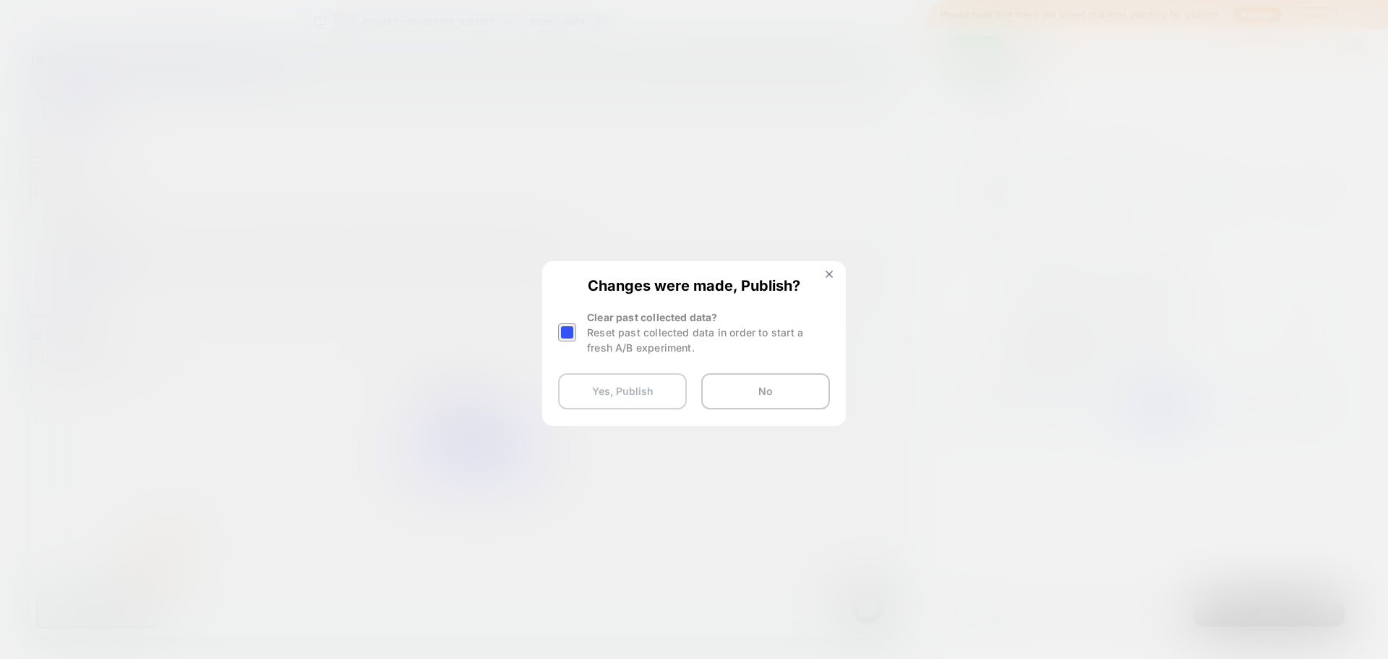
click at [664, 393] on button "Yes, Publish" at bounding box center [622, 391] width 129 height 36
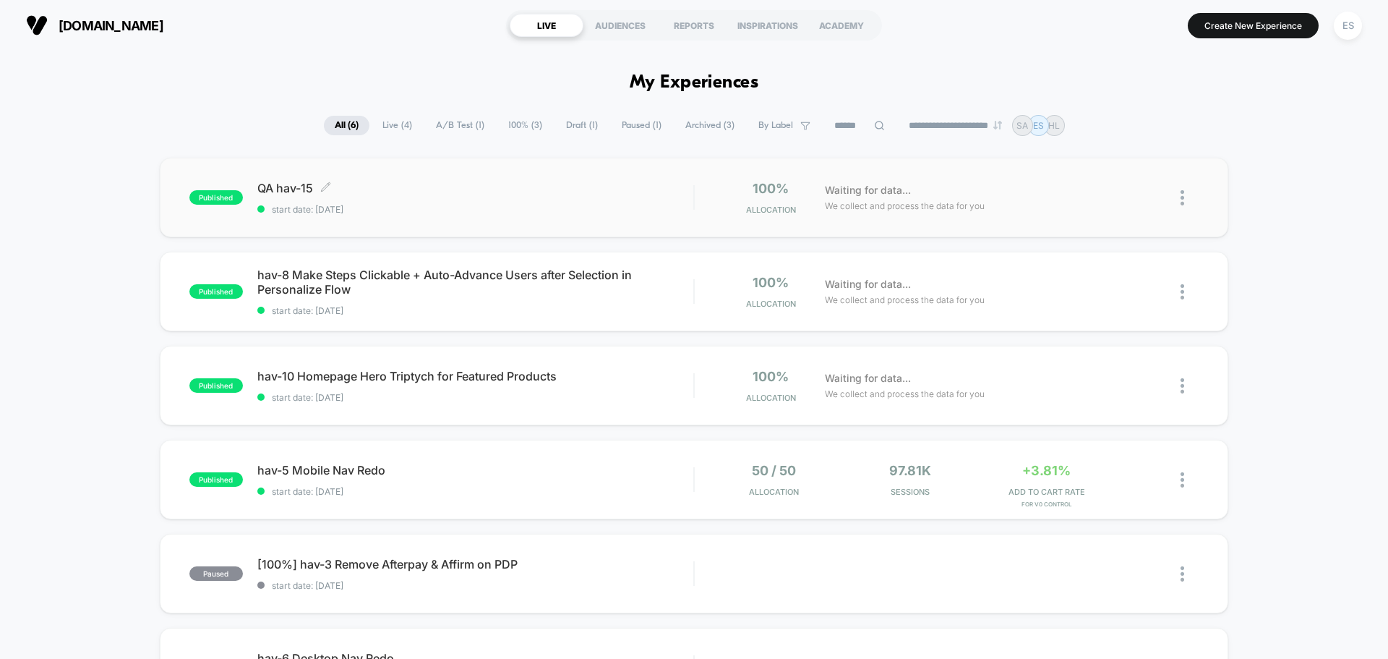
click at [284, 189] on span "QA hav-15 Click to edit experience details" at bounding box center [475, 188] width 436 height 14
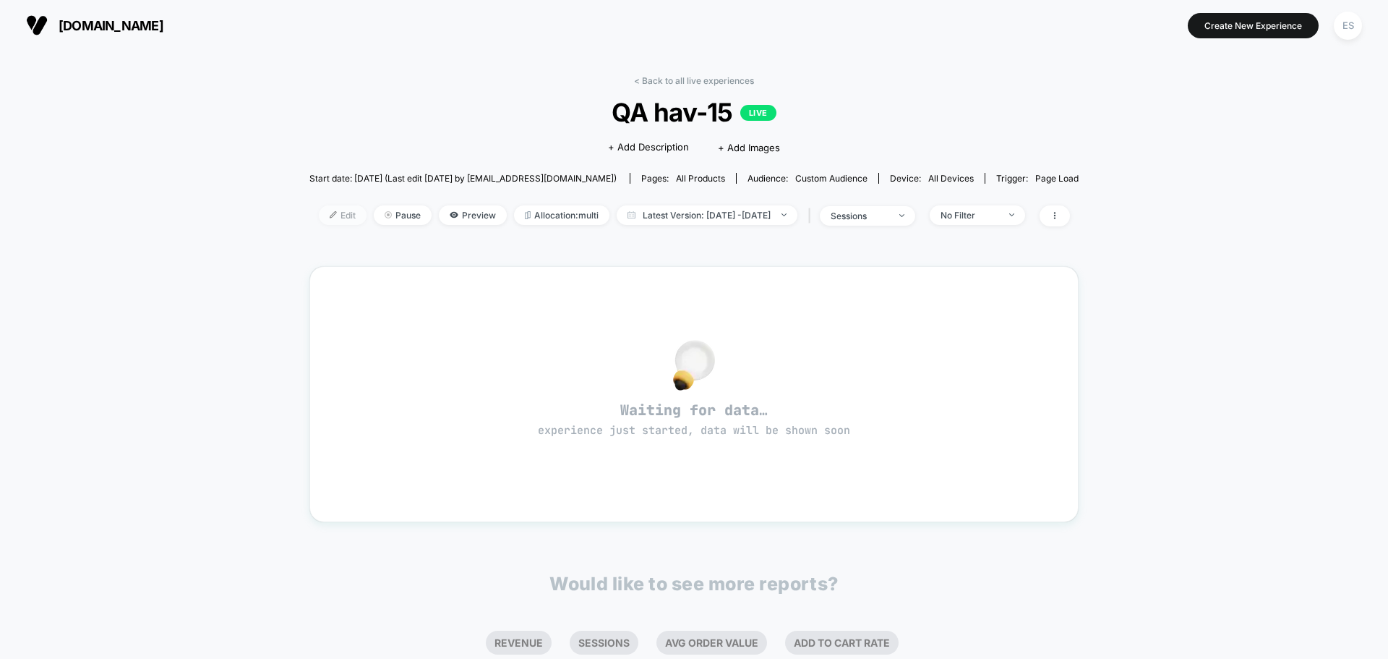
click at [335, 215] on span "Edit" at bounding box center [343, 215] width 48 height 20
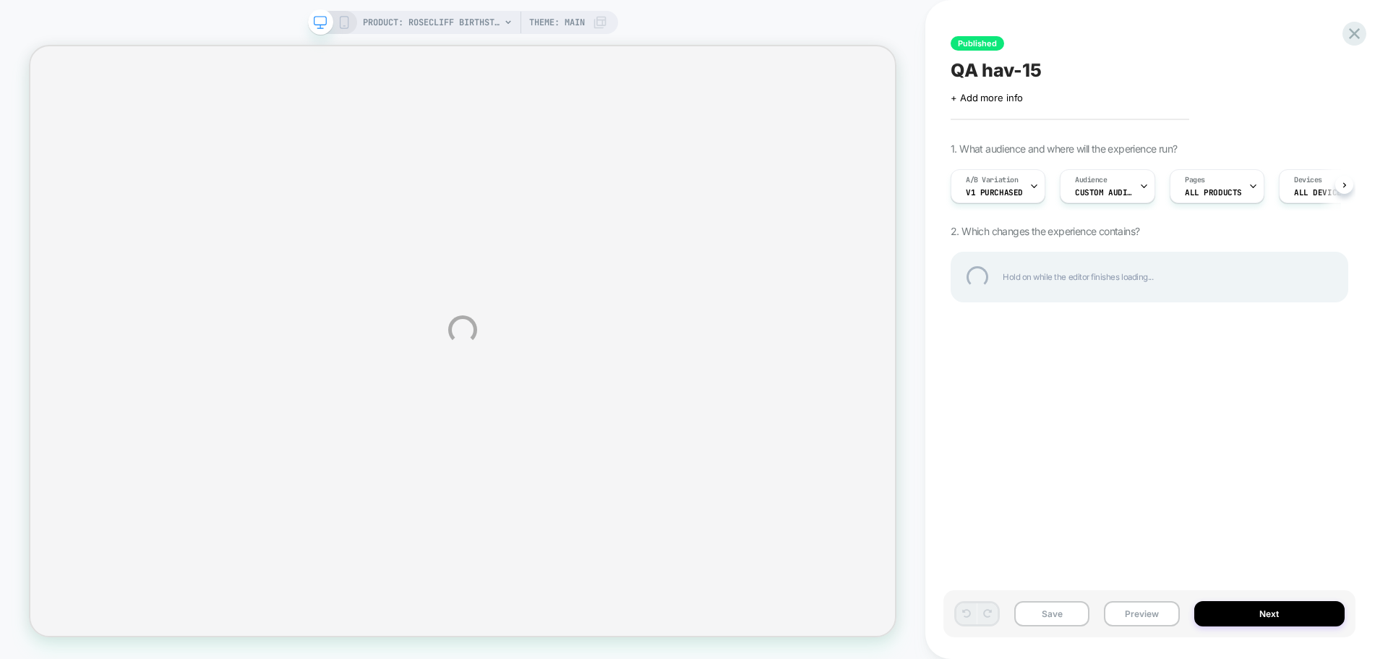
click at [1229, 608] on div "PRODUCT: Rosecliff Birthstone Stackable Ring in 14k Gold [personalized] PRODUCT…" at bounding box center [694, 329] width 1388 height 659
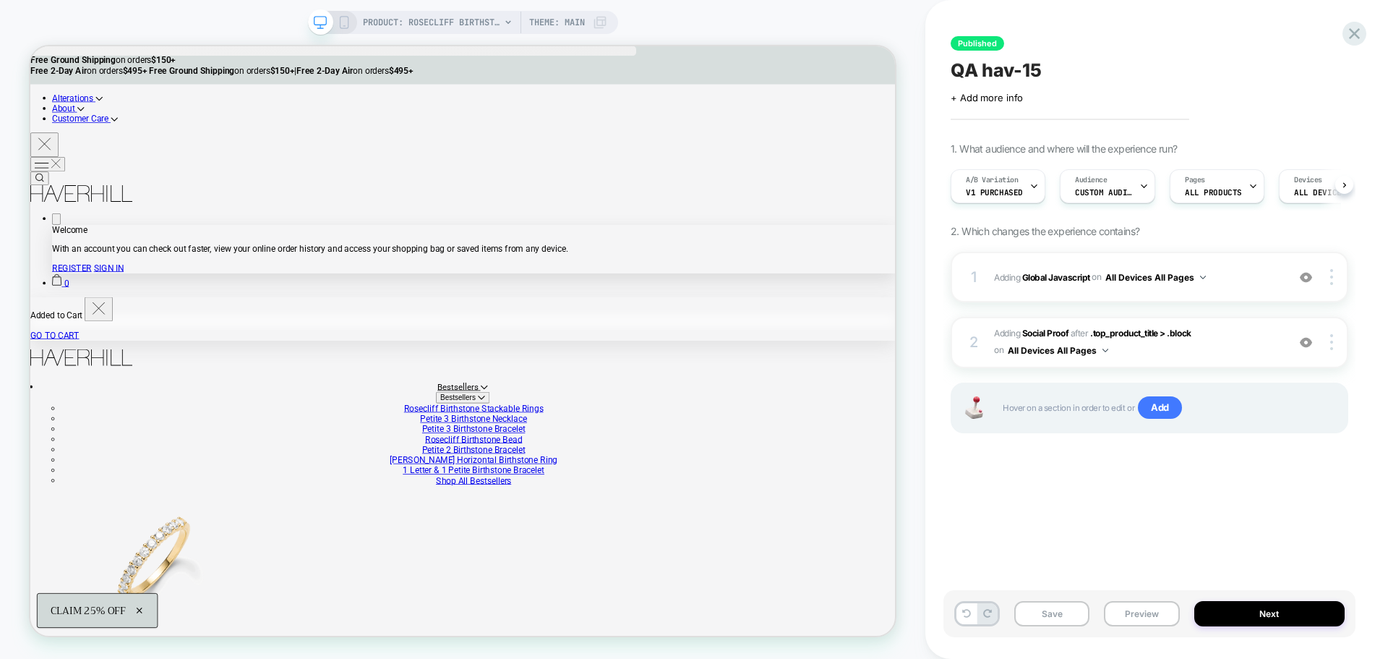
scroll to position [0, 1]
click at [1271, 620] on button "Next" at bounding box center [1269, 613] width 151 height 25
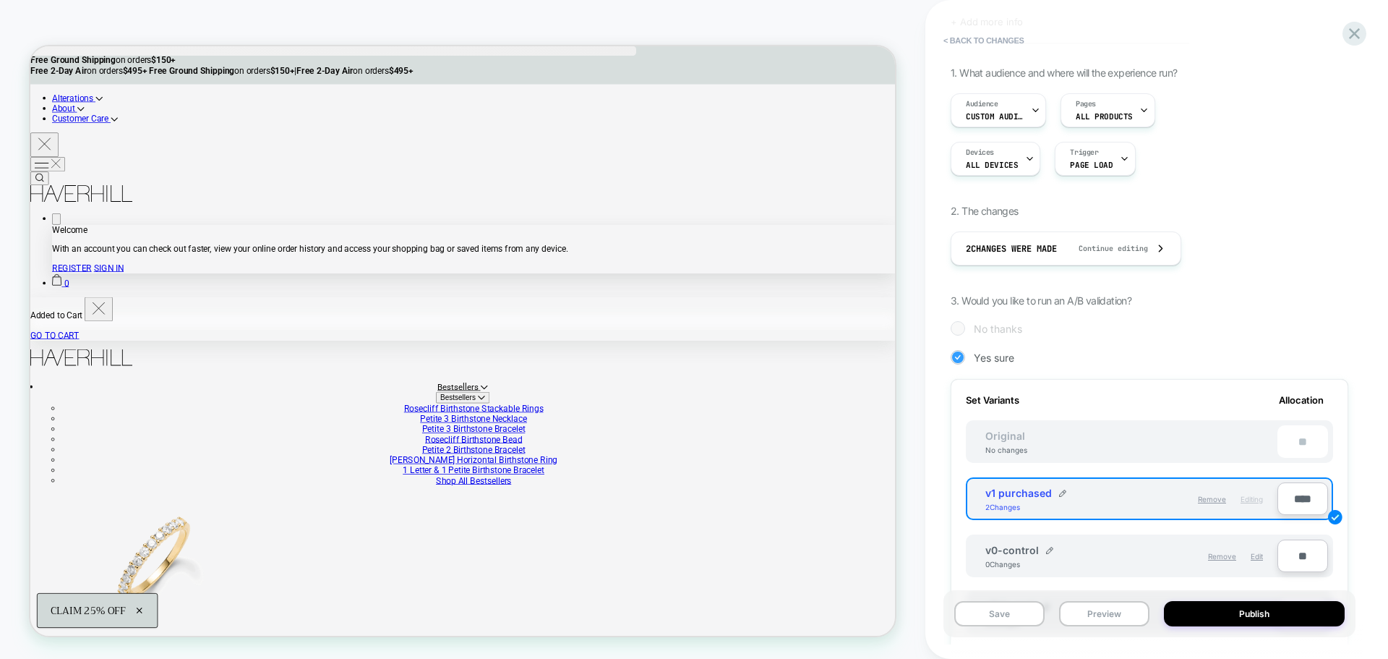
scroll to position [217, 0]
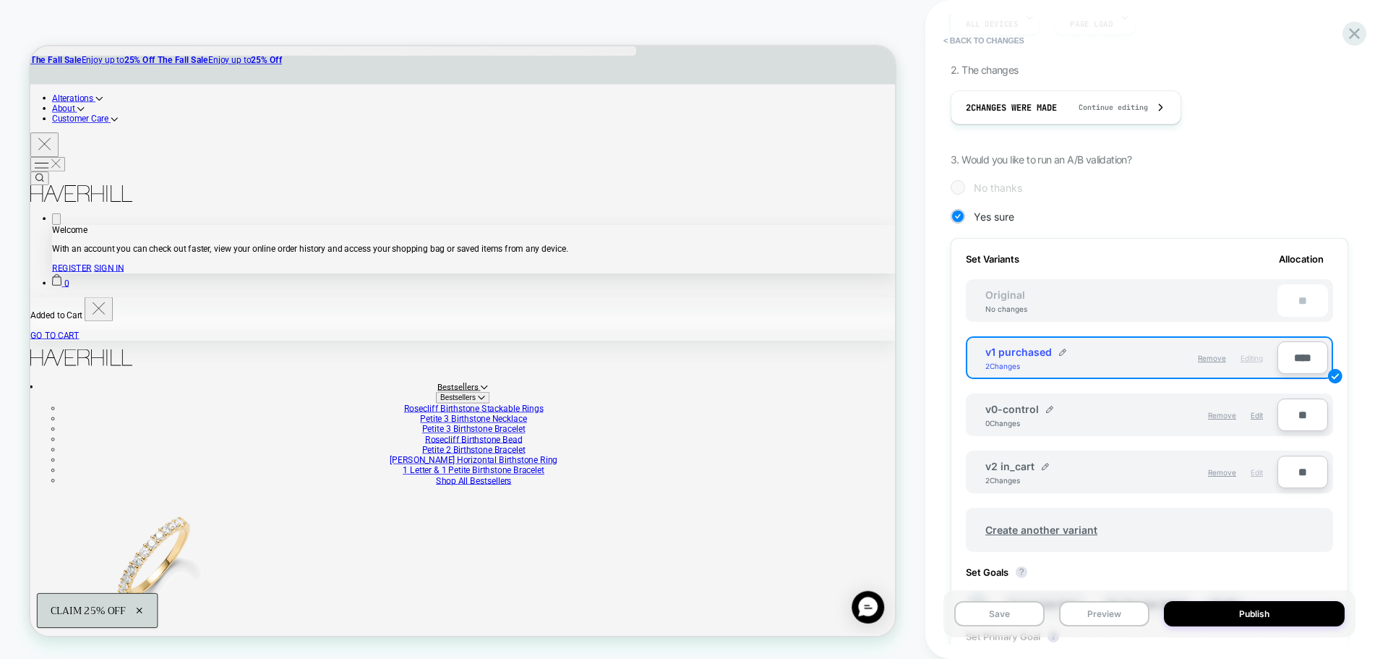
click at [1261, 476] on div "Edit" at bounding box center [1257, 472] width 12 height 25
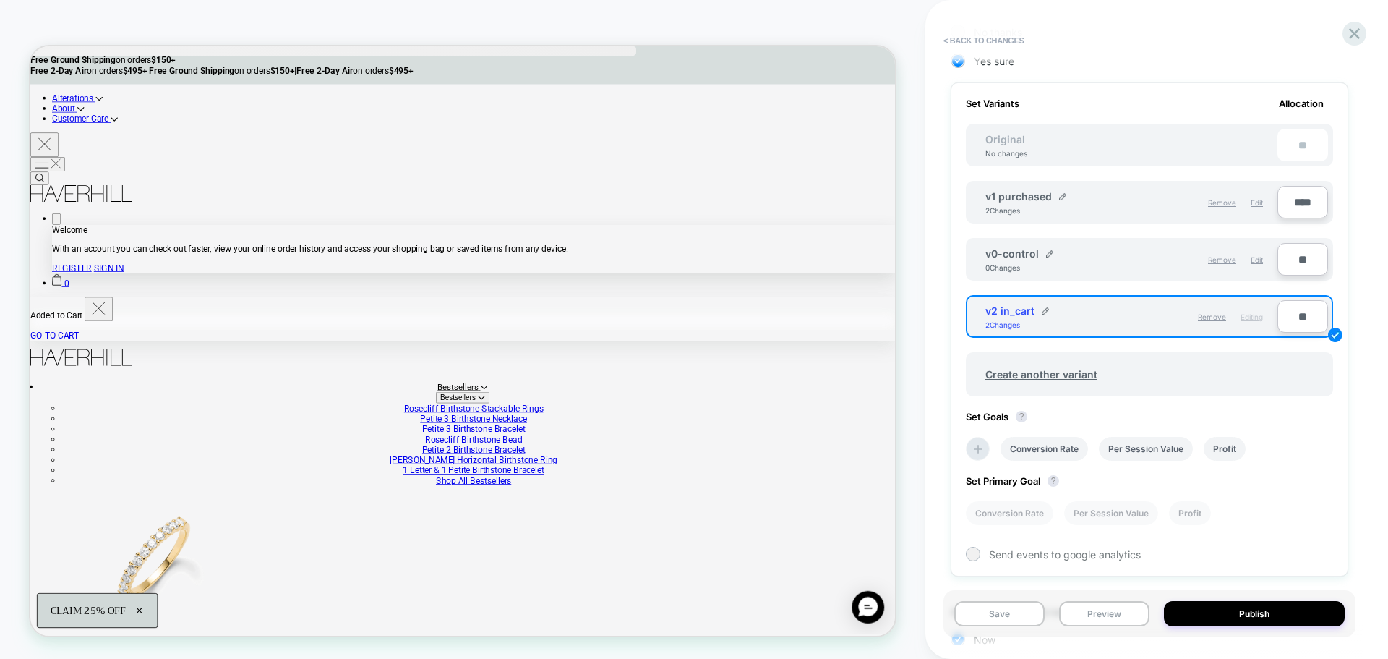
scroll to position [483, 0]
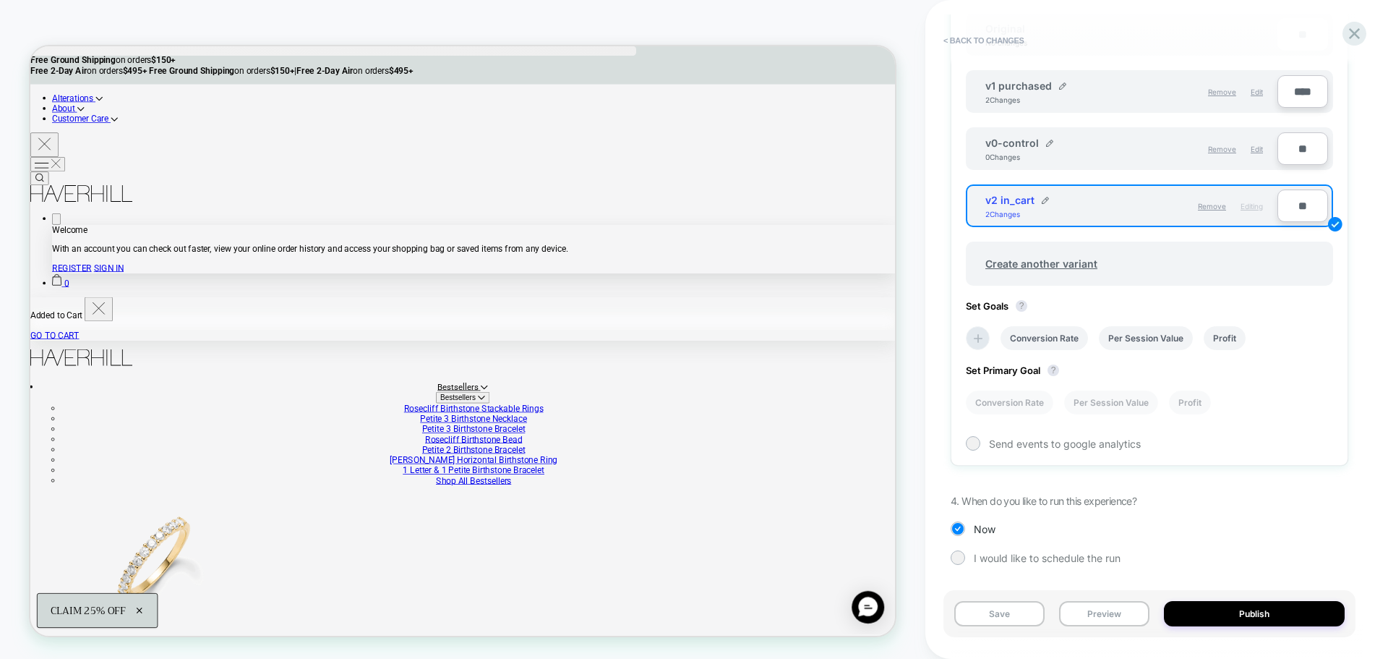
click at [1297, 206] on input "**" at bounding box center [1302, 205] width 51 height 33
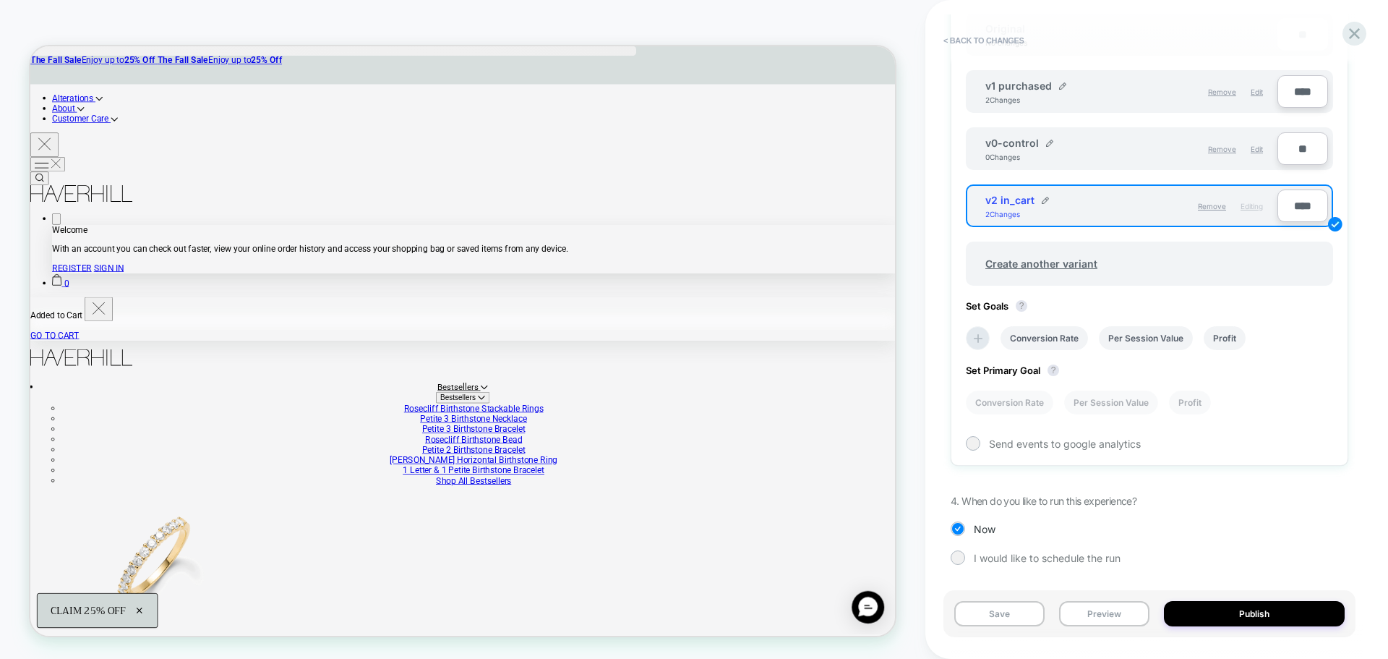
type input "****"
click at [1297, 92] on input "****" at bounding box center [1302, 91] width 51 height 33
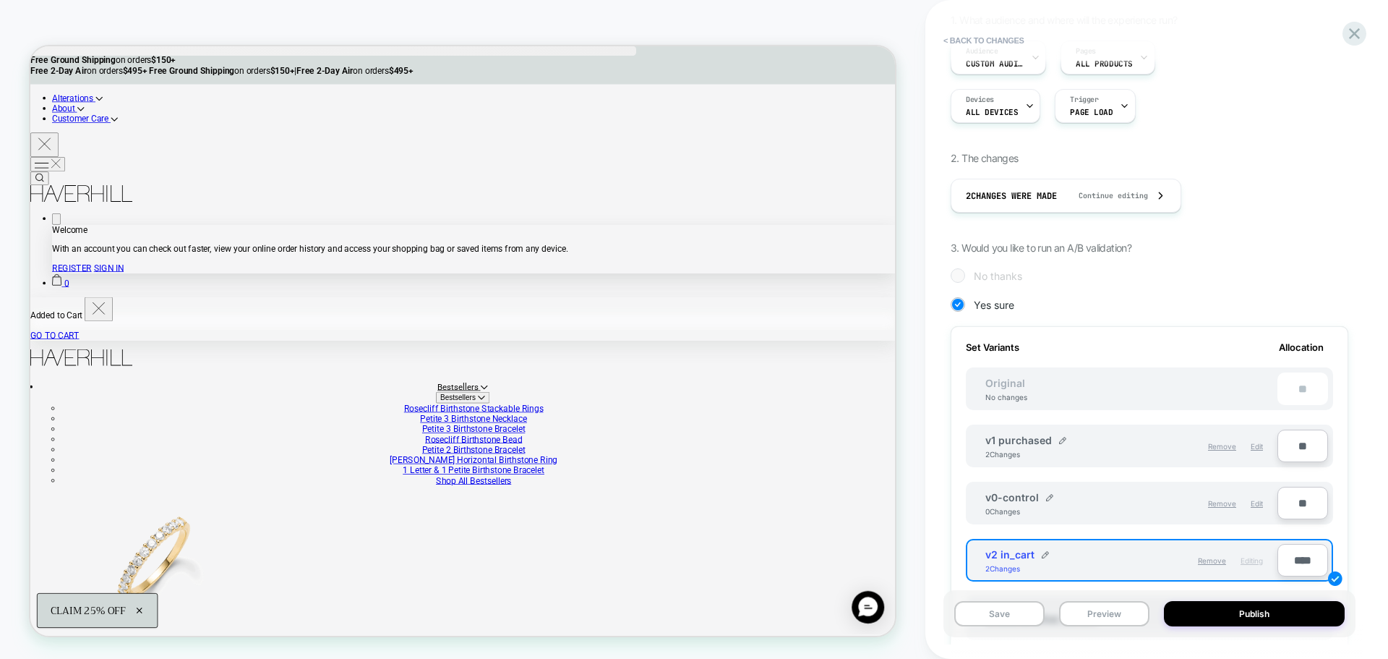
scroll to position [0, 0]
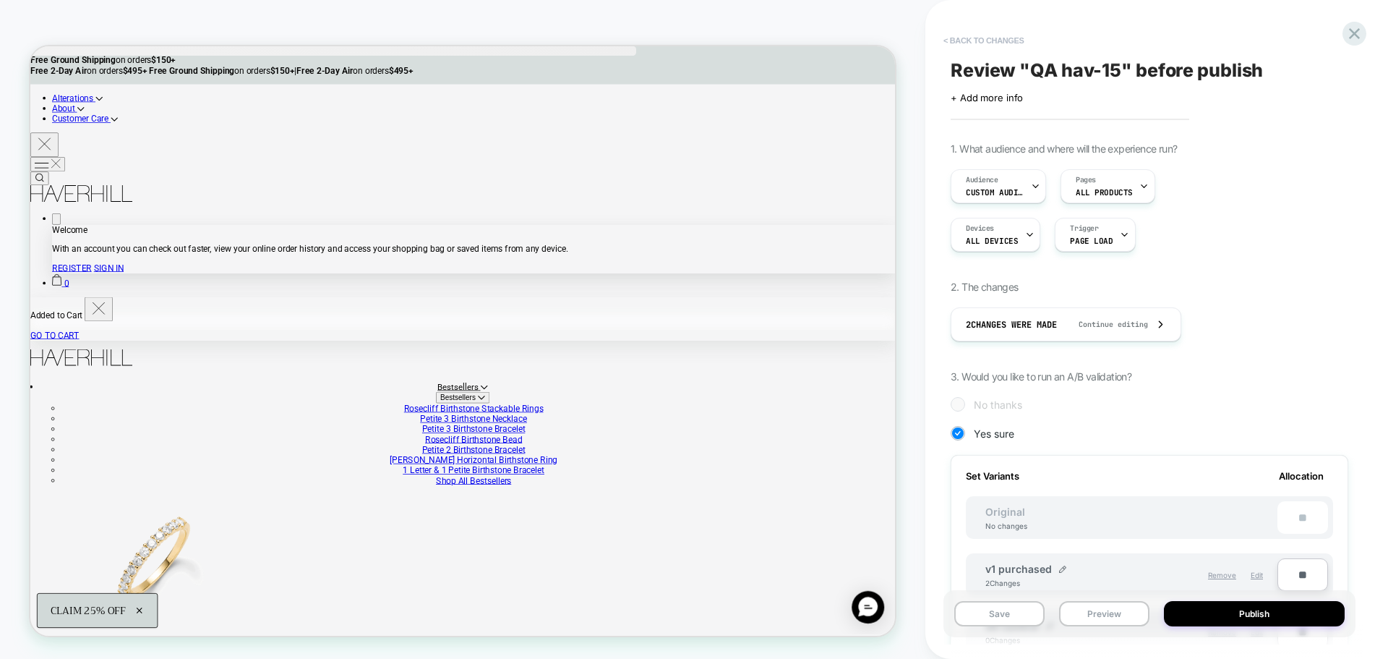
type input "**"
click at [985, 39] on button "< Back to changes" at bounding box center [983, 40] width 95 height 23
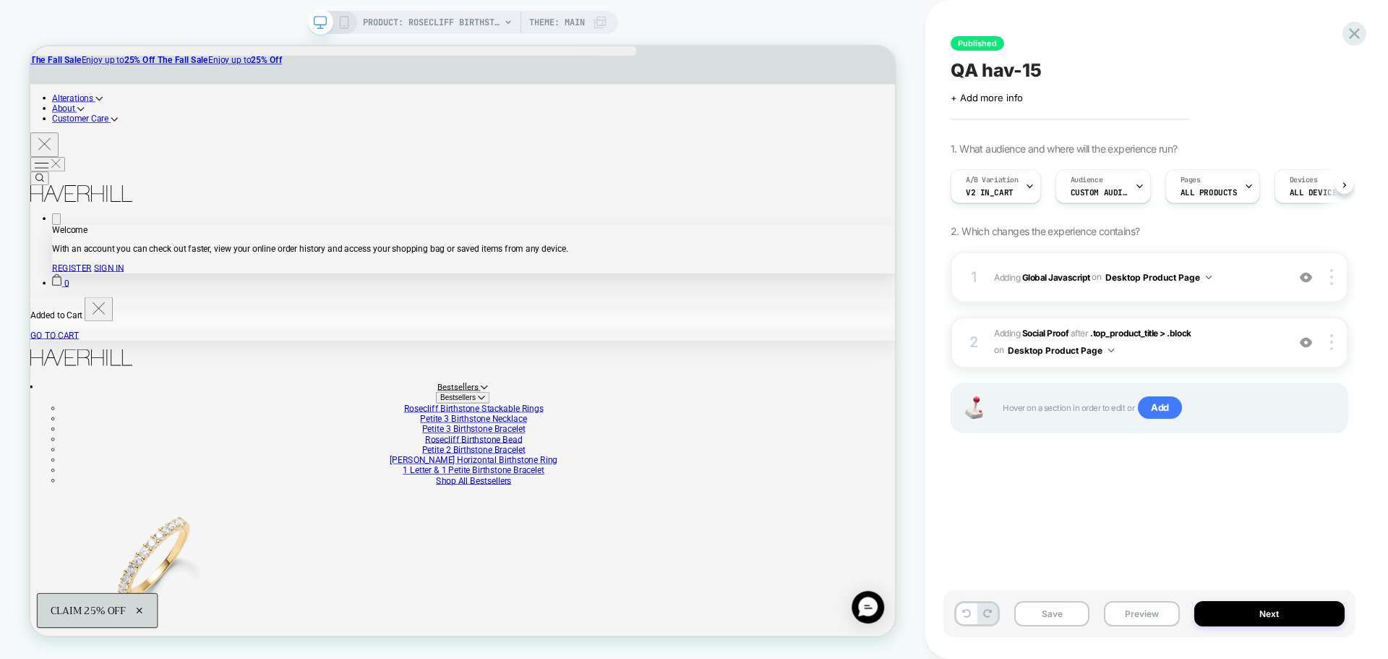
scroll to position [0, 1]
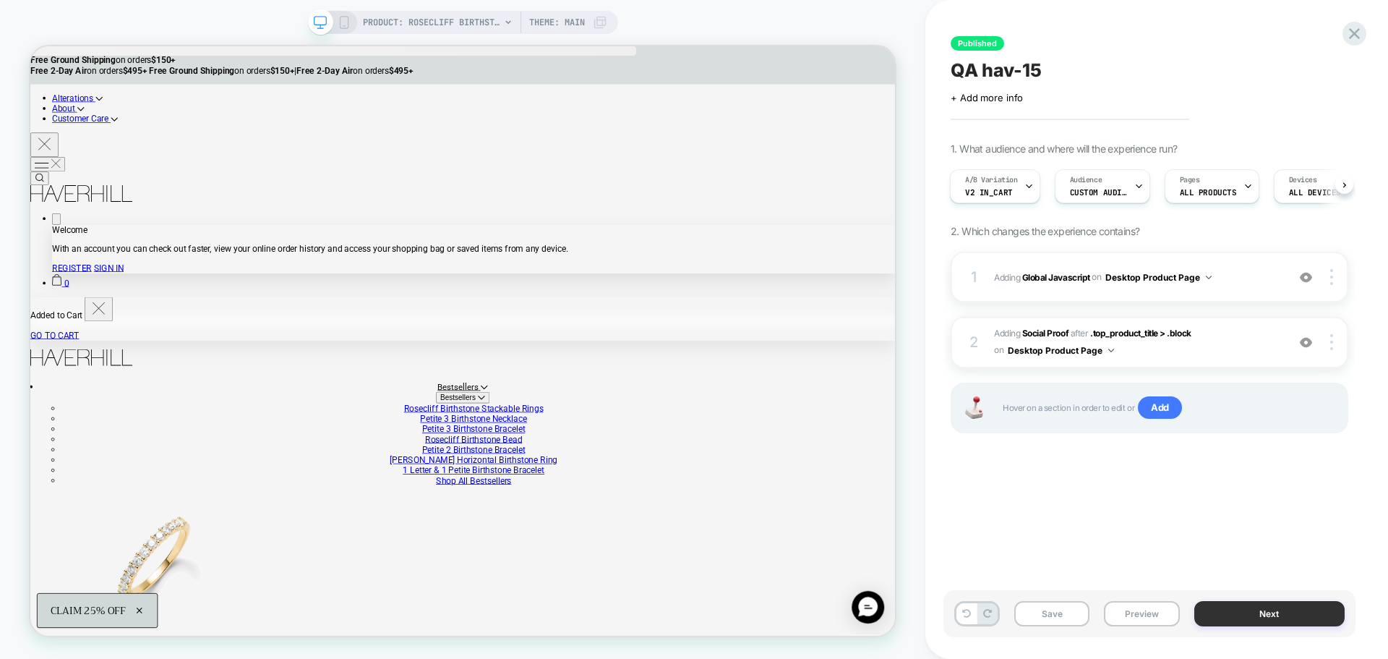
click at [1258, 614] on button "Next" at bounding box center [1269, 613] width 151 height 25
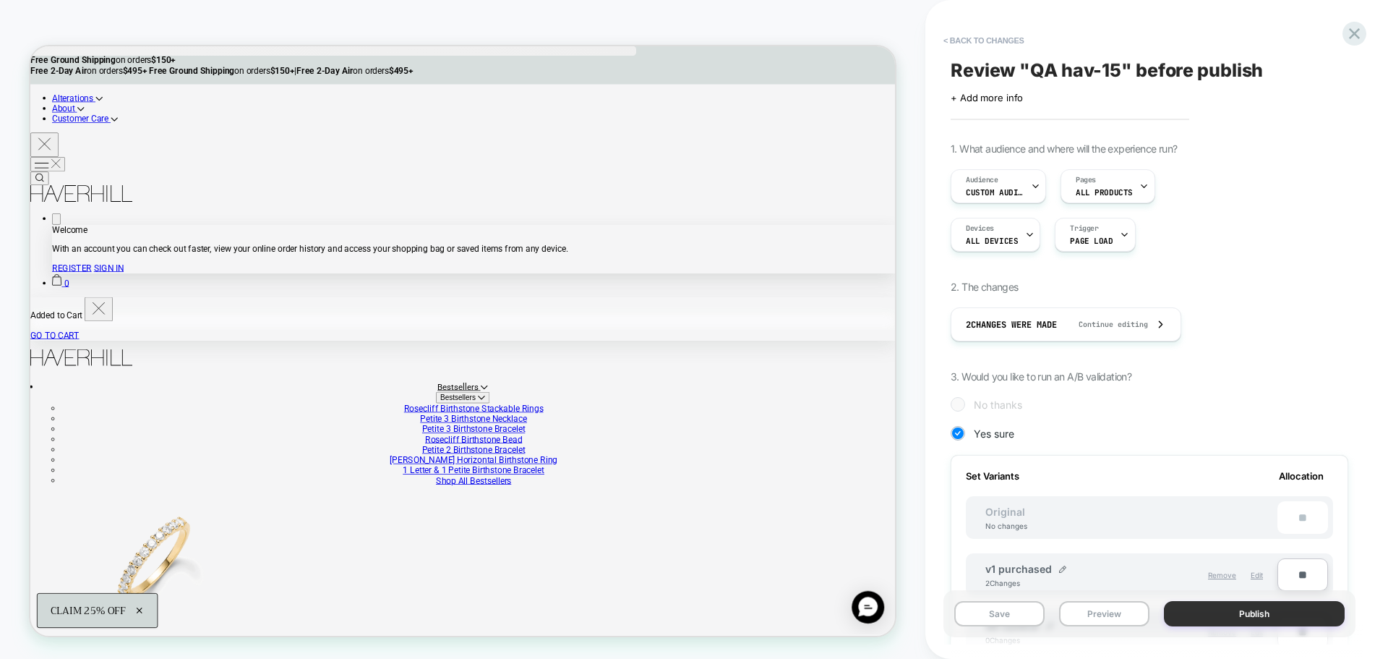
click at [1257, 621] on button "Publish" at bounding box center [1254, 613] width 181 height 25
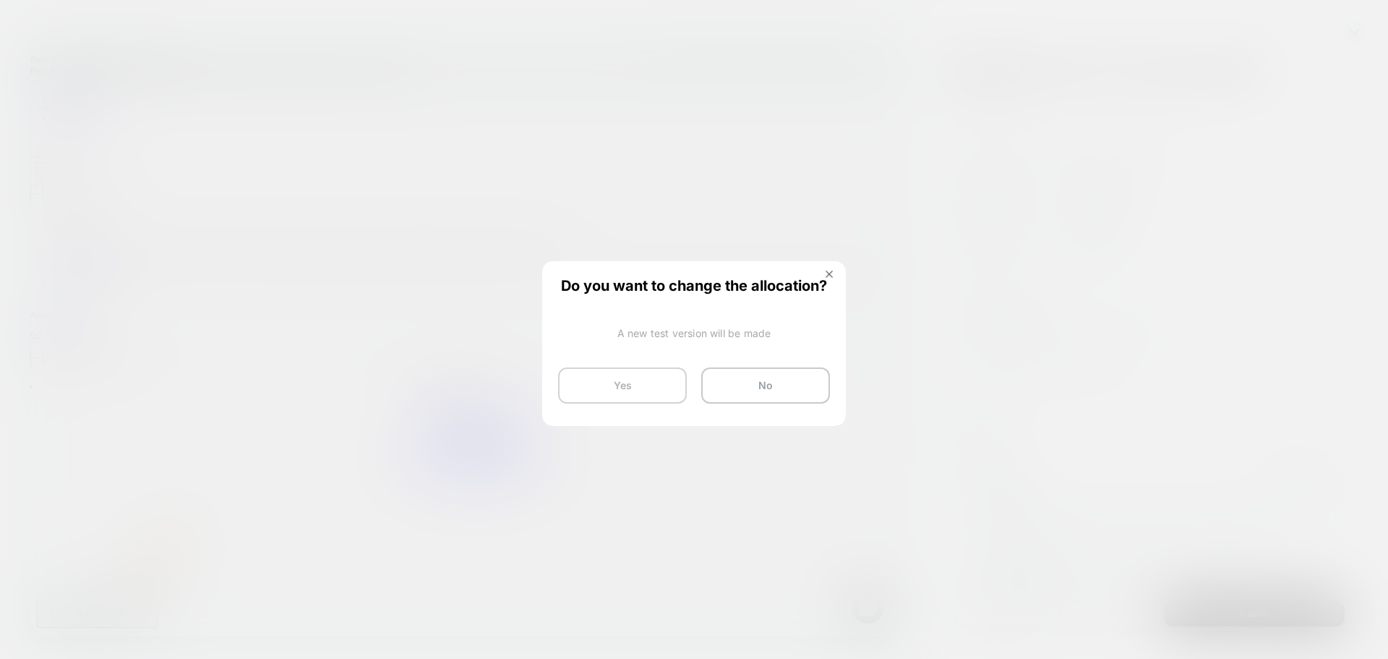
click at [653, 391] on button "Yes" at bounding box center [622, 385] width 129 height 36
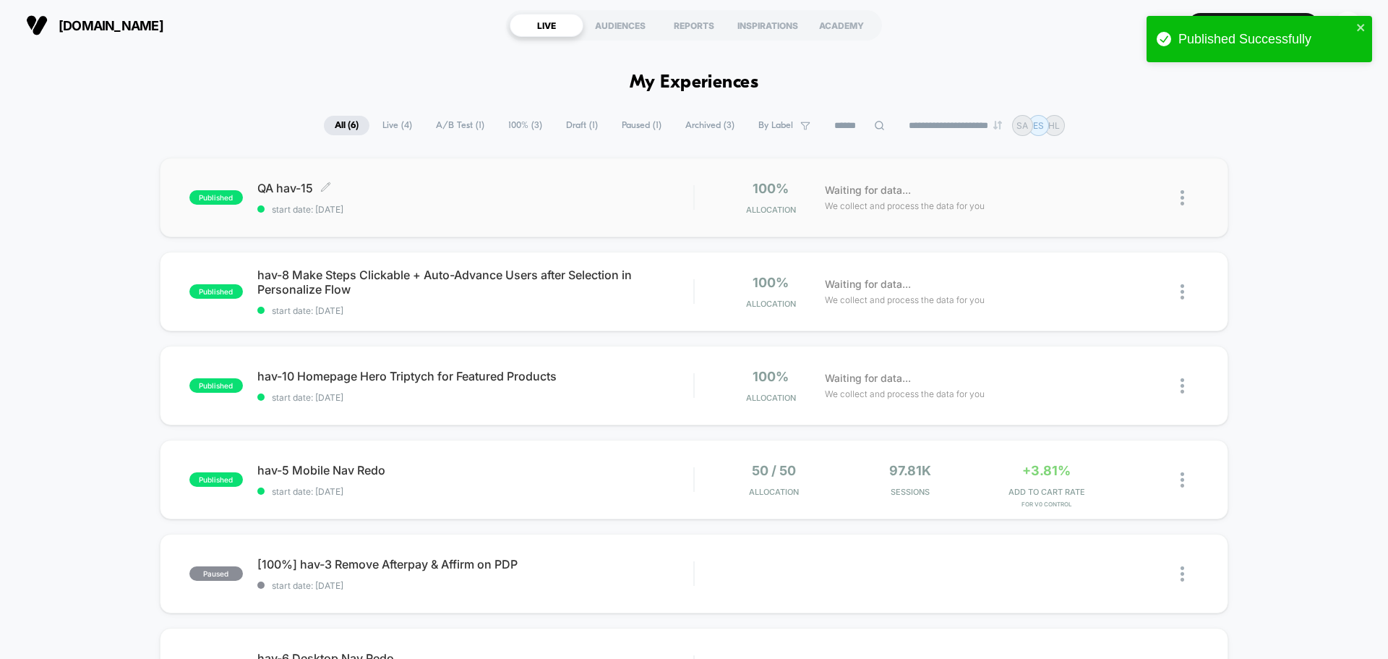
click at [275, 184] on span "QA hav-15 Click to edit experience details" at bounding box center [475, 188] width 436 height 14
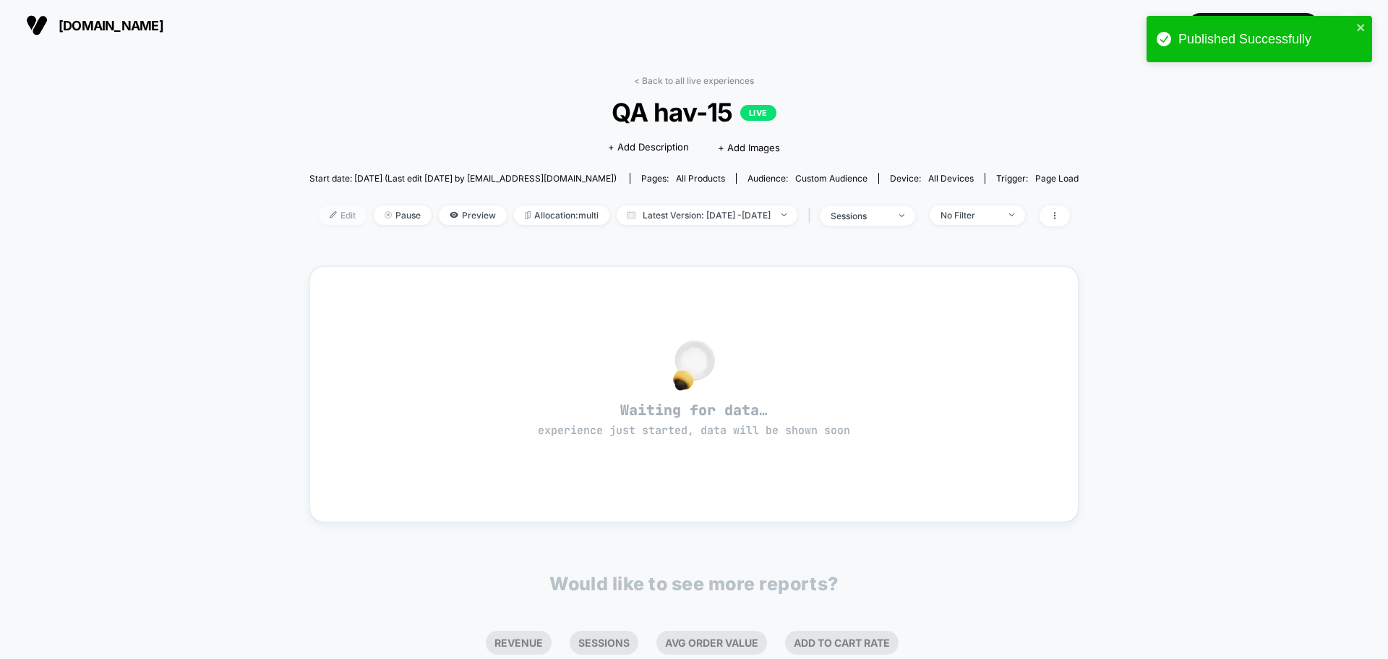
click at [325, 213] on span "Edit" at bounding box center [343, 215] width 48 height 20
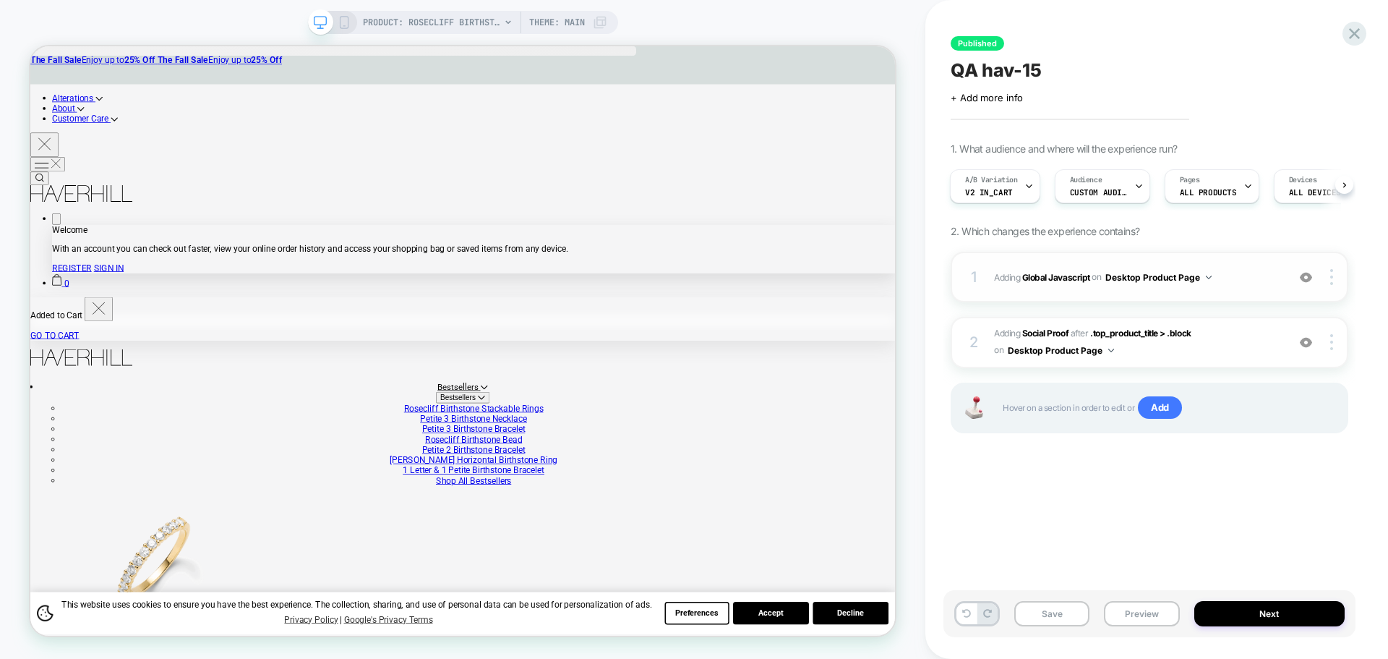
click at [1067, 283] on span "Adding Global Javascript on Desktop Product Page" at bounding box center [1137, 277] width 286 height 18
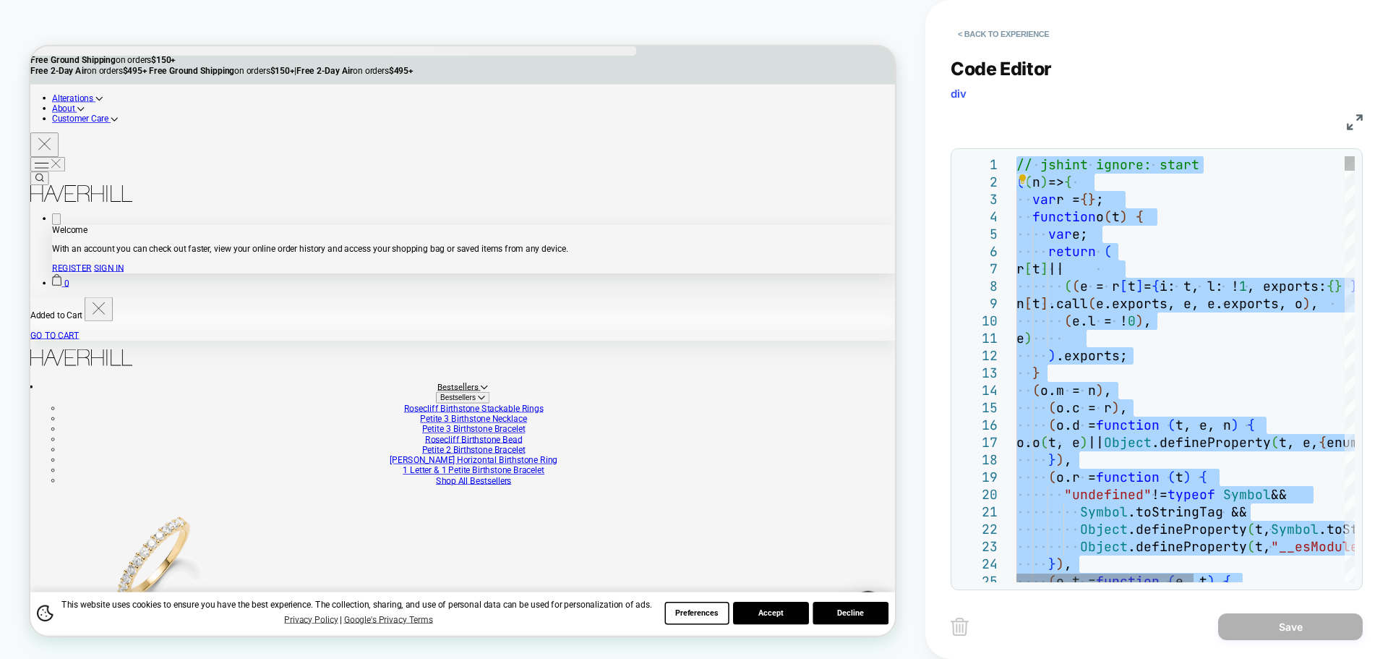
type textarea "**********"
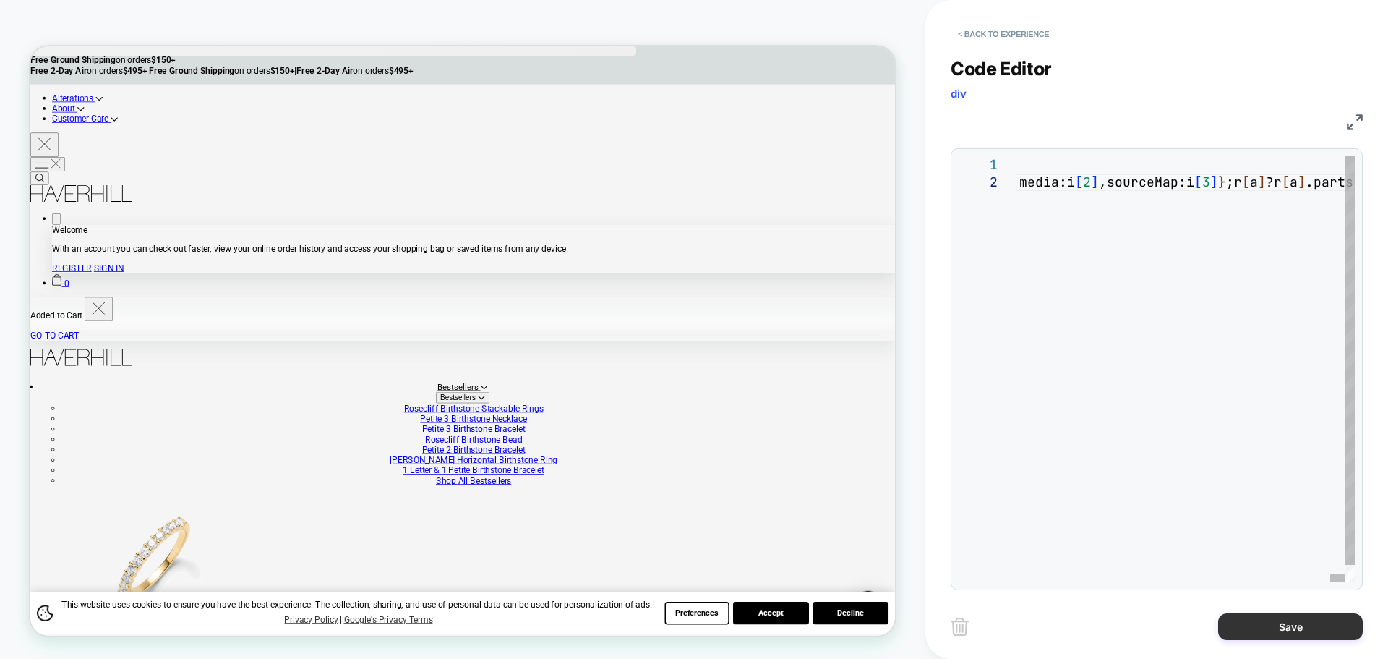
click at [1258, 625] on button "Save" at bounding box center [1290, 626] width 145 height 27
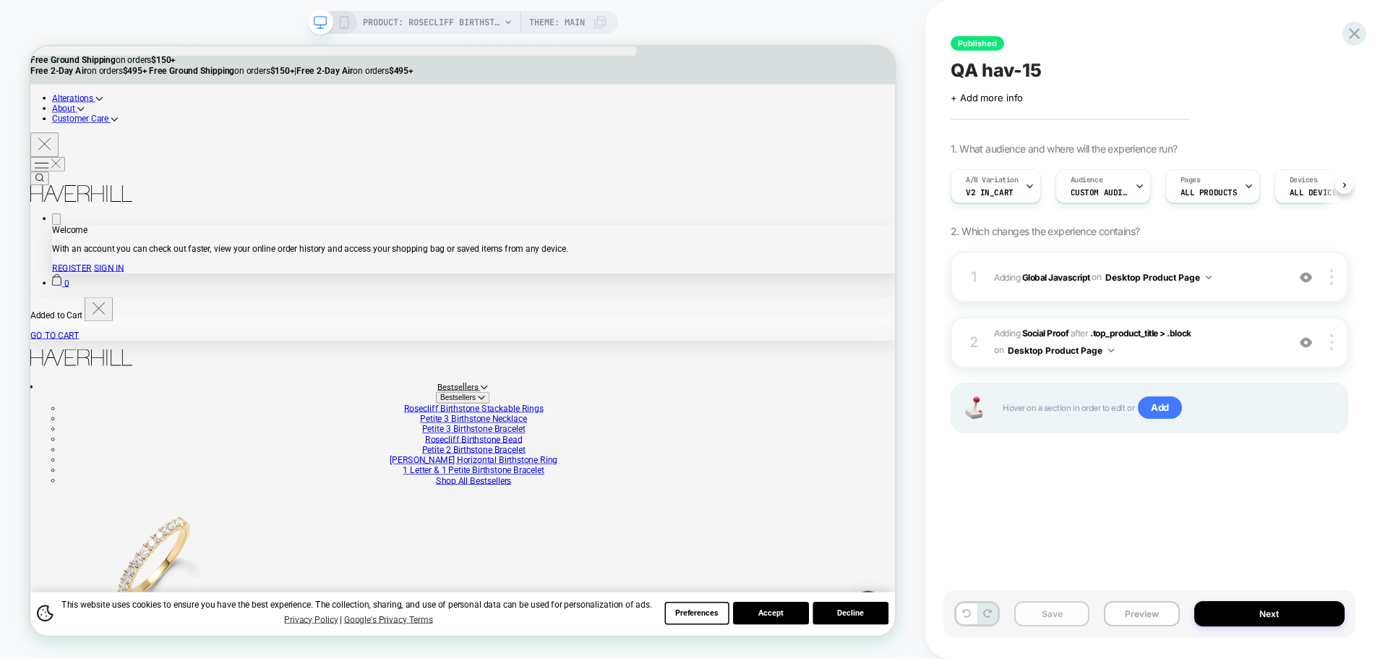
scroll to position [0, 1]
click at [1073, 621] on button "Save" at bounding box center [1051, 613] width 75 height 25
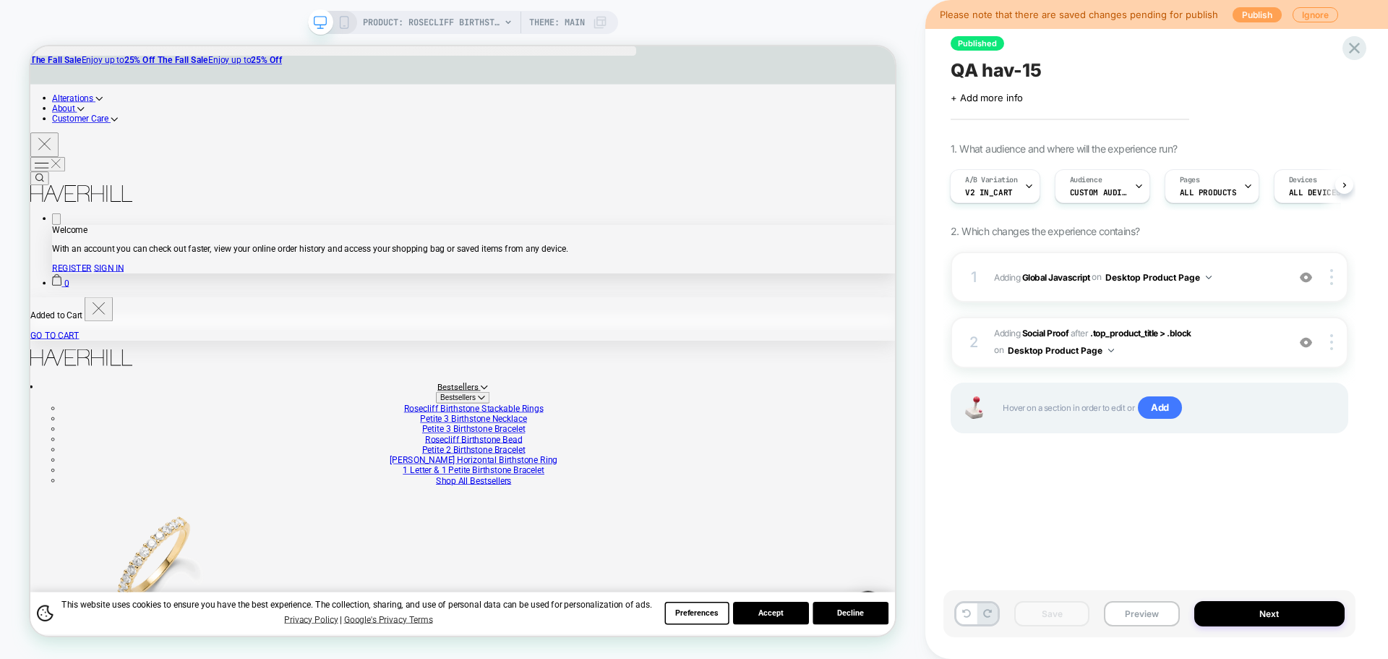
click at [1248, 17] on button "Publish" at bounding box center [1257, 14] width 49 height 15
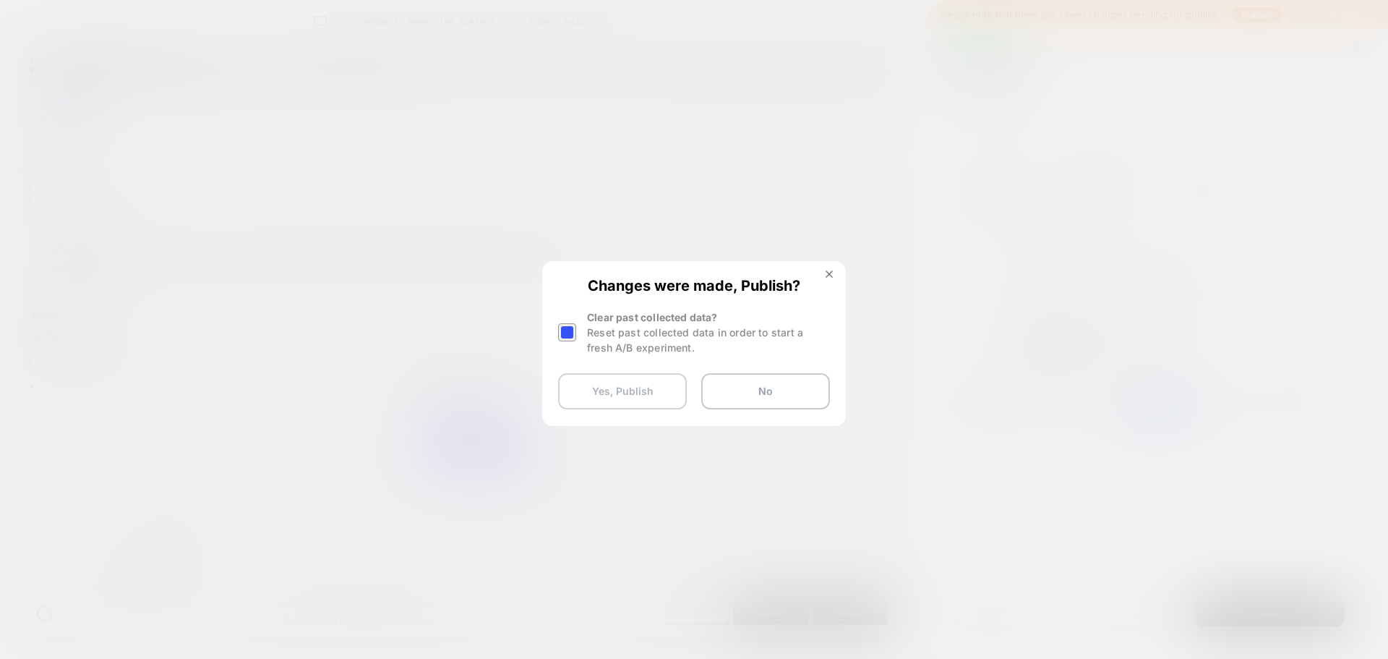
click at [636, 386] on button "Yes, Publish" at bounding box center [622, 391] width 129 height 36
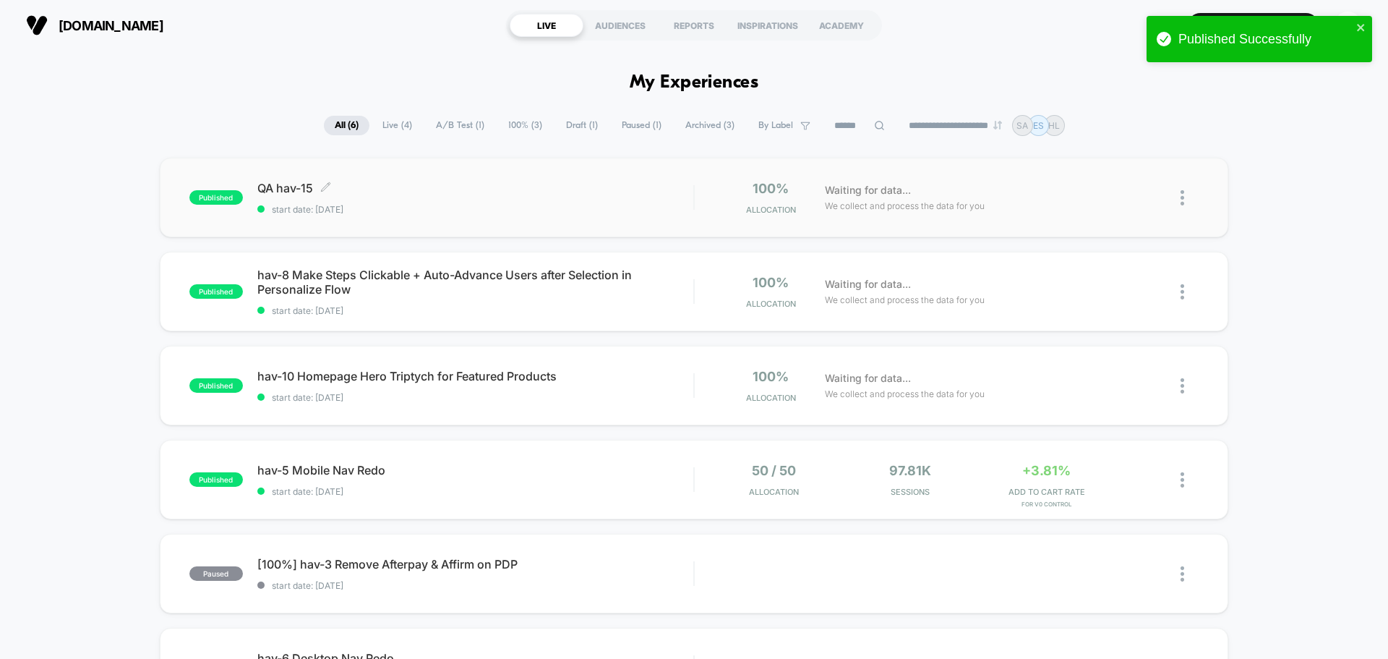
click at [202, 197] on span "published" at bounding box center [215, 197] width 53 height 14
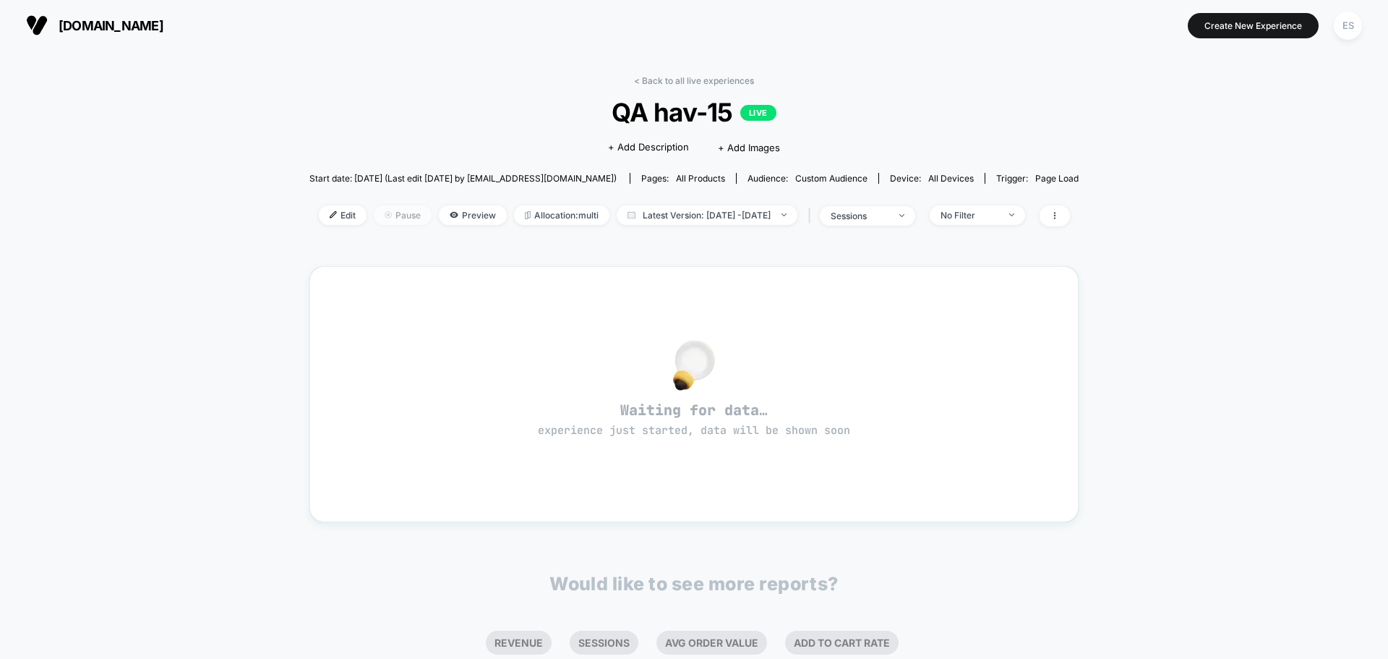
click at [385, 215] on img at bounding box center [388, 214] width 7 height 7
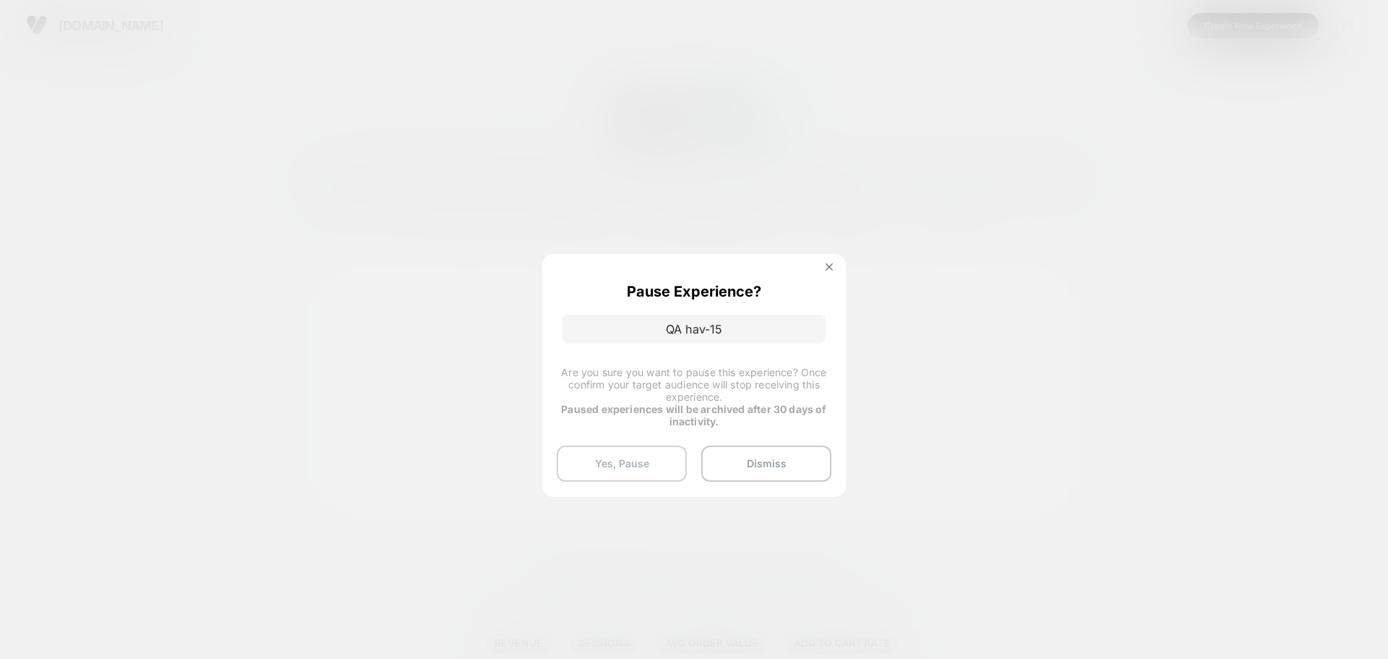
click at [610, 450] on button "Yes, Pause" at bounding box center [622, 463] width 130 height 36
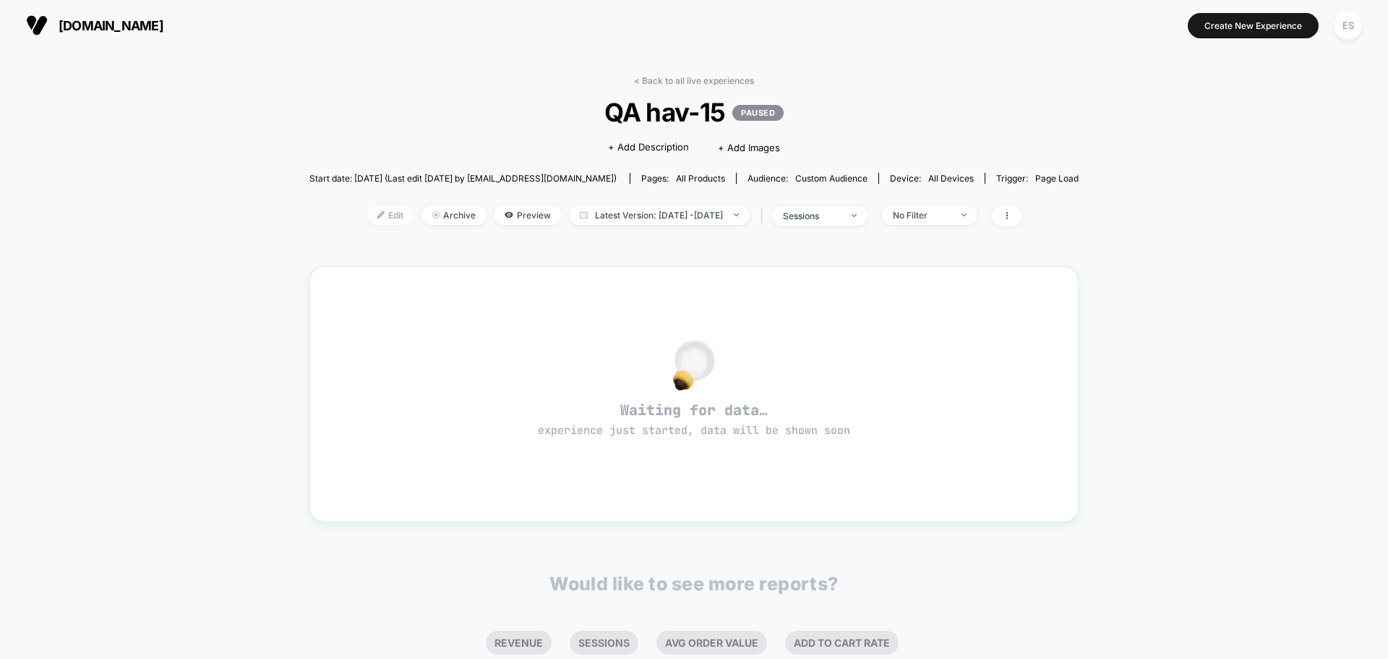
click at [375, 213] on span "Edit" at bounding box center [391, 215] width 48 height 20
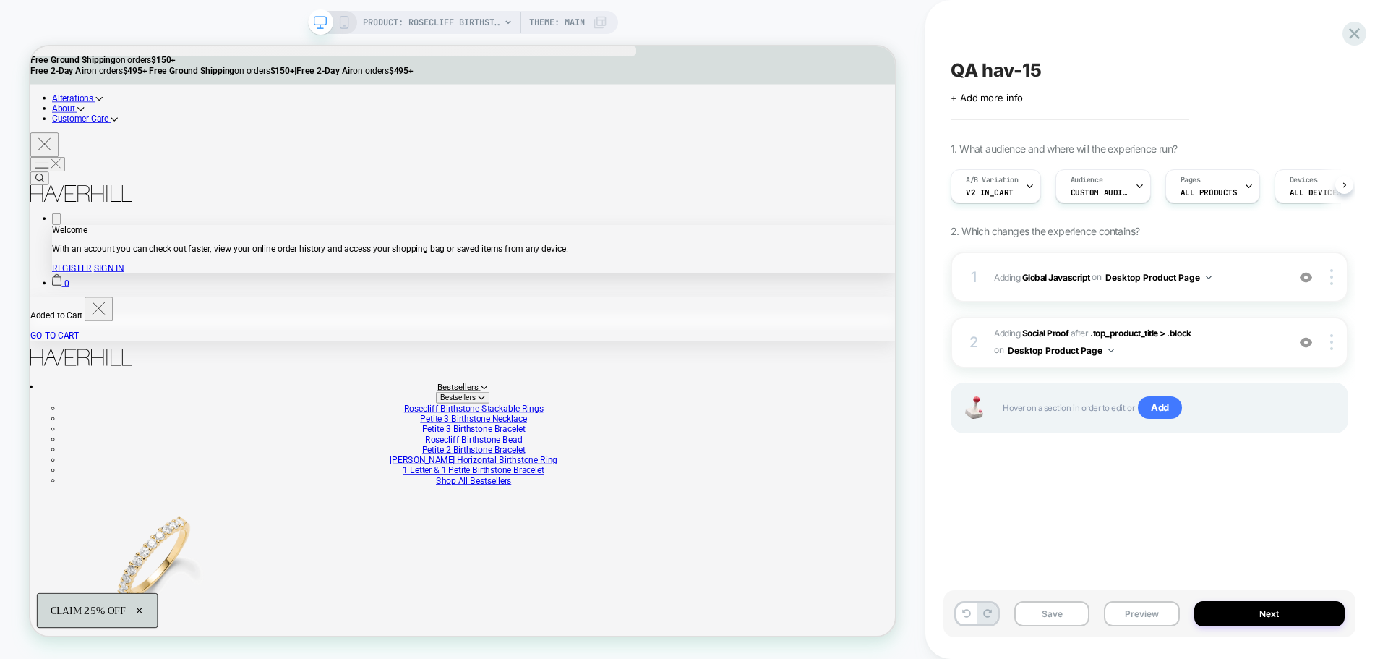
scroll to position [0, 1]
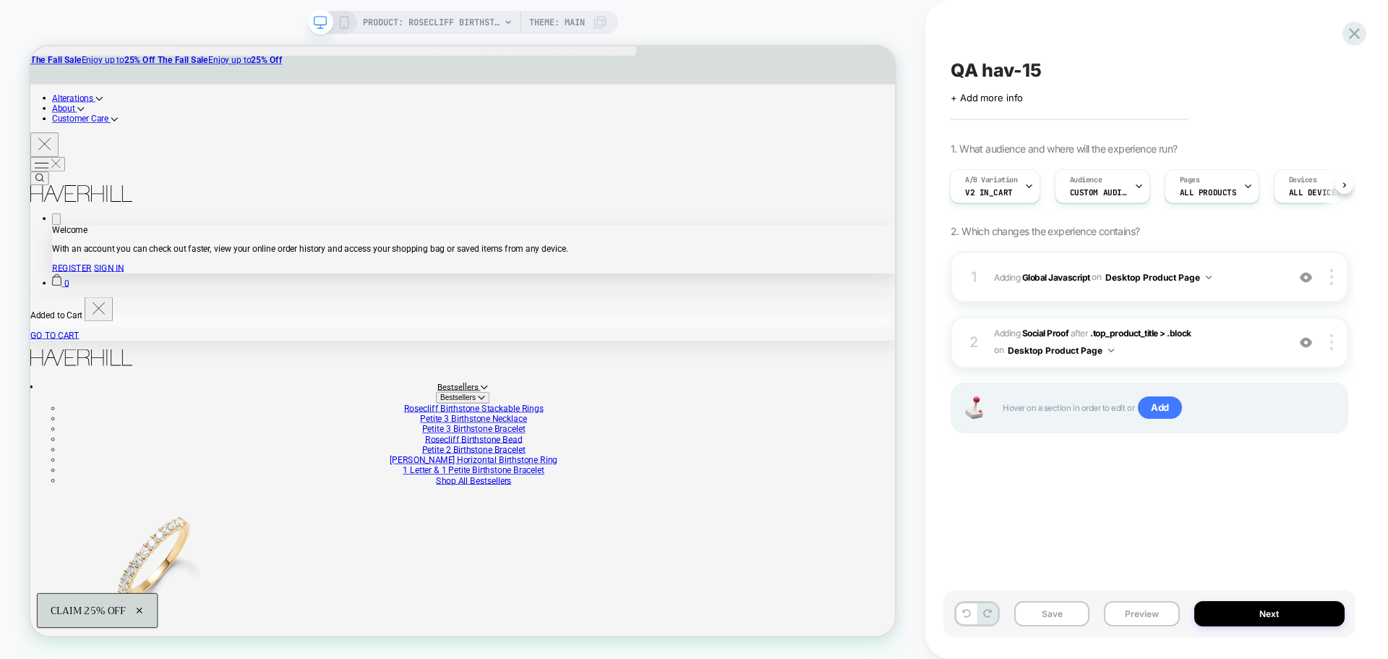
click at [1157, 614] on button "Preview" at bounding box center [1141, 613] width 75 height 25
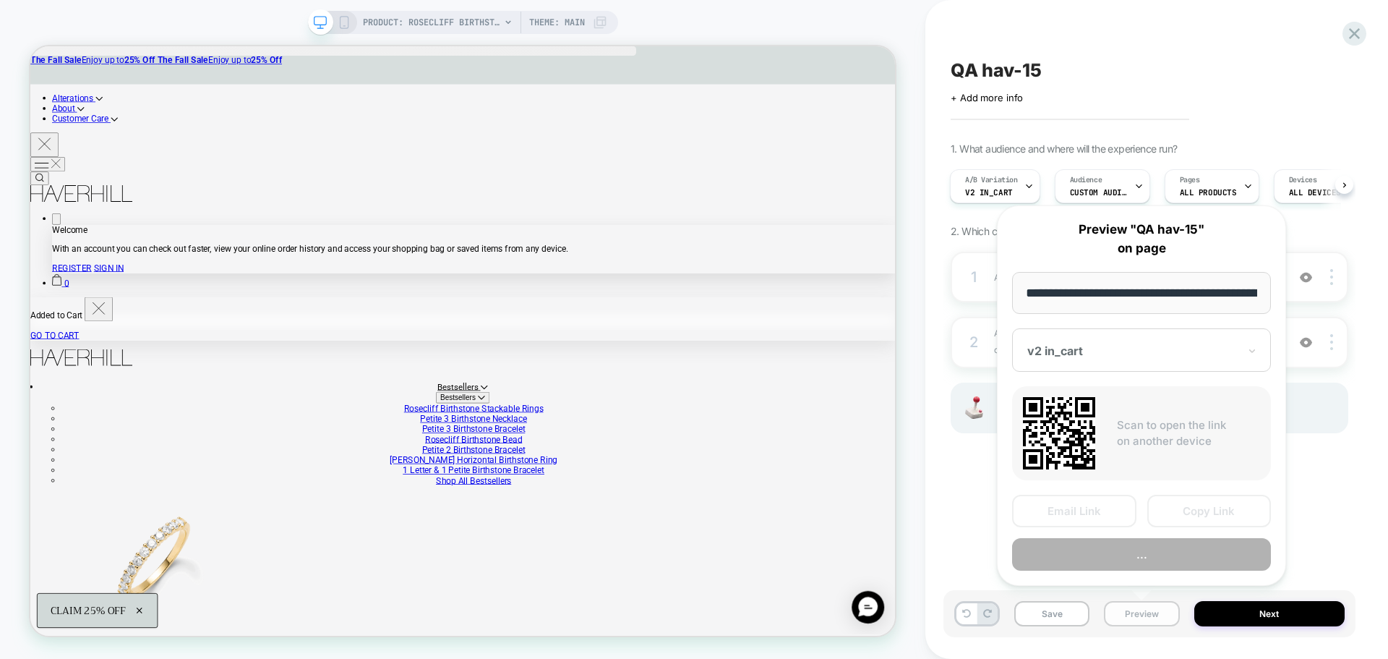
scroll to position [0, 341]
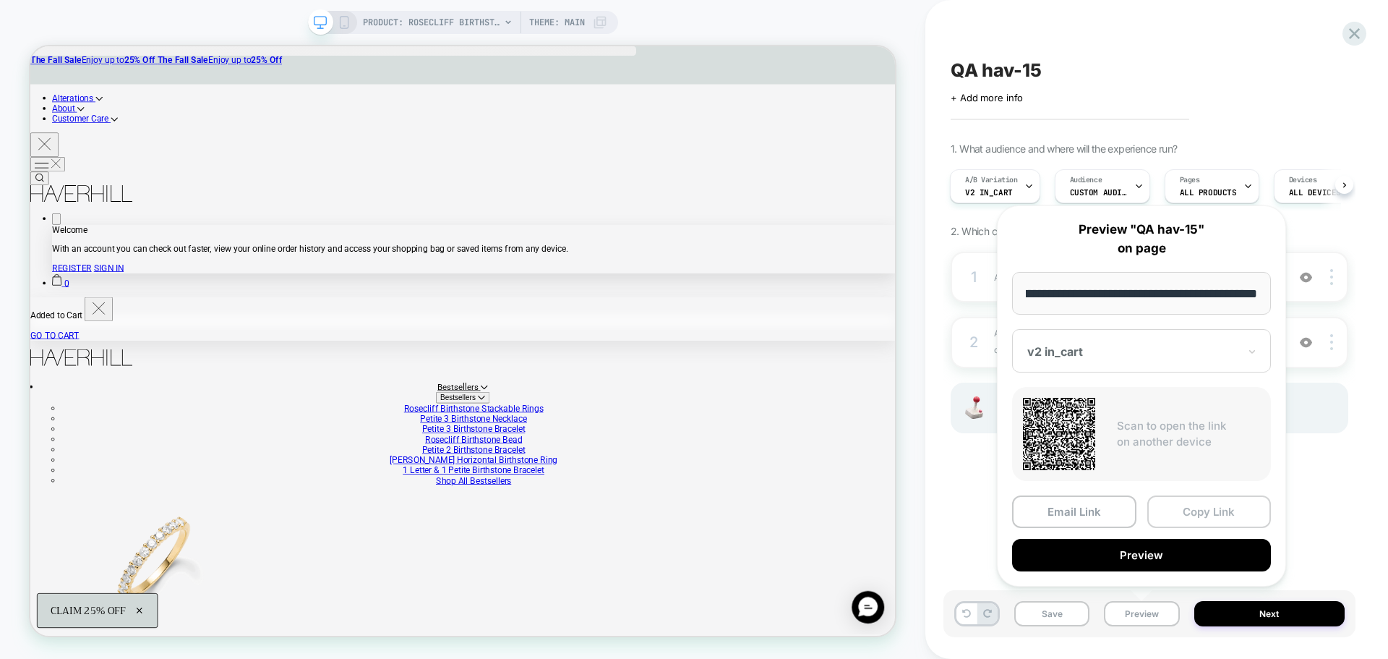
click at [1182, 519] on button "Copy Link" at bounding box center [1209, 511] width 124 height 33
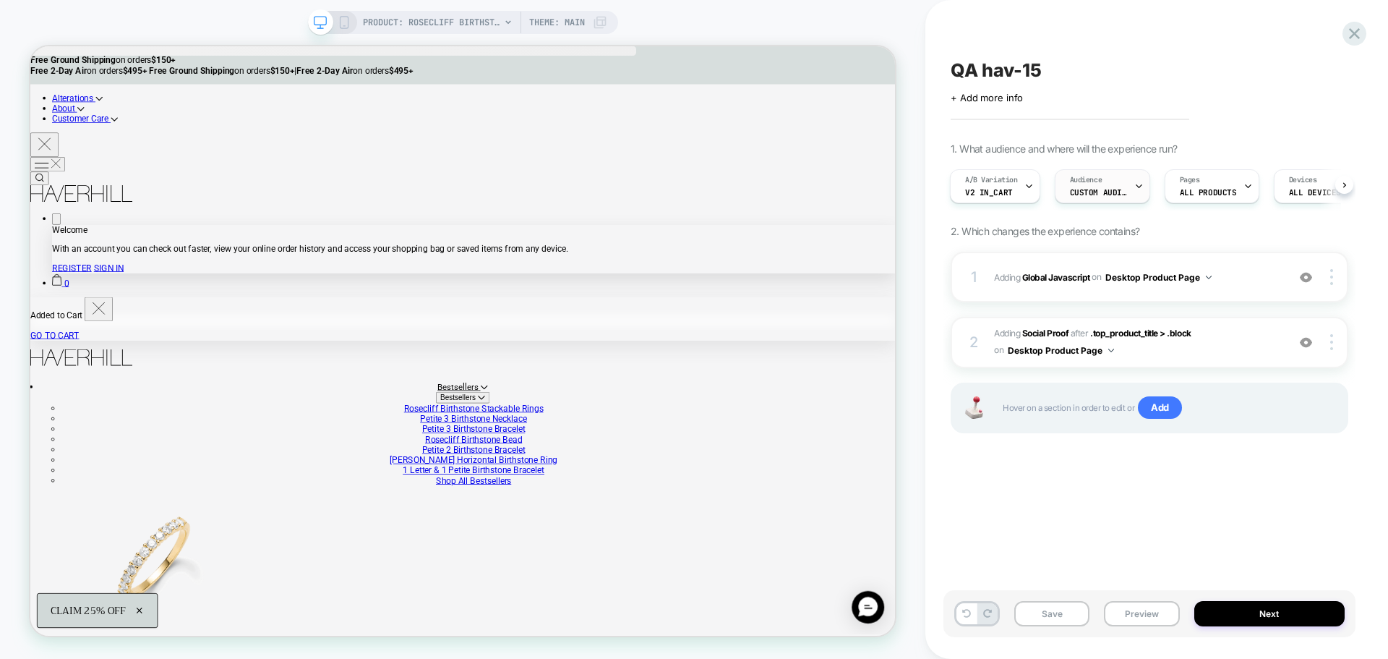
click at [1120, 192] on span "Custom Audience" at bounding box center [1099, 192] width 58 height 10
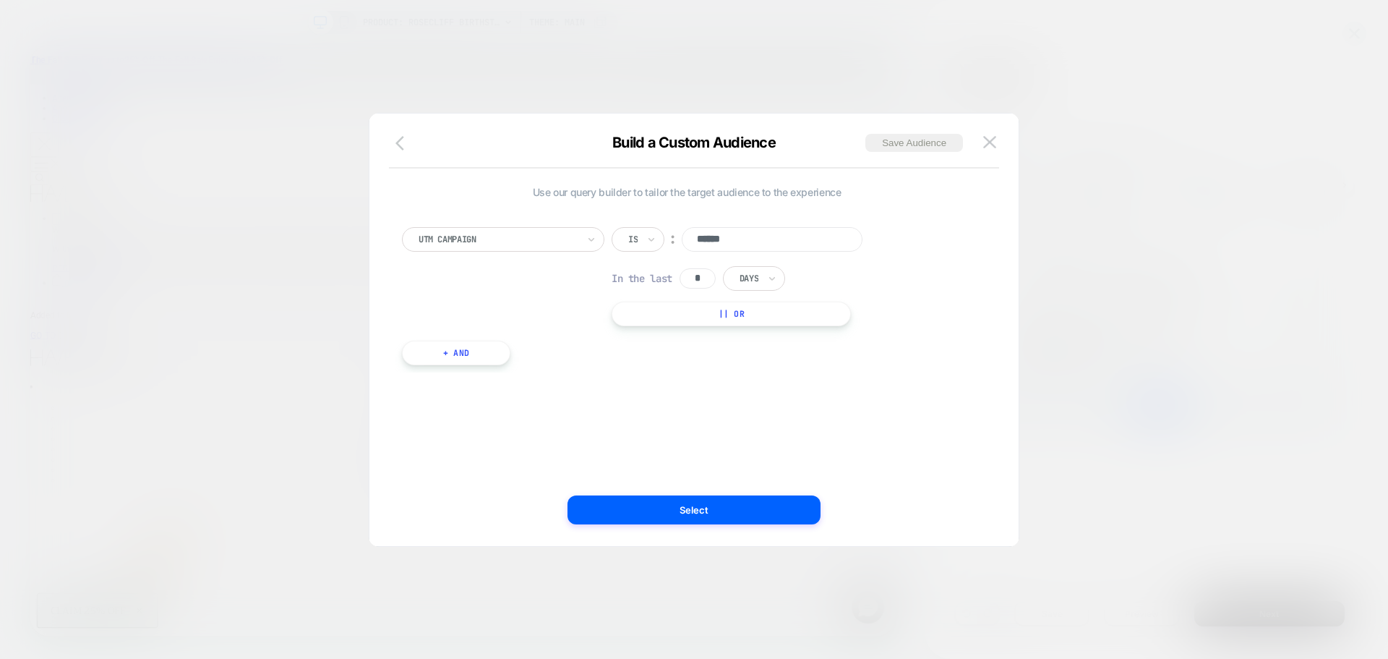
click at [398, 140] on icon "button" at bounding box center [403, 142] width 17 height 17
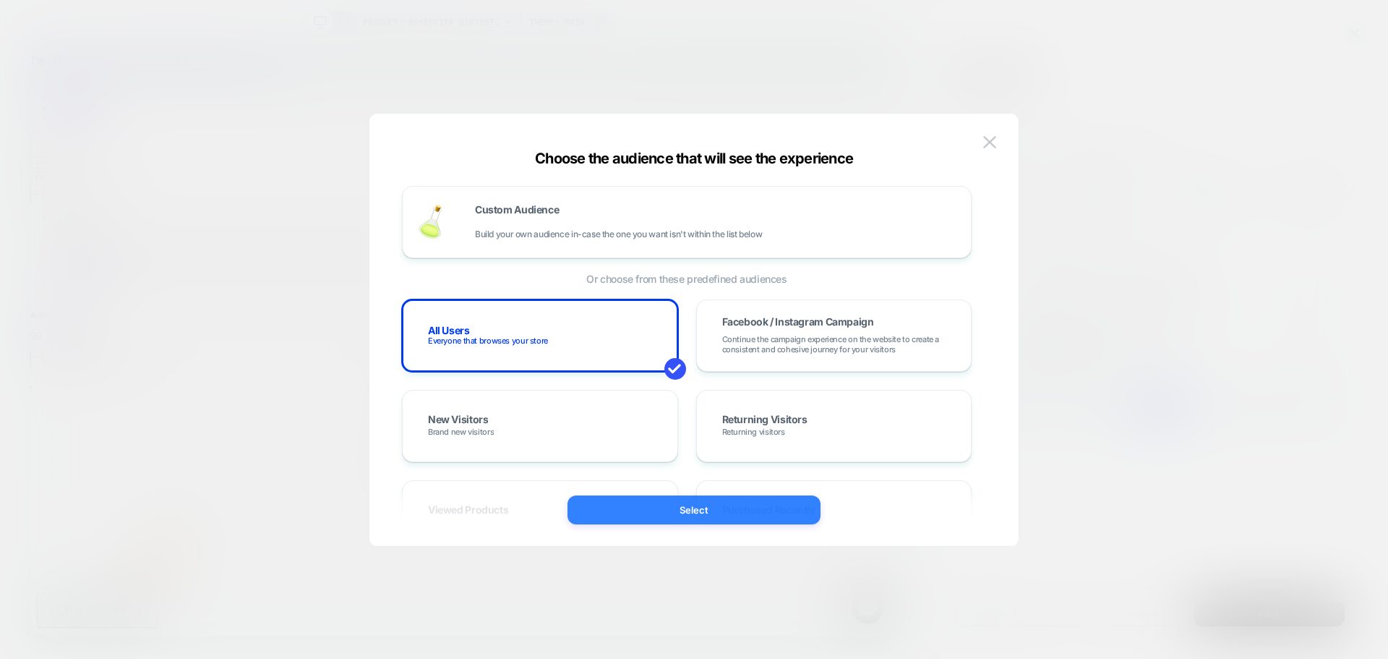
click at [706, 513] on button "Select" at bounding box center [693, 509] width 253 height 29
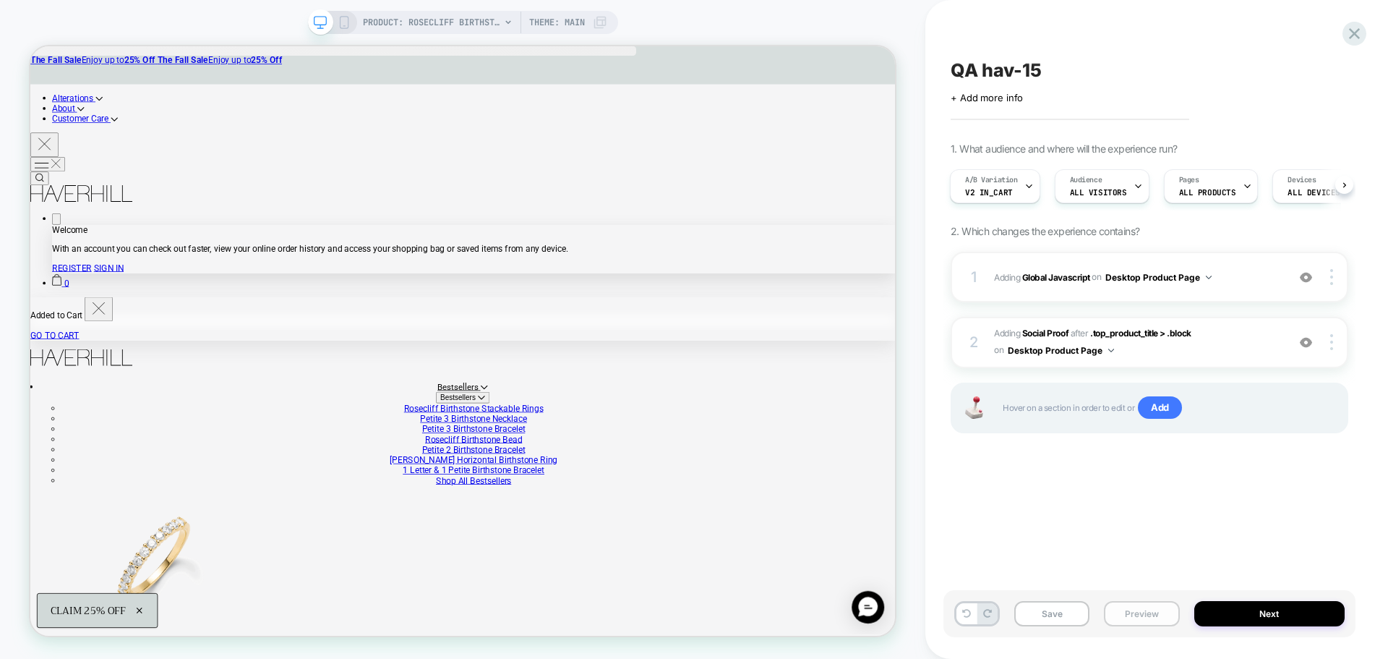
click at [1147, 604] on button "Preview" at bounding box center [1141, 613] width 75 height 25
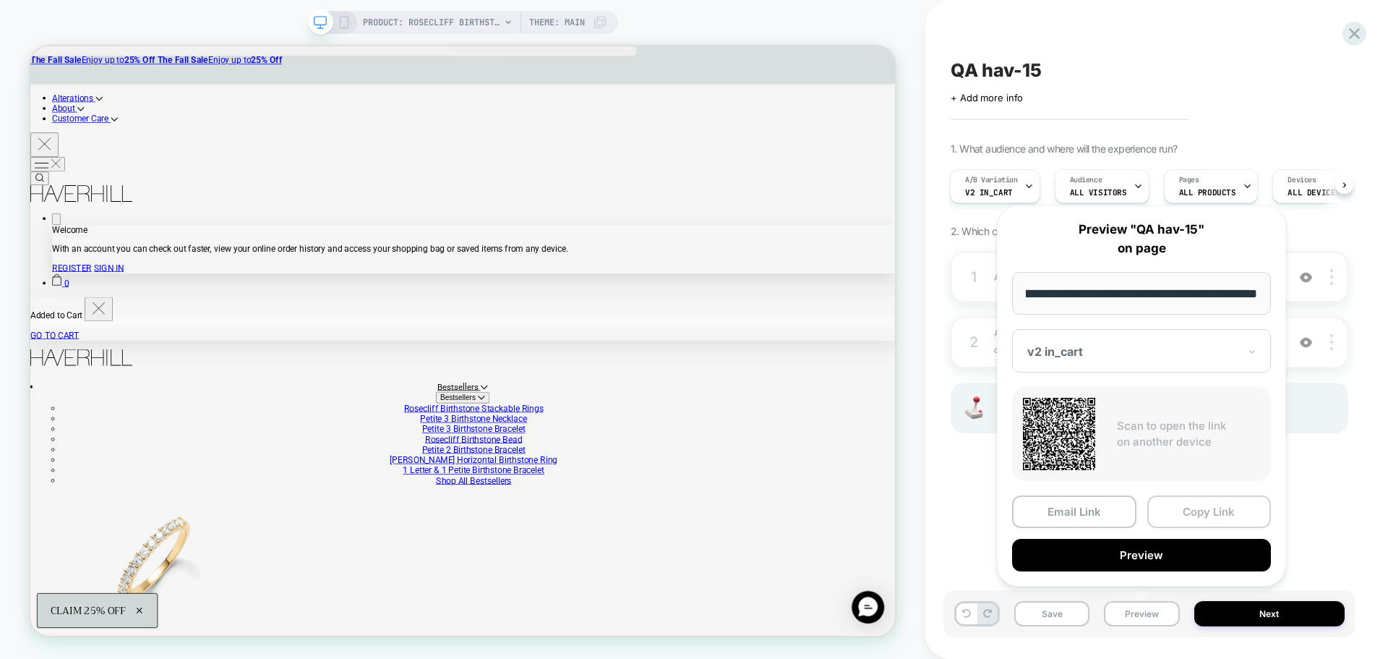
click at [1152, 510] on button "Copy Link" at bounding box center [1209, 511] width 124 height 33
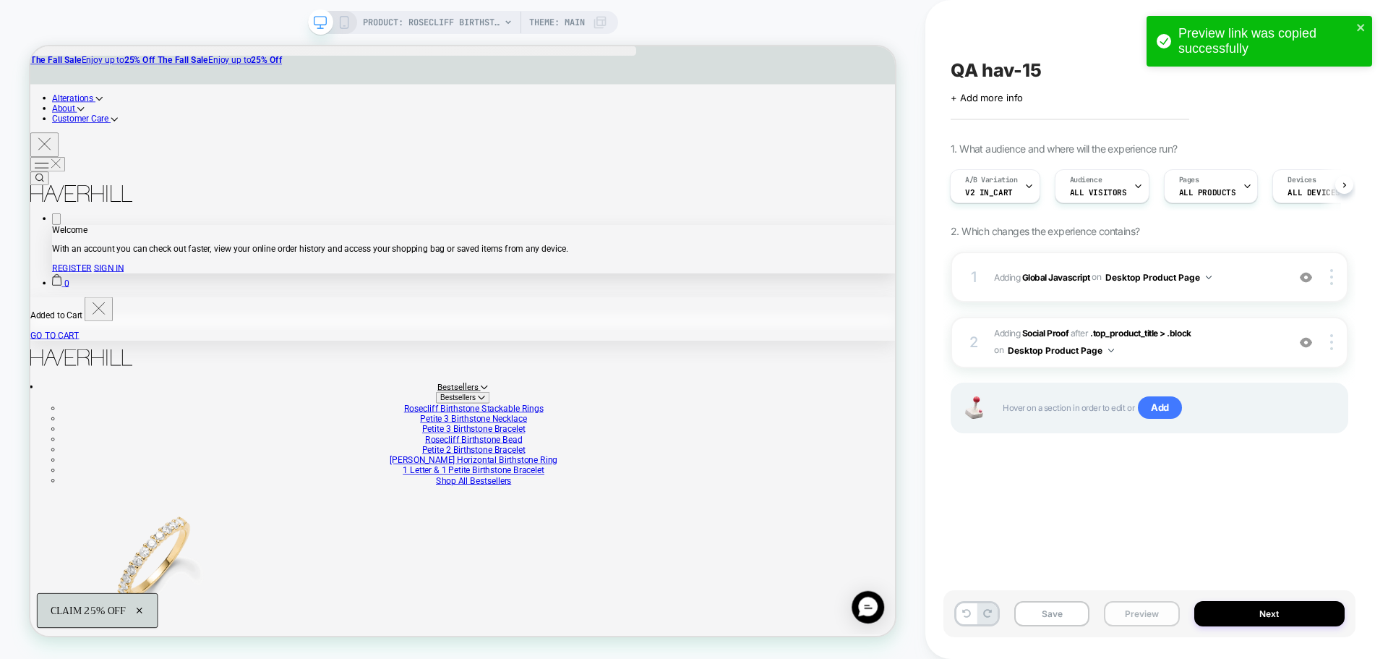
click at [1139, 610] on button "Preview" at bounding box center [1141, 613] width 75 height 25
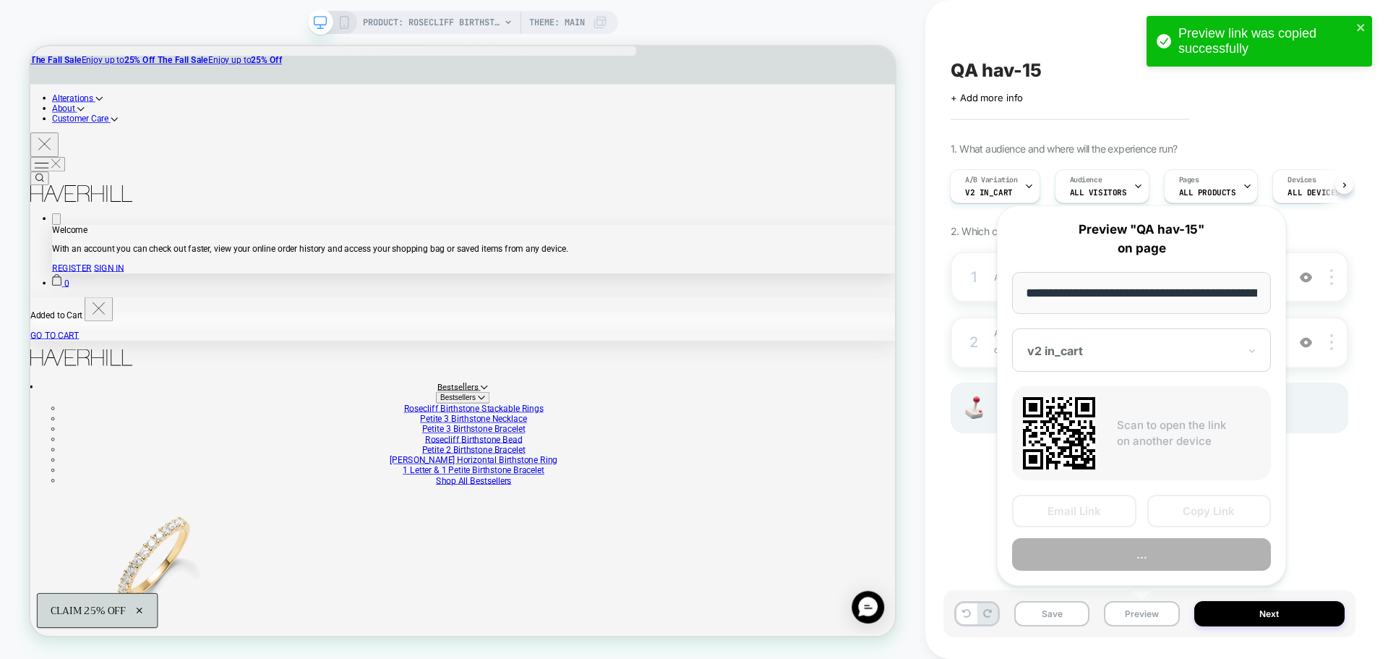
scroll to position [0, 341]
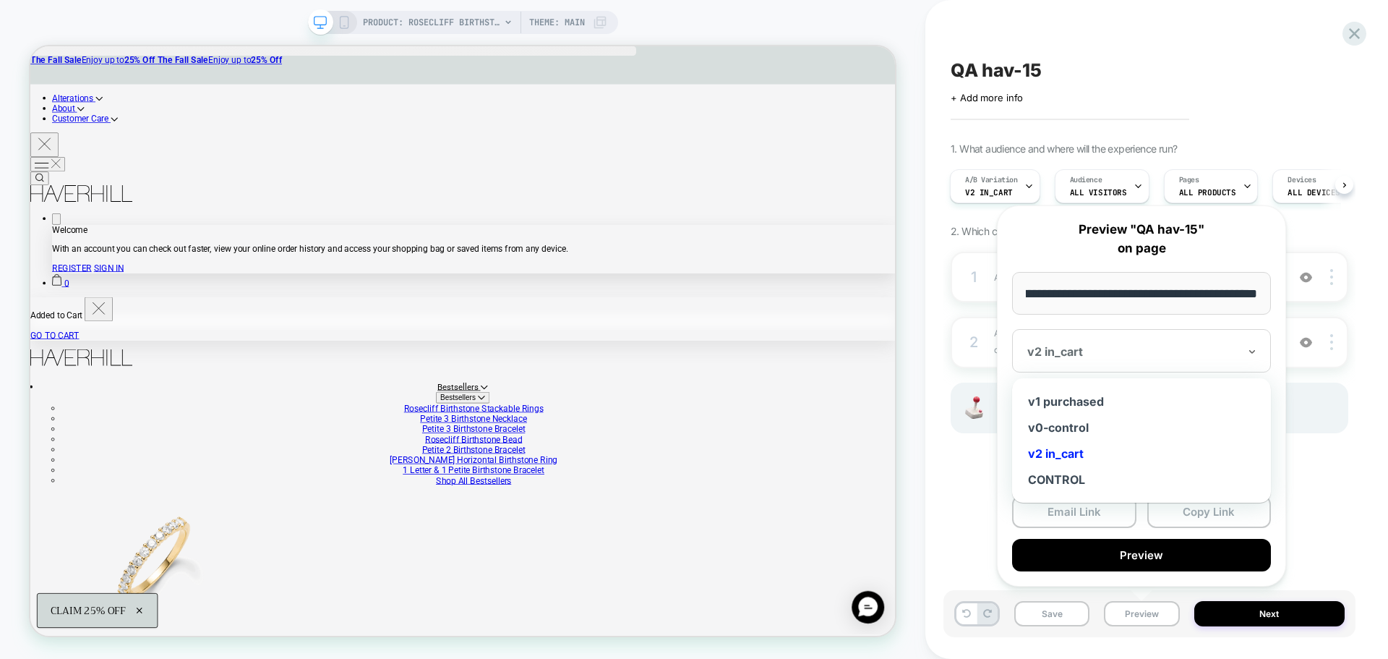
click at [1112, 351] on div at bounding box center [1132, 351] width 211 height 14
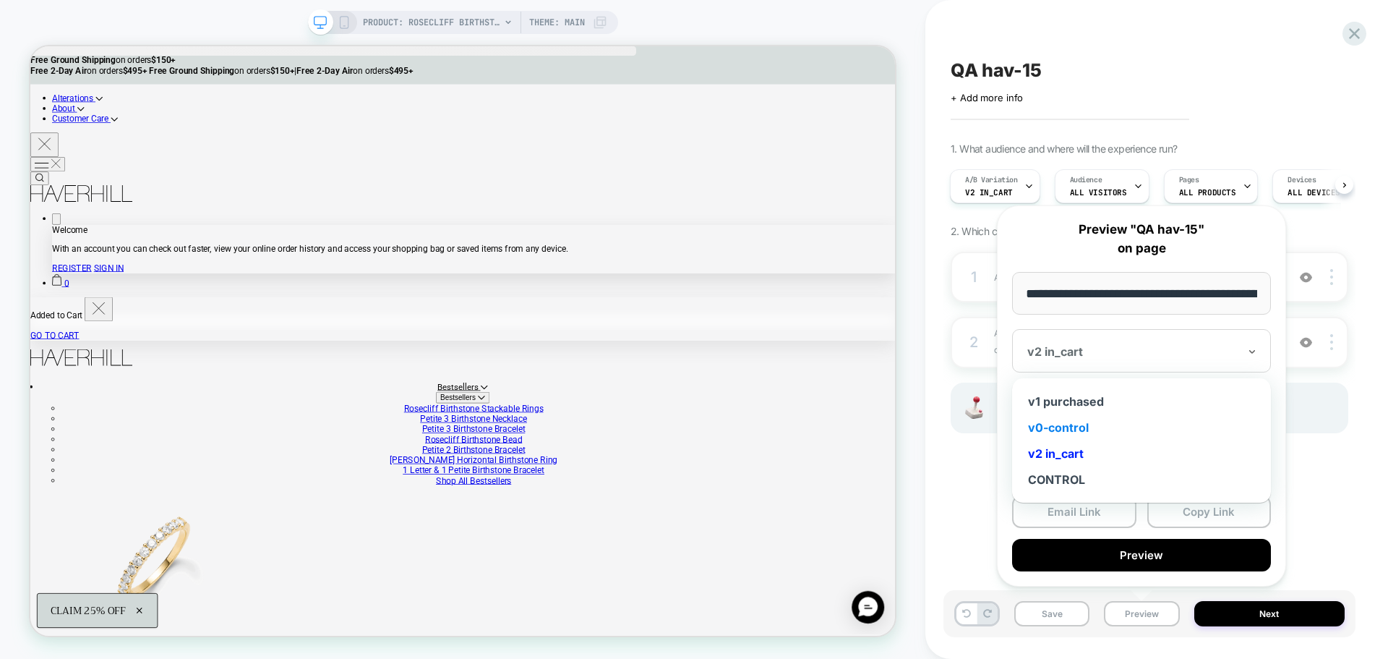
click at [1083, 428] on div "v0-control" at bounding box center [1141, 427] width 244 height 26
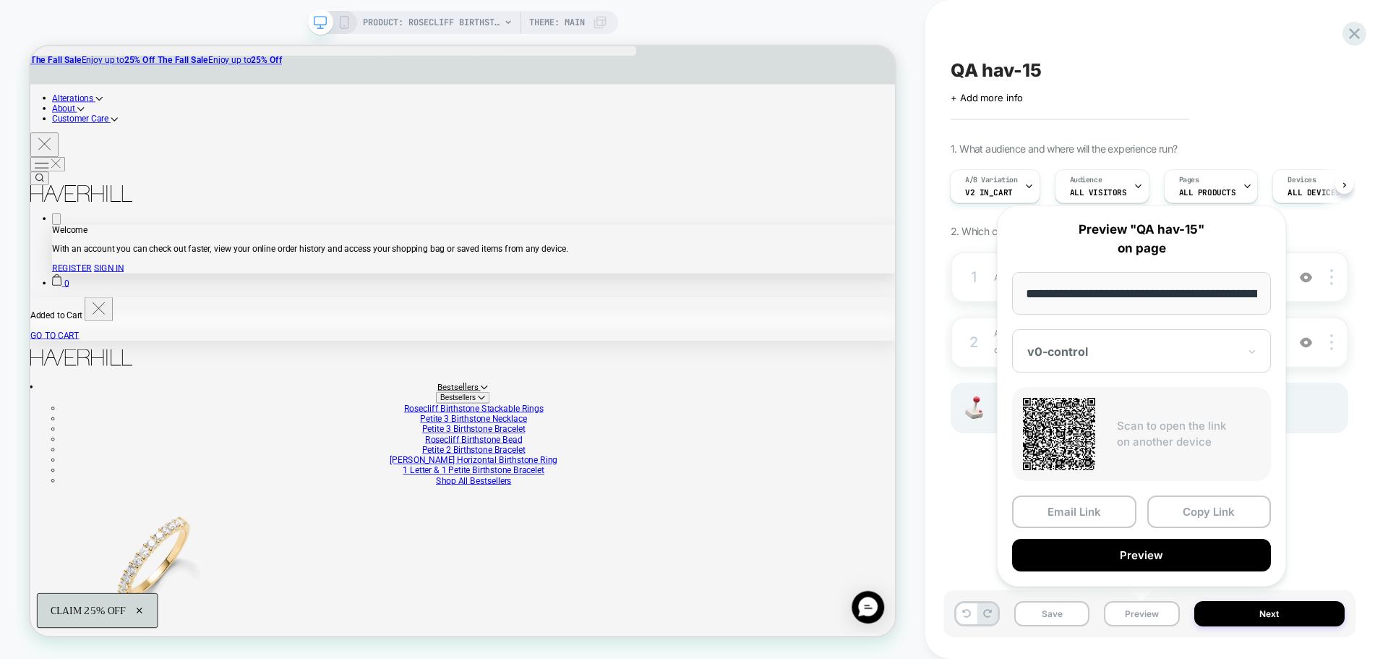
drag, startPoint x: 1286, startPoint y: 526, endPoint x: 1298, endPoint y: 526, distance: 11.6
click at [1287, 526] on div "**********" at bounding box center [1141, 396] width 318 height 410
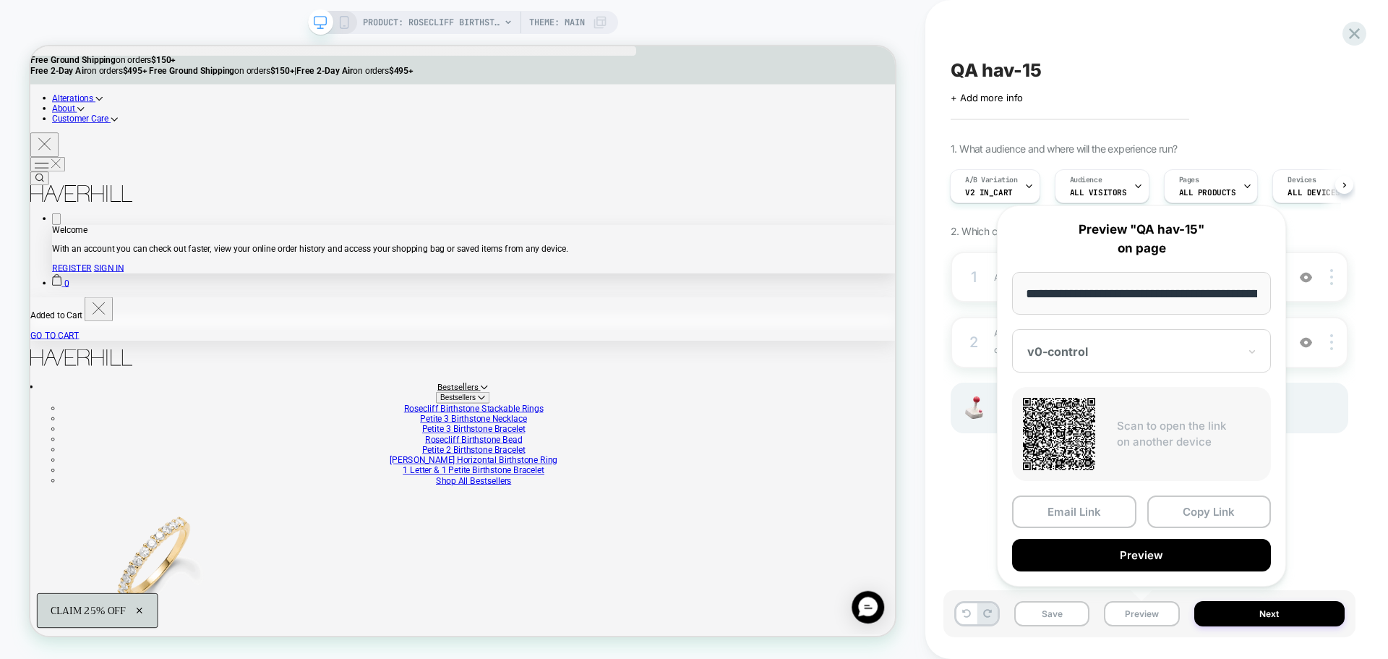
click at [962, 544] on div "QA hav-15 Click to edit experience details + Add more info 1. What audience and…" at bounding box center [1149, 329] width 412 height 630
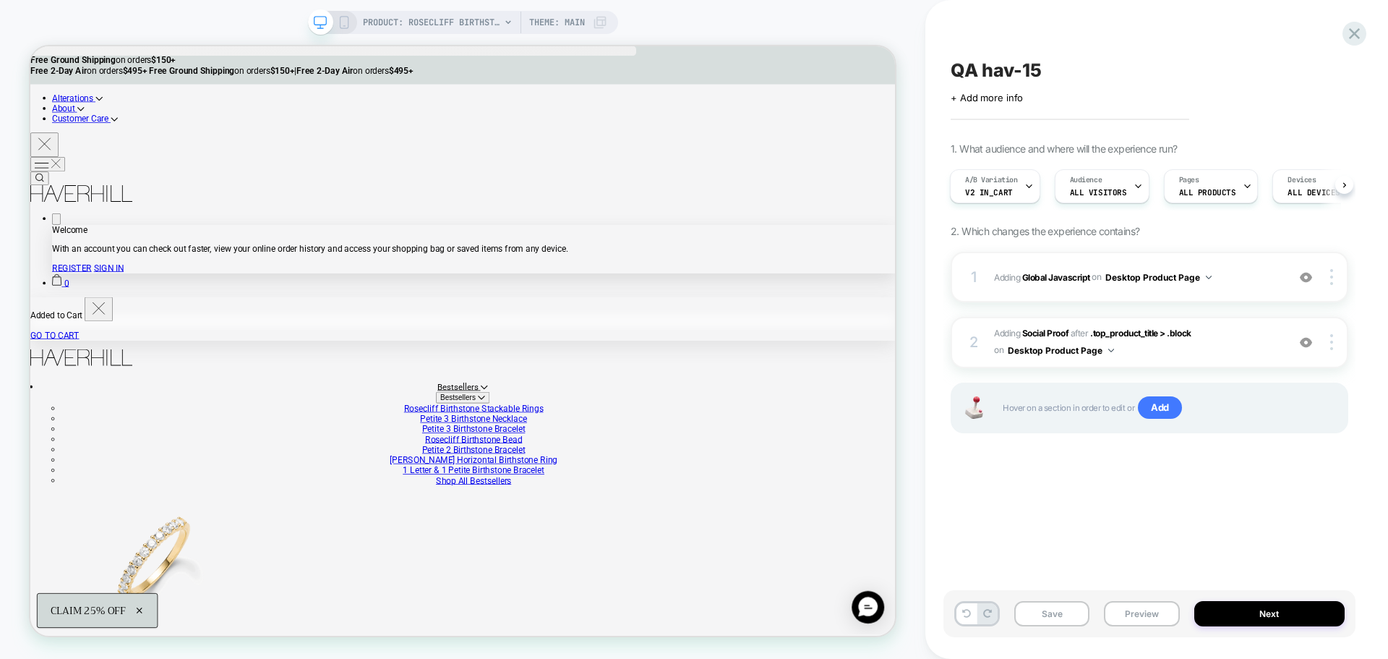
click at [962, 544] on div "QA hav-15 Click to edit experience details + Add more info 1. What audience and…" at bounding box center [1149, 329] width 412 height 630
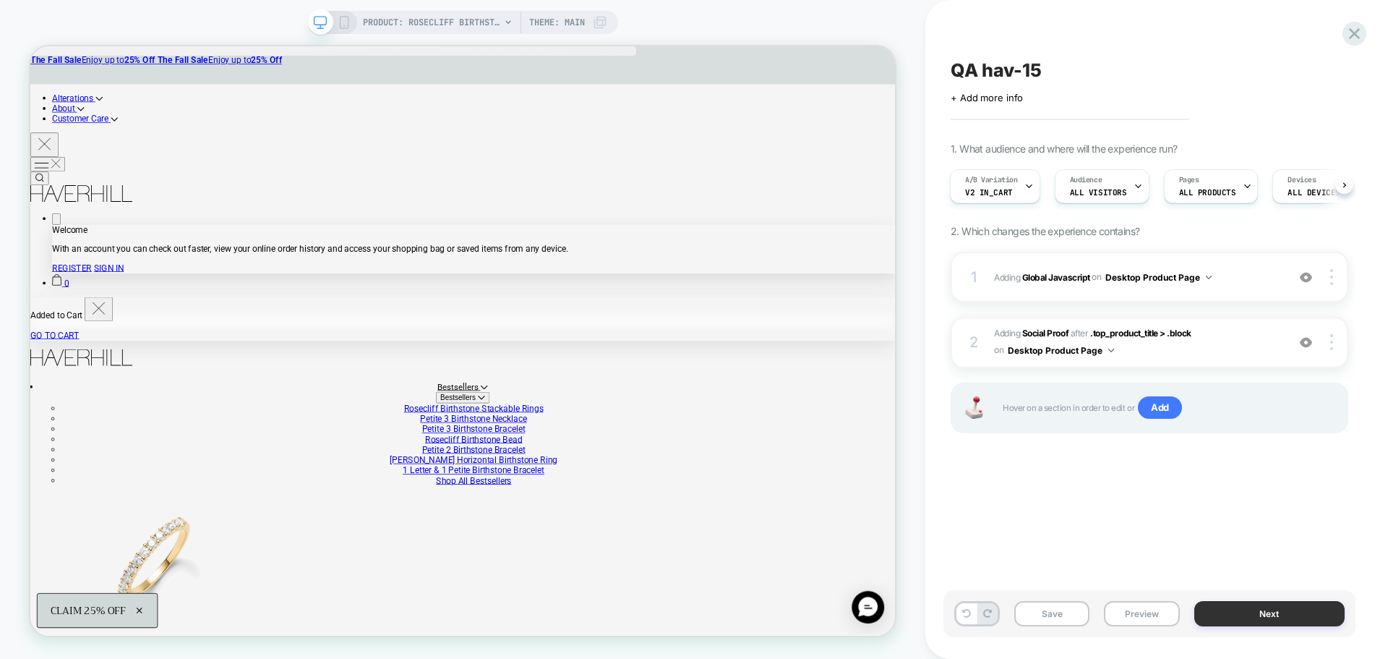
click at [1277, 607] on button "Next" at bounding box center [1269, 613] width 151 height 25
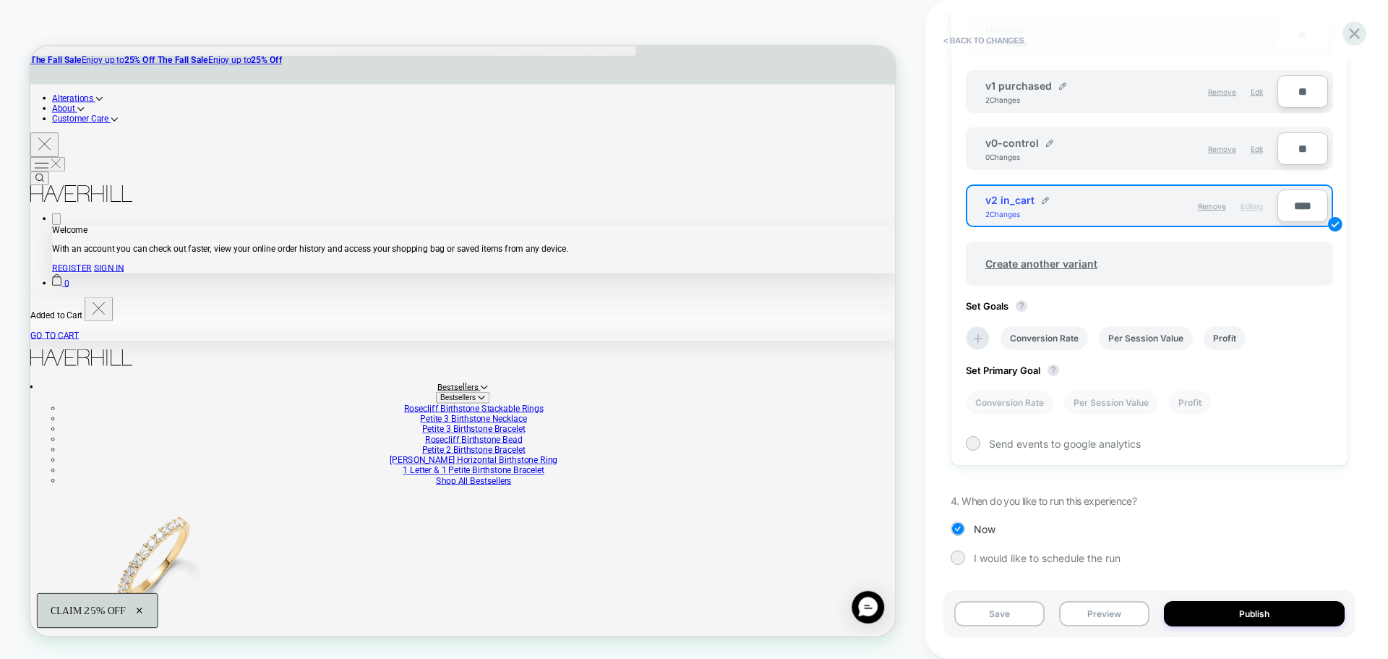
scroll to position [411, 0]
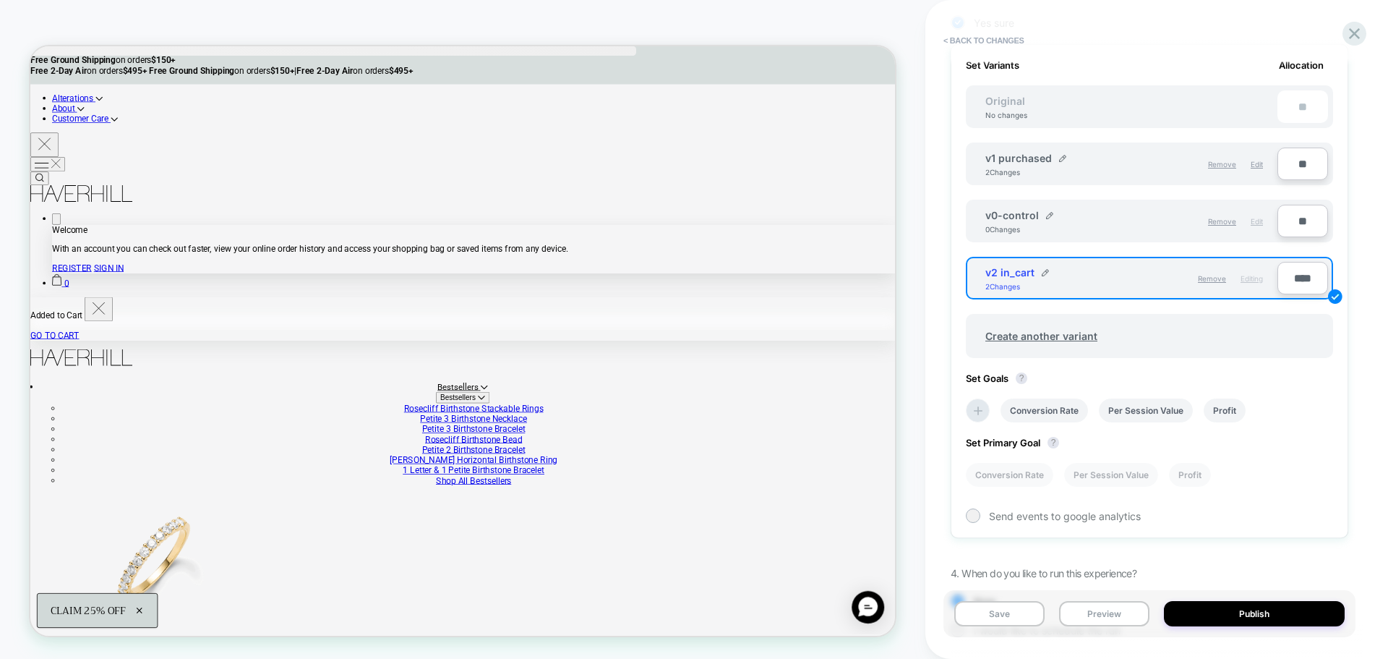
click at [1251, 215] on div "Edit" at bounding box center [1257, 221] width 12 height 25
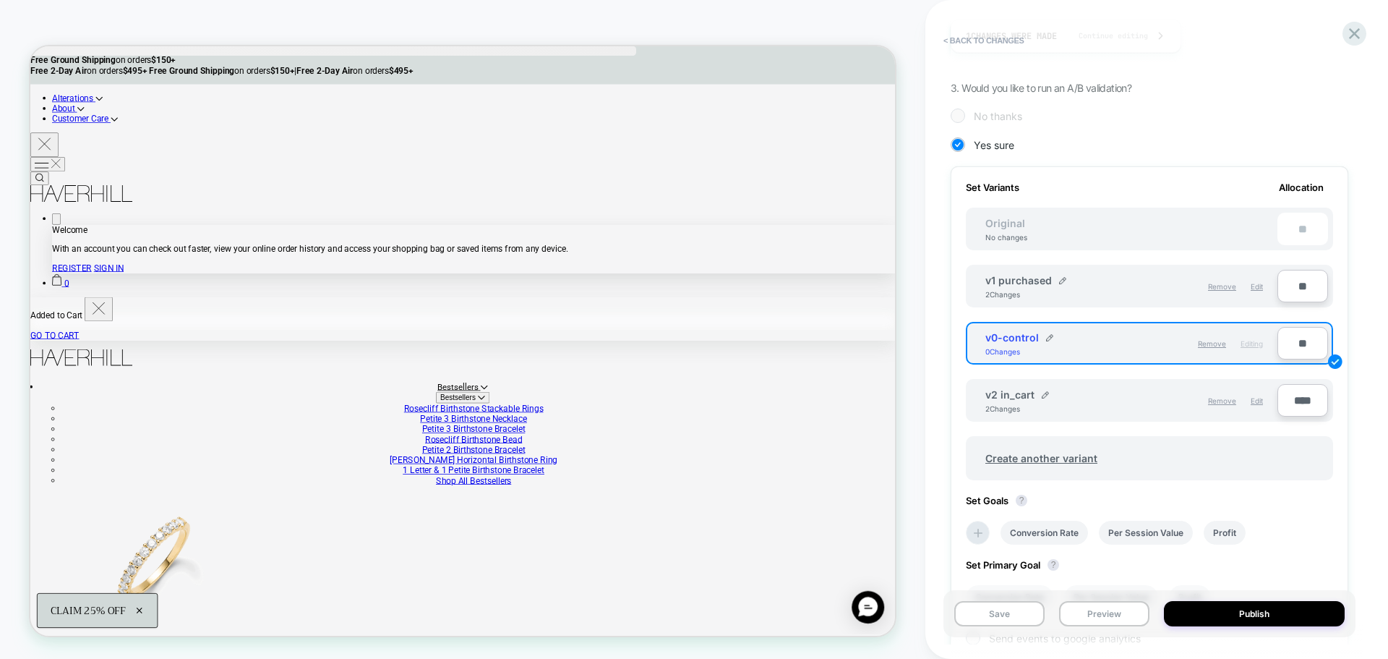
scroll to position [0, 0]
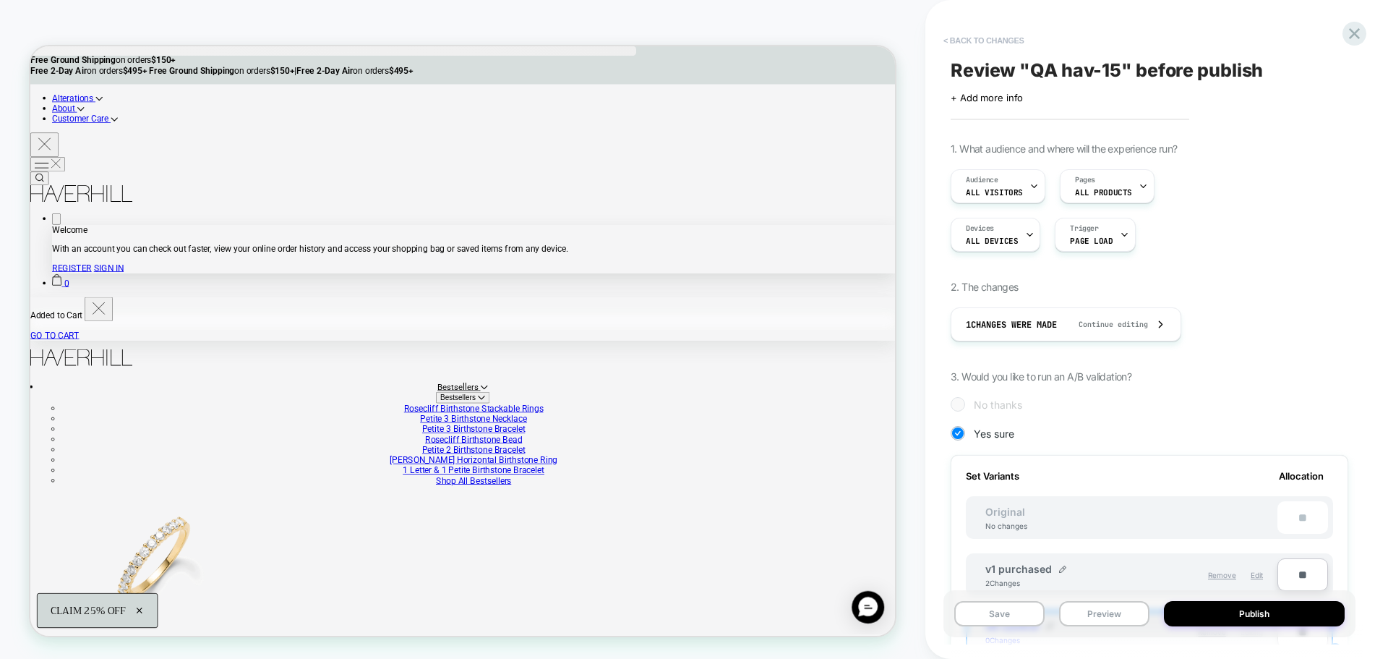
click at [962, 46] on button "< Back to changes" at bounding box center [983, 40] width 95 height 23
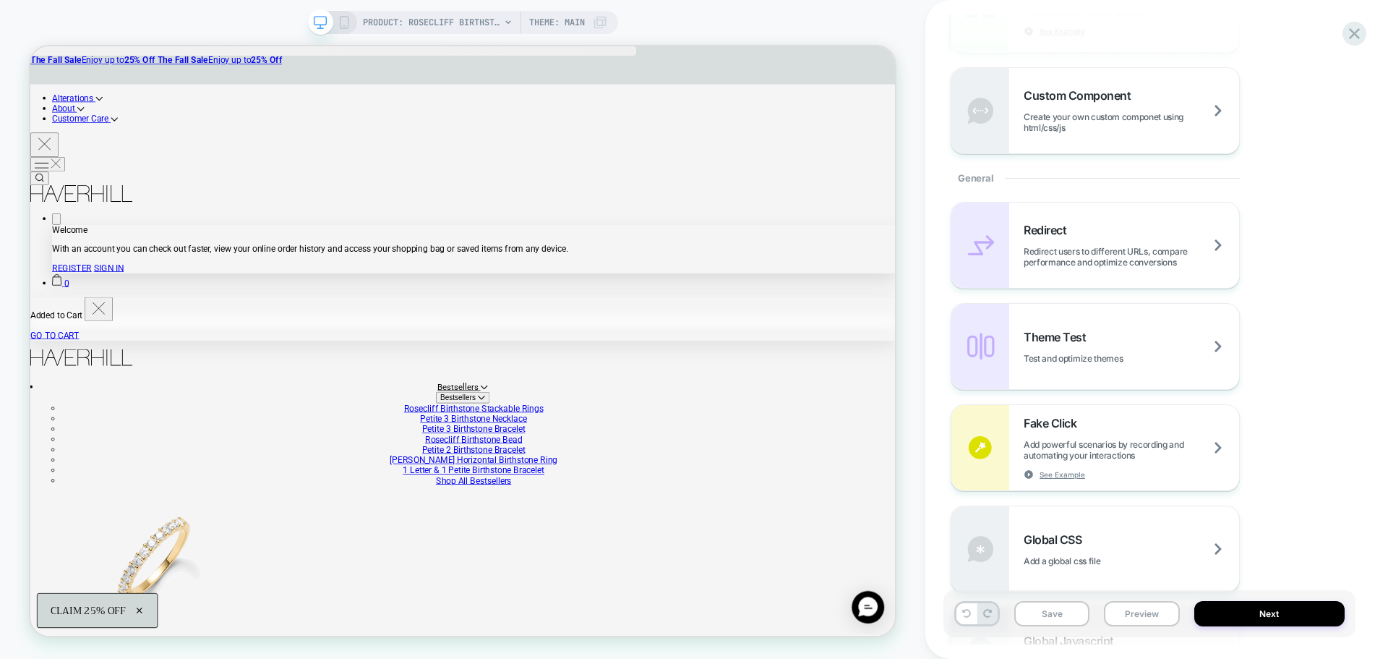
scroll to position [723, 0]
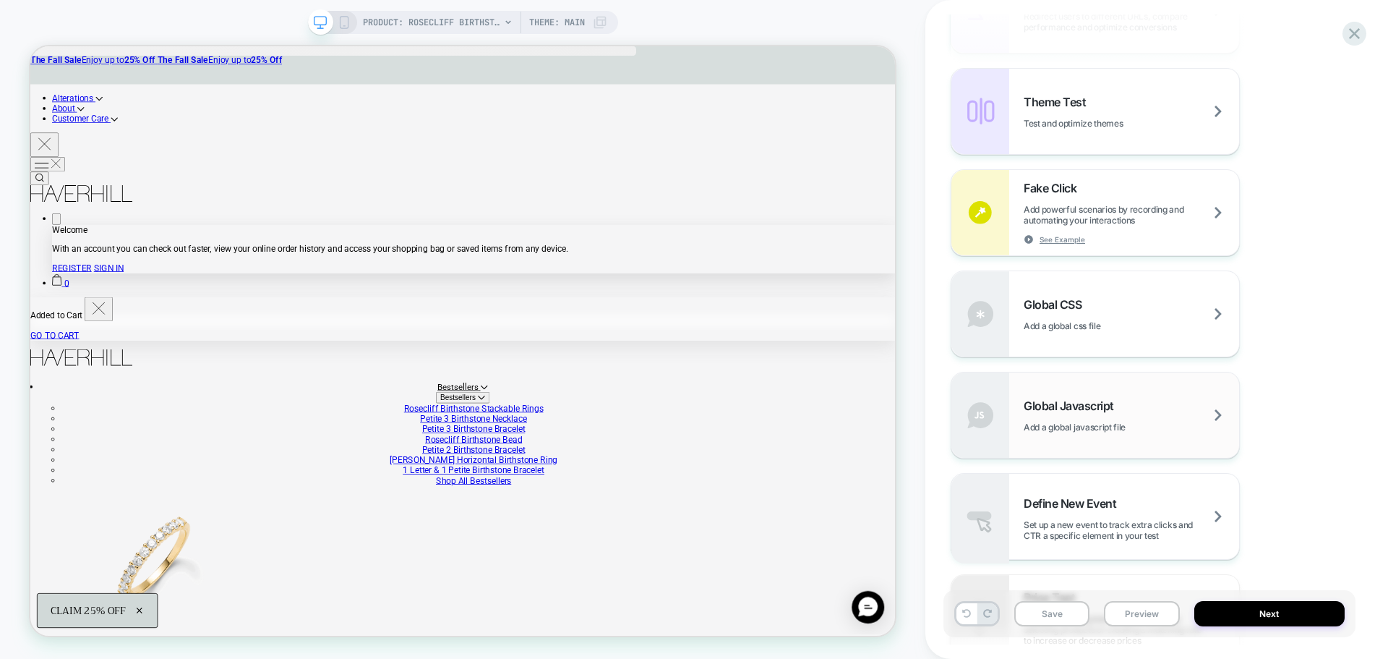
click at [1099, 407] on span "Global Javascript" at bounding box center [1073, 405] width 98 height 14
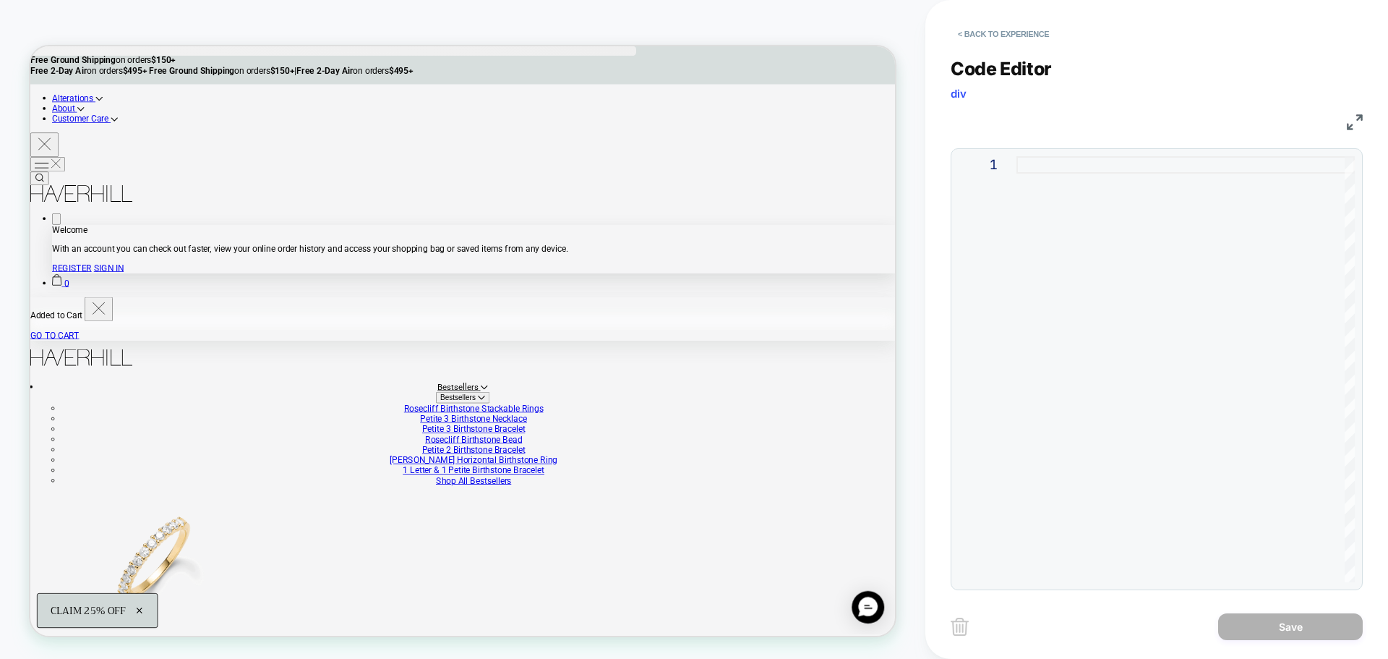
click at [1068, 253] on div at bounding box center [1185, 369] width 338 height 426
type textarea "**********"
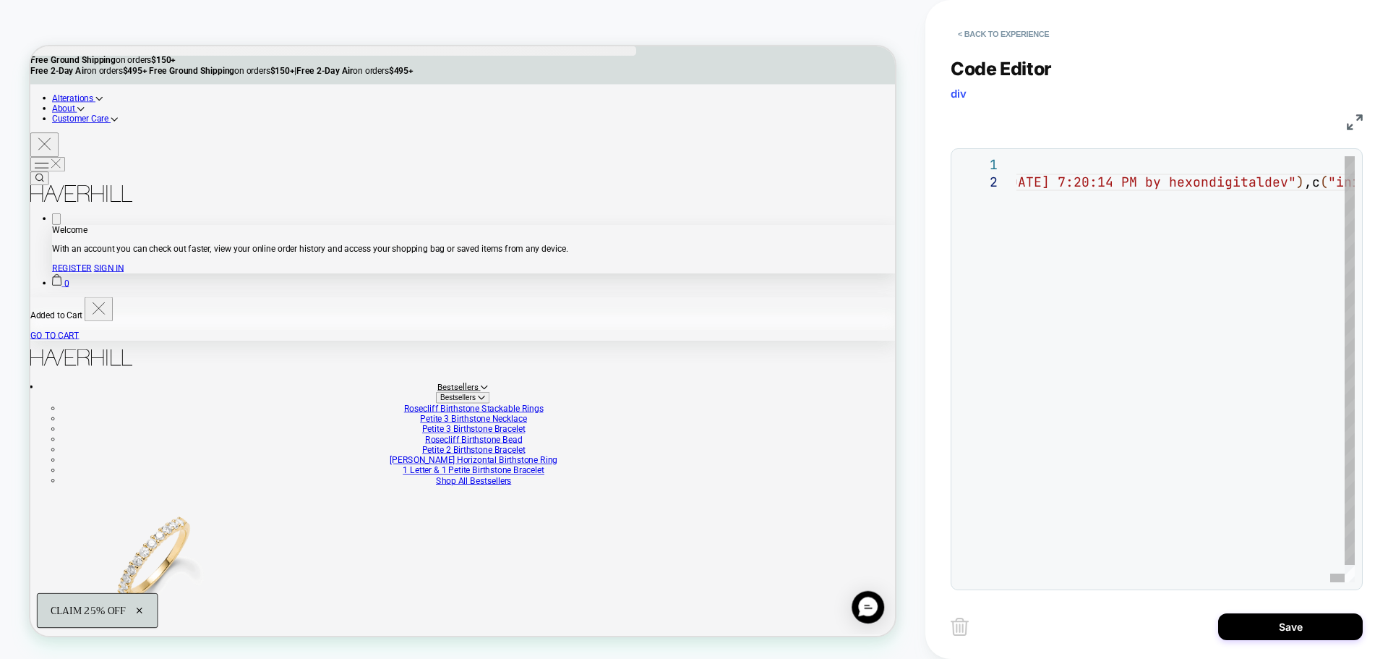
click at [1261, 604] on div "< Back to experience Code Editor div JS 1 2 // jshint ignore: start ( n=> { var…" at bounding box center [1157, 329] width 412 height 659
click at [1261, 613] on button "Save" at bounding box center [1290, 626] width 145 height 27
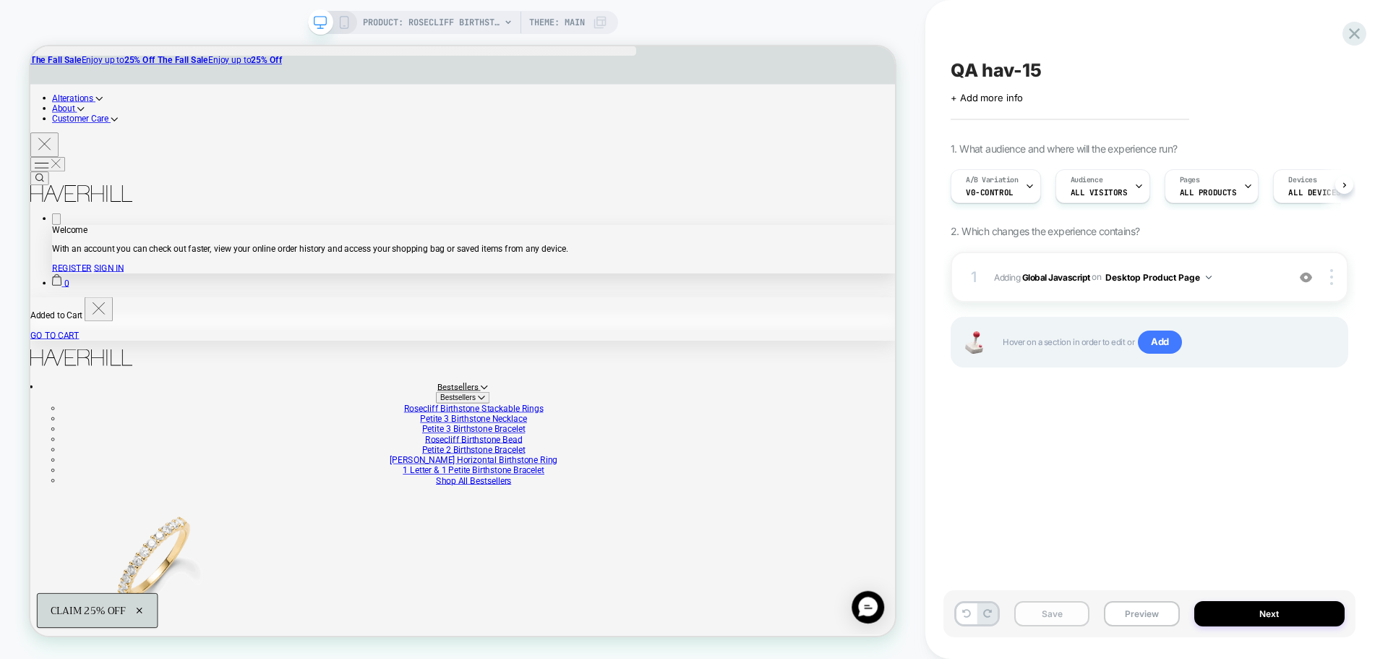
scroll to position [0, 1]
click at [1063, 614] on button "Save" at bounding box center [1051, 613] width 75 height 25
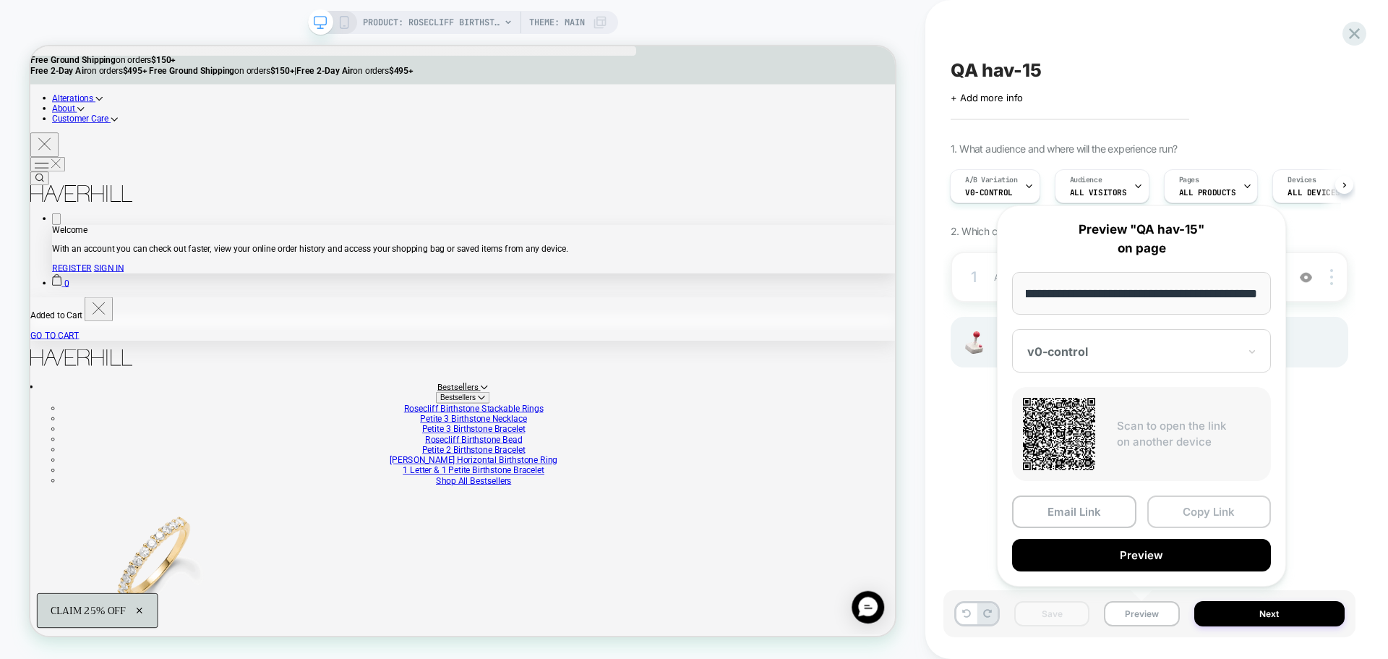
click at [1182, 520] on button "Copy Link" at bounding box center [1209, 511] width 124 height 33
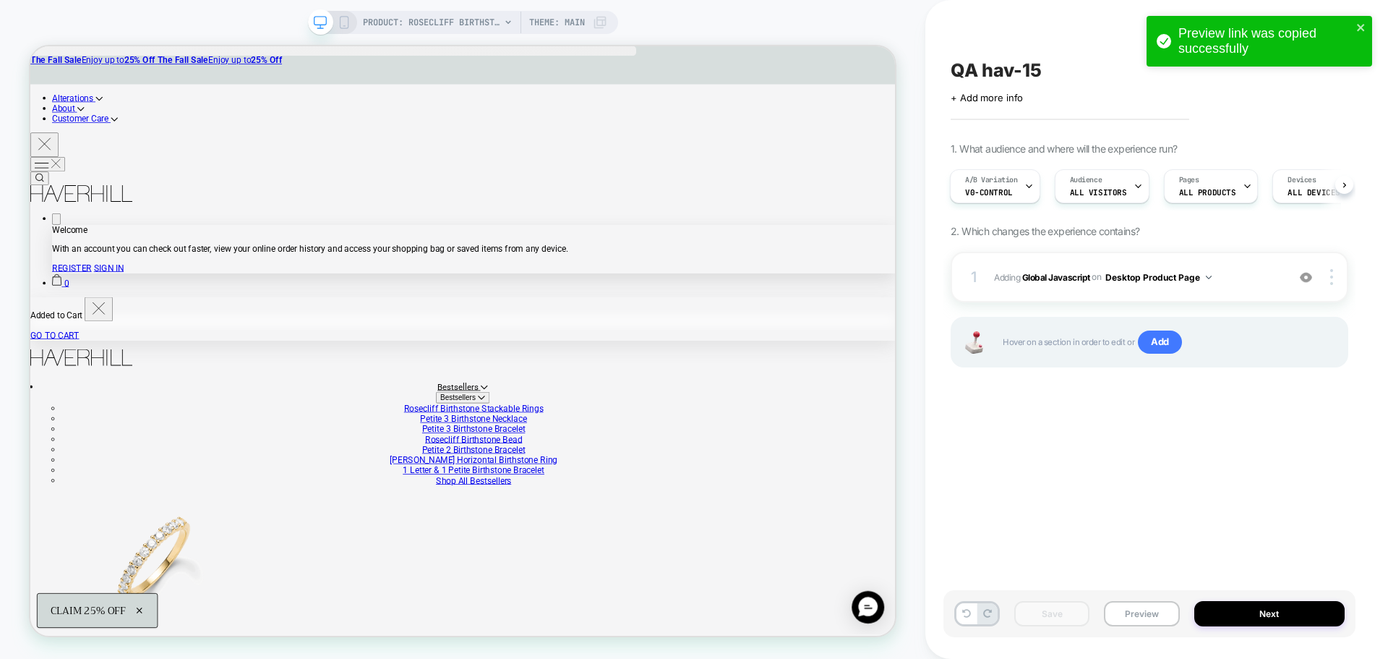
click at [1160, 597] on div "Save Preview Next" at bounding box center [1149, 613] width 412 height 47
click at [1155, 614] on button "Preview" at bounding box center [1141, 613] width 75 height 25
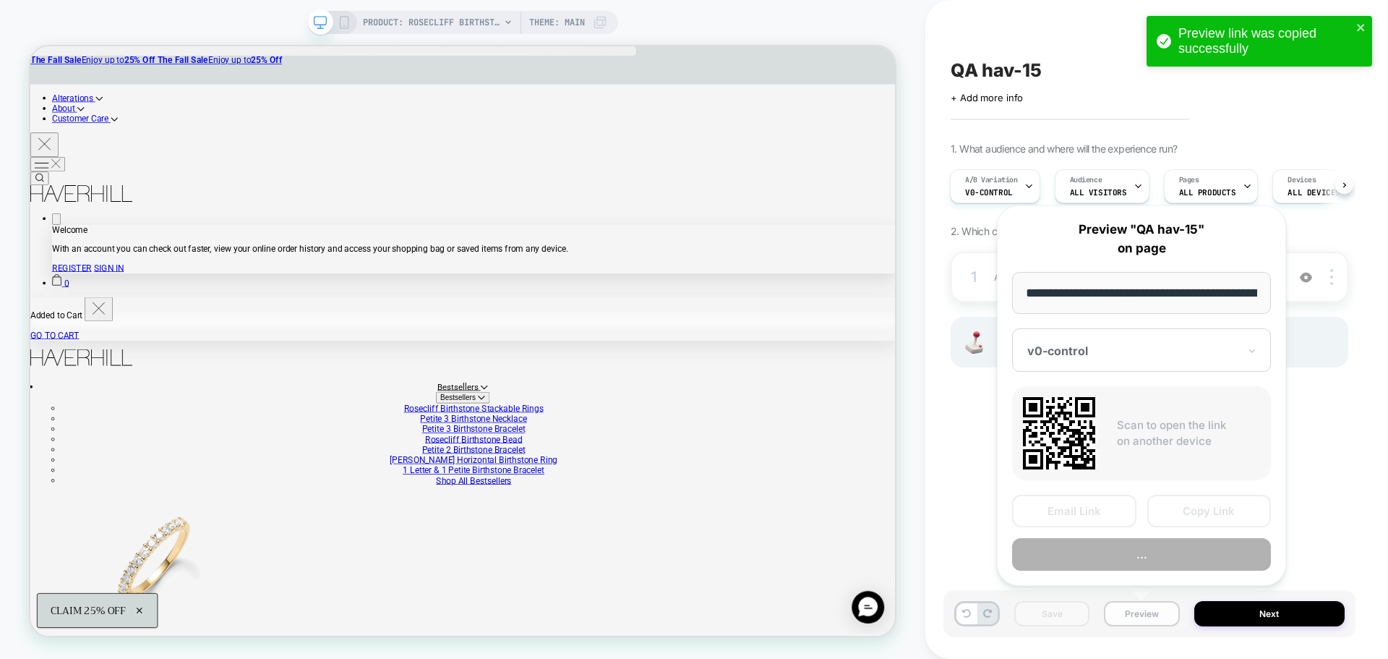
scroll to position [0, 341]
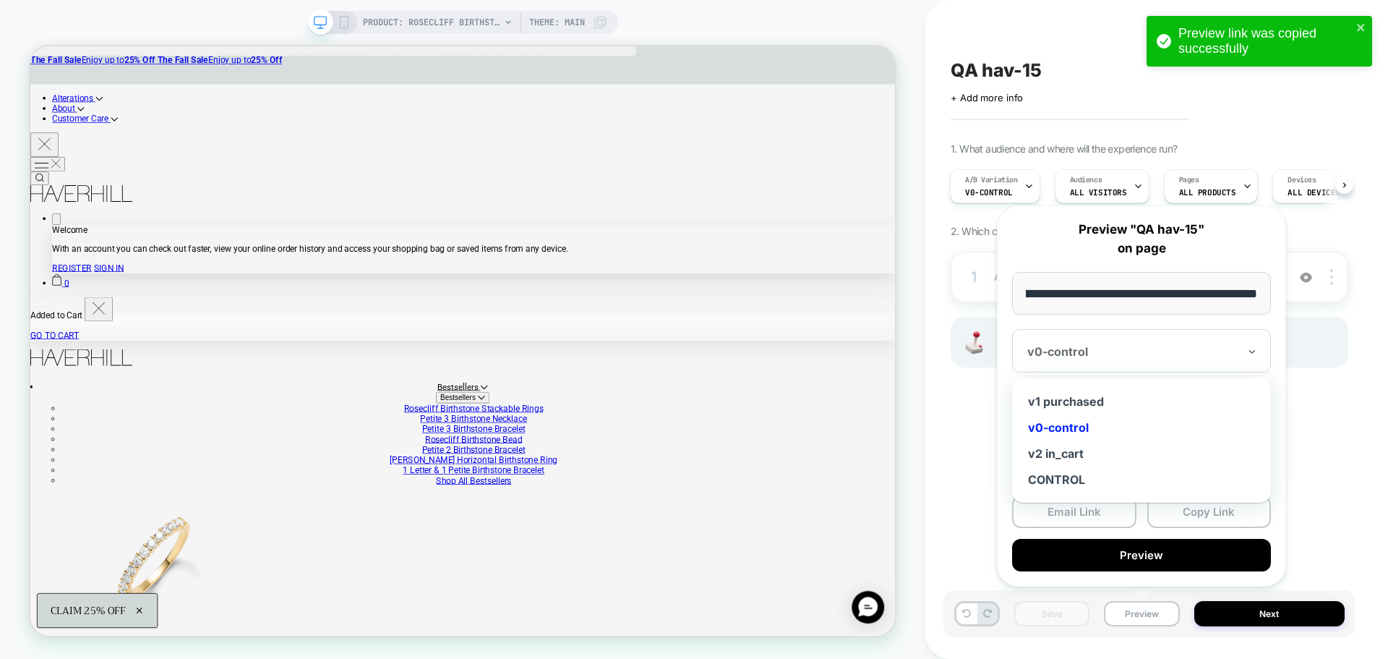
click at [1183, 361] on div "v0-control" at bounding box center [1141, 350] width 259 height 43
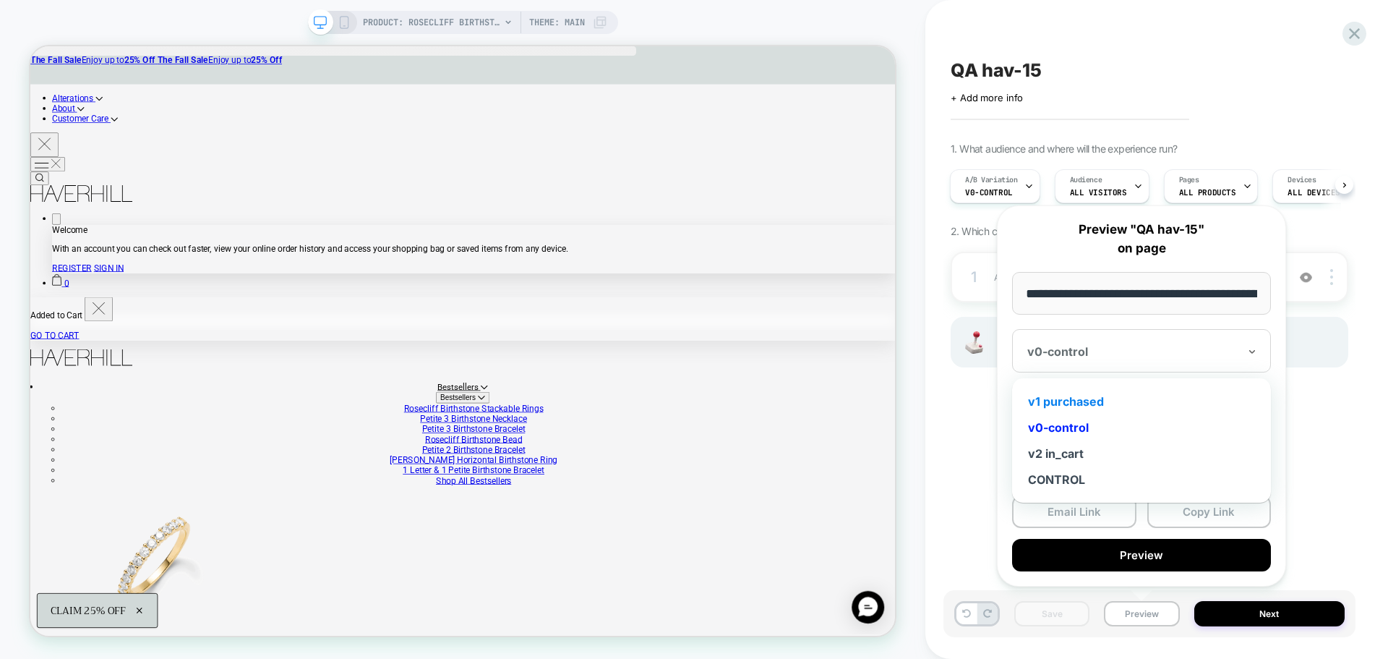
click at [1081, 393] on div "v1 purchased" at bounding box center [1141, 401] width 244 height 26
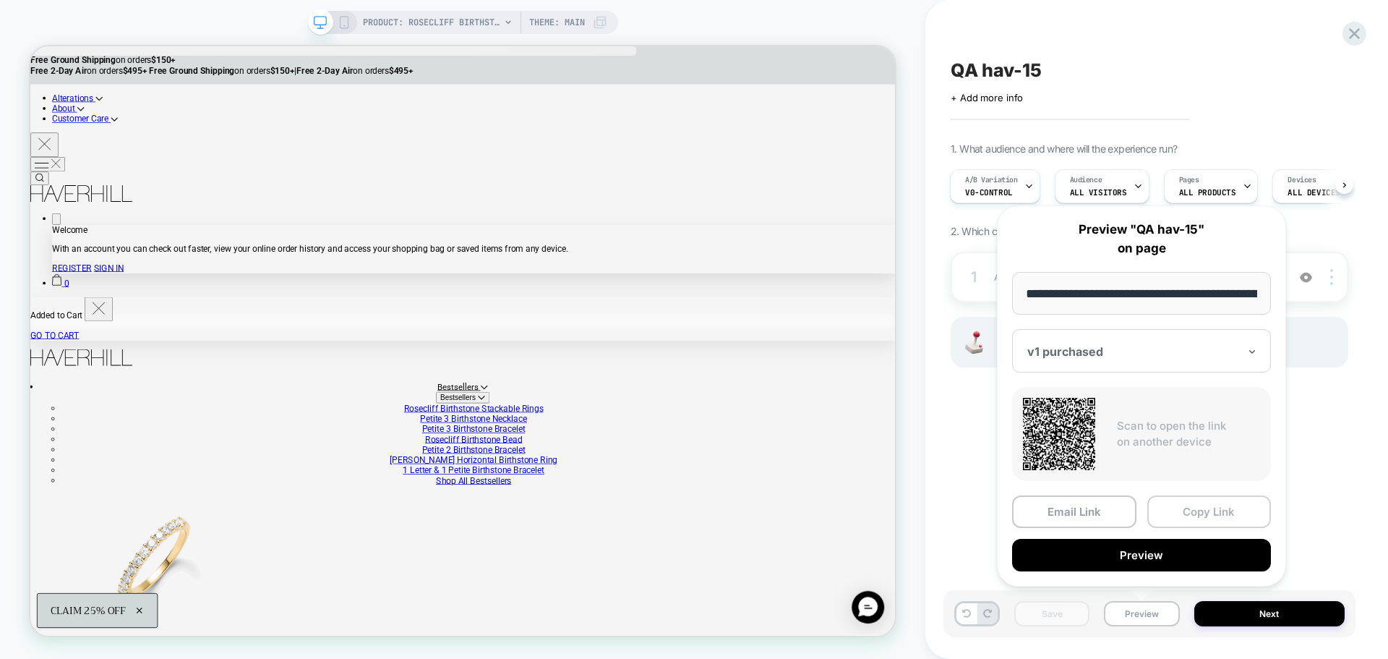
click at [1200, 507] on button "Copy Link" at bounding box center [1209, 511] width 124 height 33
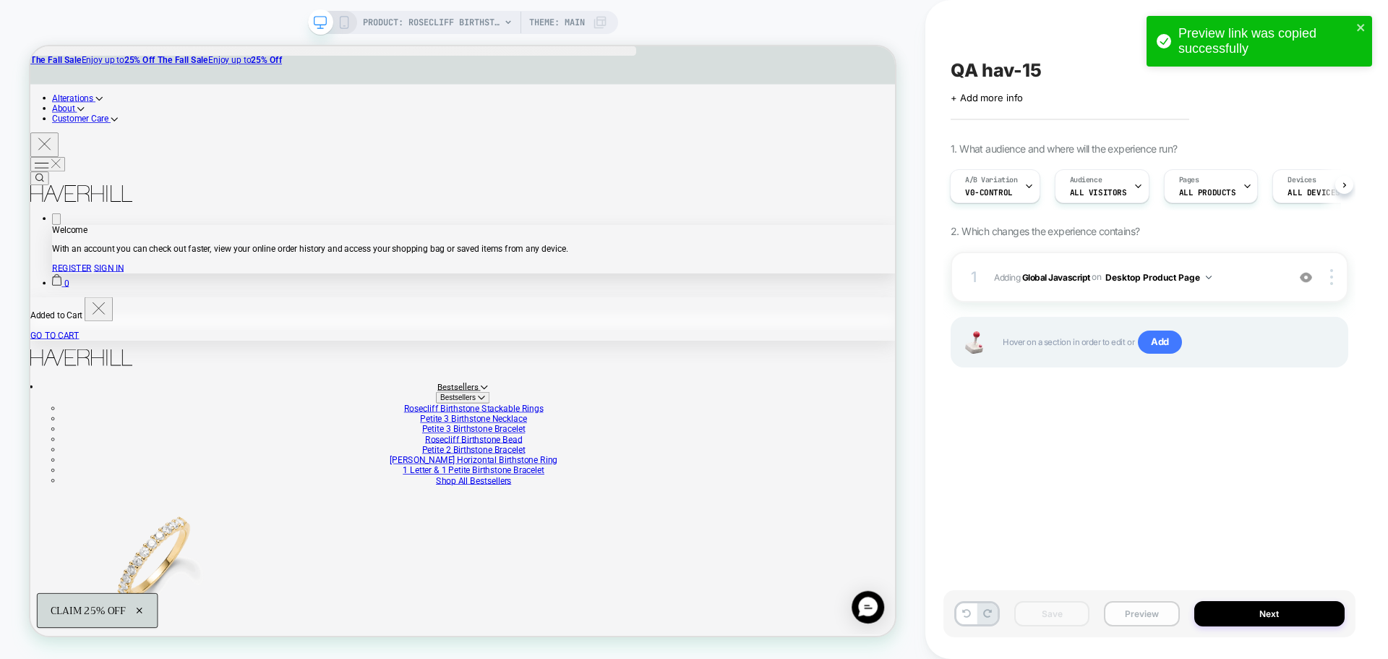
drag, startPoint x: 1126, startPoint y: 624, endPoint x: 1126, endPoint y: 613, distance: 10.9
click at [1126, 624] on button "Preview" at bounding box center [1141, 613] width 75 height 25
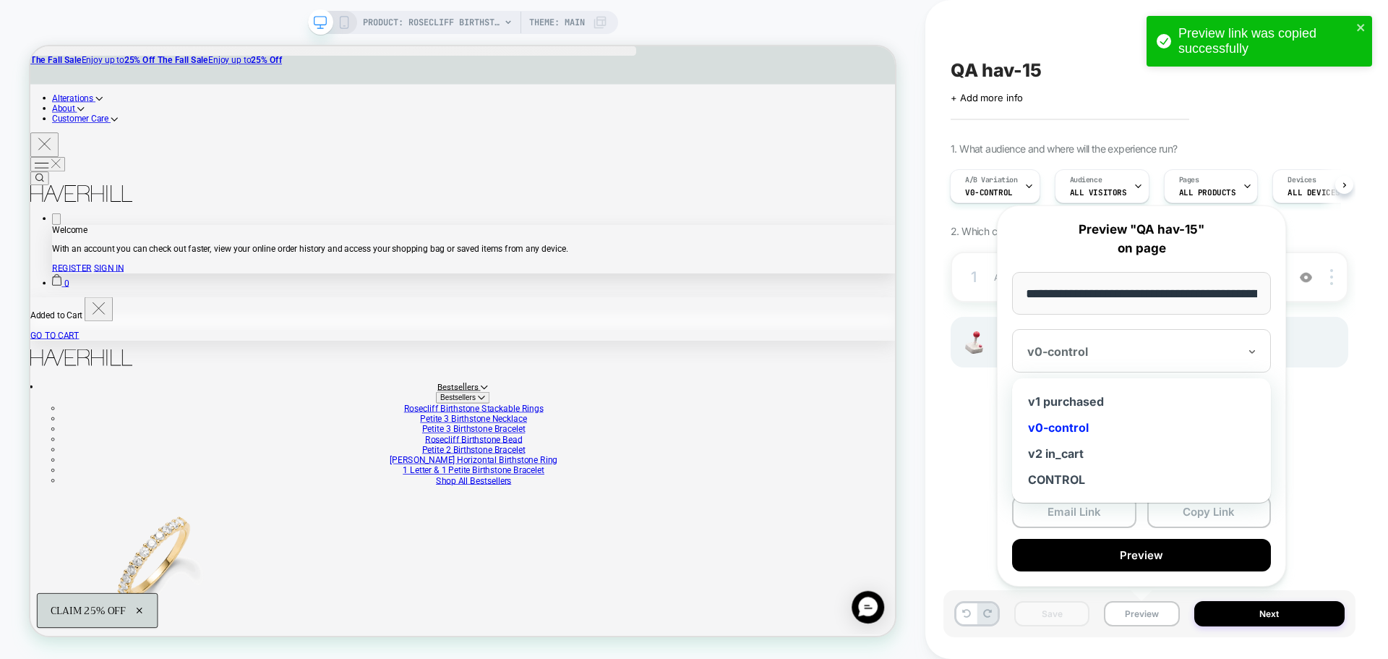
click at [1105, 367] on div "v0-control" at bounding box center [1141, 350] width 259 height 43
click at [1083, 395] on div "v1 purchased" at bounding box center [1141, 401] width 244 height 26
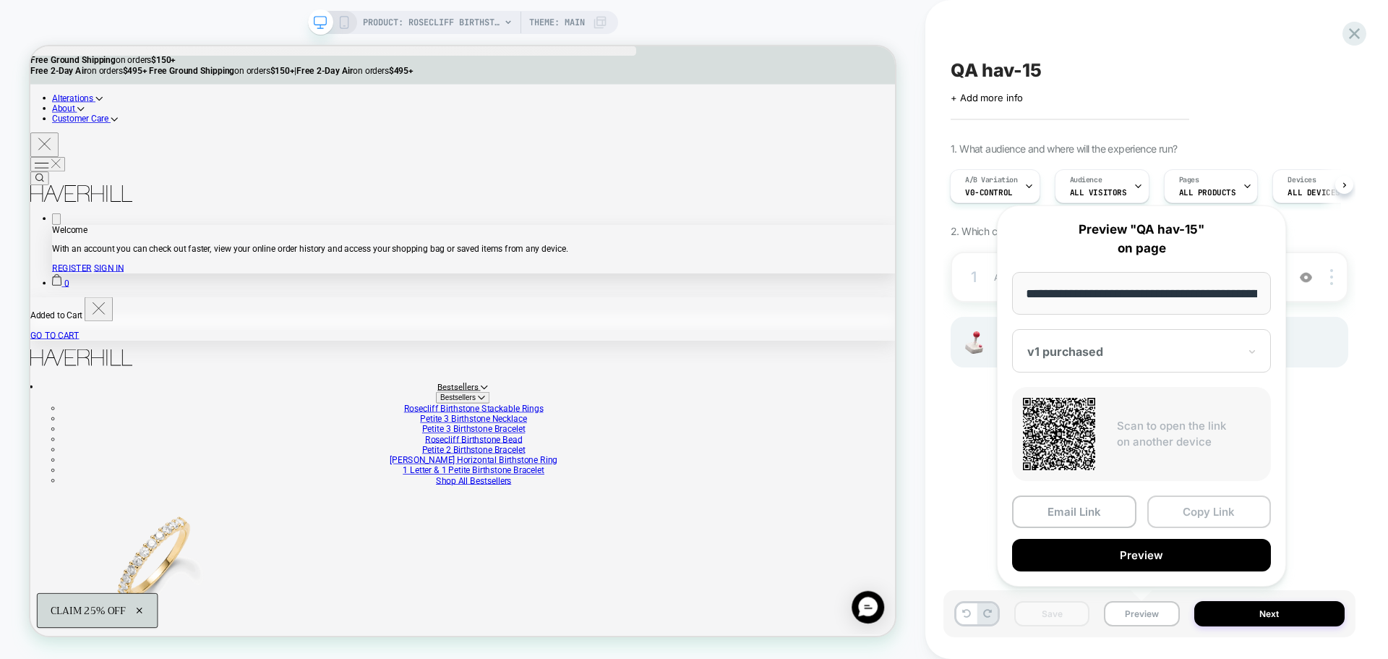
click at [1188, 511] on button "Copy Link" at bounding box center [1209, 511] width 124 height 33
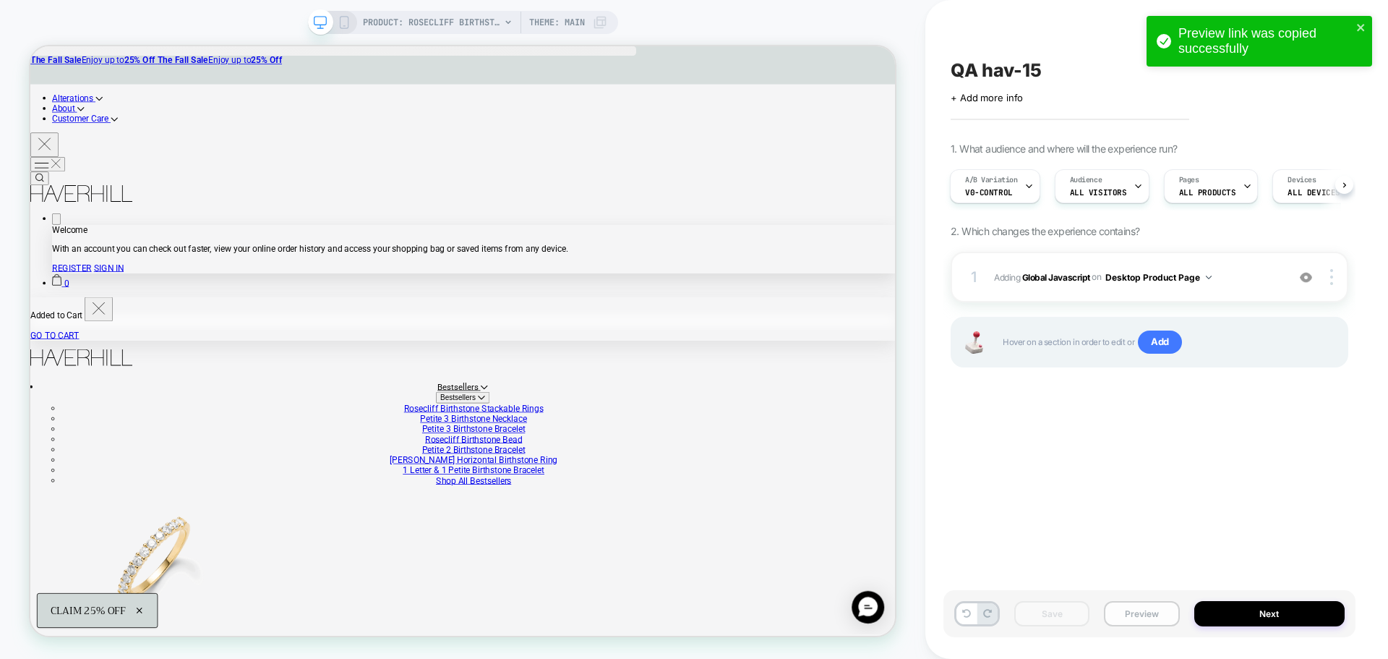
click at [1131, 622] on button "Preview" at bounding box center [1141, 613] width 75 height 25
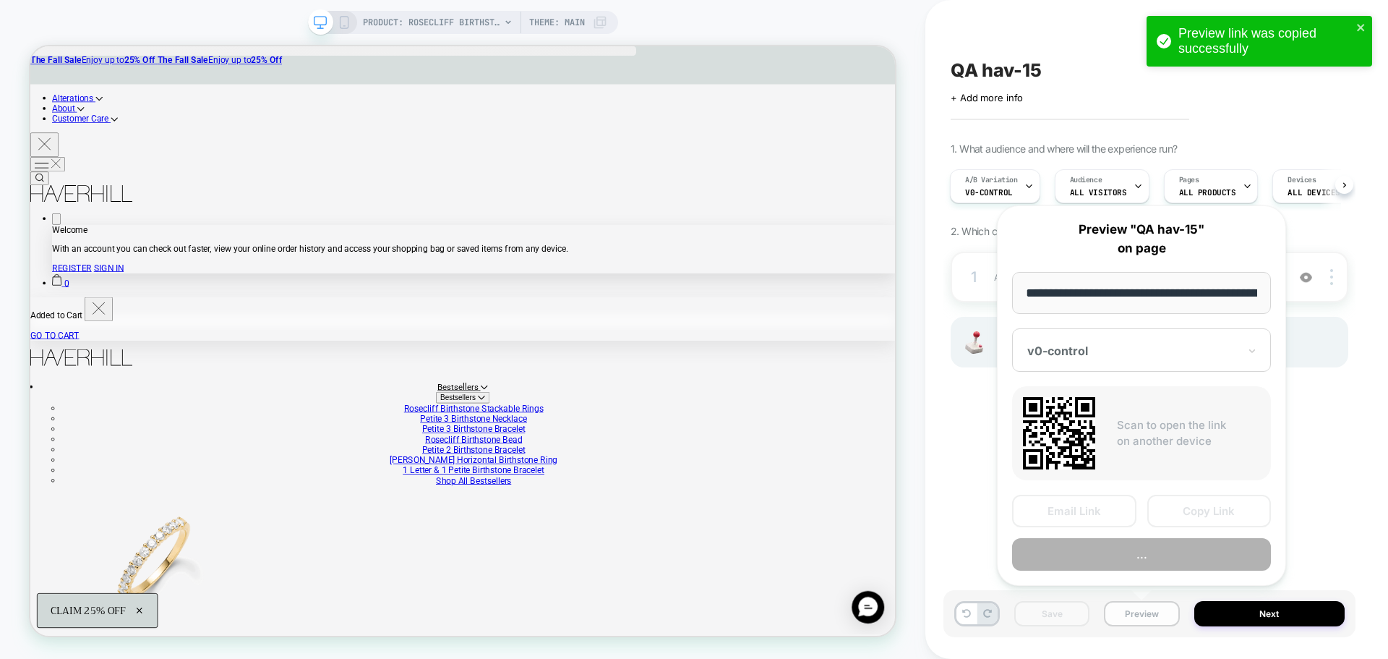
scroll to position [0, 341]
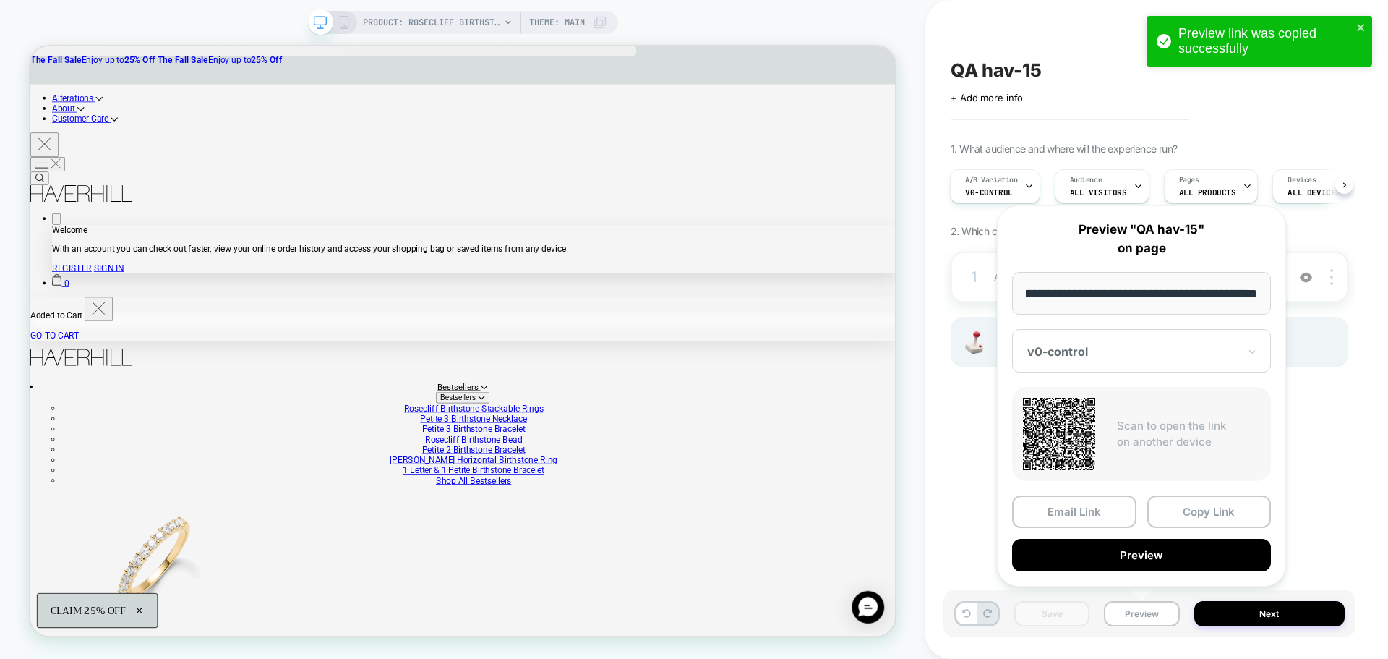
click at [1111, 372] on div "v0-control" at bounding box center [1141, 350] width 259 height 43
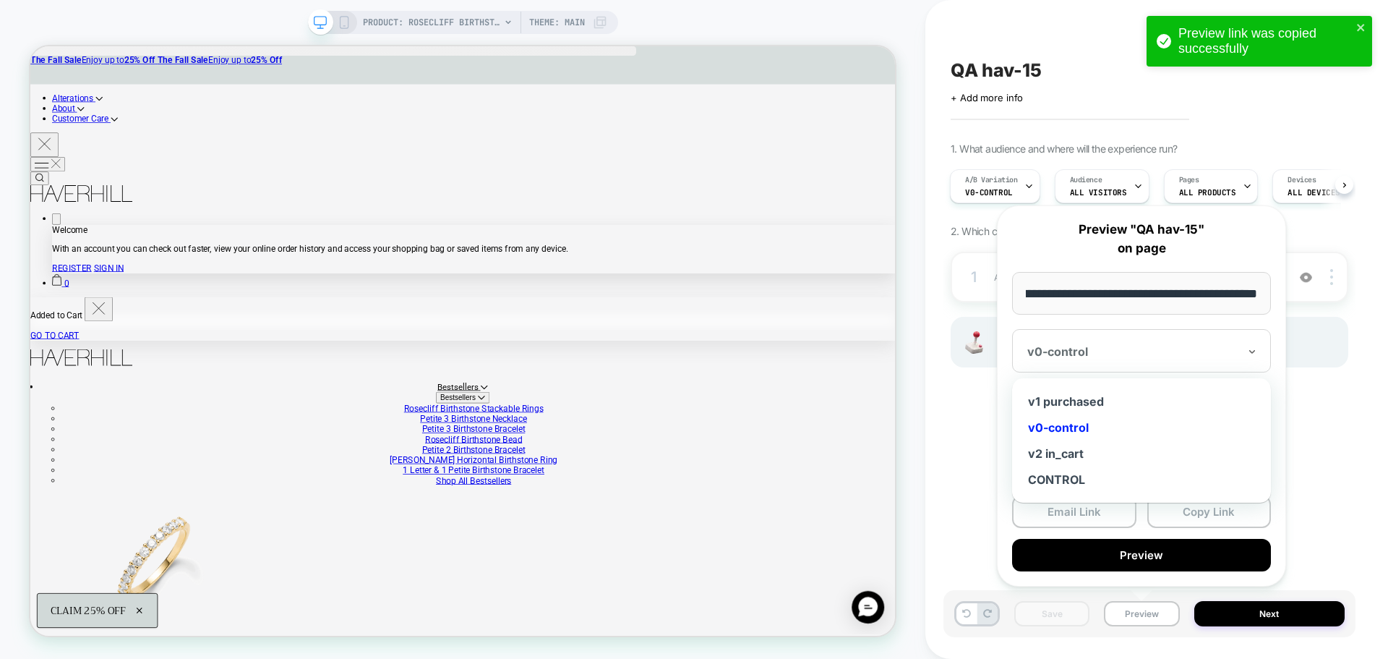
scroll to position [0, 0]
click at [1096, 455] on div "v2 in_cart" at bounding box center [1141, 453] width 244 height 26
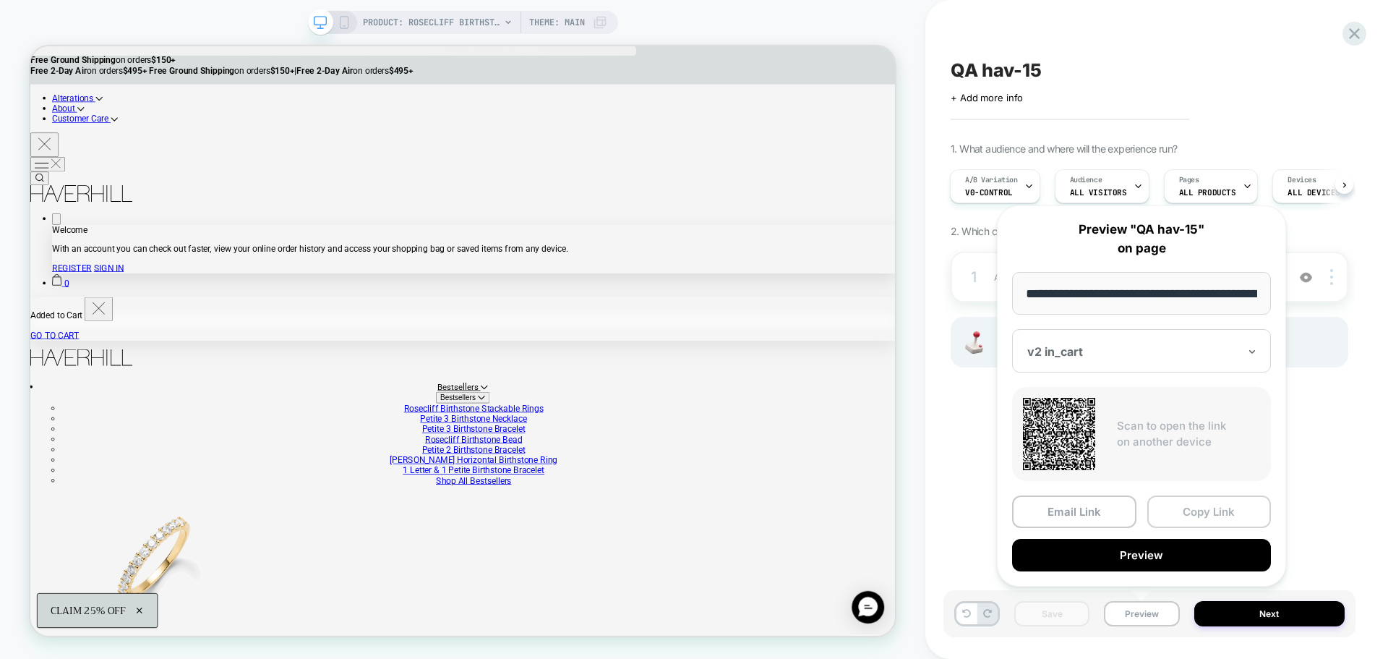
click at [1202, 512] on button "Copy Link" at bounding box center [1209, 511] width 124 height 33
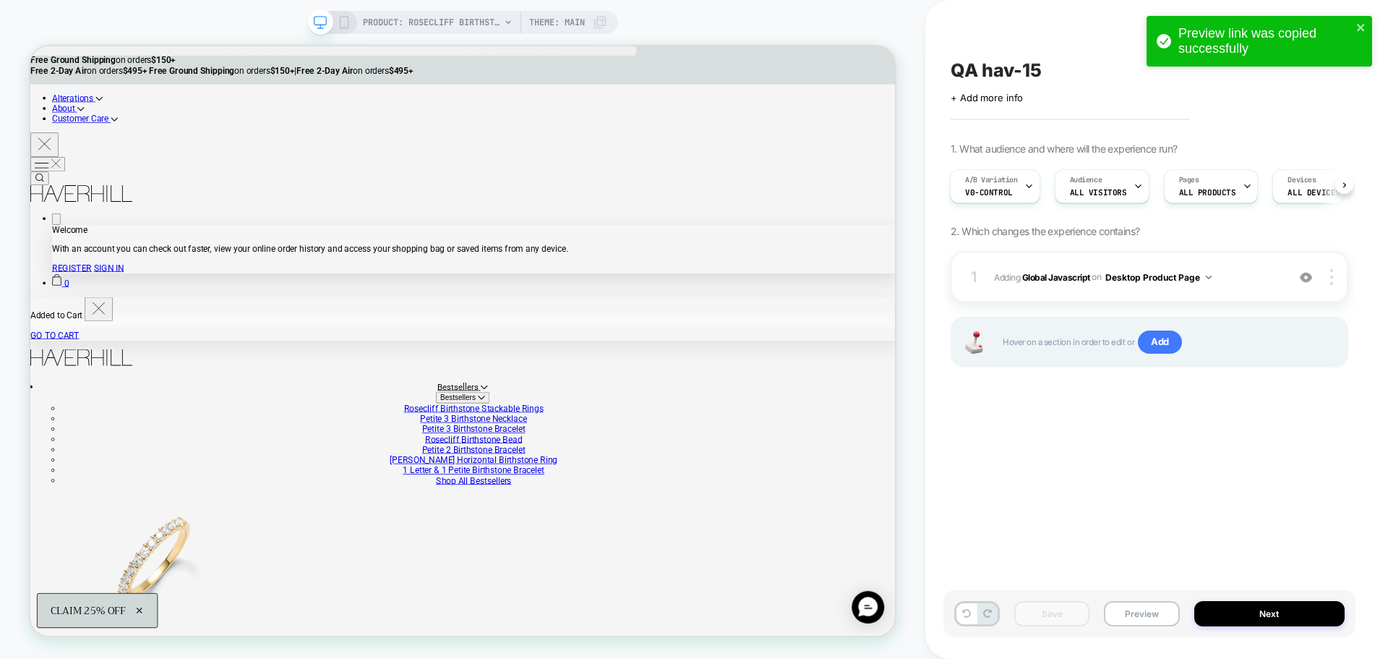
click at [1371, 29] on div "Preview link was copied successfully" at bounding box center [1260, 41] width 226 height 51
drag, startPoint x: 1367, startPoint y: 30, endPoint x: 1357, endPoint y: 48, distance: 20.1
click at [1367, 32] on div "Preview link was copied successfully" at bounding box center [1260, 41] width 226 height 51
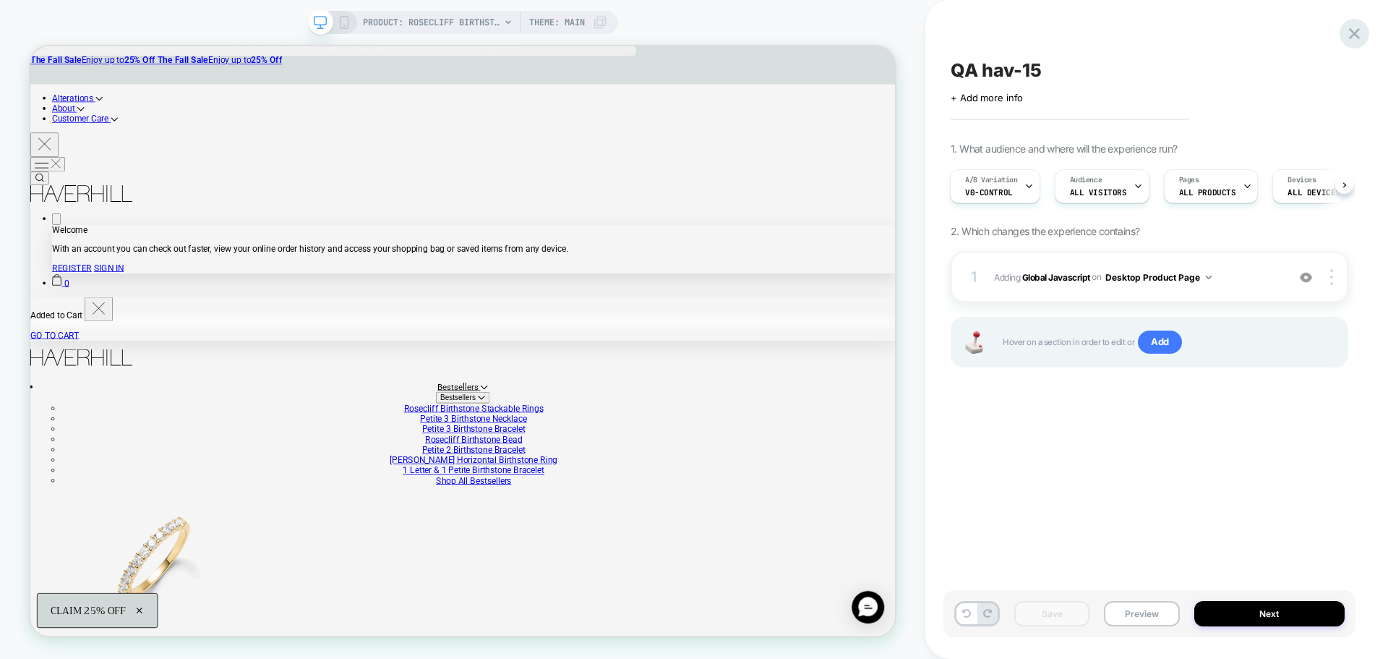
click at [1355, 42] on icon at bounding box center [1355, 34] width 20 height 20
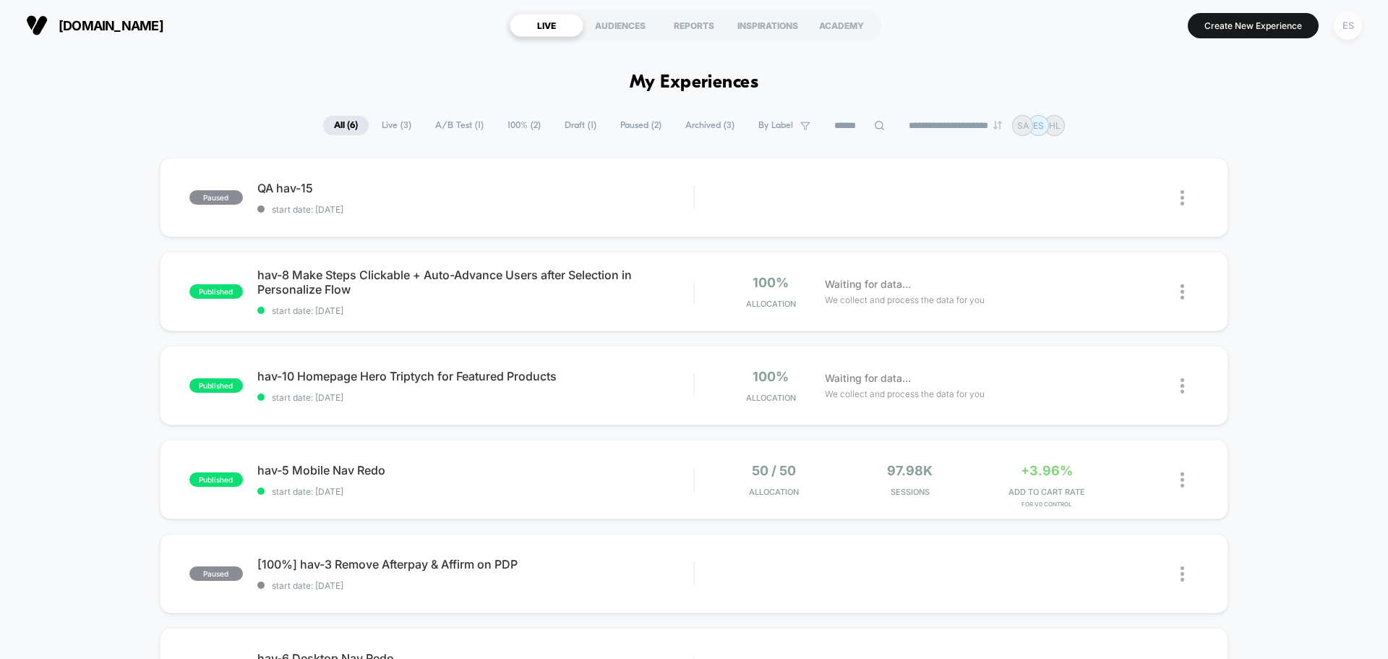
click at [1349, 20] on div "ES" at bounding box center [1348, 26] width 28 height 28
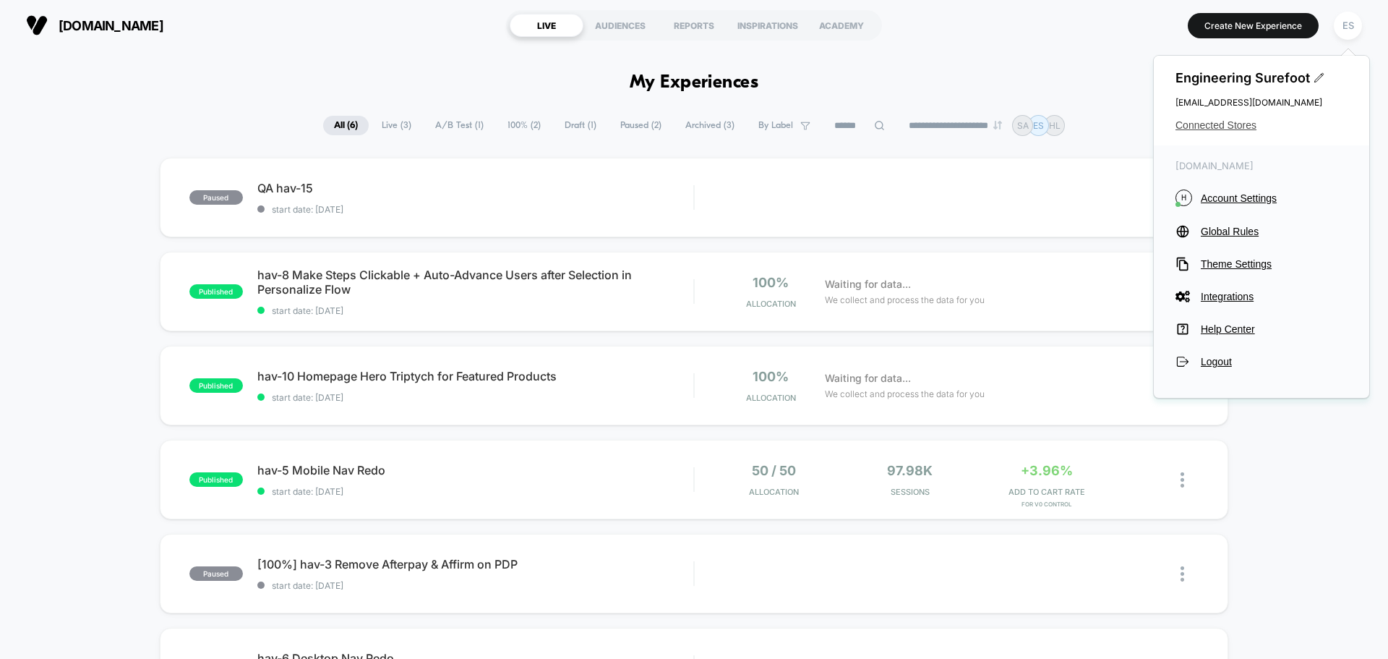
click at [1250, 128] on span "Connected Stores" at bounding box center [1261, 125] width 172 height 12
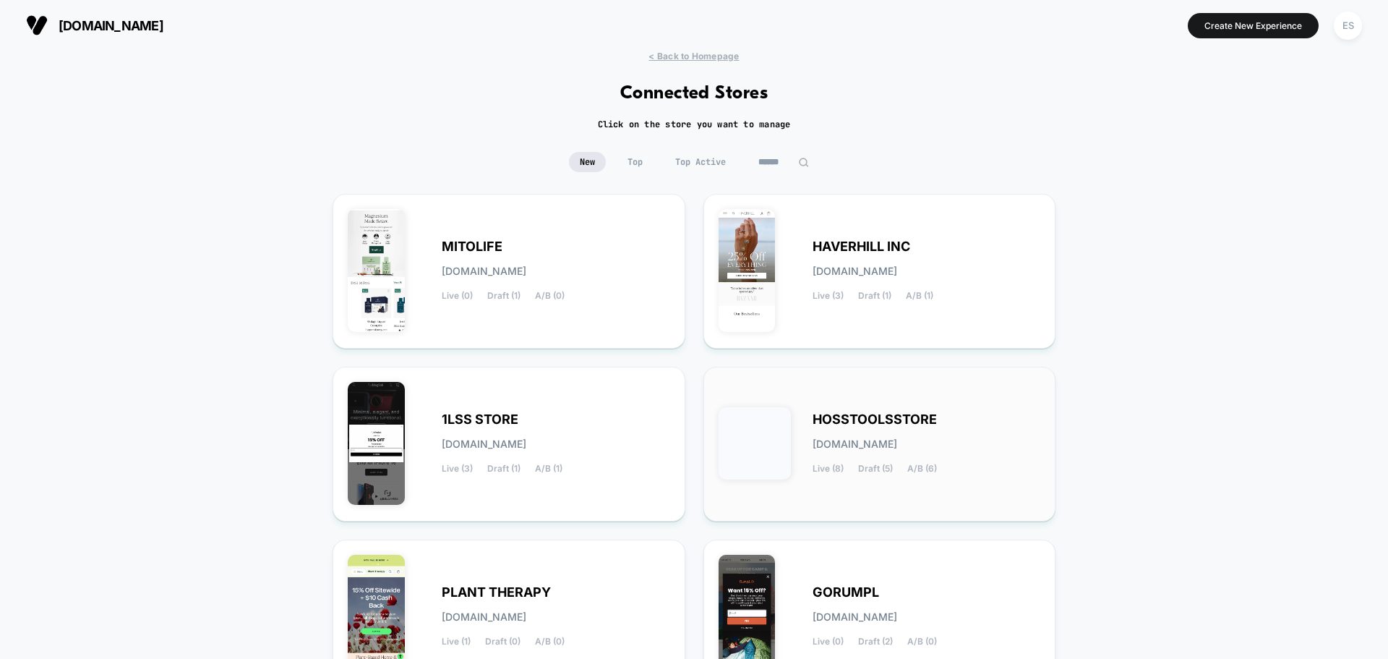
click at [940, 426] on div "HOSSTOOLSSTORE hosstoolsstore.myshopify.com Live (8) Draft (5) A/B (6)" at bounding box center [927, 443] width 228 height 59
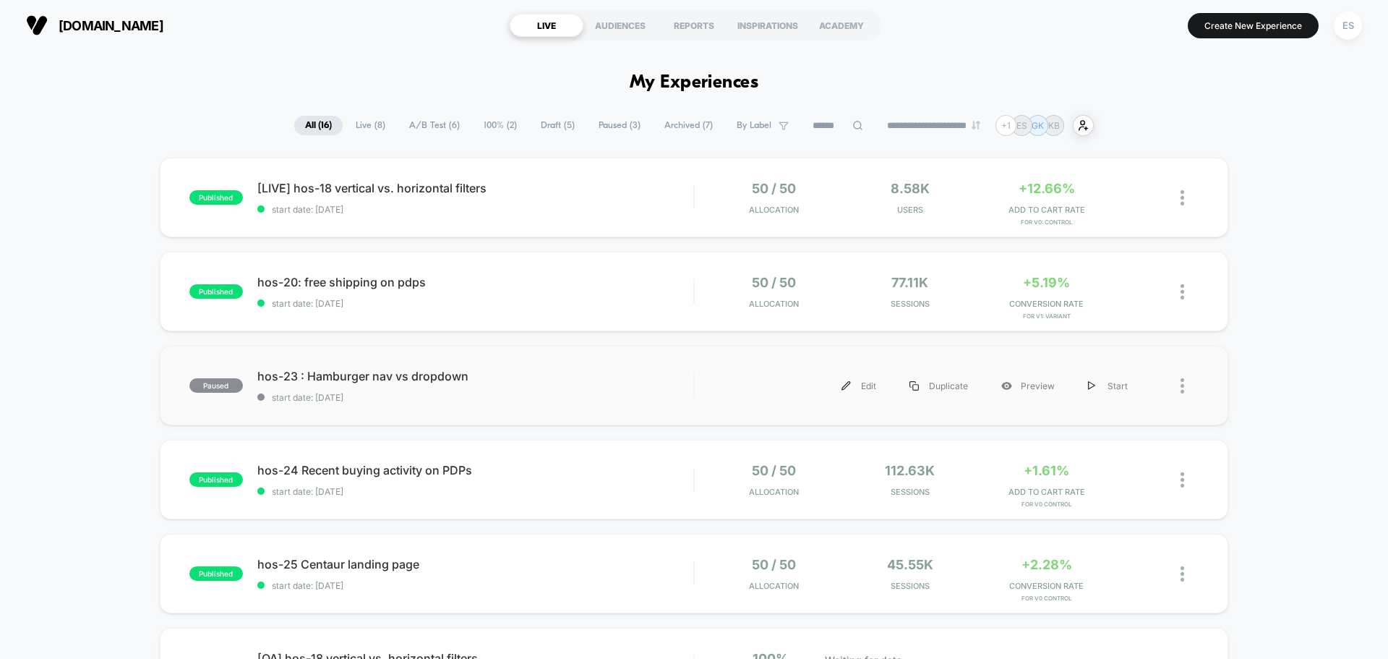
scroll to position [892, 0]
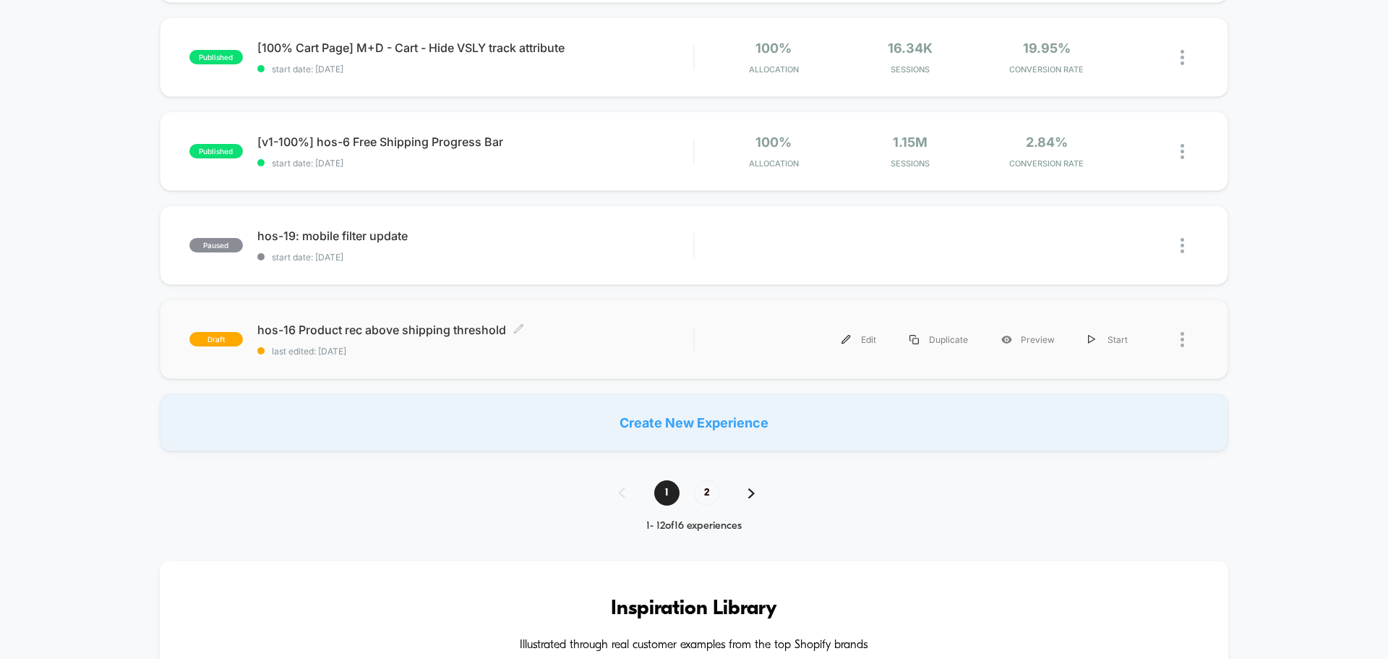
click at [369, 337] on div "hos-16 Product rec above shipping threshold Click to edit experience details Cl…" at bounding box center [475, 339] width 436 height 34
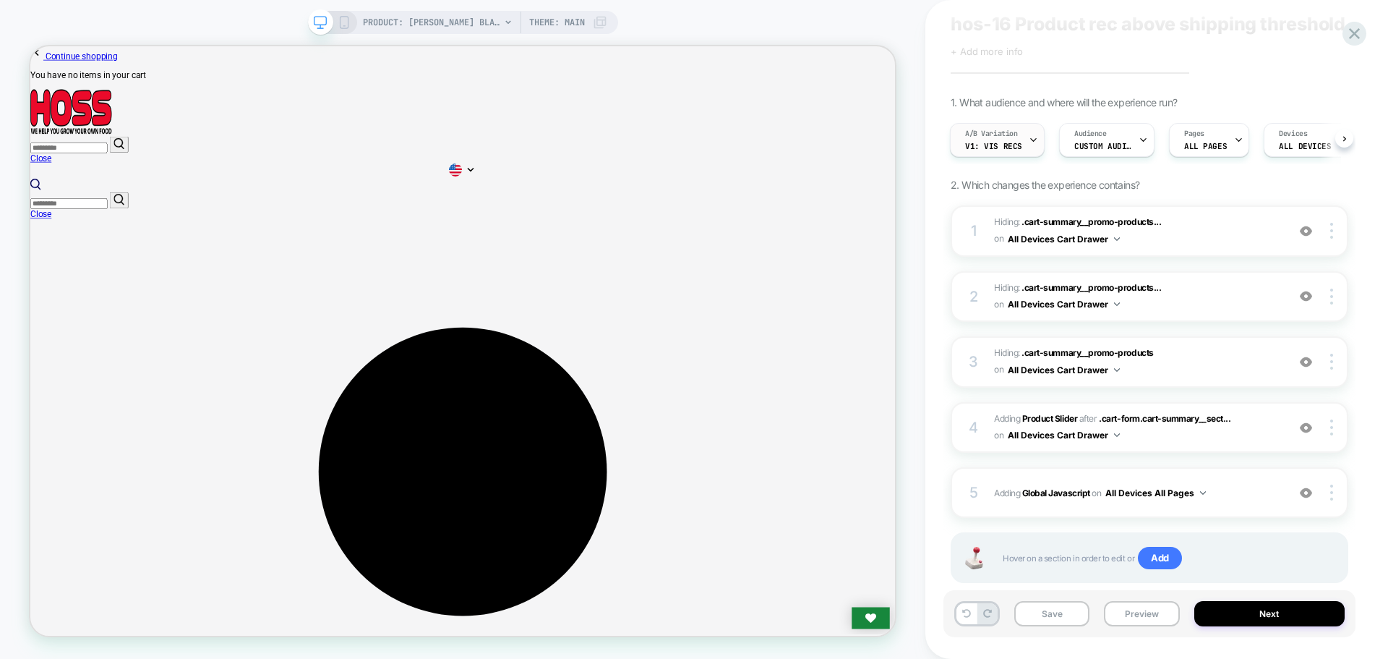
scroll to position [79, 0]
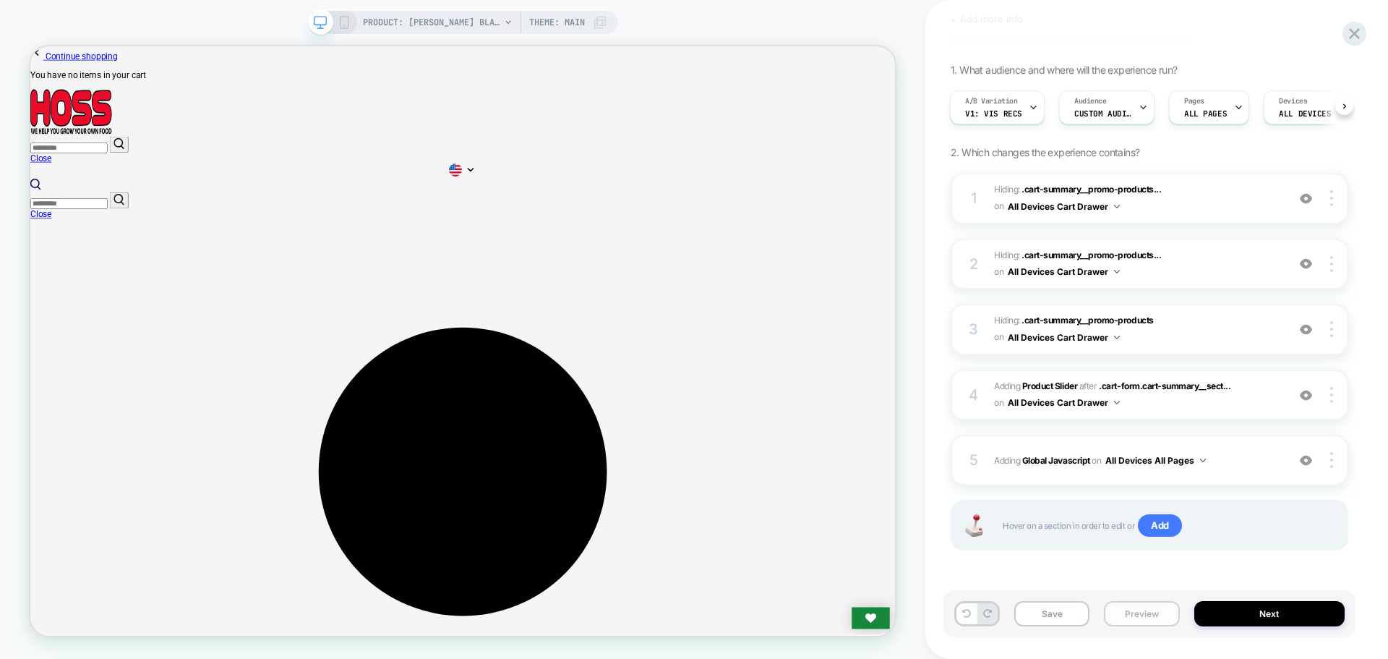
click at [1122, 624] on button "Preview" at bounding box center [1141, 613] width 75 height 25
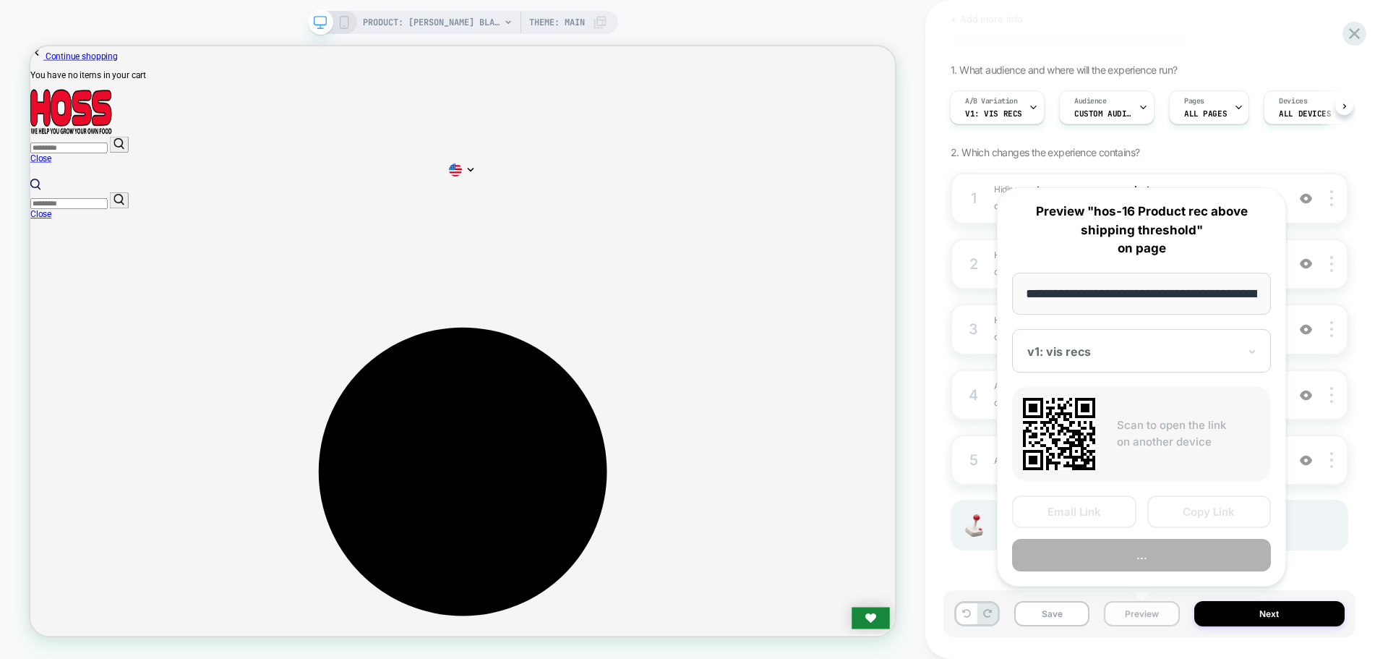
scroll to position [0, 236]
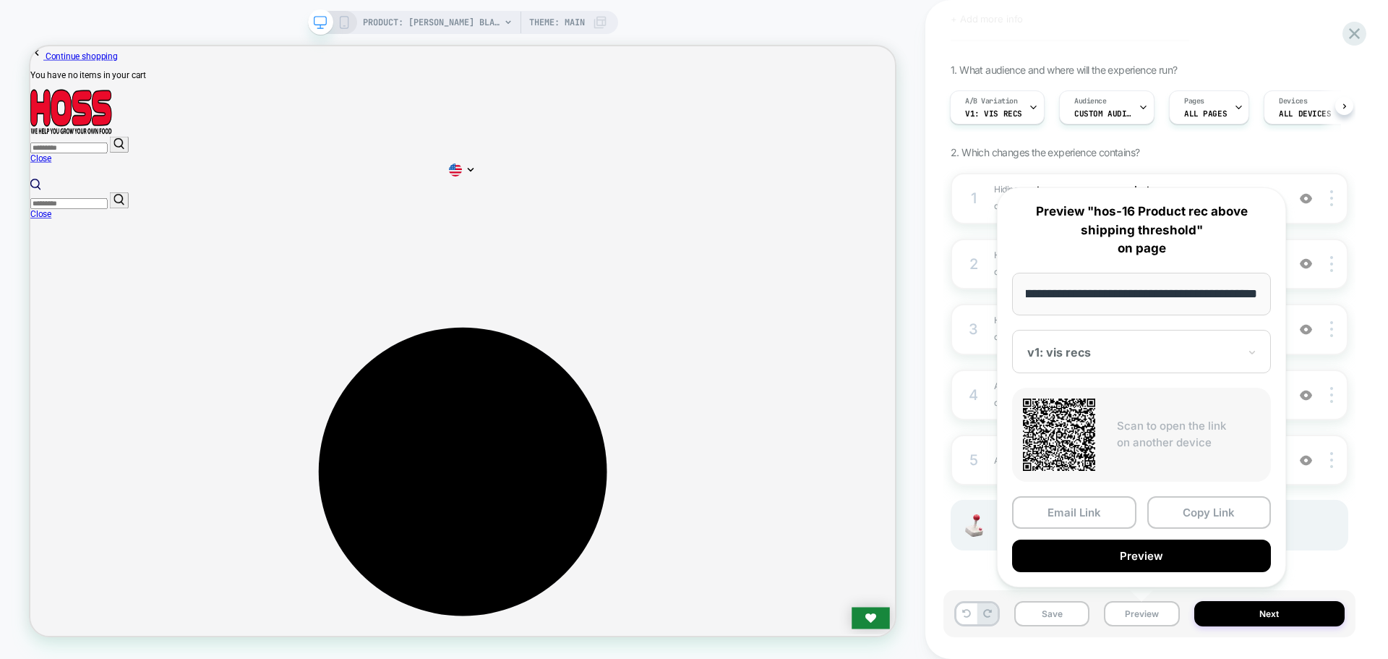
click at [936, 460] on div "hos-16 Product rec above shipping threshold Click to edit experience details + …" at bounding box center [1156, 329] width 463 height 659
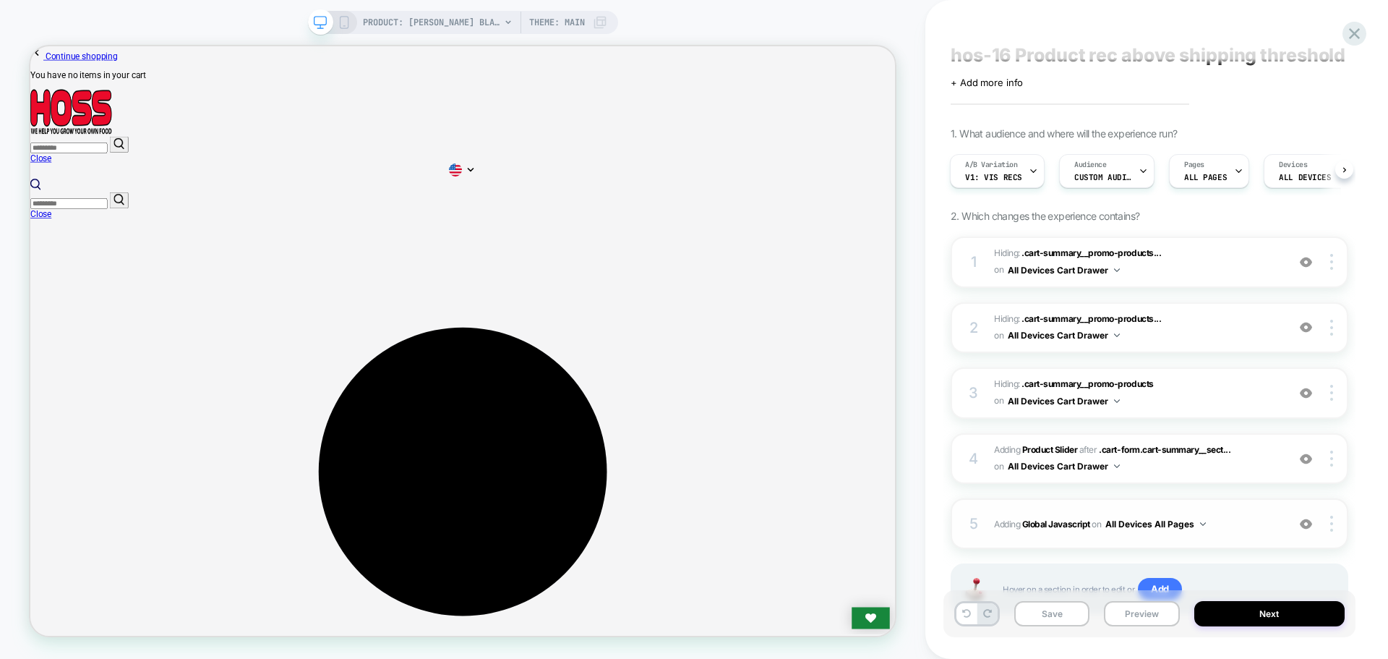
scroll to position [0, 0]
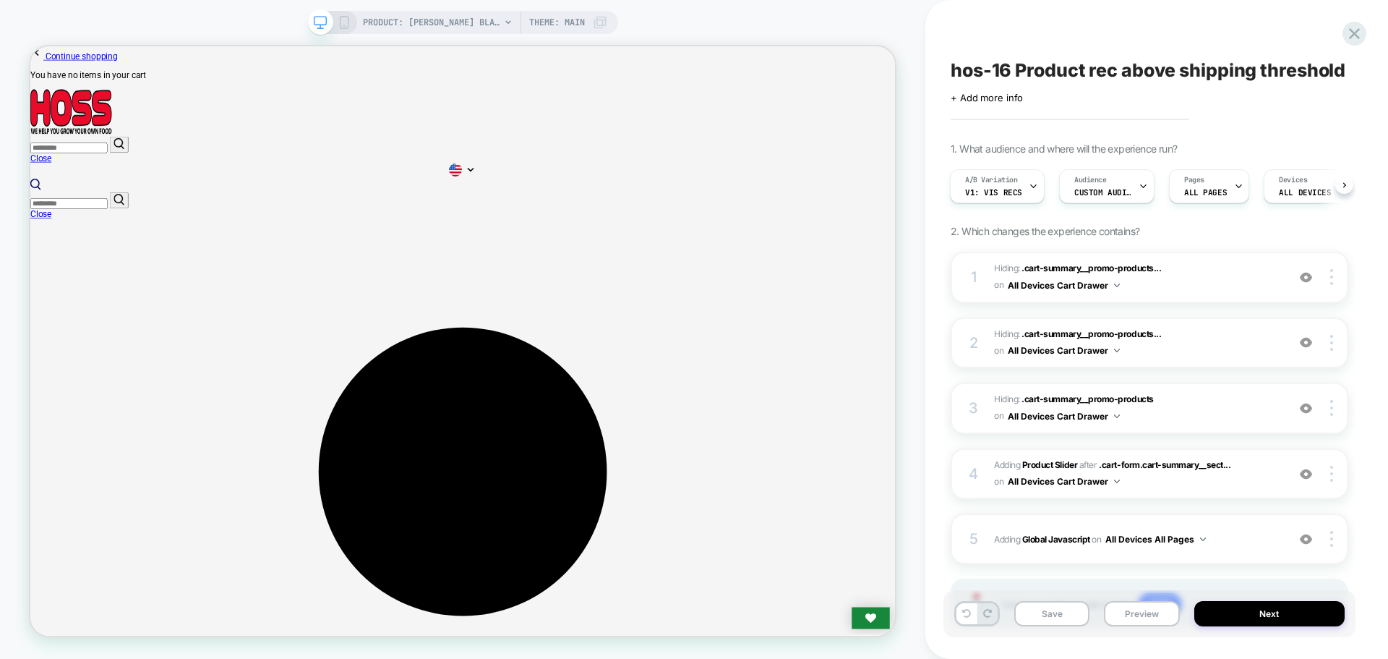
click at [1141, 626] on div "Save Preview Next" at bounding box center [1149, 613] width 412 height 47
click at [1140, 618] on button "Preview" at bounding box center [1141, 613] width 75 height 25
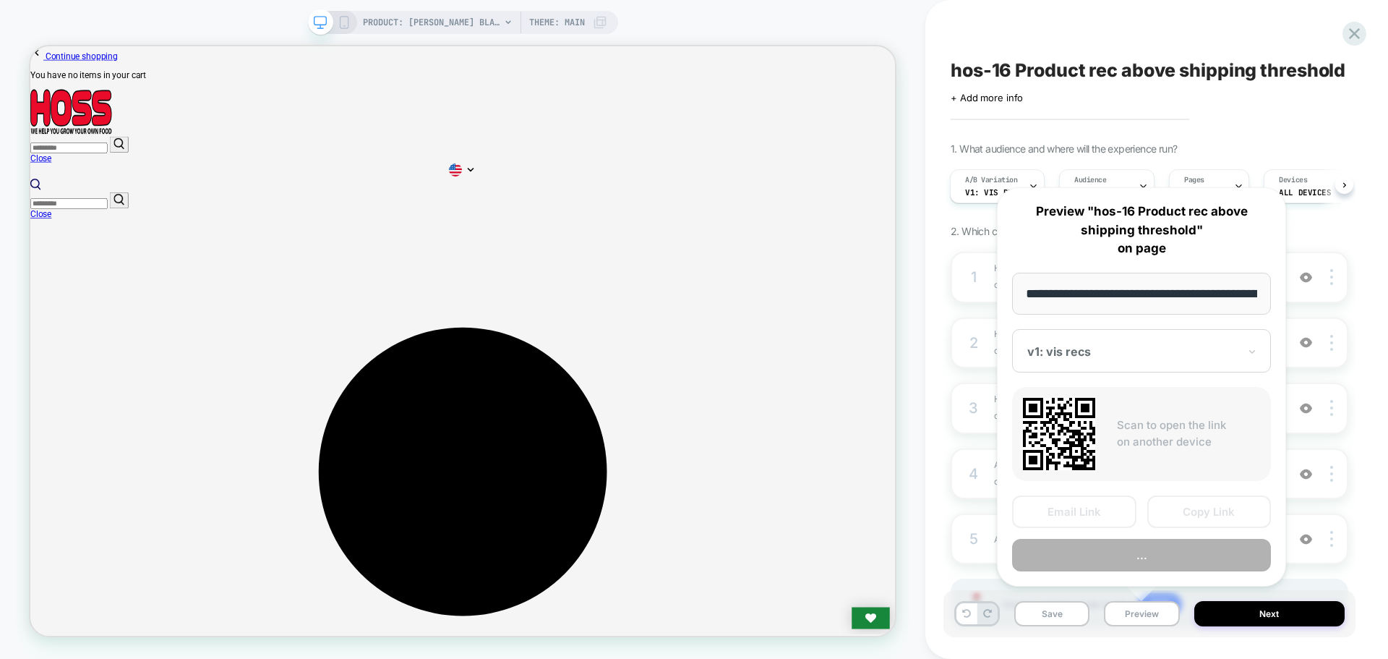
scroll to position [0, 236]
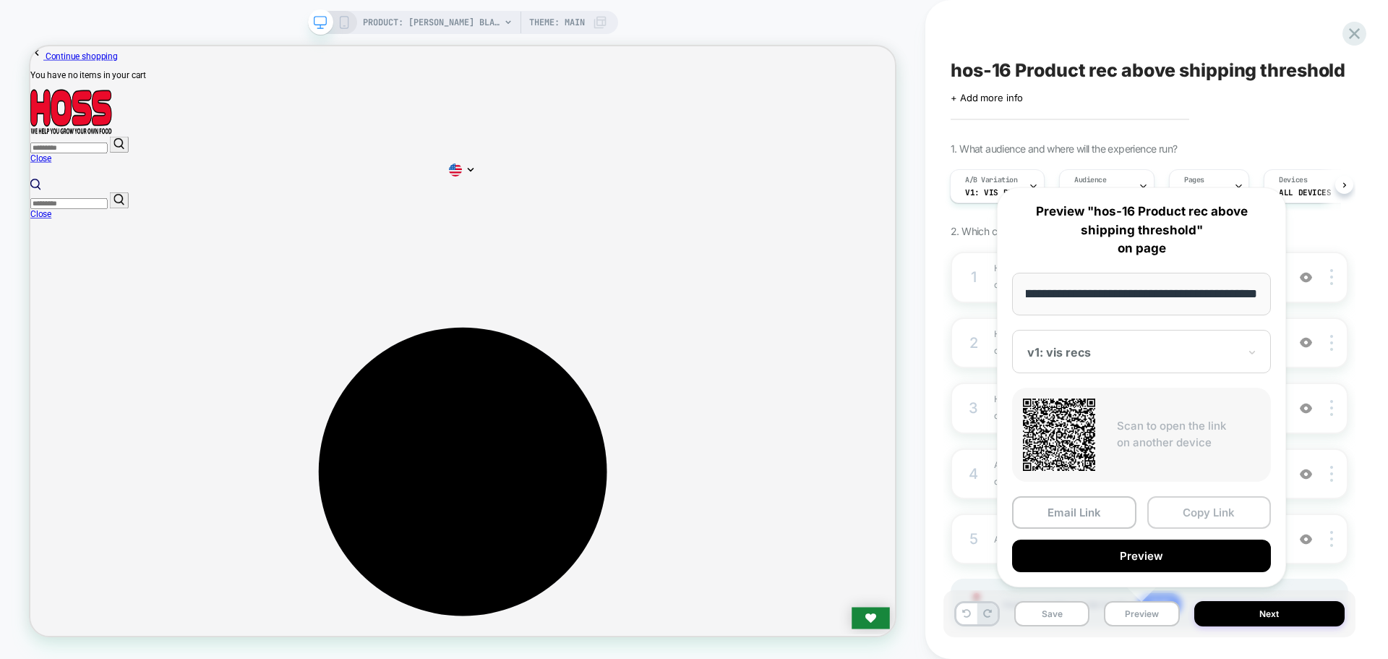
click at [1188, 507] on button "Copy Link" at bounding box center [1209, 512] width 124 height 33
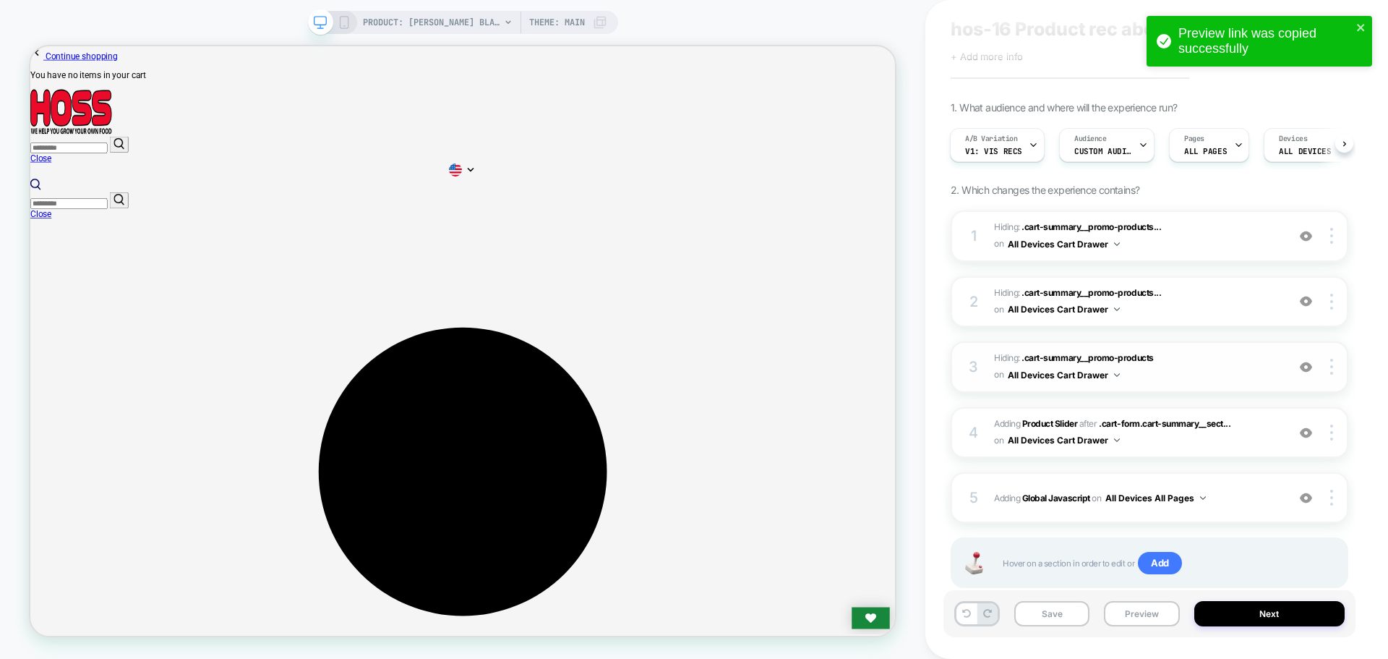
scroll to position [79, 0]
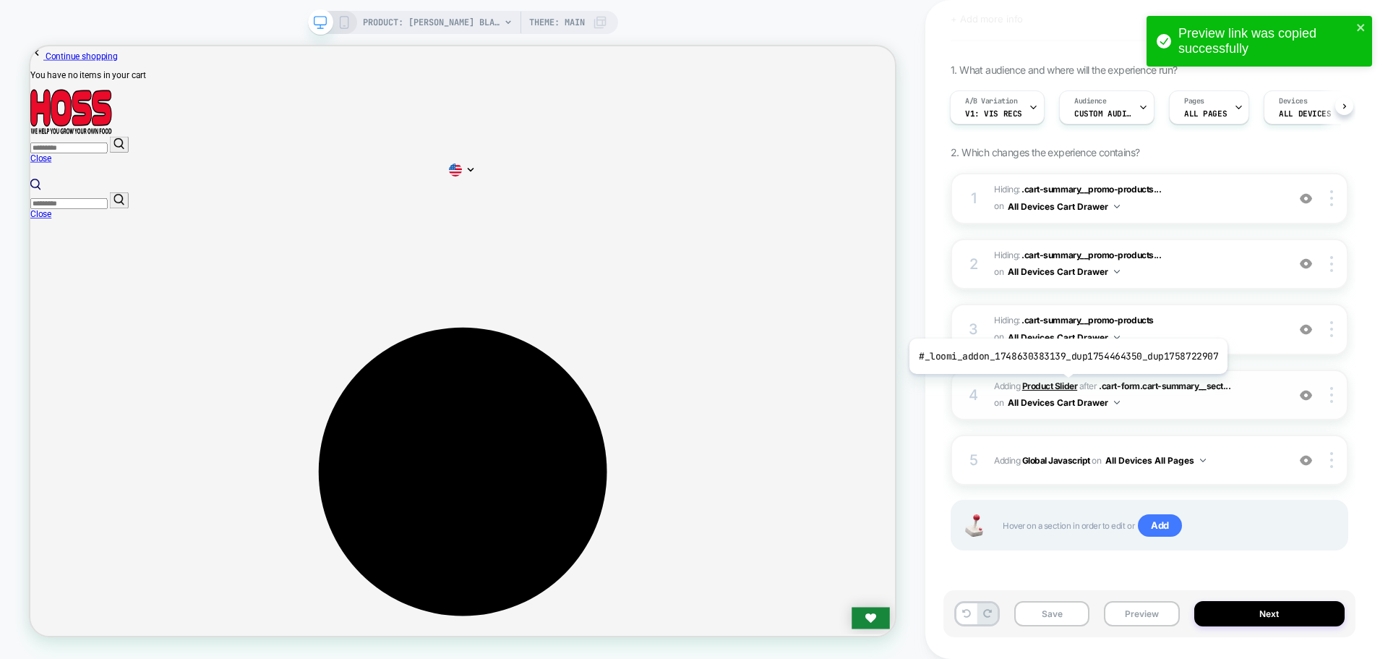
click at [1065, 385] on b "Product Slider" at bounding box center [1049, 385] width 55 height 11
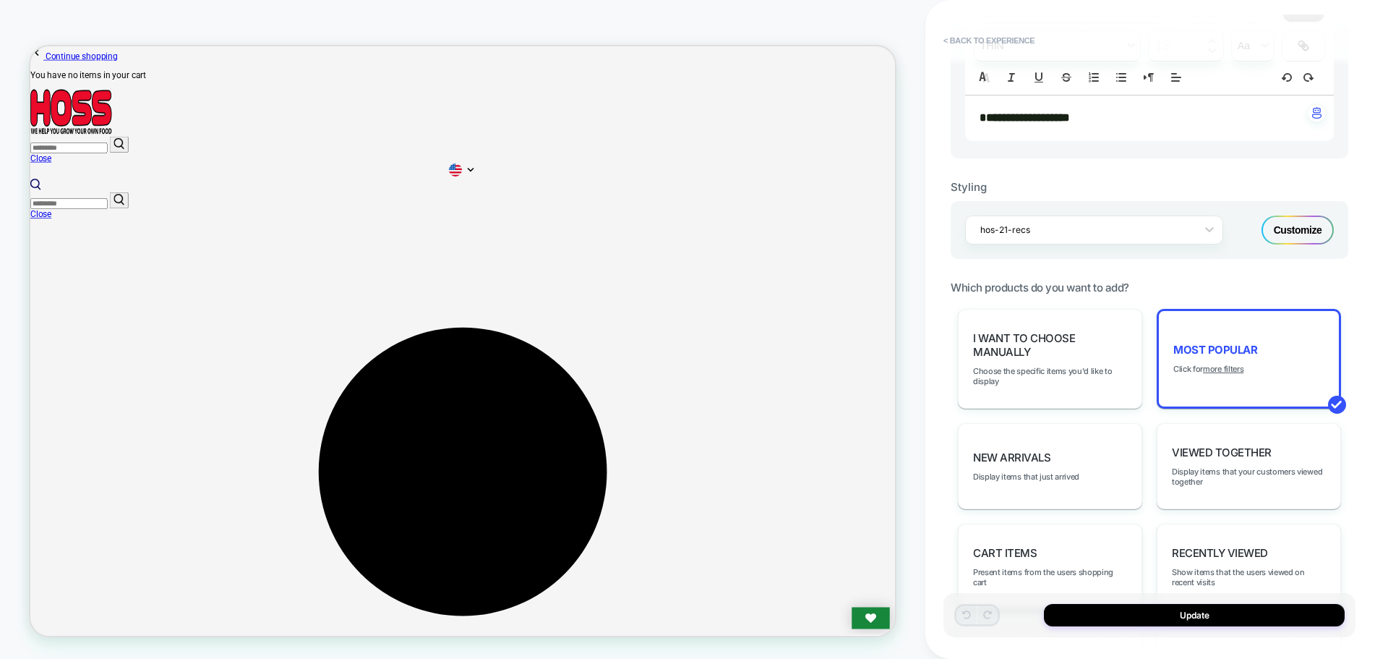
scroll to position [723, 0]
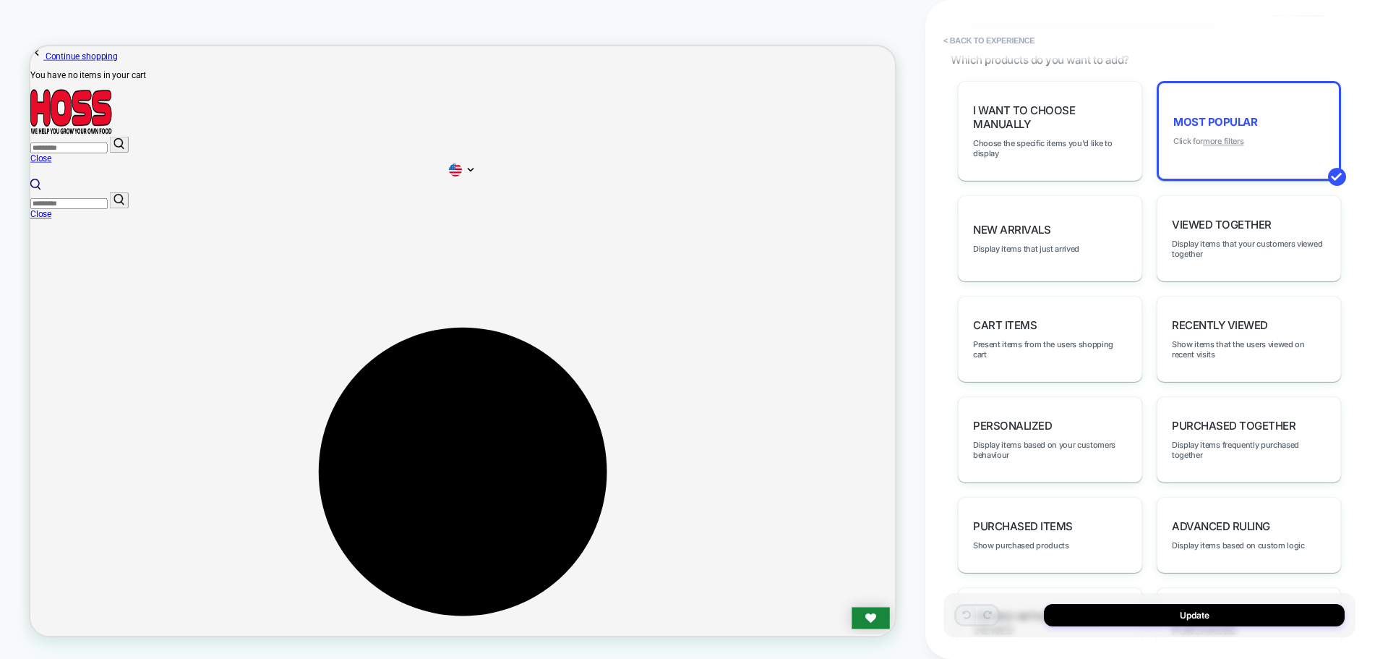
click at [1222, 136] on u "more filters" at bounding box center [1223, 141] width 40 height 10
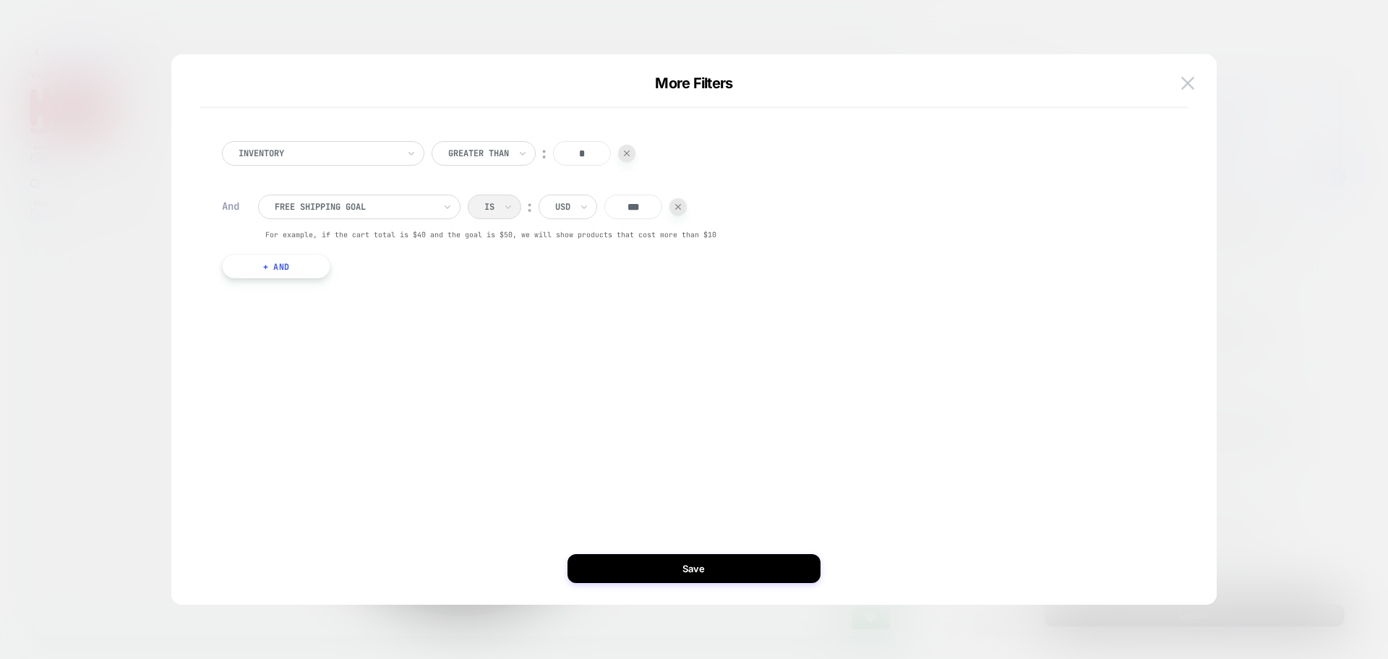
click at [306, 278] on div "Inventory Greater Than ︰ * And free shipping goal Is ︰ USD *** For example, if …" at bounding box center [687, 209] width 944 height 181
click at [306, 274] on button "+ And" at bounding box center [276, 266] width 108 height 25
click at [335, 281] on div at bounding box center [354, 280] width 159 height 13
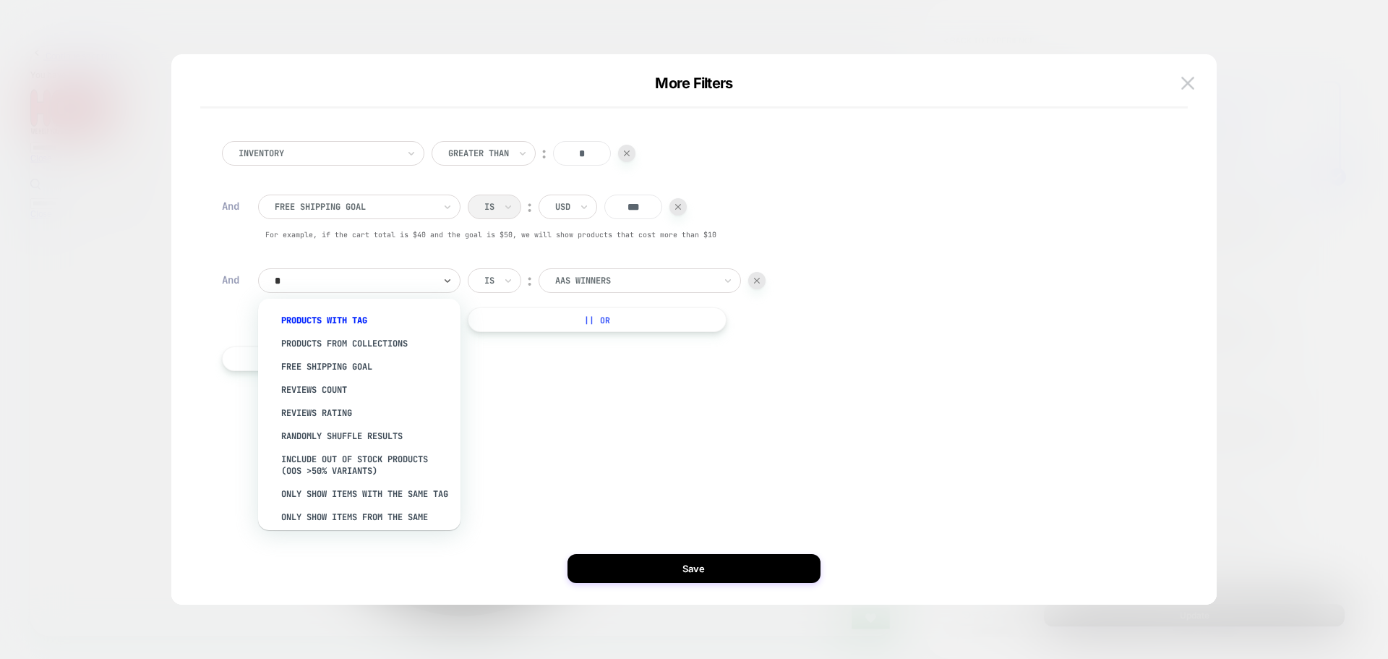
type input "**"
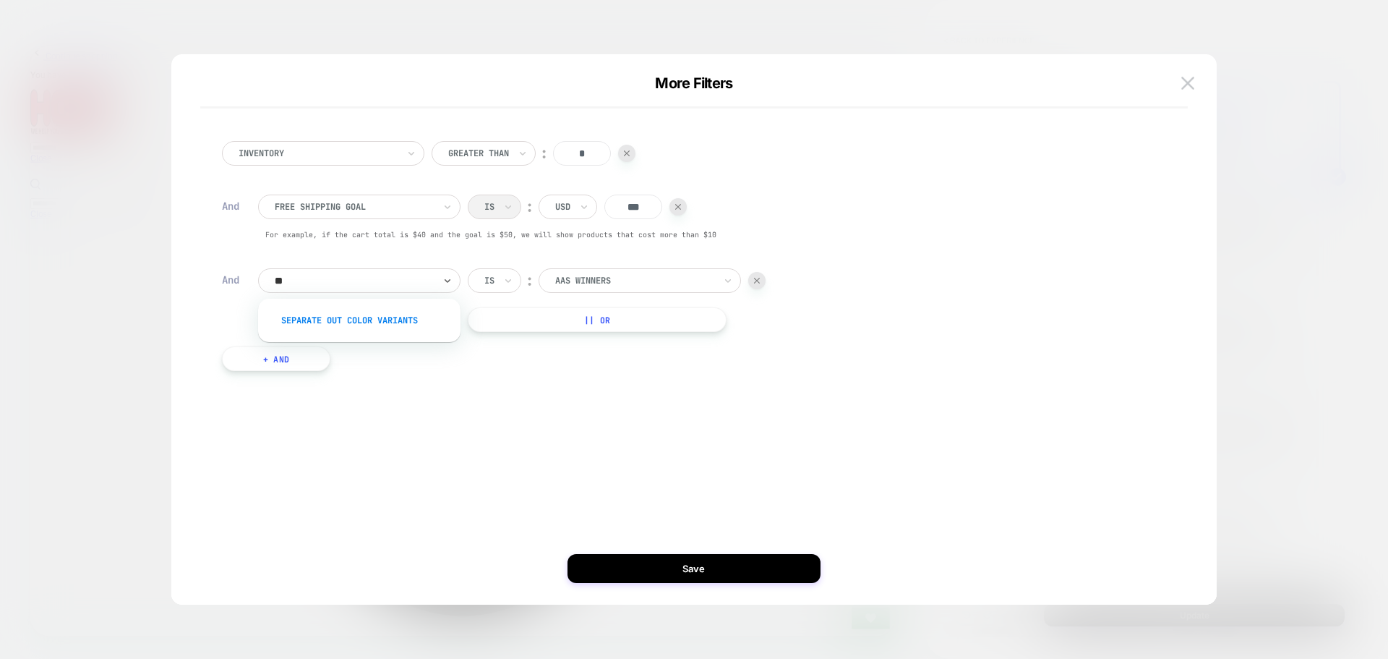
click at [393, 322] on div "Separate out color variants" at bounding box center [367, 320] width 188 height 23
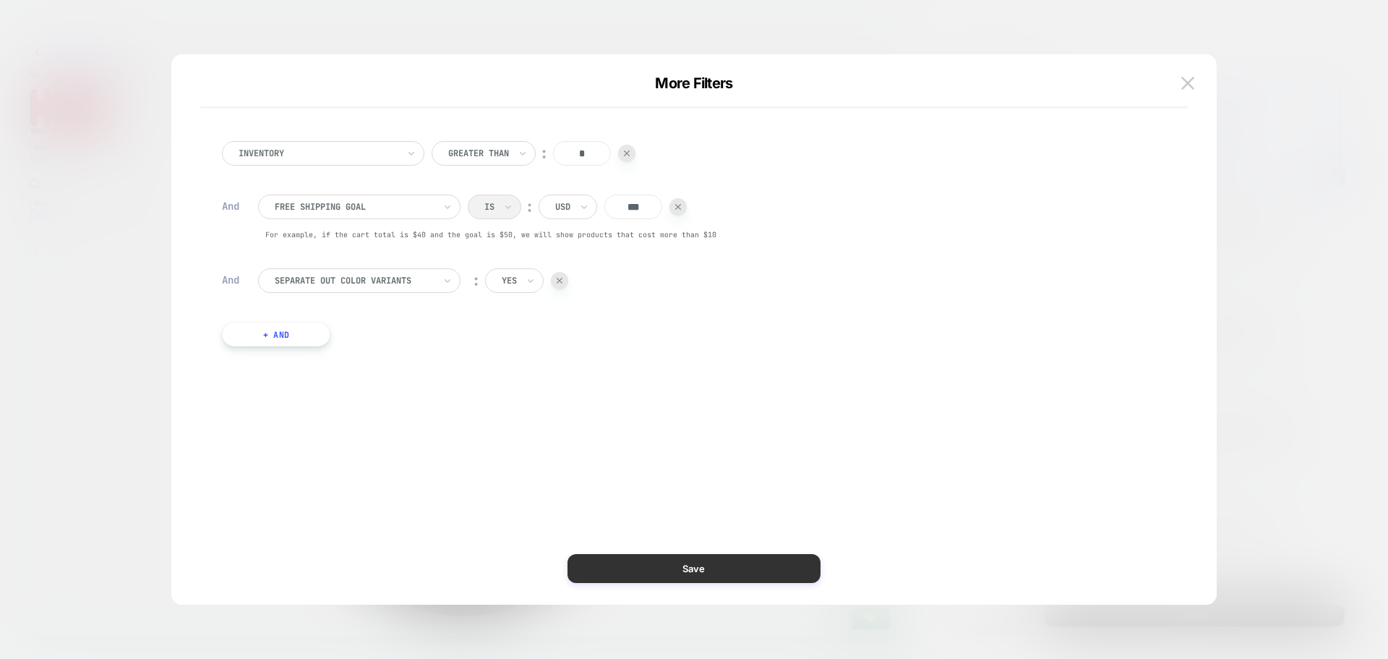
click at [681, 573] on button "Save" at bounding box center [693, 568] width 253 height 29
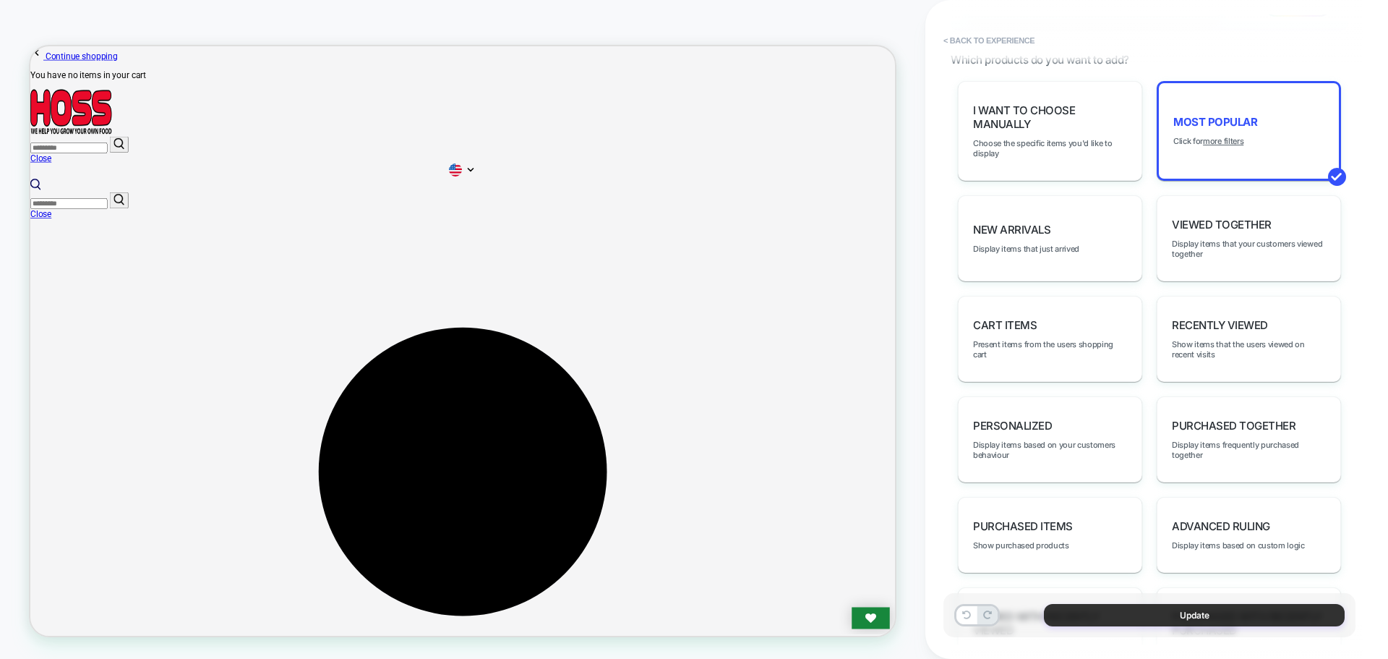
click at [1189, 614] on button "Update" at bounding box center [1194, 615] width 301 height 22
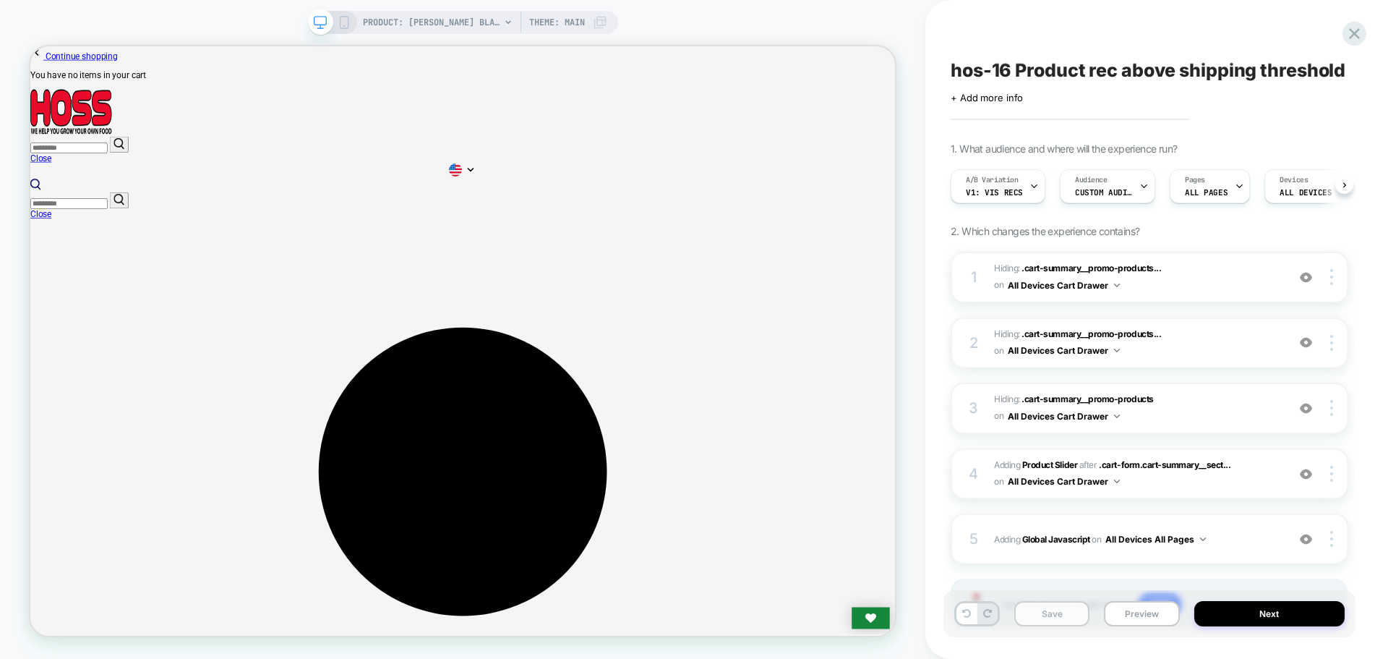
scroll to position [0, 1]
click at [1056, 624] on button "Save" at bounding box center [1051, 613] width 75 height 25
click at [1161, 613] on button "Preview" at bounding box center [1141, 613] width 75 height 25
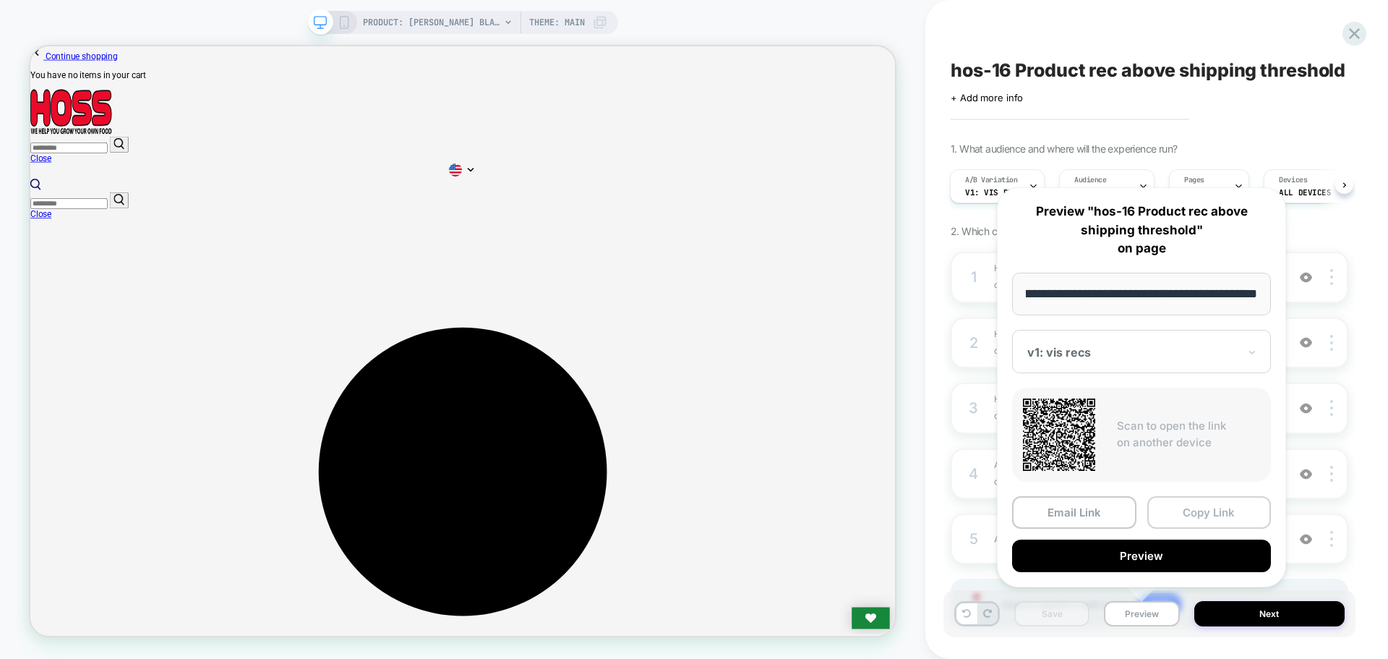
scroll to position [0, 0]
click at [1191, 515] on button "Copy Link" at bounding box center [1209, 512] width 124 height 33
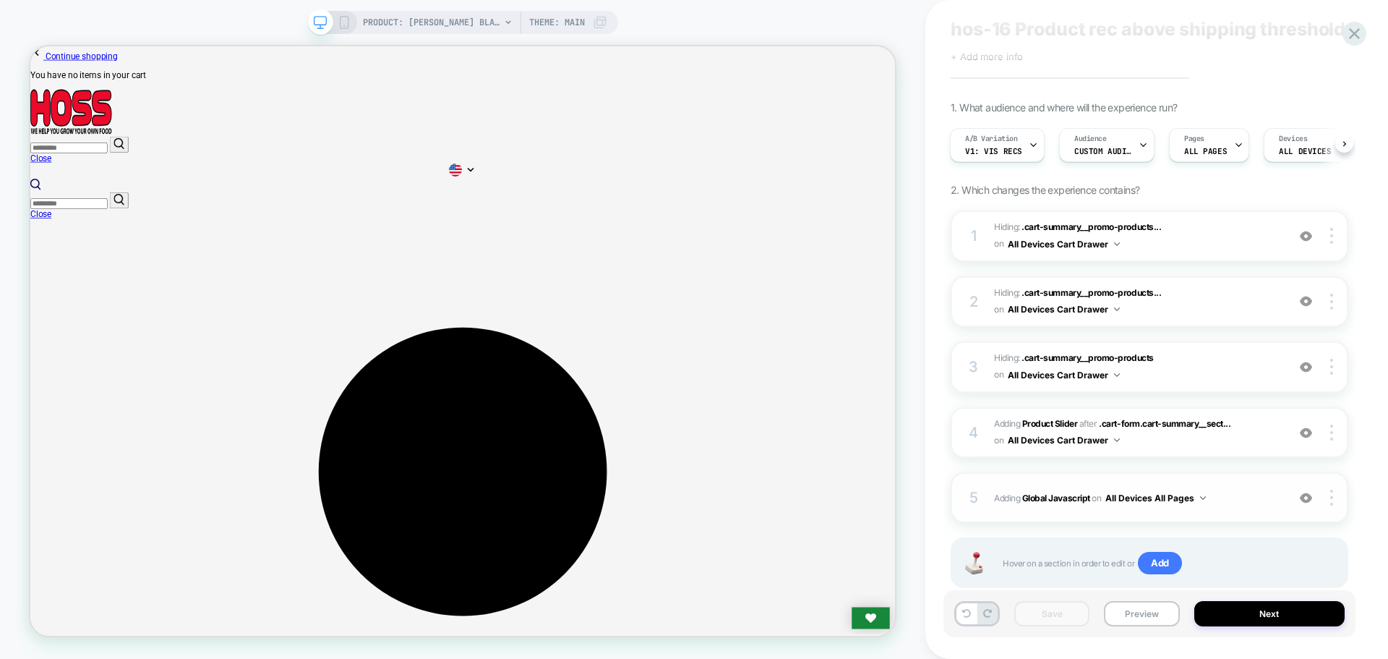
scroll to position [79, 0]
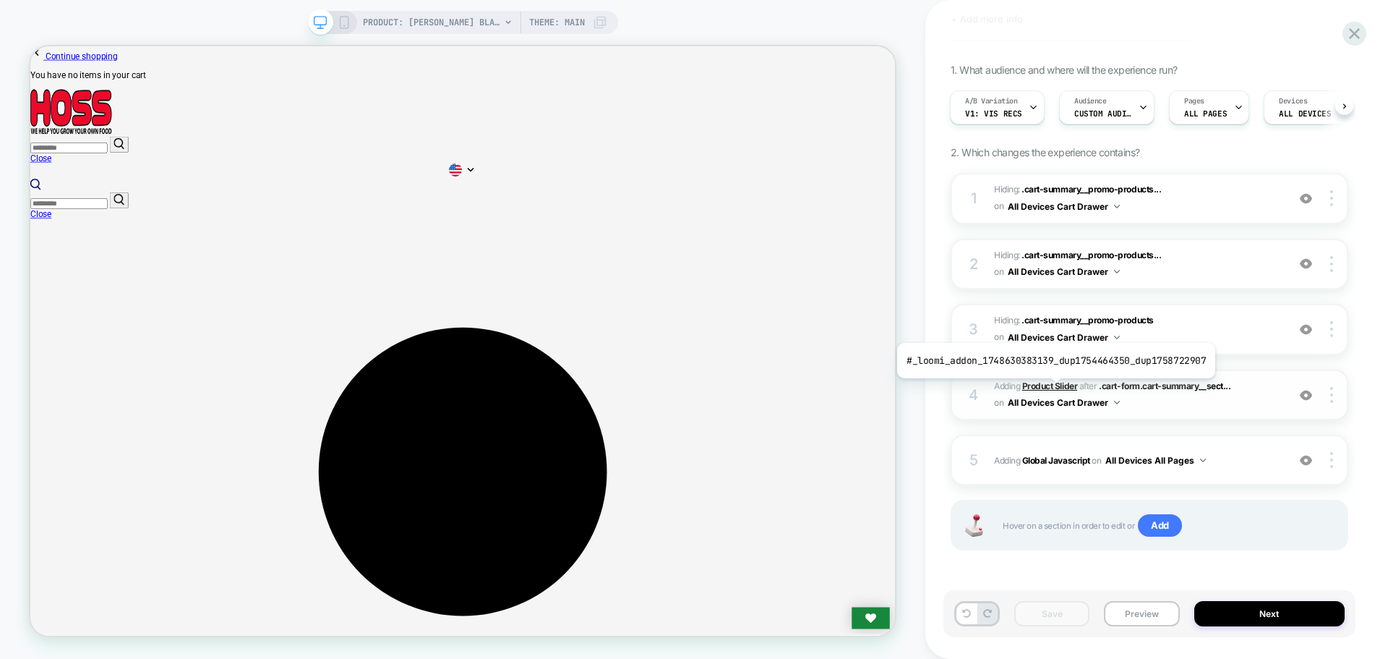
click at [1053, 389] on b "Product Slider" at bounding box center [1049, 385] width 55 height 11
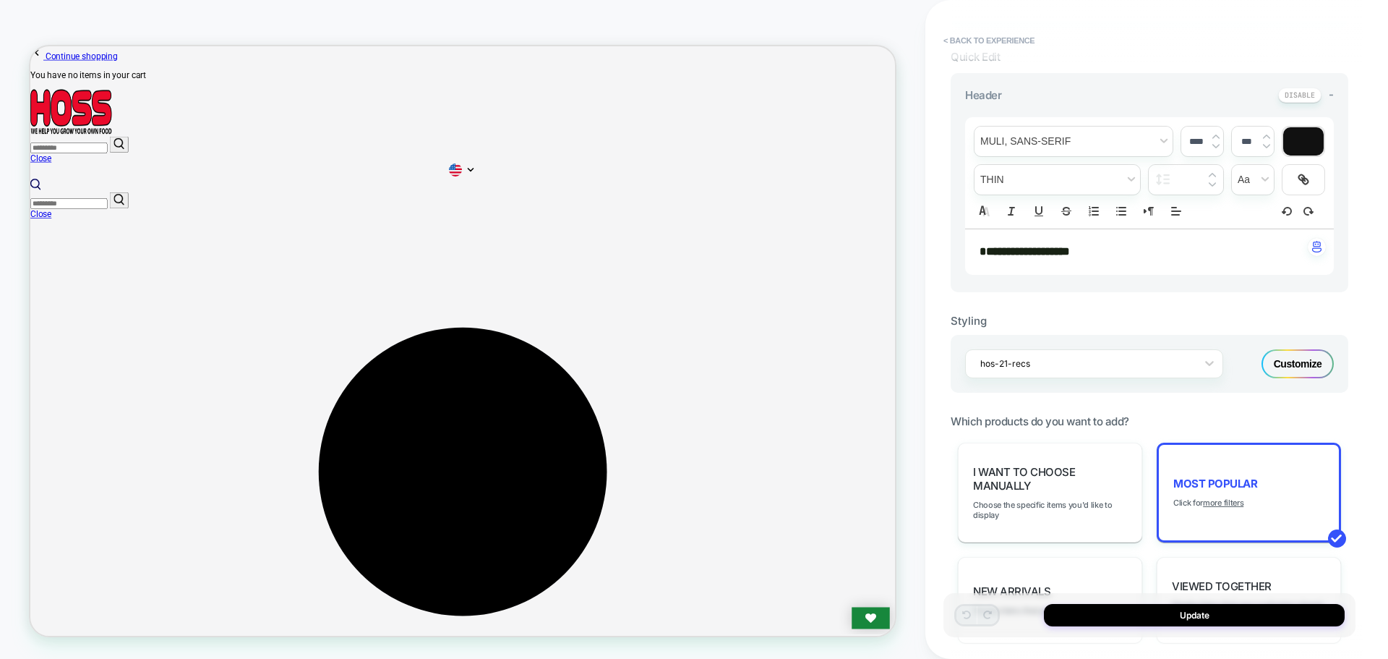
scroll to position [723, 0]
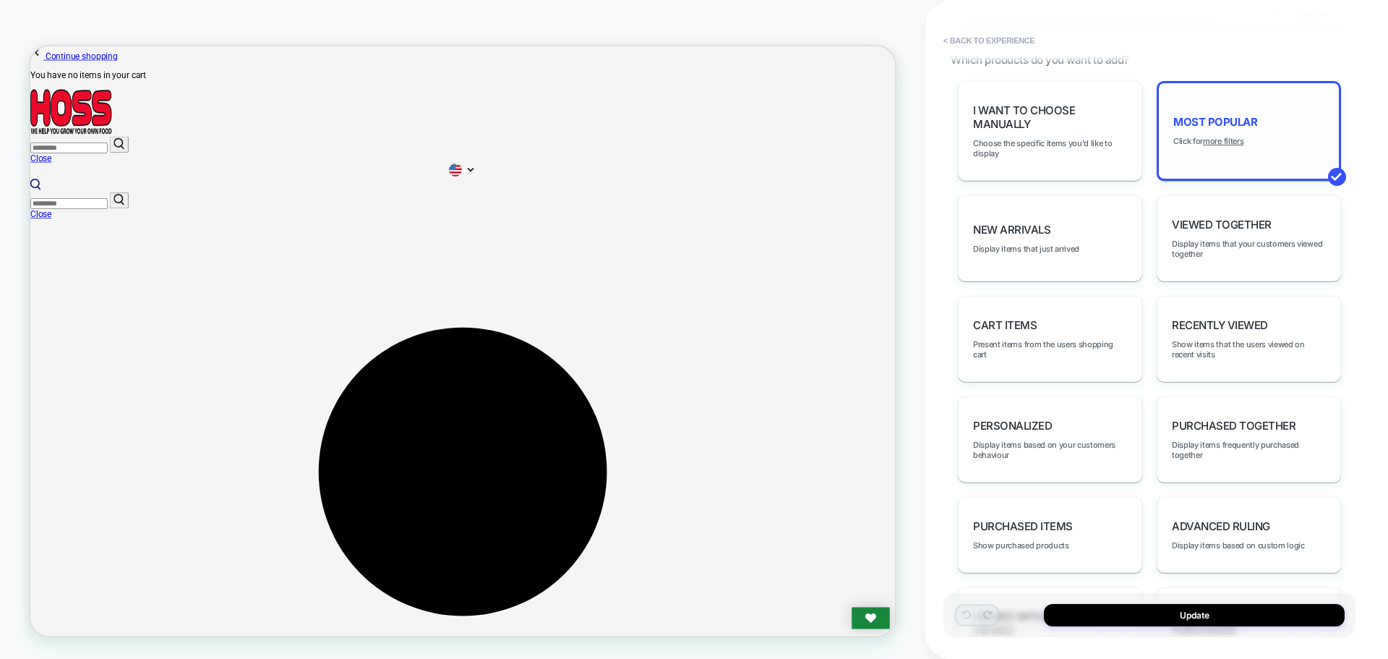
click at [1239, 114] on div "Most Popular Click for more filters" at bounding box center [1249, 131] width 184 height 100
click at [1238, 120] on span "Most Popular" at bounding box center [1215, 122] width 84 height 14
click at [1228, 145] on u "more filters" at bounding box center [1223, 141] width 40 height 10
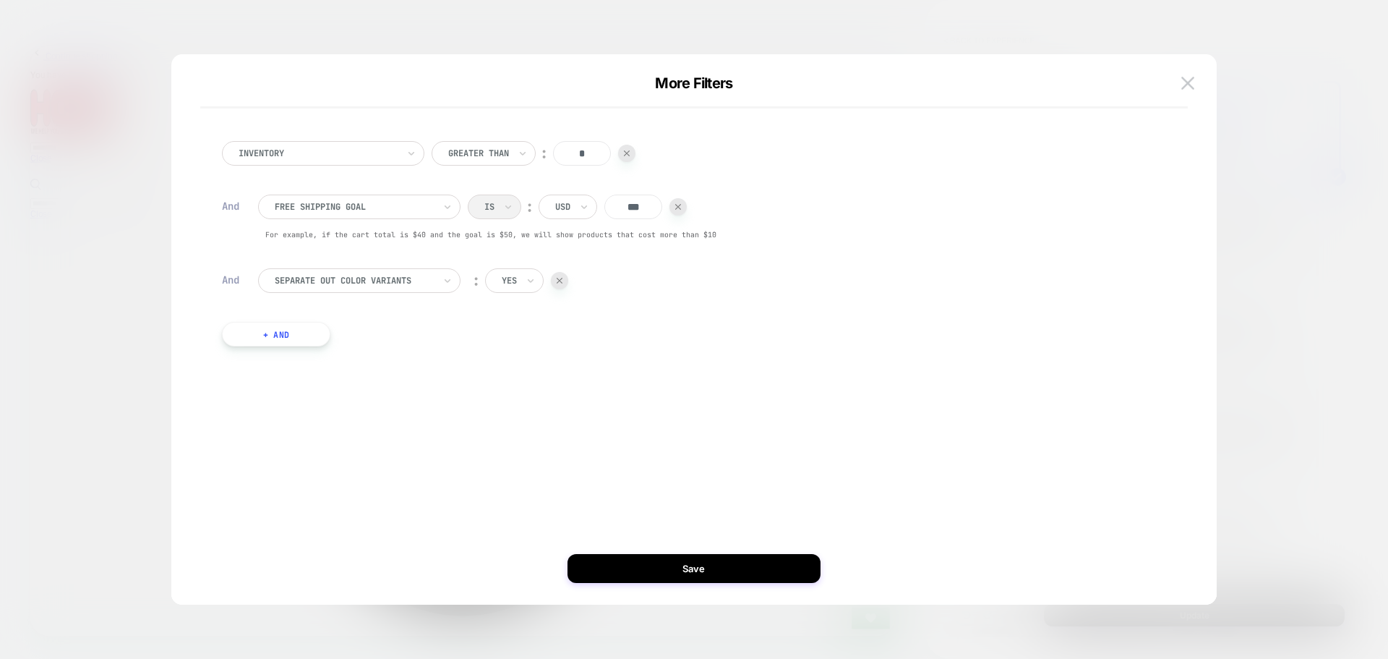
click at [389, 275] on div at bounding box center [354, 280] width 159 height 13
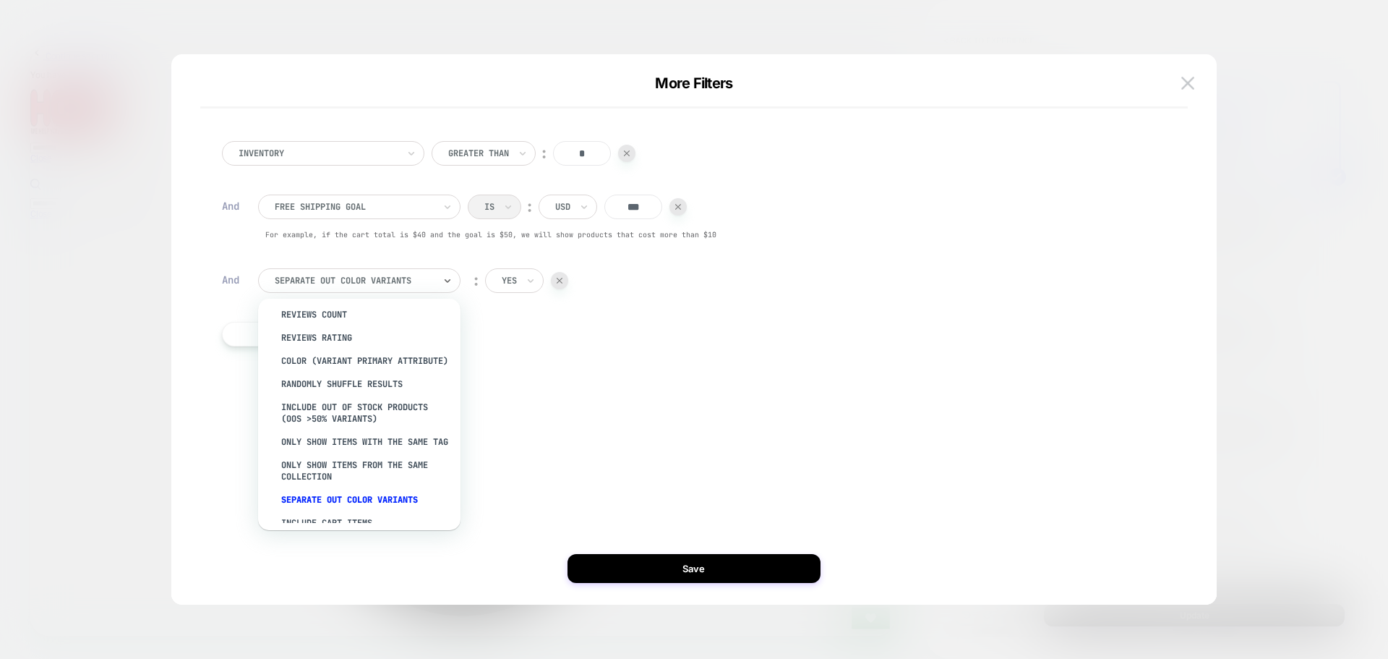
scroll to position [182, 0]
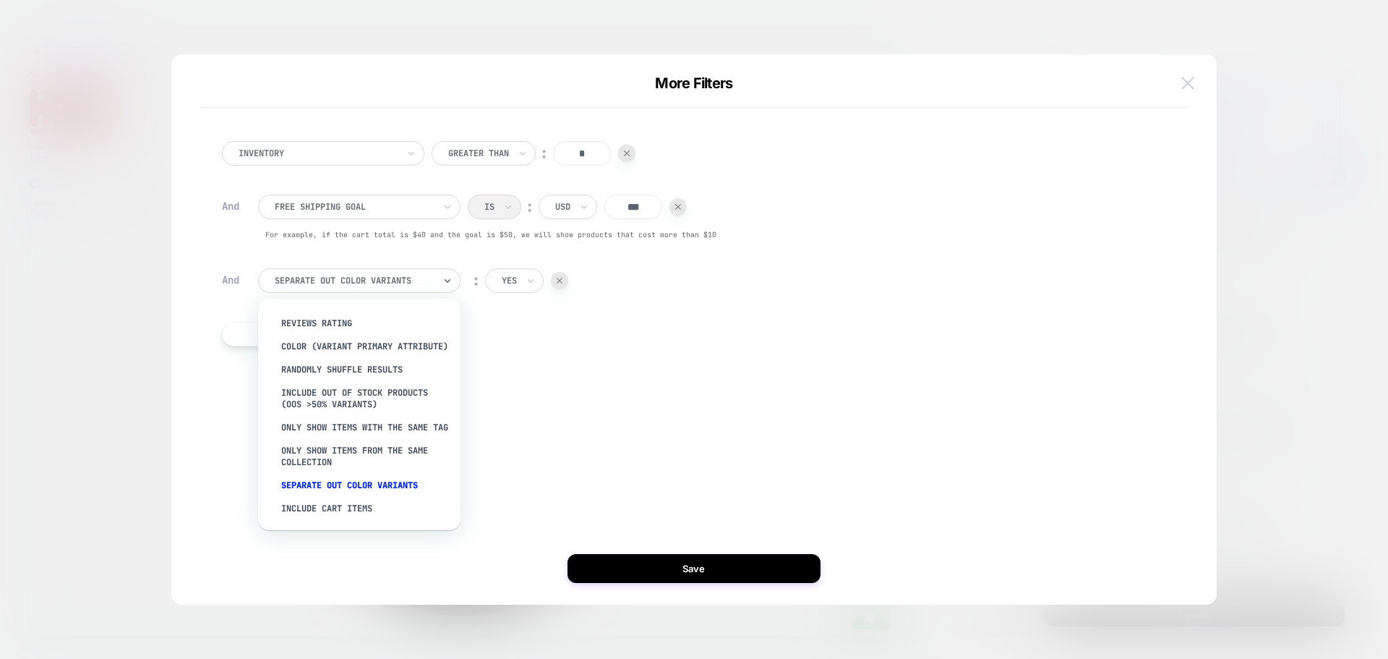
click at [1195, 76] on button at bounding box center [1188, 83] width 22 height 22
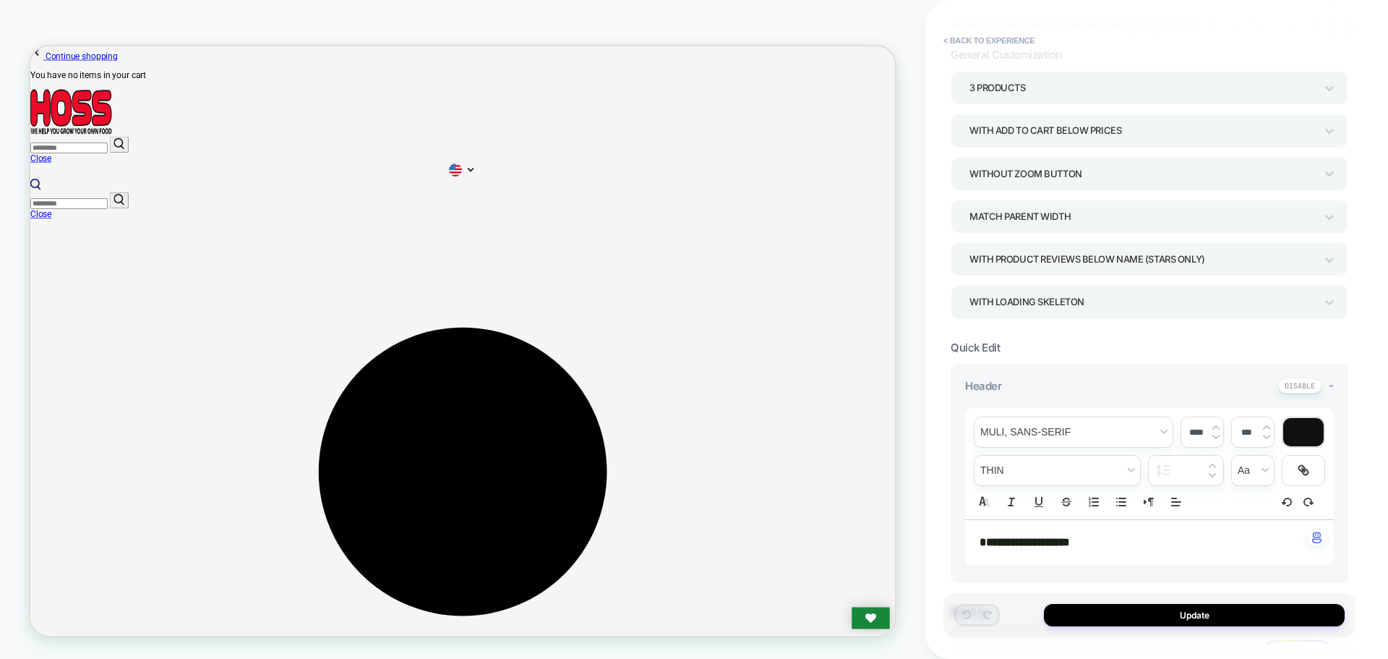
scroll to position [0, 0]
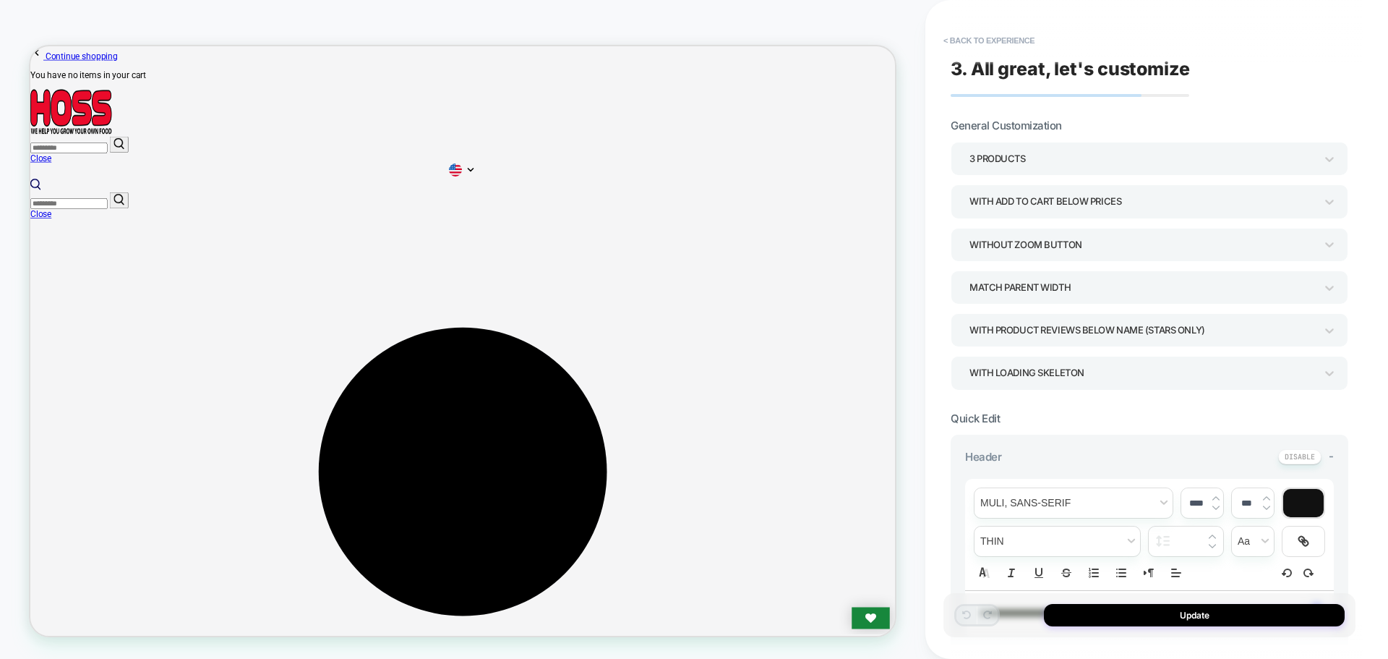
click at [959, 149] on div "3 Products" at bounding box center [1150, 158] width 398 height 33
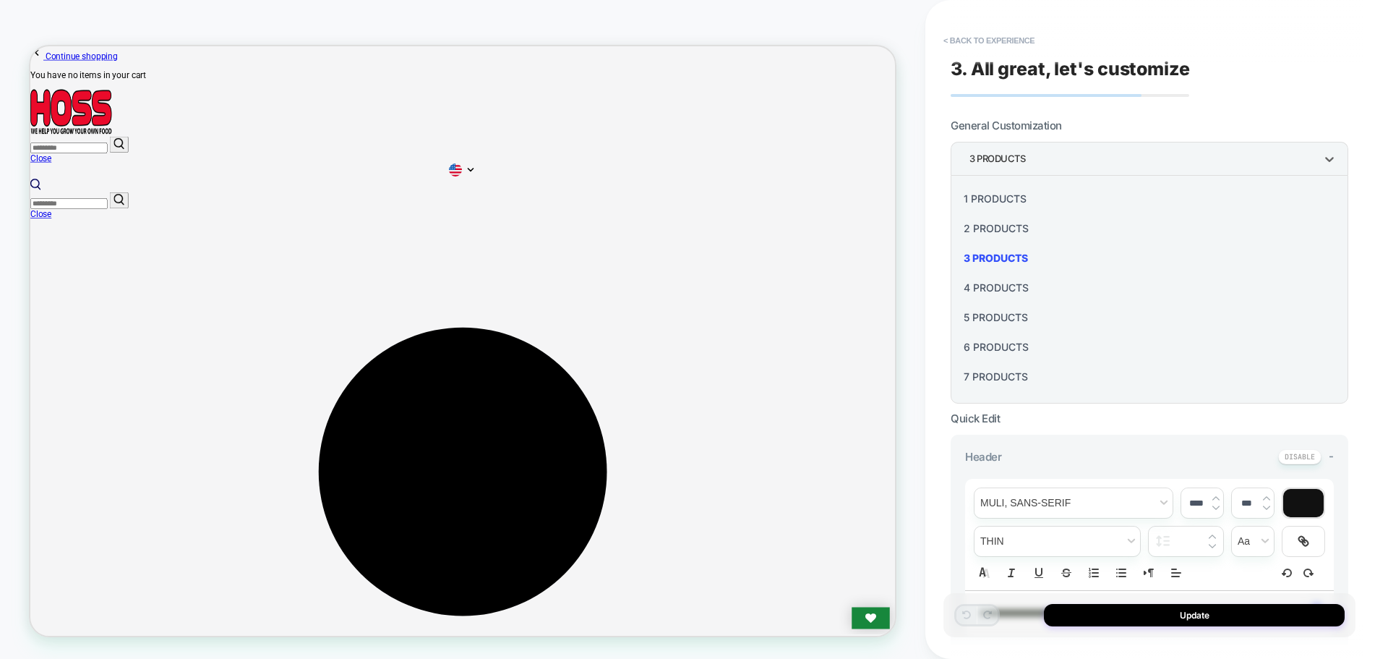
click at [973, 151] on div at bounding box center [694, 329] width 1388 height 659
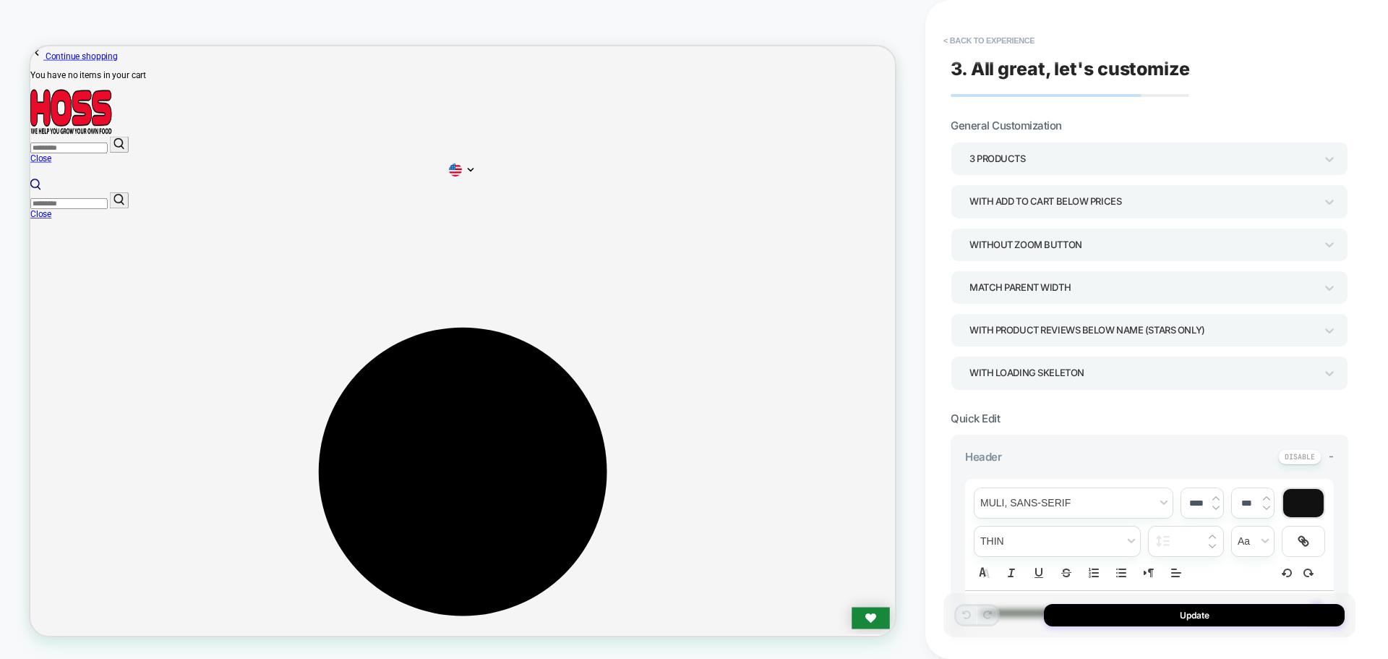
click at [974, 151] on div "3 Products" at bounding box center [1142, 159] width 346 height 20
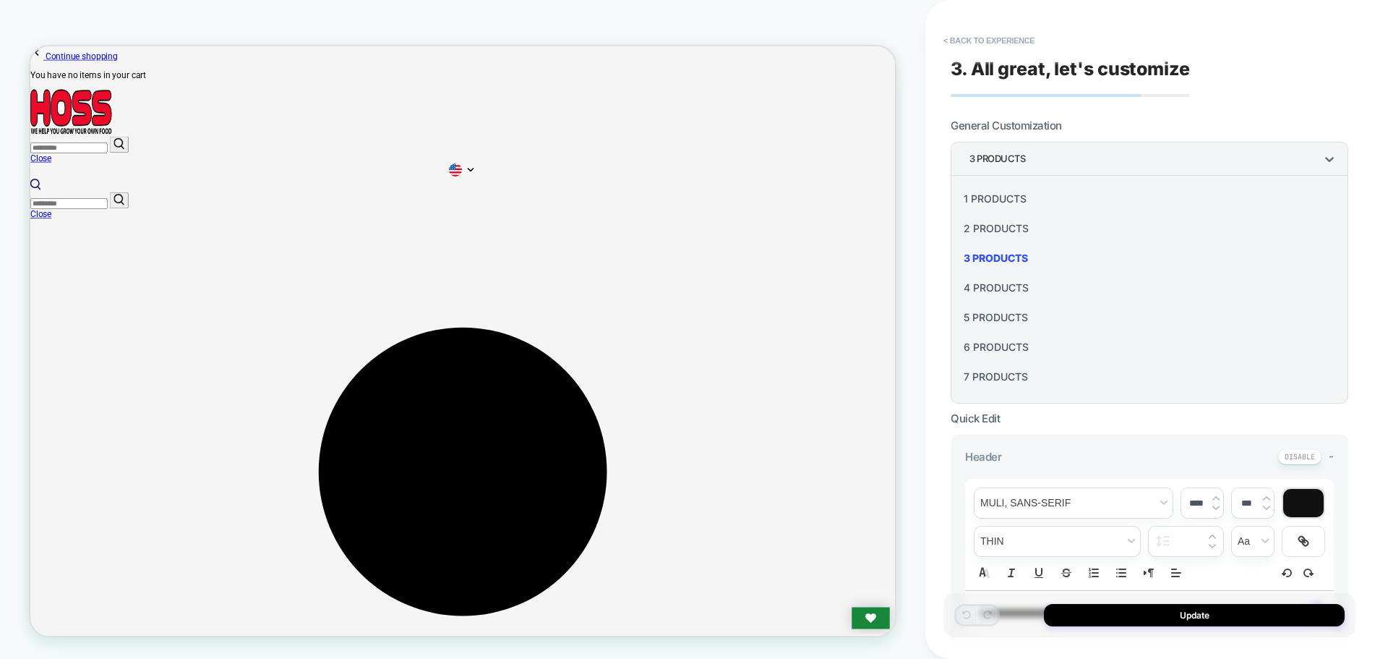
scroll to position [174, 0]
click at [992, 227] on div "8 Products" at bounding box center [1149, 232] width 386 height 30
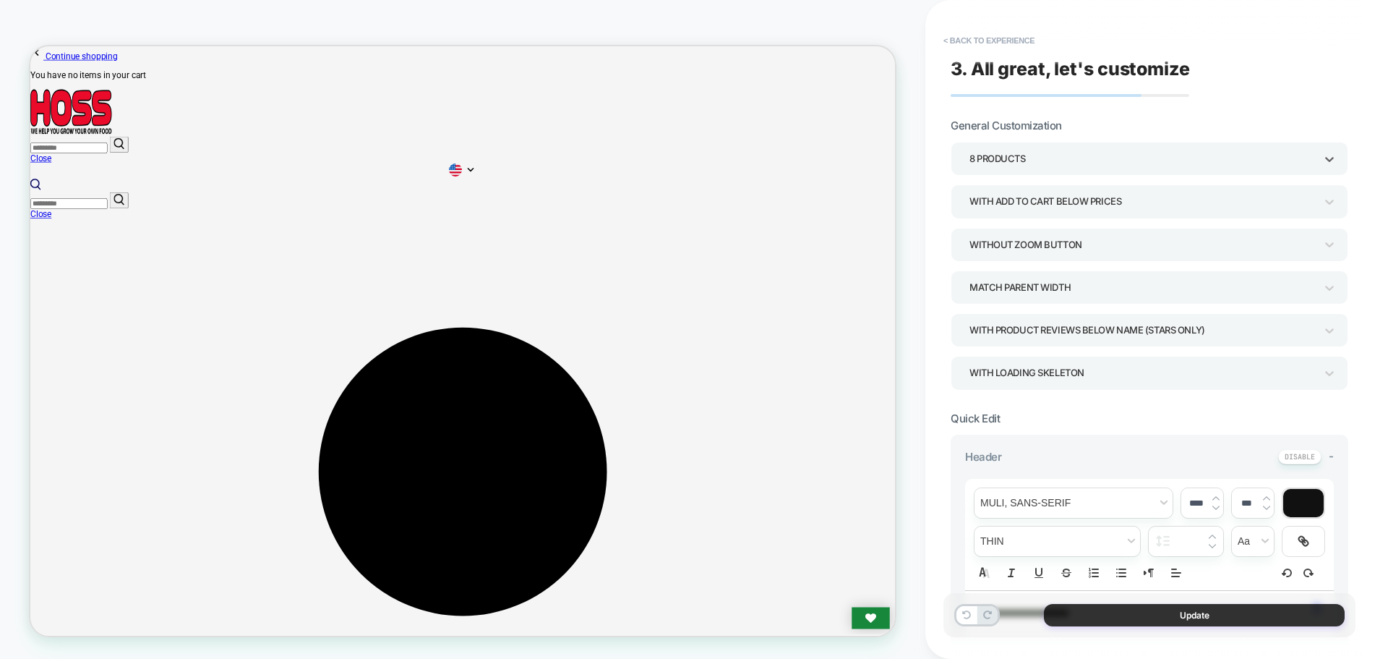
click at [1160, 608] on button "Update" at bounding box center [1194, 615] width 301 height 22
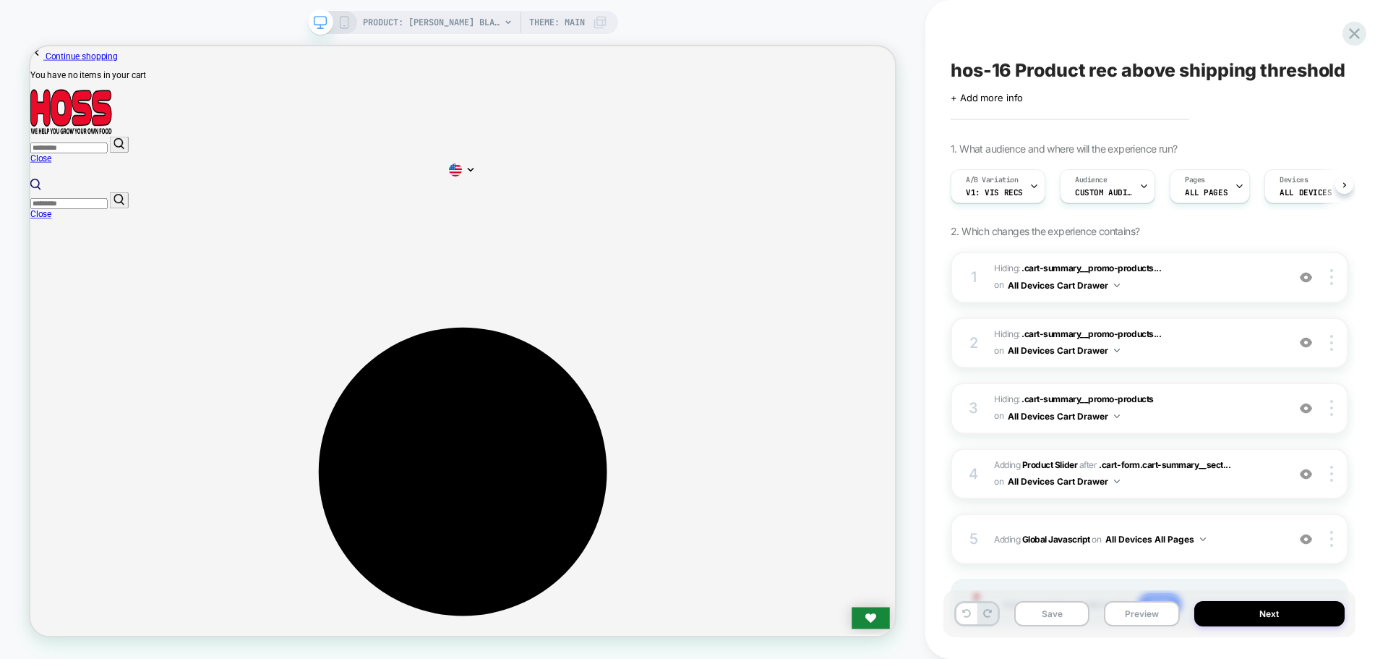
scroll to position [0, 1]
click at [1031, 586] on div "Hover on a section in order to edit or Add" at bounding box center [1150, 603] width 398 height 51
click at [1041, 612] on button "Save" at bounding box center [1051, 613] width 75 height 25
click at [1131, 614] on button "Preview" at bounding box center [1141, 613] width 75 height 25
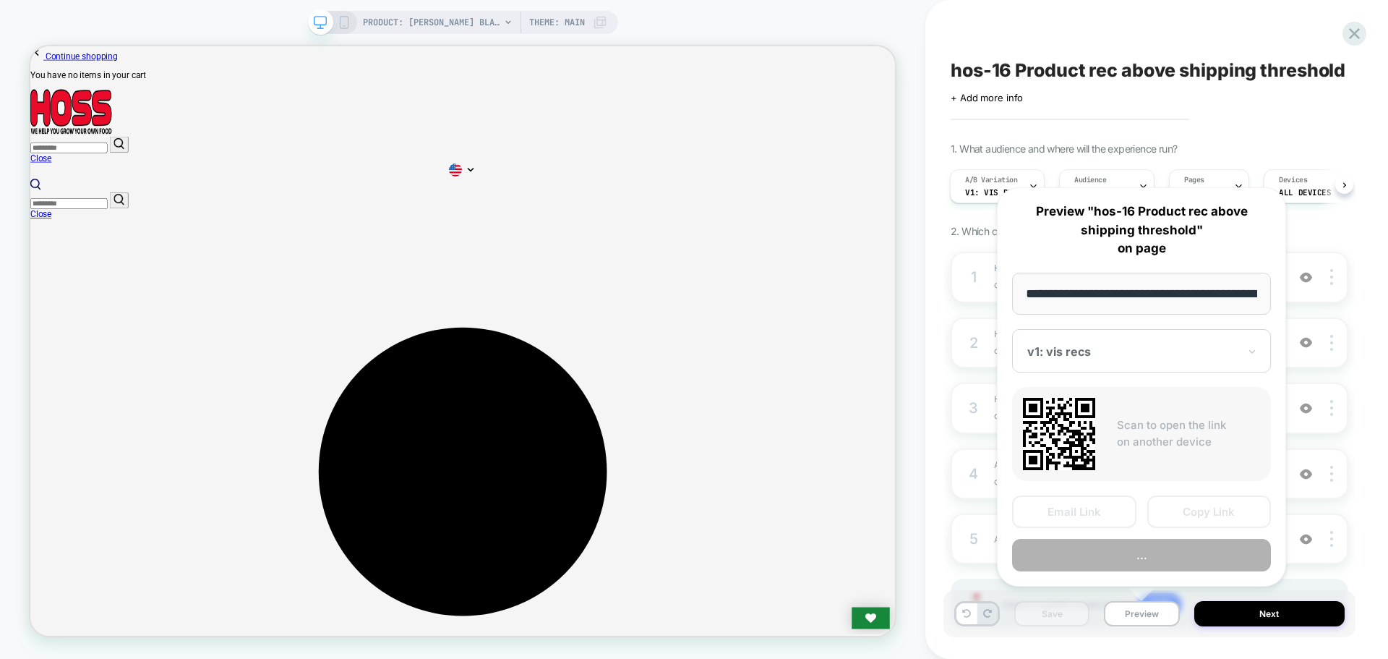
scroll to position [0, 236]
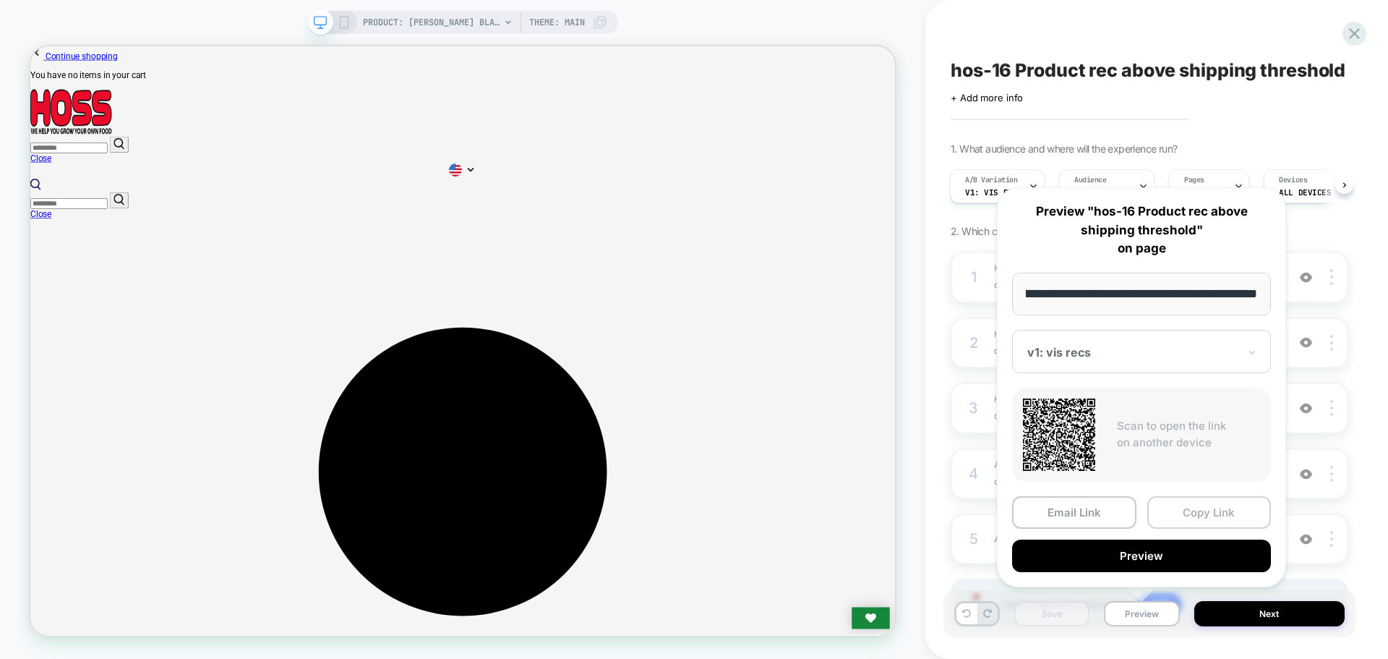
click at [1198, 502] on button "Copy Link" at bounding box center [1209, 512] width 124 height 33
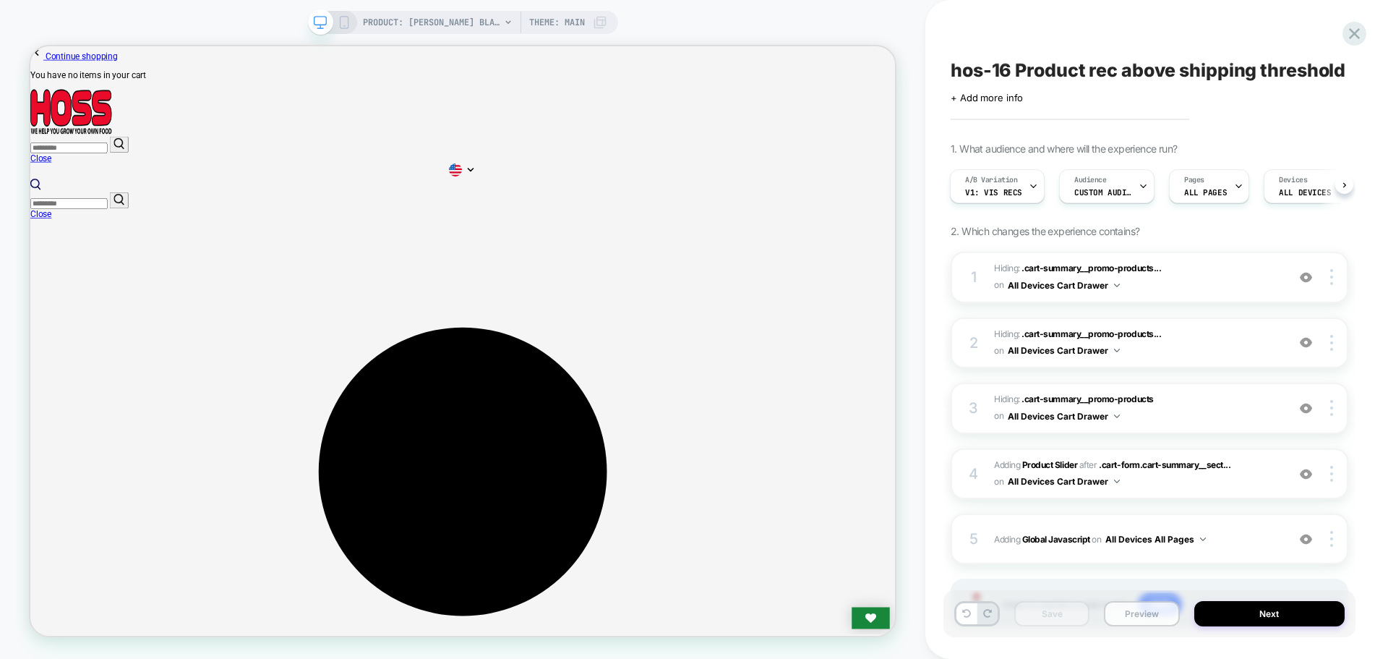
click at [1128, 615] on button "Preview" at bounding box center [1141, 613] width 75 height 25
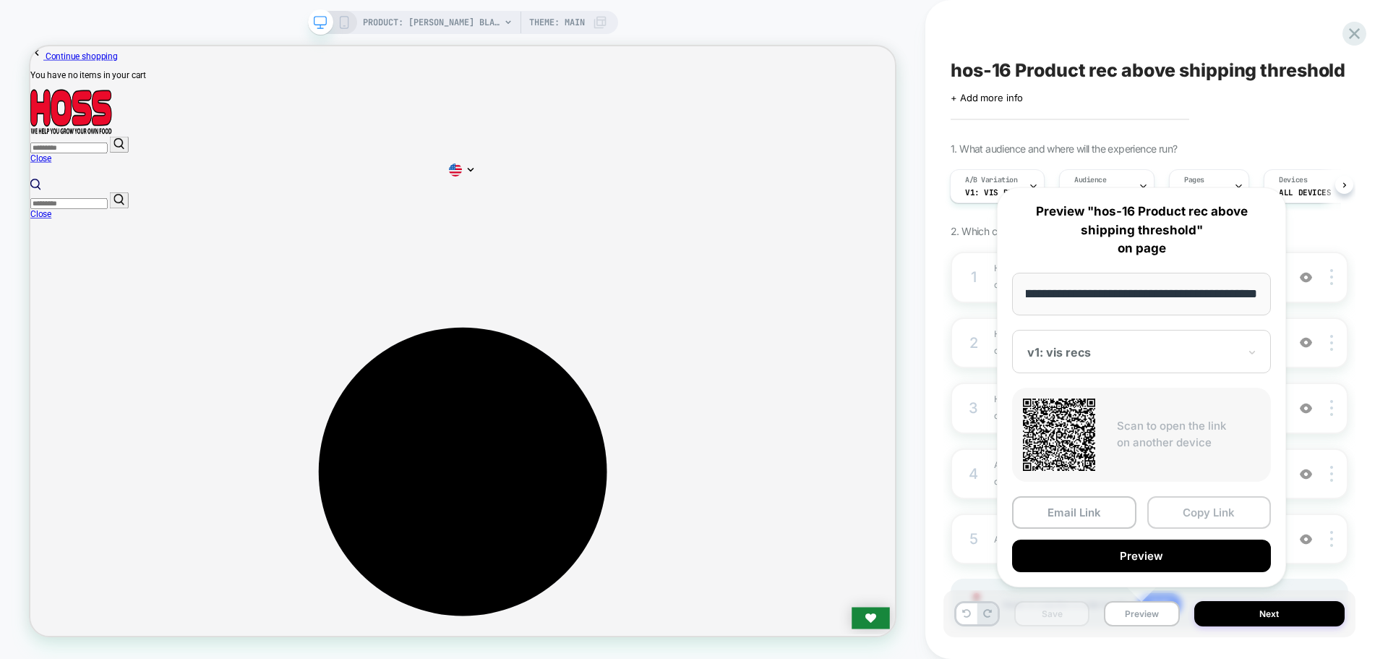
click at [1206, 505] on button "Copy Link" at bounding box center [1209, 512] width 124 height 33
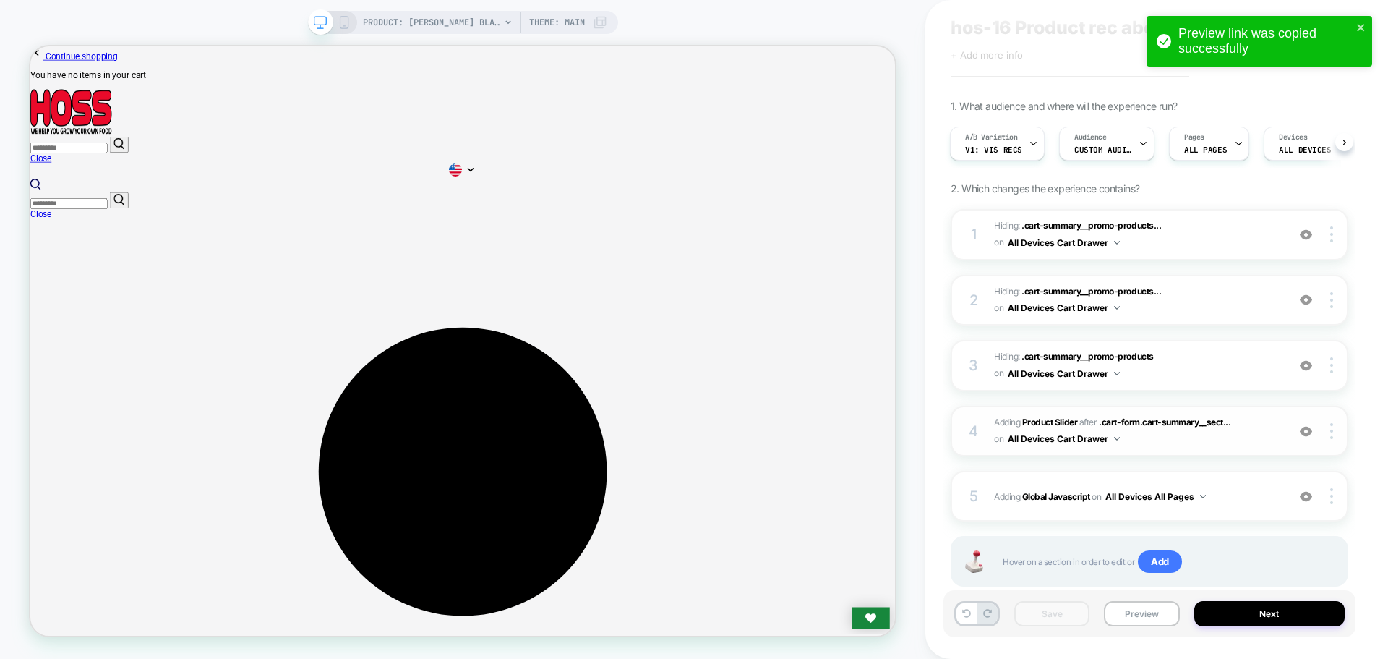
scroll to position [79, 0]
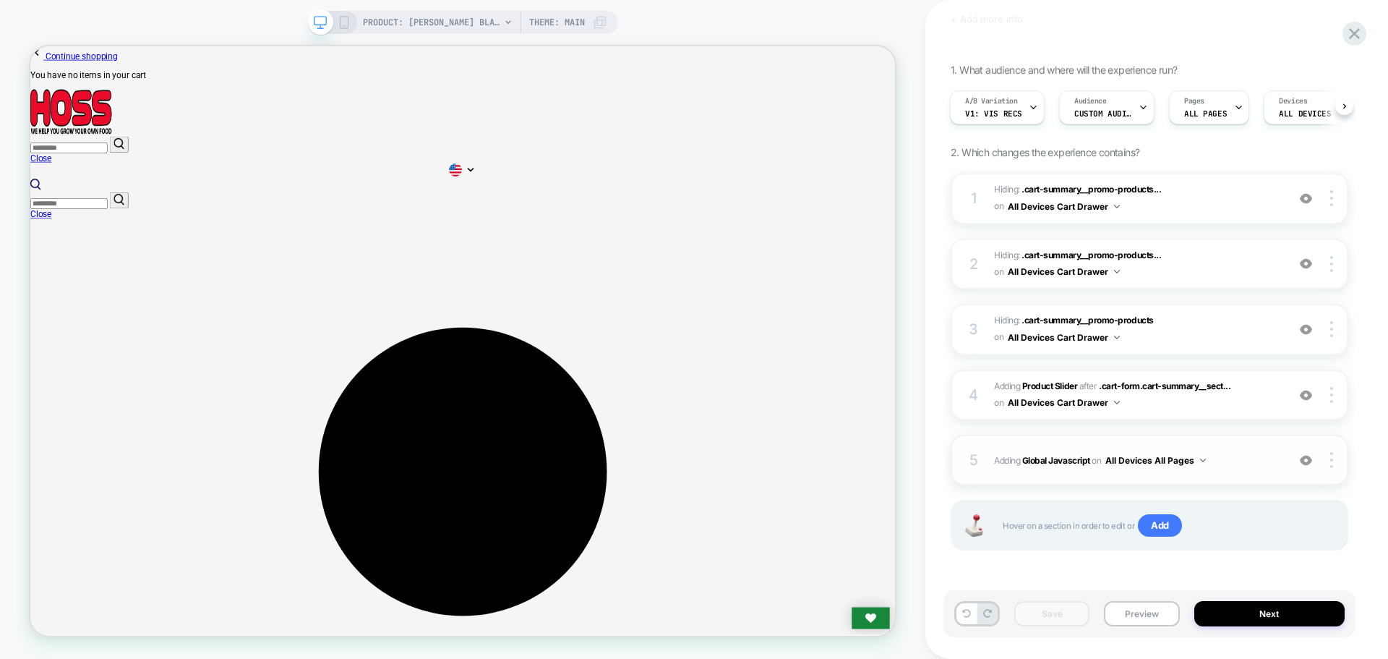
click at [1169, 467] on button "All Devices All Pages" at bounding box center [1155, 460] width 100 height 18
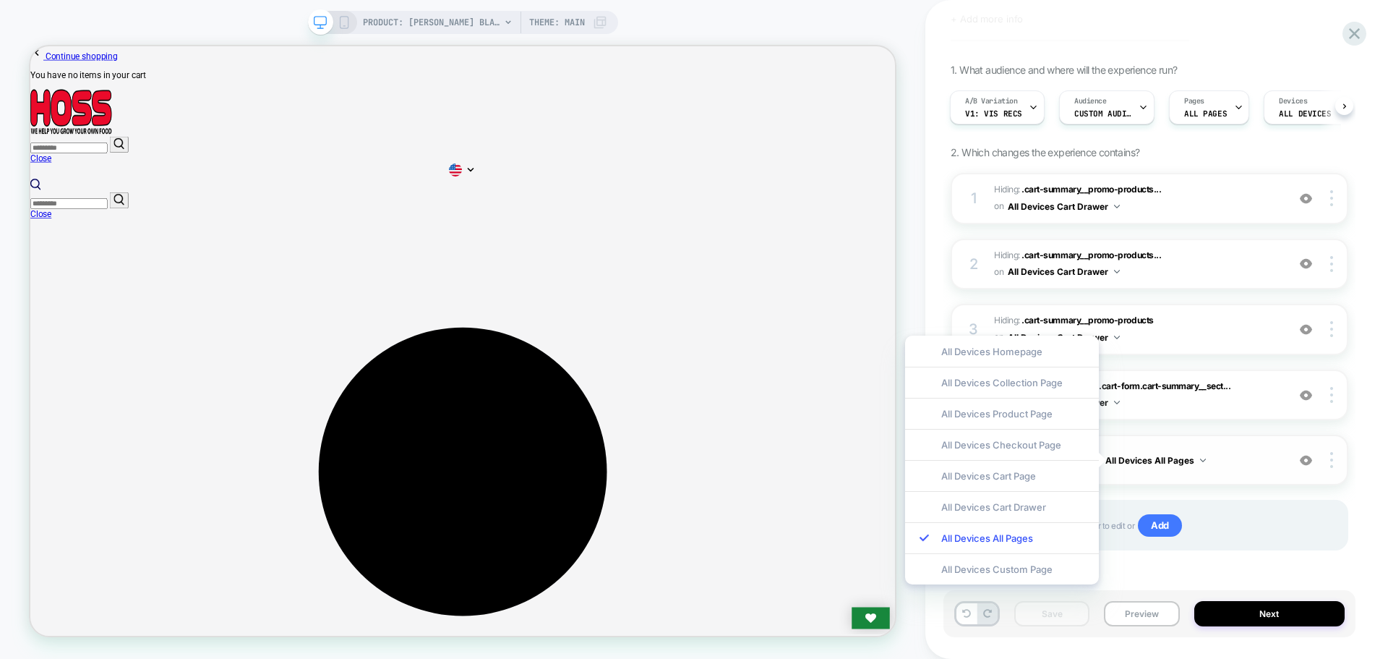
click at [1169, 467] on button "All Devices All Pages" at bounding box center [1155, 460] width 100 height 18
click at [1212, 586] on div "1 Hiding : .cart-summary__promo-products... .cart-summary__promo-products-title…" at bounding box center [1150, 379] width 398 height 413
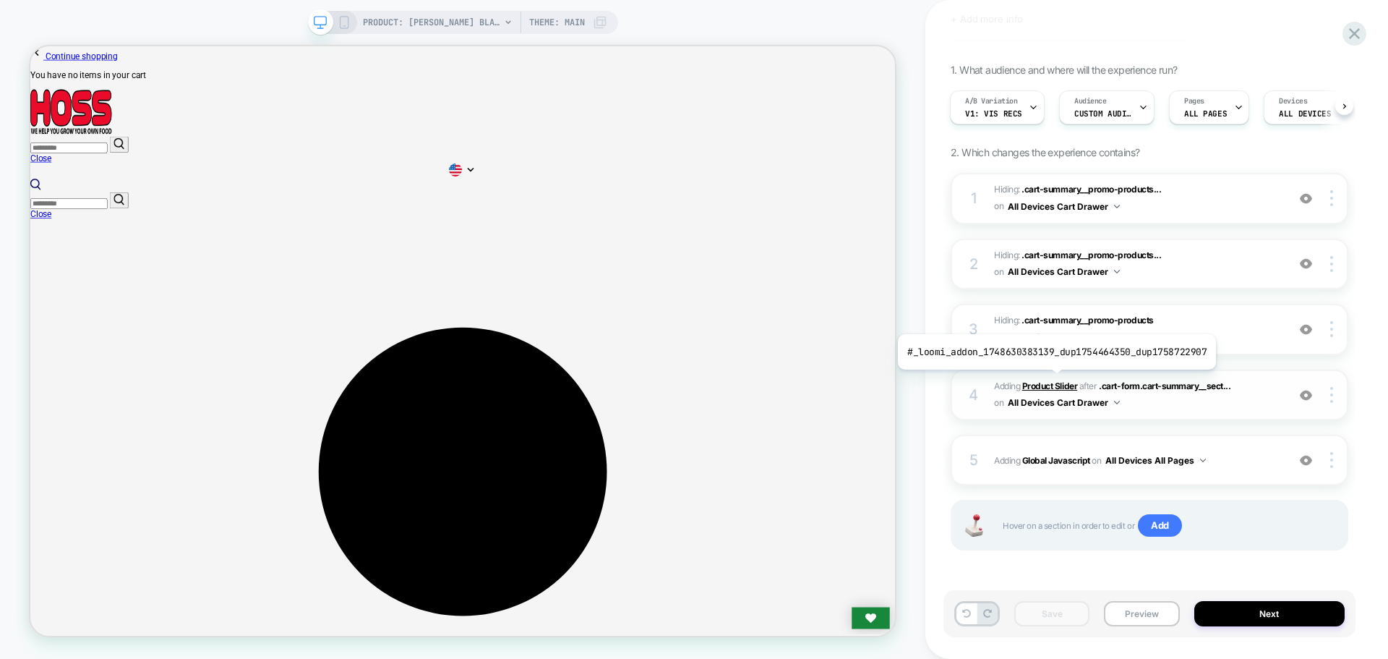
click at [1053, 380] on b "Product Slider" at bounding box center [1049, 385] width 55 height 11
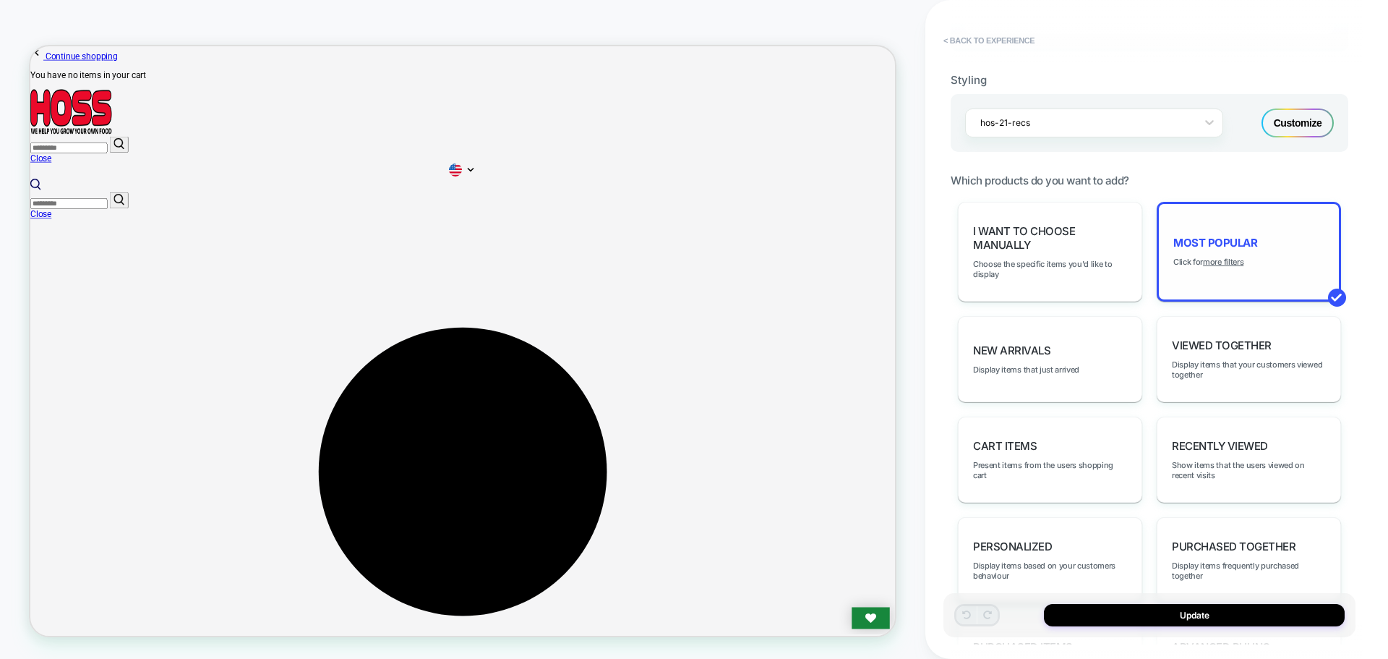
scroll to position [578, 0]
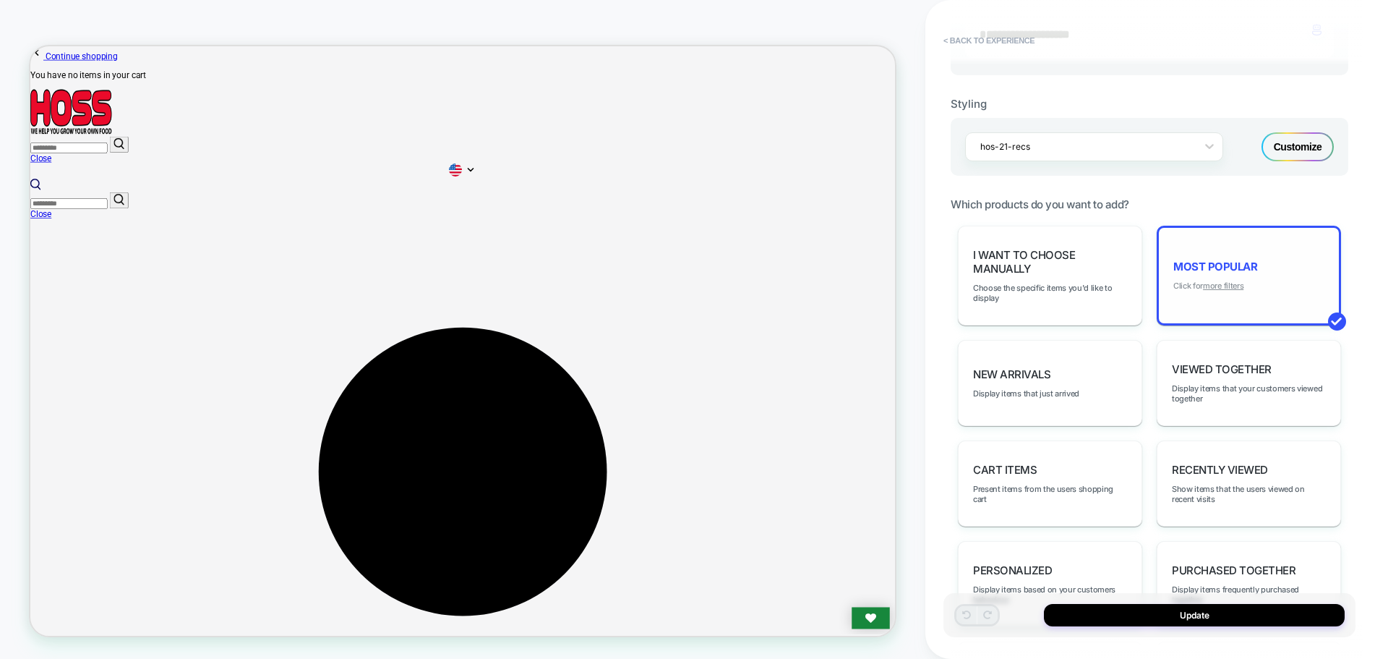
click at [1232, 287] on u "more filters" at bounding box center [1223, 285] width 40 height 10
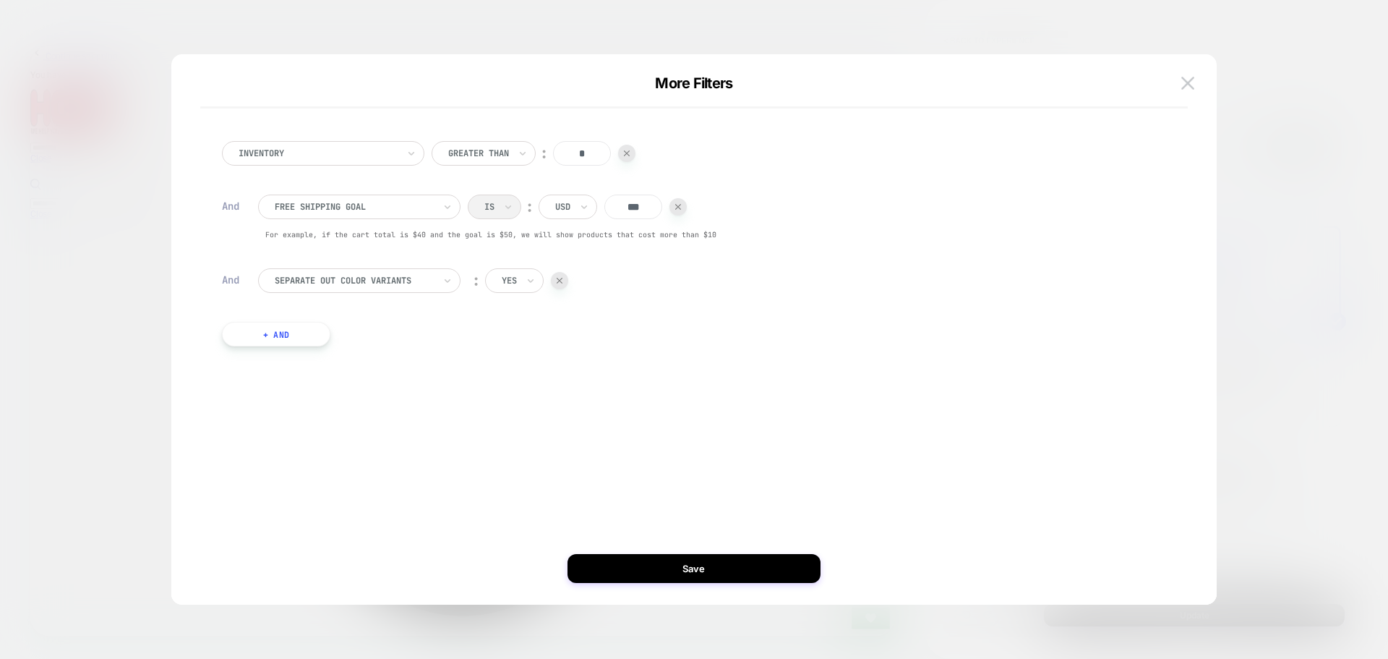
click at [368, 289] on div "Separate out color variants" at bounding box center [359, 280] width 202 height 25
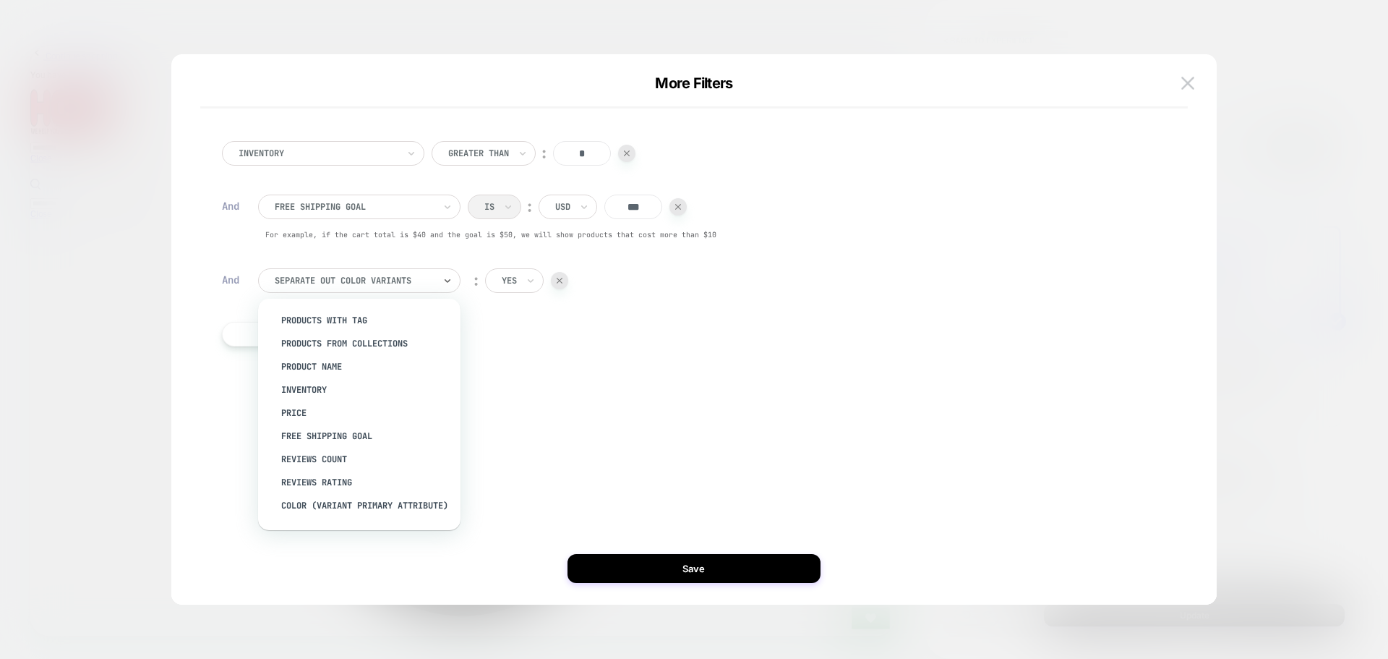
click at [368, 289] on div "Separate out color variants" at bounding box center [359, 280] width 202 height 25
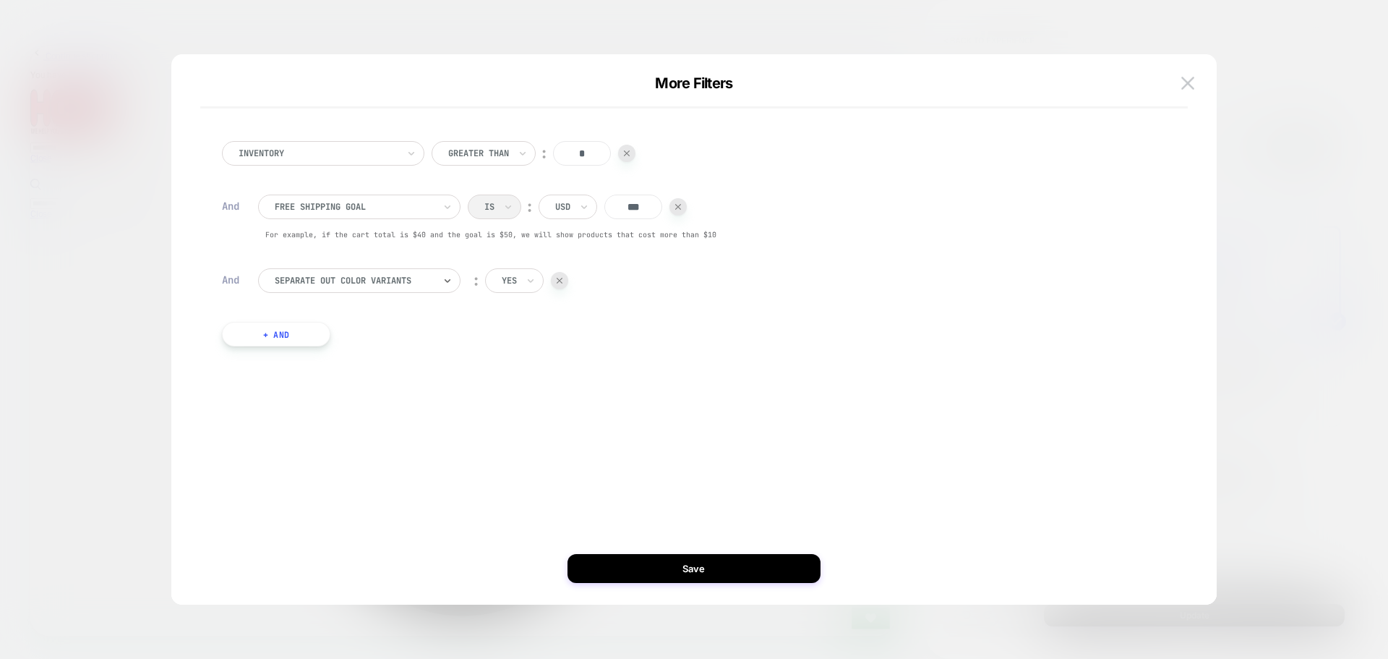
click at [368, 289] on div "Separate out color variants" at bounding box center [359, 280] width 202 height 25
click at [510, 282] on div at bounding box center [509, 280] width 15 height 13
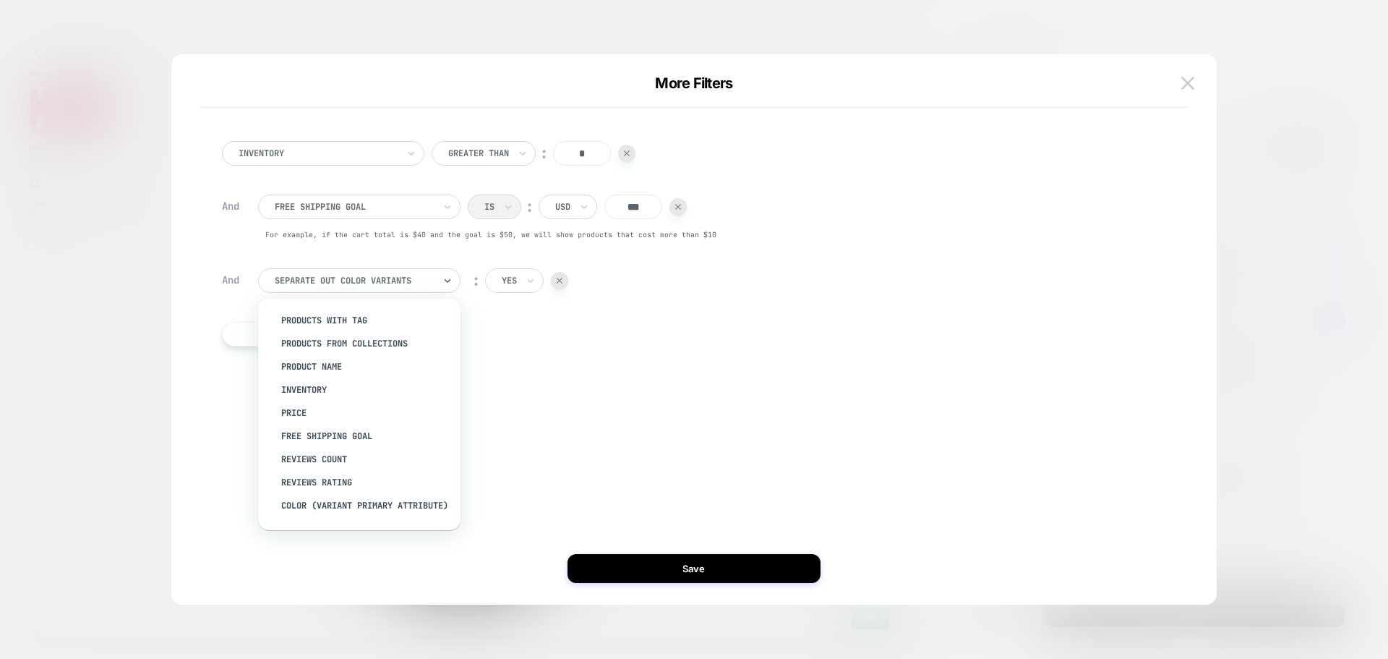
click at [409, 285] on div at bounding box center [354, 280] width 159 height 13
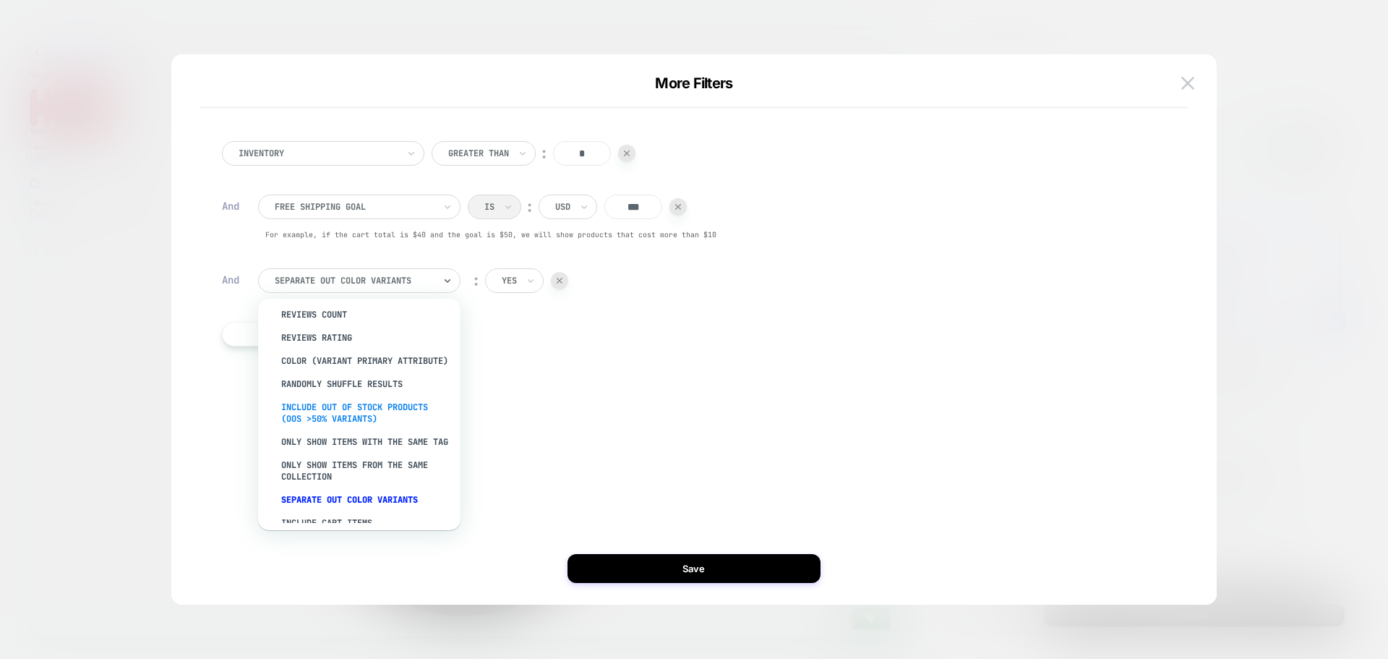
scroll to position [182, 0]
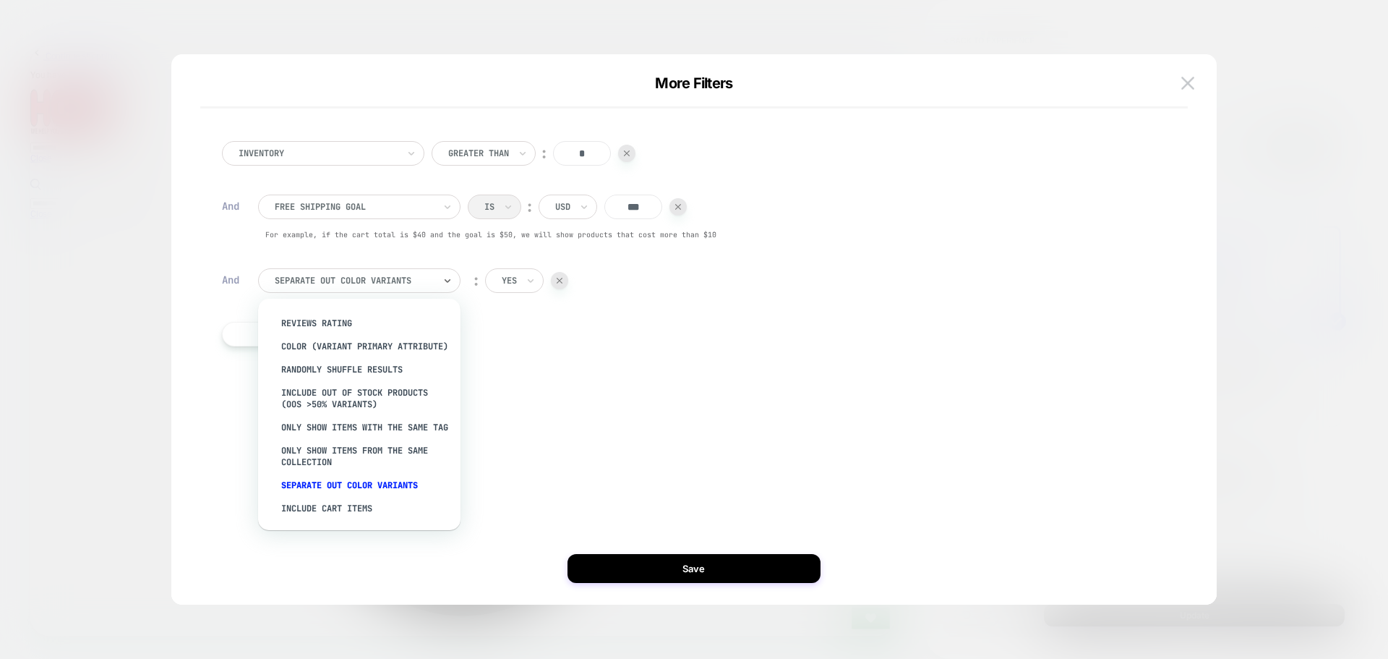
click at [340, 485] on div "Separate out color variants" at bounding box center [367, 484] width 188 height 23
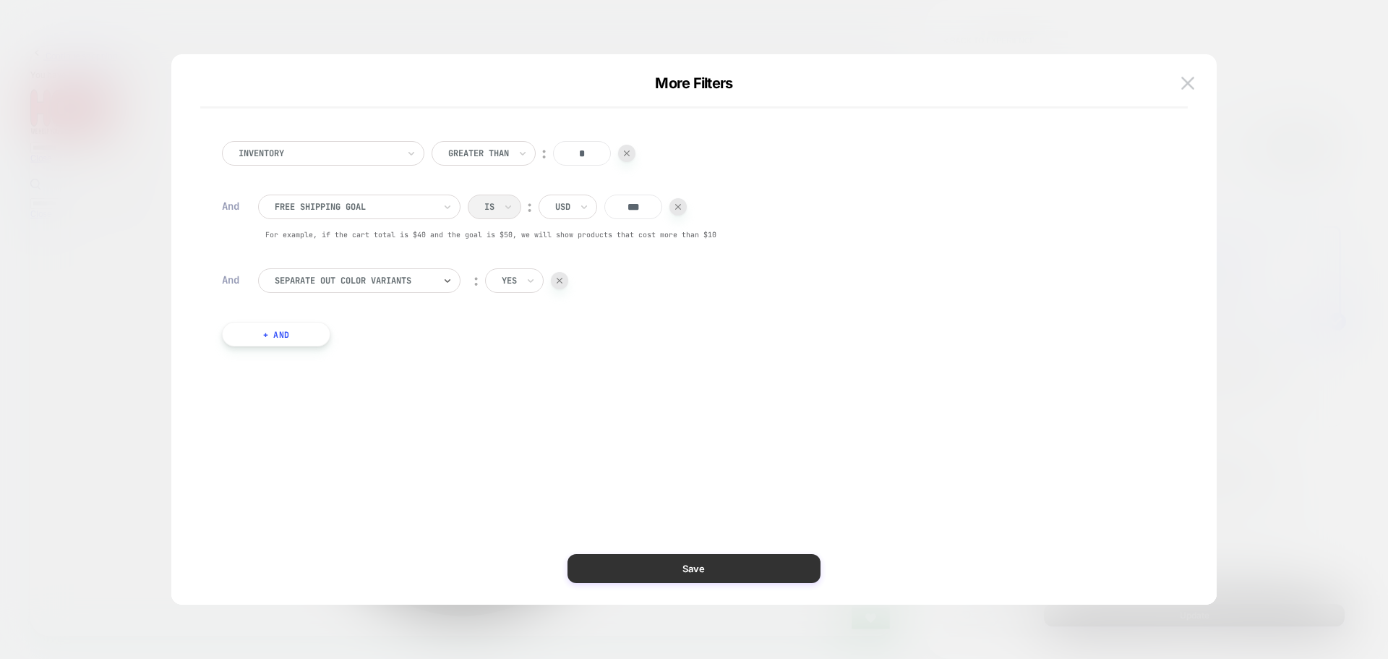
click at [642, 562] on button "Save" at bounding box center [693, 568] width 253 height 29
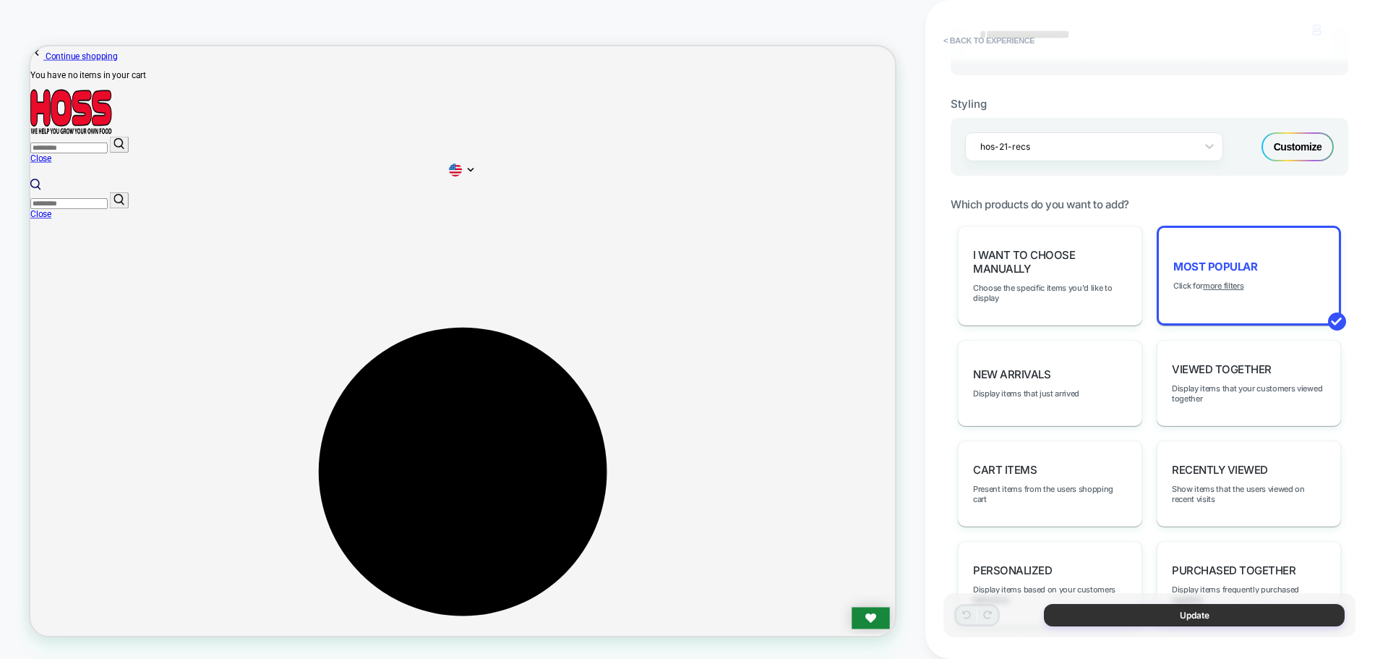
click at [1130, 606] on button "Update" at bounding box center [1194, 615] width 301 height 22
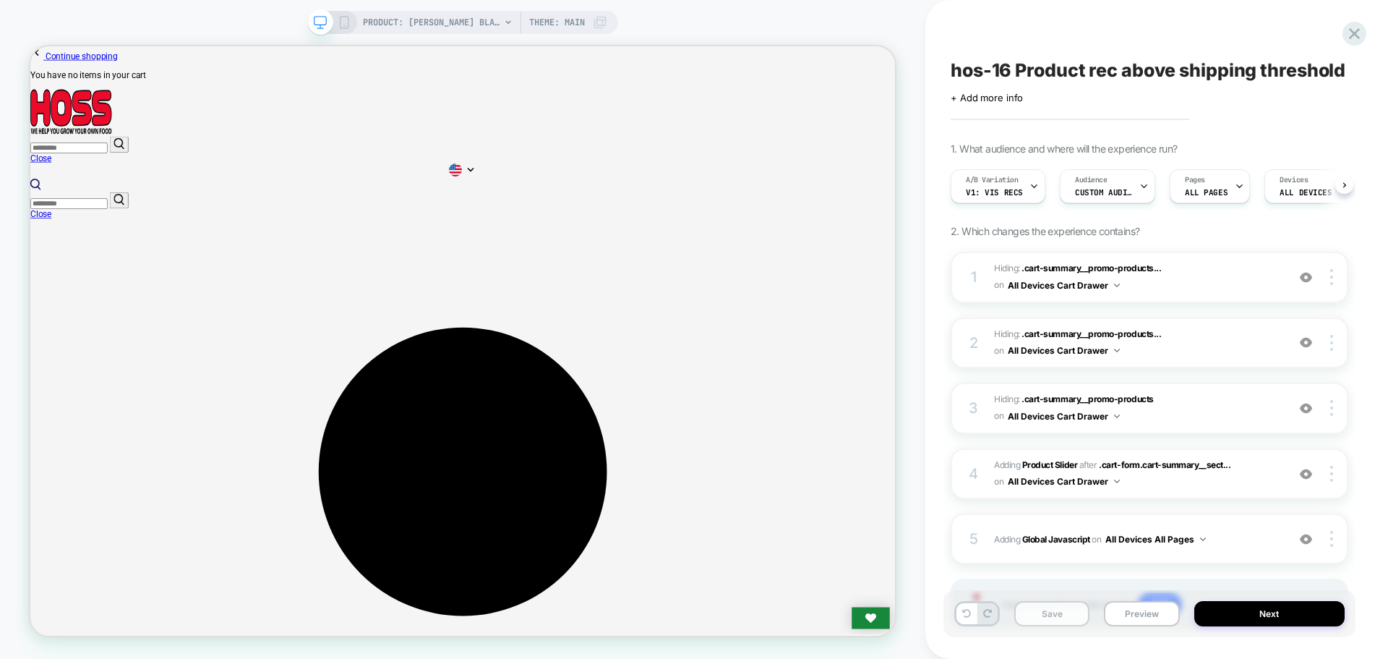
scroll to position [0, 1]
click at [1027, 612] on button "Save" at bounding box center [1051, 613] width 75 height 25
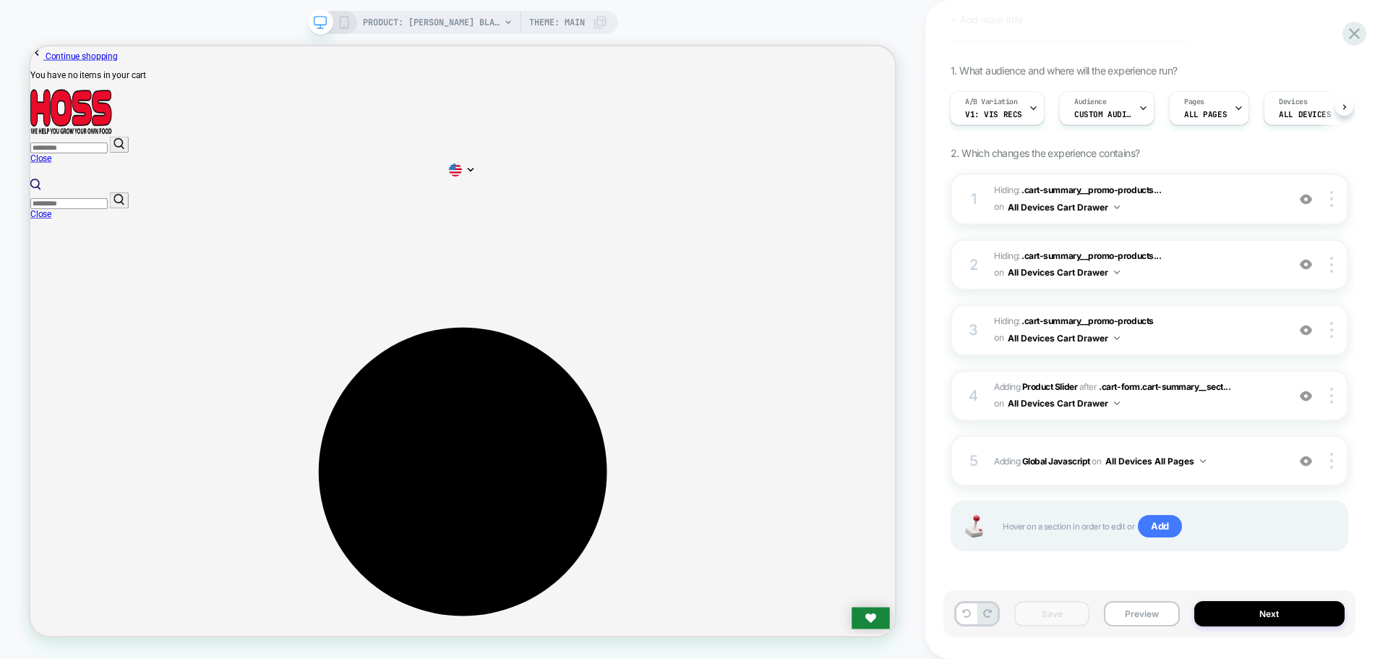
scroll to position [79, 0]
click at [1271, 608] on button "Next" at bounding box center [1269, 613] width 151 height 25
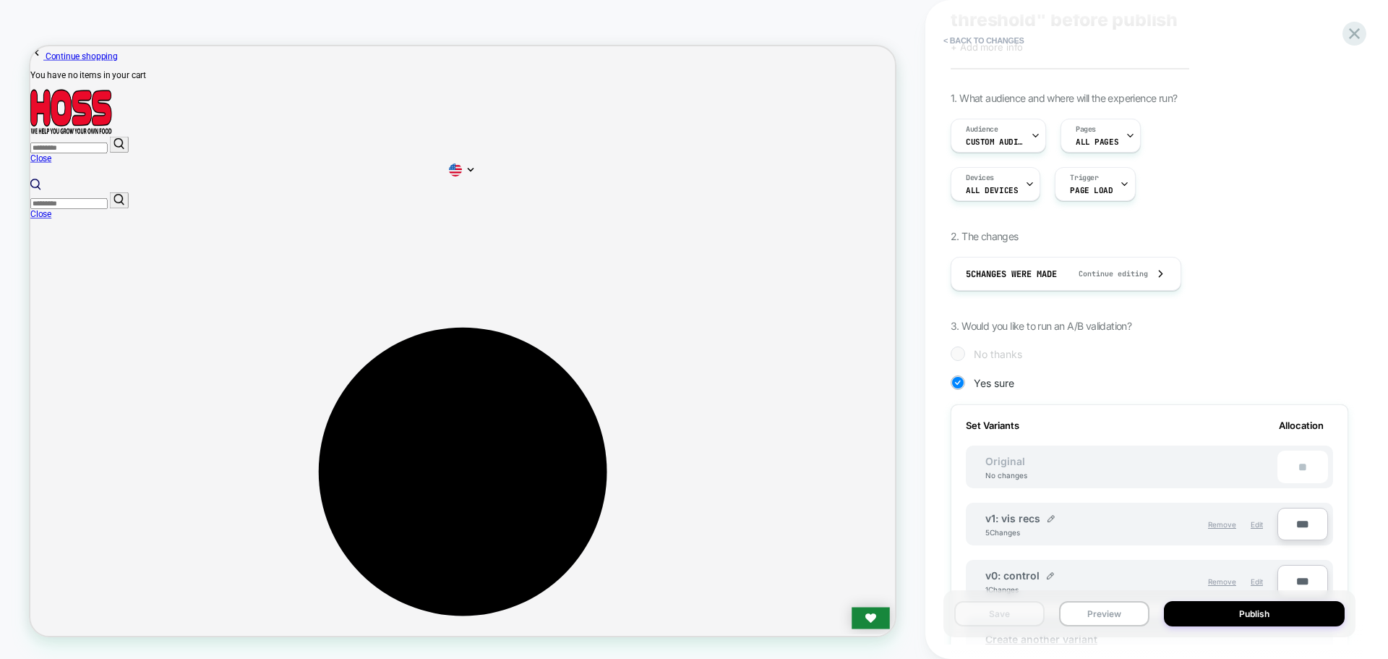
scroll to position [0, 0]
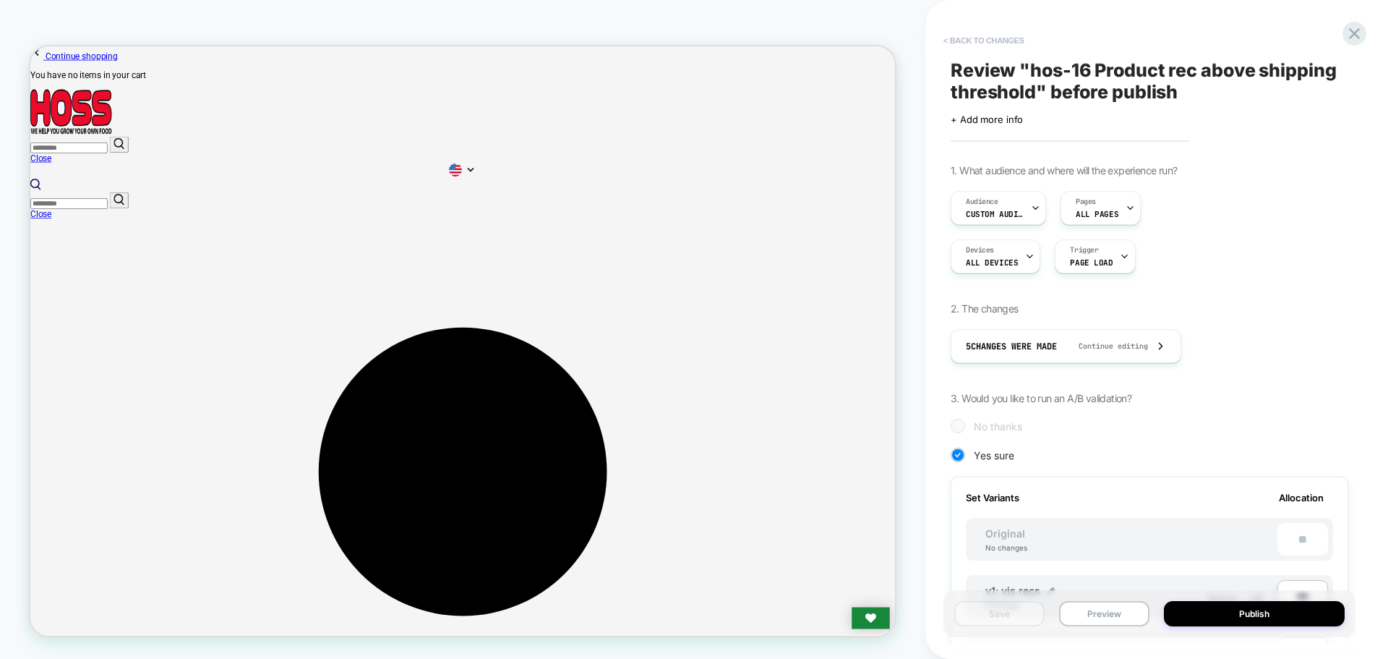
click at [996, 44] on button "< Back to changes" at bounding box center [983, 40] width 95 height 23
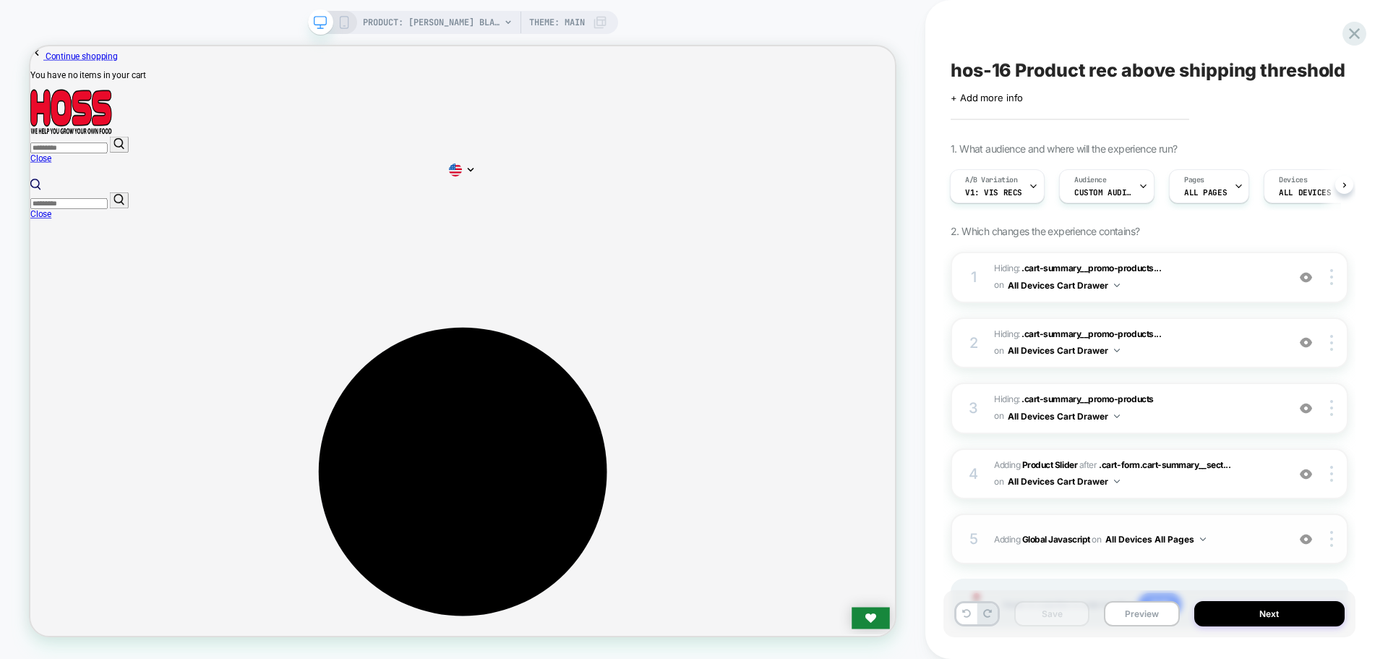
click at [1064, 547] on span "Adding Global Javascript on All Devices All Pages" at bounding box center [1137, 539] width 286 height 18
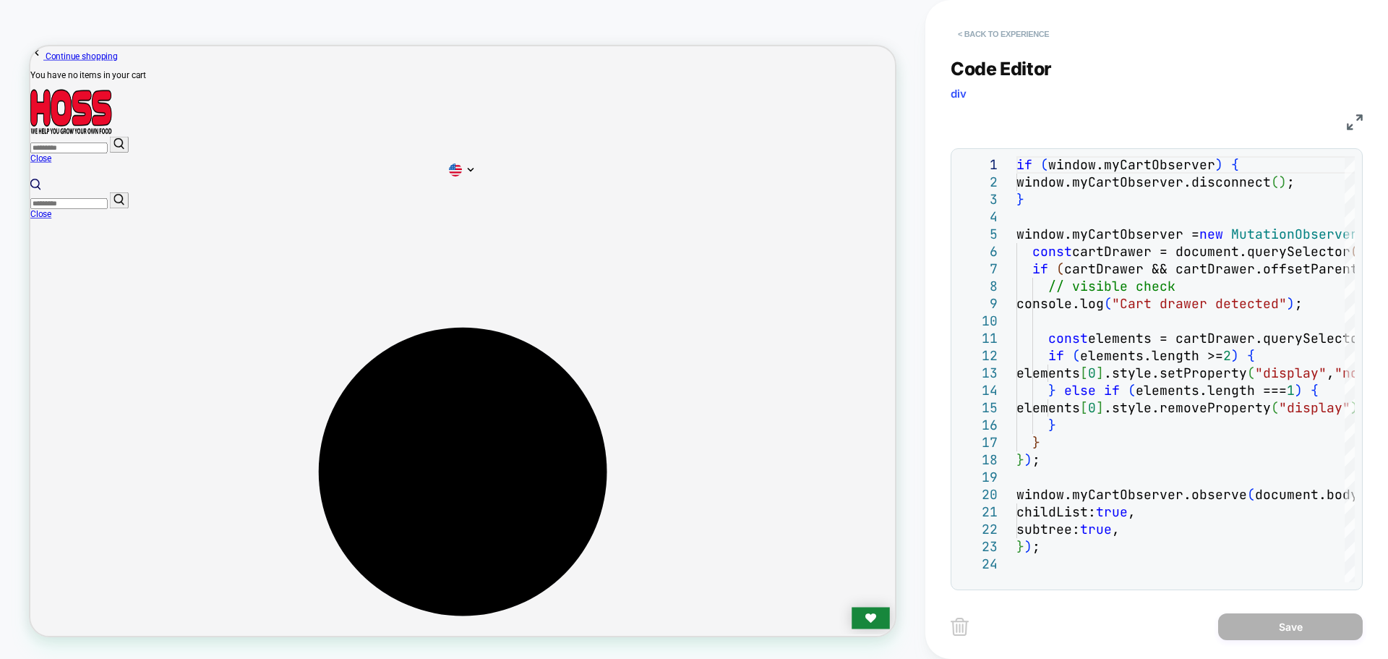
click at [977, 40] on button "< Back to experience" at bounding box center [1004, 33] width 106 height 23
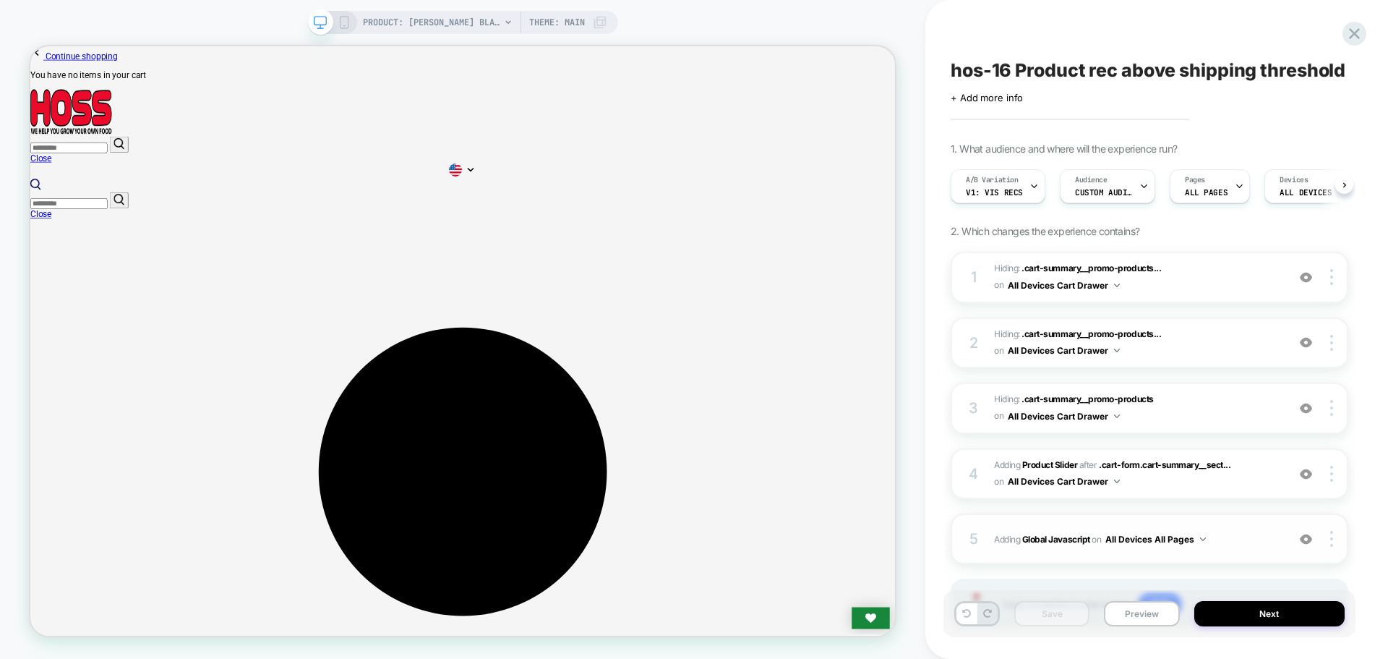
scroll to position [0, 1]
click at [1057, 463] on b "Product Slider" at bounding box center [1049, 464] width 55 height 11
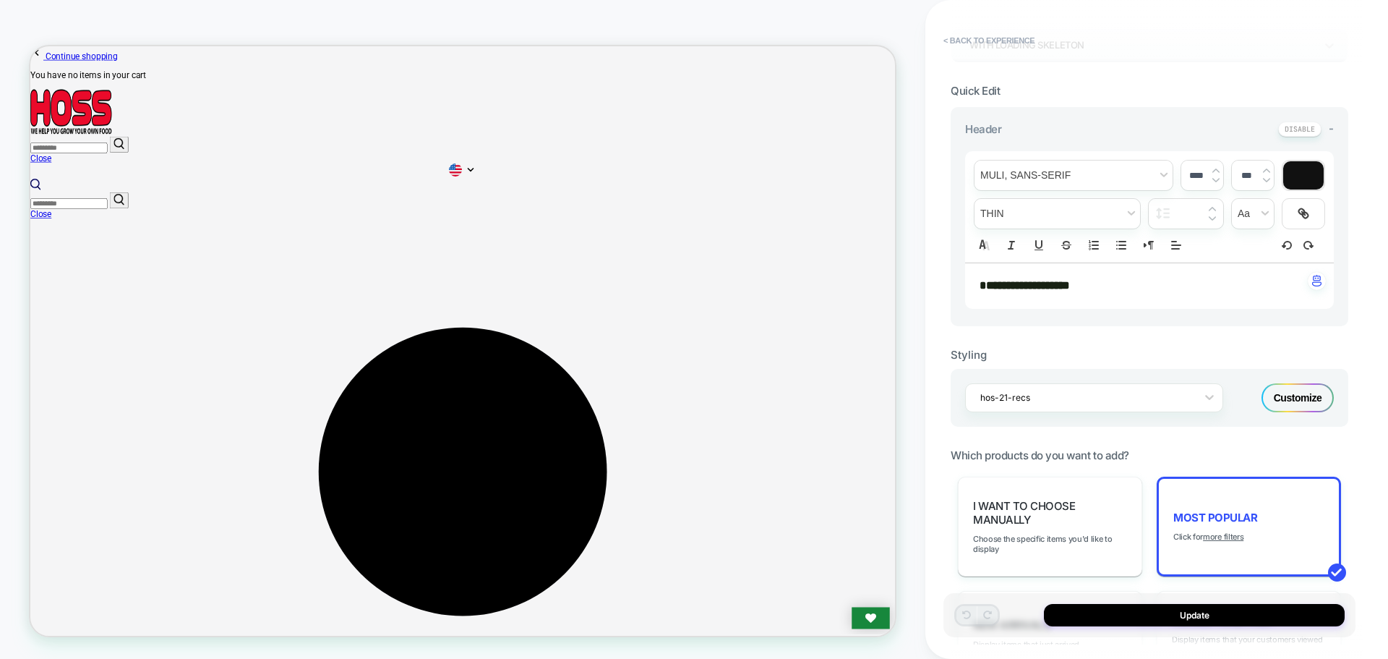
scroll to position [361, 0]
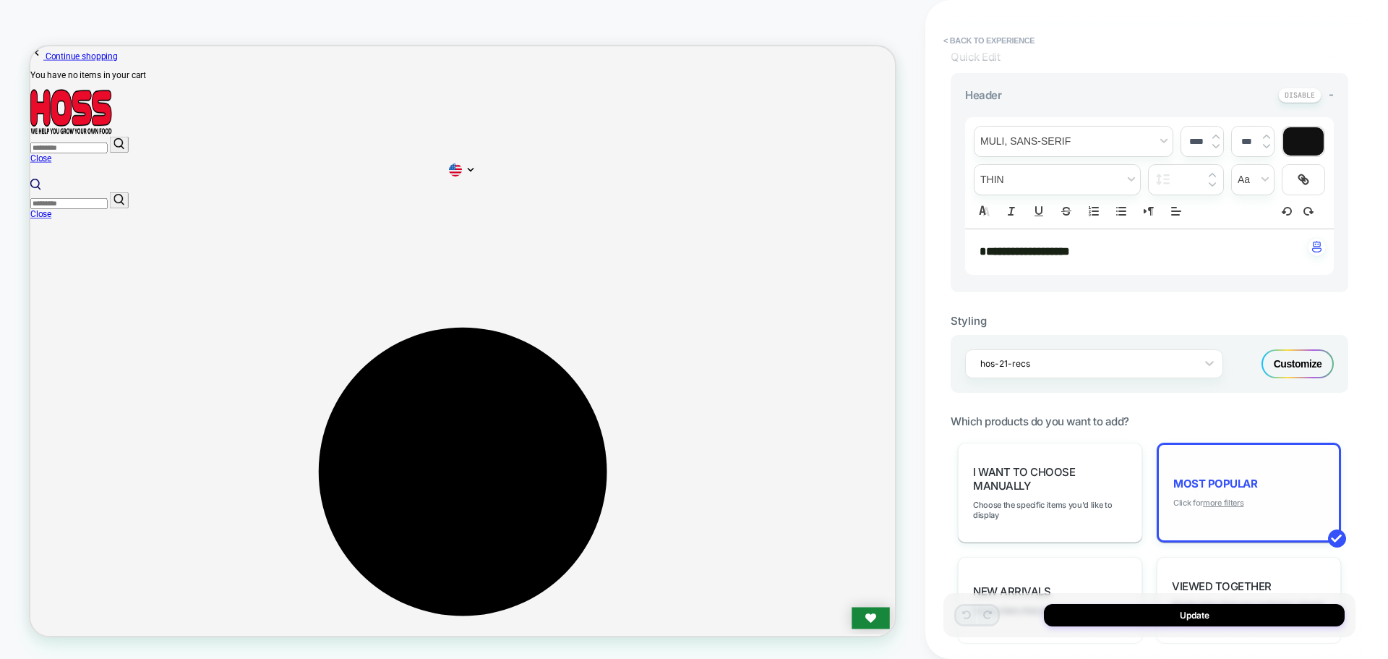
click at [1226, 499] on u "more filters" at bounding box center [1223, 502] width 40 height 10
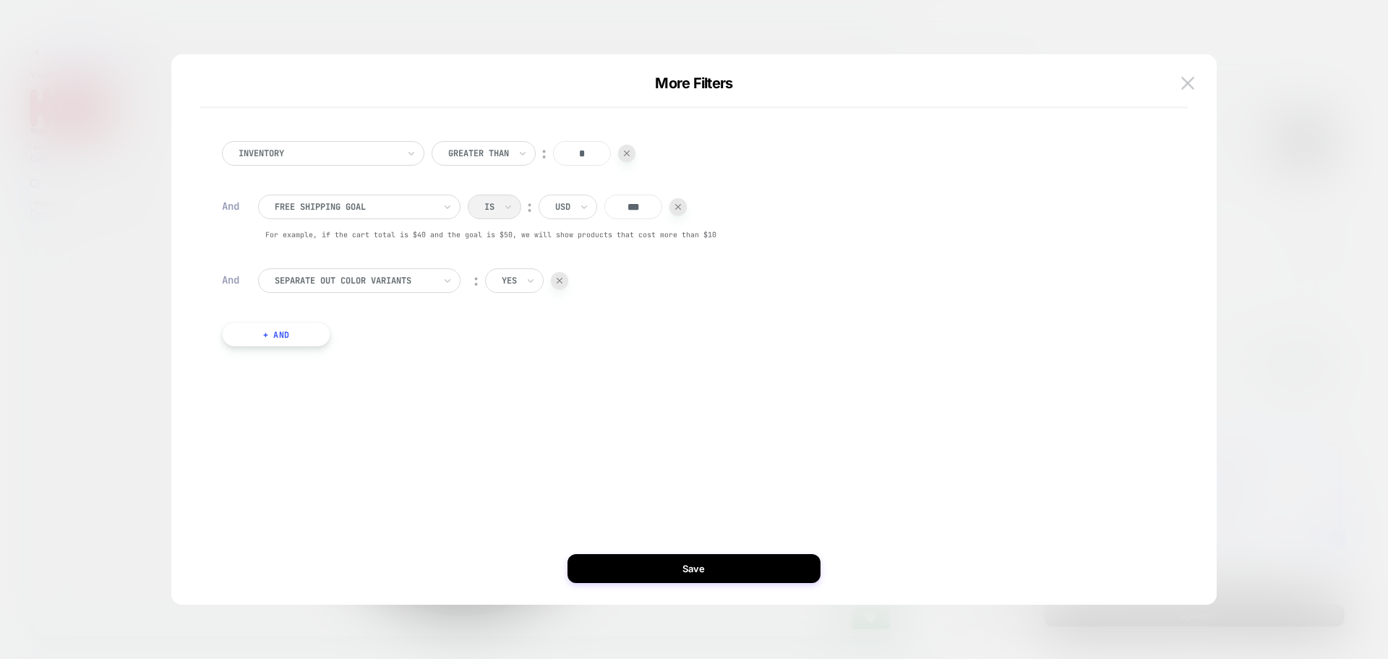
click at [304, 340] on button "+ And" at bounding box center [276, 334] width 108 height 25
click at [359, 358] on div "products with tag" at bounding box center [359, 348] width 202 height 25
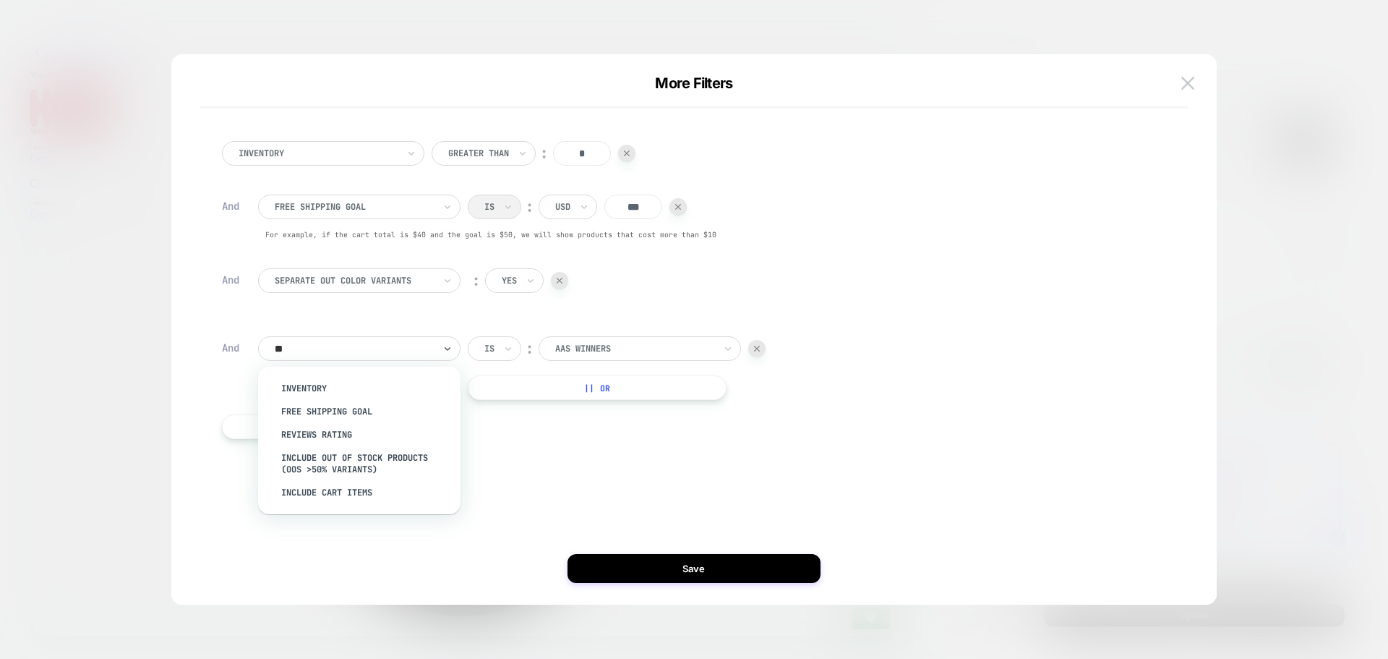
type input "***"
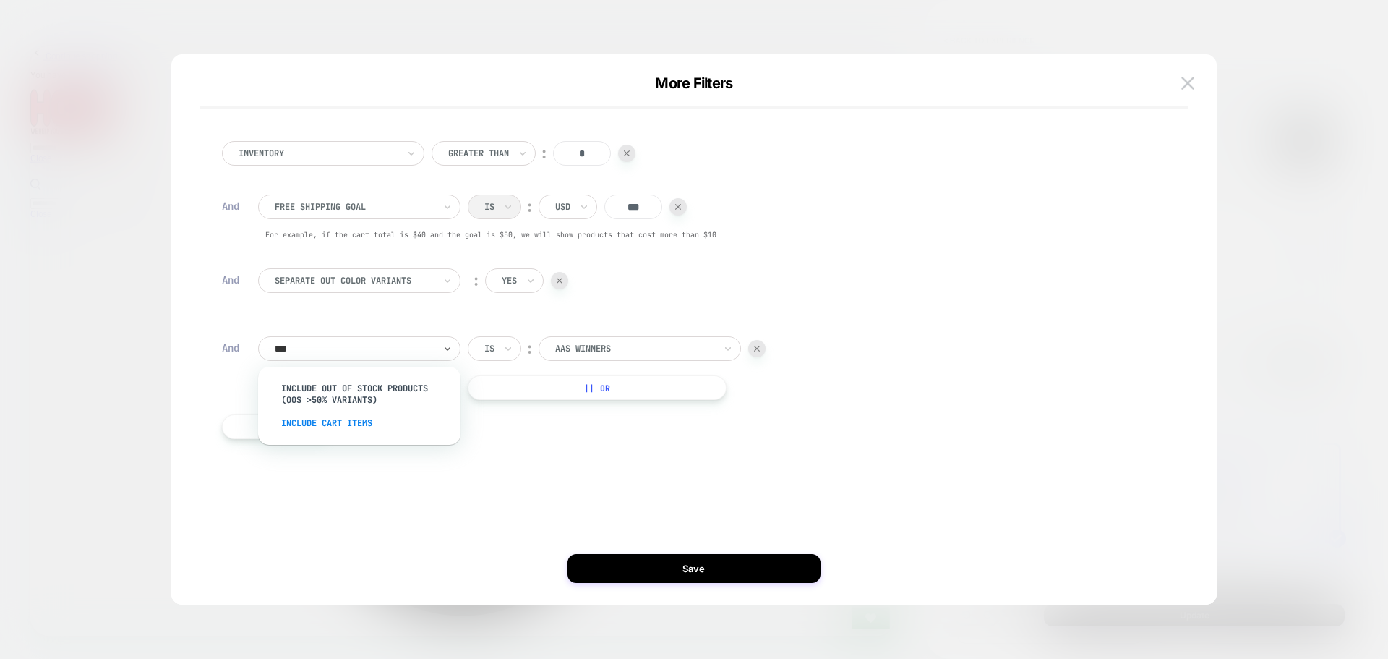
click at [357, 429] on div "Include Cart Items" at bounding box center [367, 422] width 188 height 23
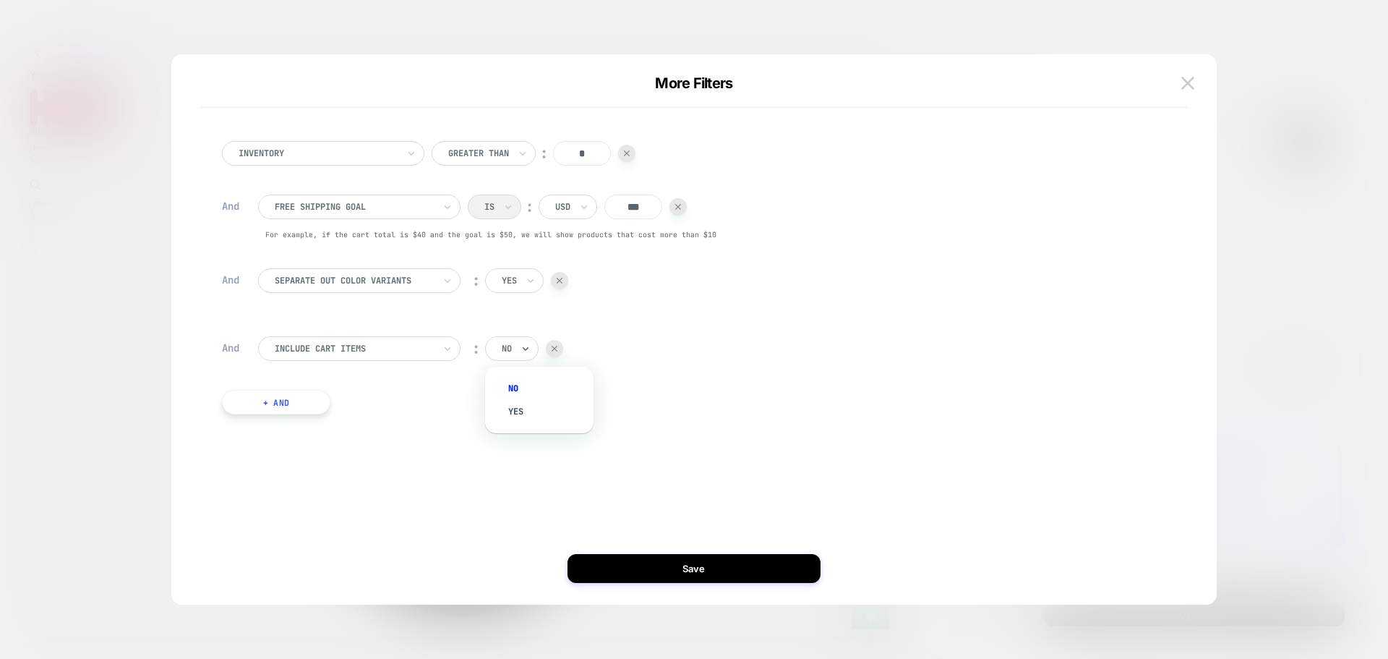
drag, startPoint x: 514, startPoint y: 348, endPoint x: 522, endPoint y: 387, distance: 39.8
click at [515, 348] on div "no" at bounding box center [511, 348] width 53 height 25
click at [519, 390] on div "no" at bounding box center [547, 388] width 94 height 23
click at [668, 575] on button "Save" at bounding box center [693, 568] width 253 height 29
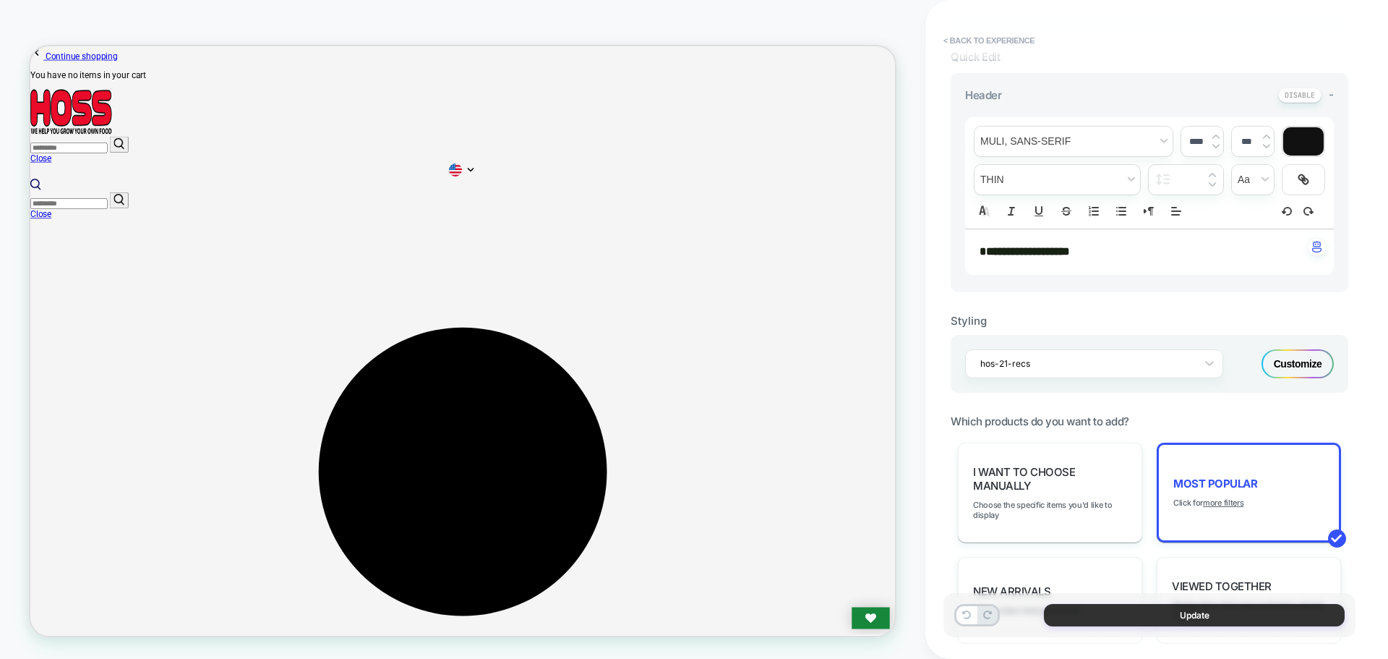
click at [1183, 624] on button "Update" at bounding box center [1194, 615] width 301 height 22
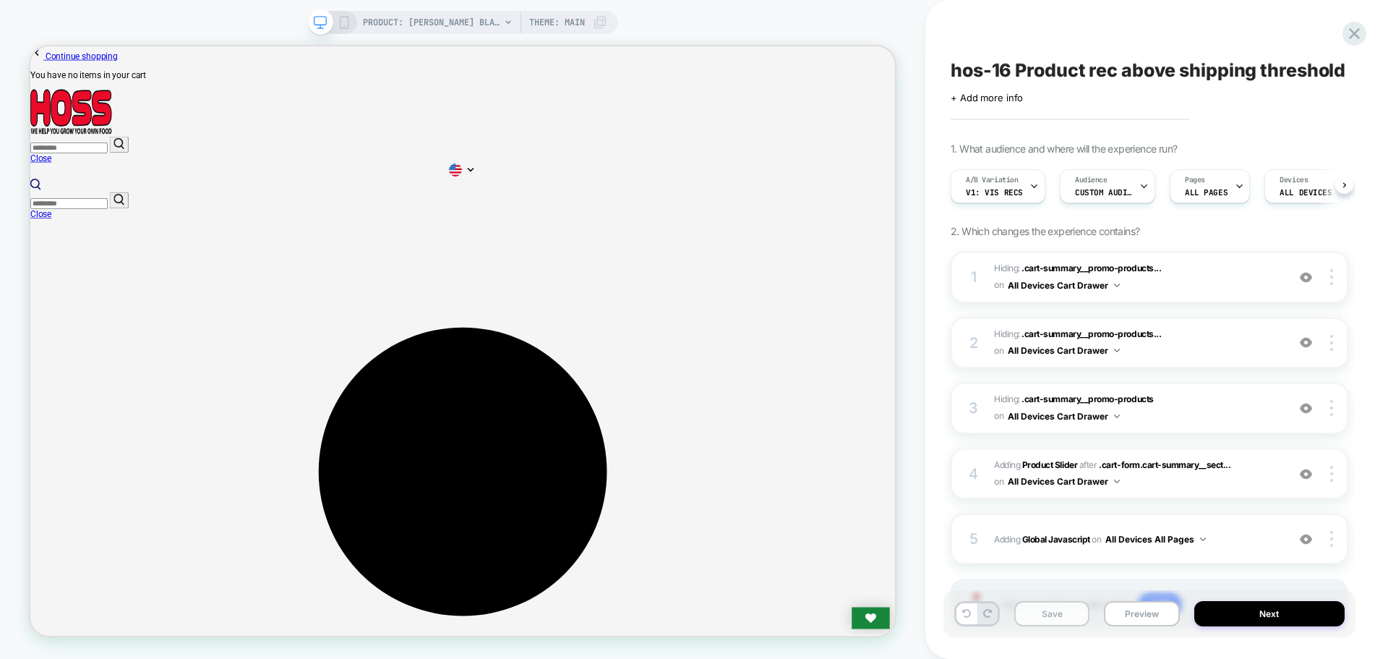
scroll to position [0, 1]
click at [1060, 619] on button "Save" at bounding box center [1051, 613] width 75 height 25
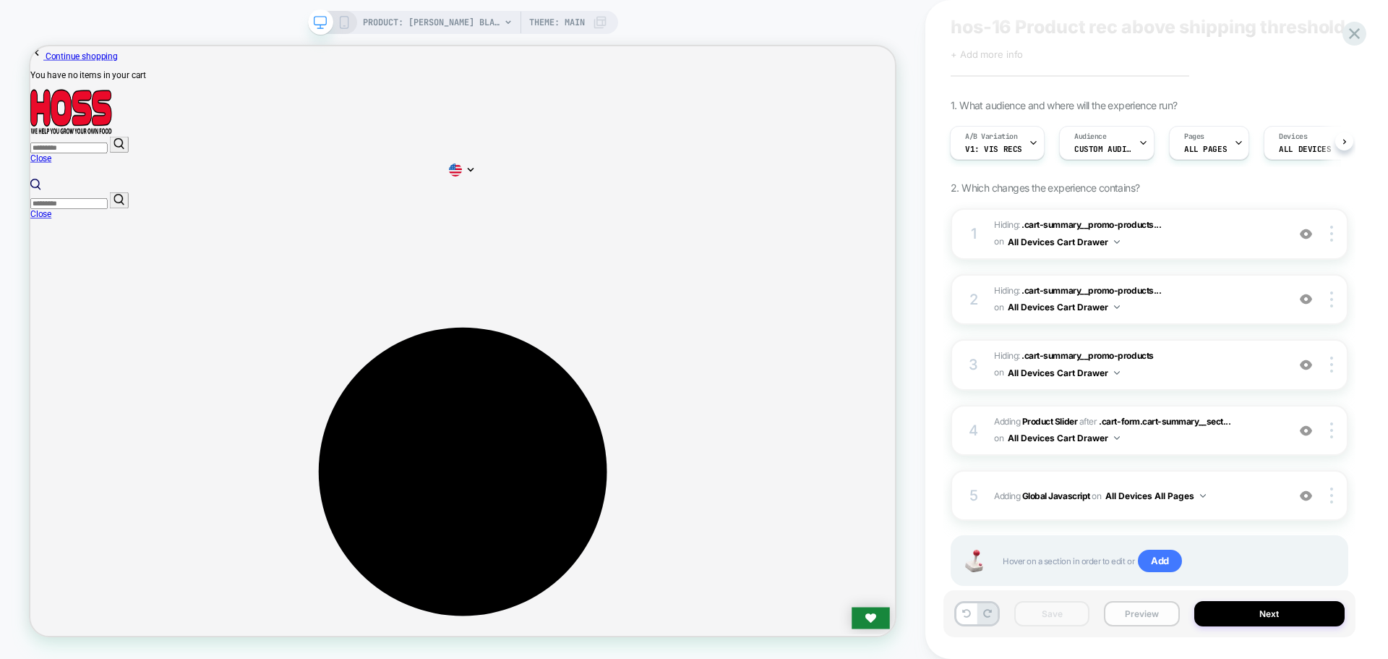
scroll to position [79, 0]
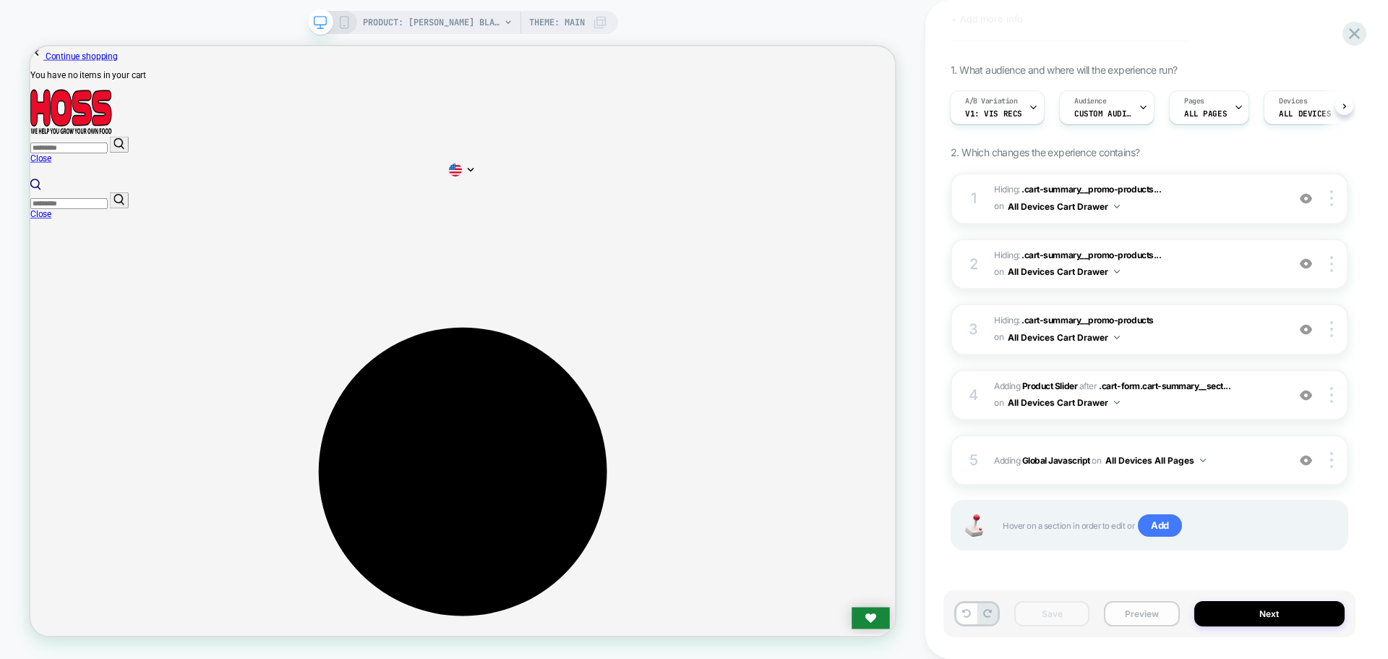
click at [1146, 607] on button "Preview" at bounding box center [1141, 613] width 75 height 25
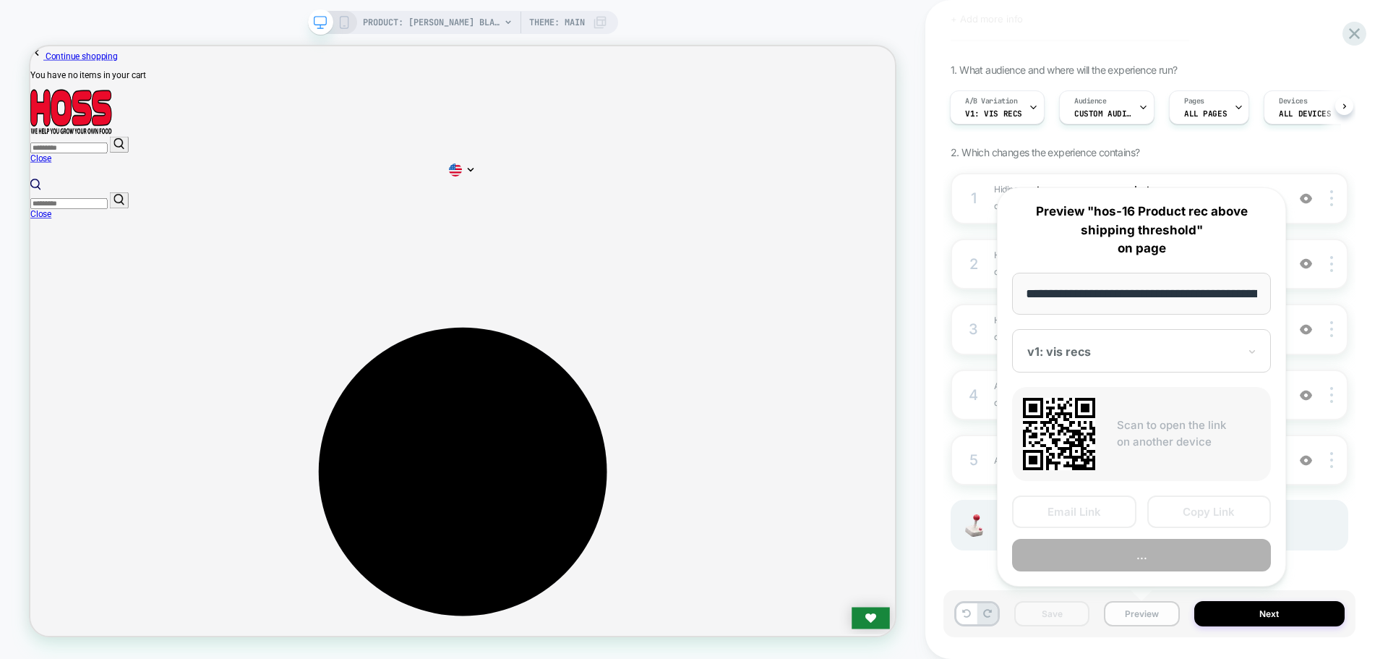
scroll to position [0, 236]
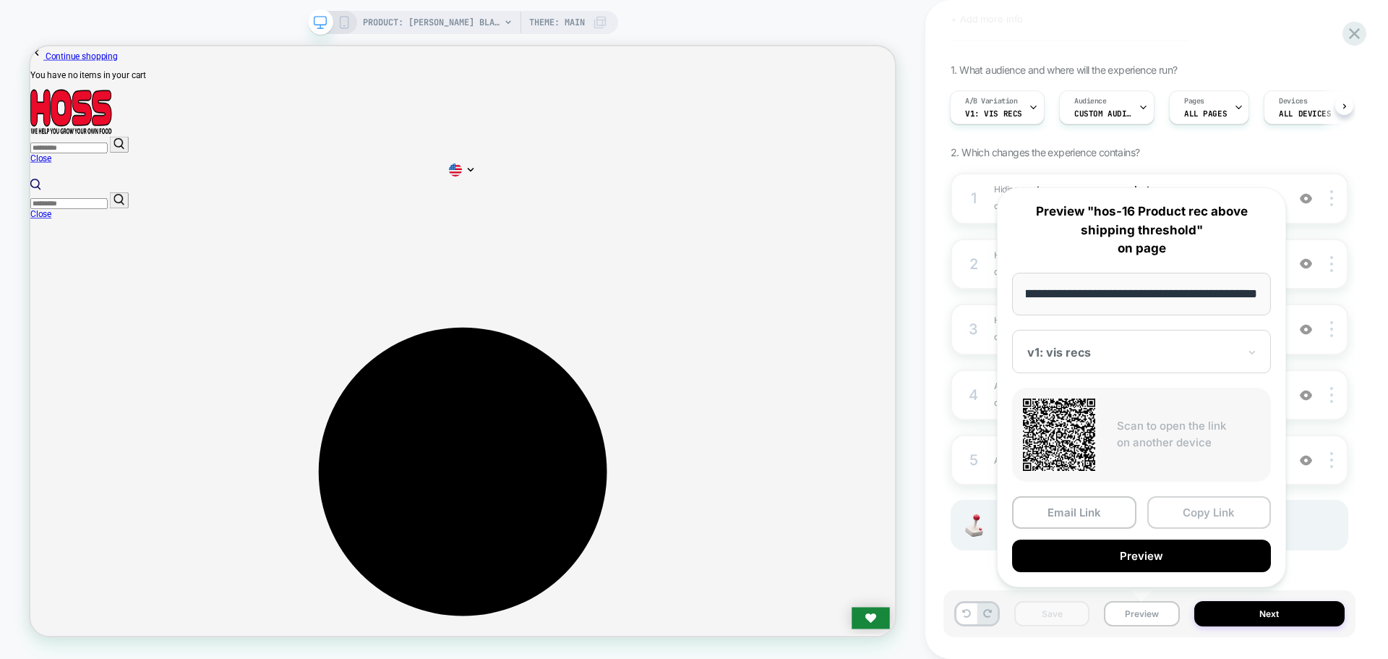
click at [1158, 507] on button "Copy Link" at bounding box center [1209, 512] width 124 height 33
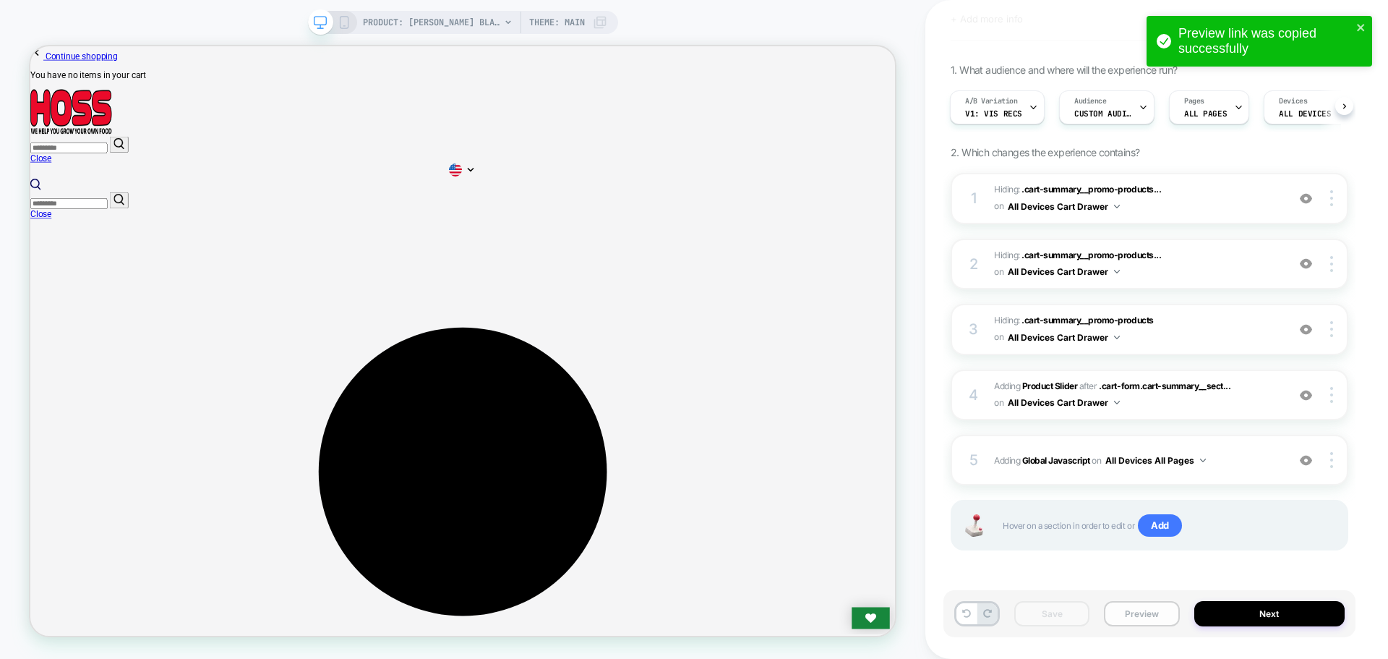
click at [1127, 614] on button "Preview" at bounding box center [1141, 613] width 75 height 25
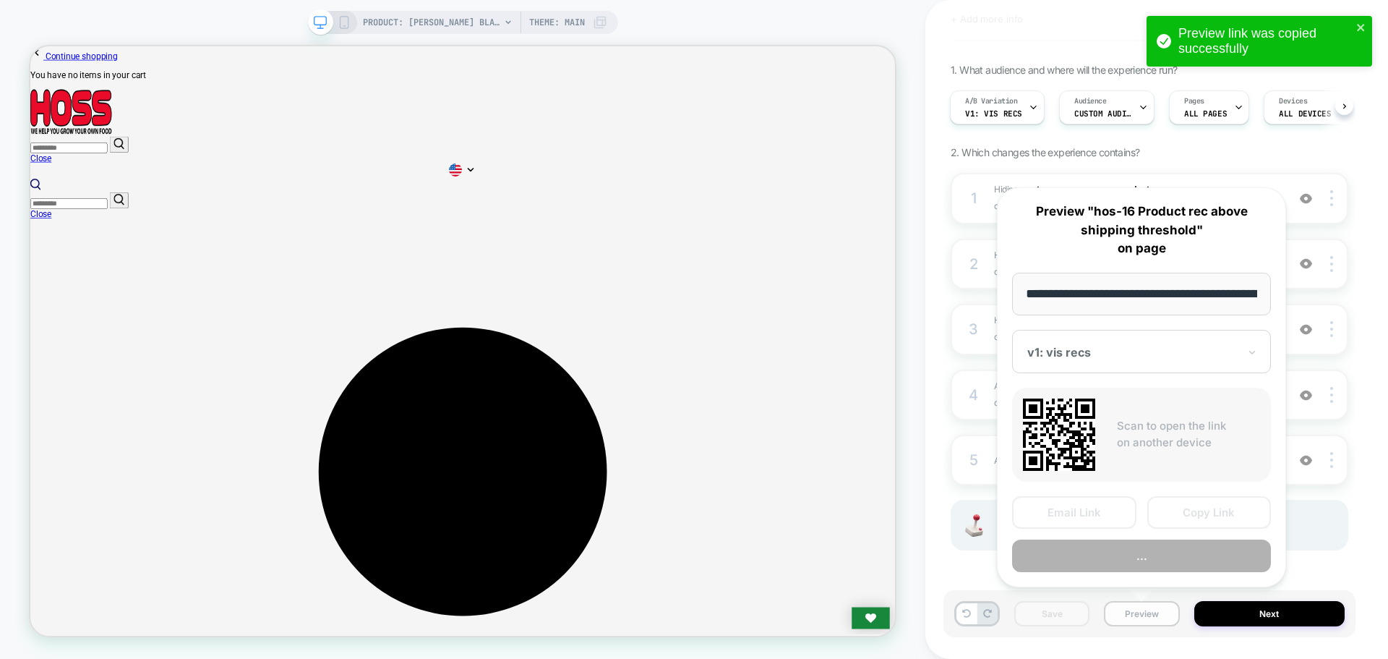
click at [1127, 614] on button "Preview" at bounding box center [1141, 613] width 75 height 25
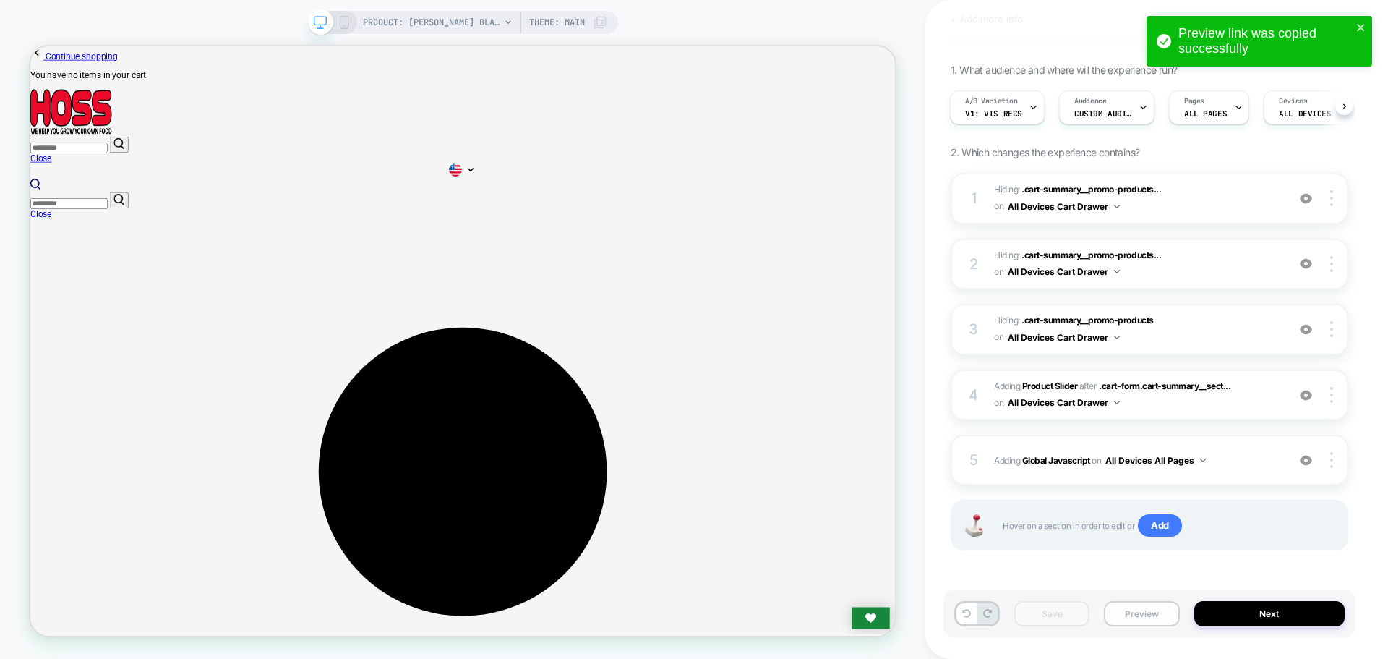
click at [1127, 614] on button "Preview" at bounding box center [1141, 613] width 75 height 25
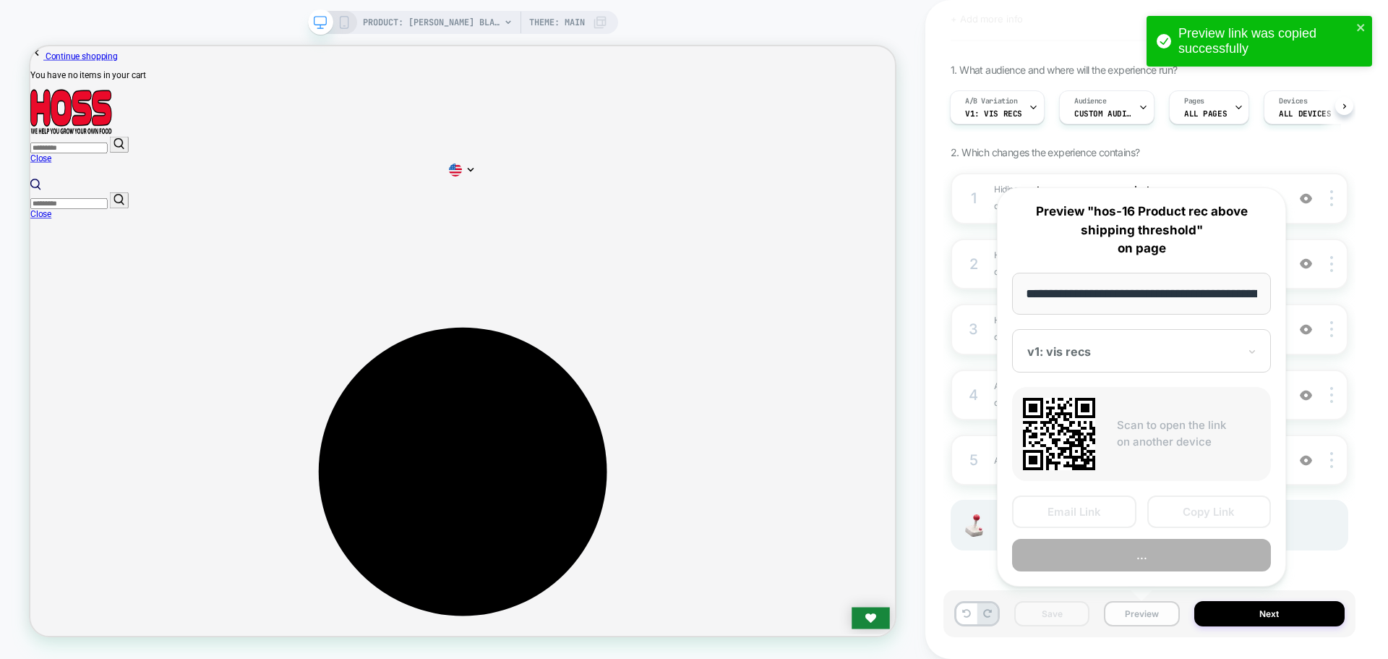
scroll to position [0, 236]
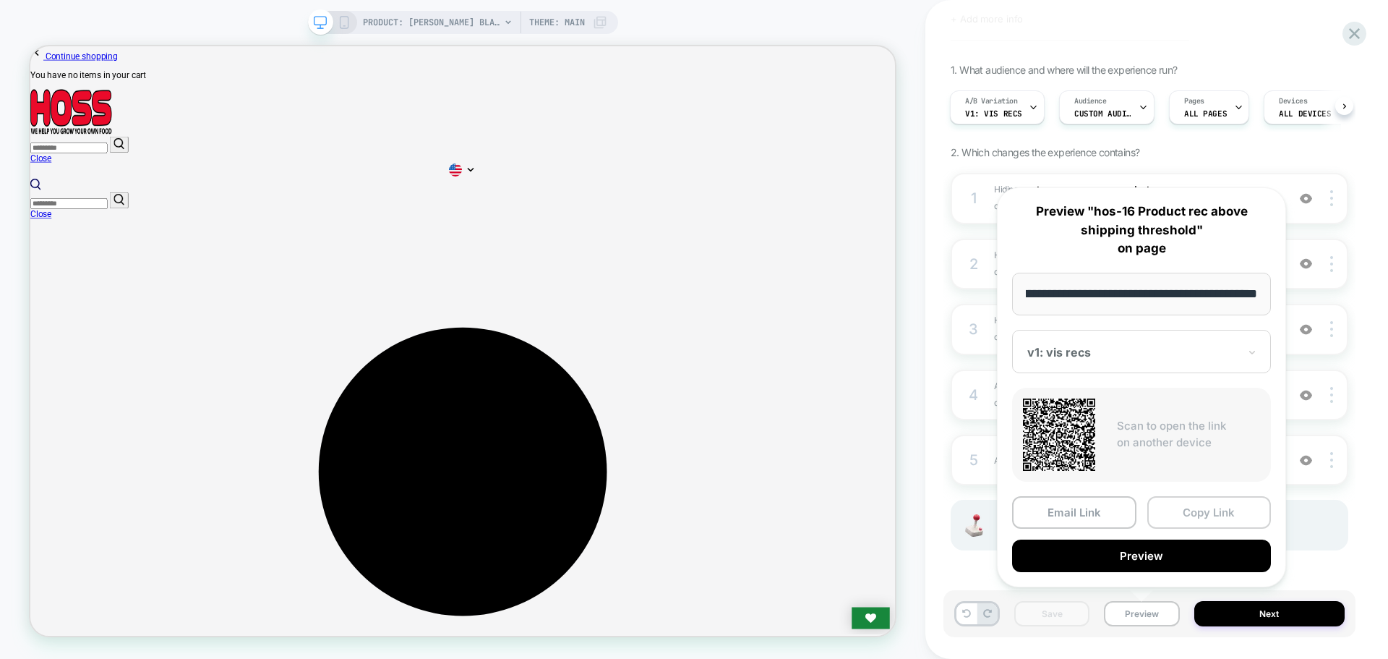
click at [1180, 514] on button "Copy Link" at bounding box center [1209, 512] width 124 height 33
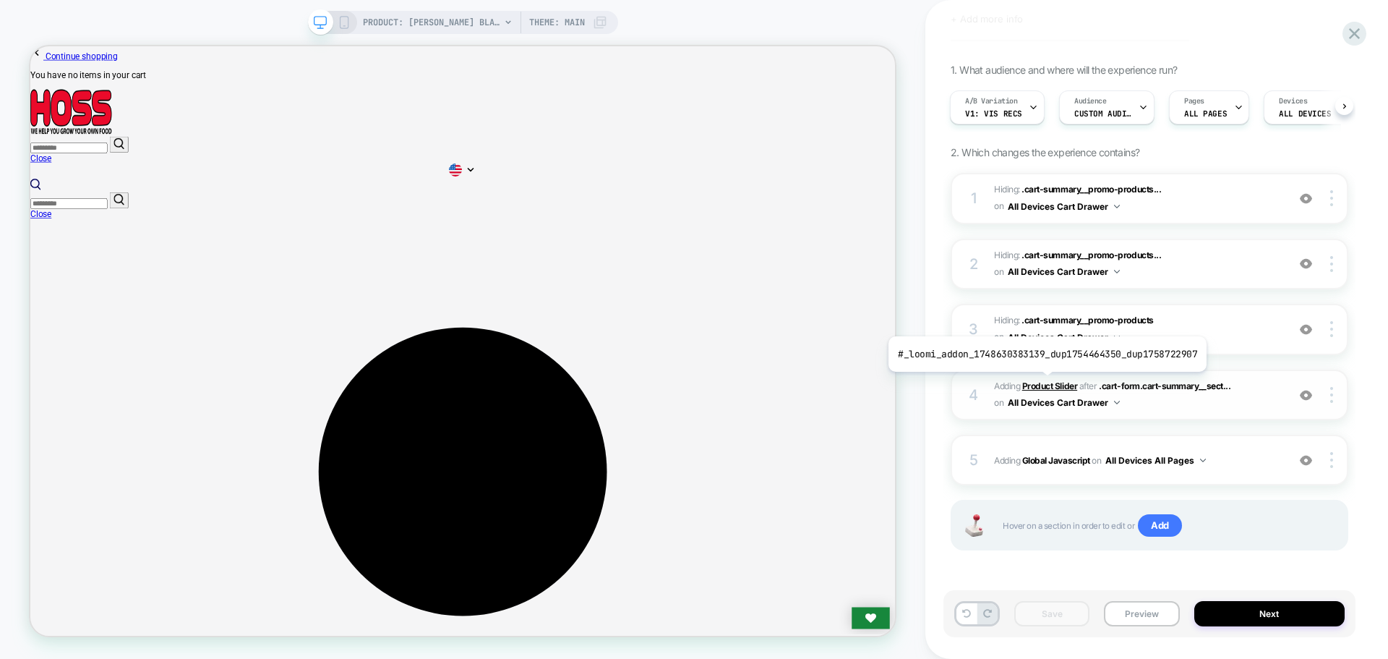
click at [1044, 382] on b "Product Slider" at bounding box center [1049, 385] width 55 height 11
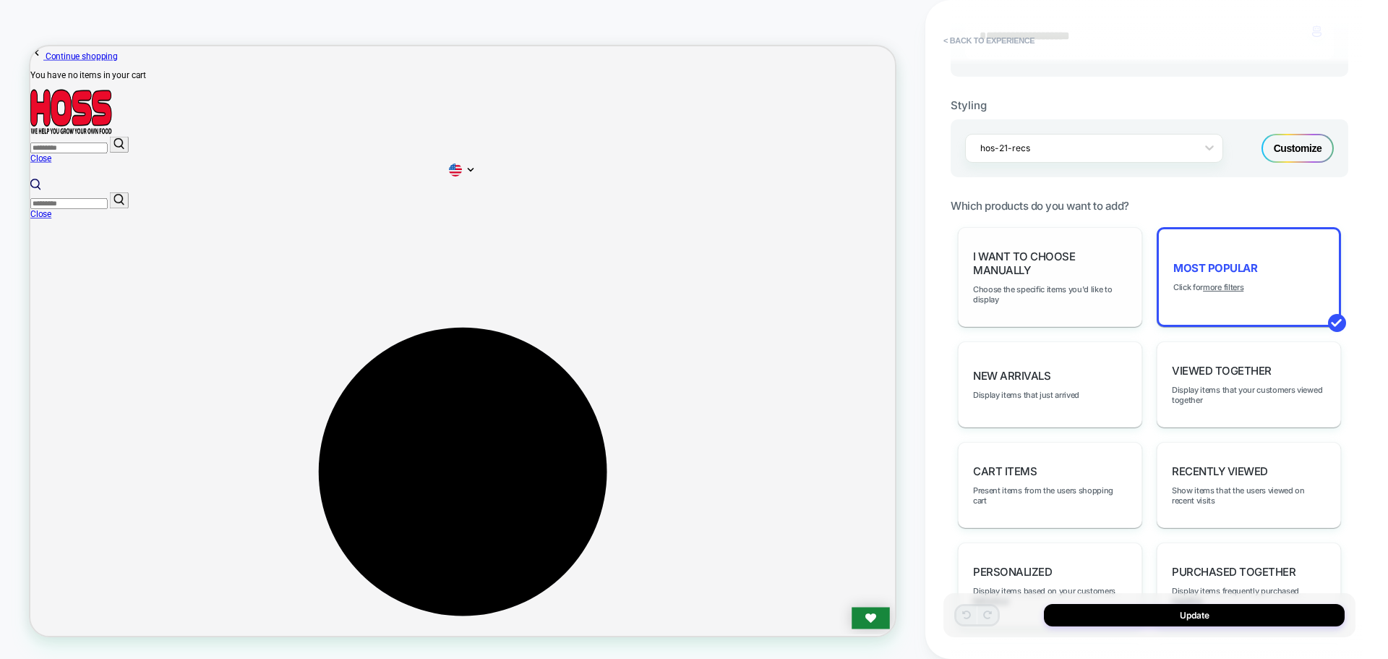
scroll to position [578, 0]
click at [1268, 254] on div "Most Popular Click for more filters" at bounding box center [1249, 276] width 184 height 100
click at [1237, 266] on span "Most Popular" at bounding box center [1215, 267] width 84 height 14
click at [1228, 282] on u "more filters" at bounding box center [1223, 285] width 40 height 10
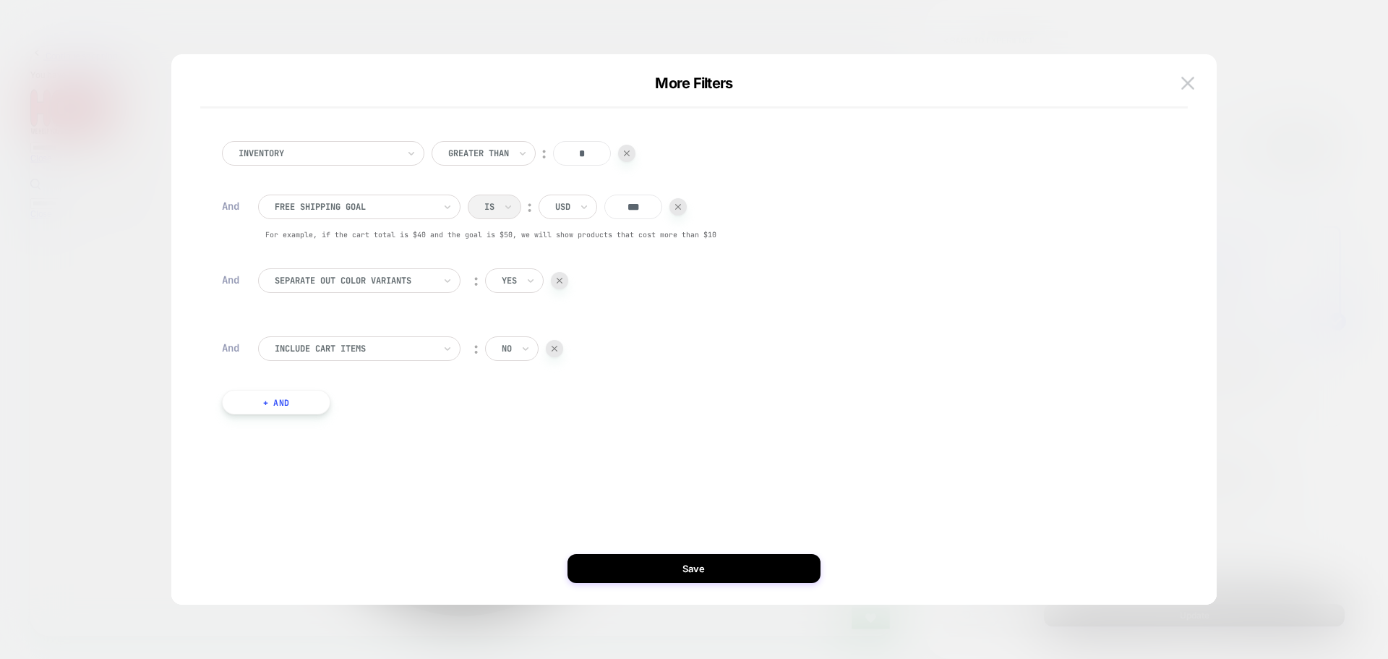
click at [646, 191] on div "Inventory Greater Than ︰ * And free shipping goal Is ︰ USD *** For example, if …" at bounding box center [687, 277] width 944 height 317
click at [645, 195] on input "***" at bounding box center [633, 206] width 58 height 25
click at [688, 568] on button "Save" at bounding box center [693, 568] width 253 height 29
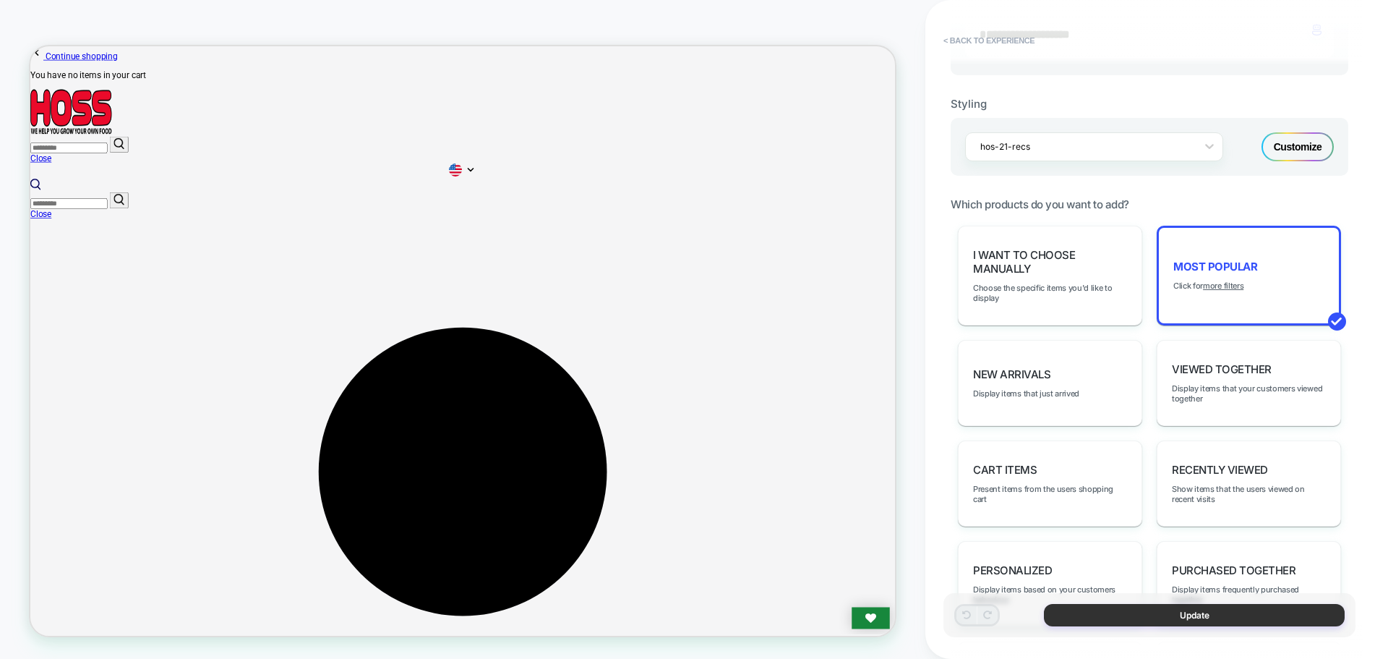
click at [1065, 615] on button "Update" at bounding box center [1194, 615] width 301 height 22
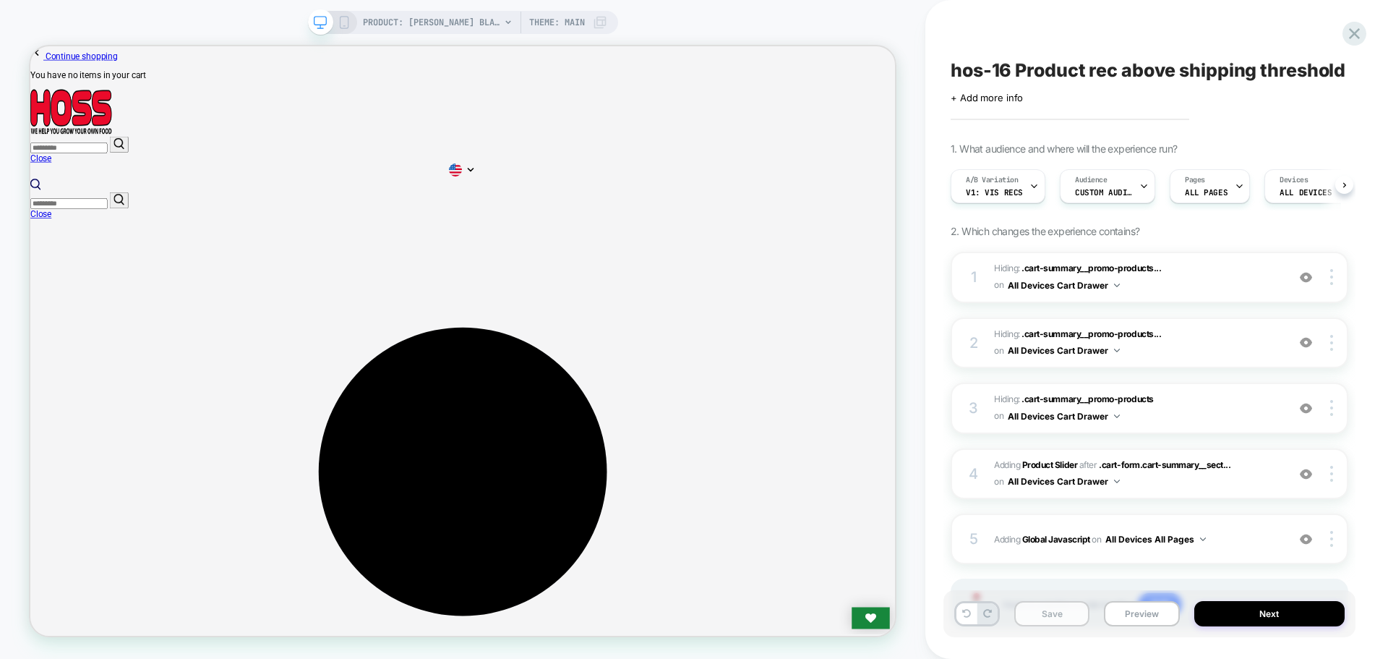
scroll to position [0, 1]
click at [1041, 613] on button "Save" at bounding box center [1051, 613] width 75 height 25
click at [1119, 615] on button "Preview" at bounding box center [1141, 613] width 75 height 25
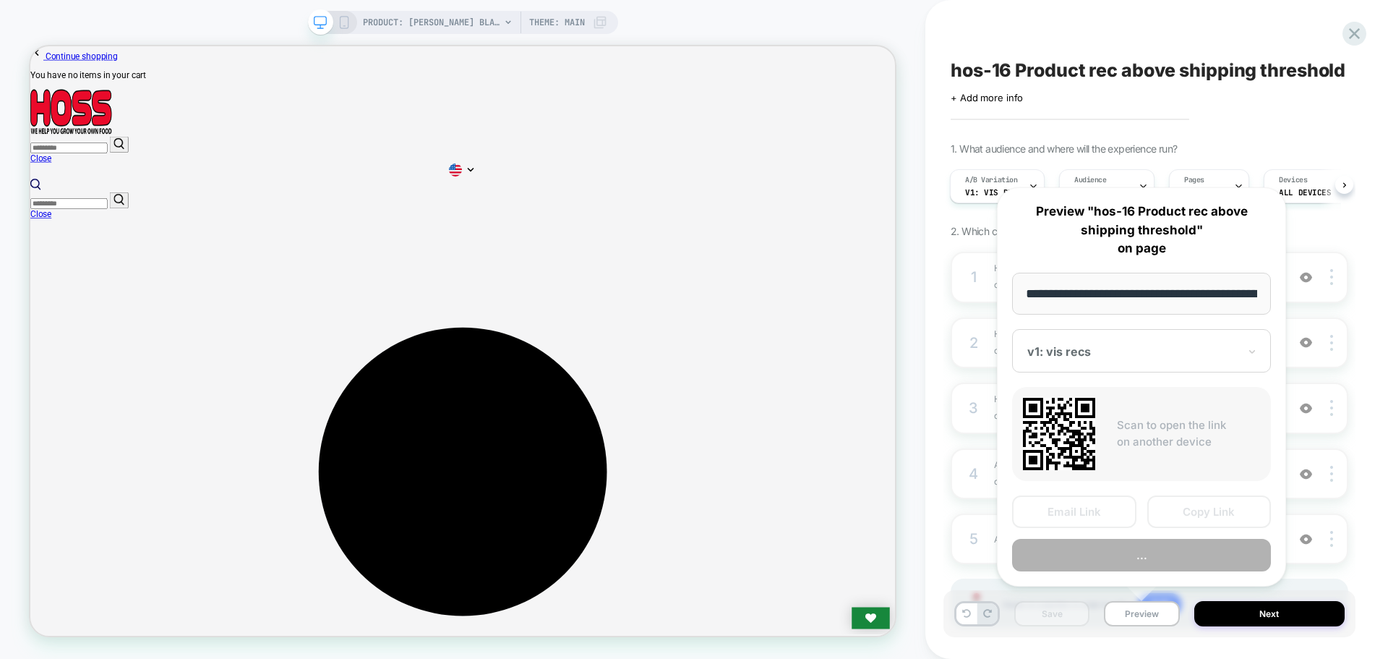
scroll to position [0, 236]
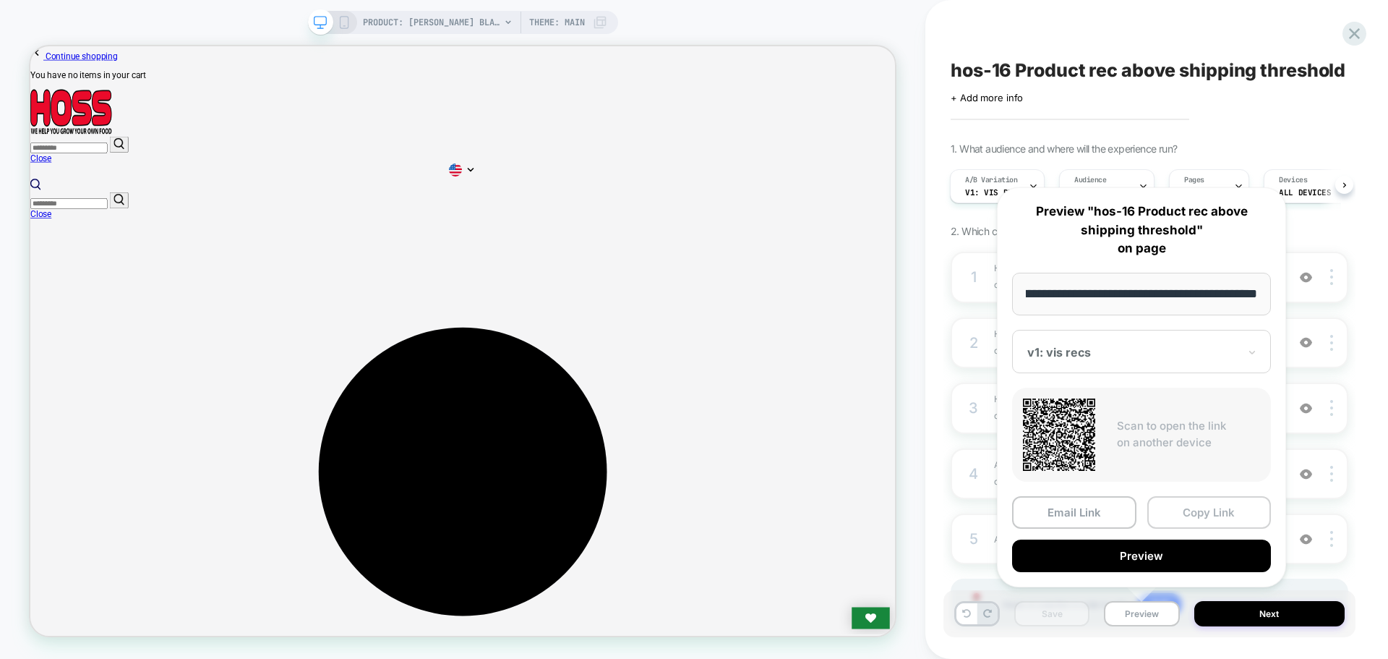
click at [1220, 514] on button "Copy Link" at bounding box center [1209, 512] width 124 height 33
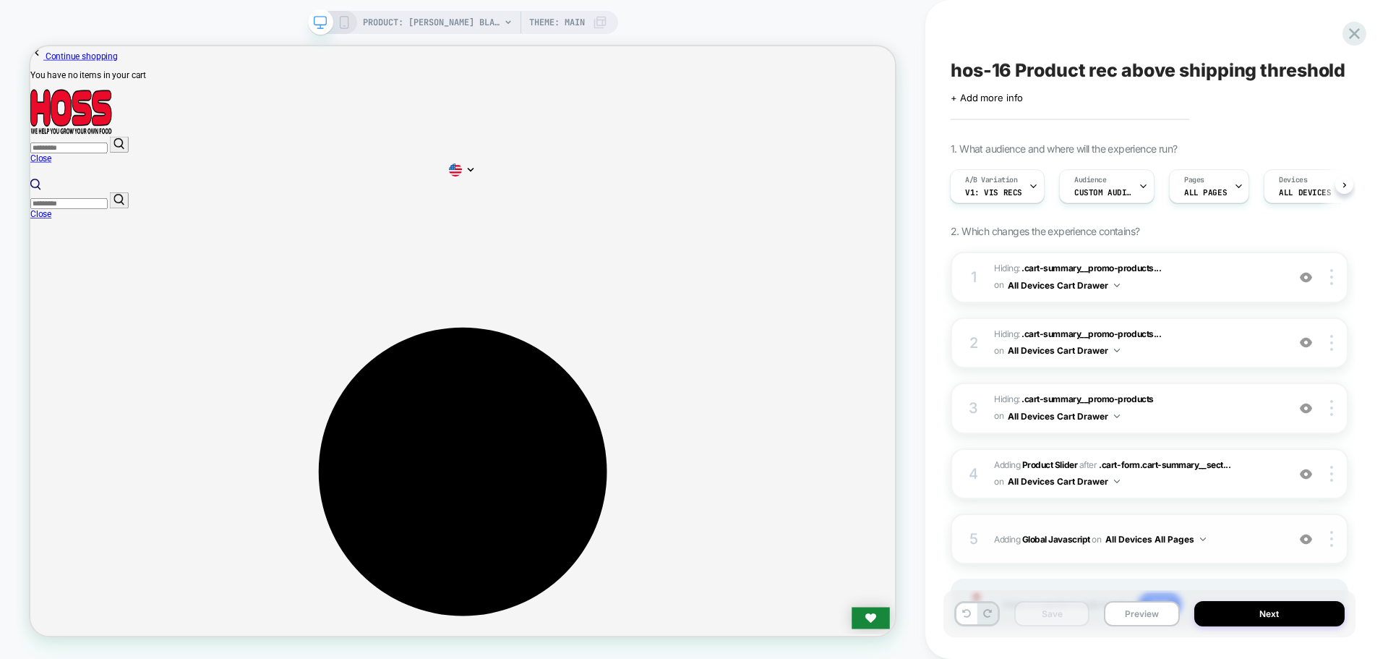
click at [1048, 523] on div "5 Adding Global Javascript on All Devices All Pages Add Before Add After Target…" at bounding box center [1150, 538] width 398 height 51
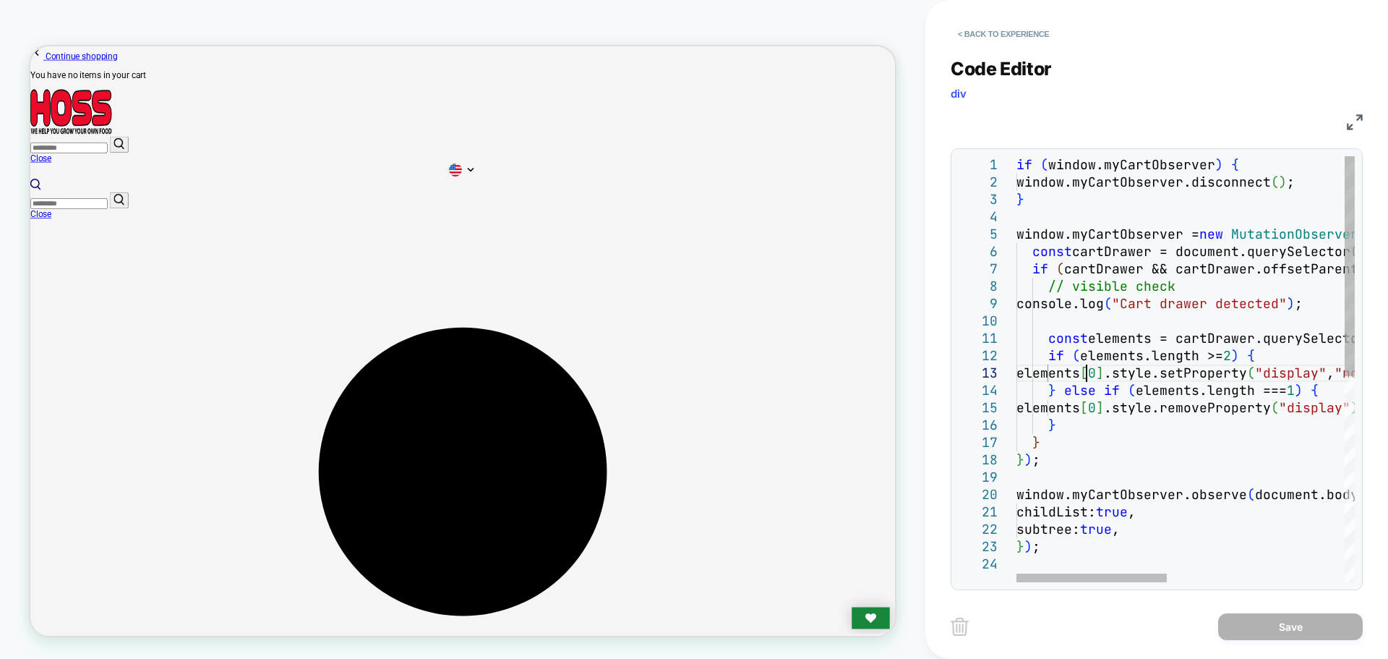
click at [1084, 380] on div "if ( window.myCartObserver ) { window.myCartObserver.disconnect ( ) ; } window.…" at bounding box center [1384, 568] width 736 height 825
type textarea "**********"
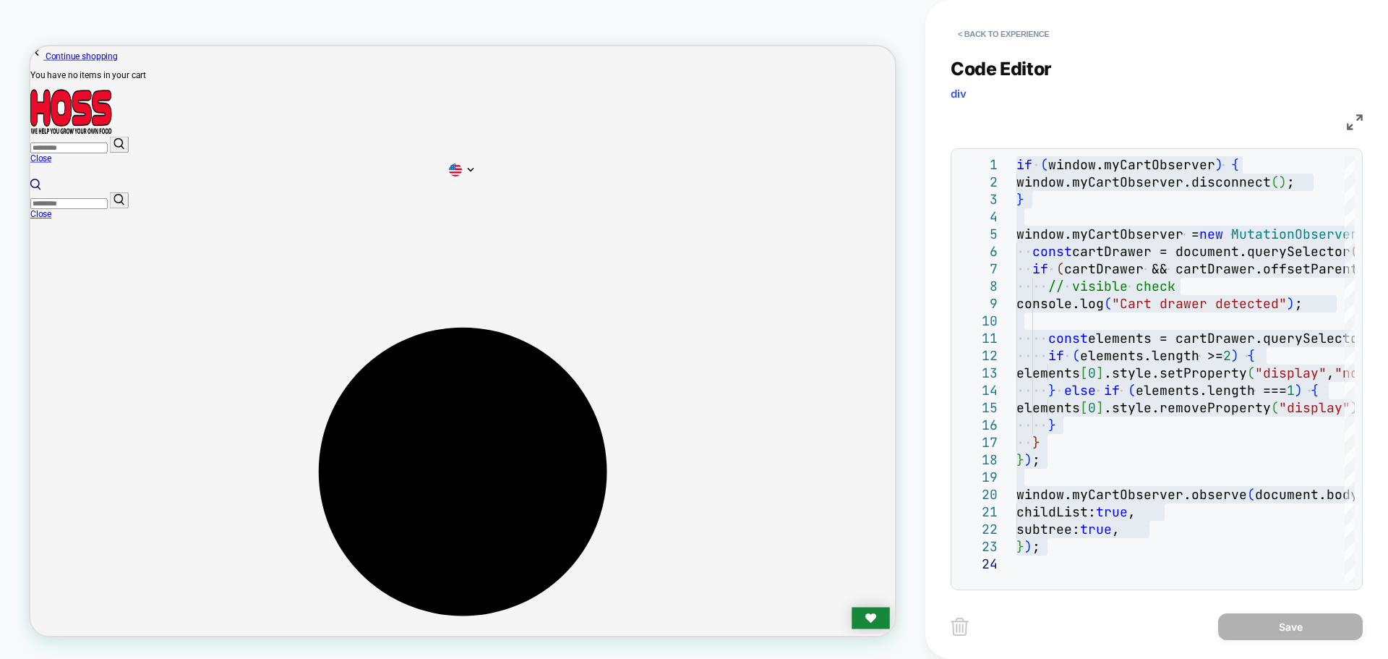
click at [950, 19] on div "< Back to experience Code Editor div JS 1 2 3 4 5 6 7 8 9 10 11 12 13 14 15 16 …" at bounding box center [1156, 329] width 463 height 659
click at [974, 32] on button "< Back to experience" at bounding box center [1004, 33] width 106 height 23
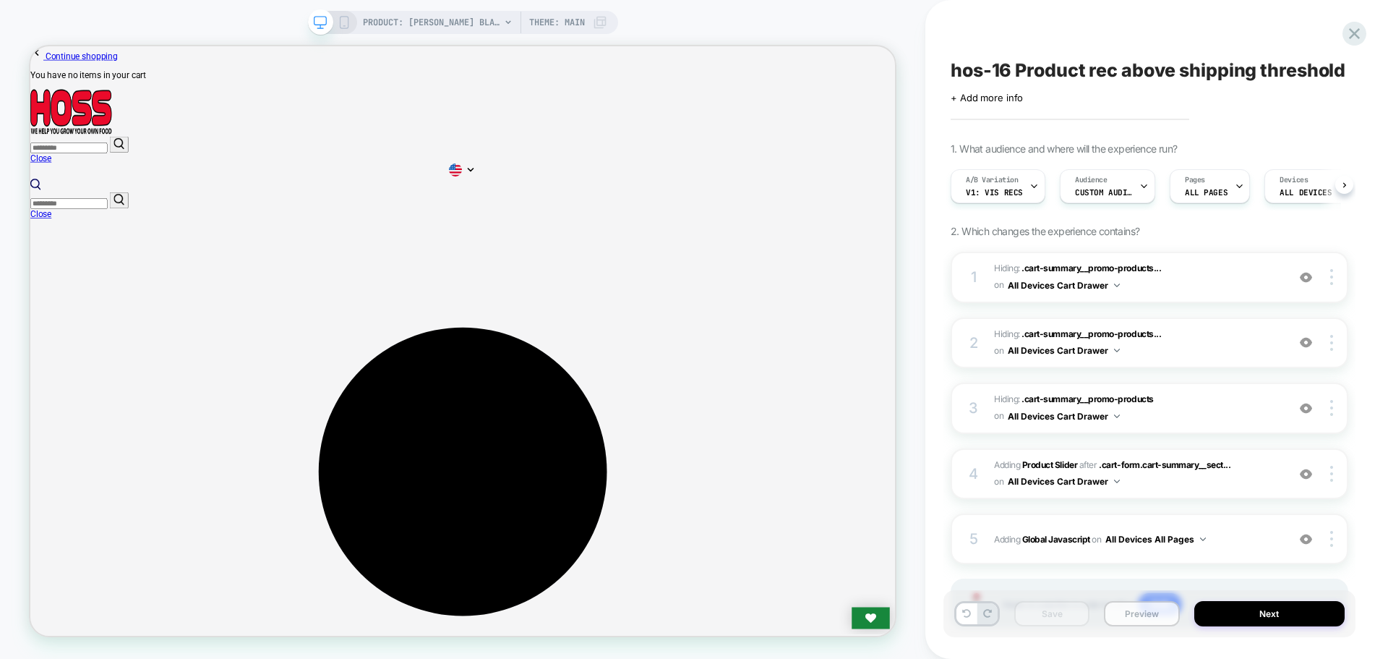
scroll to position [0, 1]
click at [1171, 624] on button "Preview" at bounding box center [1141, 613] width 75 height 25
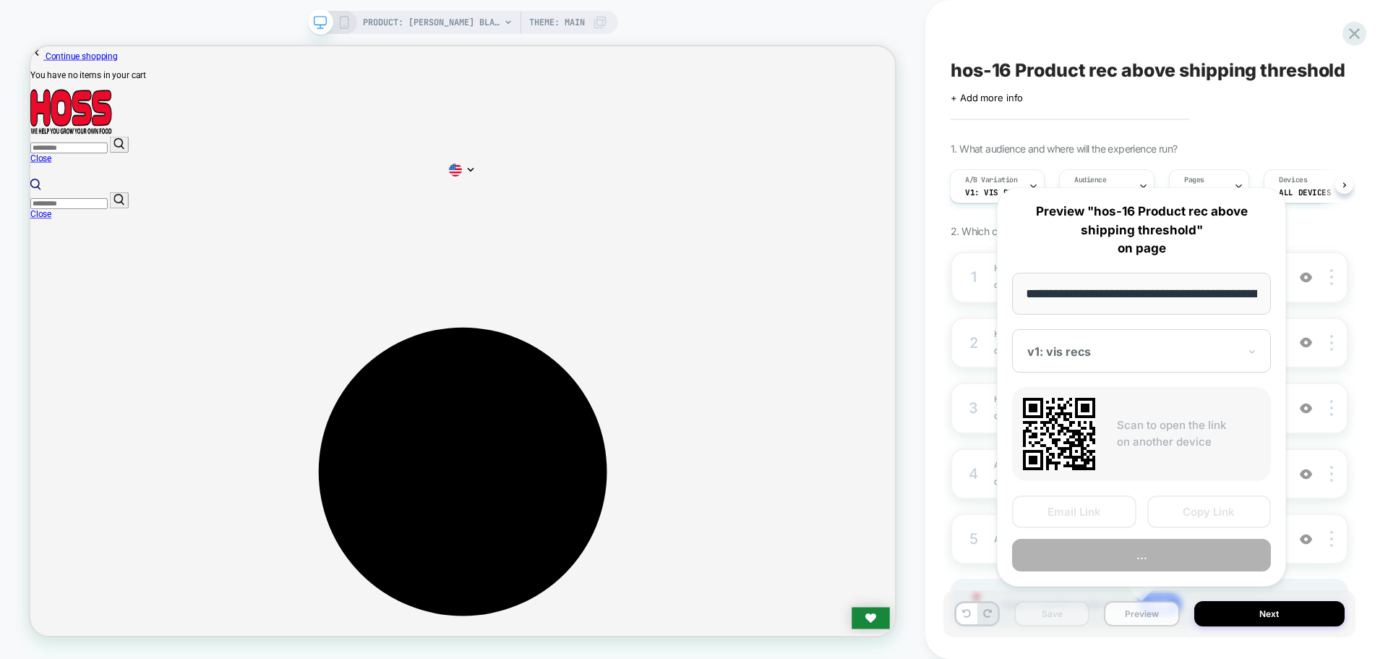
scroll to position [0, 236]
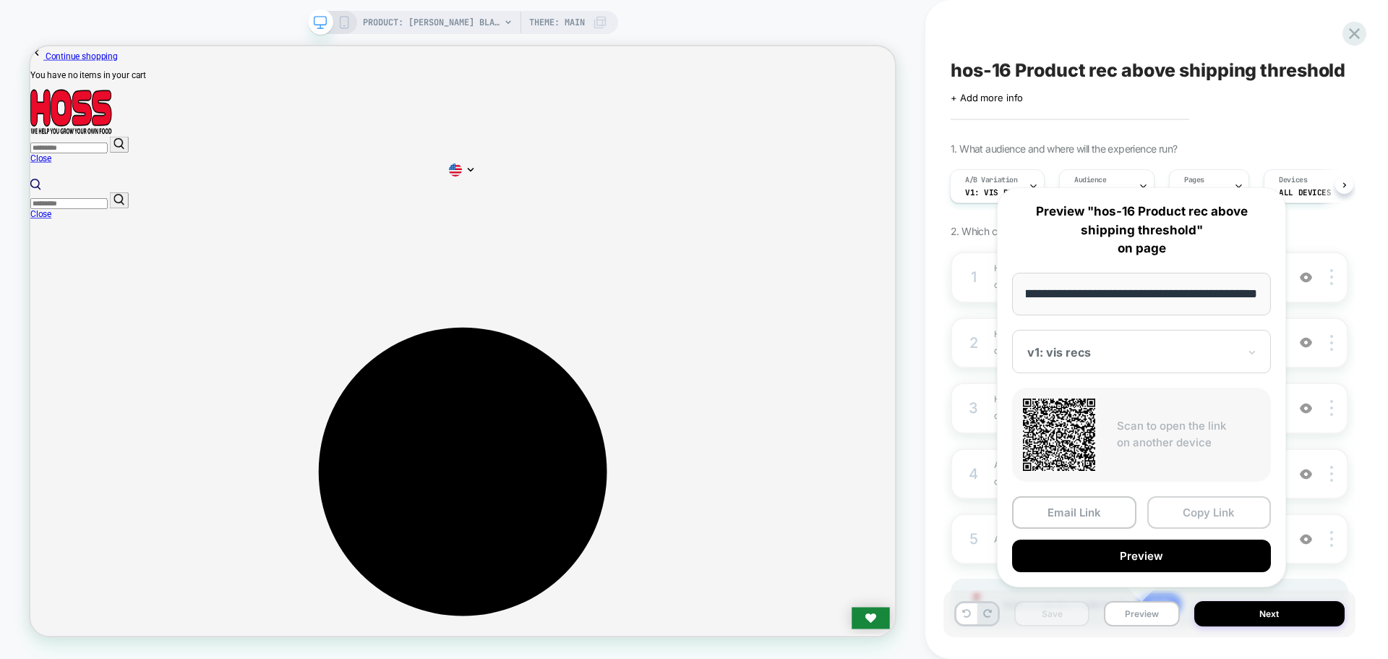
click at [1210, 517] on button "Copy Link" at bounding box center [1209, 512] width 124 height 33
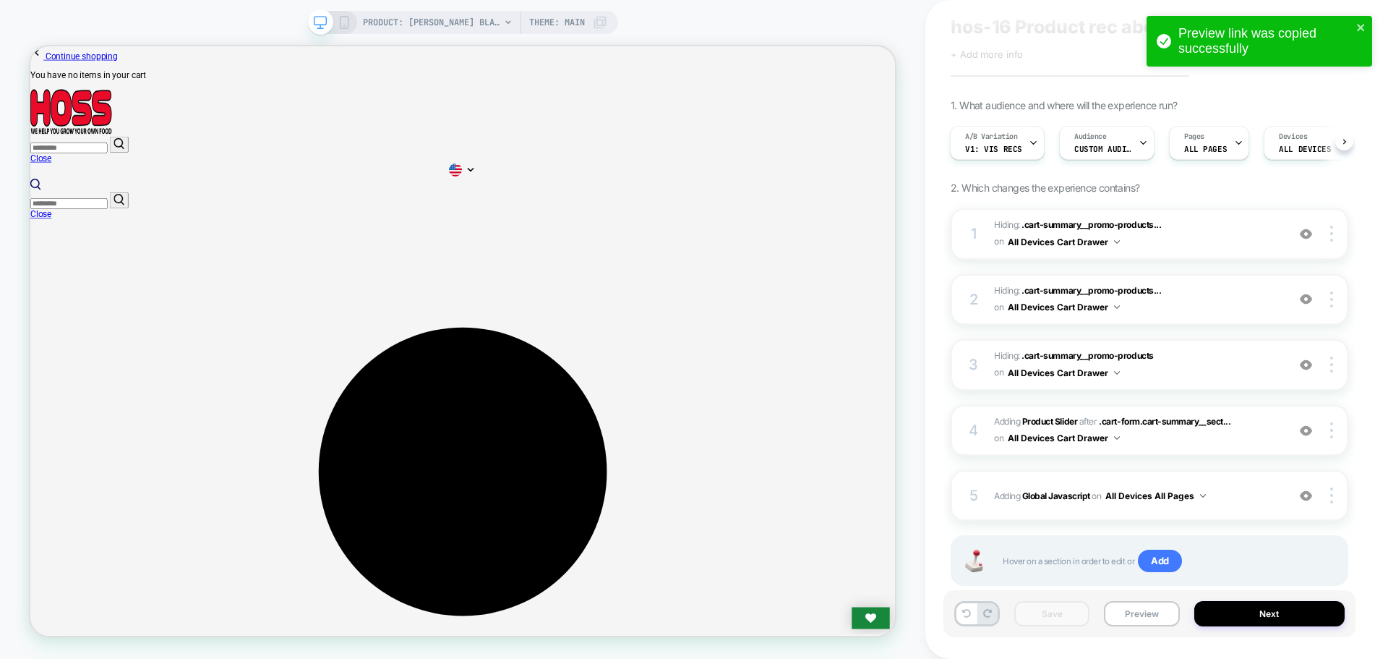
scroll to position [79, 0]
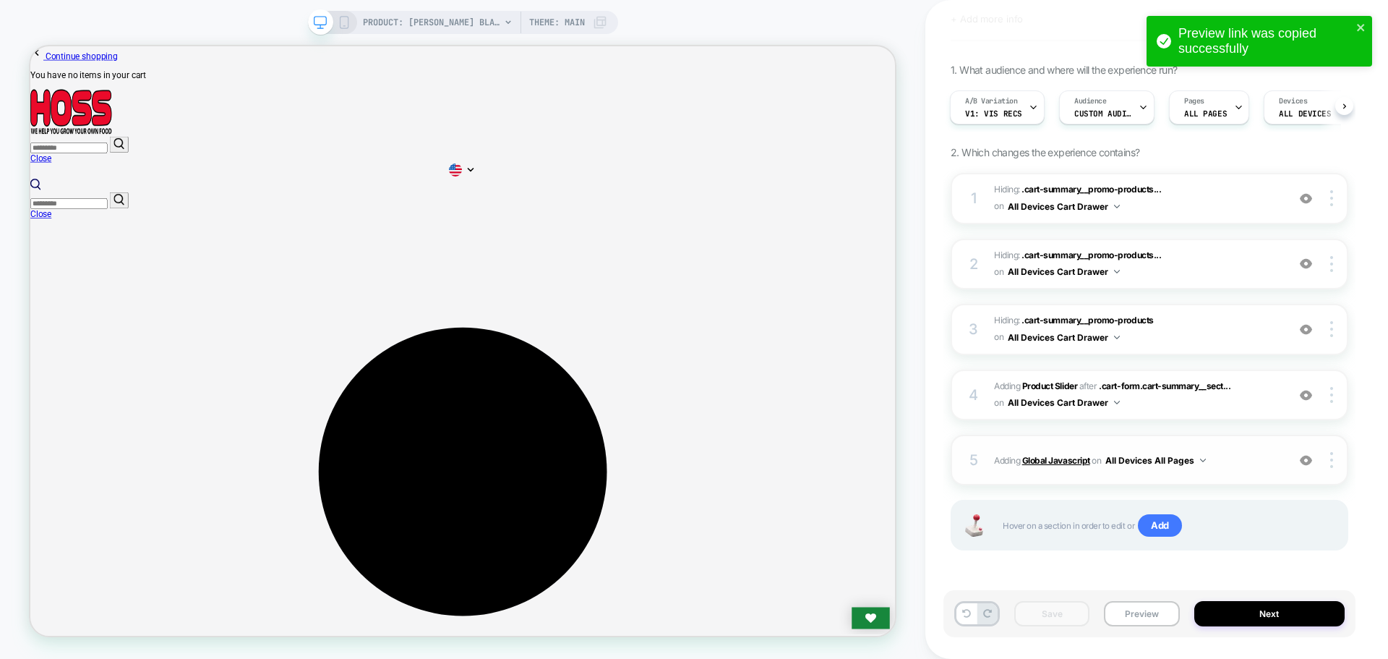
click at [1069, 463] on b "Global Javascript" at bounding box center [1056, 460] width 68 height 11
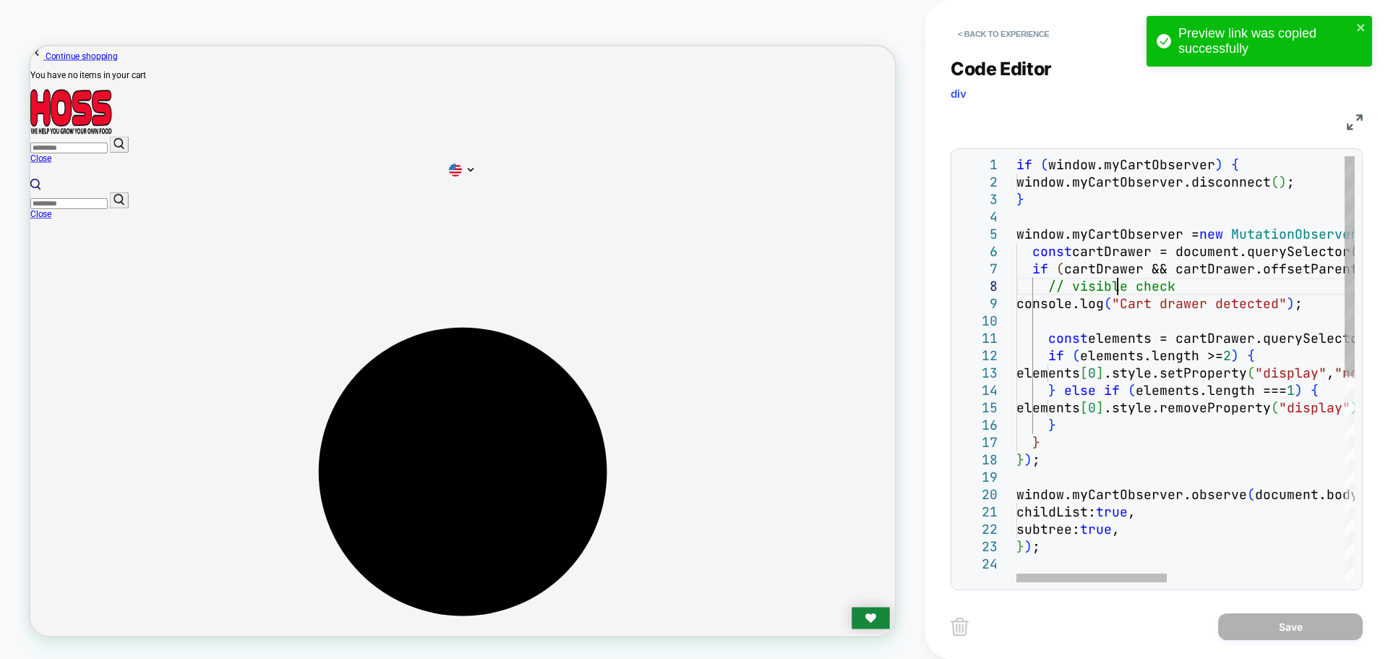
click at [1120, 283] on div "if ( window.myCartObserver ) { window.myCartObserver.disconnect ( ) ; } window.…" at bounding box center [1384, 568] width 736 height 825
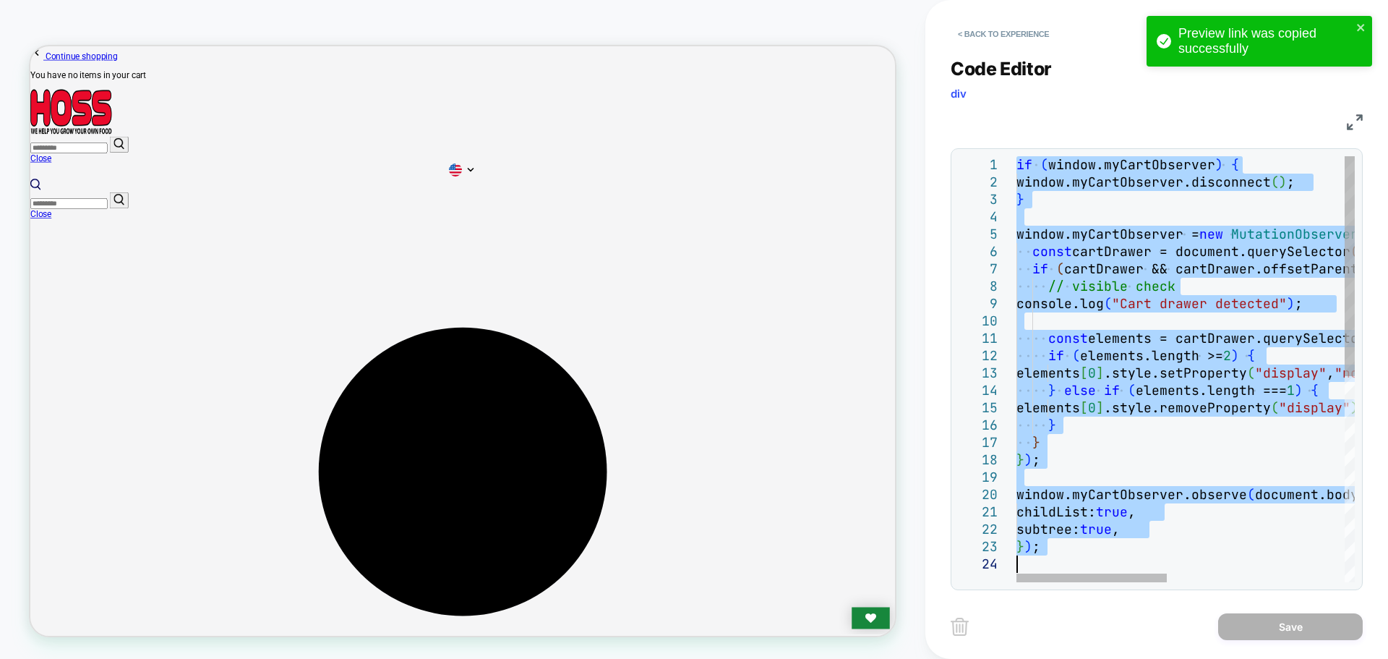
type textarea "**********"
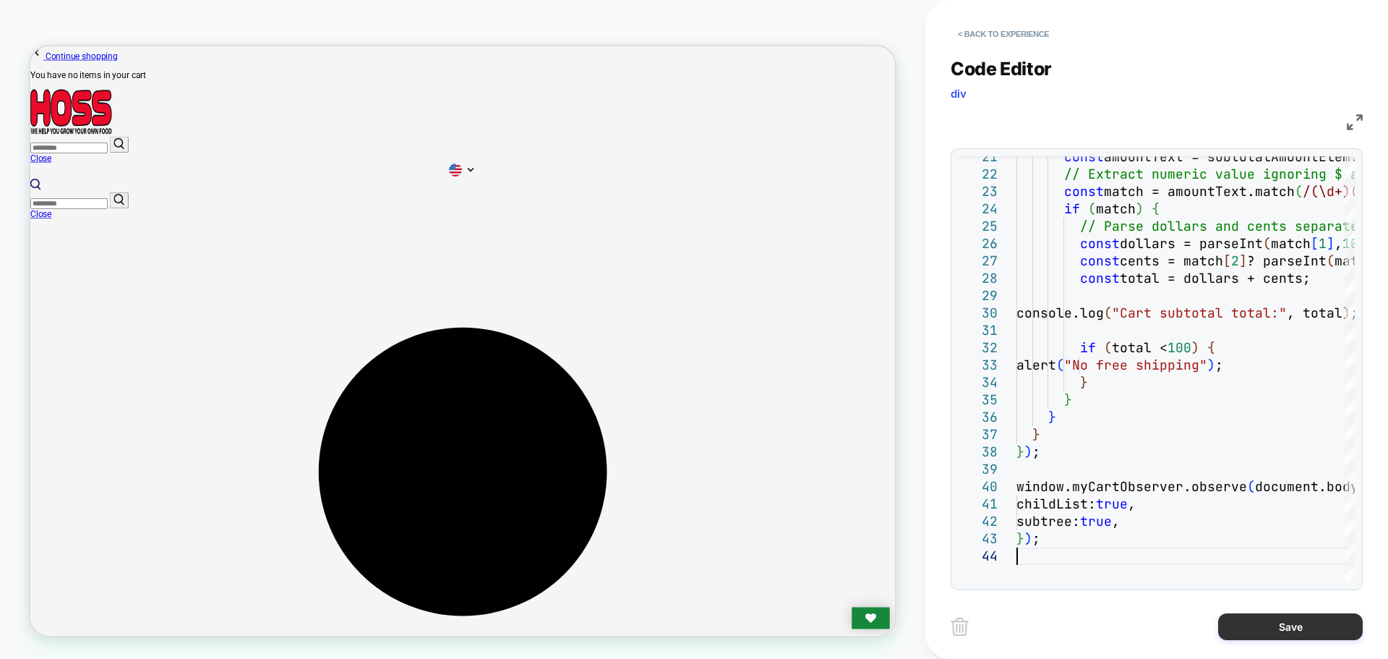
click at [1289, 617] on button "Save" at bounding box center [1290, 626] width 145 height 27
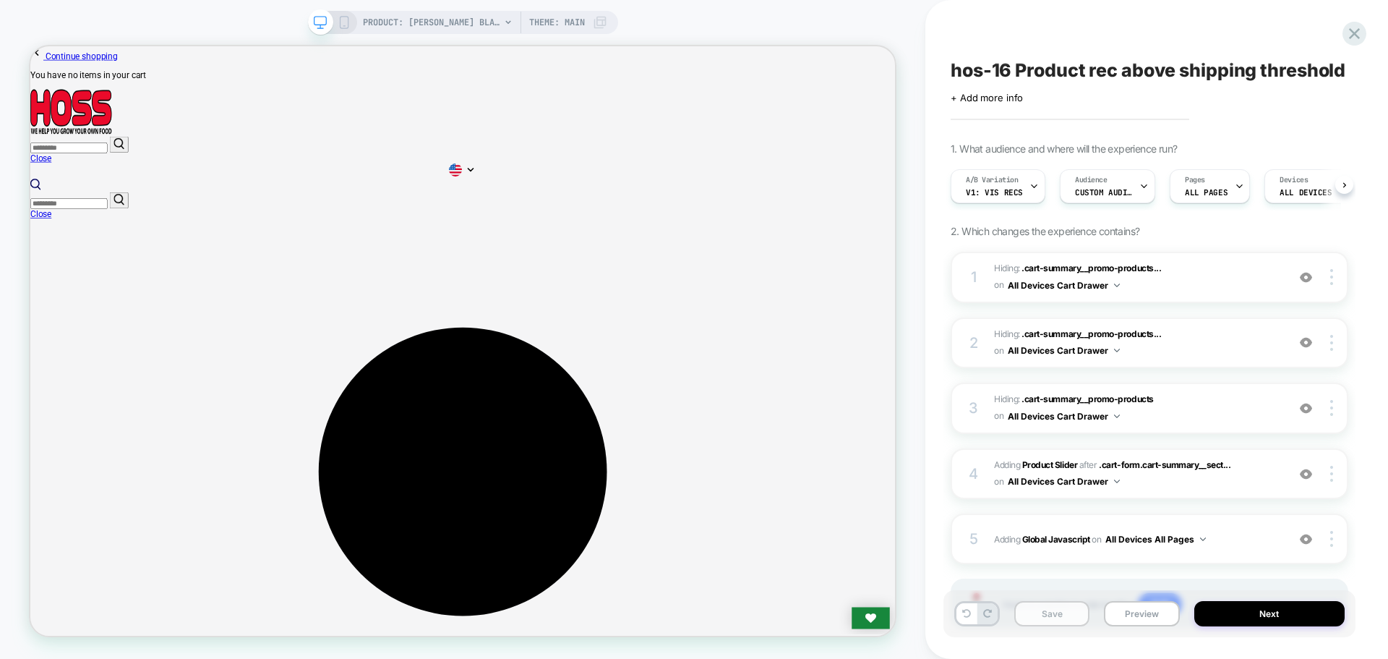
click at [1058, 611] on button "Save" at bounding box center [1051, 613] width 75 height 25
click at [1151, 611] on button "Preview" at bounding box center [1141, 613] width 75 height 25
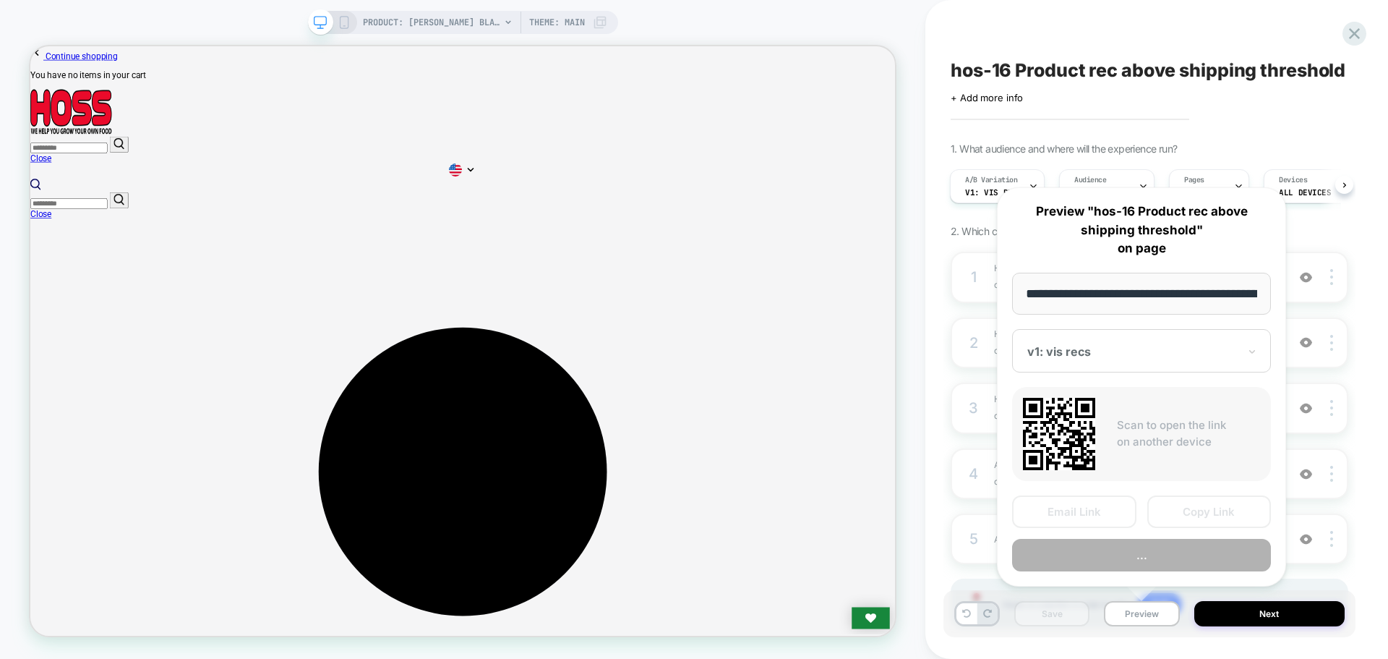
scroll to position [0, 236]
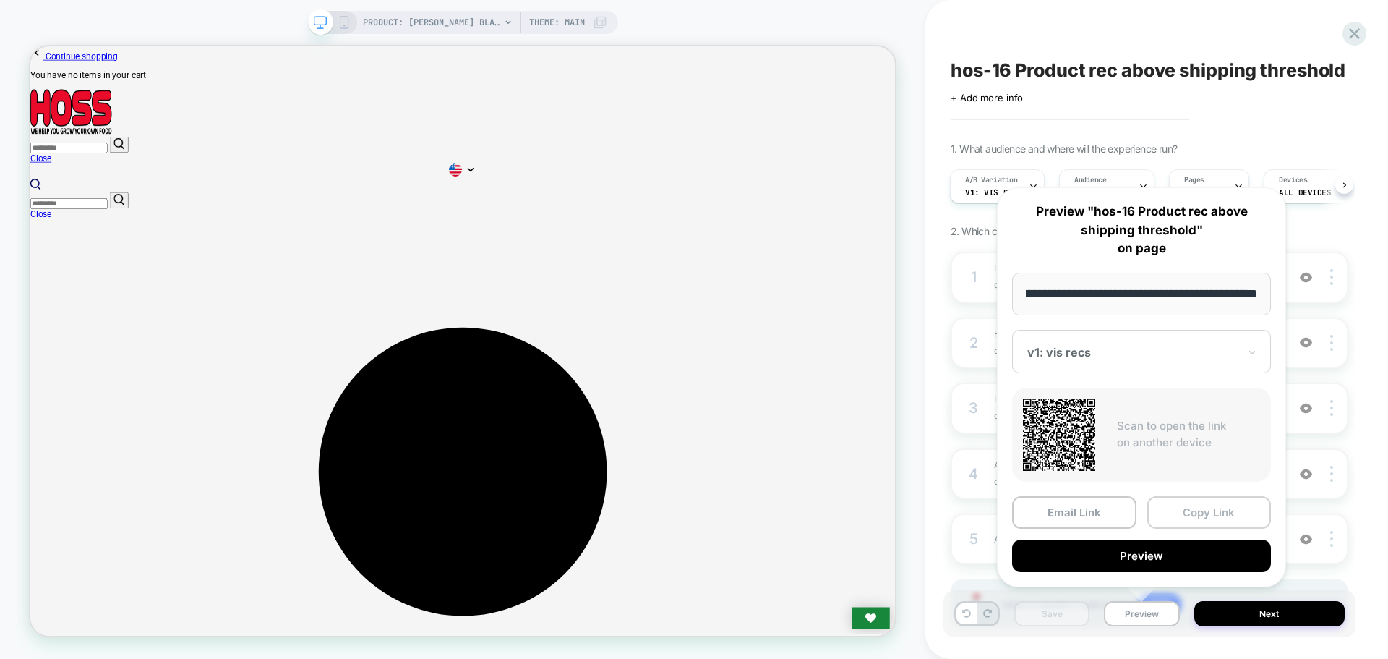
click at [1199, 507] on button "Copy Link" at bounding box center [1209, 512] width 124 height 33
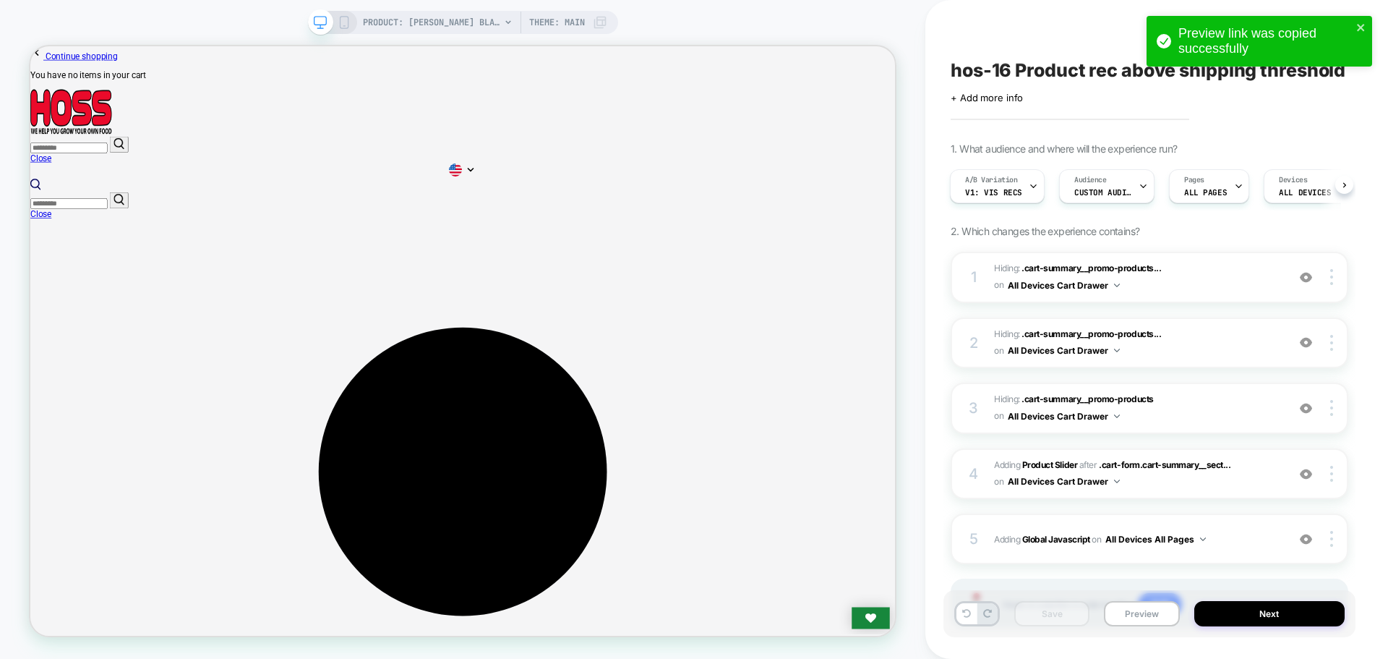
scroll to position [79, 0]
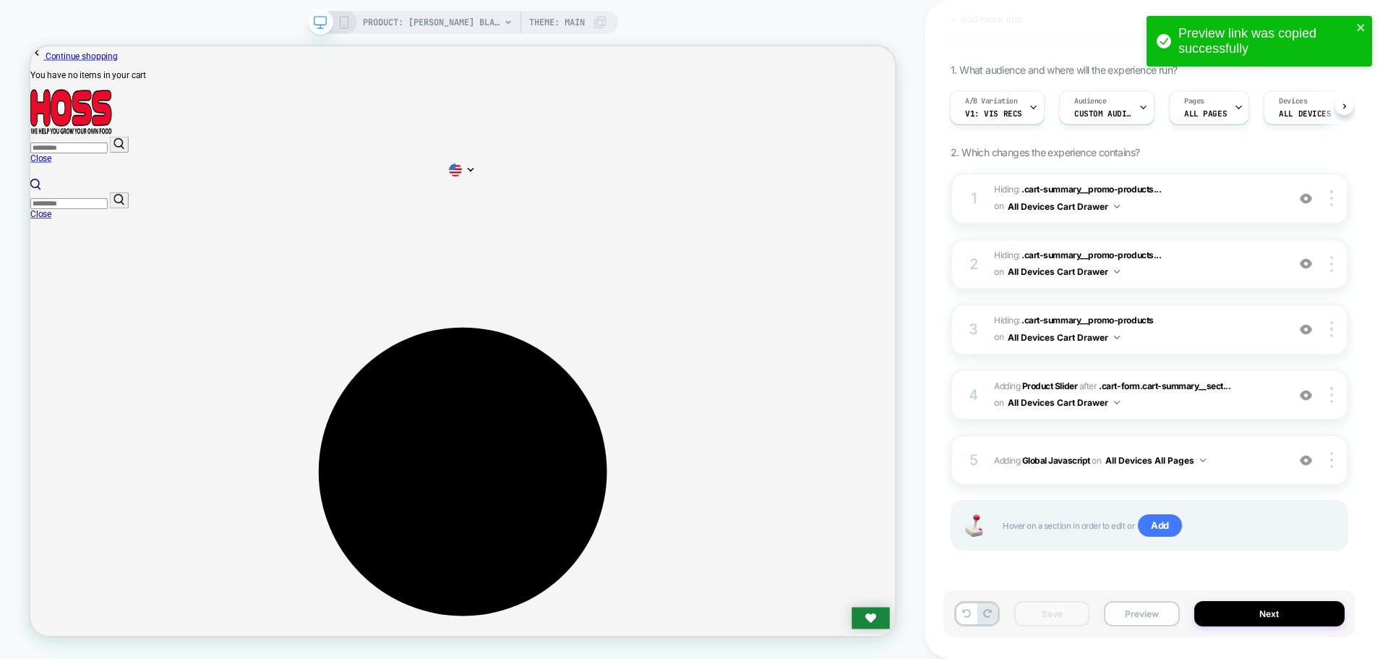
click at [1132, 612] on button "Preview" at bounding box center [1141, 613] width 75 height 25
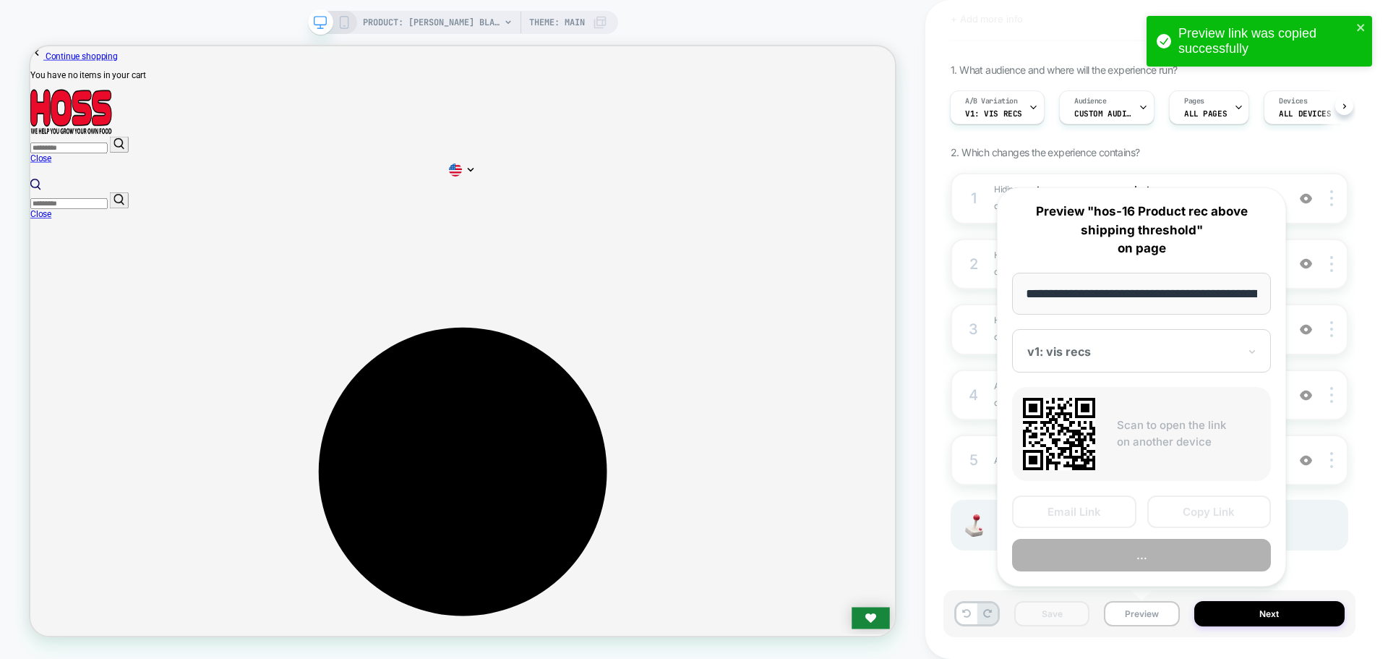
scroll to position [0, 236]
click at [1183, 518] on button "Copy Link" at bounding box center [1209, 512] width 124 height 33
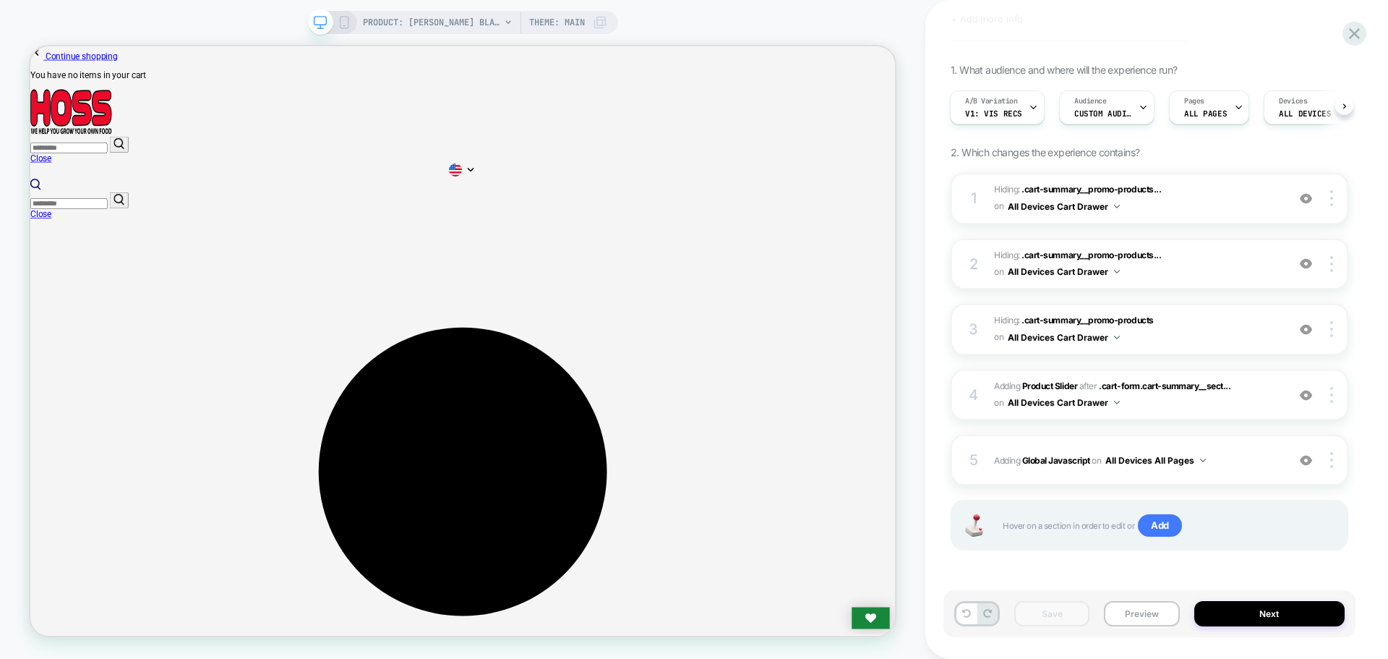
click at [1180, 514] on span "Hover on a section in order to edit or Add" at bounding box center [1168, 525] width 330 height 23
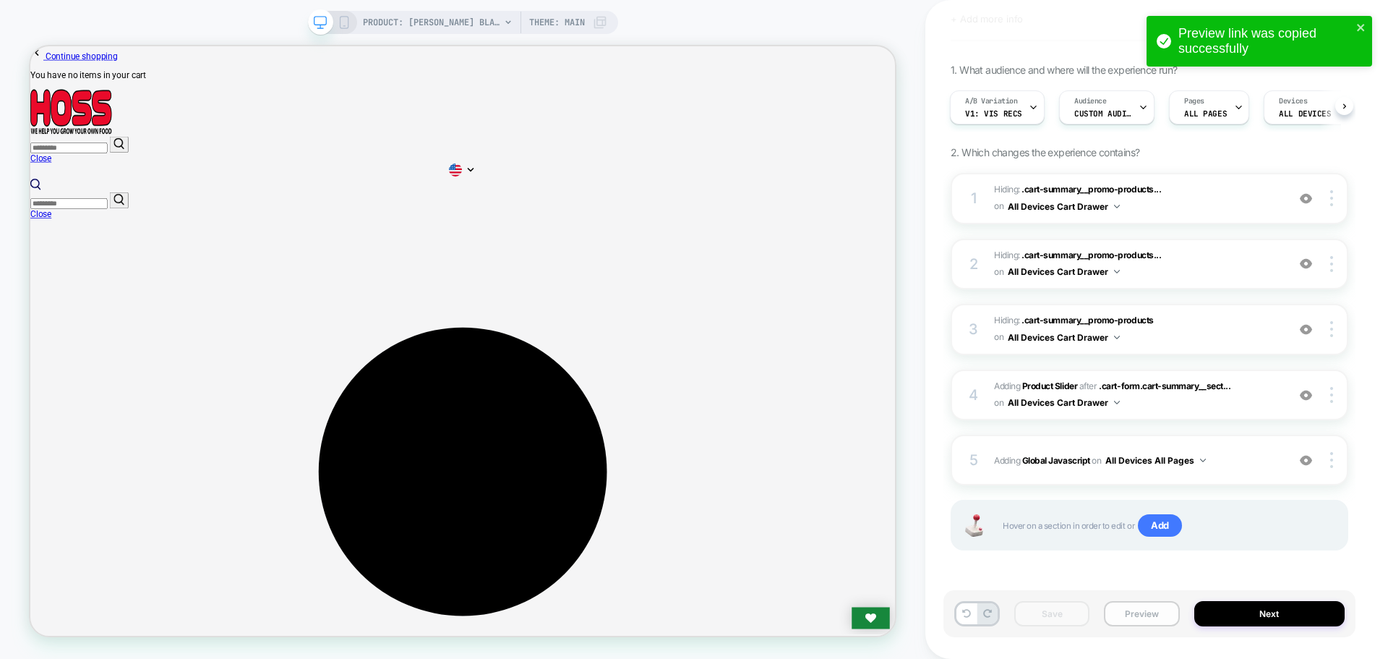
click at [1131, 622] on button "Preview" at bounding box center [1141, 613] width 75 height 25
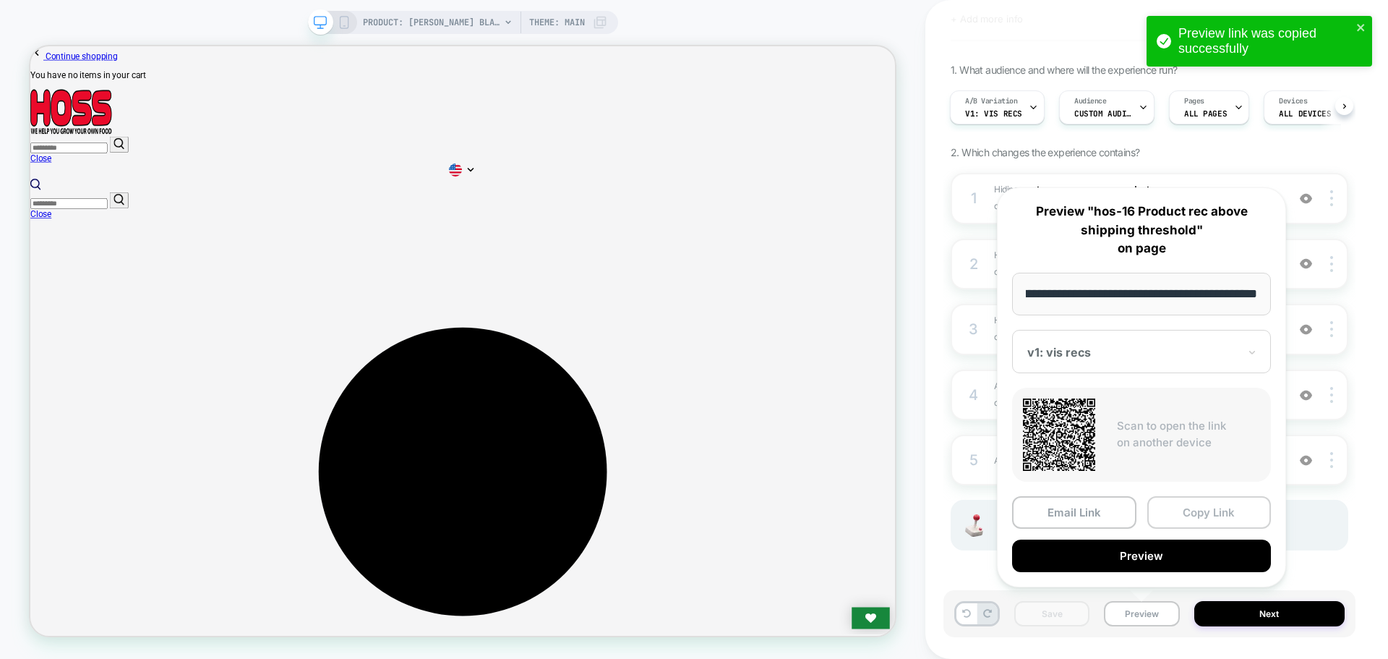
click at [1248, 515] on button "Copy Link" at bounding box center [1209, 512] width 124 height 33
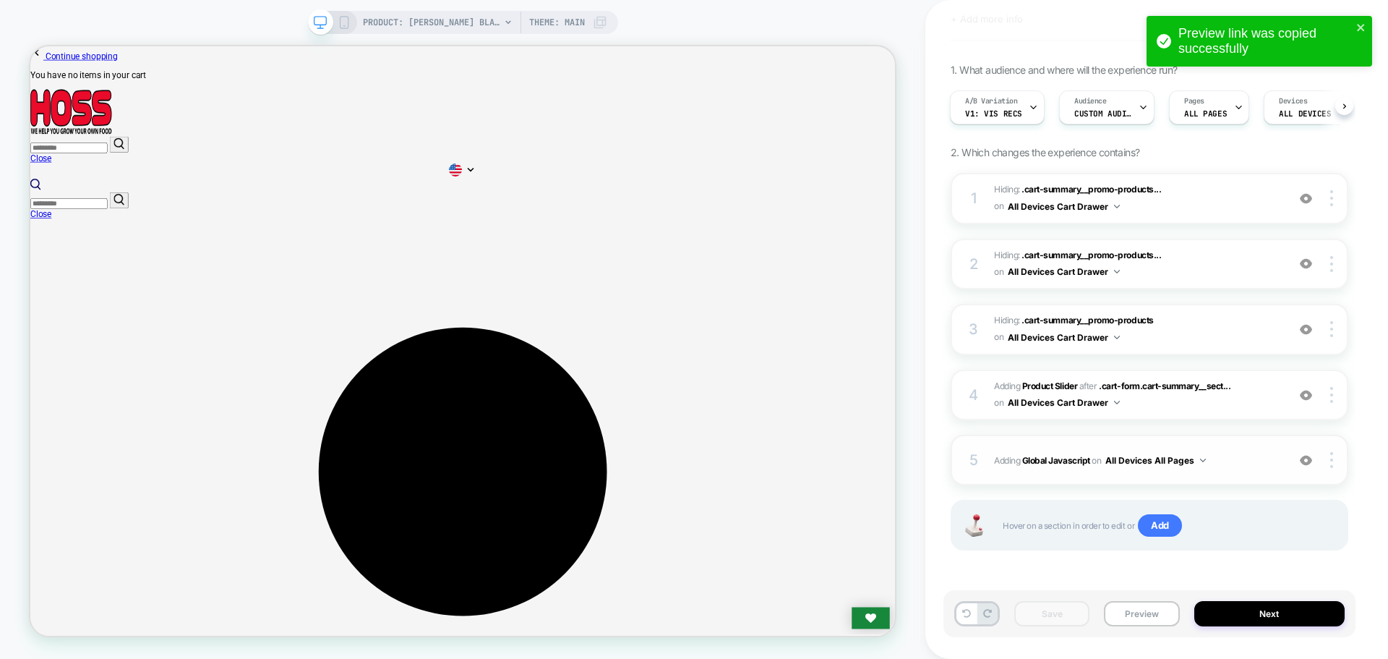
click at [1055, 445] on div "5 Adding Global Javascript on All Devices All Pages Add Before Add After Target…" at bounding box center [1150, 459] width 398 height 51
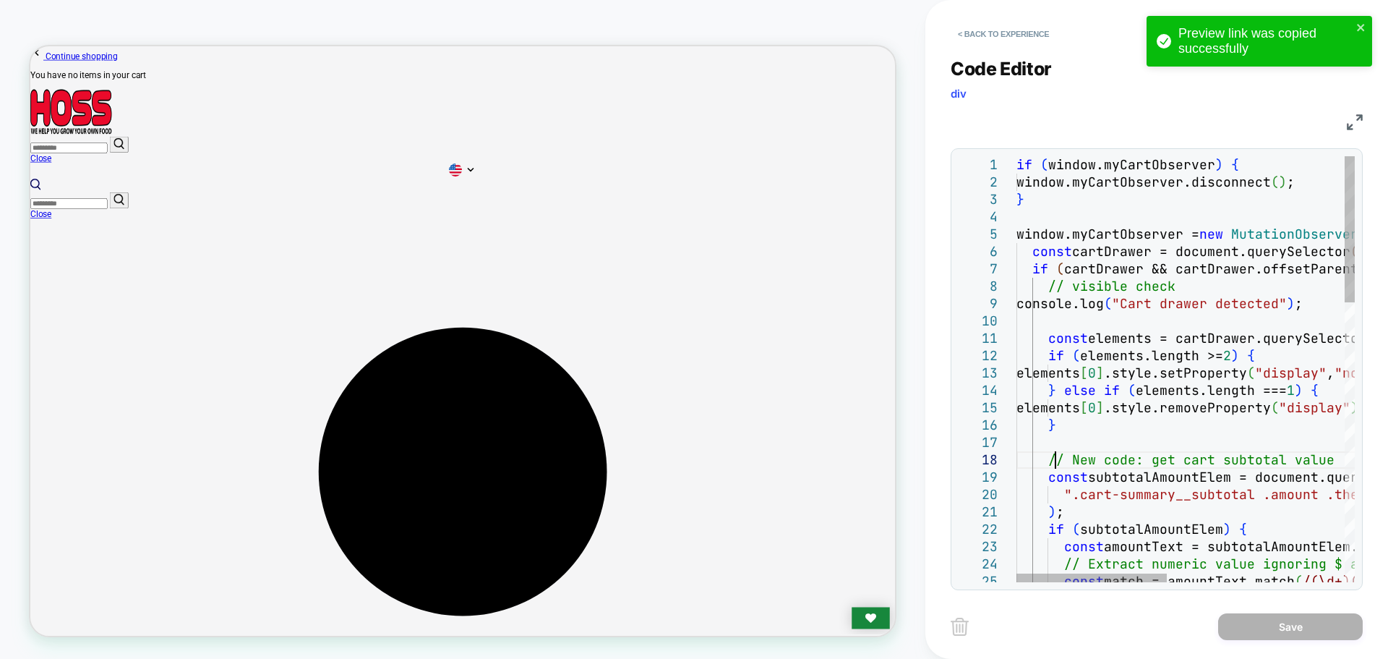
type textarea "**********"
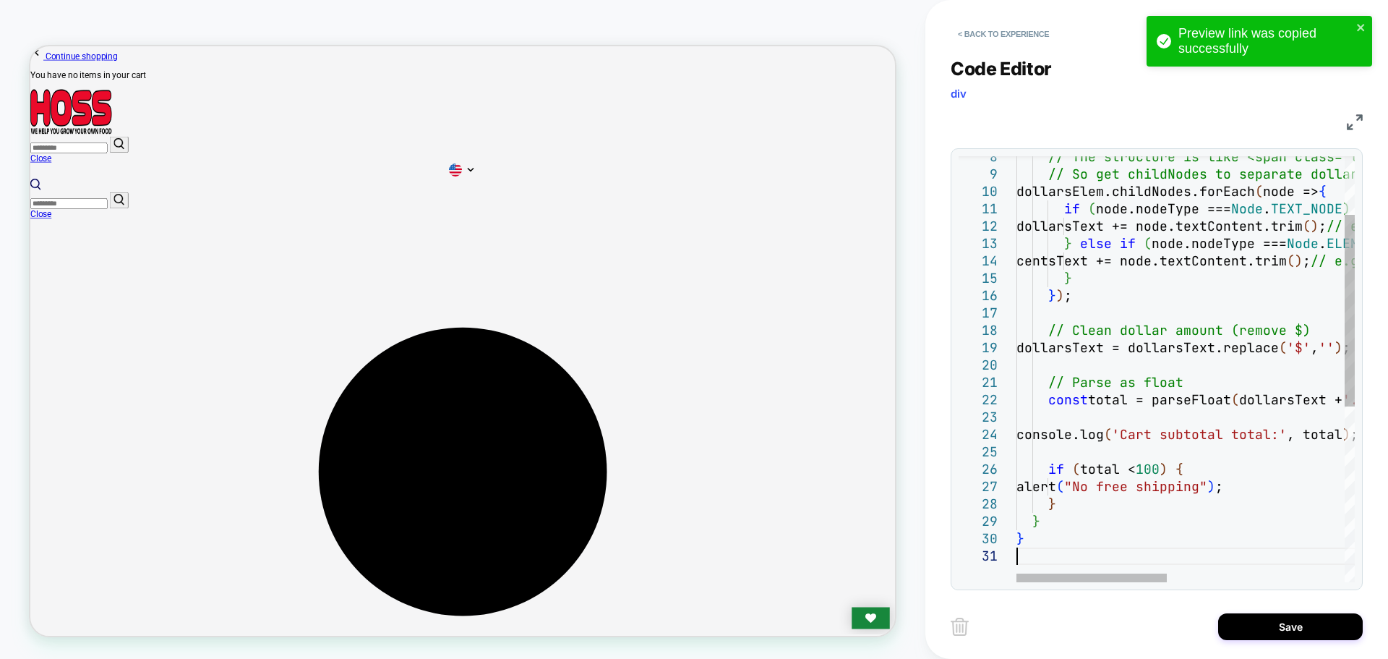
type textarea "**********"
click at [1200, 457] on div "// The structure is like <span class="theme-money" >$5<sup>99</sup></span> // S…" at bounding box center [1384, 500] width 736 height 946
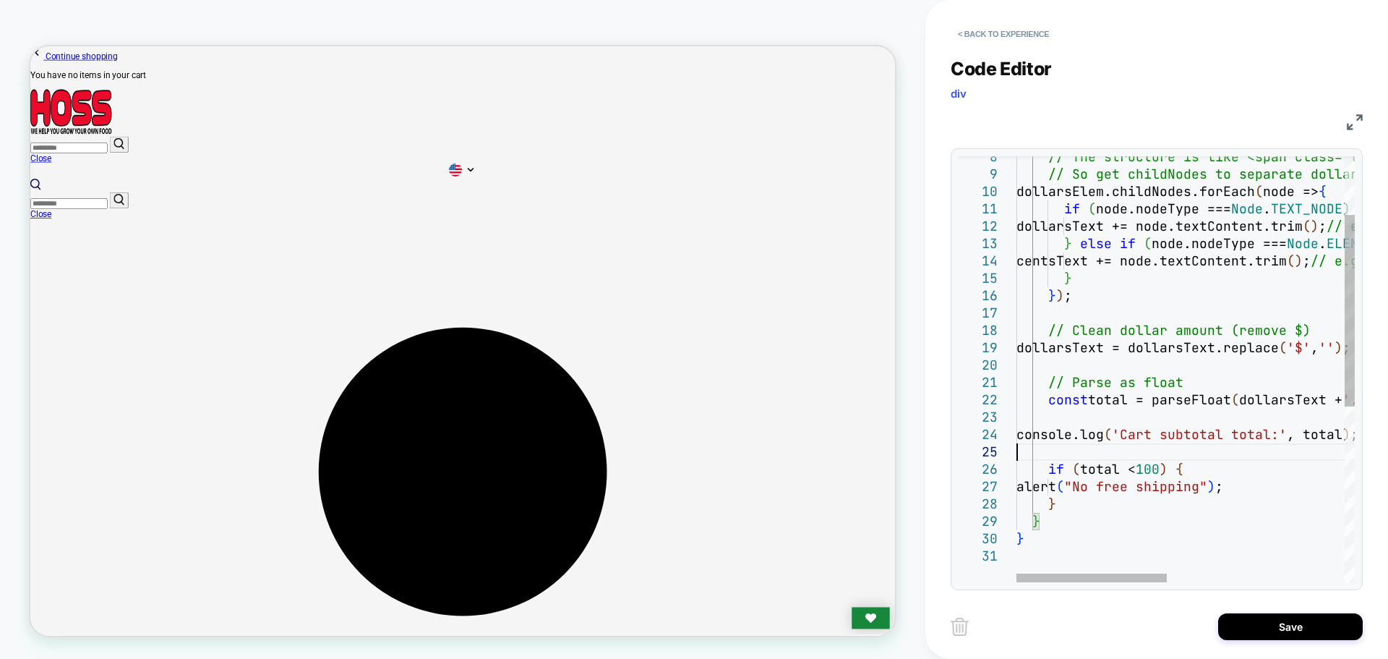
click at [1227, 443] on div "// The structure is like <span class="theme-money" >$5<sup>99</sup></span> // S…" at bounding box center [1384, 500] width 736 height 946
click at [1260, 630] on button "Save" at bounding box center [1290, 626] width 145 height 27
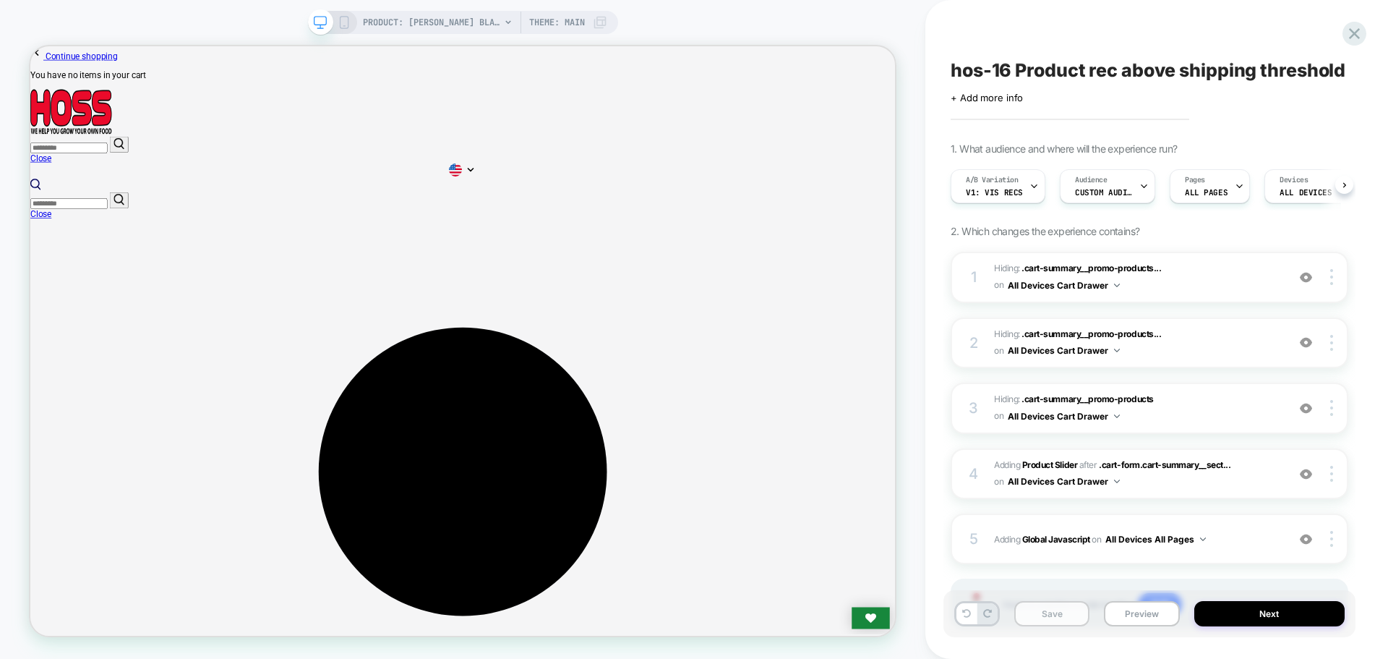
scroll to position [0, 1]
click at [1051, 619] on button "Save" at bounding box center [1051, 613] width 75 height 25
click at [1150, 613] on button "Preview" at bounding box center [1141, 613] width 75 height 25
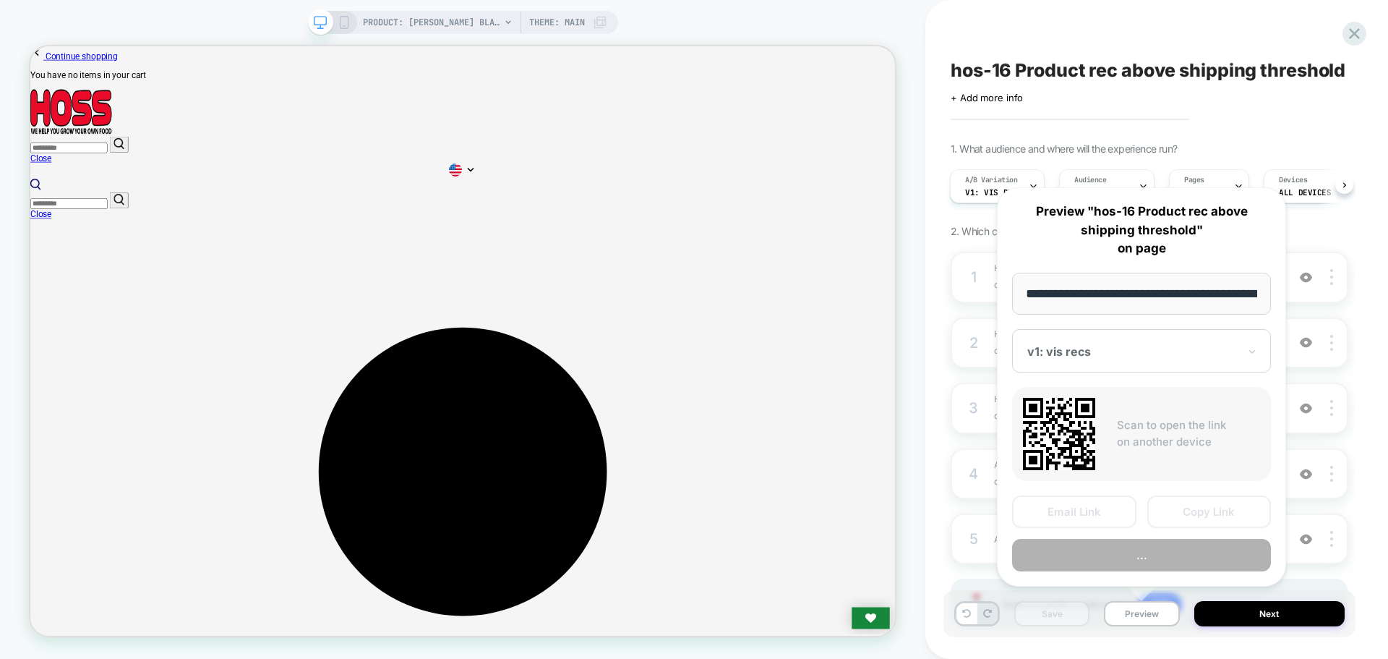
scroll to position [0, 236]
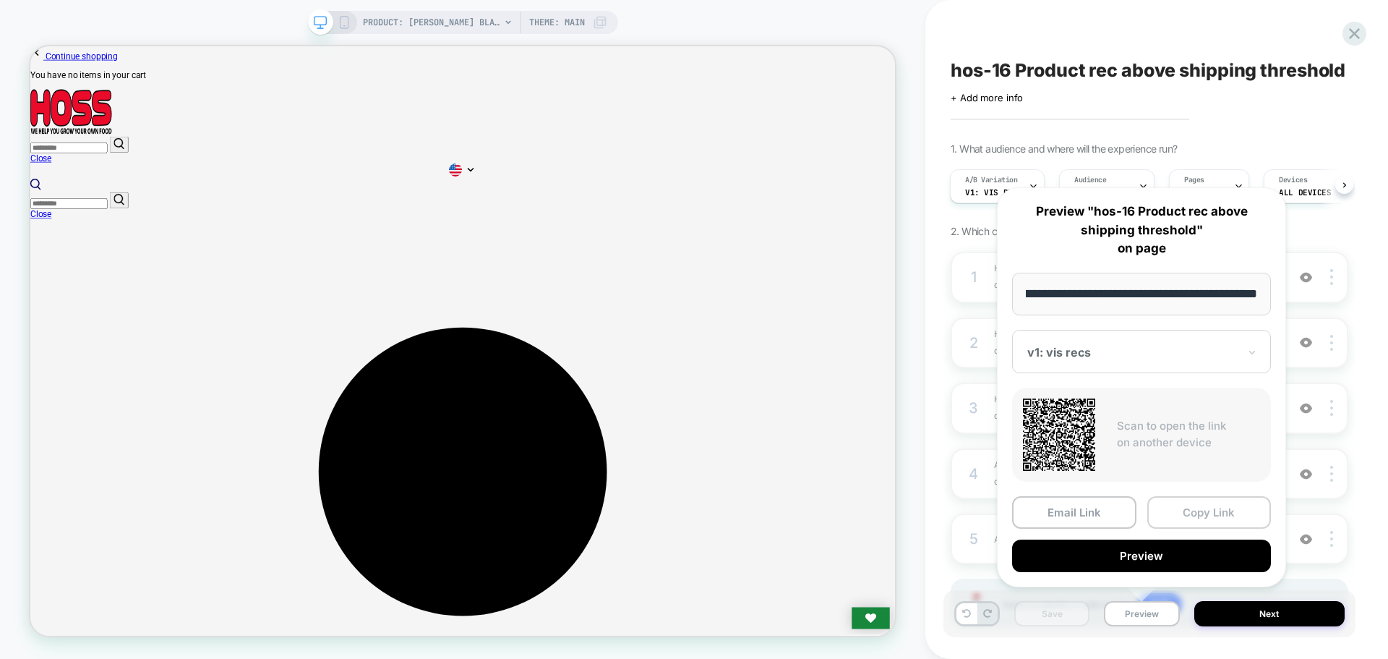
click at [1189, 520] on button "Copy Link" at bounding box center [1209, 512] width 124 height 33
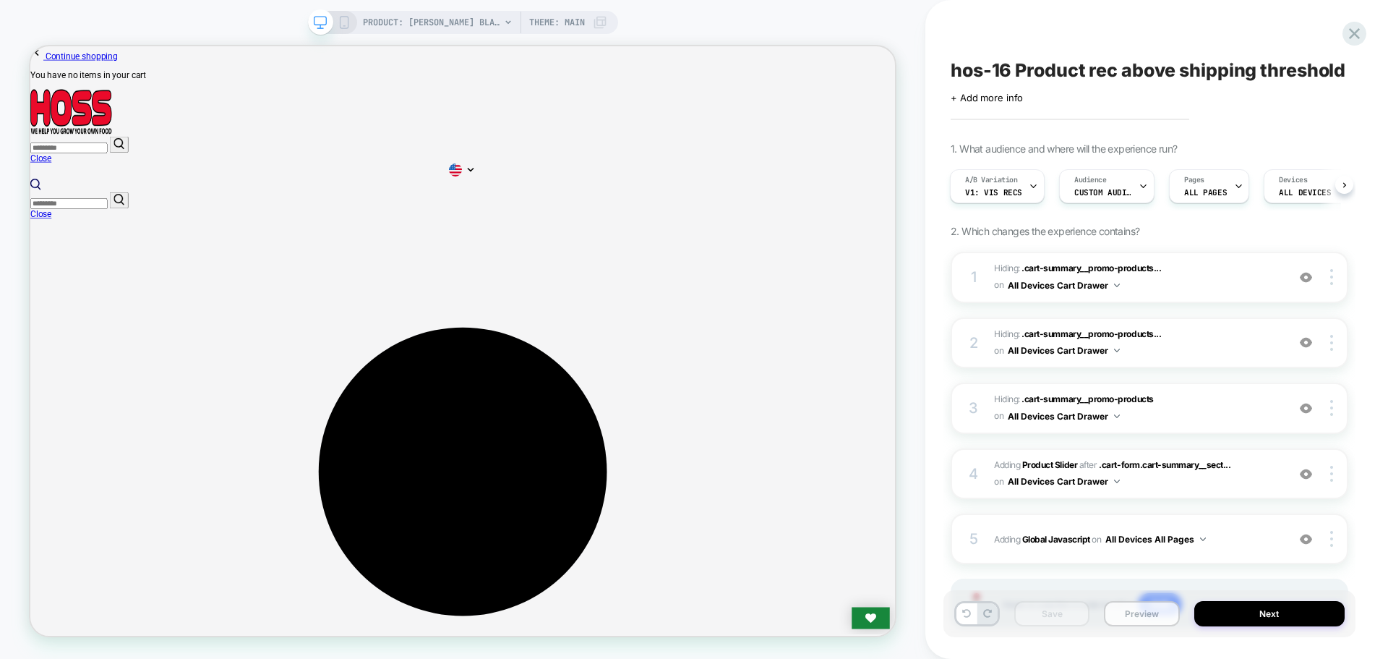
click at [1130, 604] on button "Preview" at bounding box center [1141, 613] width 75 height 25
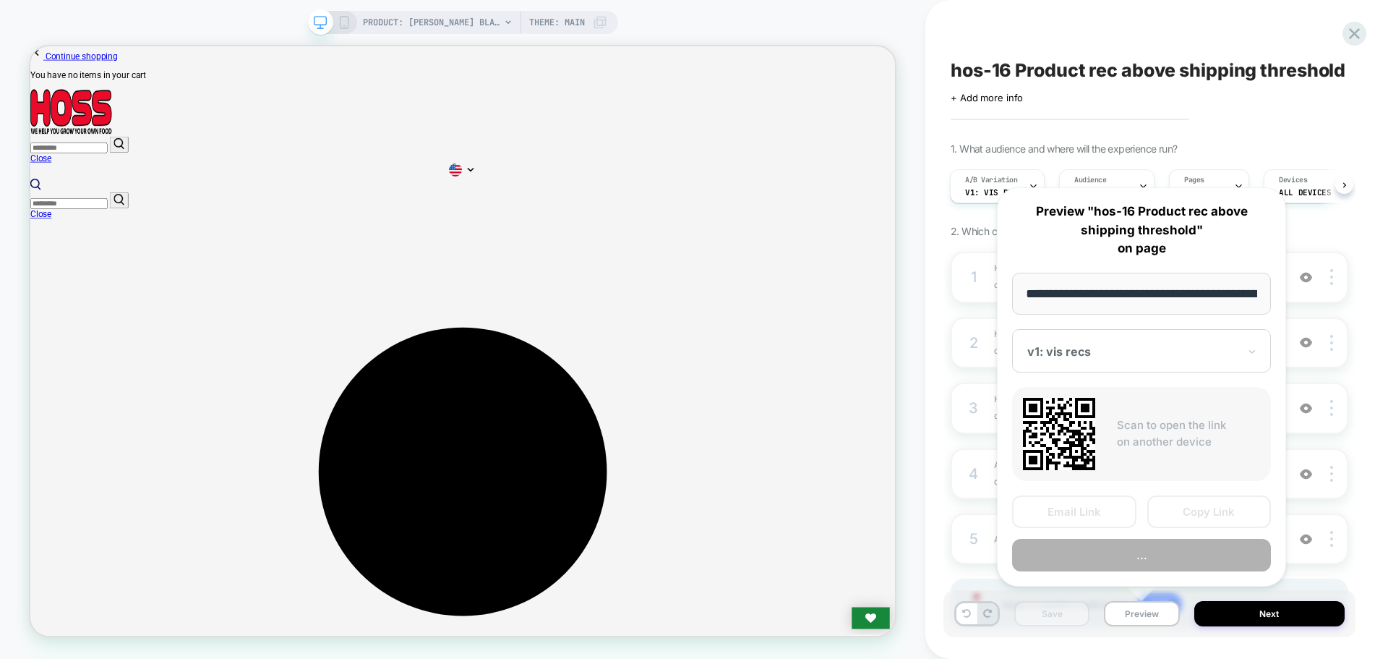
scroll to position [0, 236]
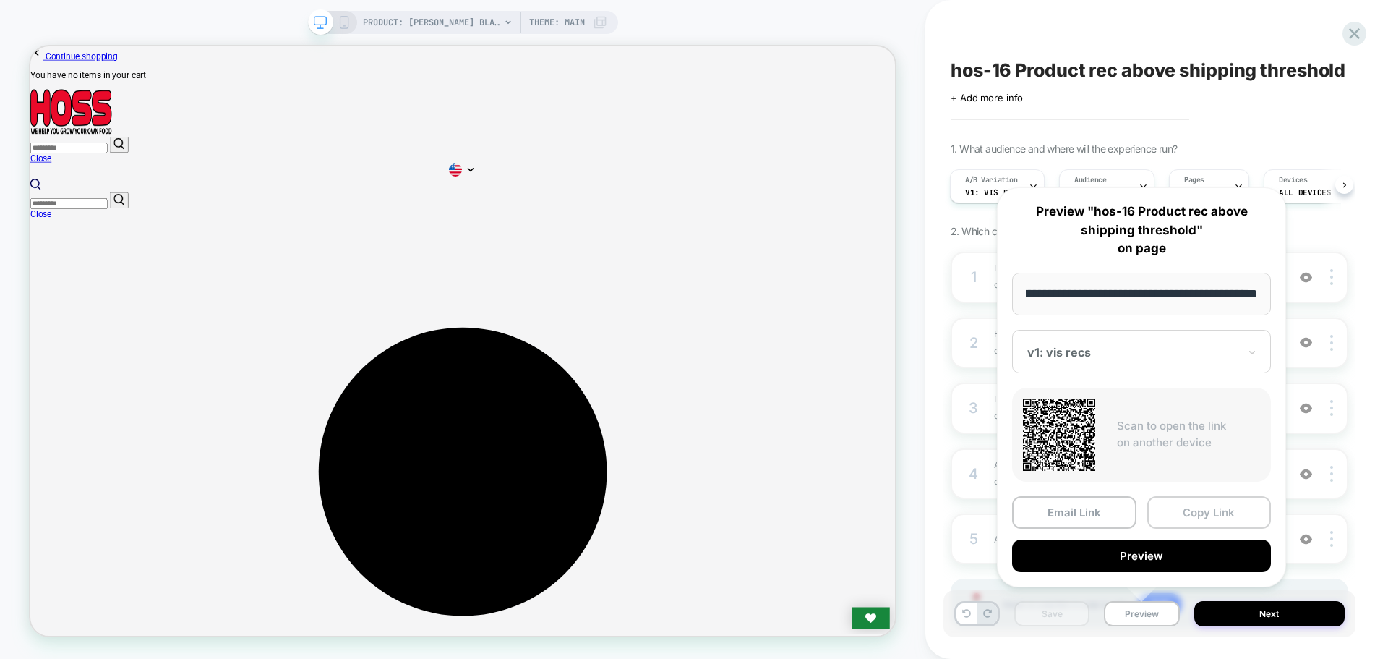
click at [1193, 522] on button "Copy Link" at bounding box center [1209, 512] width 124 height 33
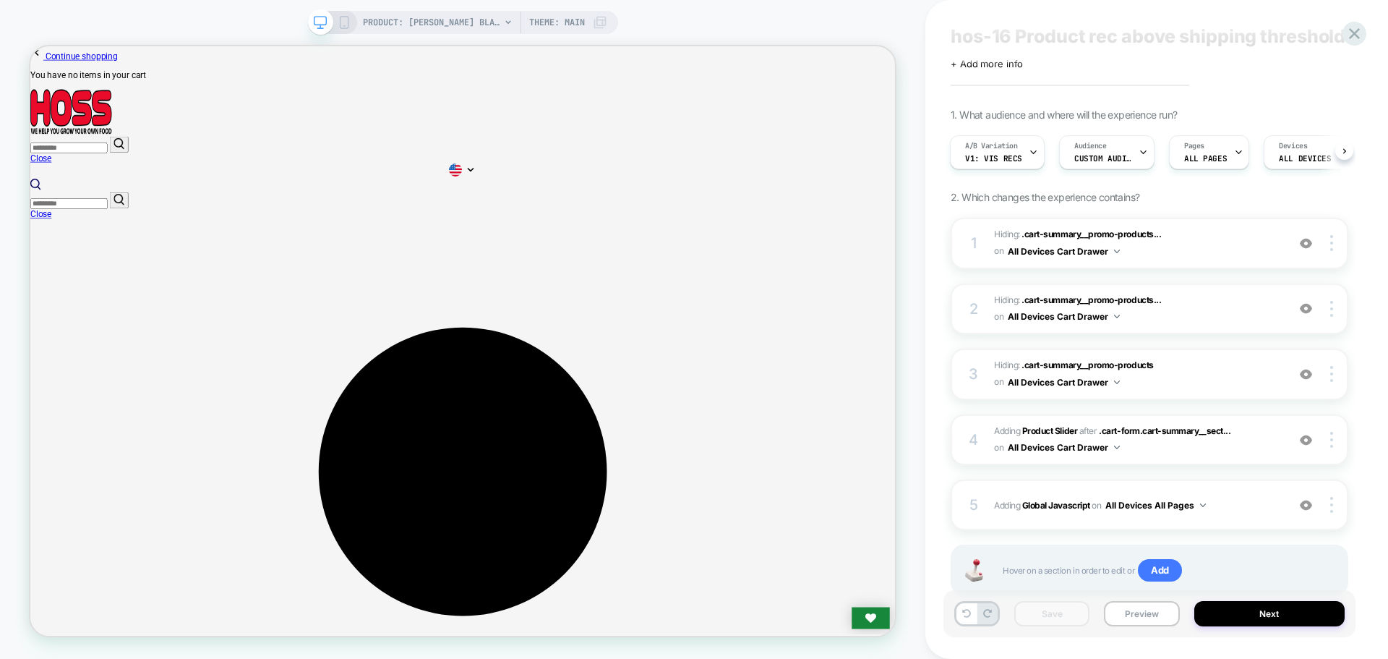
scroll to position [79, 0]
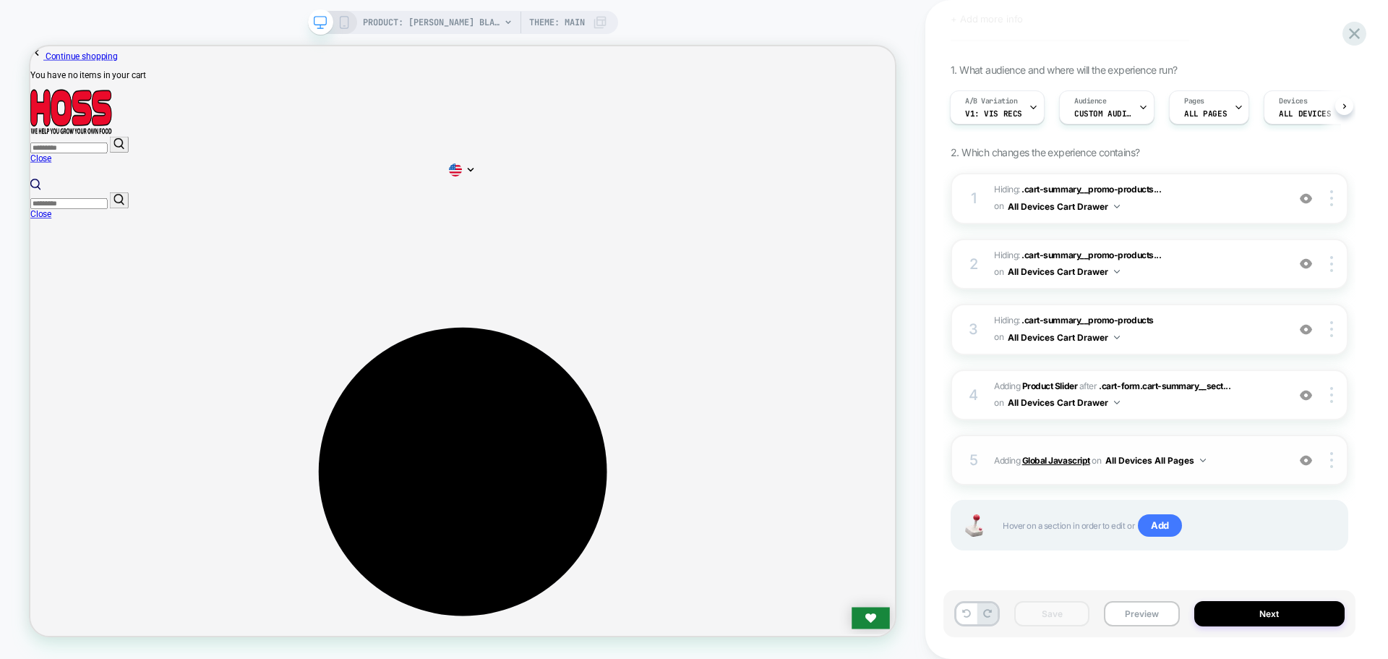
click at [1051, 455] on b "Global Javascript" at bounding box center [1056, 460] width 68 height 11
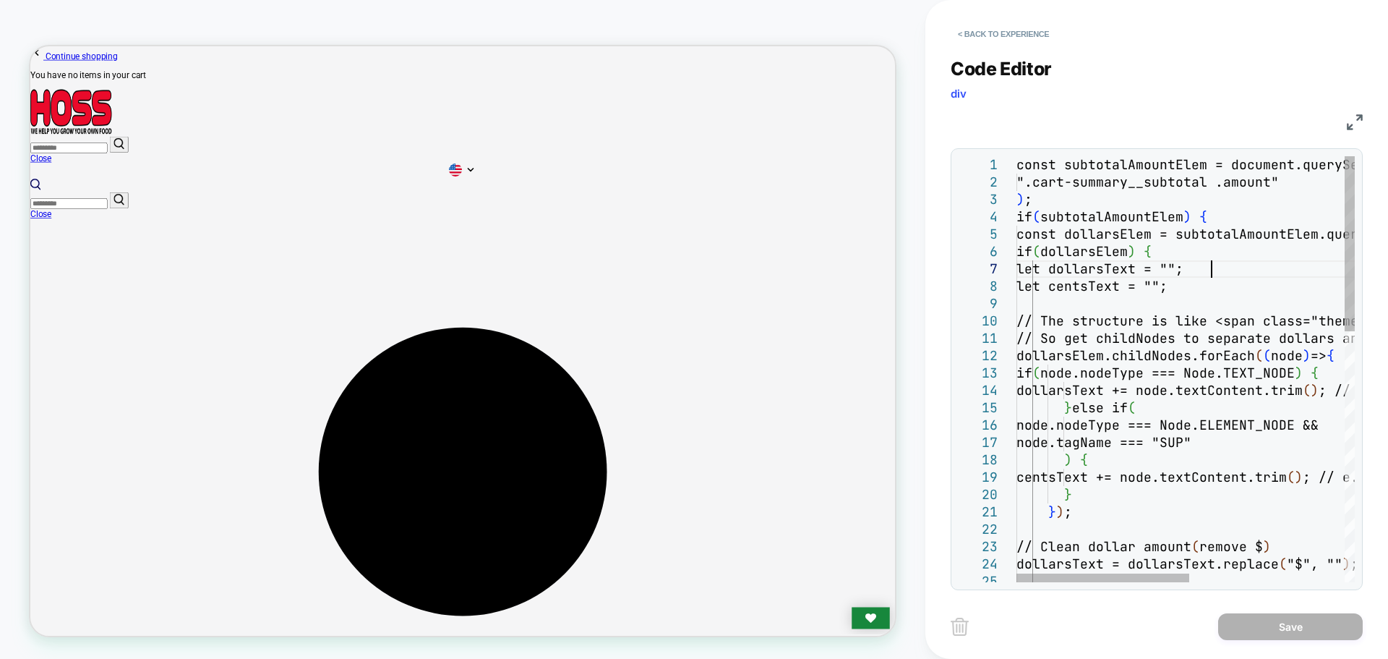
scroll to position [0, 0]
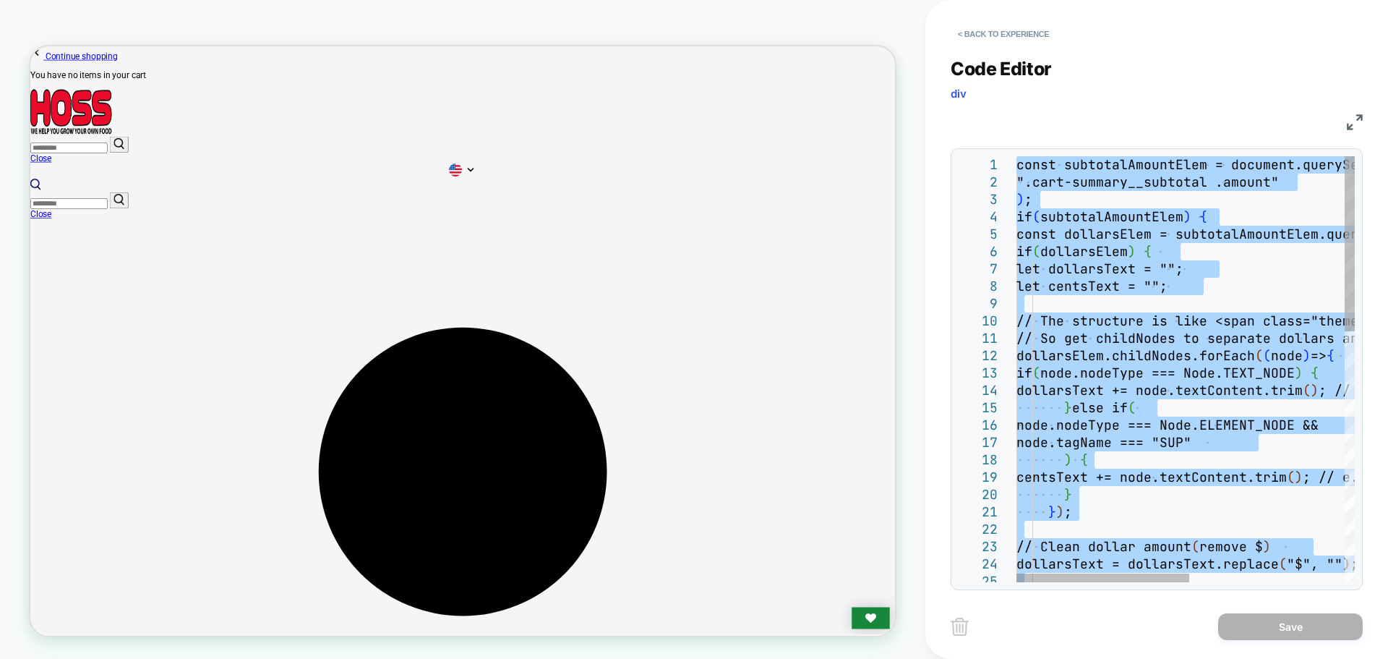
type textarea "**********"
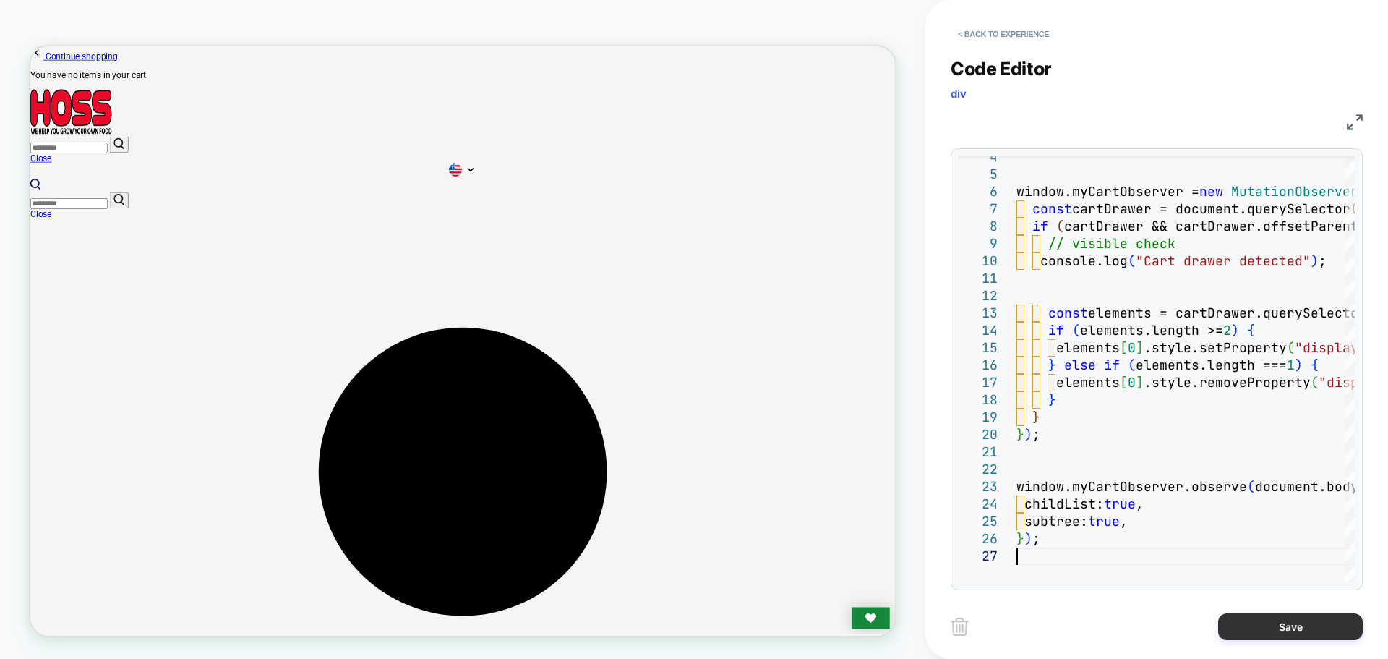
click at [1298, 625] on button "Save" at bounding box center [1290, 626] width 145 height 27
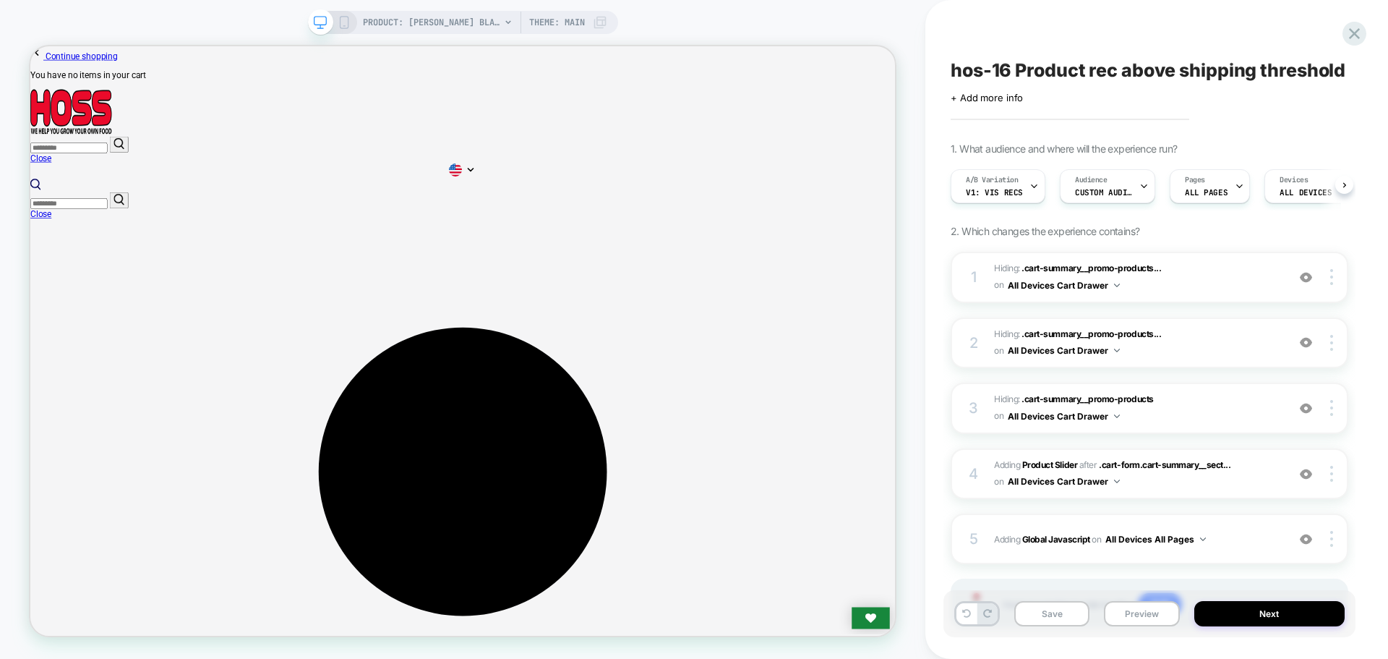
scroll to position [0, 1]
click at [1075, 623] on button "Save" at bounding box center [1051, 613] width 75 height 25
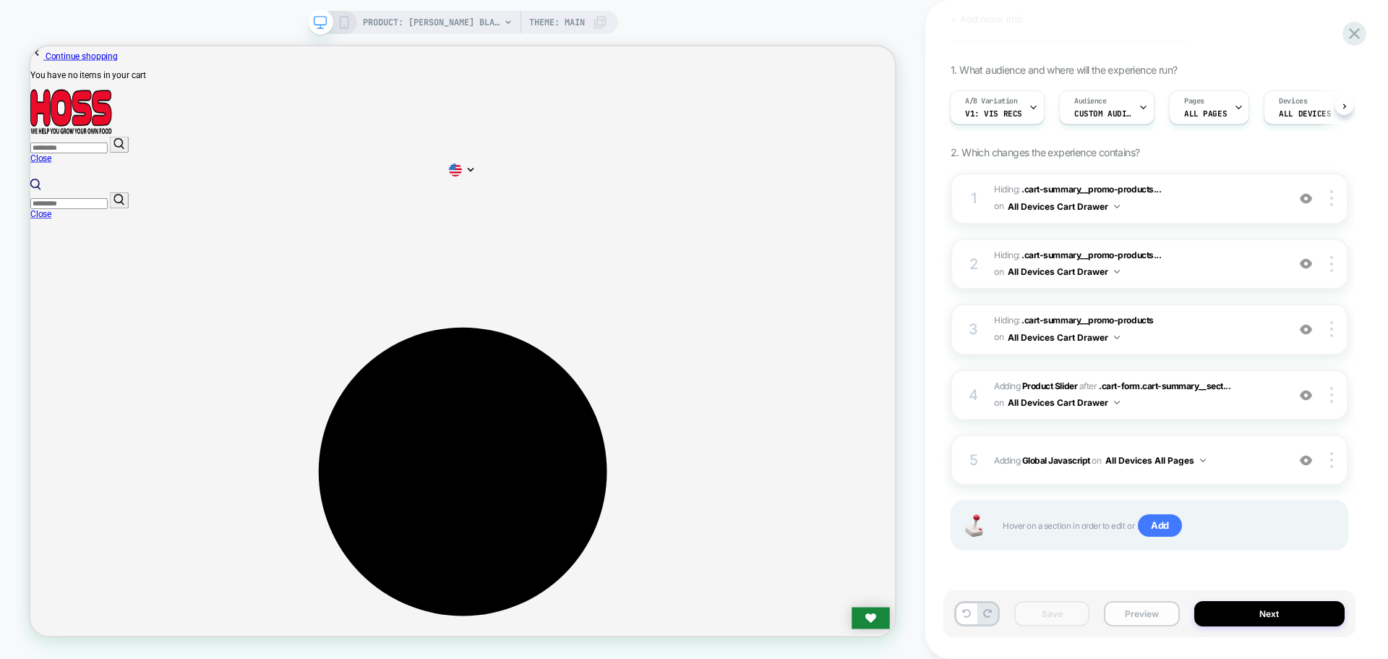
click at [1119, 622] on button "Preview" at bounding box center [1141, 613] width 75 height 25
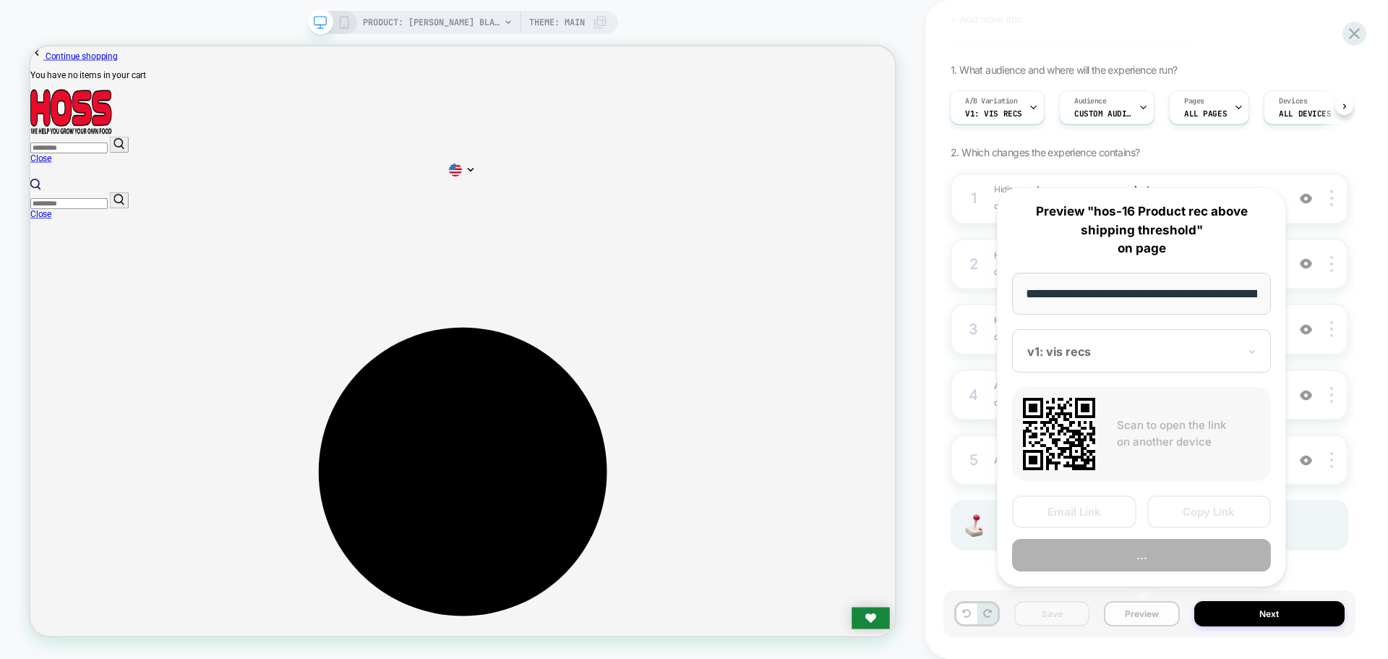
scroll to position [0, 236]
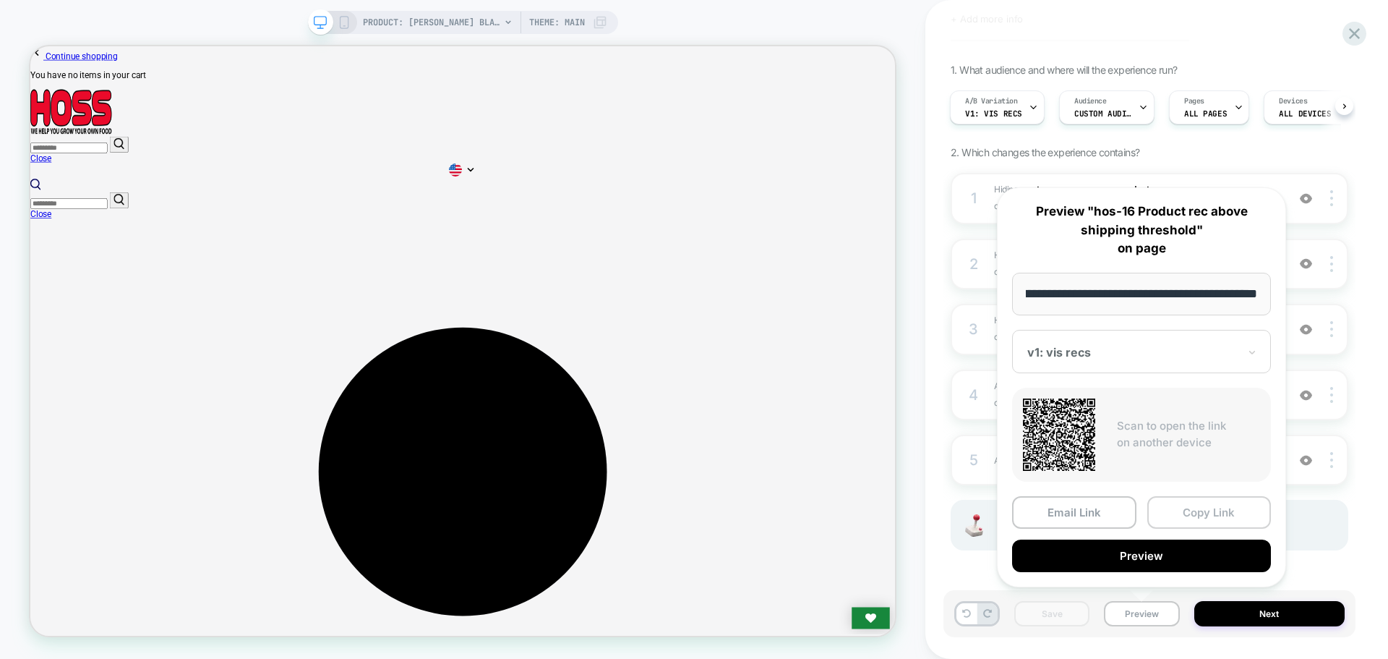
click at [1198, 521] on button "Copy Link" at bounding box center [1209, 512] width 124 height 33
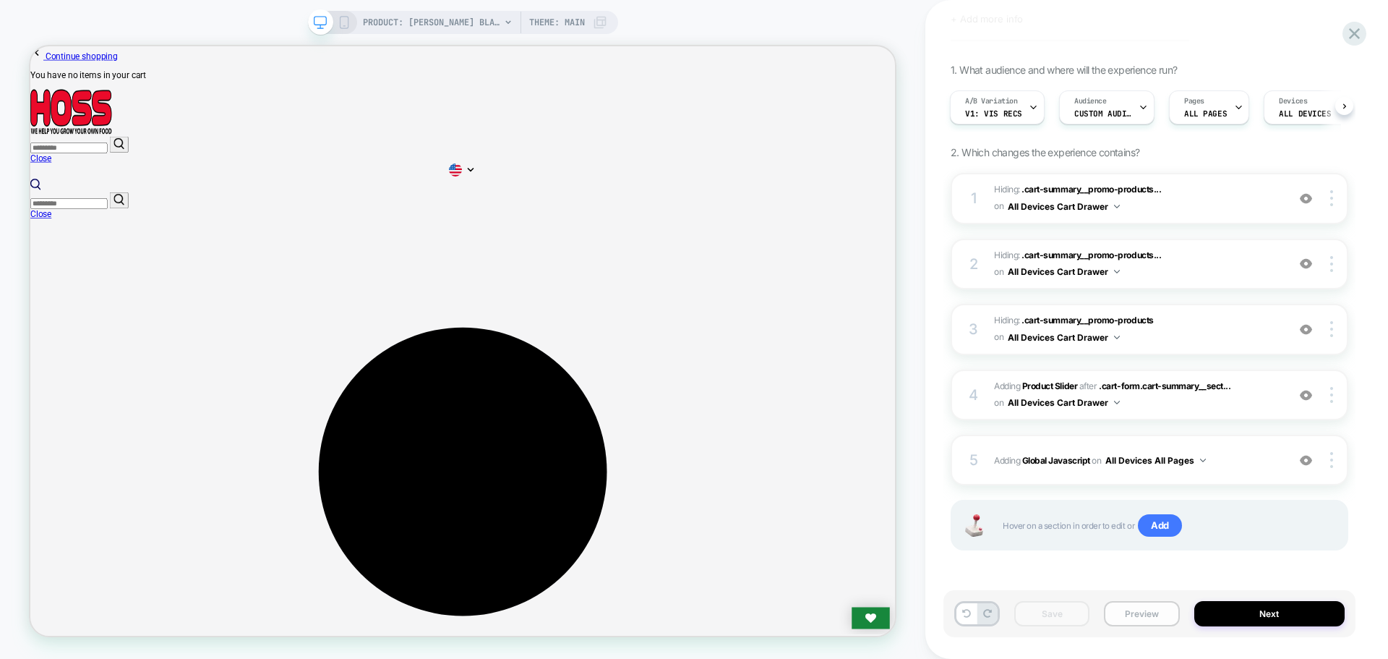
click at [1144, 604] on button "Preview" at bounding box center [1141, 613] width 75 height 25
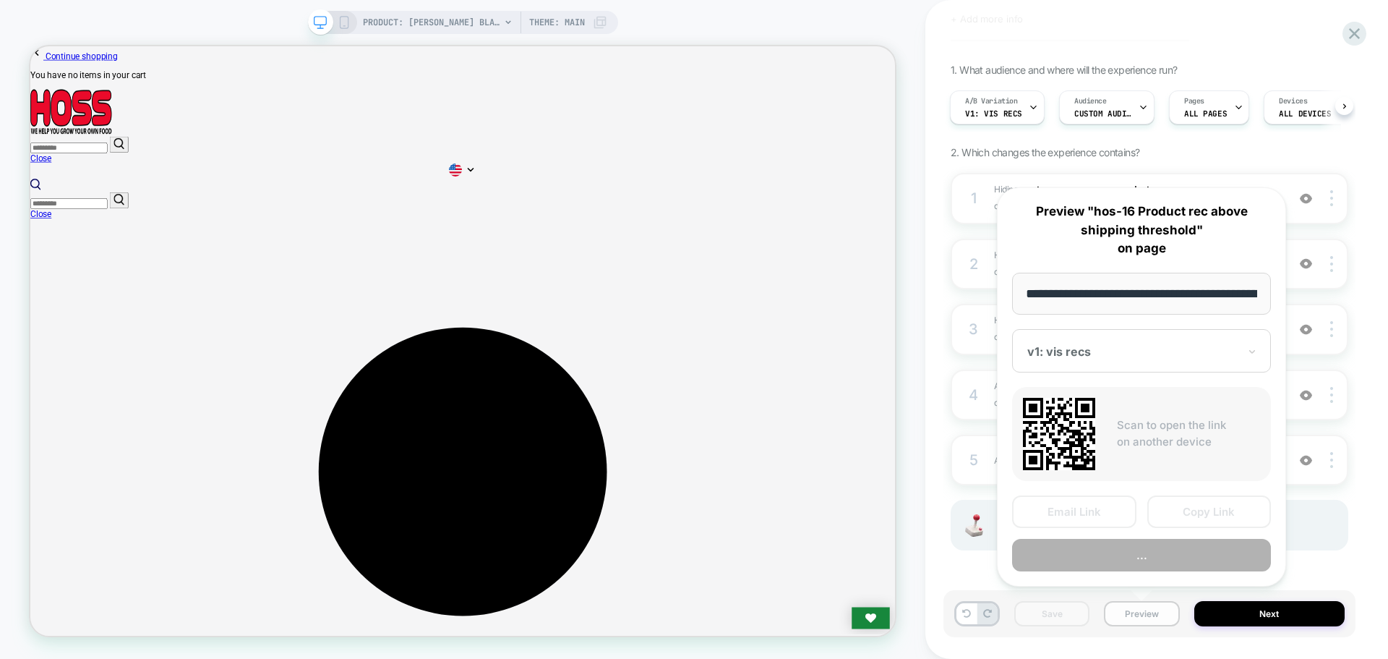
scroll to position [0, 236]
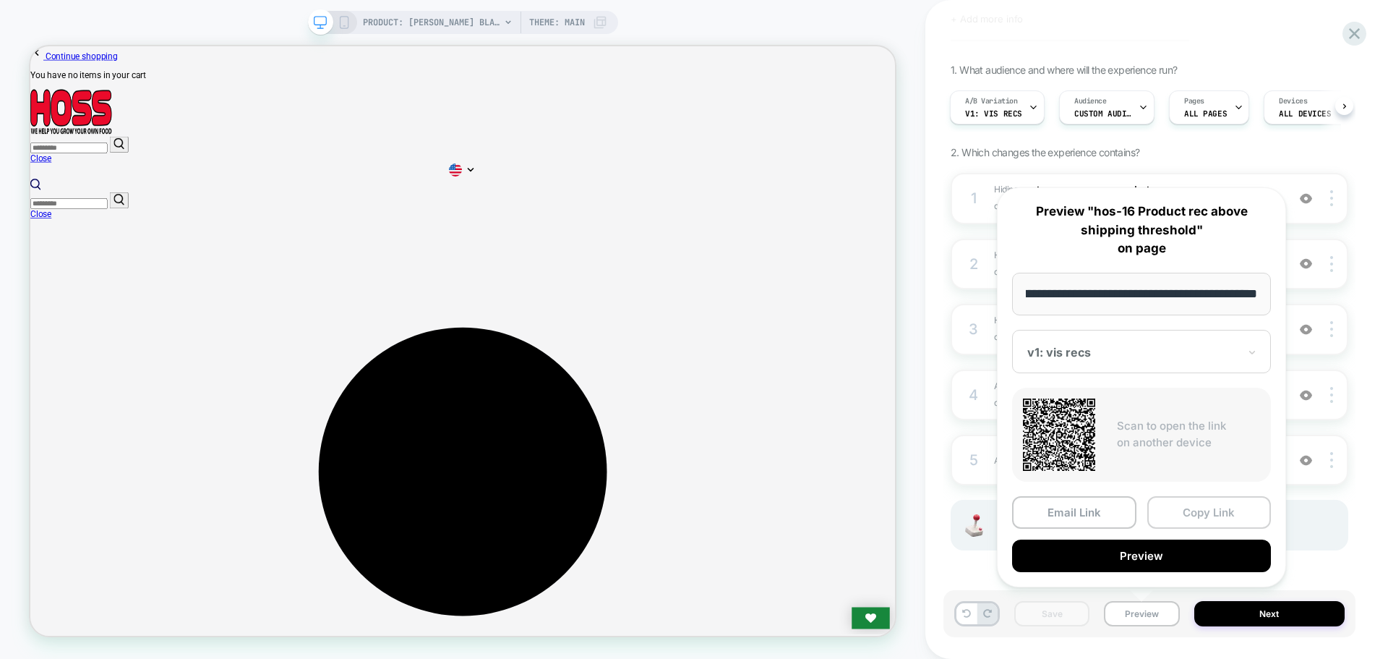
click at [1190, 508] on button "Copy Link" at bounding box center [1209, 512] width 124 height 33
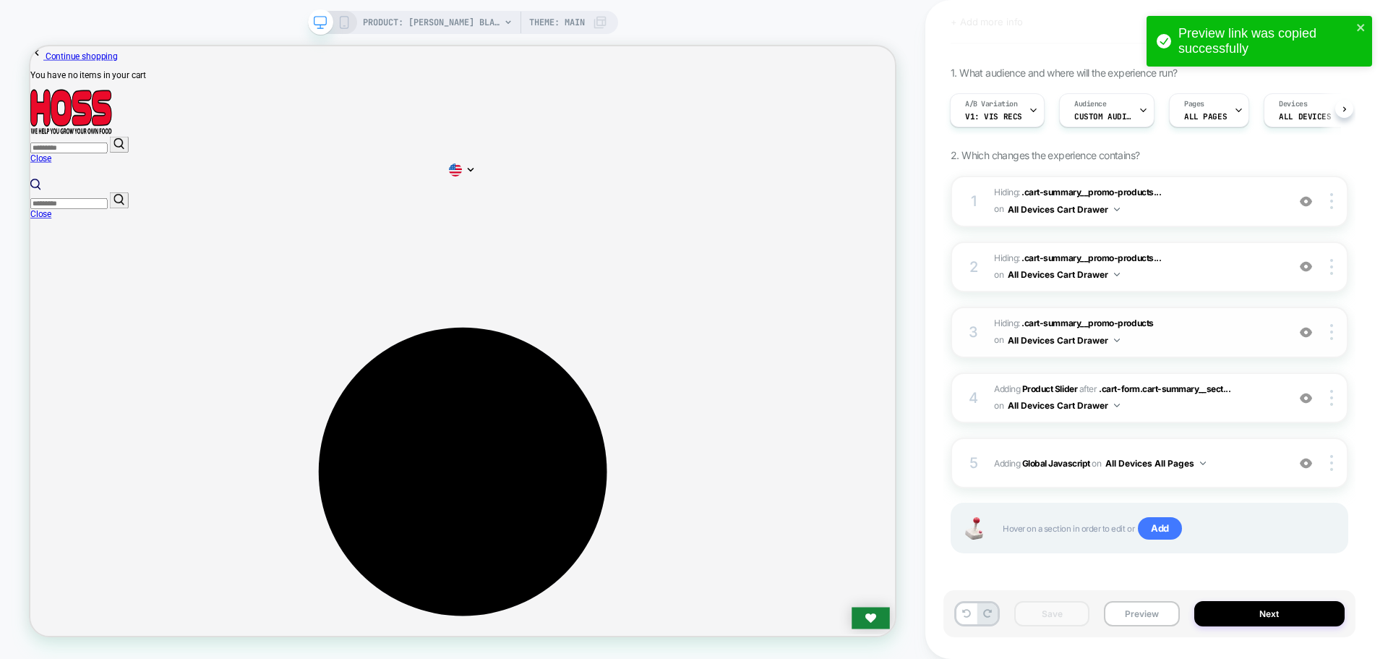
scroll to position [79, 0]
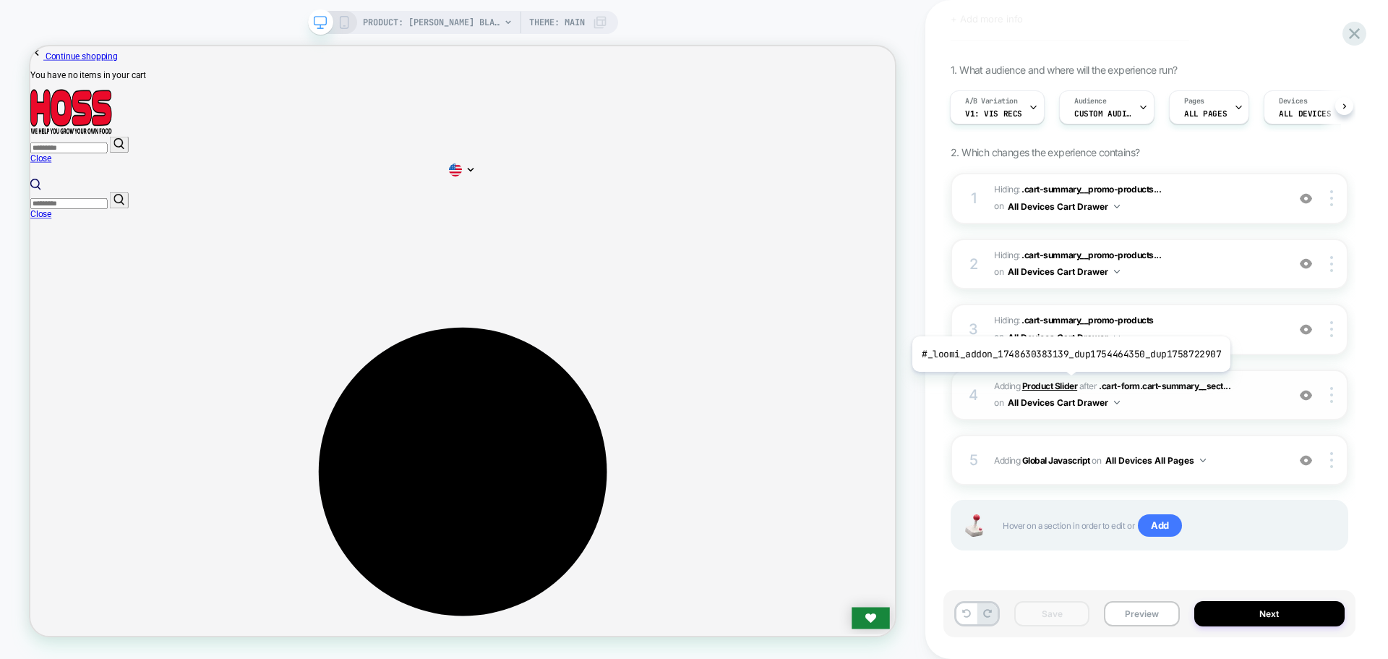
click at [1067, 381] on b "Product Slider" at bounding box center [1049, 385] width 55 height 11
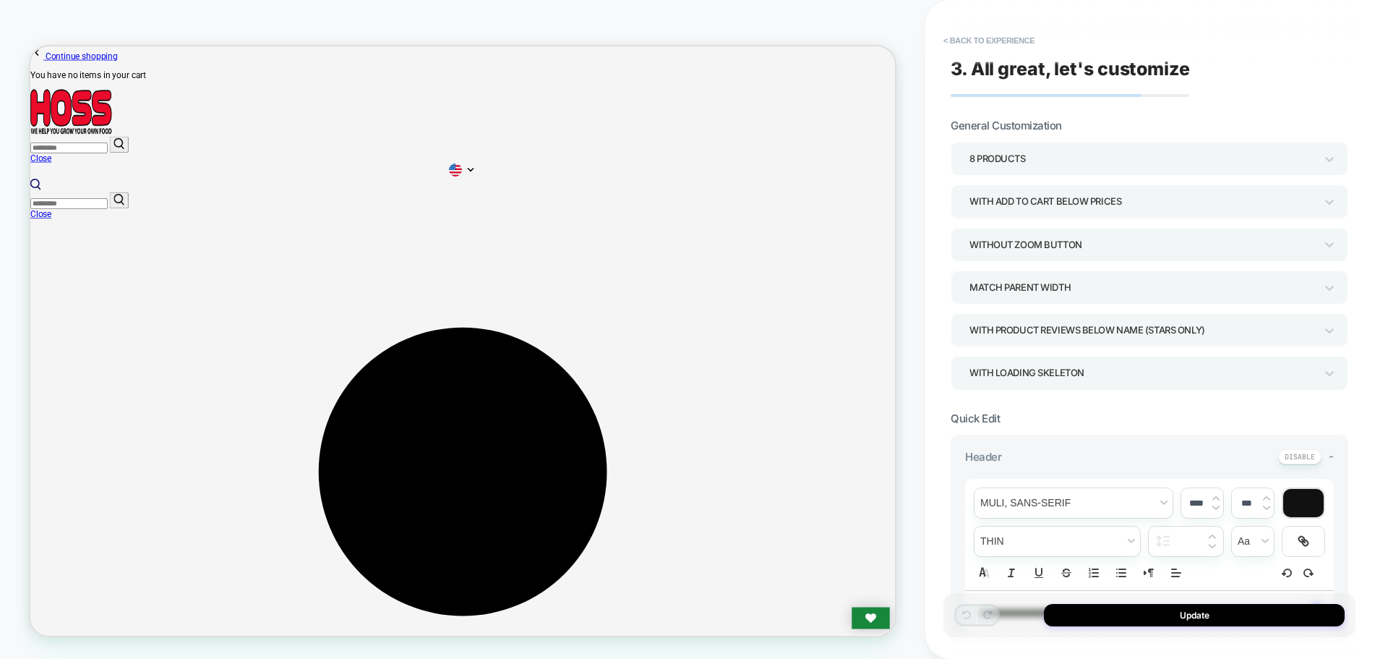
click at [1034, 169] on div "8 Products" at bounding box center [1142, 158] width 360 height 22
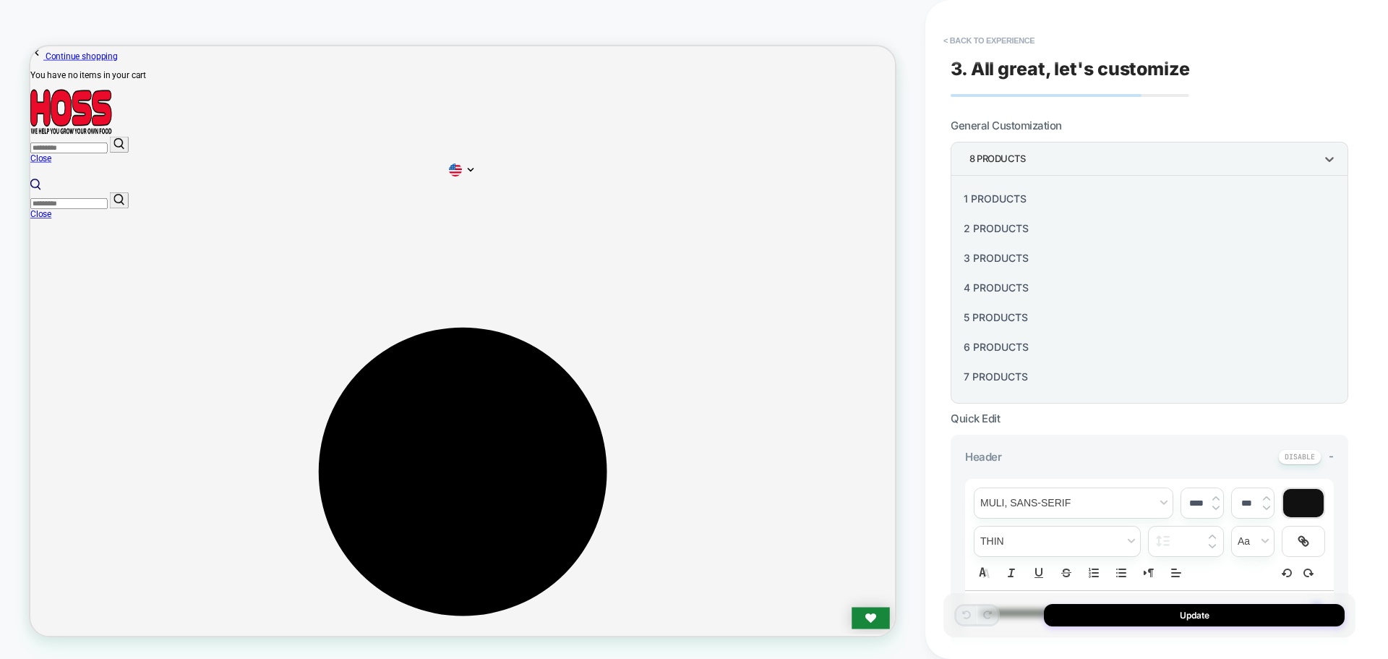
click at [1020, 281] on div "4 Products" at bounding box center [1149, 288] width 386 height 30
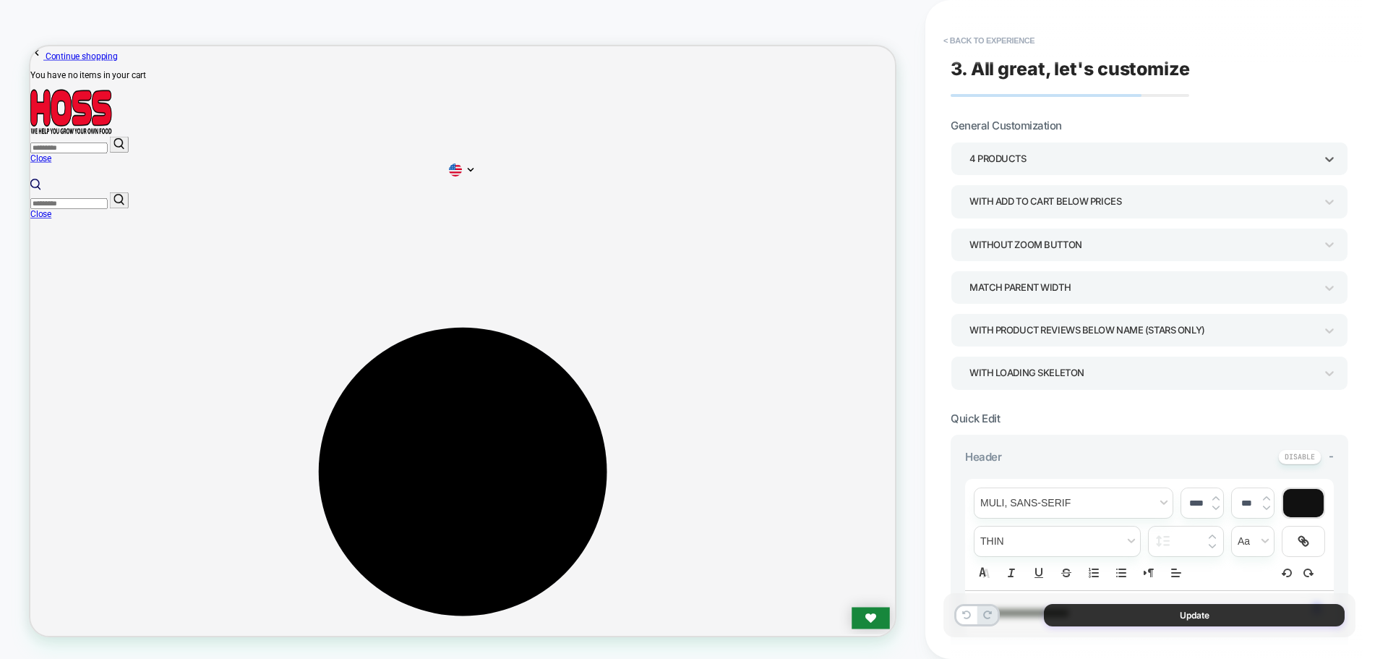
click at [1176, 617] on button "Update" at bounding box center [1194, 615] width 301 height 22
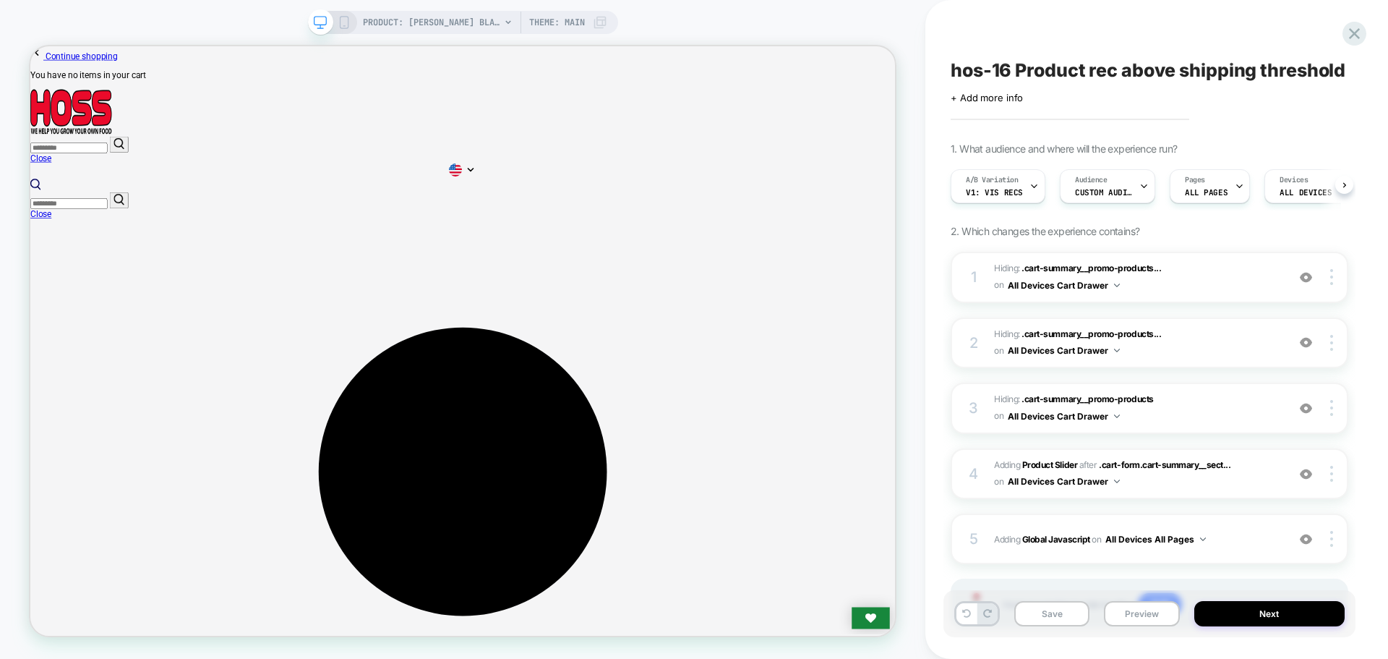
scroll to position [0, 1]
click at [1055, 610] on button "Save" at bounding box center [1051, 613] width 75 height 25
click at [1154, 602] on button "Preview" at bounding box center [1141, 613] width 75 height 25
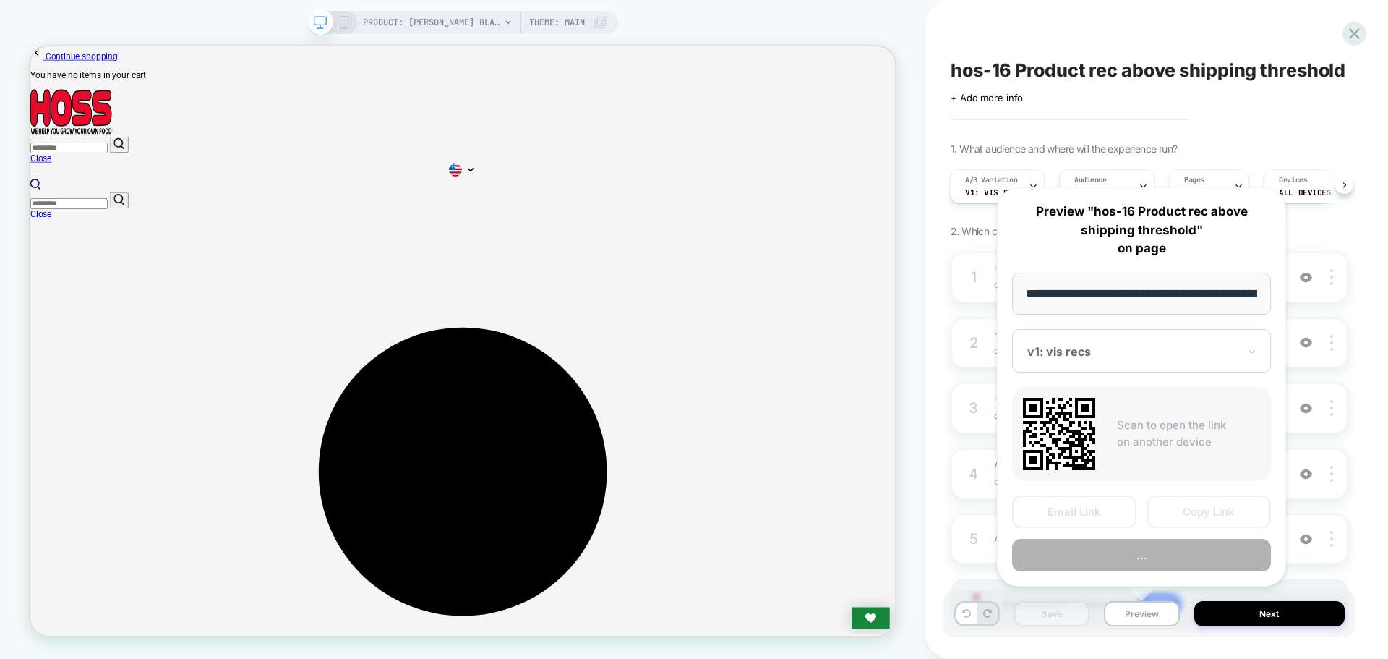
scroll to position [0, 236]
click at [1200, 508] on button "Copy Link" at bounding box center [1209, 512] width 124 height 33
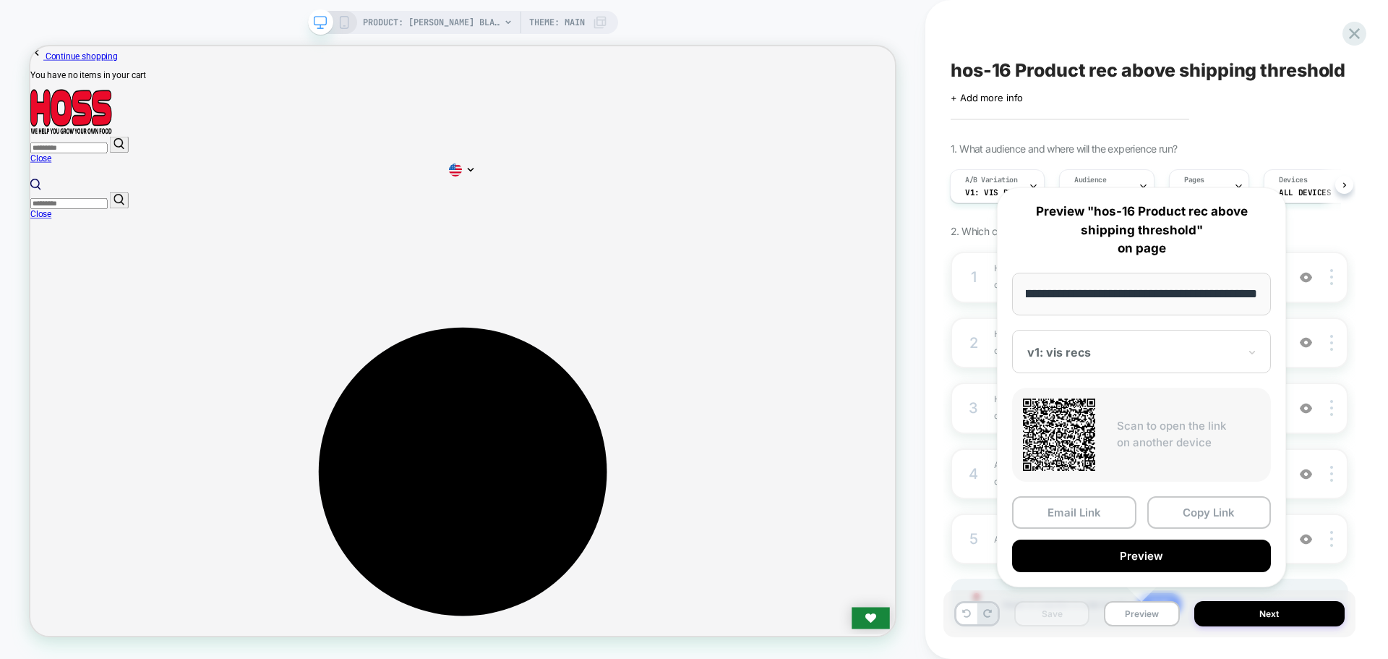
scroll to position [0, 0]
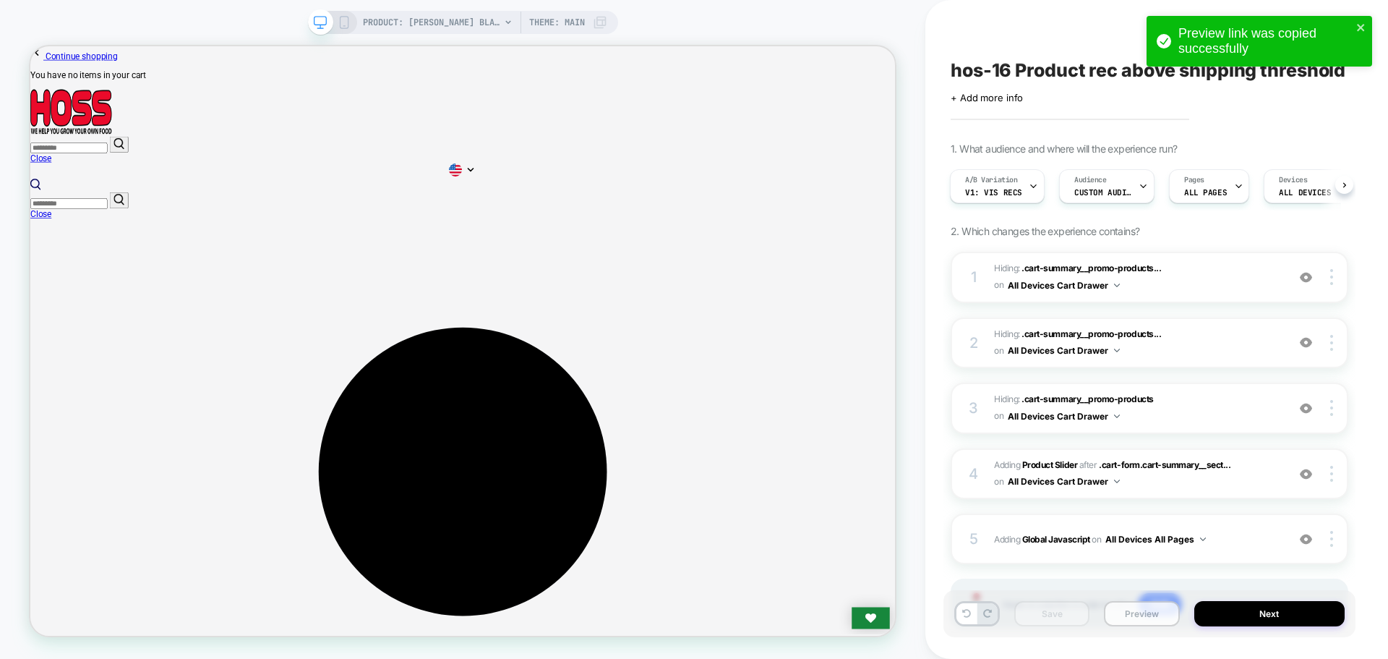
click at [1157, 620] on button "Preview" at bounding box center [1141, 613] width 75 height 25
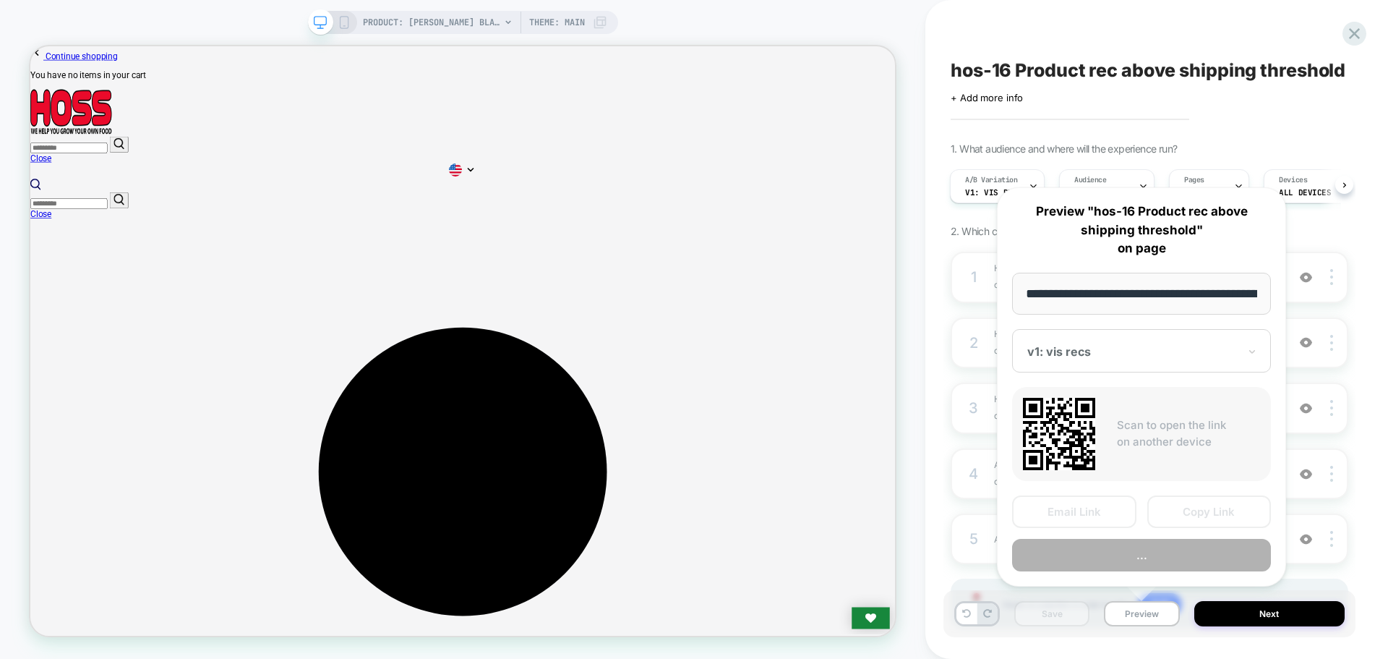
scroll to position [0, 236]
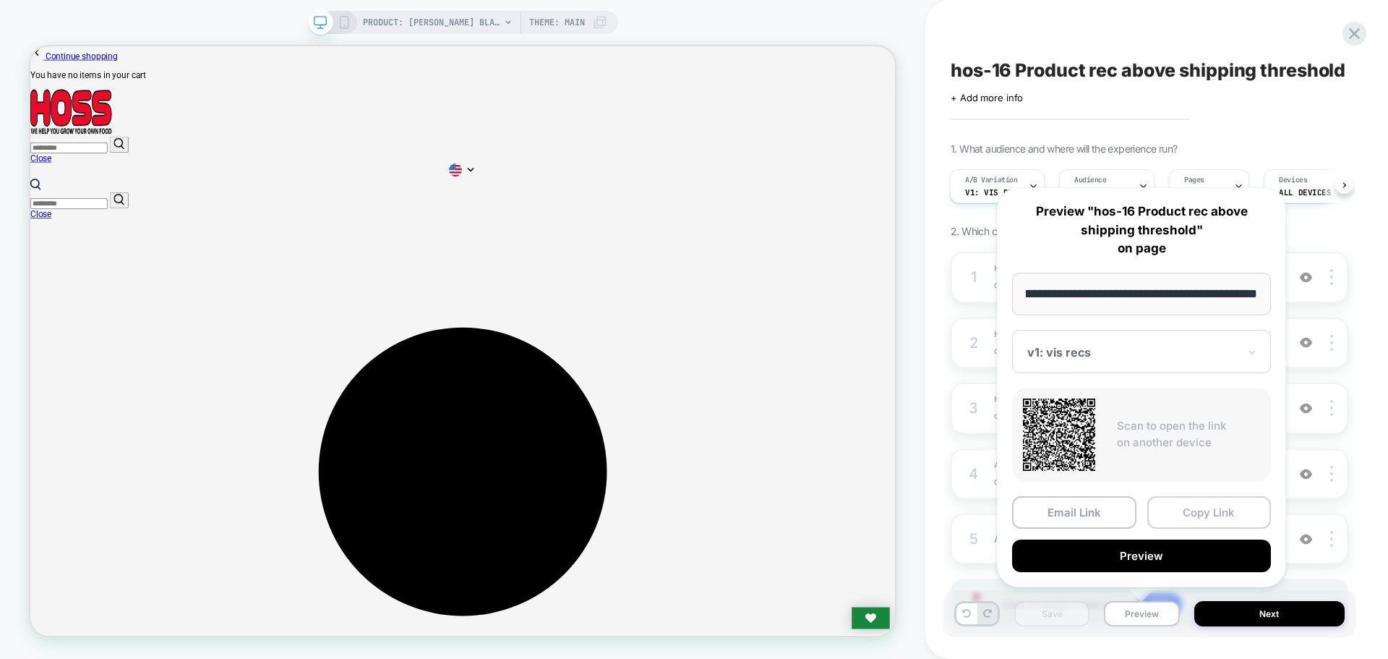
click at [1181, 514] on button "Copy Link" at bounding box center [1209, 512] width 124 height 33
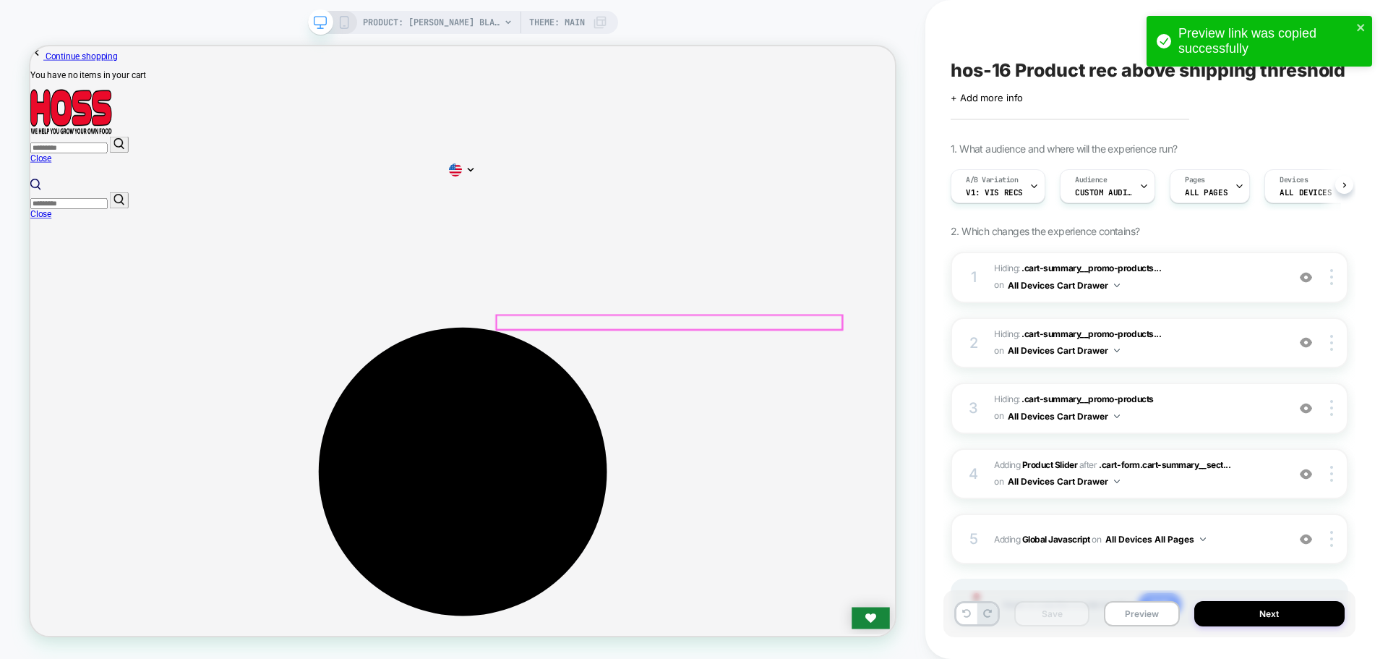
scroll to position [0, 1]
